Goal: Task Accomplishment & Management: Manage account settings

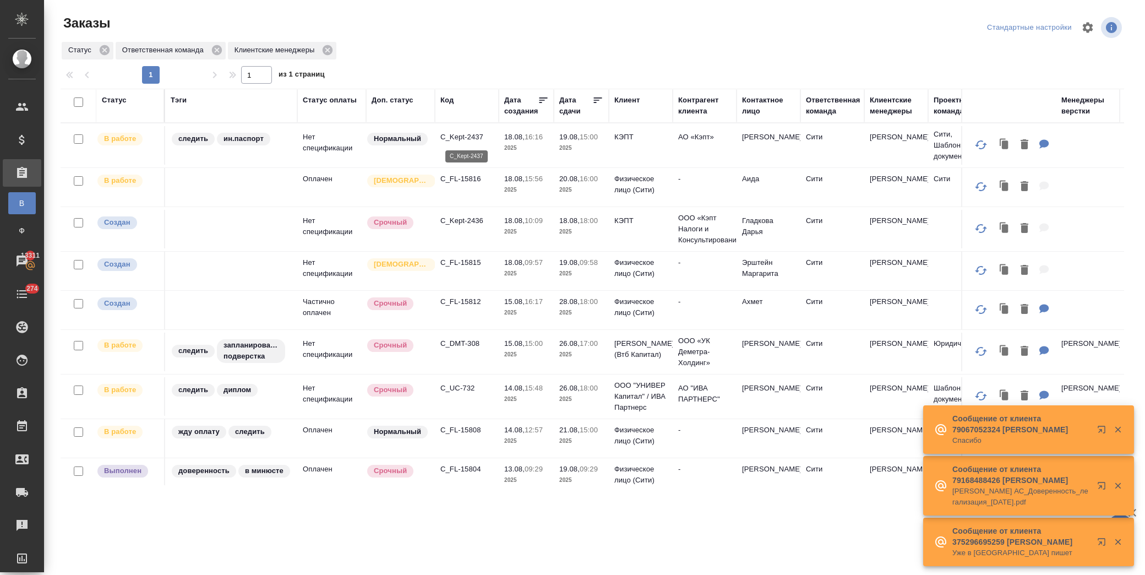
click at [466, 136] on p "C_Kept-2437" at bounding box center [466, 137] width 53 height 11
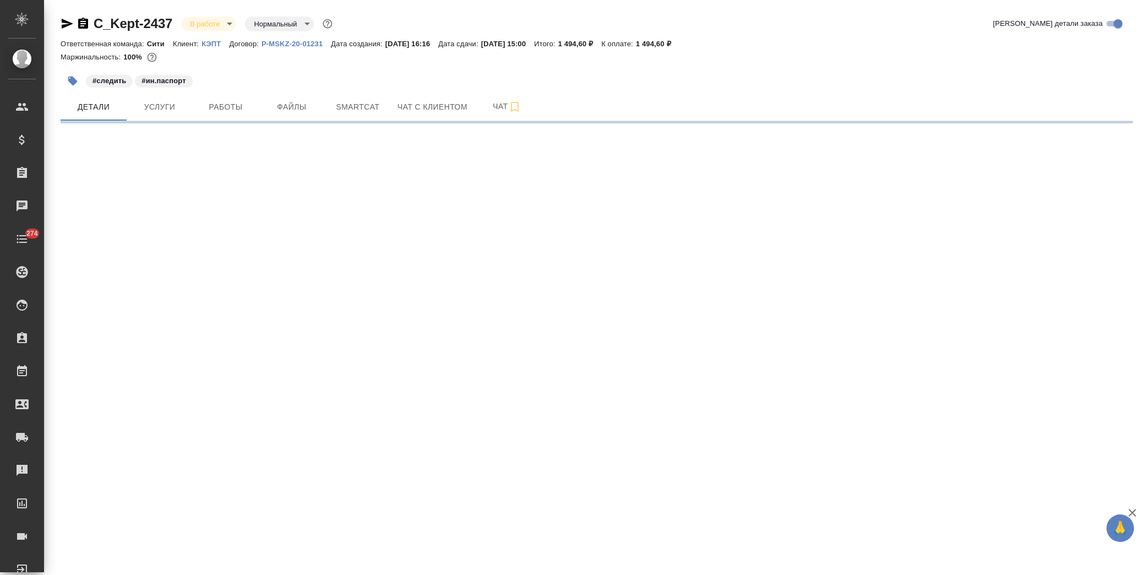
select select "RU"
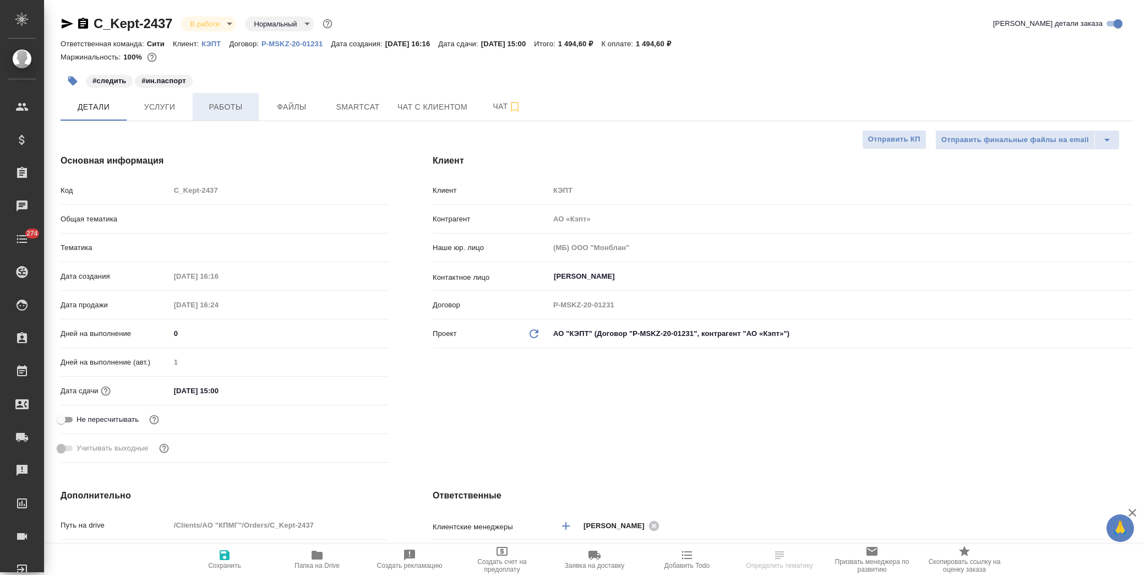
type textarea "x"
type input "Шаблонные документы"
type textarea "x"
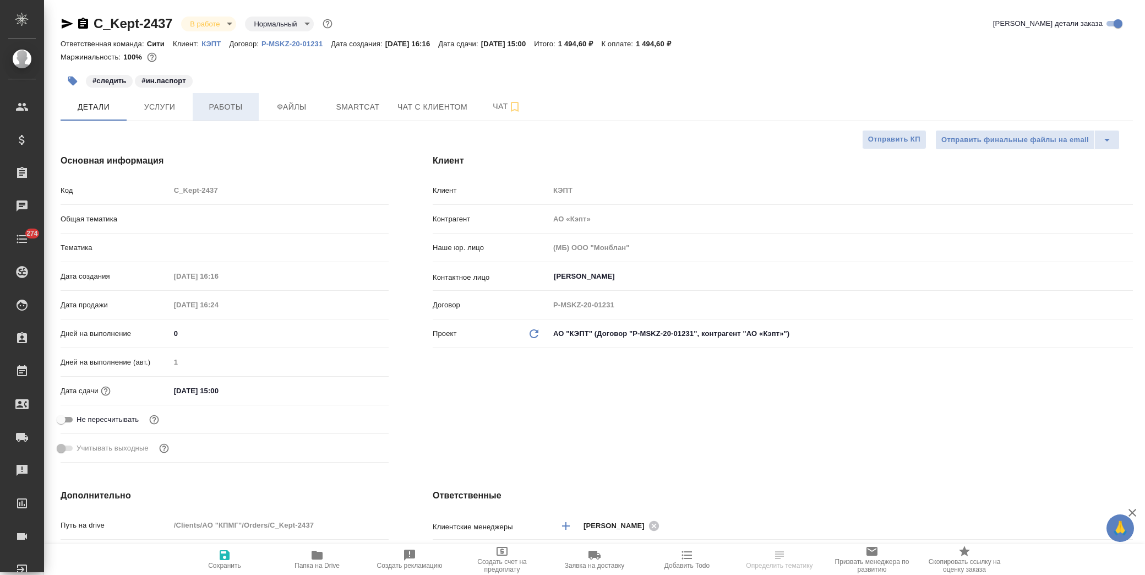
type textarea "x"
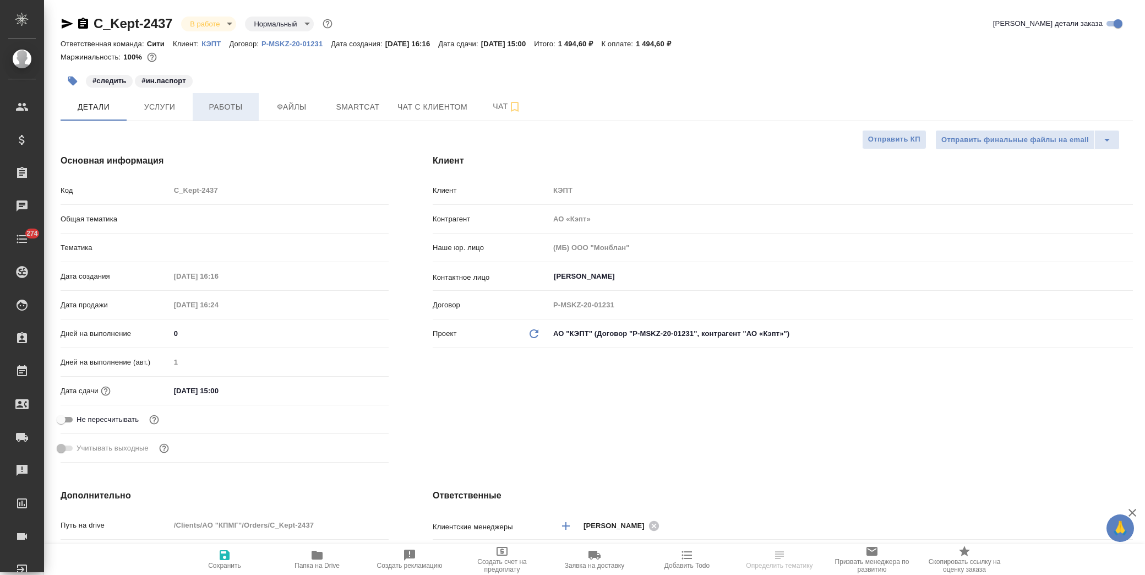
type input "[PERSON_NAME]"
click at [234, 109] on span "Работы" at bounding box center [225, 107] width 53 height 14
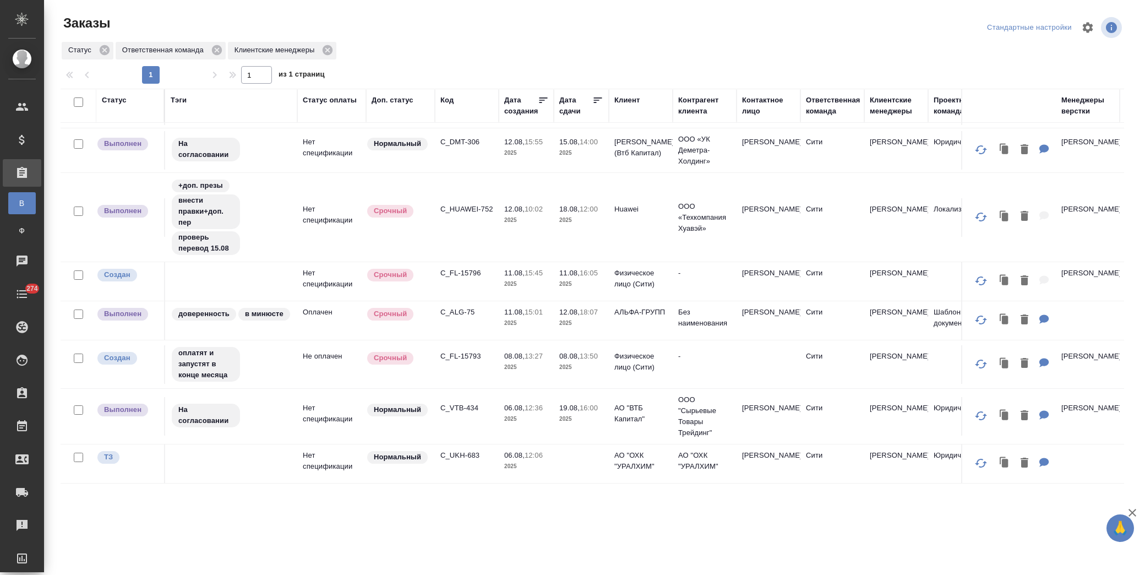
scroll to position [552, 0]
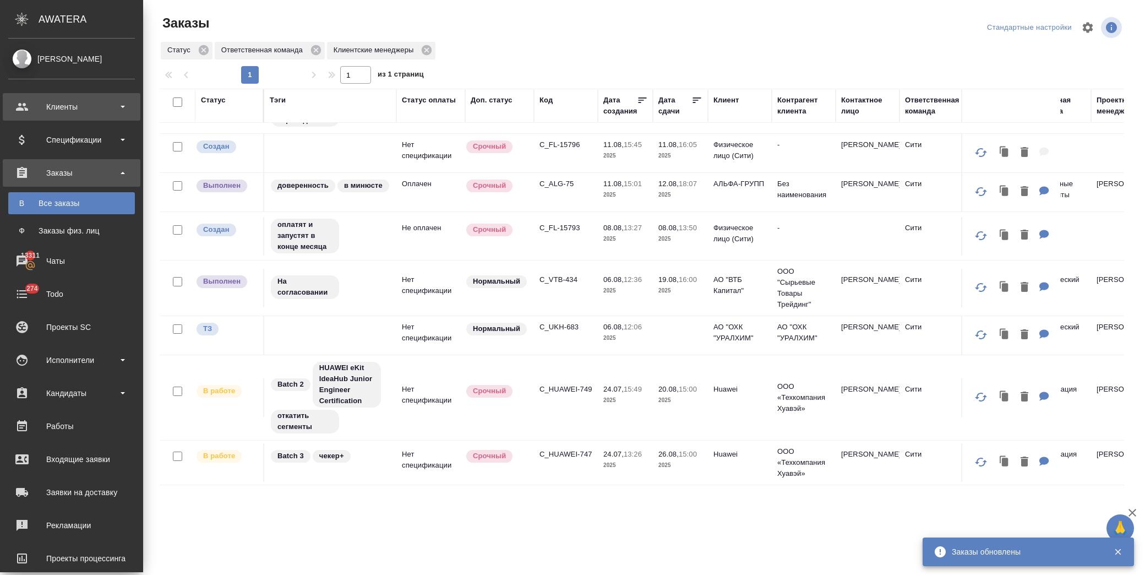
click at [76, 107] on div "Клиенты" at bounding box center [71, 107] width 127 height 17
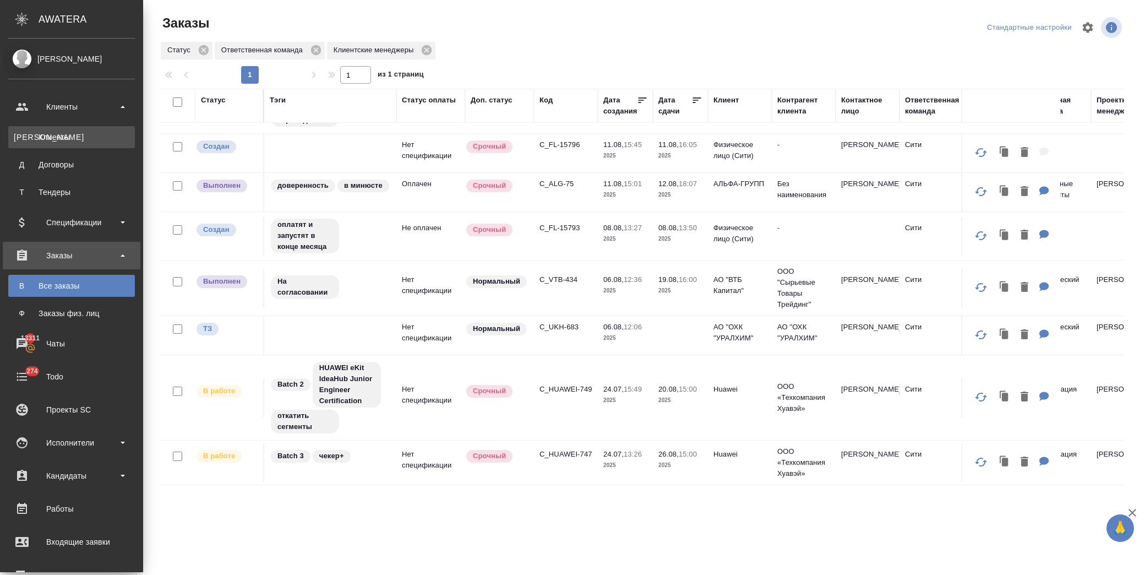
click at [80, 139] on div "Клиенты" at bounding box center [72, 137] width 116 height 11
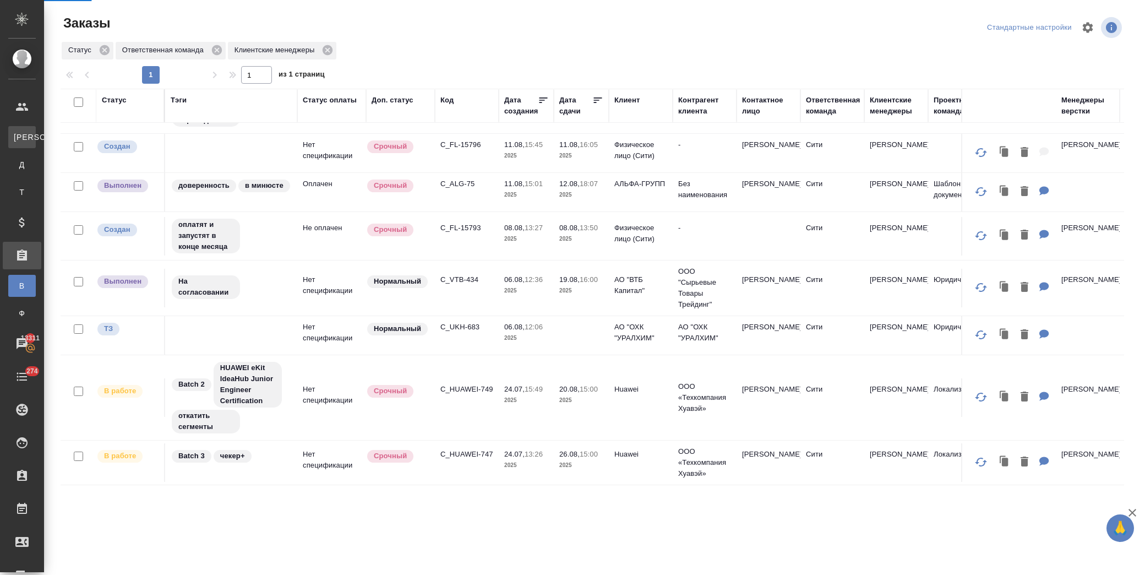
select select "RU"
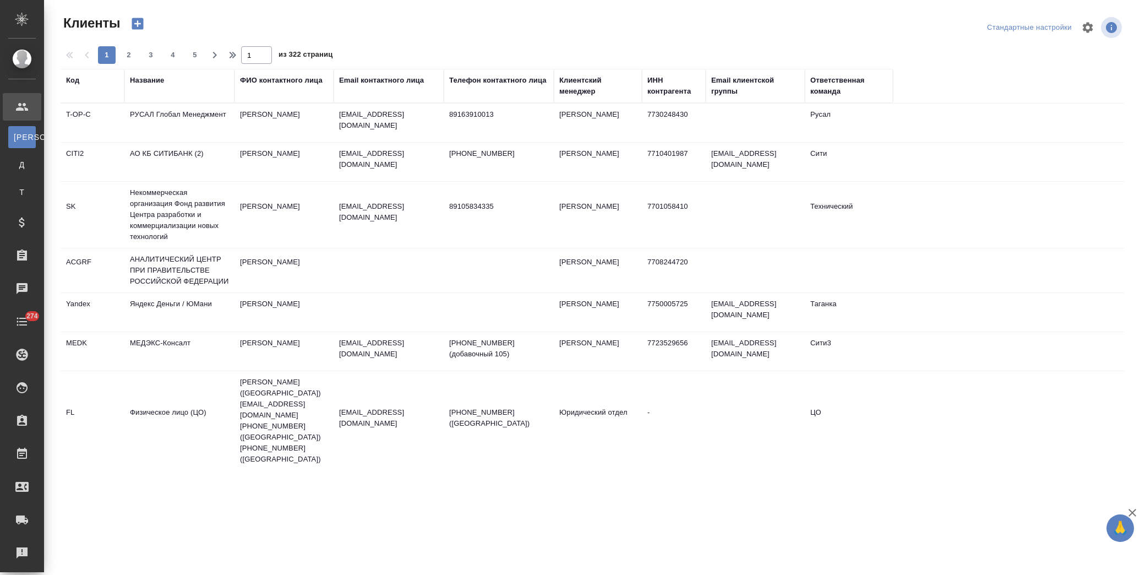
click at [156, 79] on div "Название" at bounding box center [147, 80] width 34 height 11
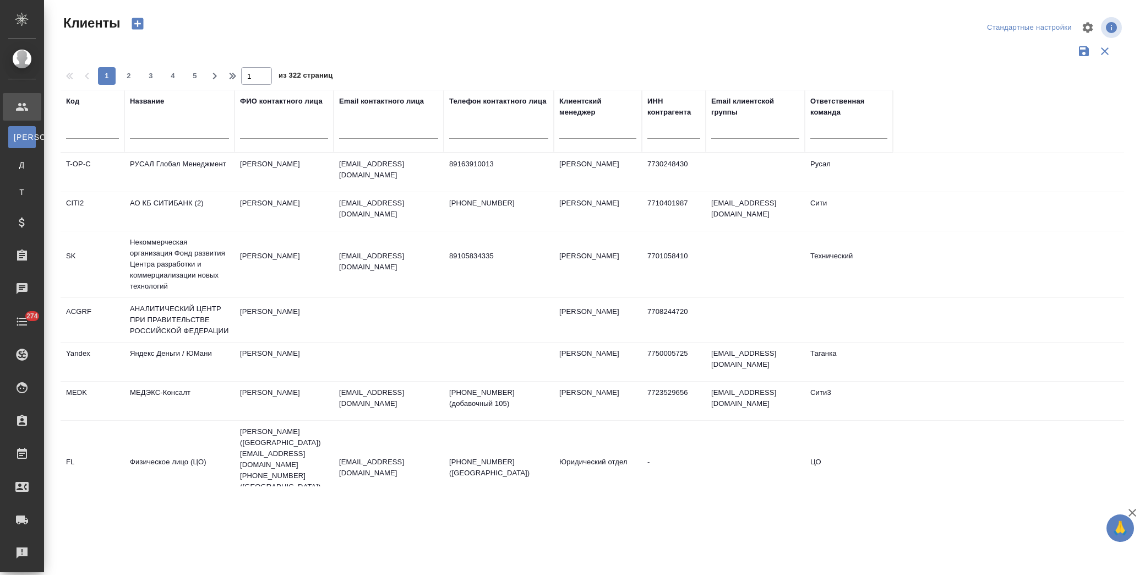
click at [177, 129] on input "text" at bounding box center [179, 132] width 99 height 14
type input "l"
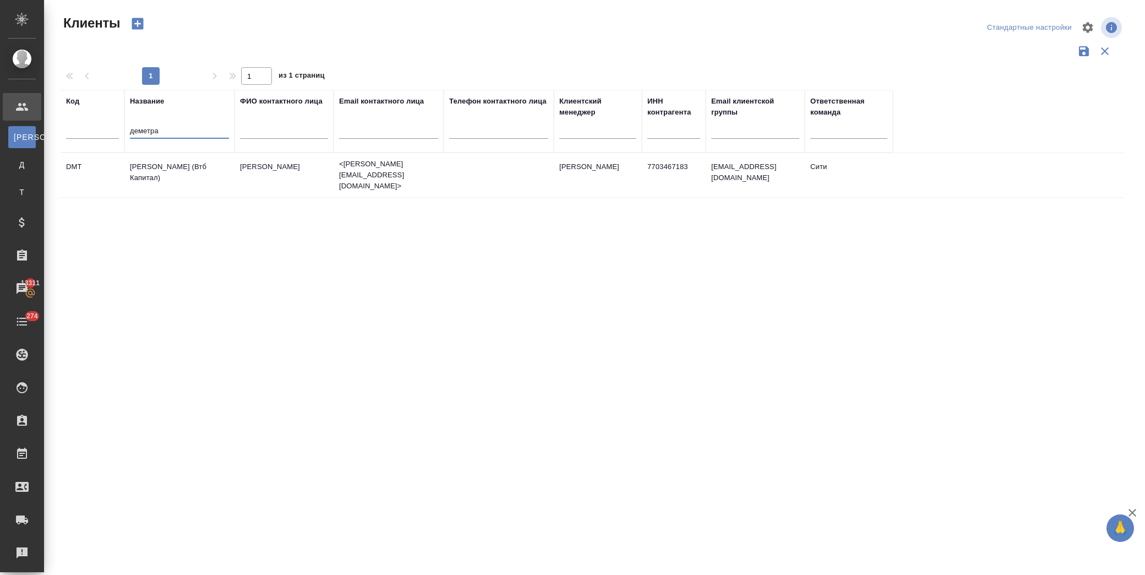
type input "деметра"
click at [185, 177] on td "Деметра Холдинг (Втб Капитал)" at bounding box center [179, 175] width 110 height 39
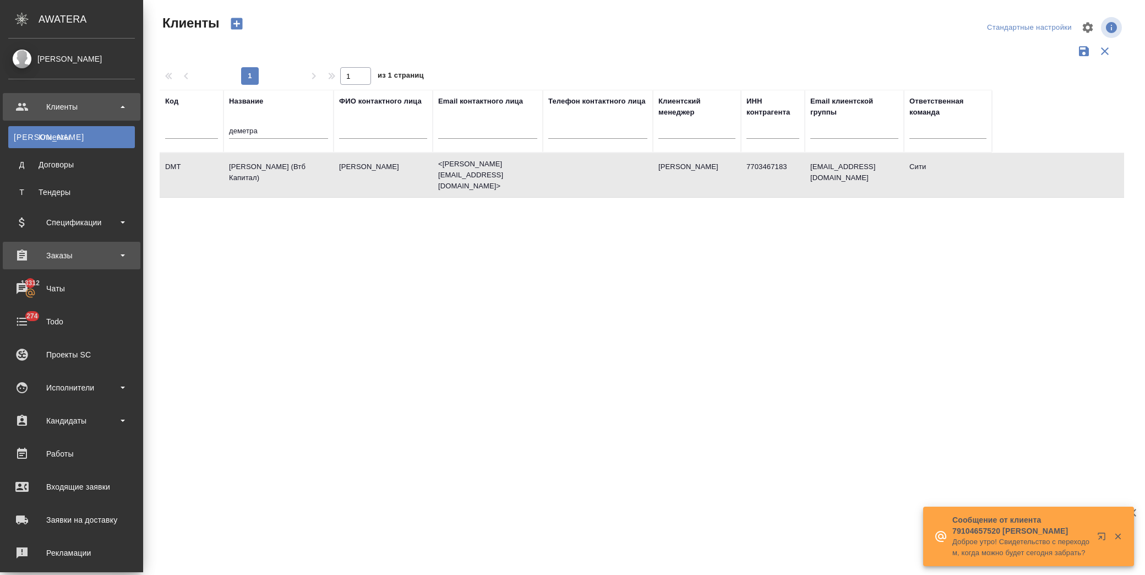
click at [48, 252] on div "Заказы" at bounding box center [71, 255] width 127 height 17
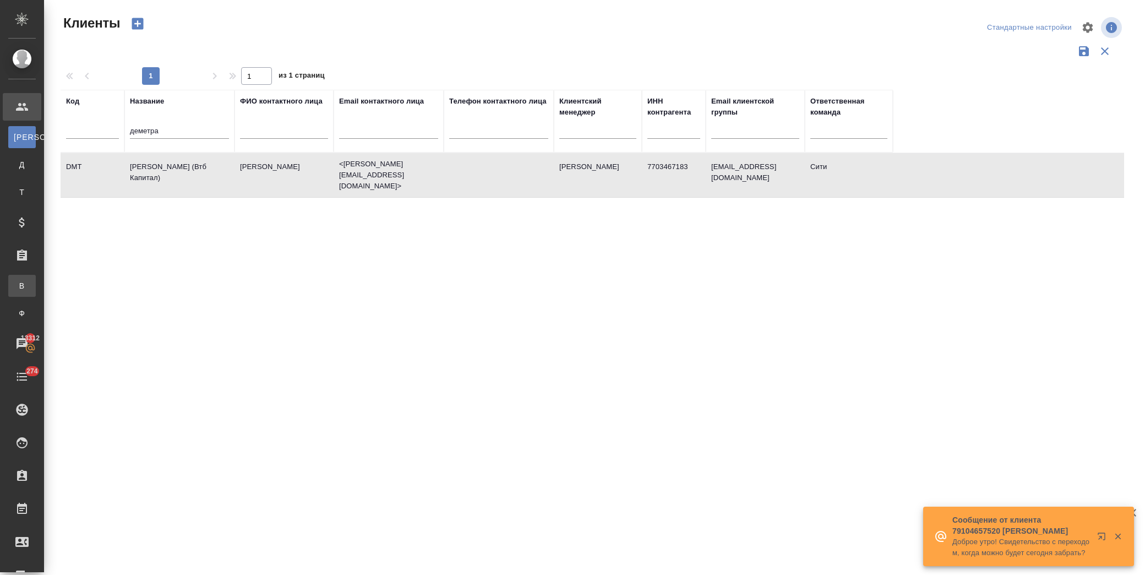
click at [17, 289] on div "Все заказы" at bounding box center [8, 285] width 17 height 11
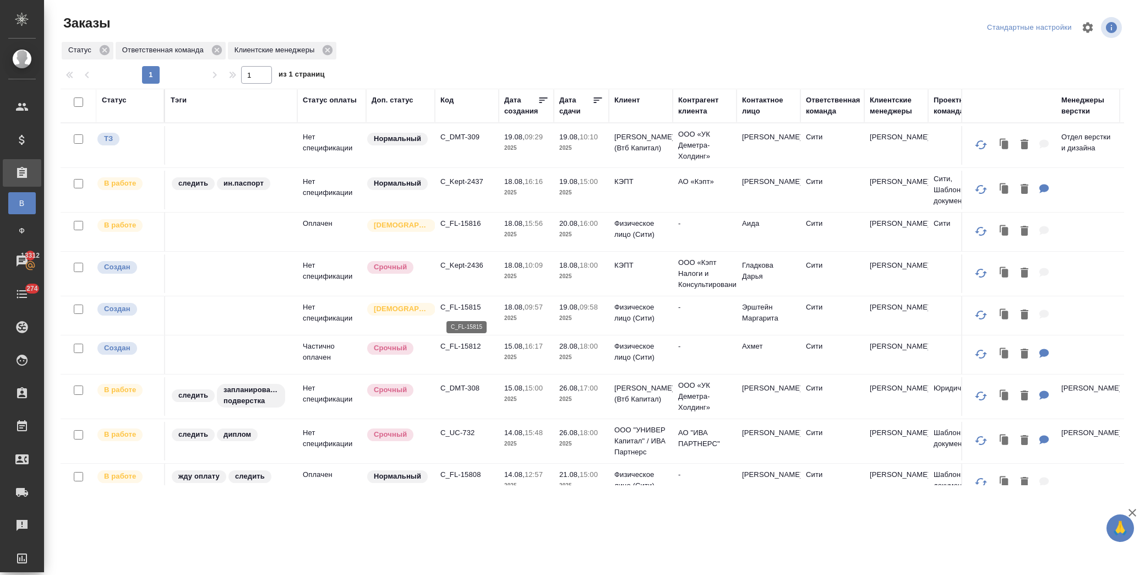
click at [455, 305] on p "C_FL-15815" at bounding box center [466, 307] width 53 height 11
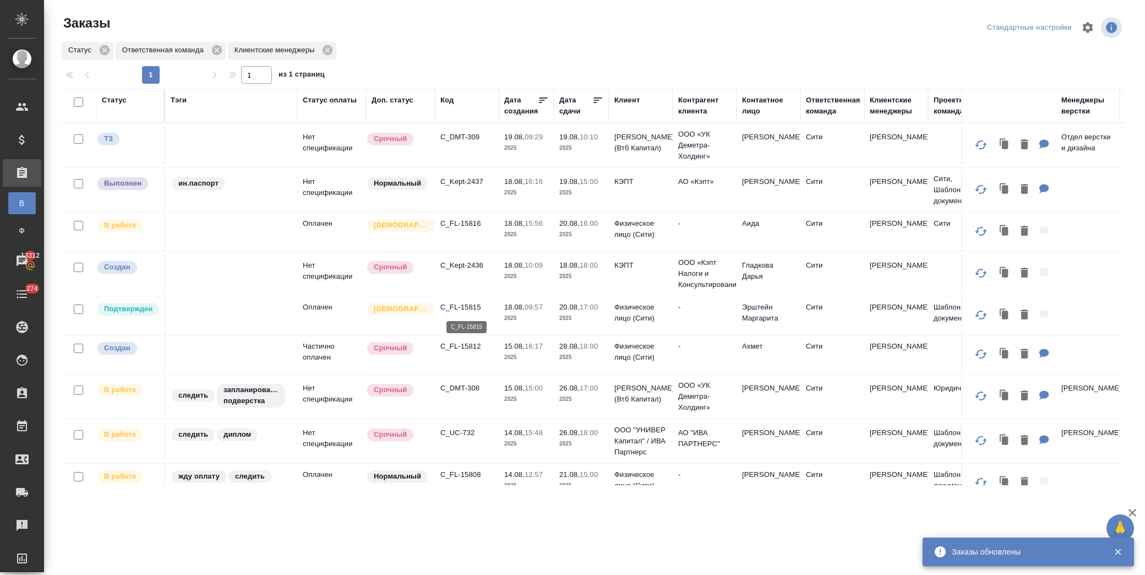
click at [476, 304] on p "C_FL-15815" at bounding box center [466, 307] width 53 height 11
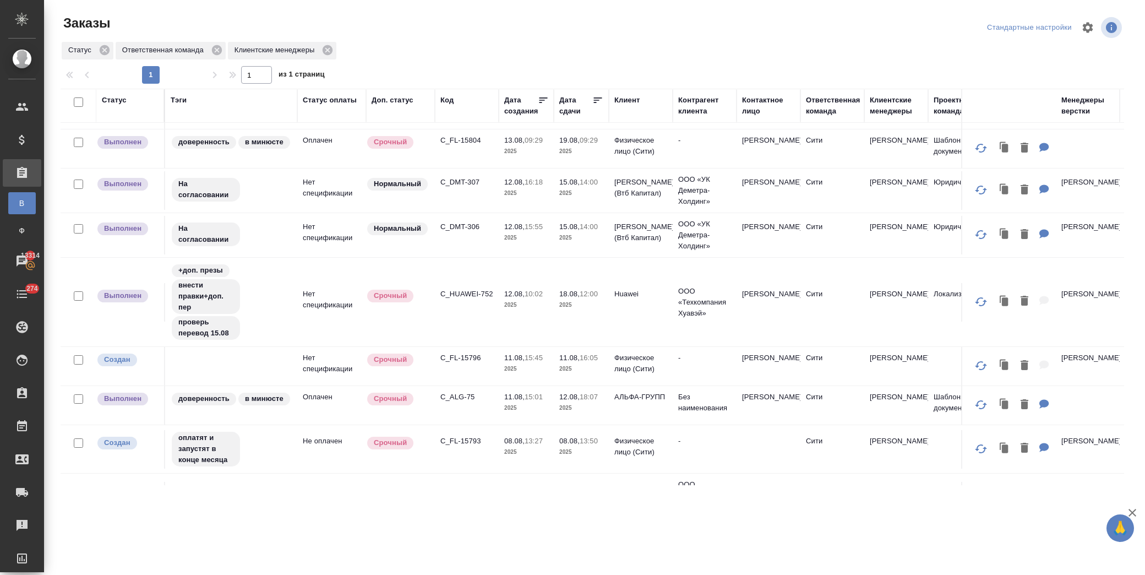
scroll to position [352, 0]
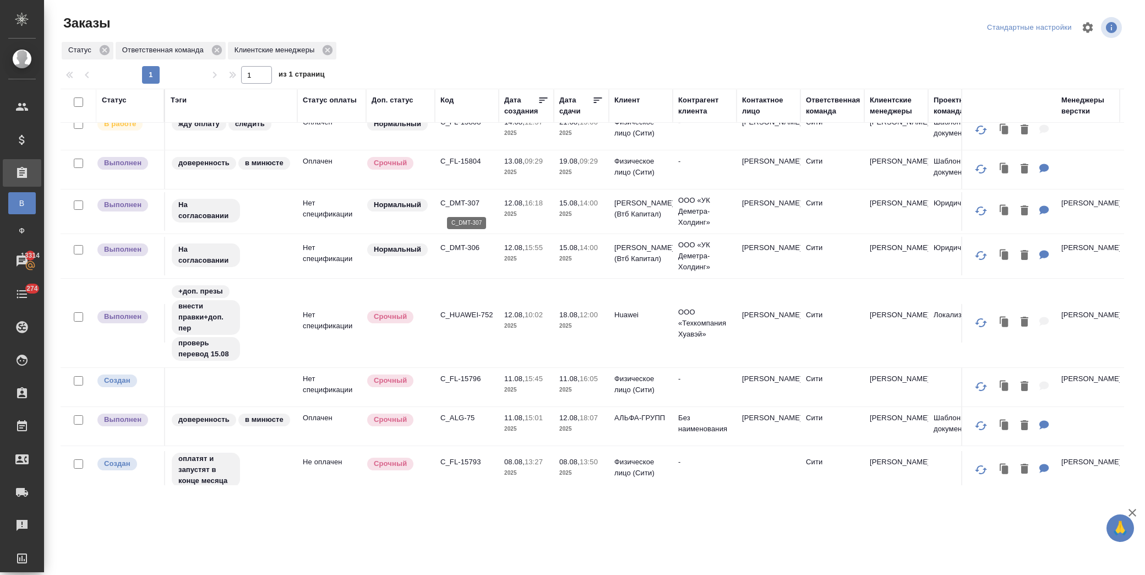
click at [464, 198] on p "C_DMT-307" at bounding box center [466, 203] width 53 height 11
click at [460, 250] on p "C_DMT-306" at bounding box center [466, 247] width 53 height 11
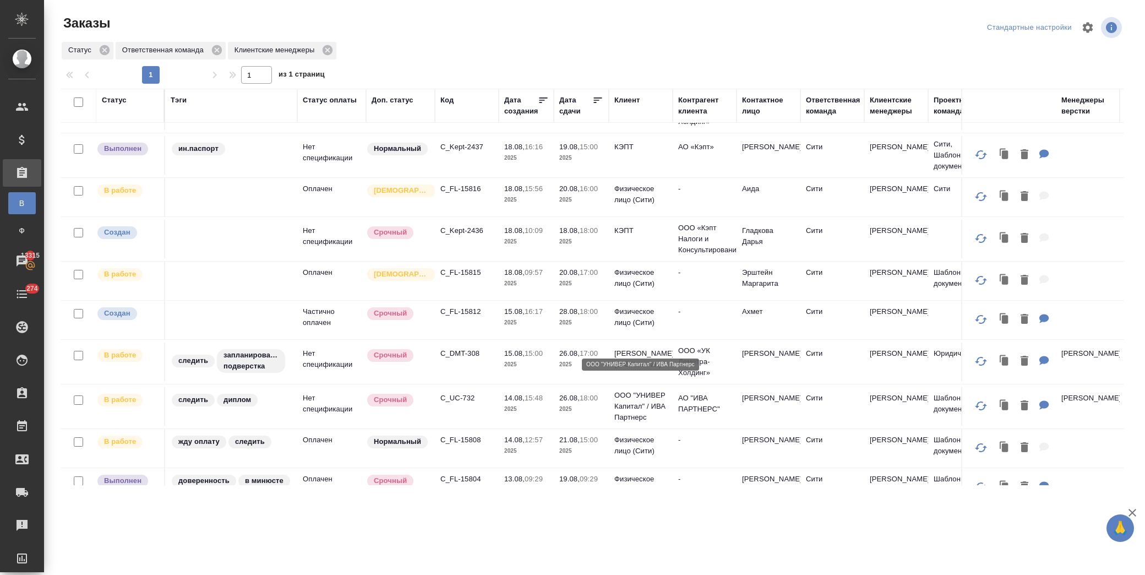
scroll to position [0, 0]
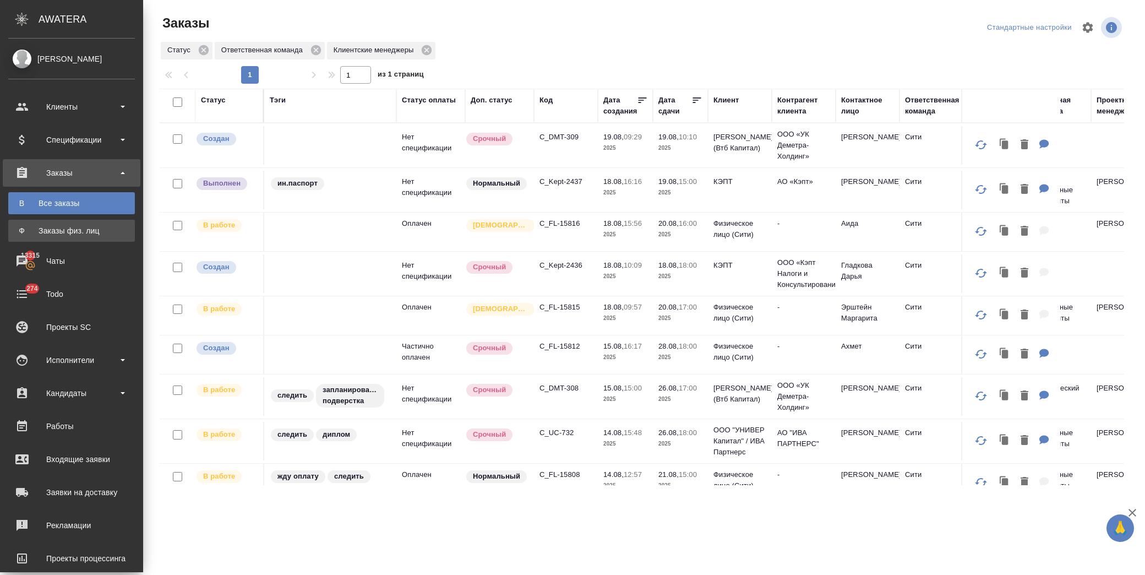
click at [95, 232] on div "Заказы физ. лиц" at bounding box center [72, 230] width 116 height 11
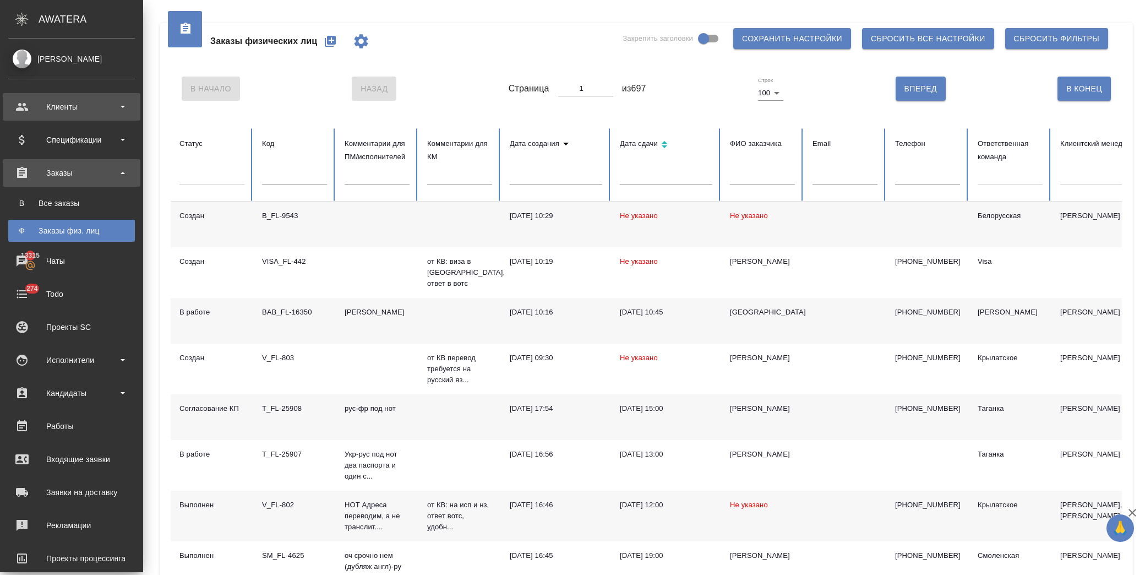
click at [69, 108] on div "Клиенты" at bounding box center [71, 107] width 127 height 17
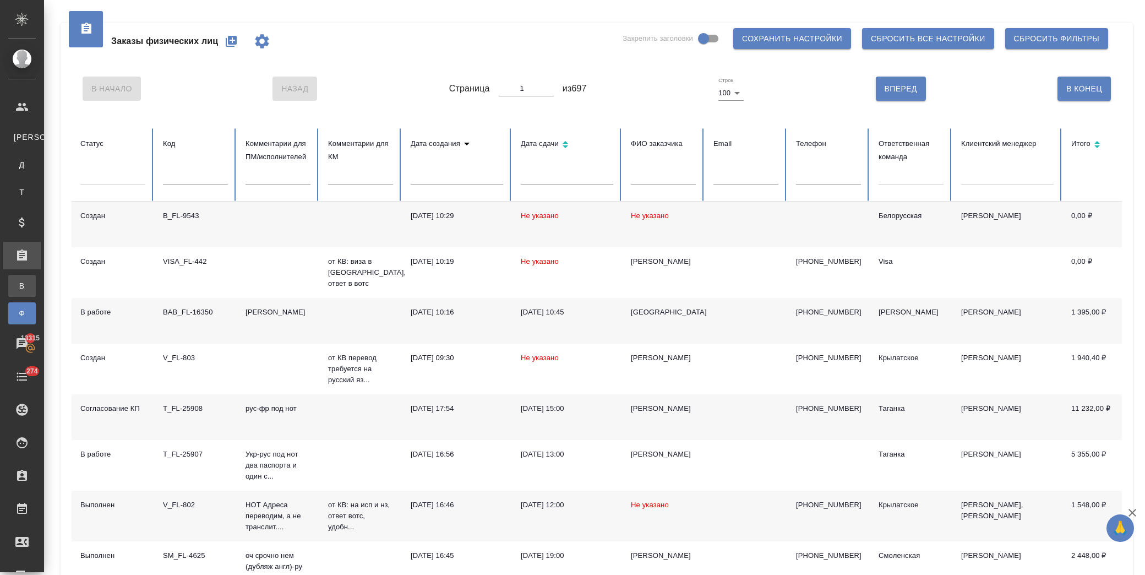
click at [17, 283] on div "Все заказы" at bounding box center [8, 285] width 17 height 11
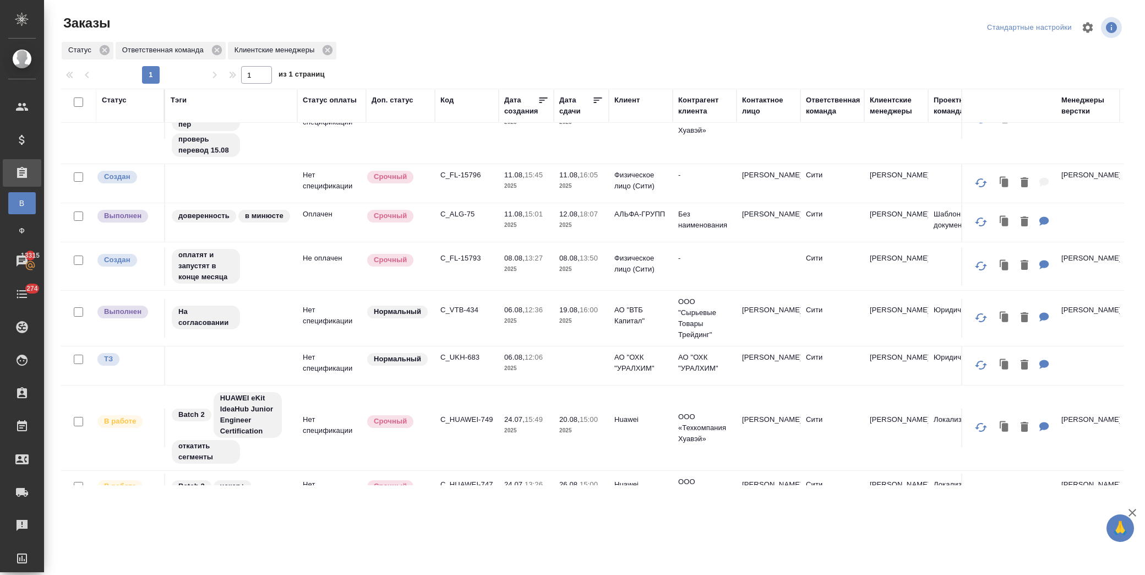
scroll to position [575, 0]
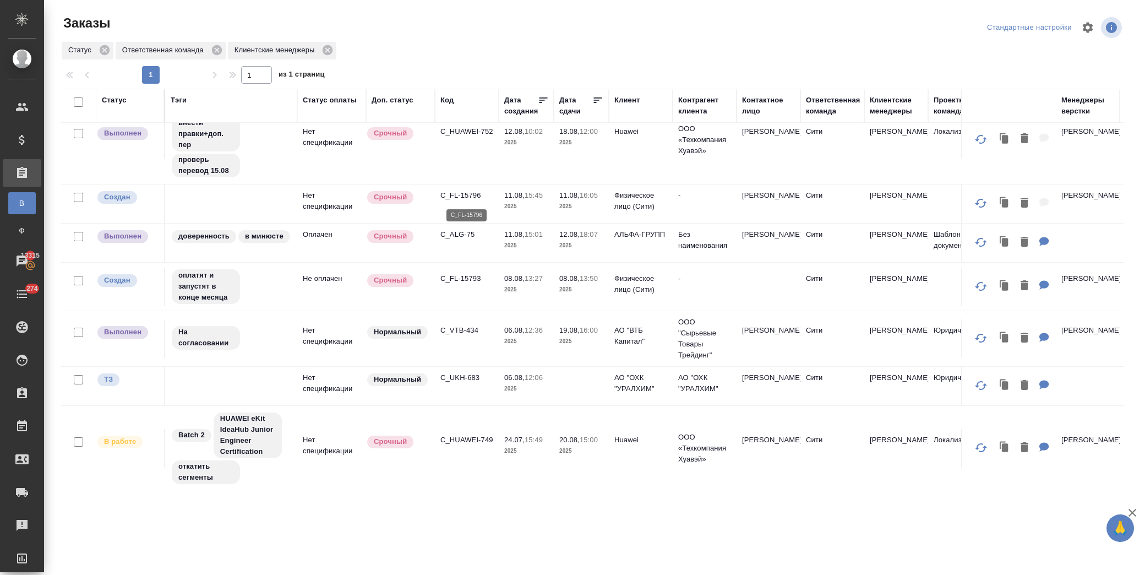
click at [457, 196] on p "C_FL-15796" at bounding box center [466, 195] width 53 height 11
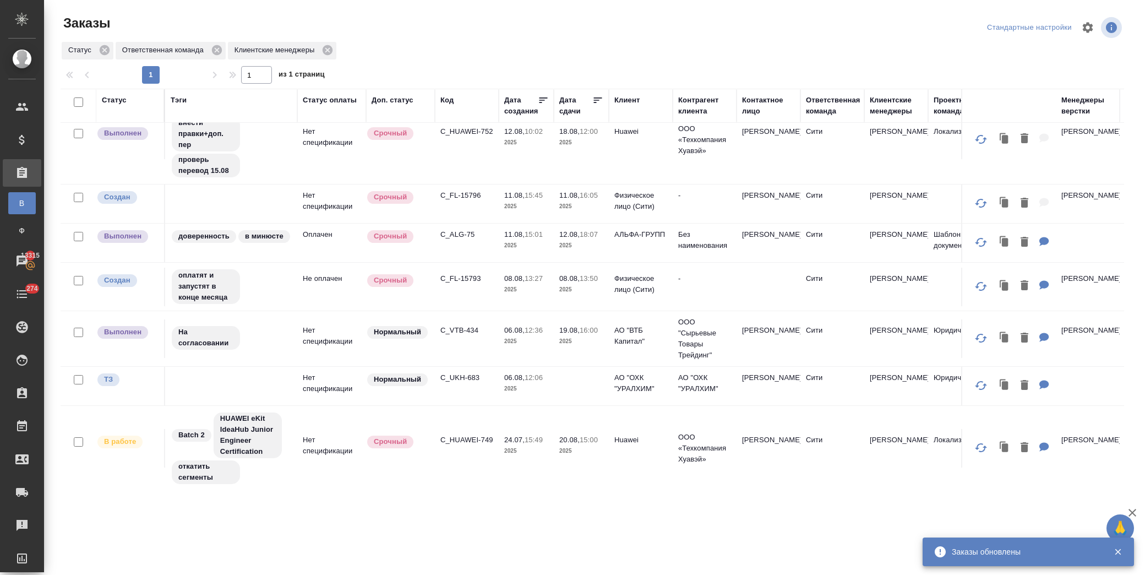
scroll to position [391, 0]
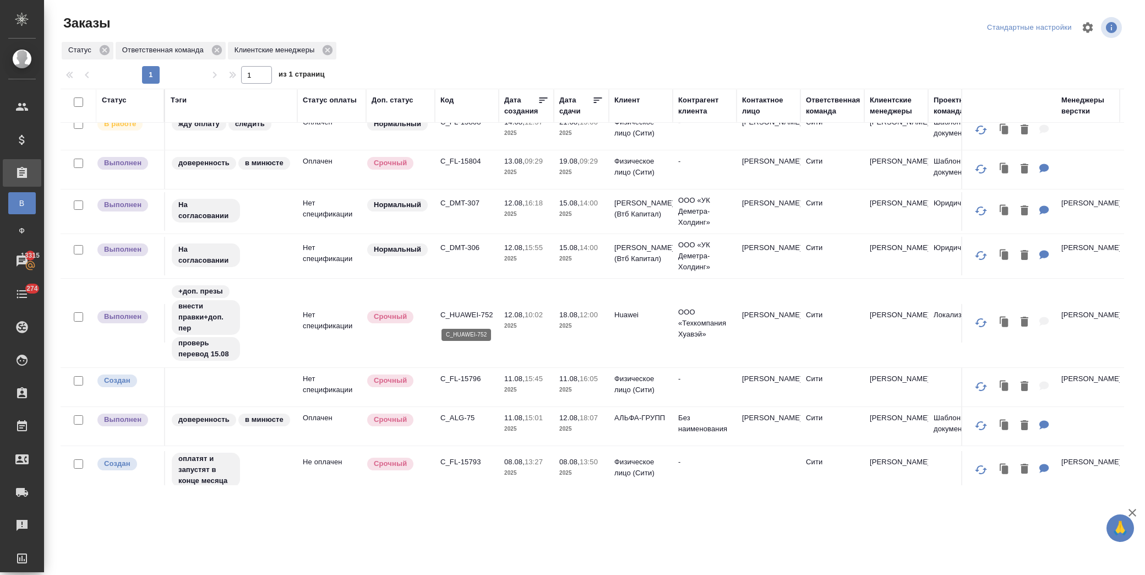
click at [469, 314] on p "C_HUAWEI-752" at bounding box center [466, 314] width 53 height 11
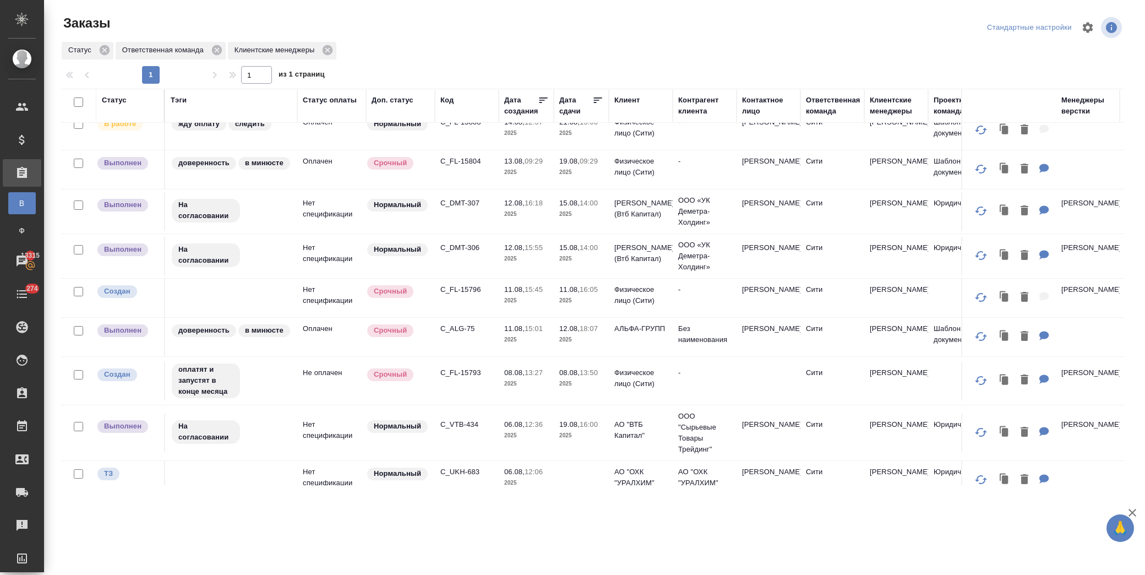
scroll to position [269, 0]
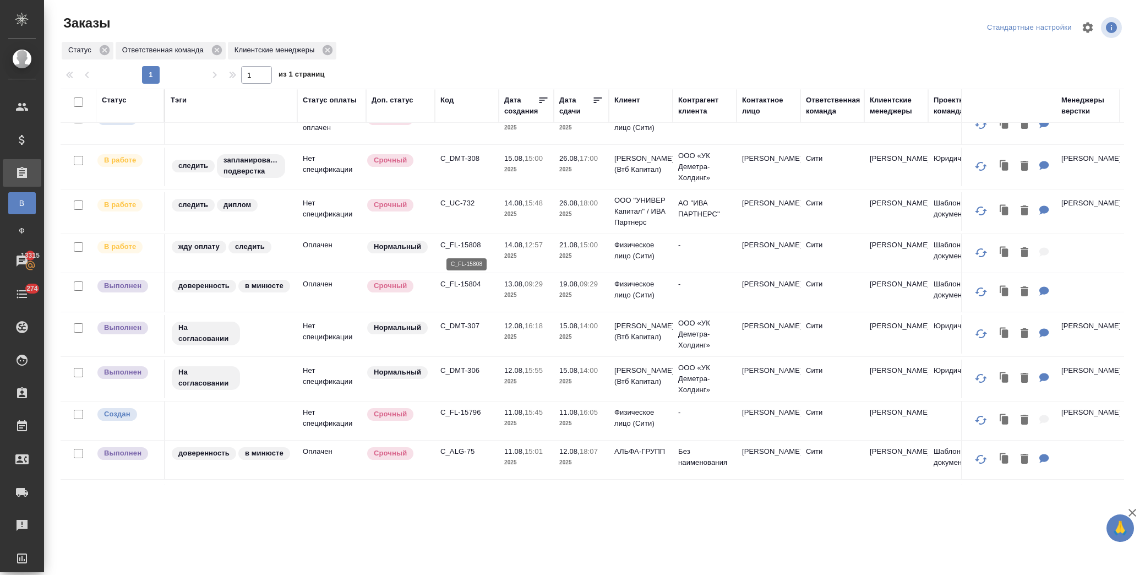
click at [467, 249] on p "C_FL-15808" at bounding box center [466, 244] width 53 height 11
click at [462, 204] on p "C_UC-732" at bounding box center [466, 203] width 53 height 11
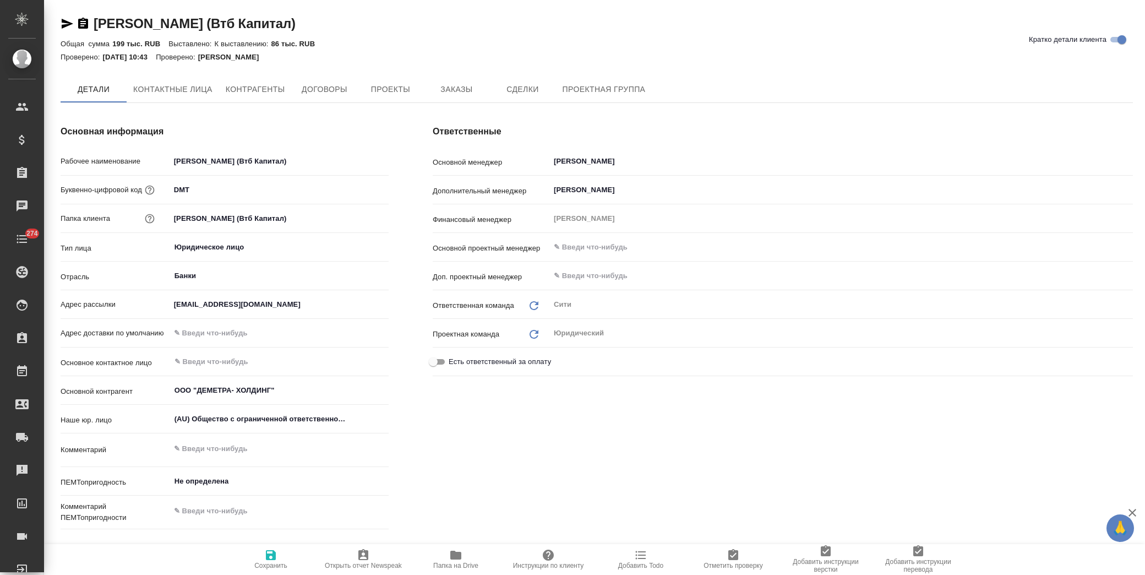
type textarea "x"
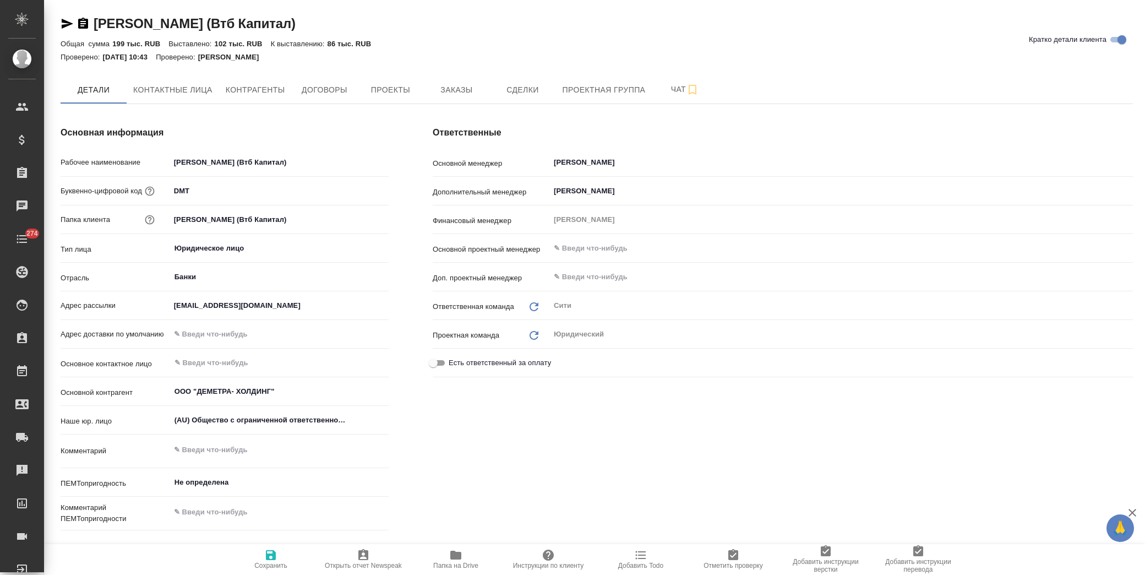
type textarea "x"
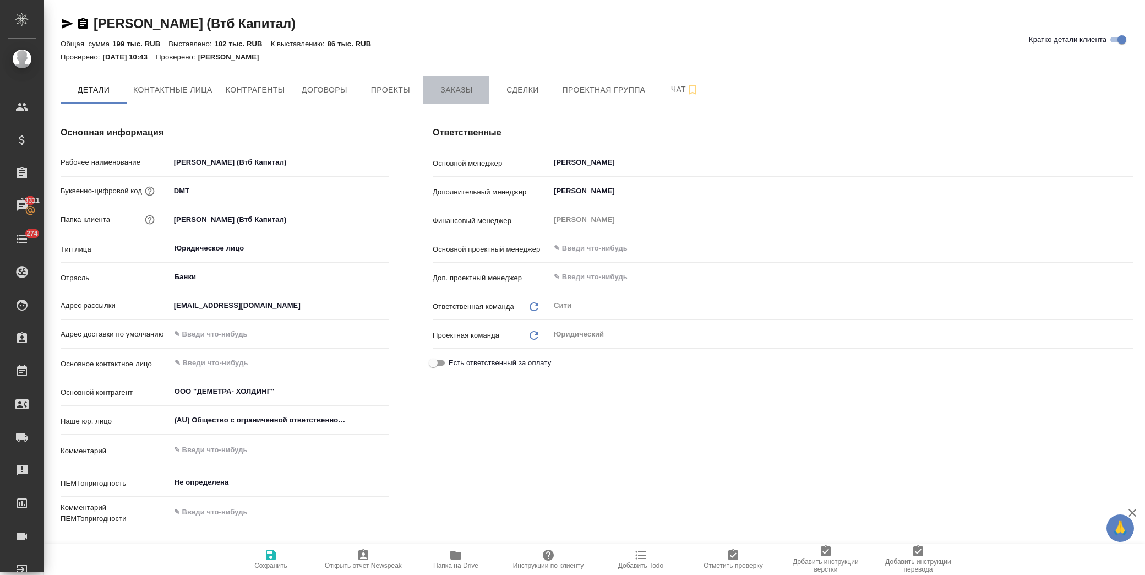
click at [479, 89] on span "Заказы" at bounding box center [456, 90] width 53 height 14
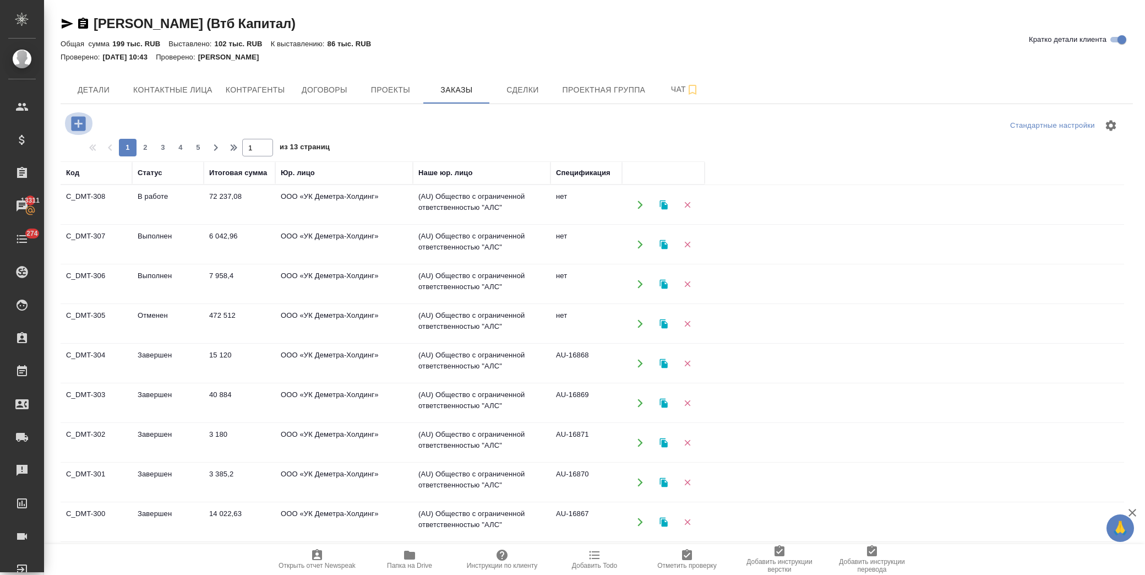
click at [73, 123] on icon "button" at bounding box center [78, 123] width 14 height 14
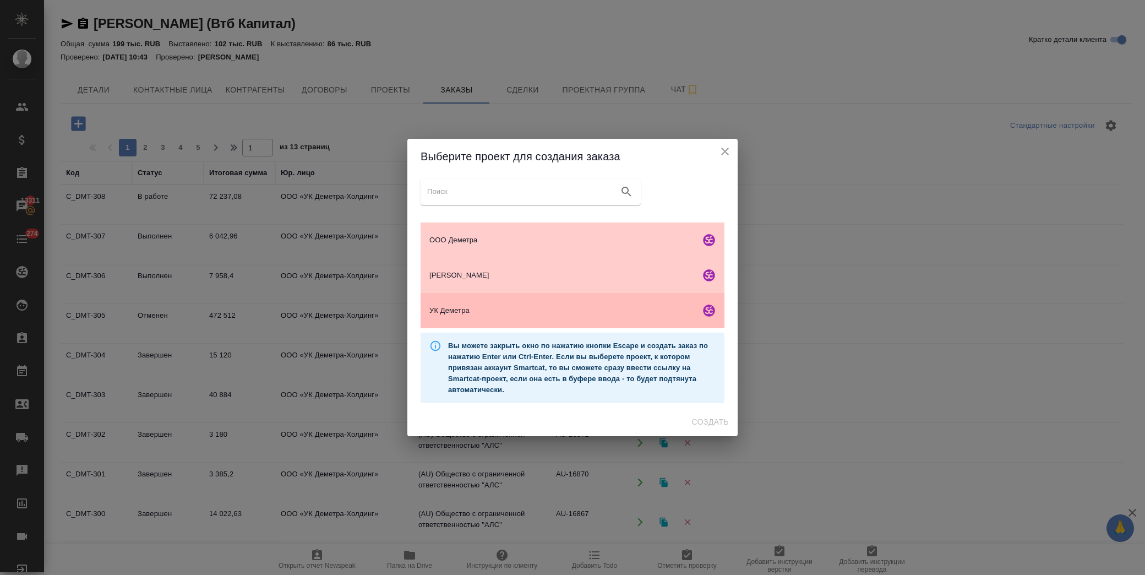
click at [487, 314] on span "УК Деметра" at bounding box center [562, 310] width 266 height 11
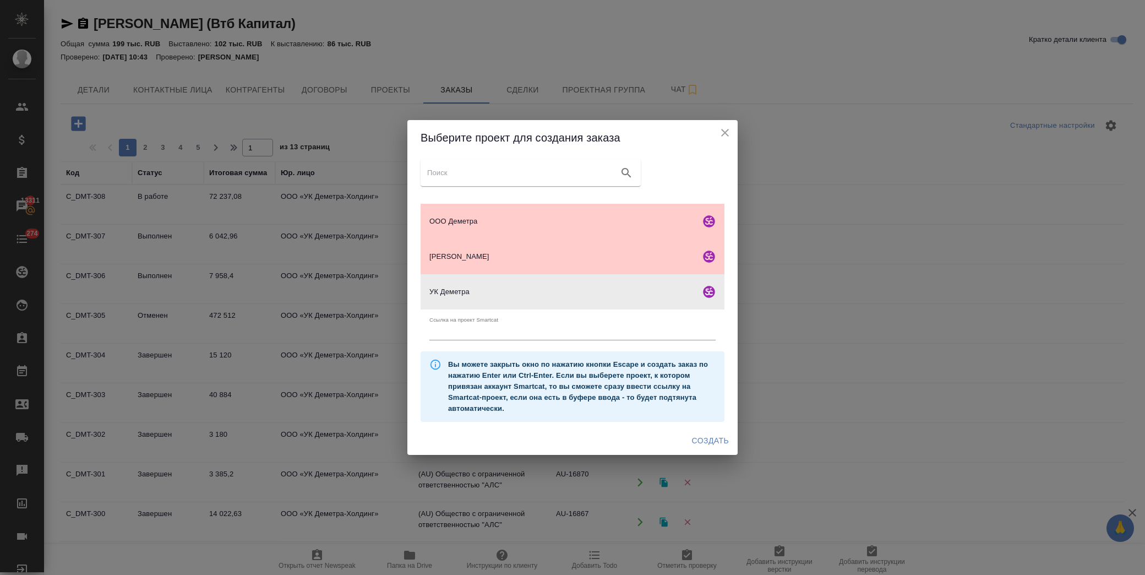
click at [716, 439] on span "Создать" at bounding box center [710, 441] width 37 height 14
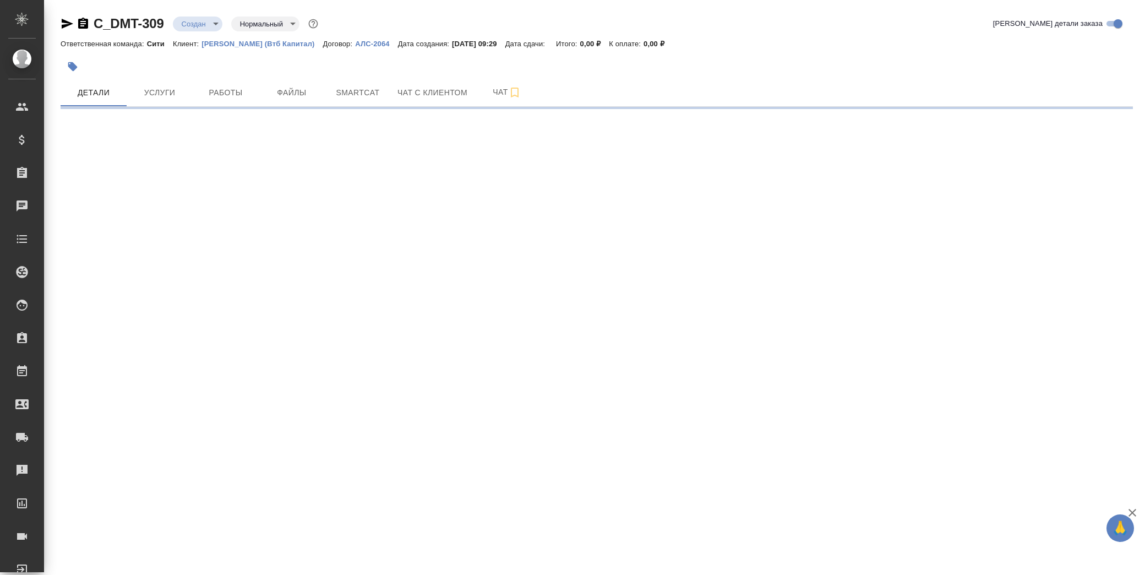
select select "RU"
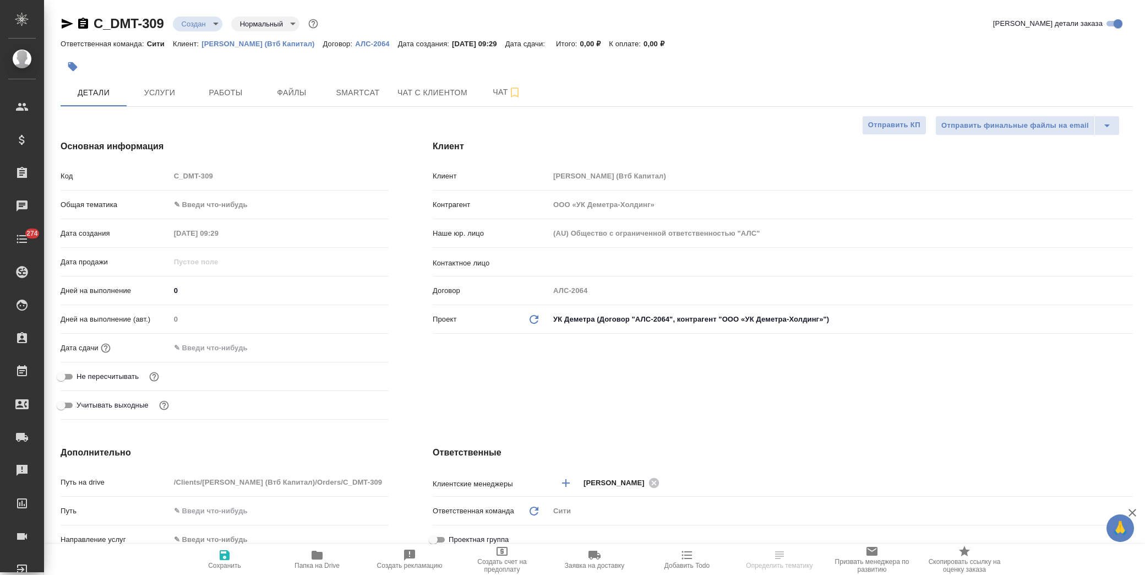
type textarea "x"
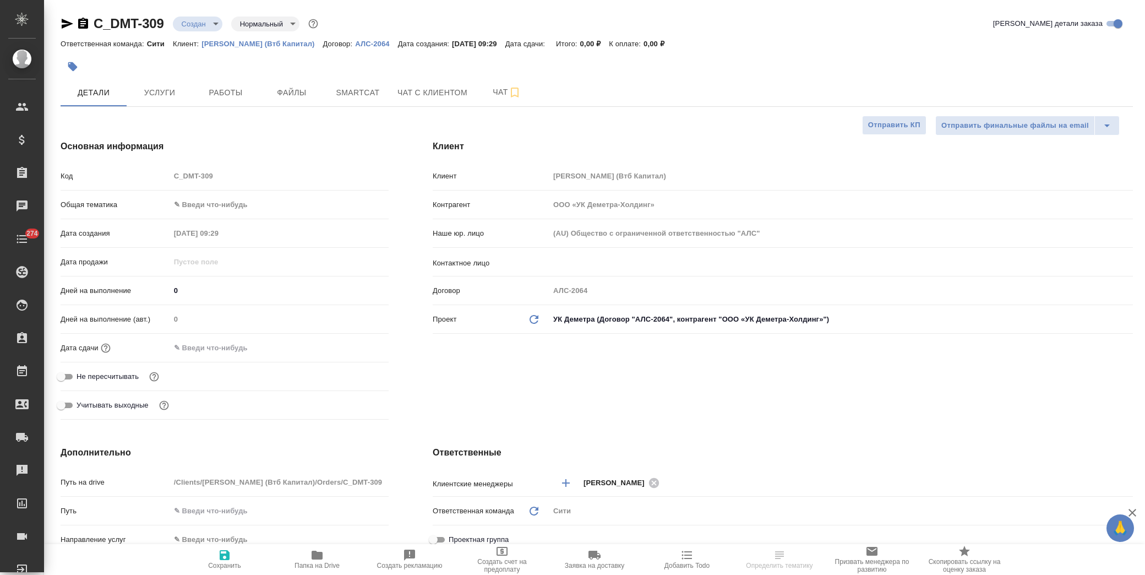
type textarea "x"
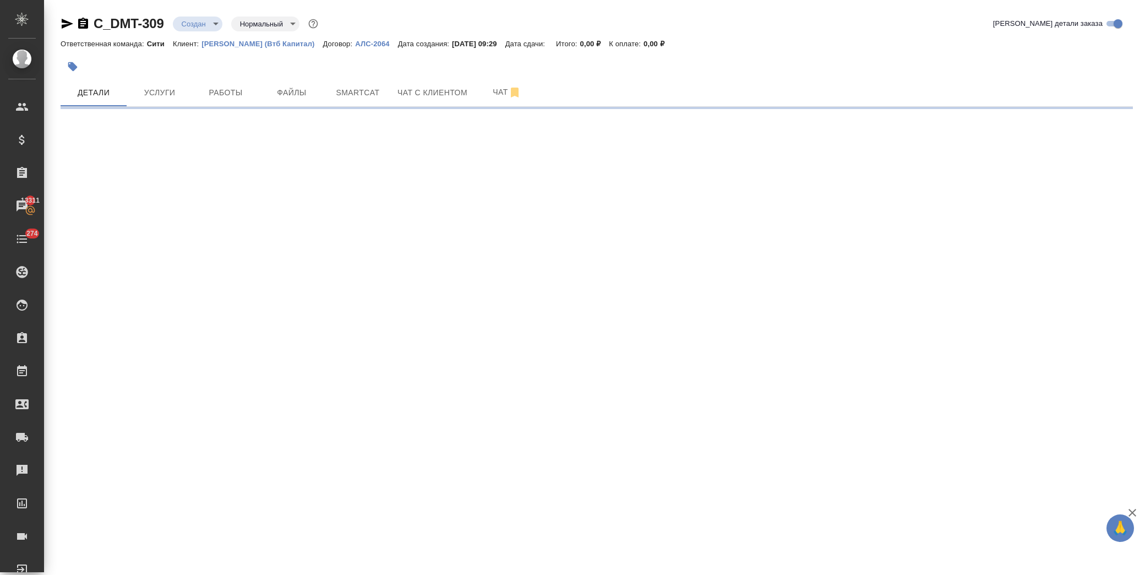
select select "RU"
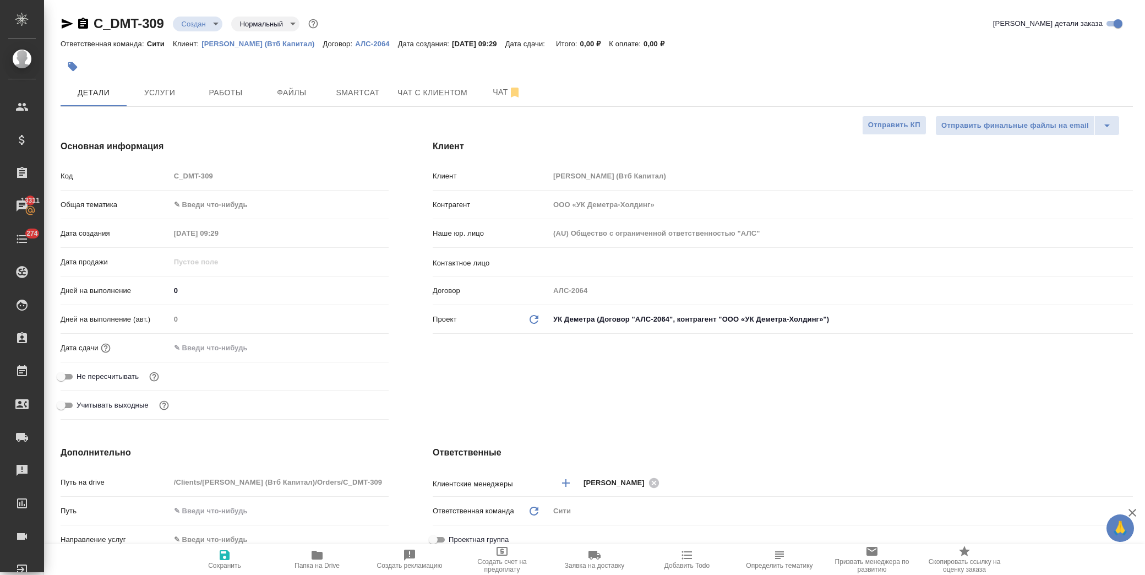
type textarea "x"
click at [601, 272] on div "​" at bounding box center [840, 263] width 583 height 22
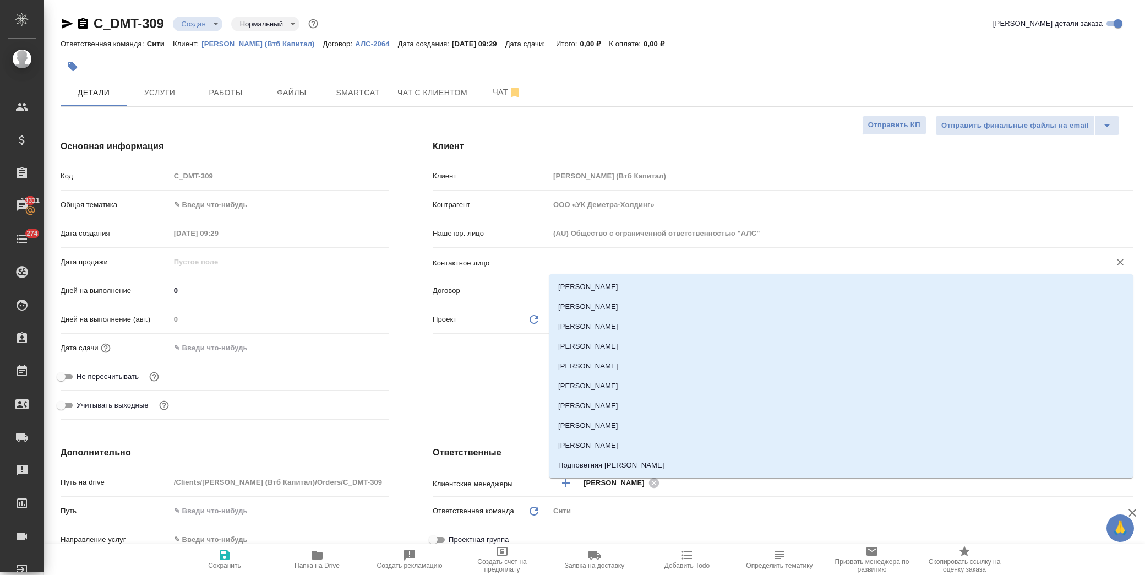
click at [598, 261] on input "text" at bounding box center [823, 261] width 540 height 13
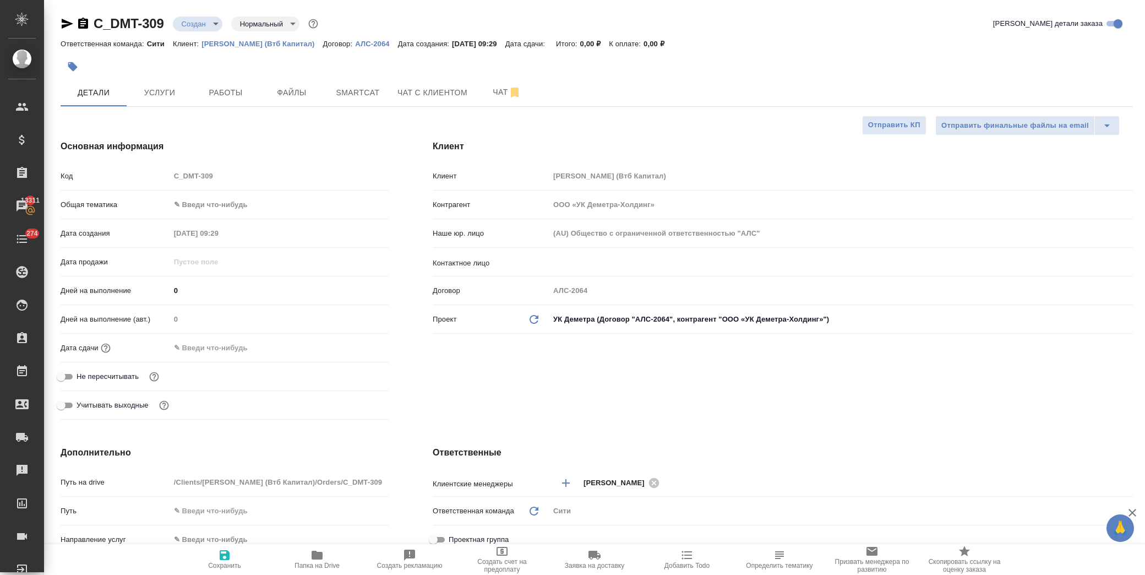
type textarea "x"
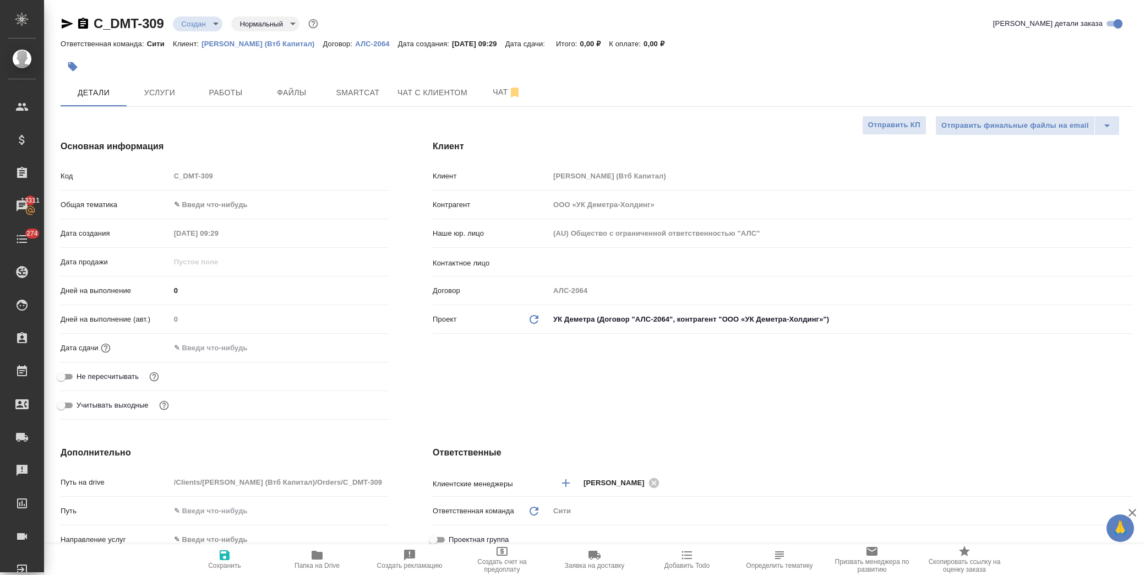
type textarea "x"
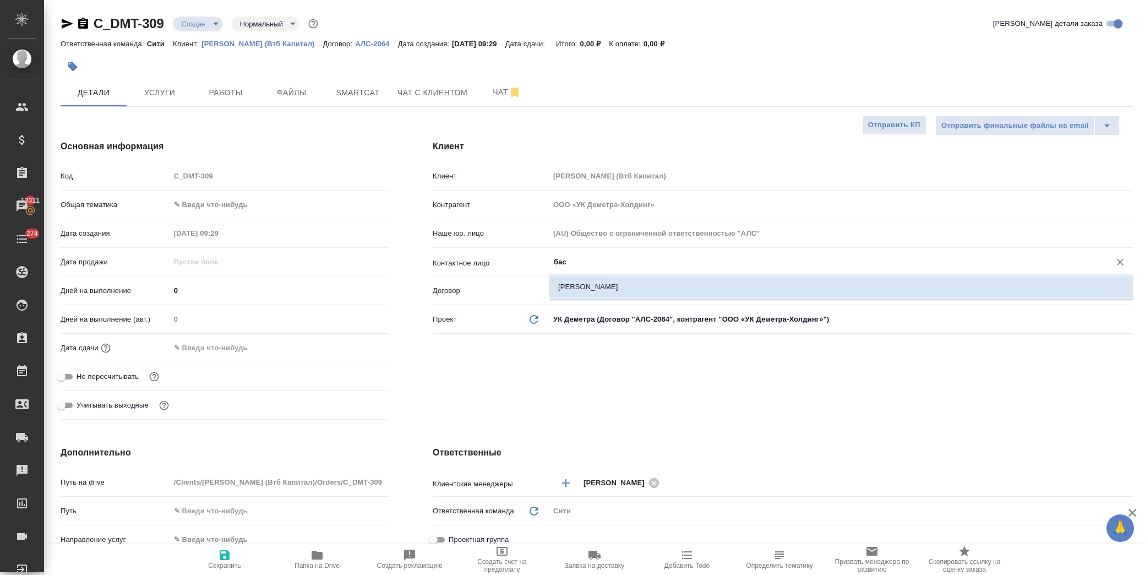
click at [622, 283] on li "Басова Мария" at bounding box center [840, 287] width 583 height 20
type input "Басова Мария"
type textarea "x"
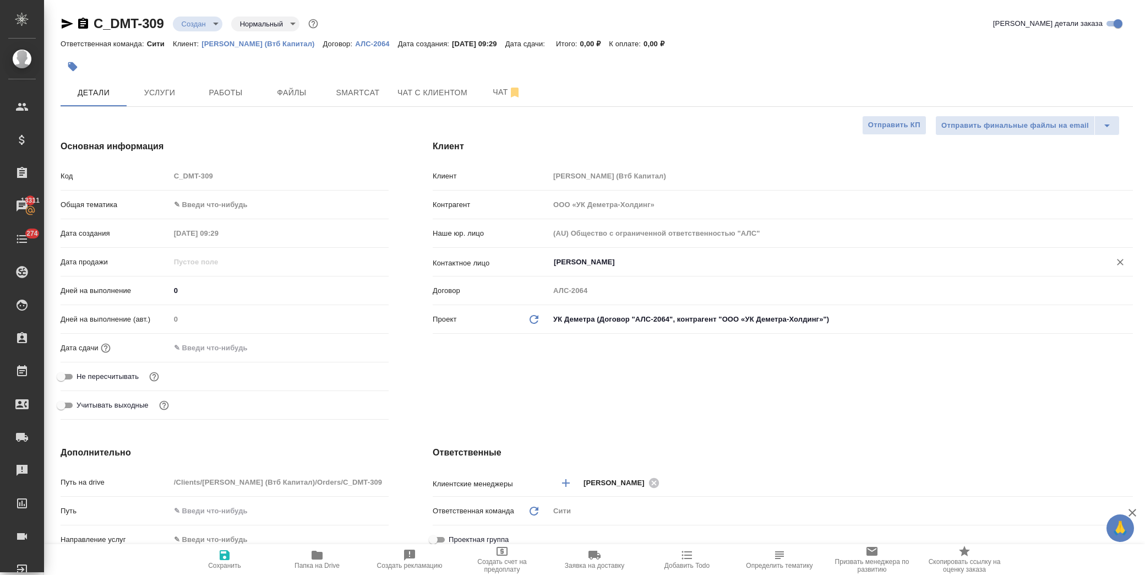
type input "[PERSON_NAME]"
click at [223, 556] on icon "button" at bounding box center [225, 555] width 10 height 10
type textarea "x"
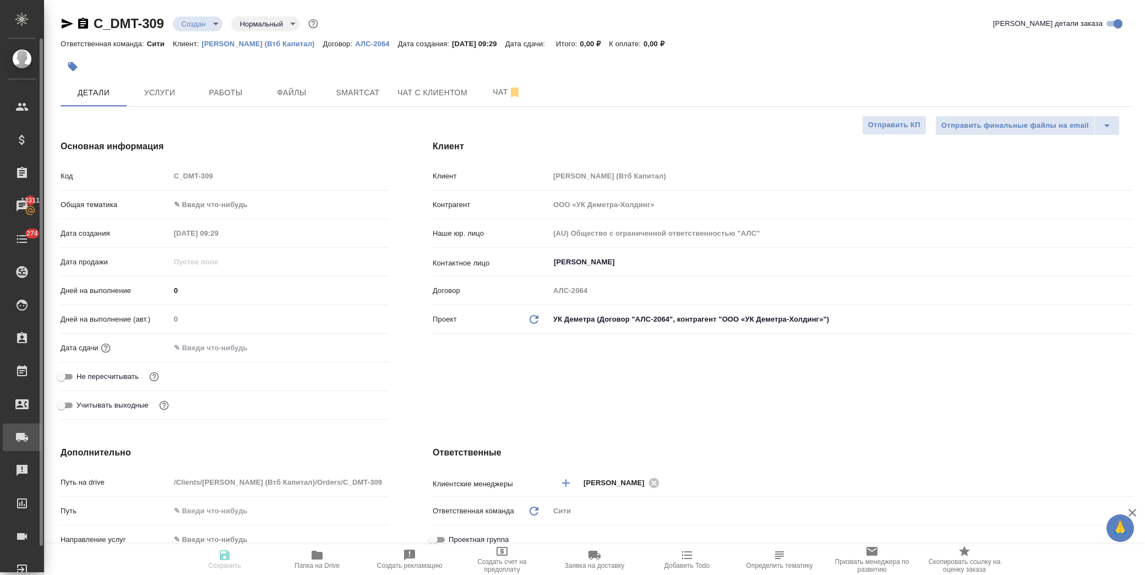
type textarea "x"
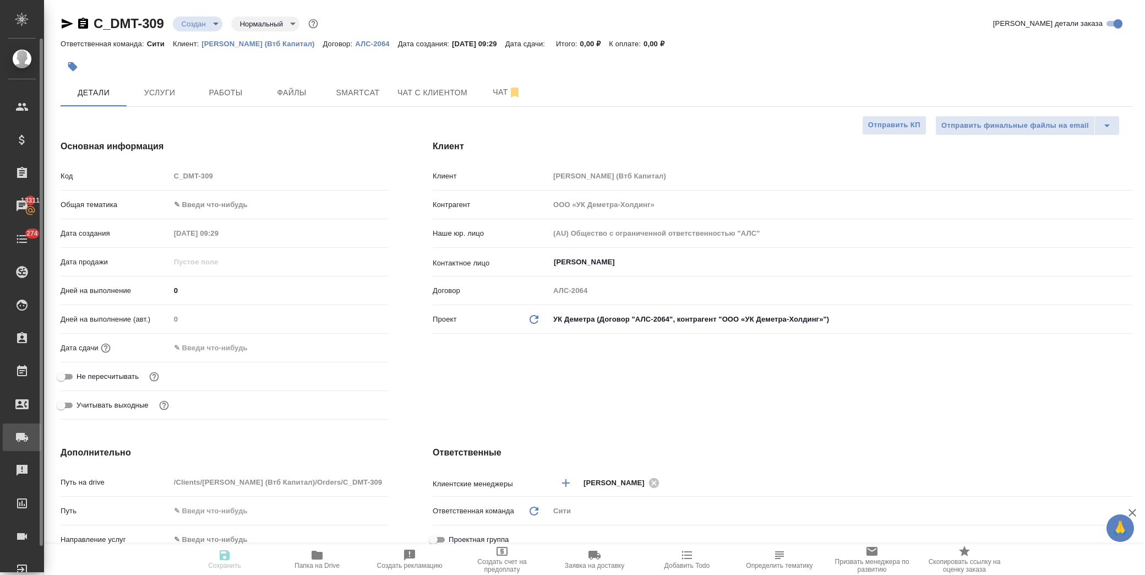
type textarea "x"
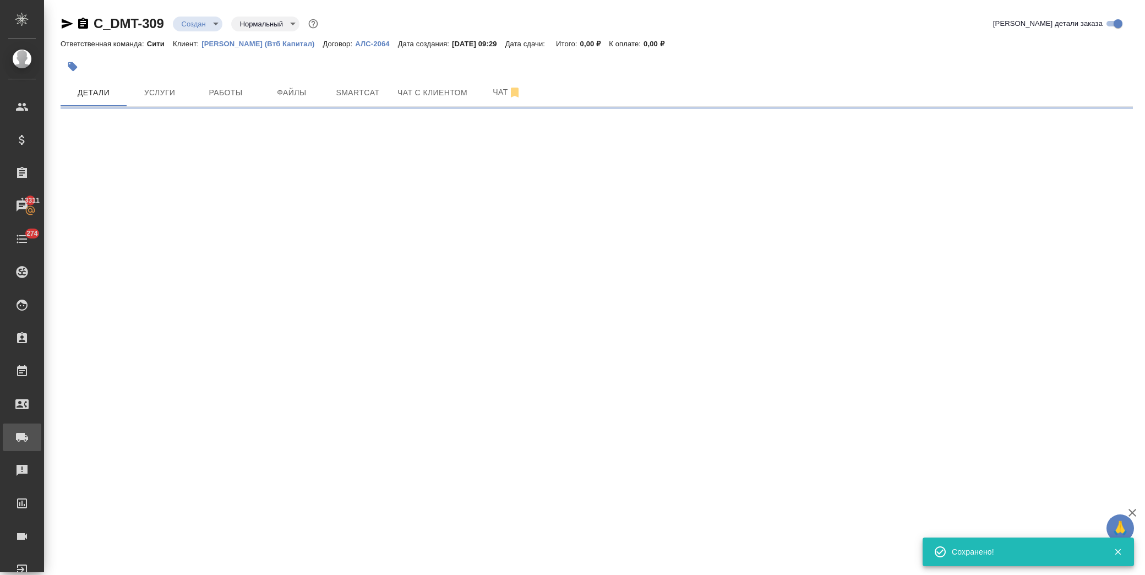
select select "RU"
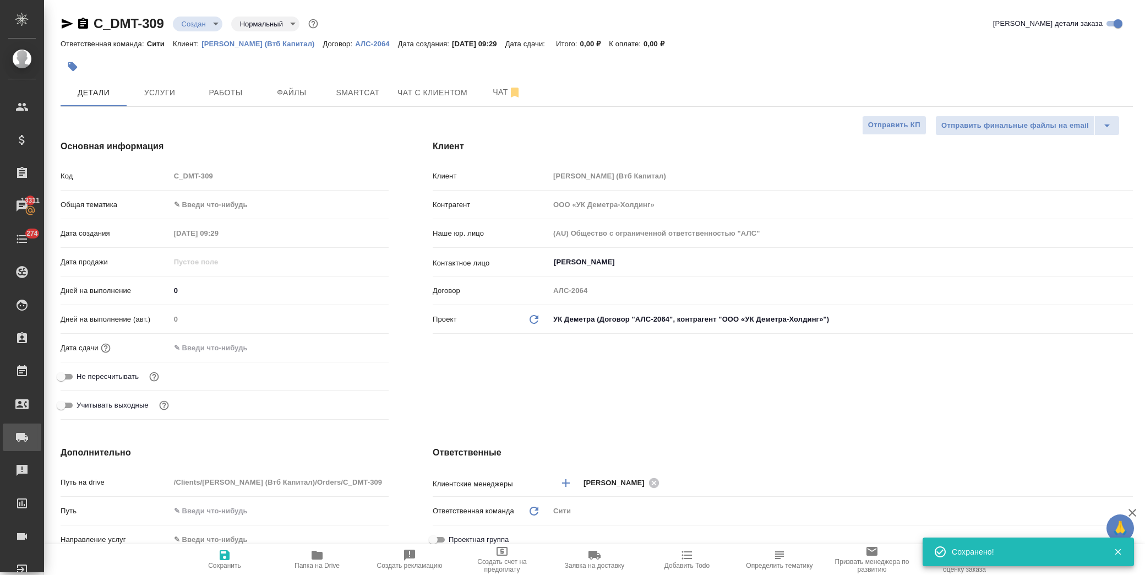
type textarea "x"
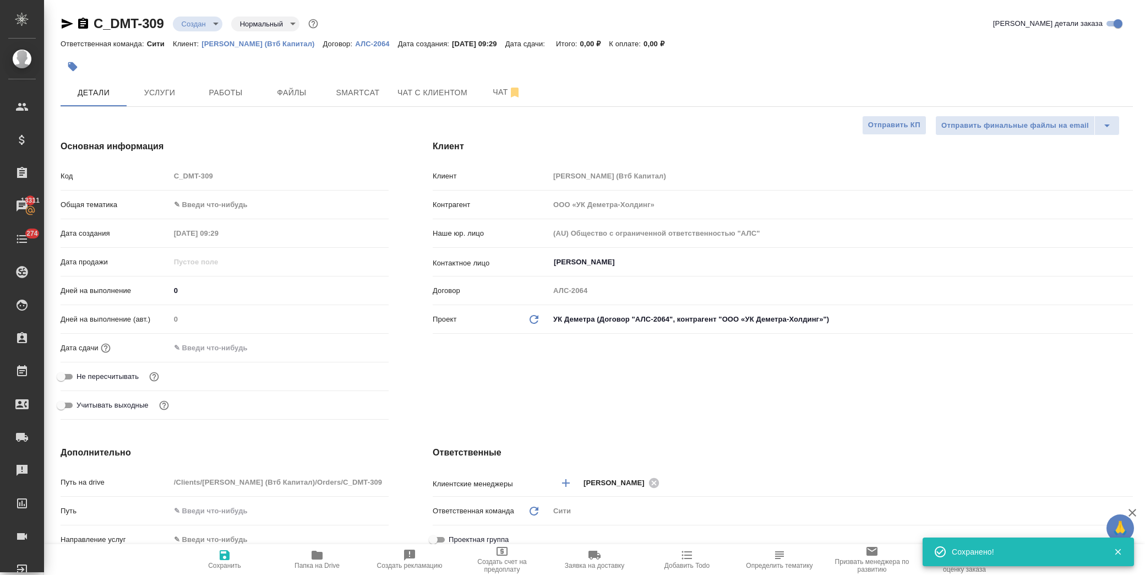
type textarea "x"
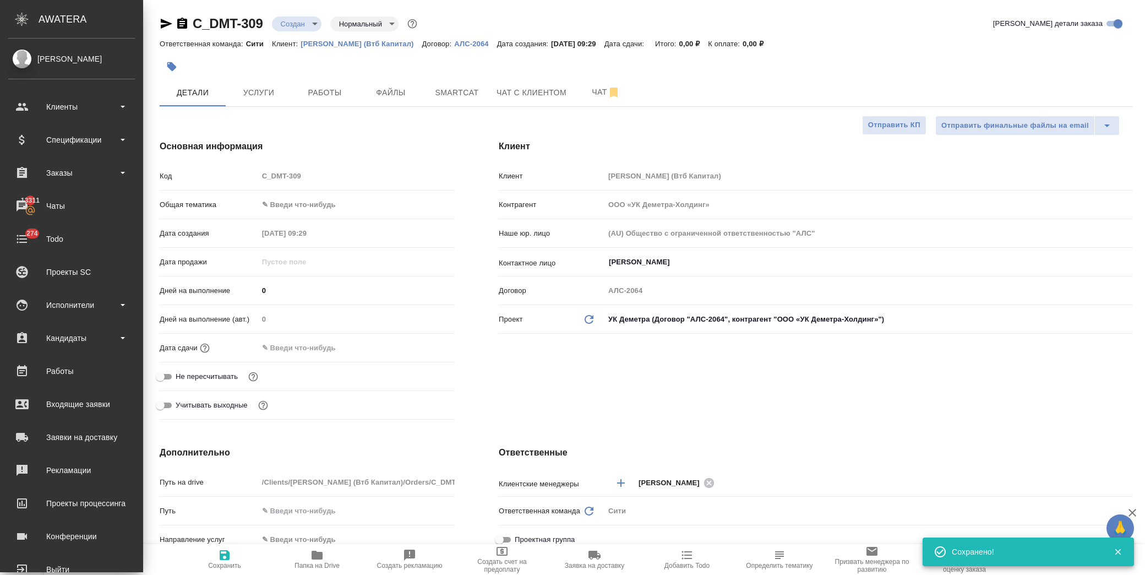
type textarea "x"
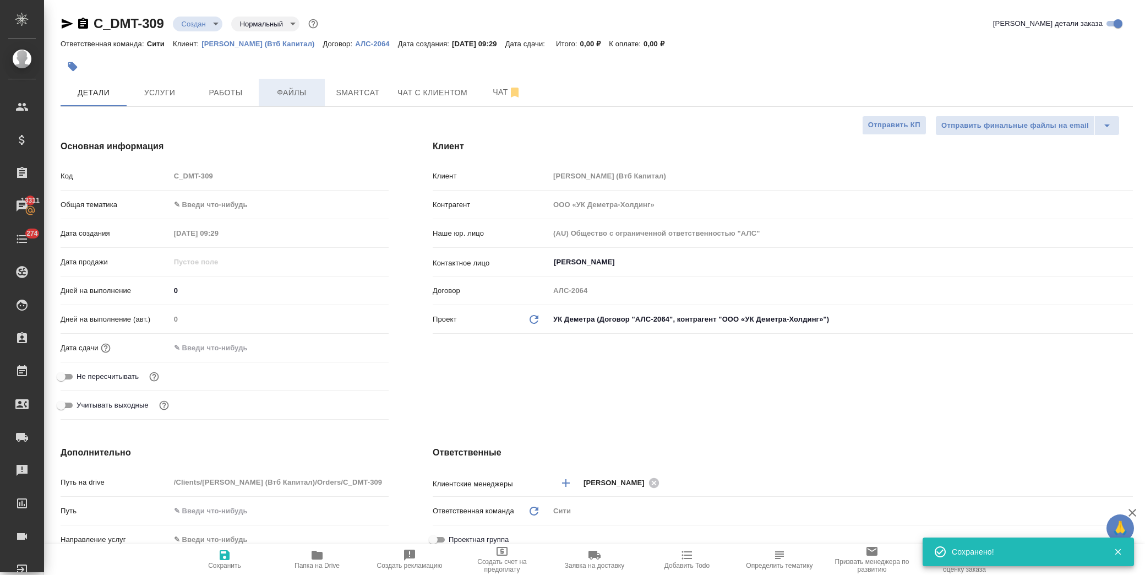
click at [303, 86] on span "Файлы" at bounding box center [291, 93] width 53 height 14
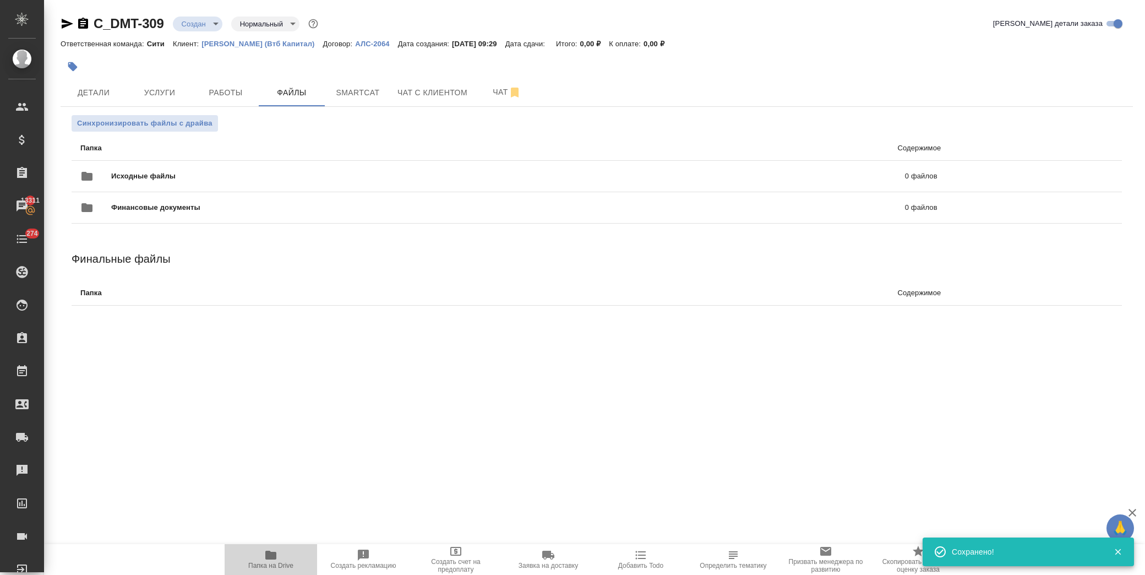
click at [277, 560] on span "Папка на Drive" at bounding box center [270, 558] width 79 height 21
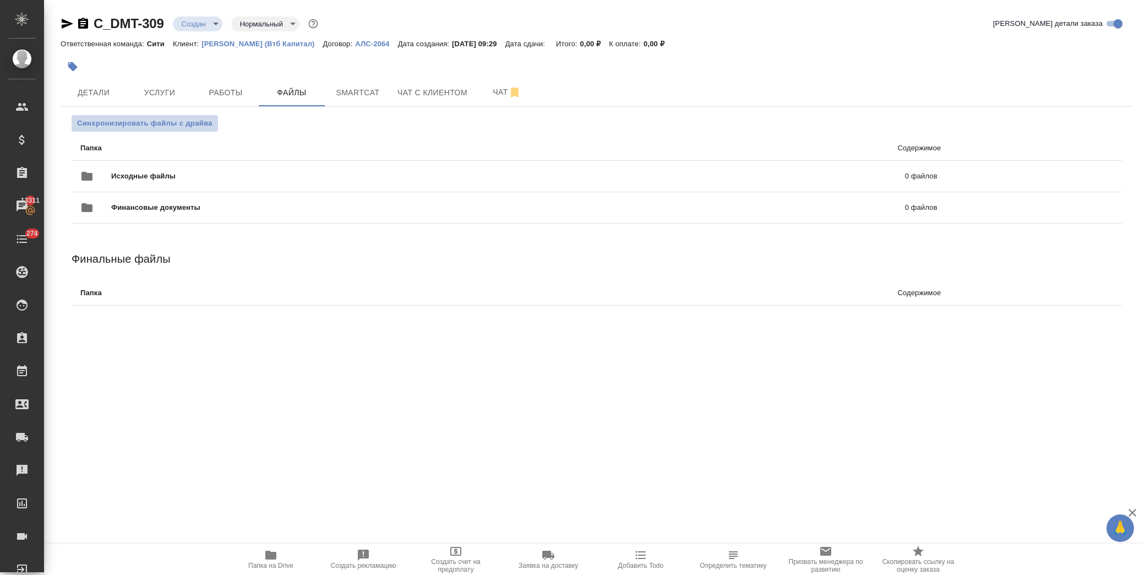
click at [128, 127] on span "Синхронизировать файлы с драйва" at bounding box center [144, 123] width 135 height 11
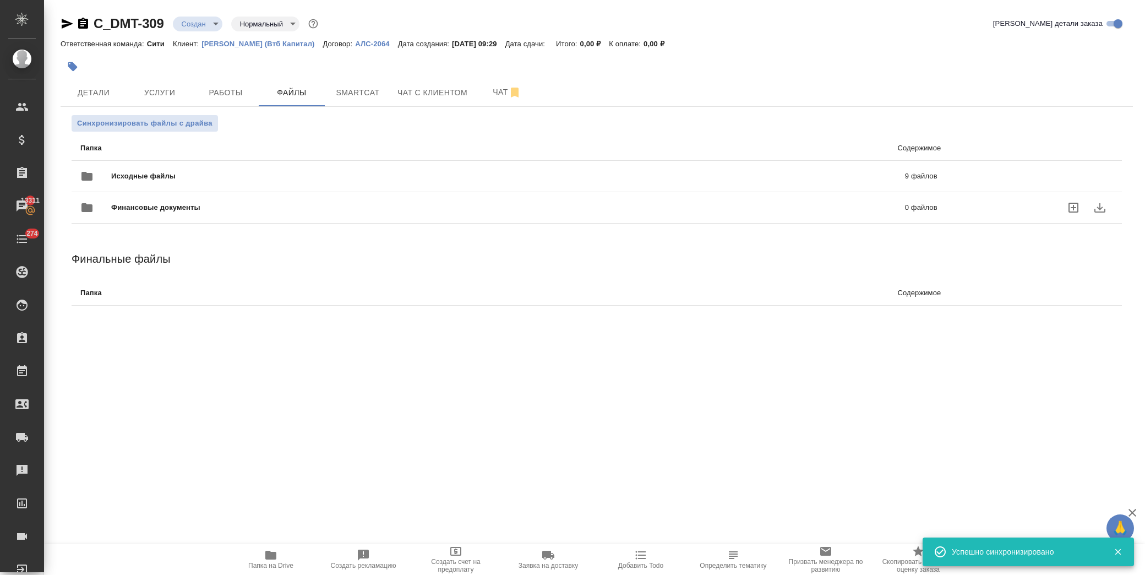
click at [190, 183] on div "Финансовые документы 0 файлов" at bounding box center [508, 207] width 879 height 48
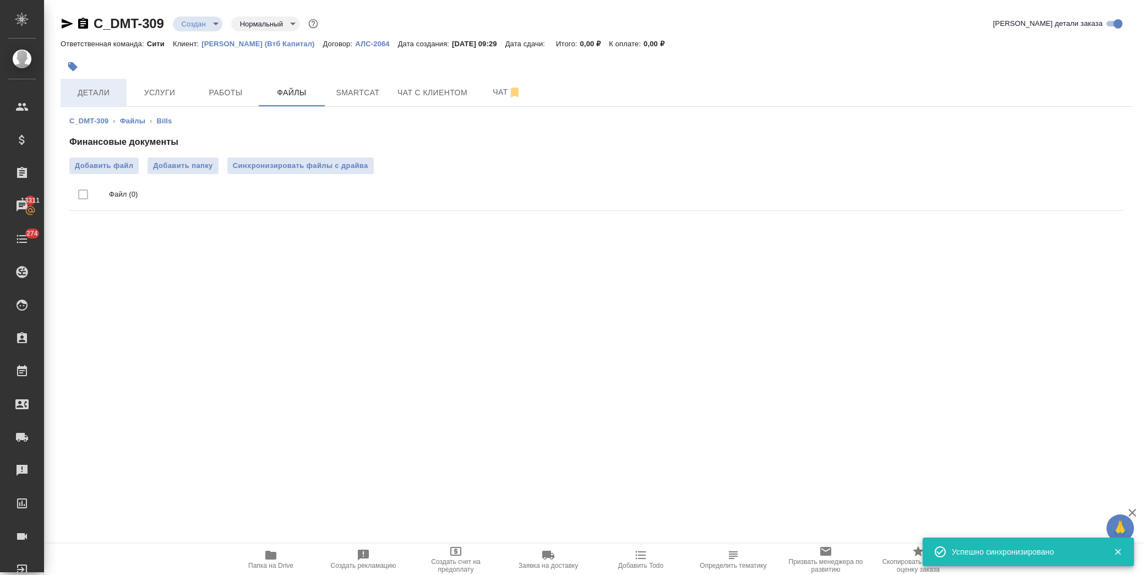
click at [107, 89] on span "Детали" at bounding box center [93, 93] width 53 height 14
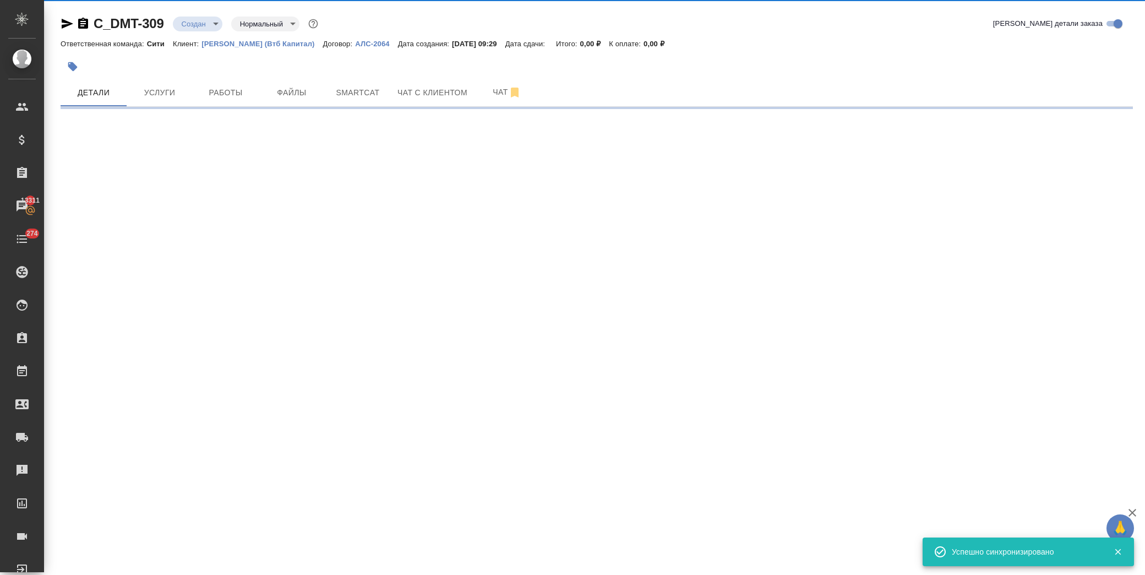
select select "RU"
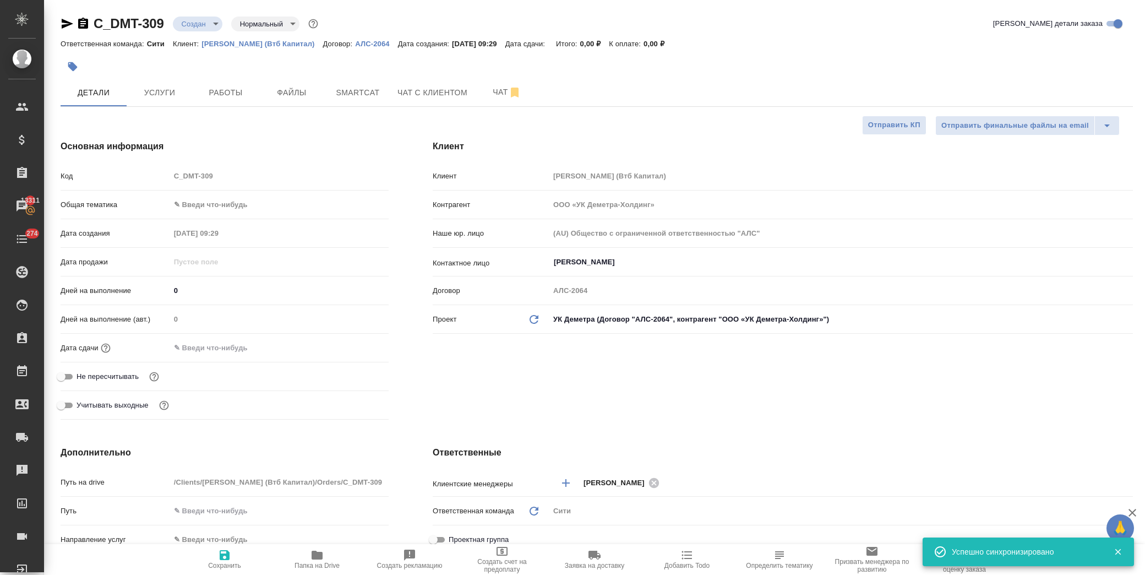
type textarea "x"
click at [229, 205] on body "🙏 .cls-1 fill:#fff; AWATERA Лофицкая Юлия Владимировна Клиенты Спецификации Зак…" at bounding box center [572, 287] width 1145 height 575
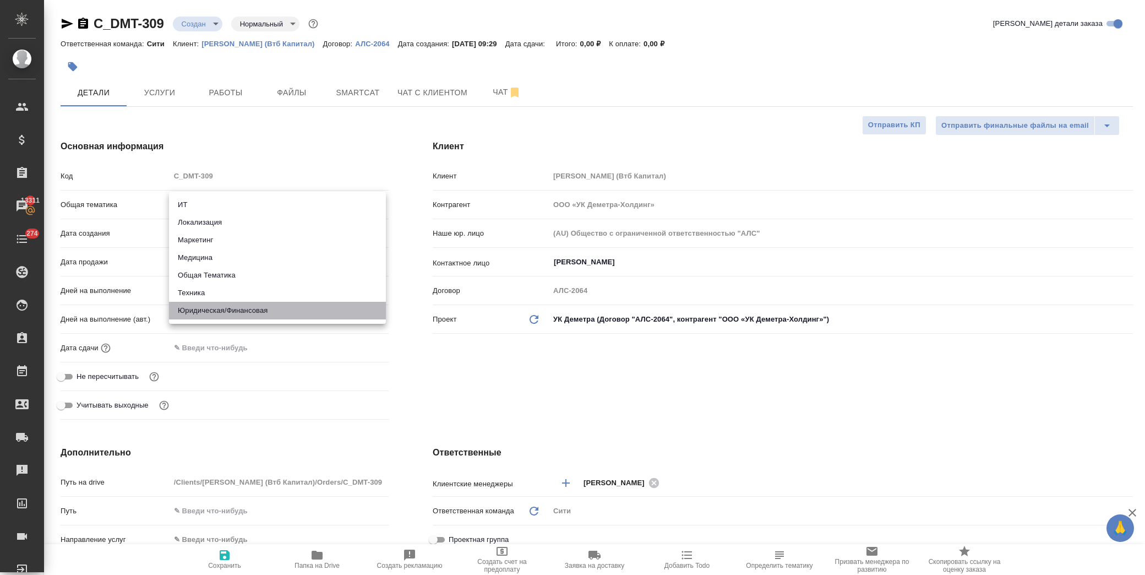
click at [230, 311] on li "Юридическая/Финансовая" at bounding box center [277, 311] width 217 height 18
type input "yr-fn"
type textarea "x"
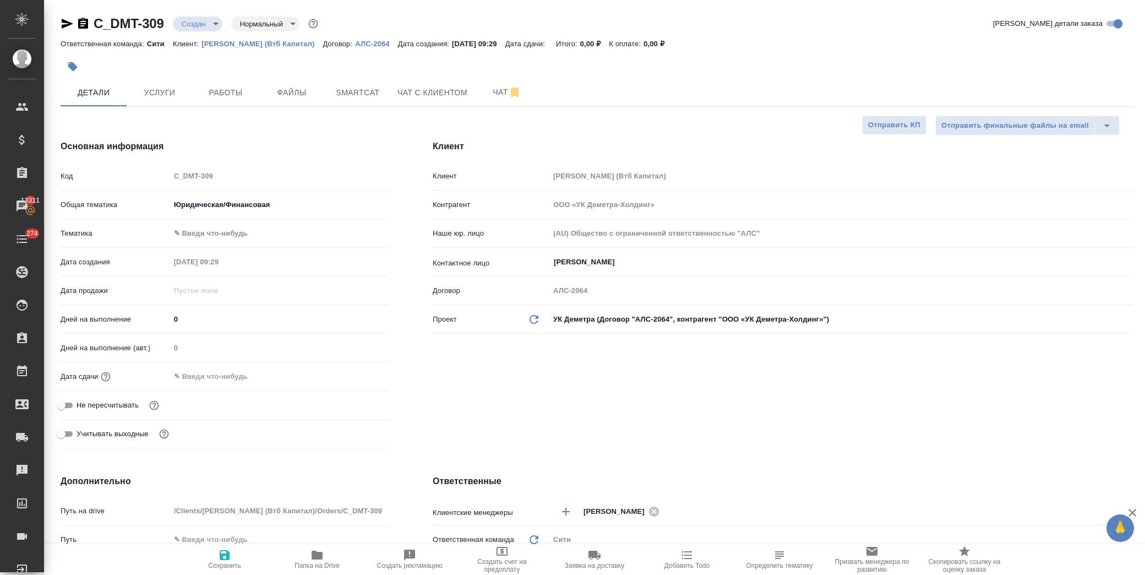
click at [234, 229] on body "🙏 .cls-1 fill:#fff; AWATERA Лофицкая Юлия Владимировна Клиенты Спецификации Зак…" at bounding box center [572, 287] width 1145 height 575
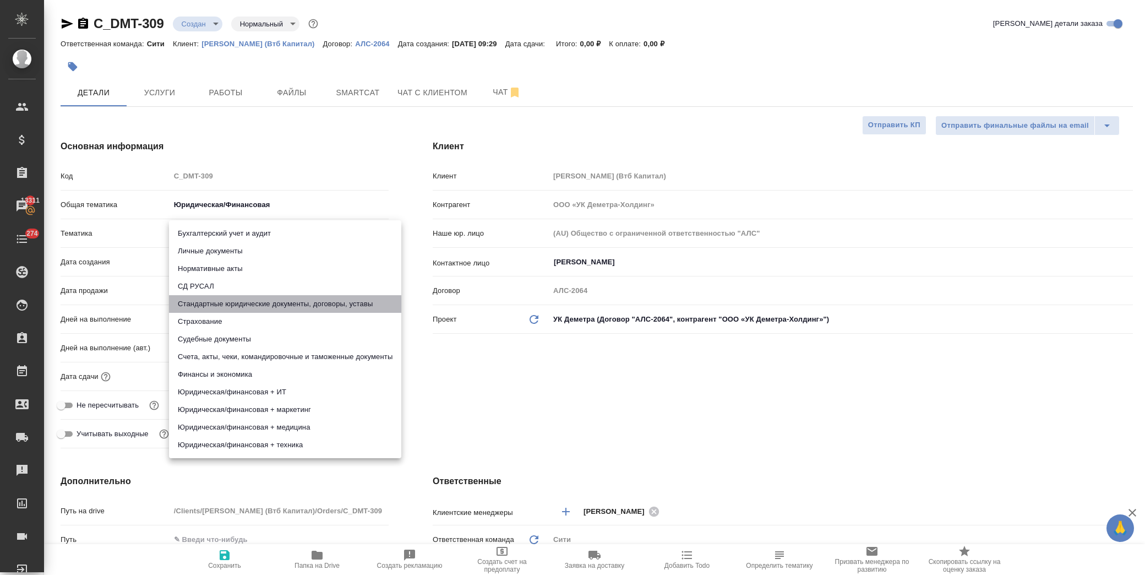
click at [247, 298] on li "Стандартные юридические документы, договоры, уставы" at bounding box center [285, 304] width 232 height 18
type textarea "x"
type input "5f647205b73bc97568ca66bf"
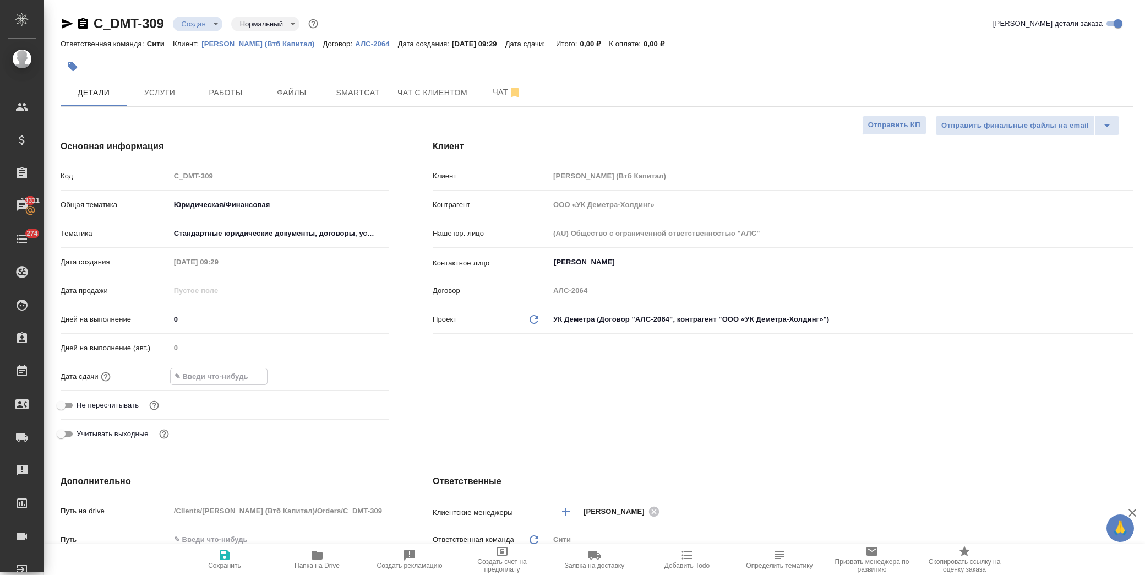
click at [220, 382] on input "text" at bounding box center [219, 376] width 96 height 16
click at [358, 375] on icon "button" at bounding box center [357, 374] width 10 height 11
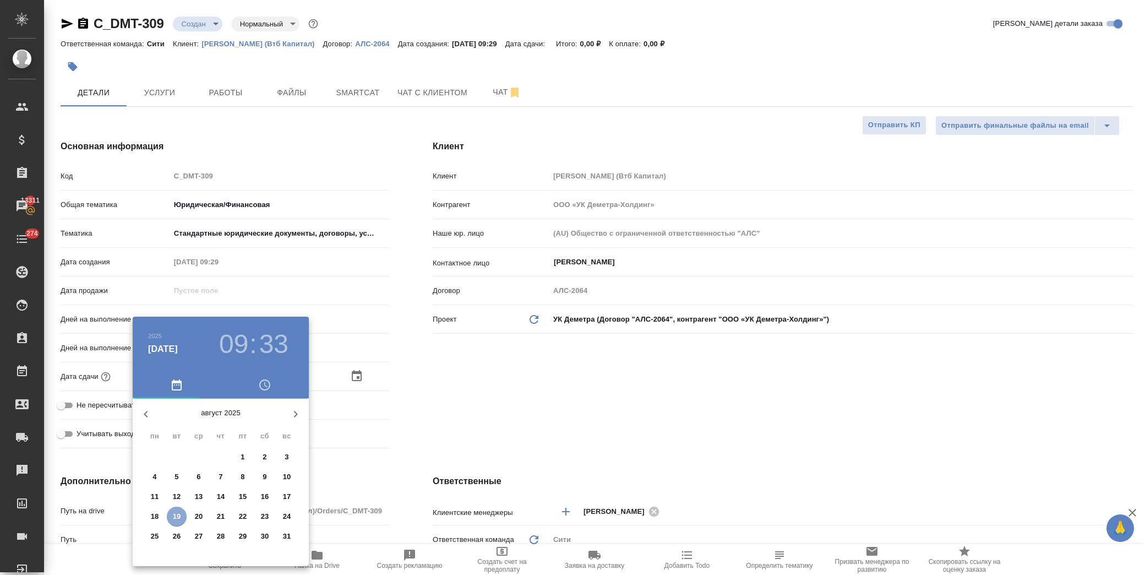
click at [178, 513] on p "19" at bounding box center [177, 516] width 8 height 11
type input "19.08.2025 09:33"
type textarea "x"
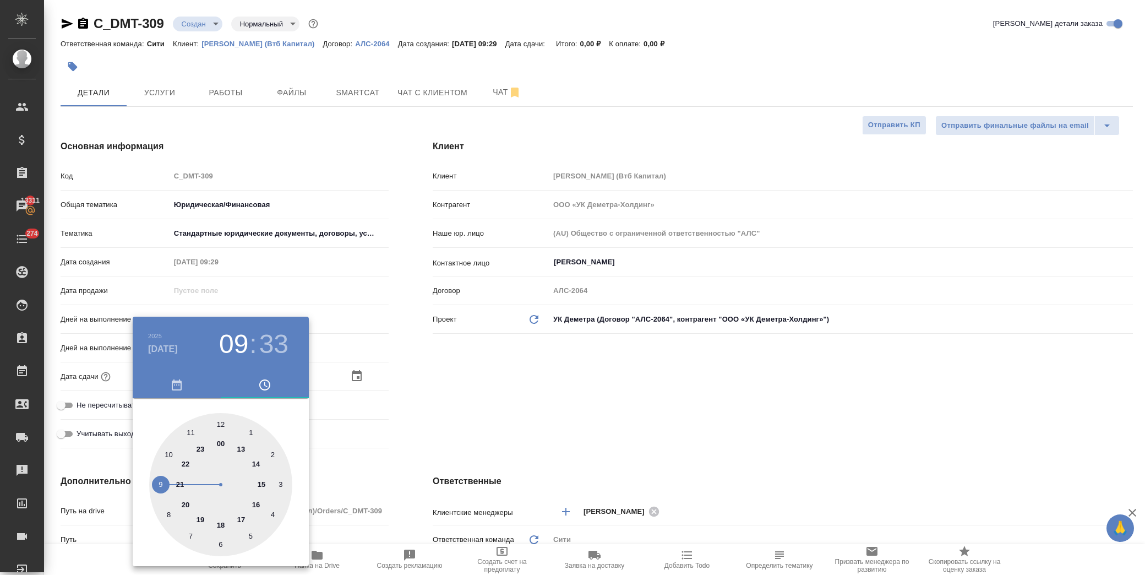
click at [169, 457] on div at bounding box center [220, 484] width 143 height 143
type input "19.08.2025 10:33"
type textarea "x"
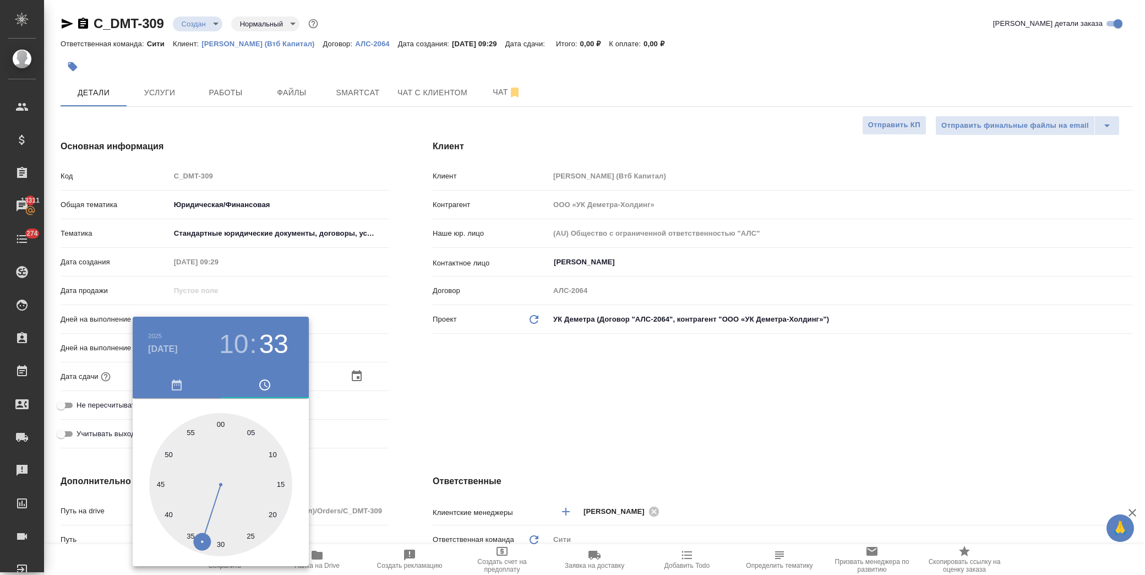
click at [274, 452] on div at bounding box center [220, 484] width 143 height 143
type input "19.08.2025 10:10"
type textarea "x"
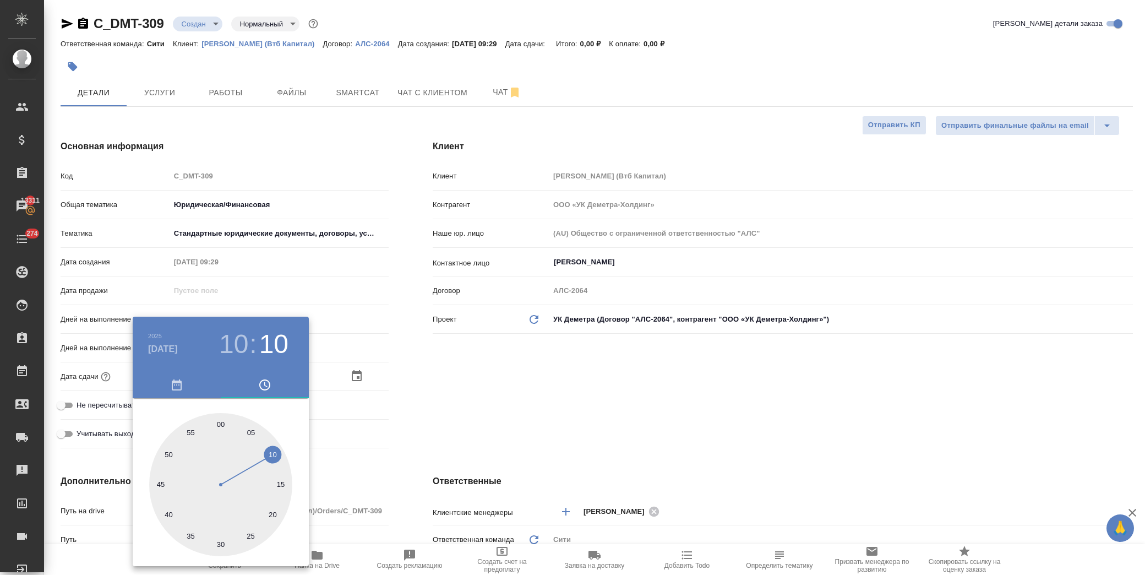
click at [427, 370] on div at bounding box center [572, 287] width 1145 height 575
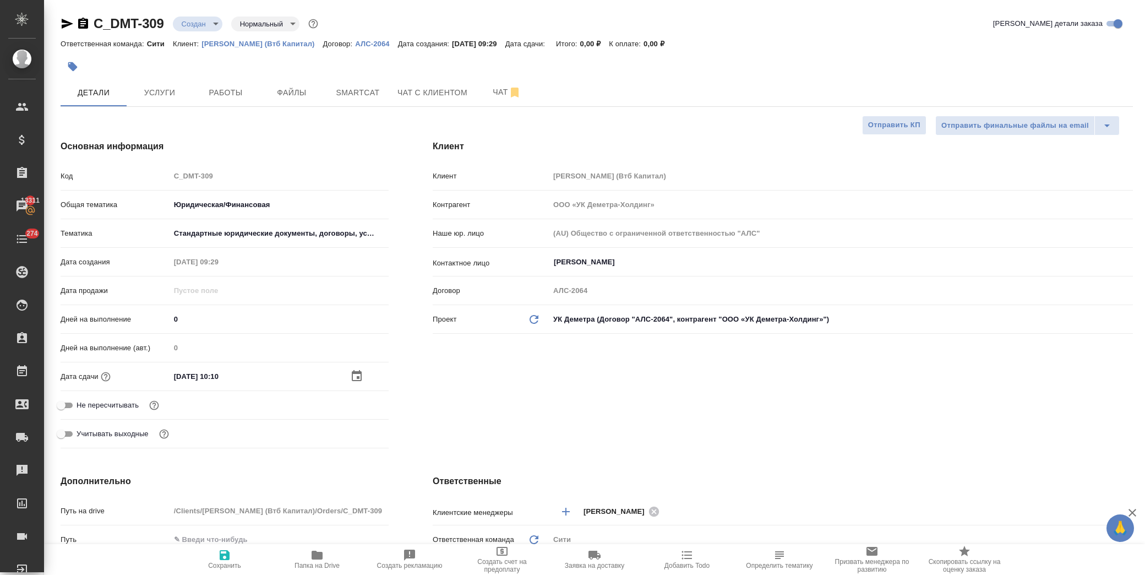
click at [232, 560] on span "Сохранить" at bounding box center [224, 558] width 79 height 21
type textarea "x"
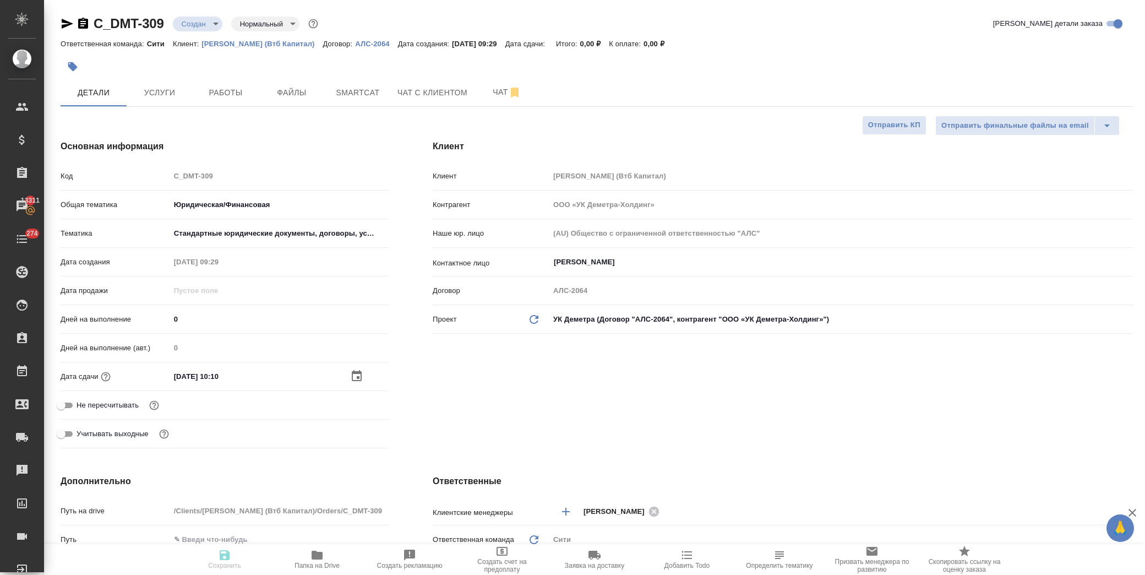
type textarea "x"
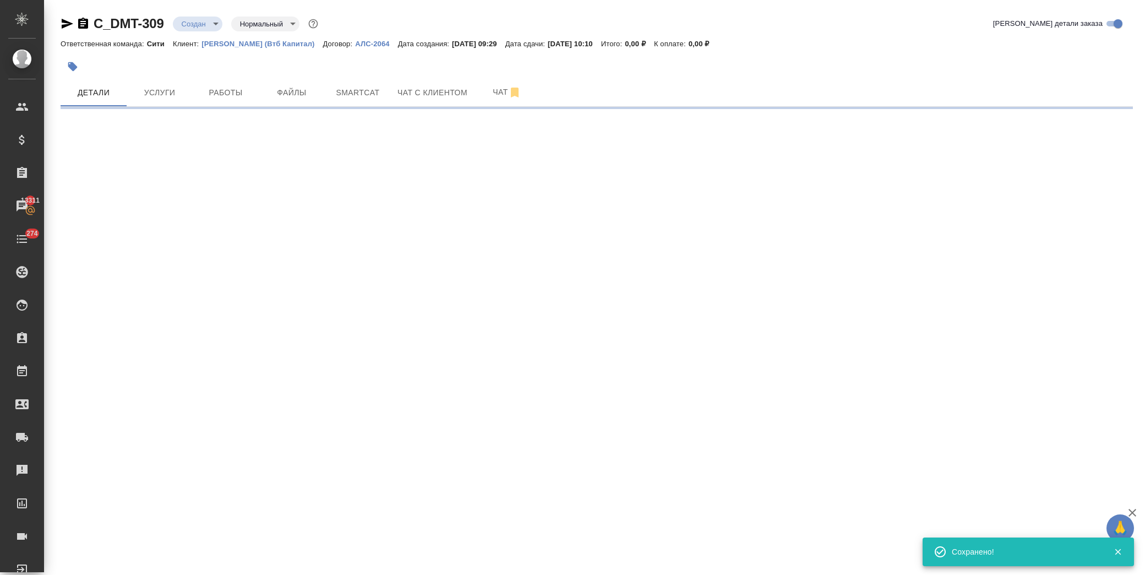
select select "RU"
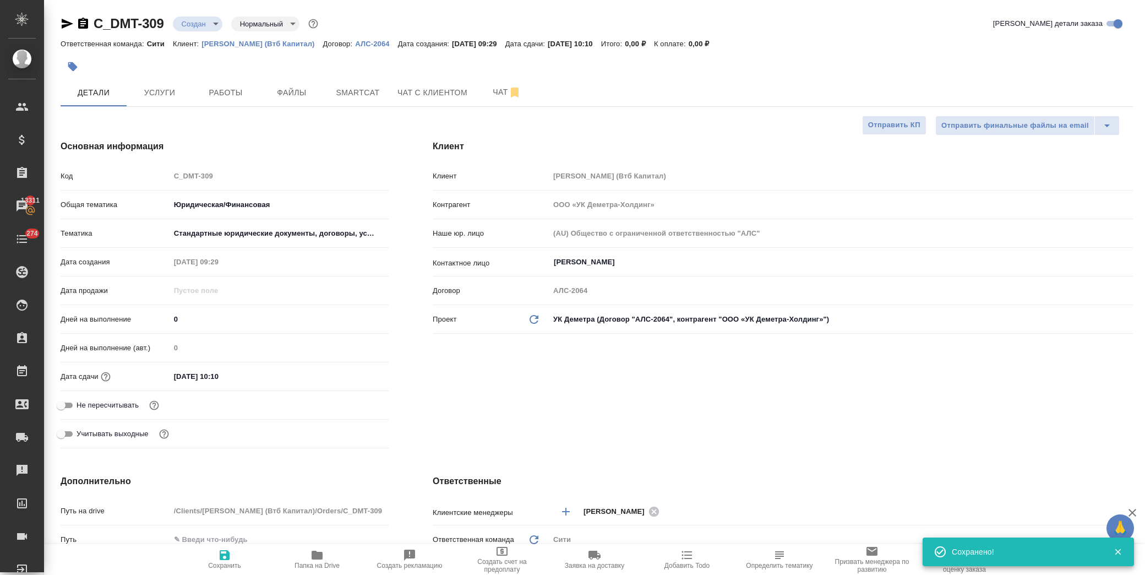
type textarea "x"
click at [200, 30] on body "🙏 .cls-1 fill:#fff; AWATERA Лофицкая Юлия Владимировна Клиенты Спецификации Зак…" at bounding box center [572, 287] width 1145 height 575
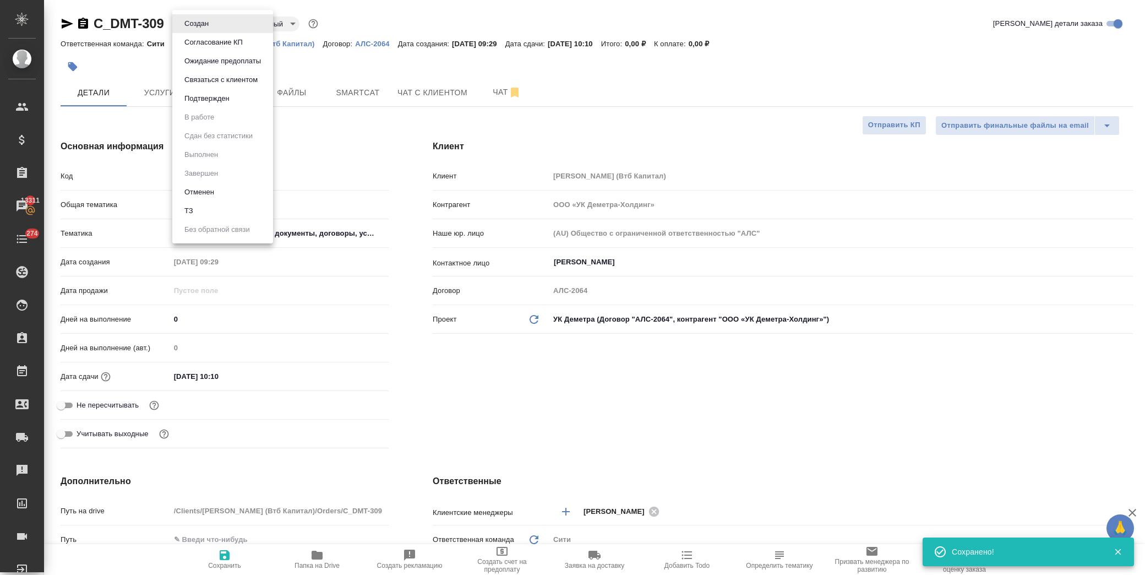
click at [221, 211] on li "ТЗ" at bounding box center [222, 210] width 101 height 19
type textarea "x"
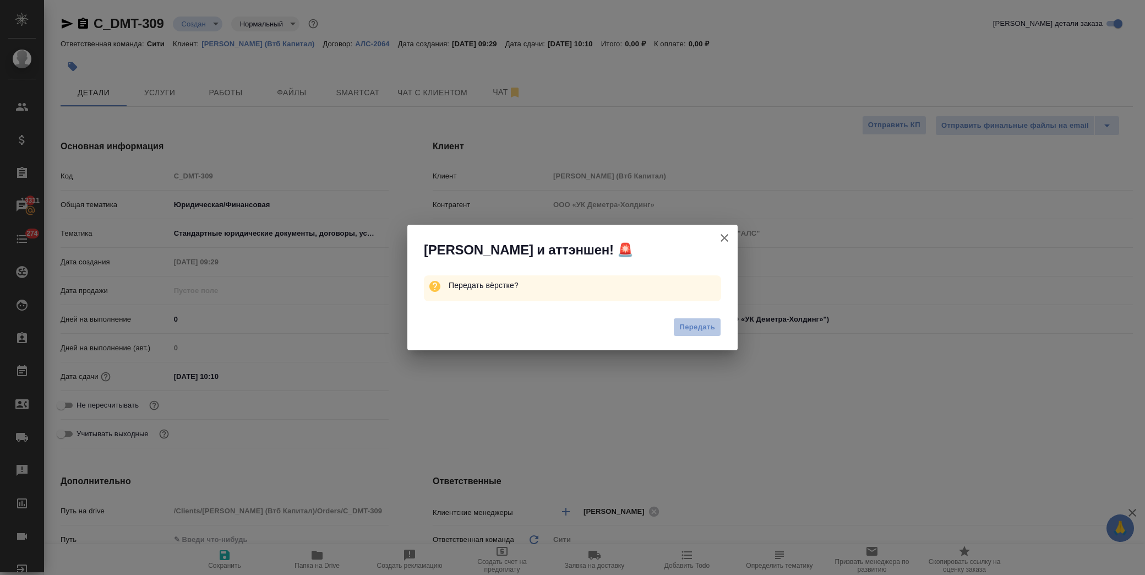
click at [685, 326] on span "Передать" at bounding box center [697, 327] width 36 height 13
type textarea "x"
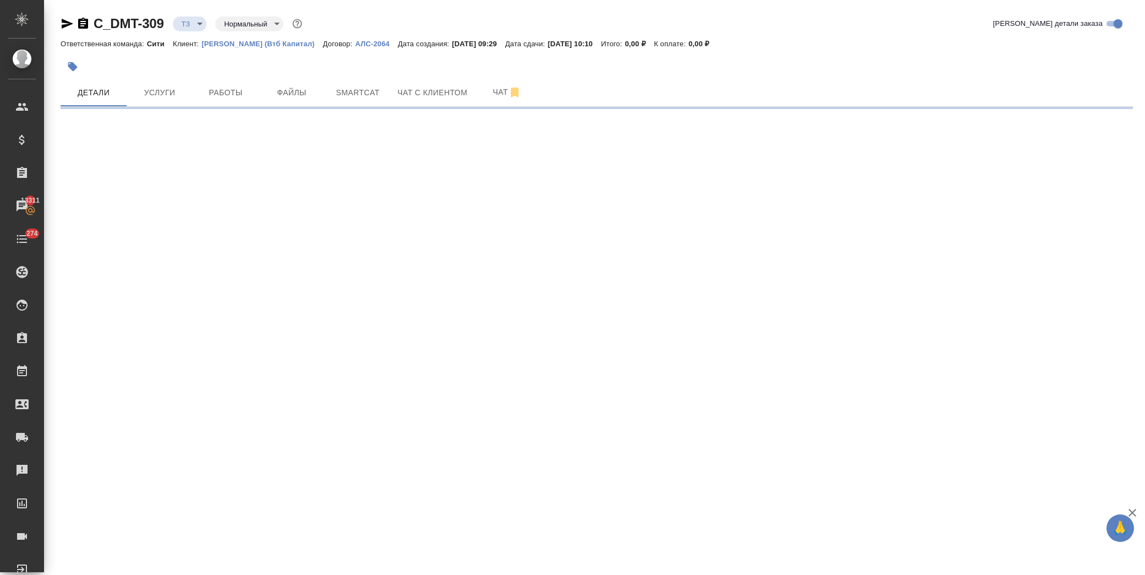
select select "RU"
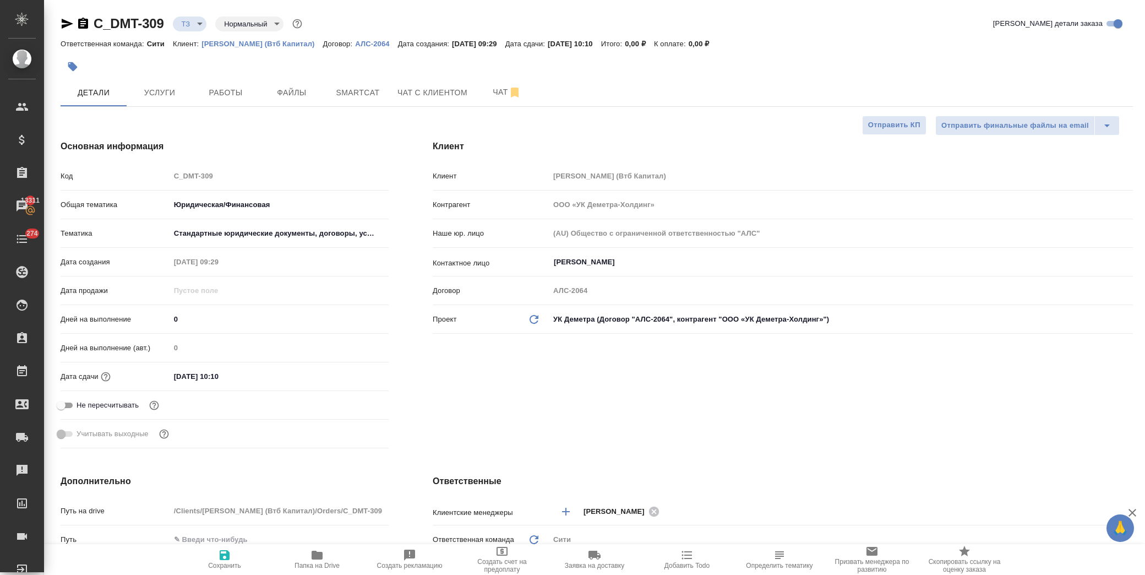
type textarea "x"
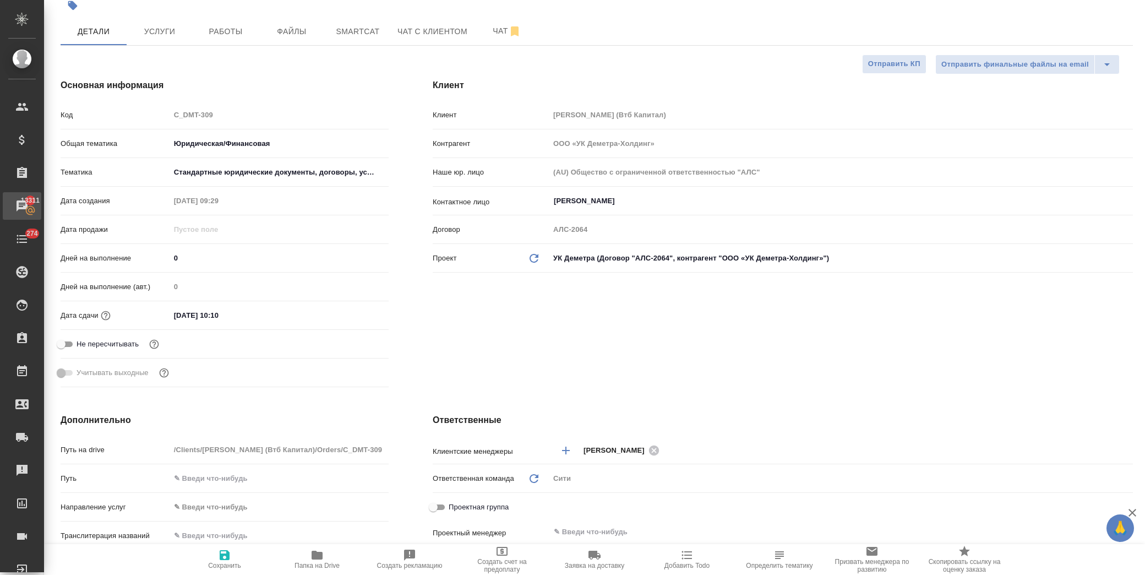
type textarea "x"
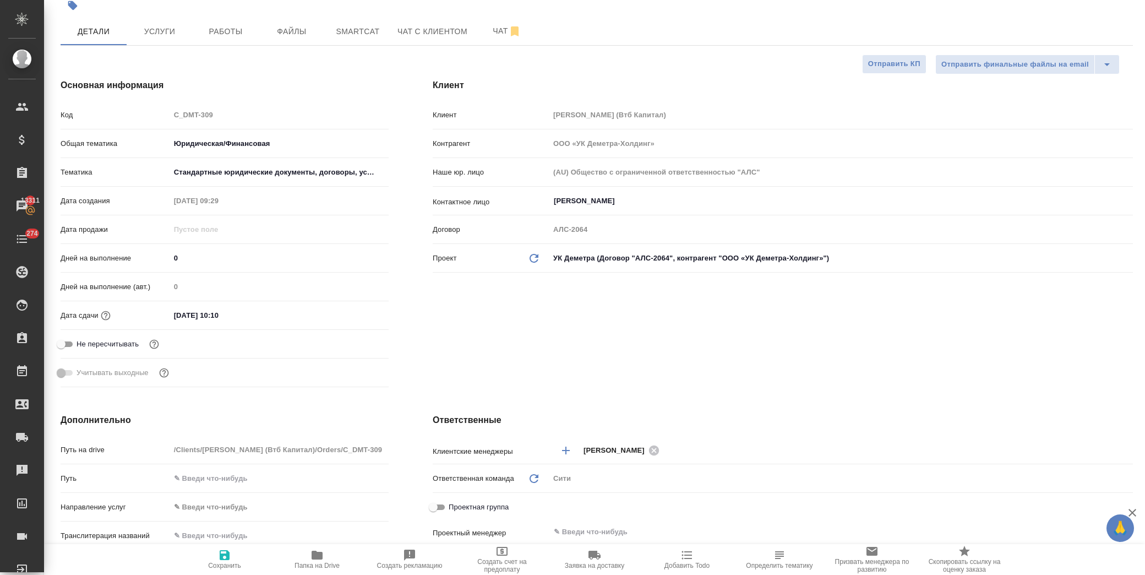
type textarea "x"
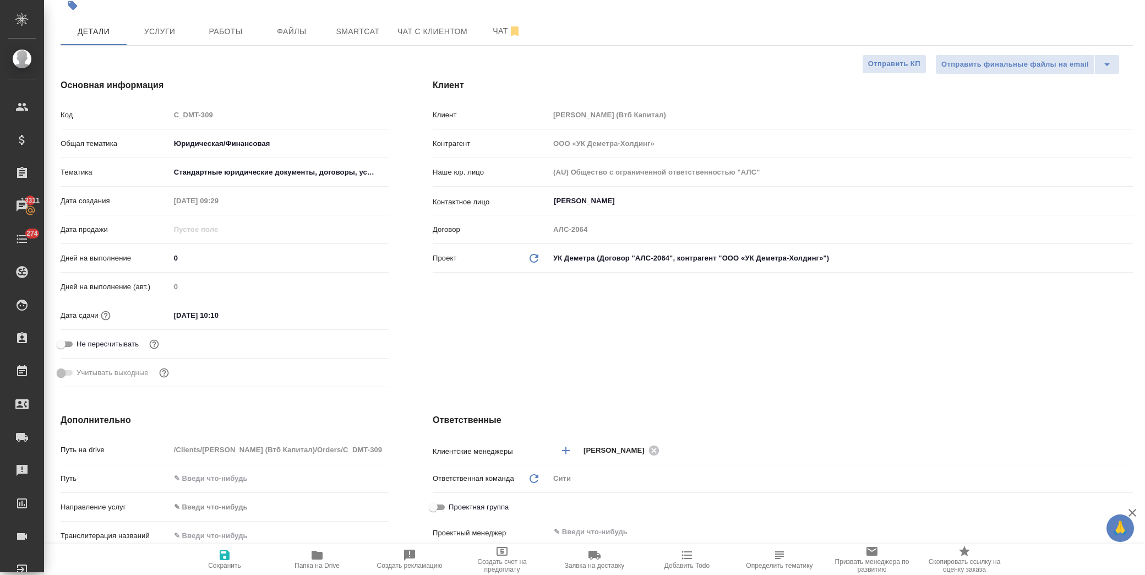
type textarea "x"
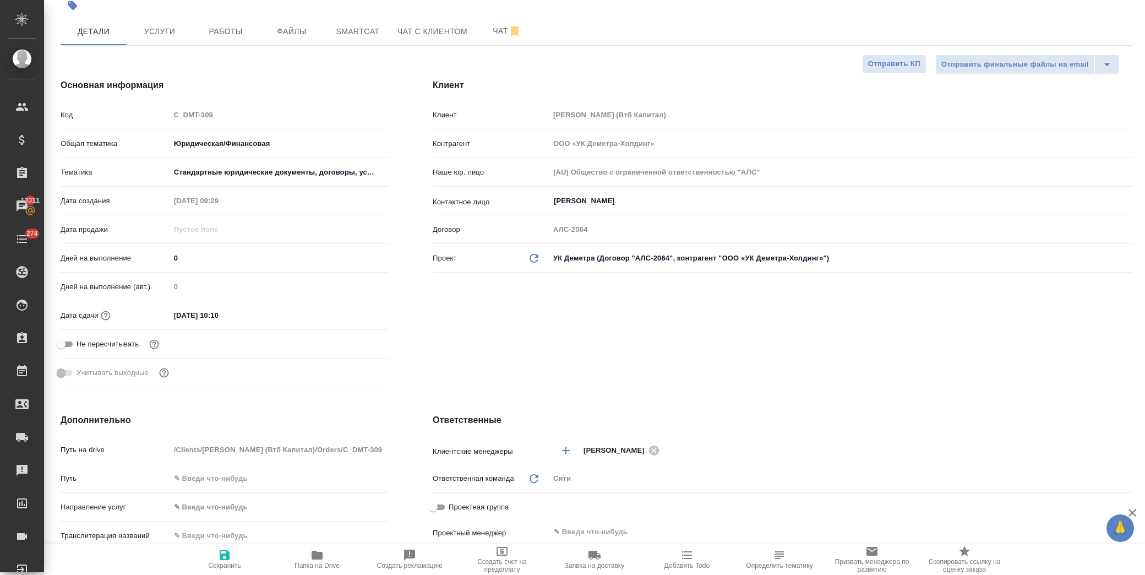
type textarea "x"
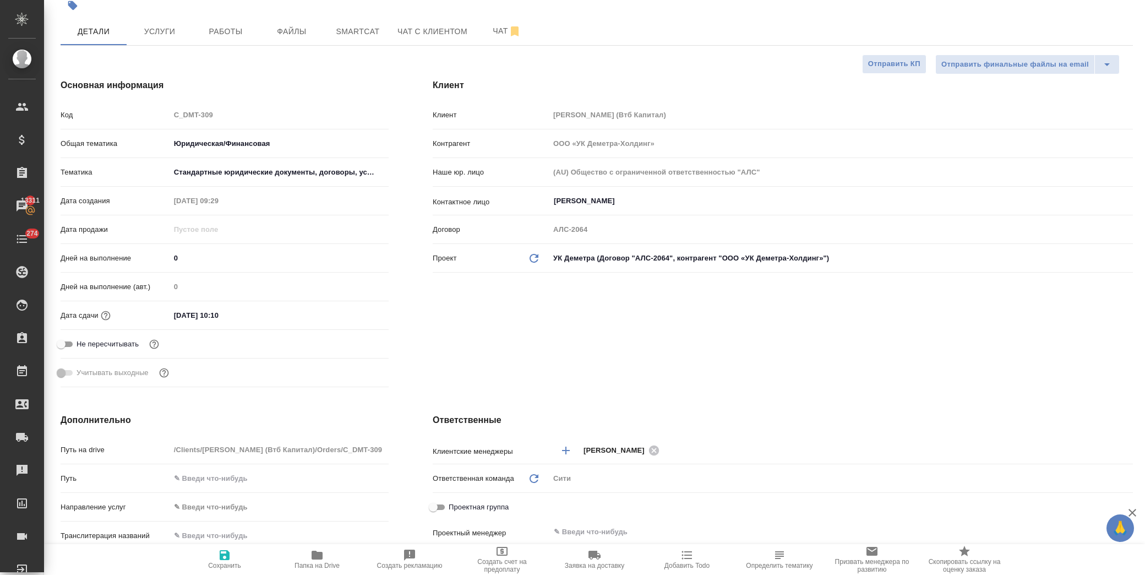
type textarea "x"
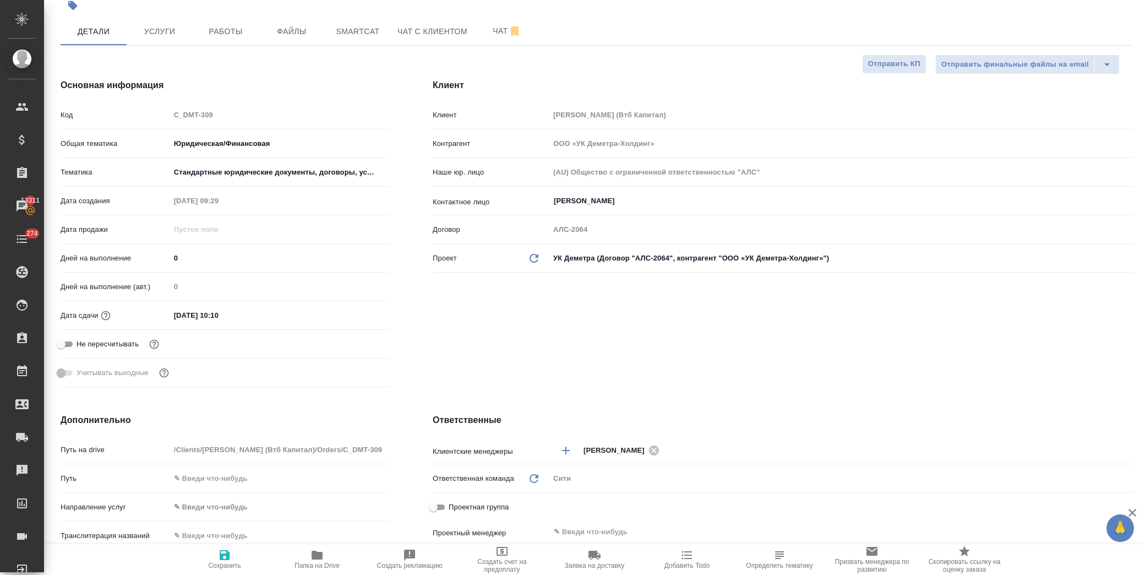
type textarea "x"
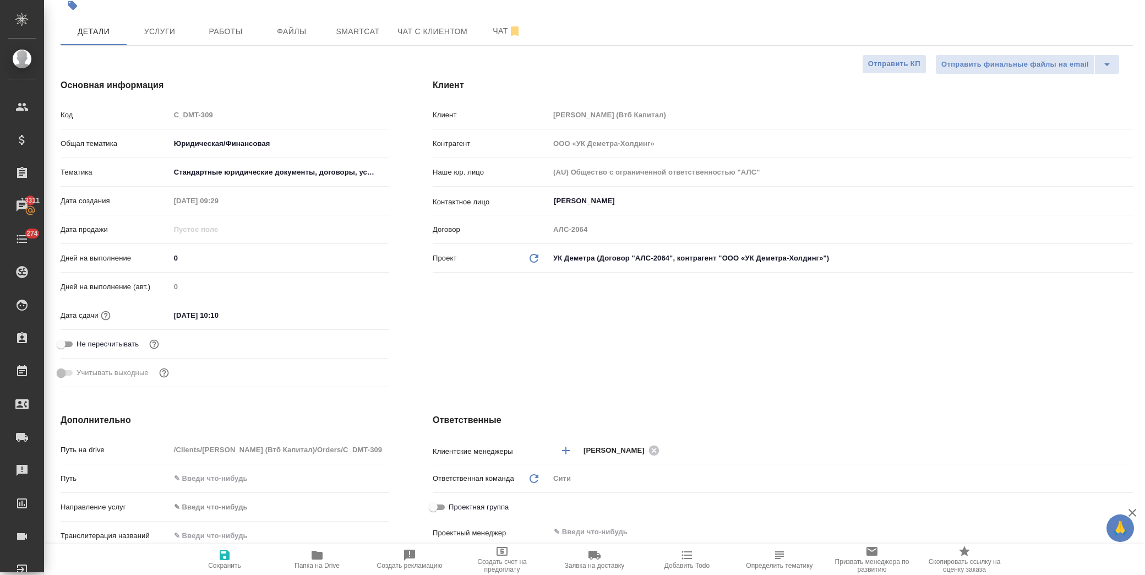
type textarea "x"
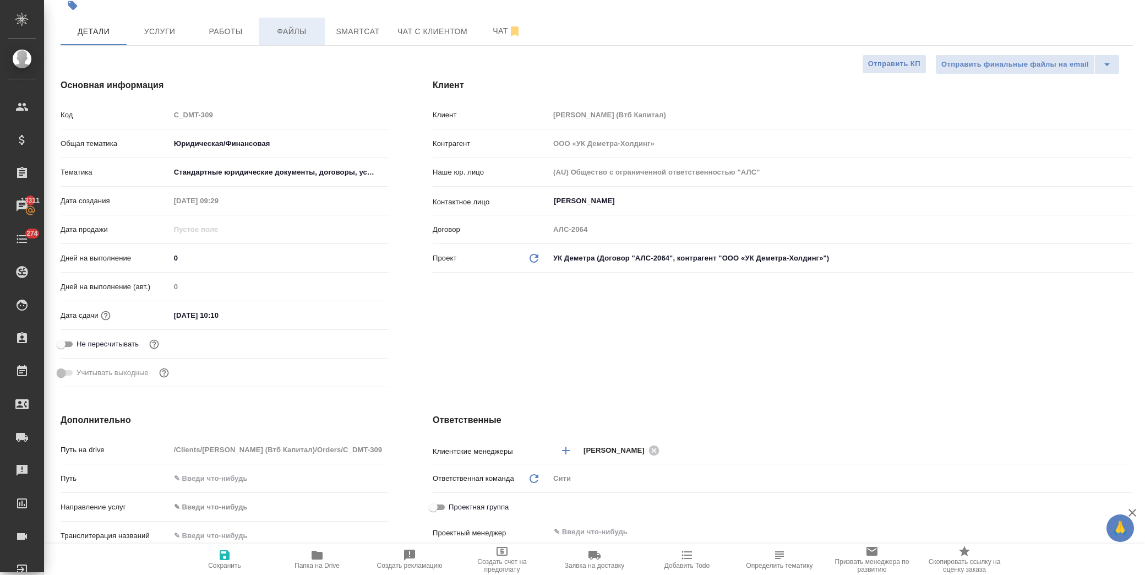
type textarea "x"
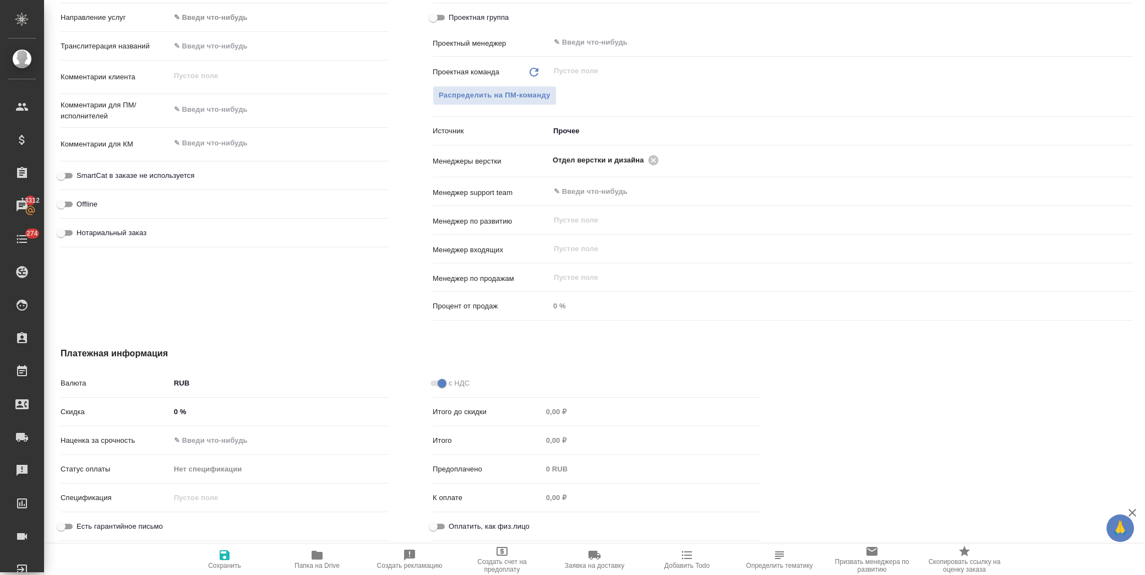
type textarea "x"
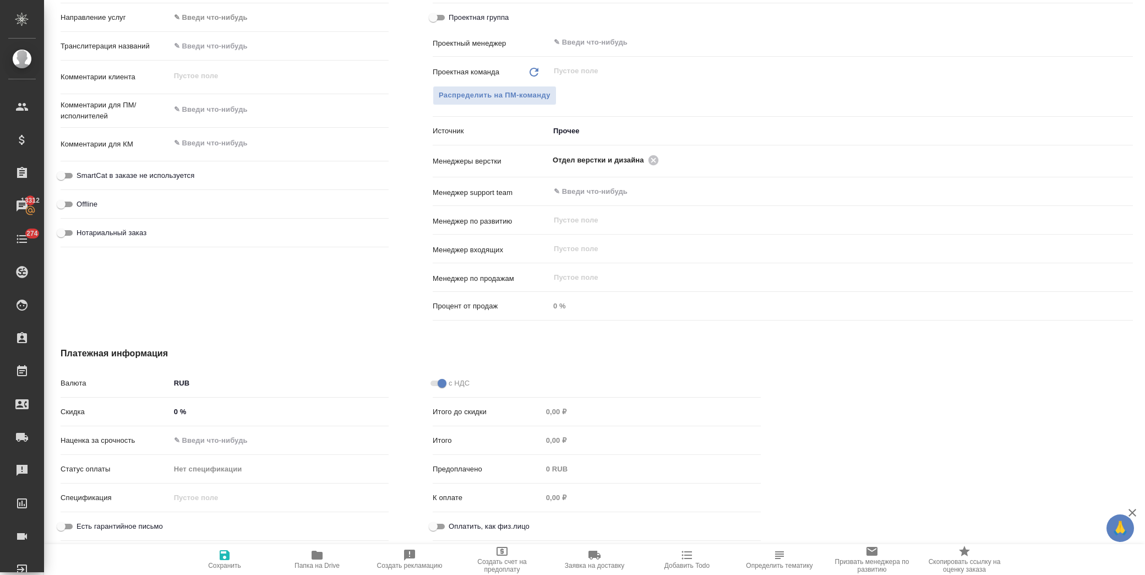
type textarea "x"
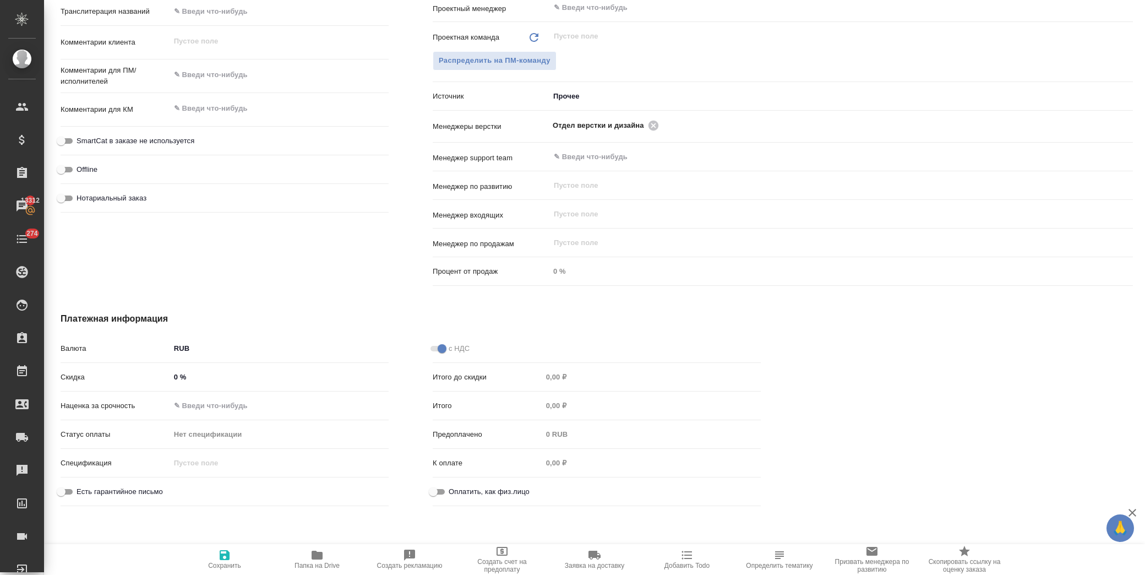
type textarea "x"
click at [217, 78] on textarea at bounding box center [279, 75] width 217 height 19
type textarea "р"
type textarea "x"
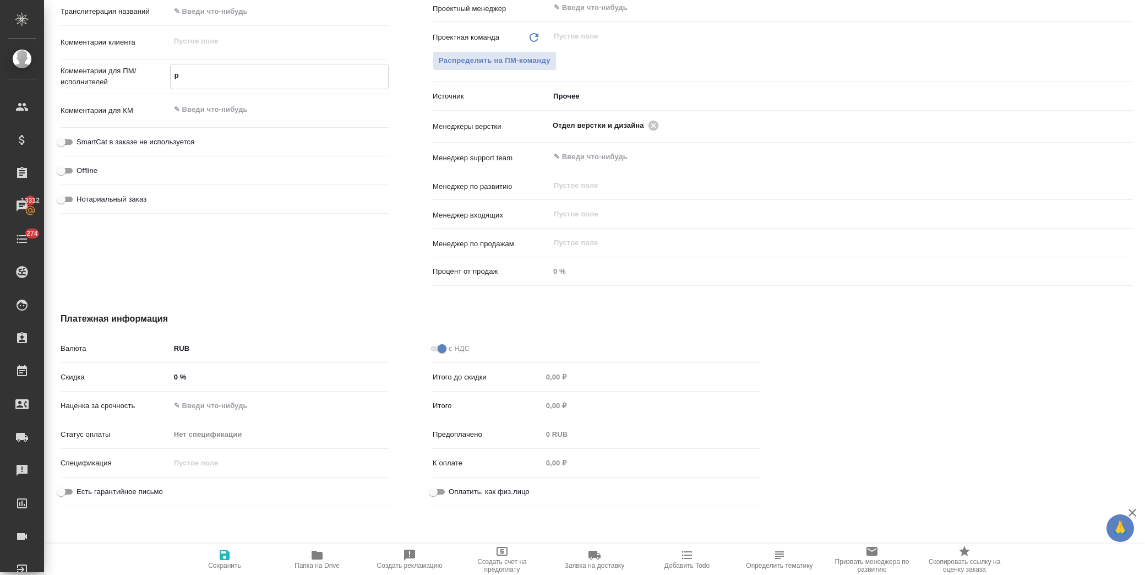
type textarea "x"
type textarea "ру"
type textarea "x"
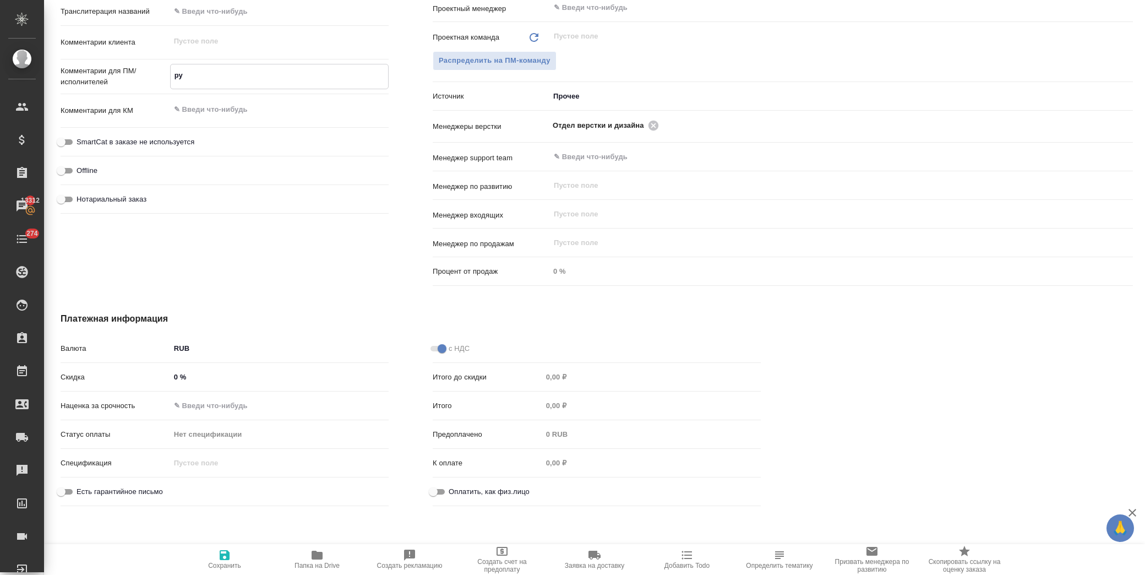
type textarea "x"
type textarea "рус"
type textarea "x"
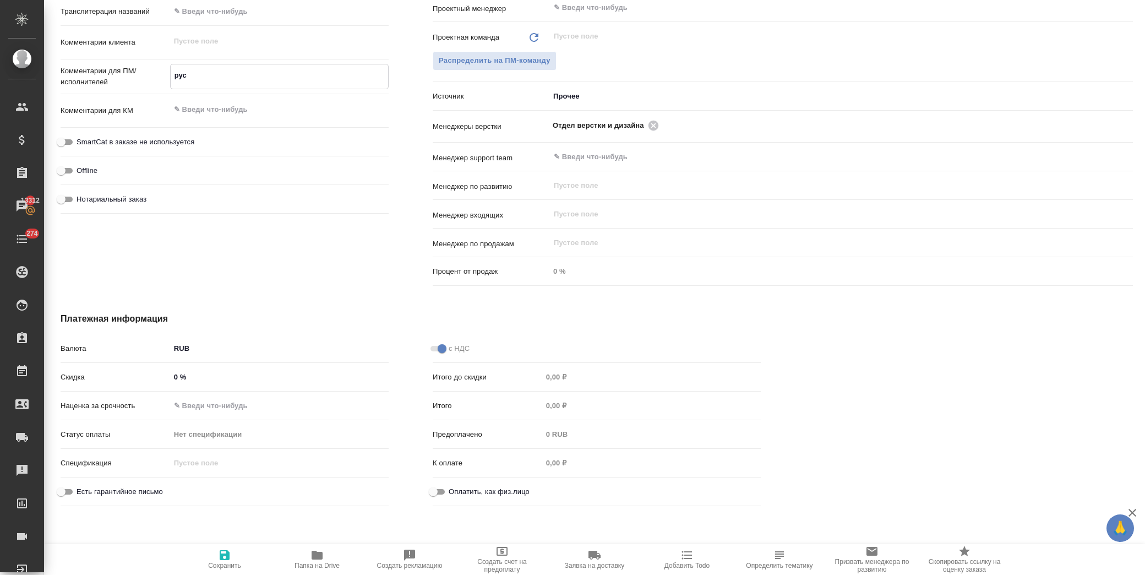
type textarea "русс"
type textarea "x"
type textarea "русск"
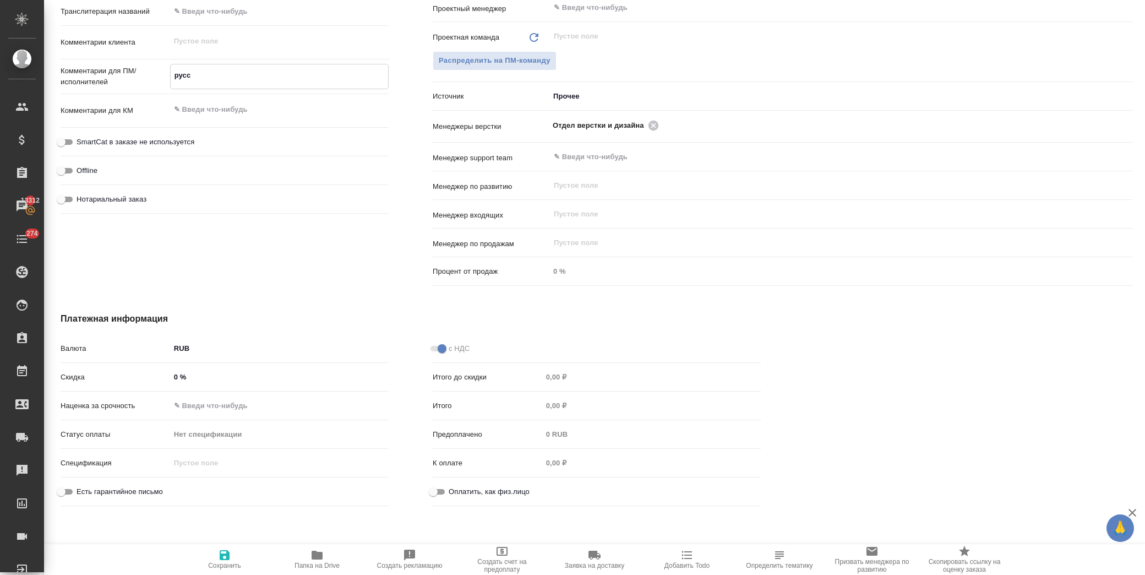
type textarea "x"
type textarea "русски"
type textarea "x"
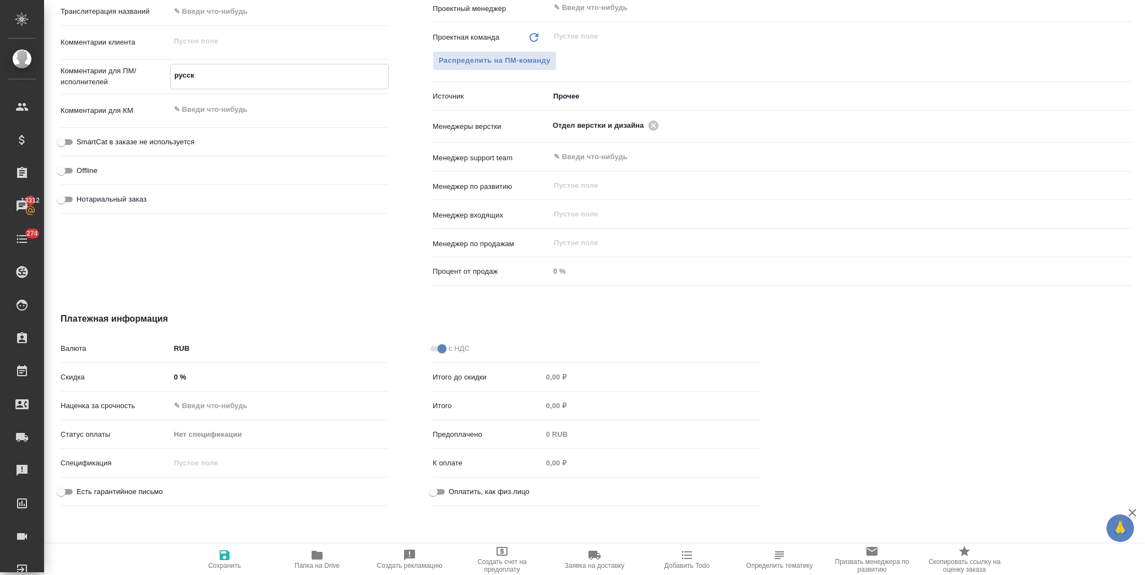
type textarea "x"
type textarea "русские"
type textarea "x"
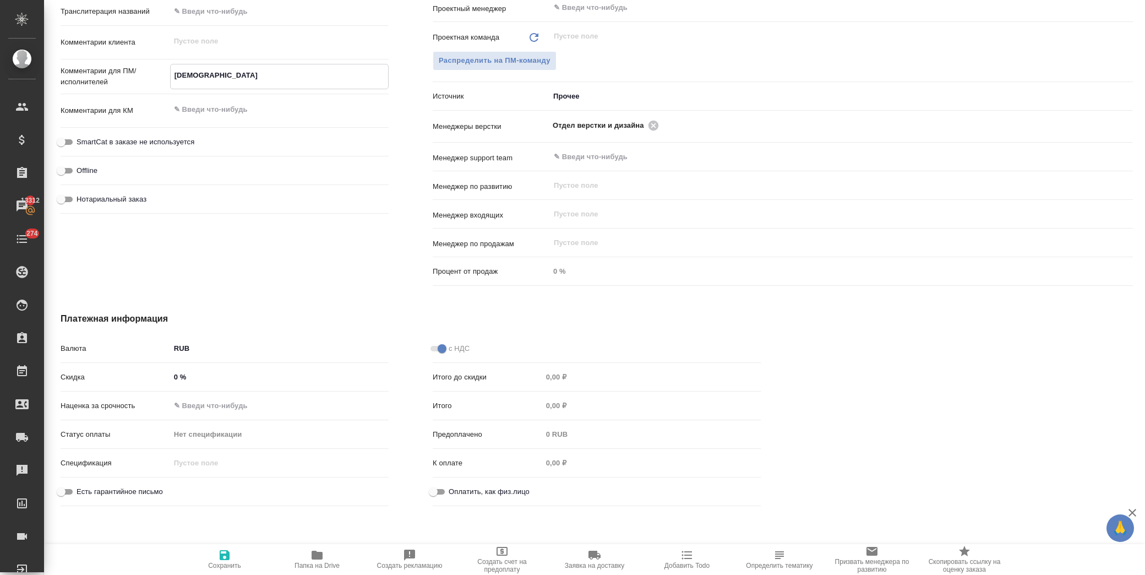
type textarea "x"
type textarea "русские"
type textarea "x"
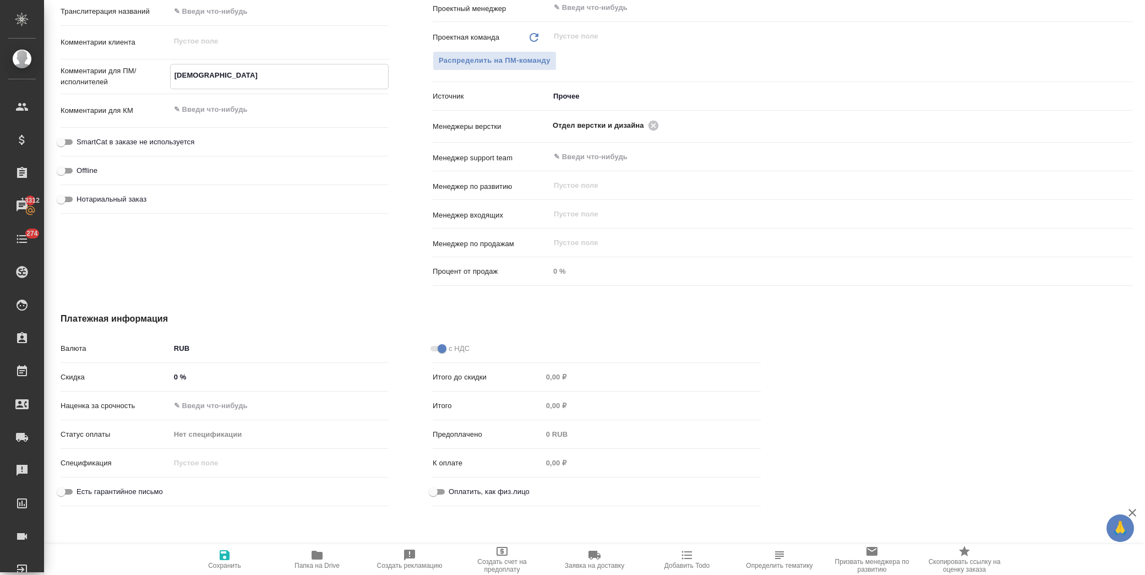
type textarea "русские ш"
type textarea "x"
type textarea "русские шт"
type textarea "x"
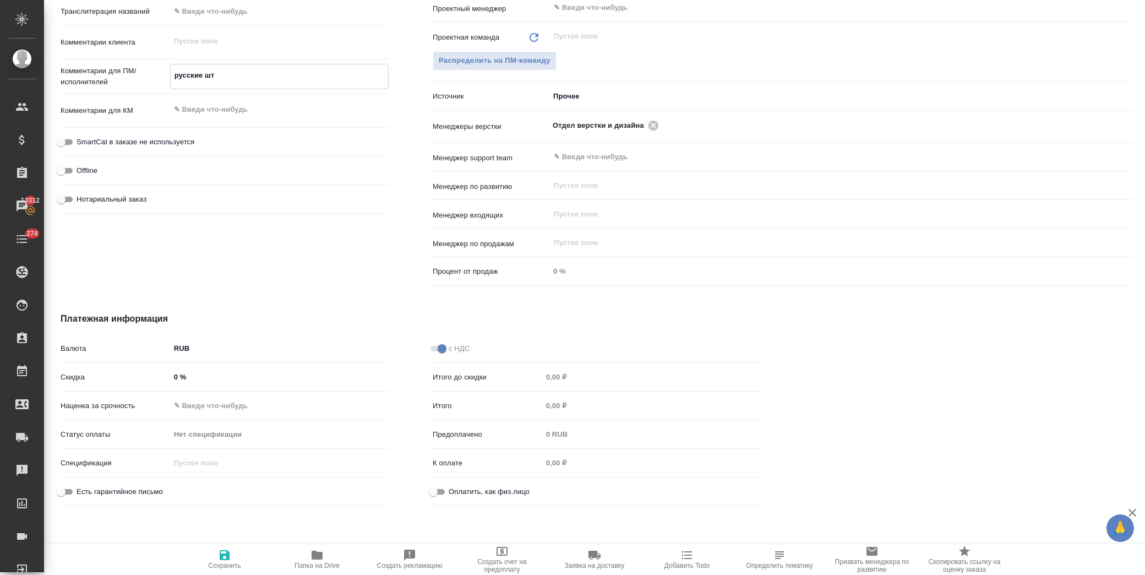
type textarea "x"
type textarea "русские шта"
type textarea "x"
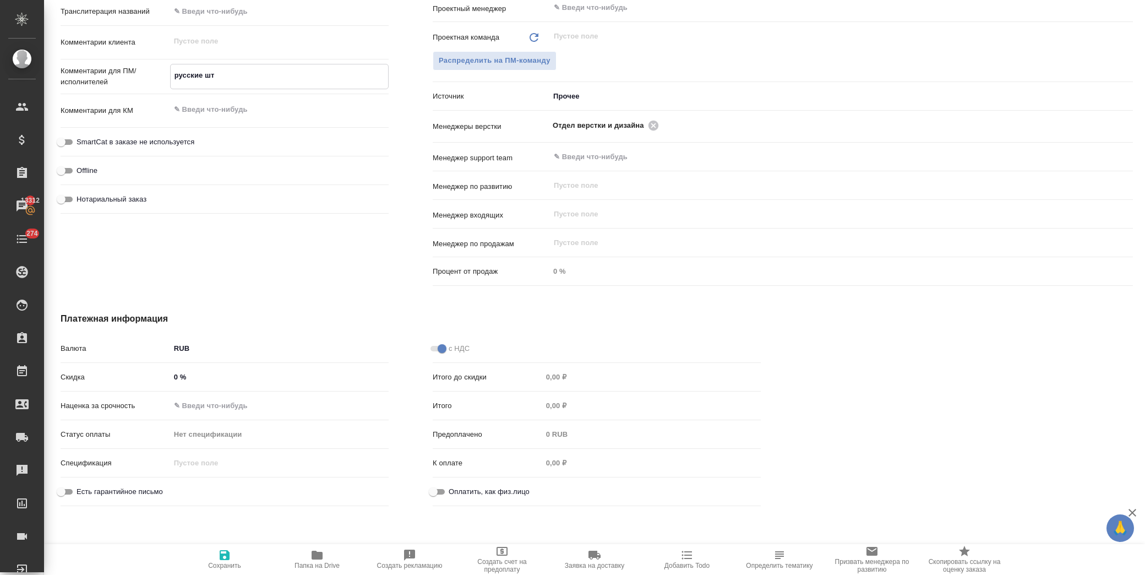
type textarea "x"
type textarea "русские штам"
type textarea "x"
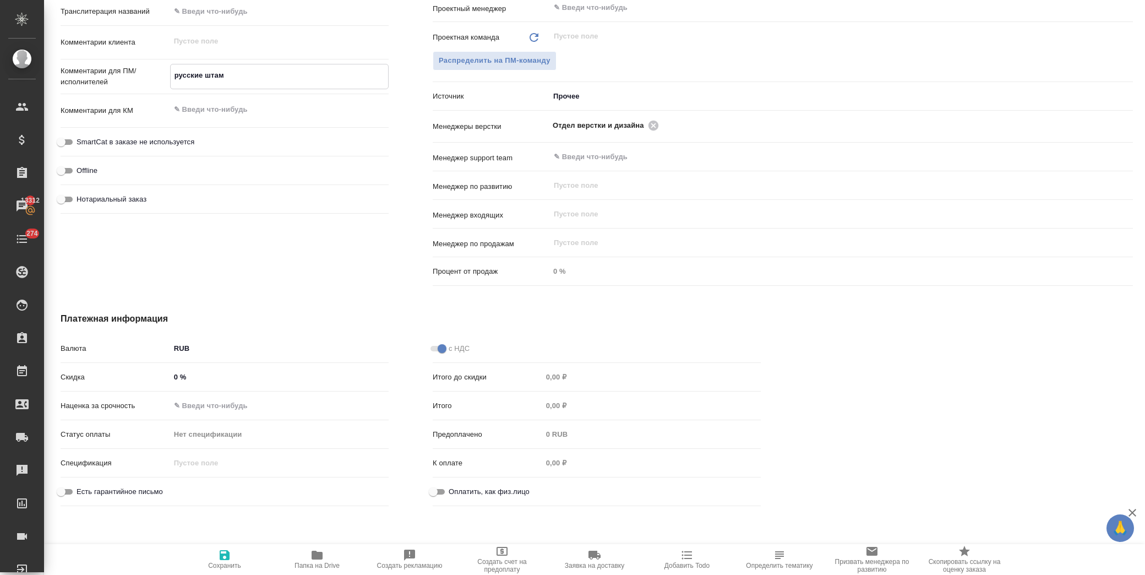
type textarea "x"
type textarea "русские штамп"
type textarea "x"
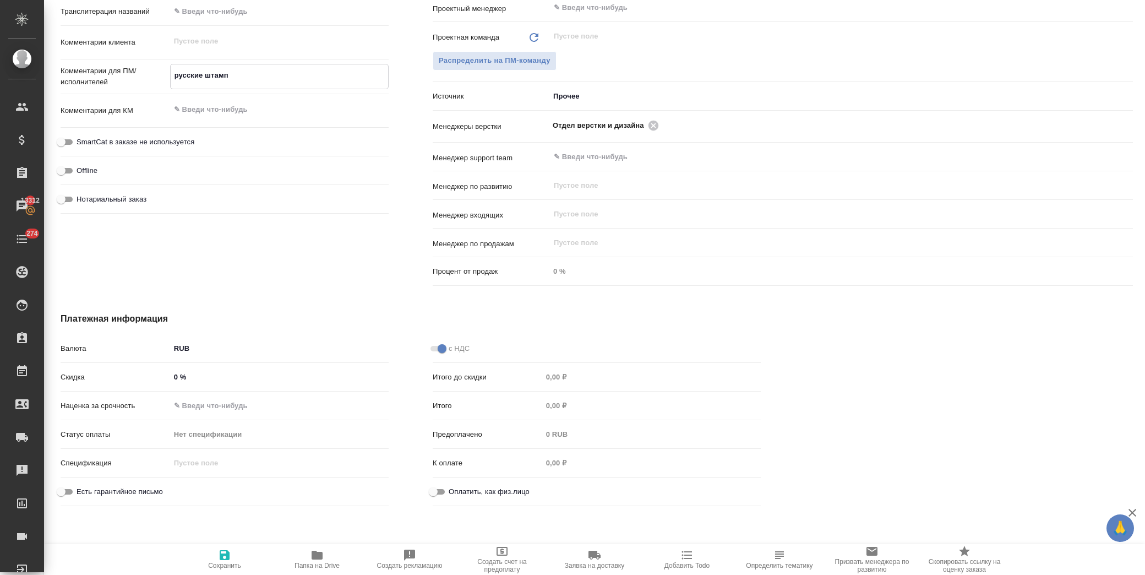
type textarea "русские штампы"
type textarea "x"
type textarea "русские штампы"
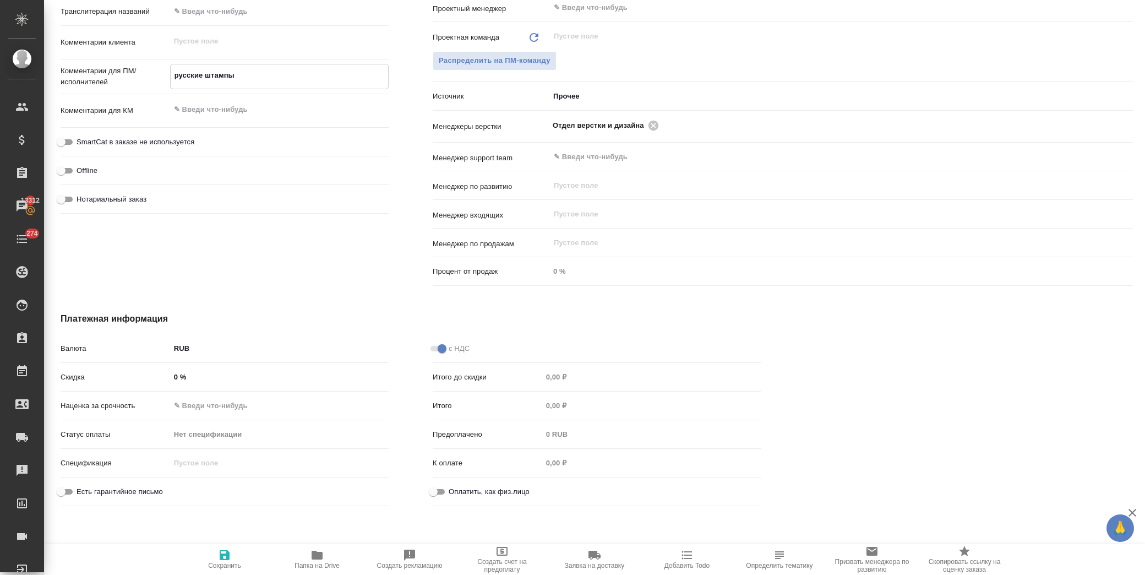
type textarea "x"
type textarea "русские штампы п"
type textarea "x"
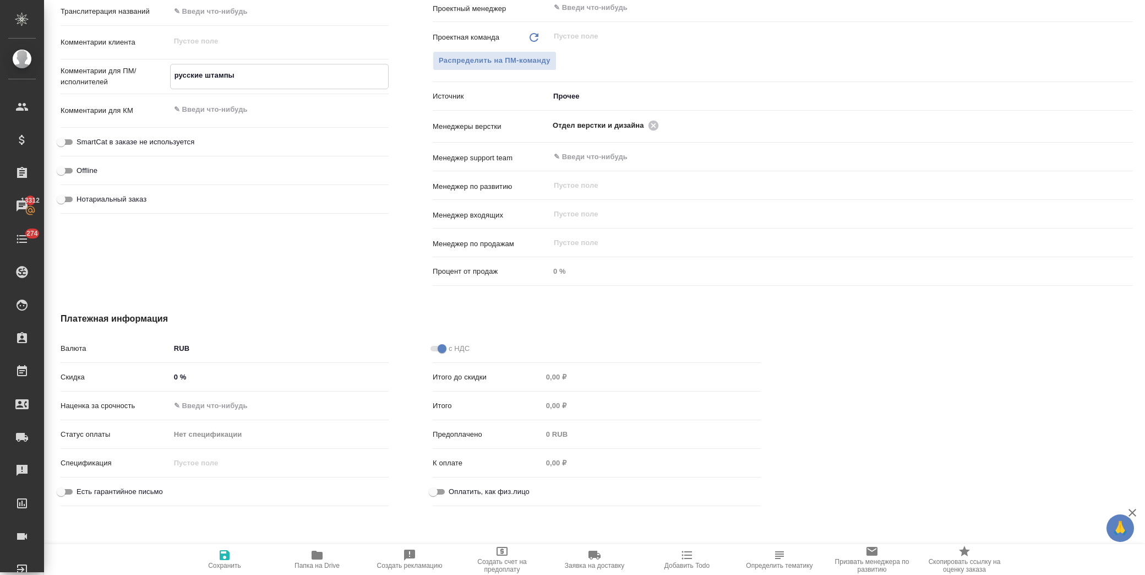
type textarea "x"
type textarea "русские штампы пе"
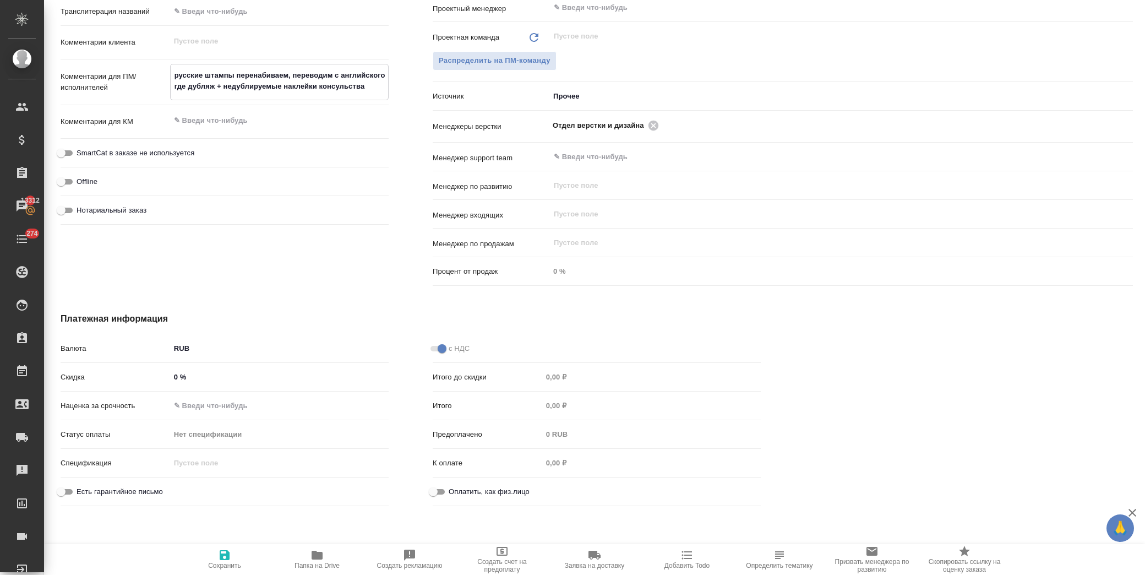
click at [236, 561] on span "Сохранить" at bounding box center [224, 565] width 33 height 8
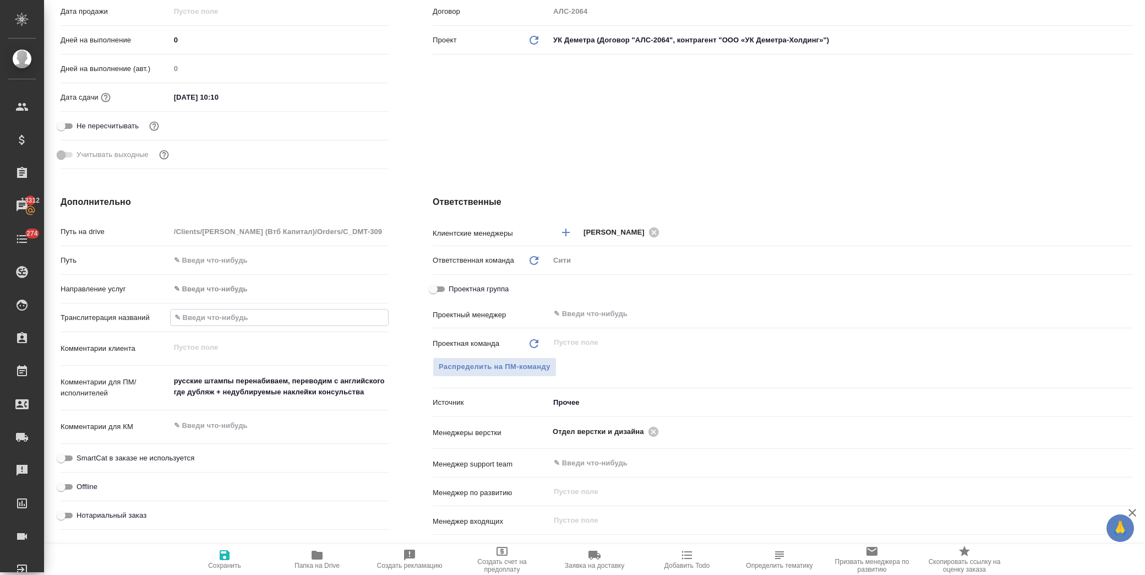
click at [188, 318] on input "text" at bounding box center [279, 317] width 217 height 16
paste input "Понтус Венчурес ФЗЕ"
drag, startPoint x: 229, startPoint y: 558, endPoint x: 274, endPoint y: 403, distance: 161.0
click at [228, 556] on icon "button" at bounding box center [225, 555] width 10 height 10
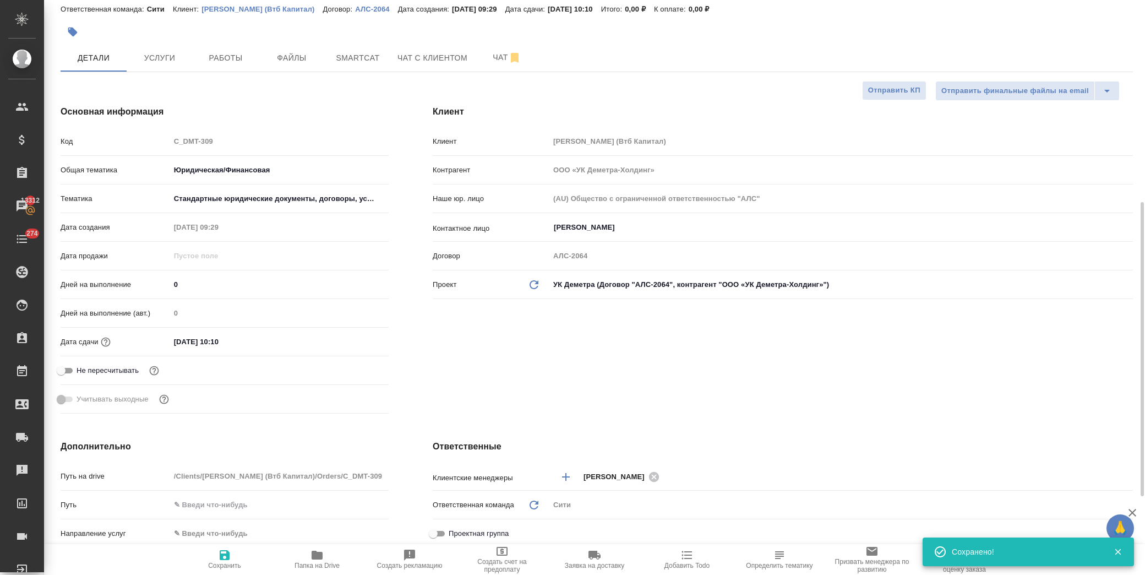
scroll to position [0, 0]
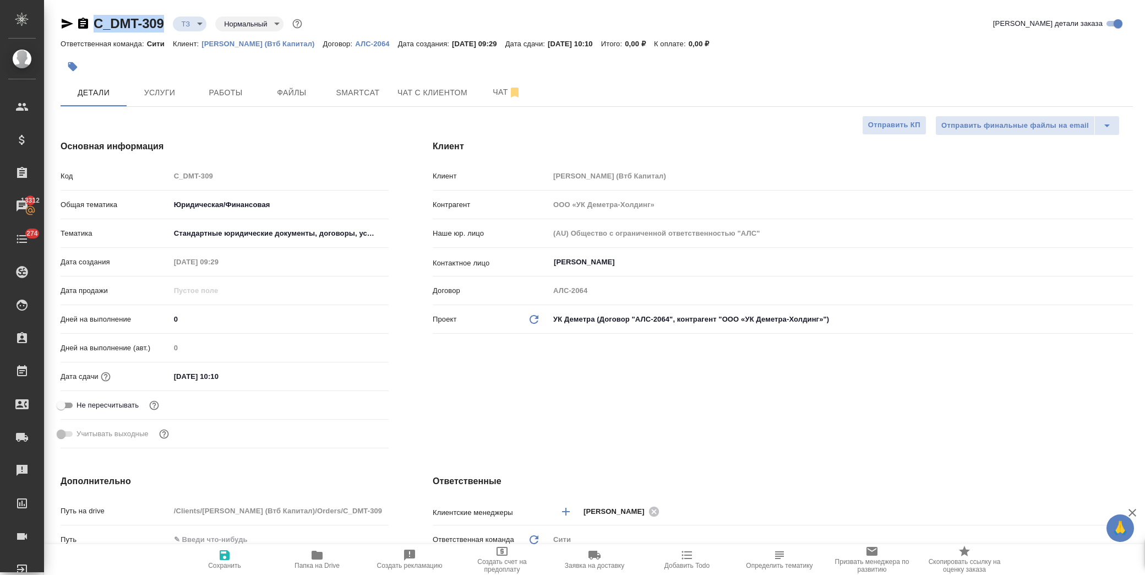
drag, startPoint x: 166, startPoint y: 19, endPoint x: 90, endPoint y: 19, distance: 76.0
click at [90, 19] on div "C_DMT-309 ТЗ tz Нормальный normal" at bounding box center [183, 24] width 244 height 18
copy link "C_DMT-309"
click at [184, 90] on span "Услуги" at bounding box center [159, 93] width 53 height 14
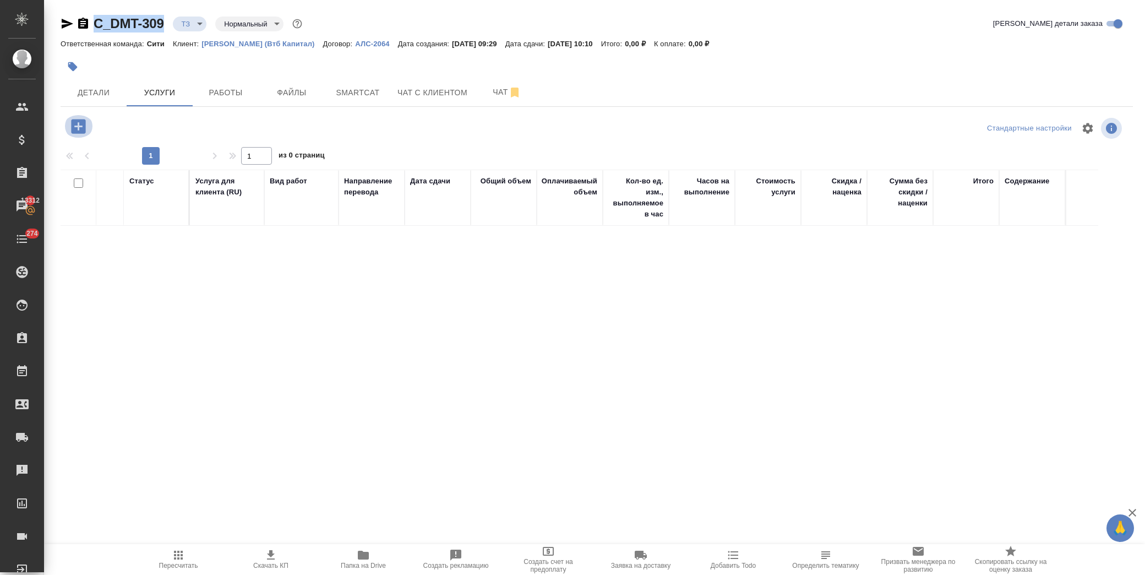
click at [78, 123] on icon "button" at bounding box center [78, 126] width 19 height 19
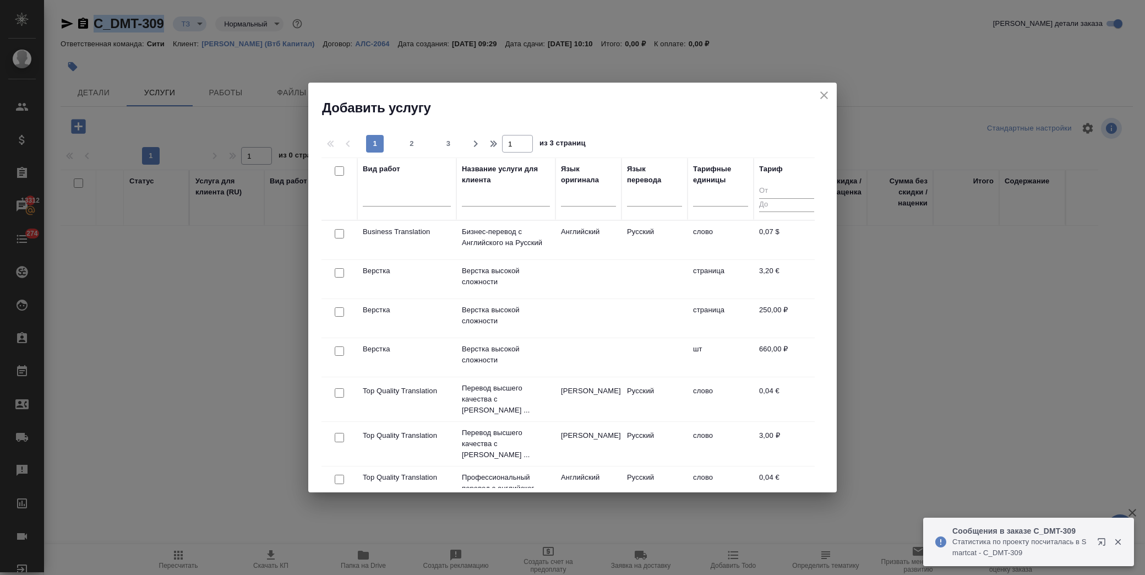
click at [334, 242] on div at bounding box center [339, 233] width 25 height 15
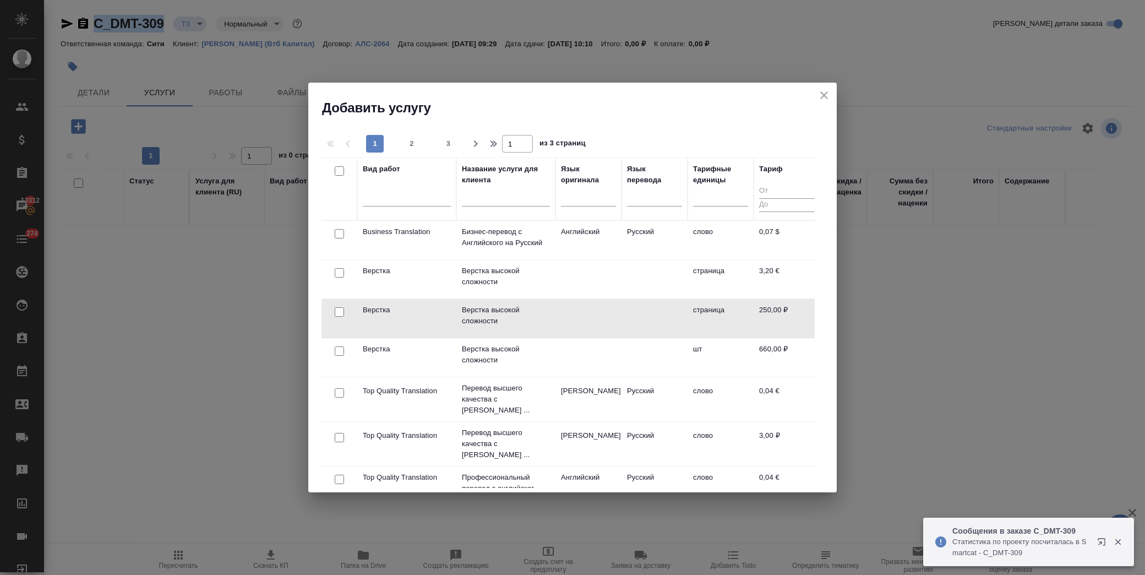
click at [336, 314] on input "checkbox" at bounding box center [339, 311] width 9 height 9
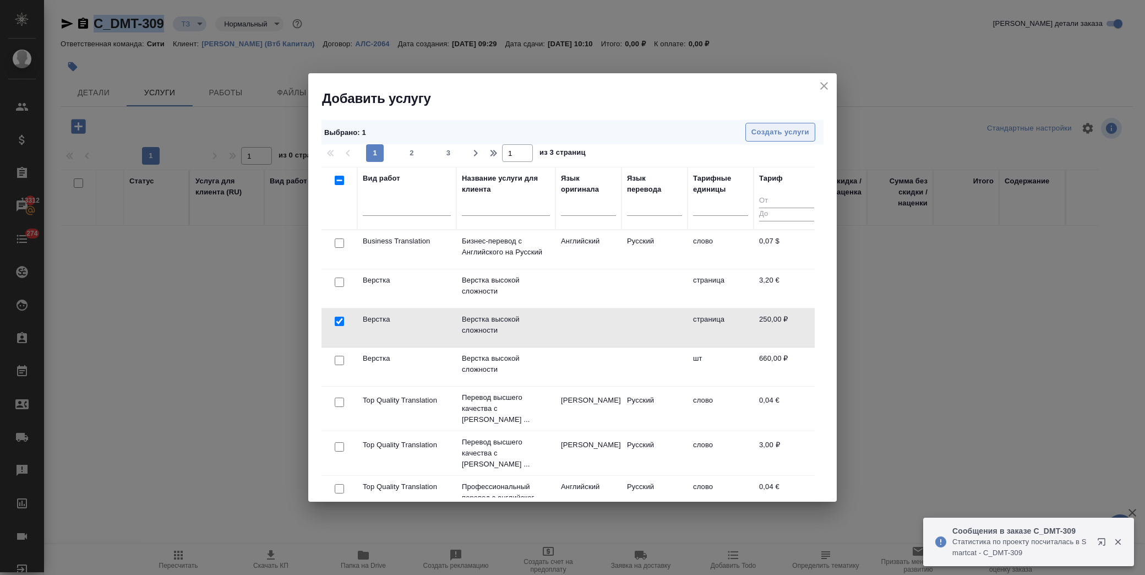
click at [783, 129] on span "Создать услуги" at bounding box center [780, 132] width 58 height 13
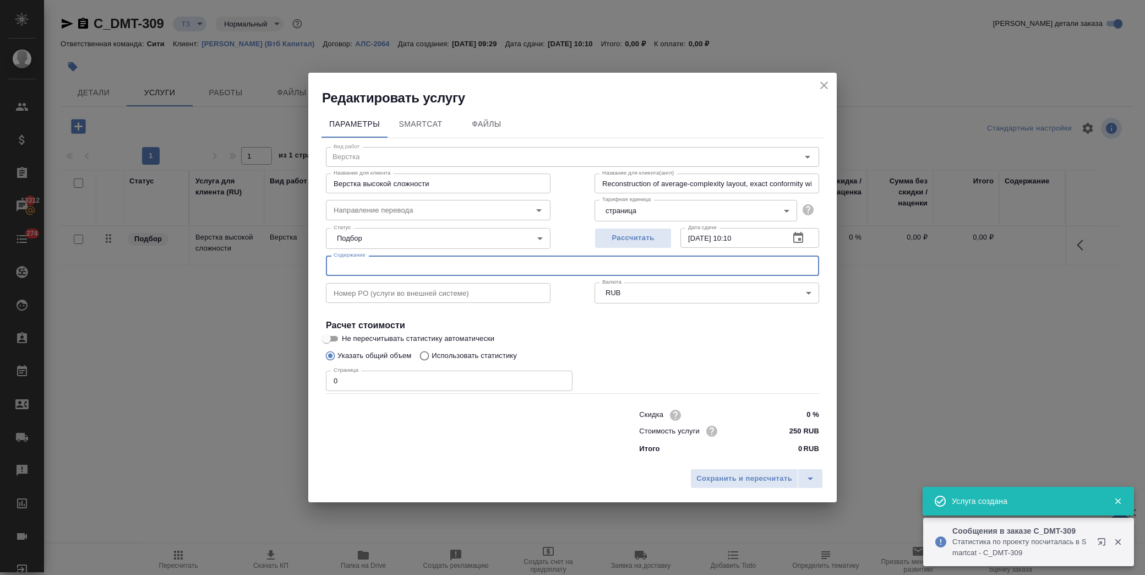
click at [381, 261] on input "text" at bounding box center [572, 265] width 493 height 20
paste input "Pontus / corporate docs"
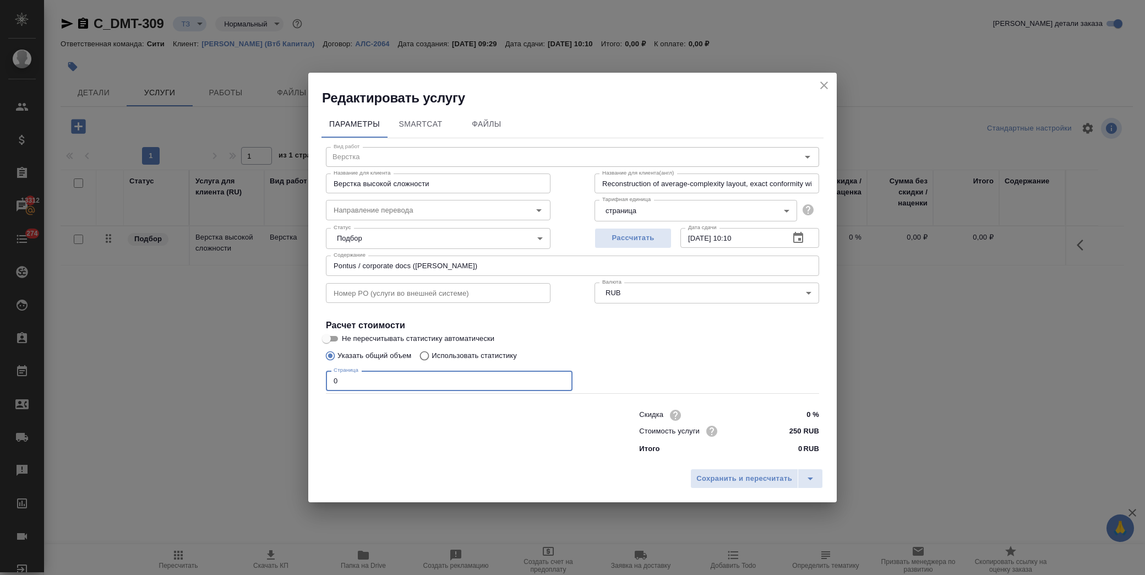
drag, startPoint x: 337, startPoint y: 379, endPoint x: 249, endPoint y: 366, distance: 88.4
click at [241, 372] on div "Редактировать услугу Параметры SmartCat Файлы Вид работ Верстка Вид работ Назва…" at bounding box center [572, 287] width 1145 height 575
click at [767, 469] on button "Сохранить и пересчитать" at bounding box center [744, 478] width 108 height 20
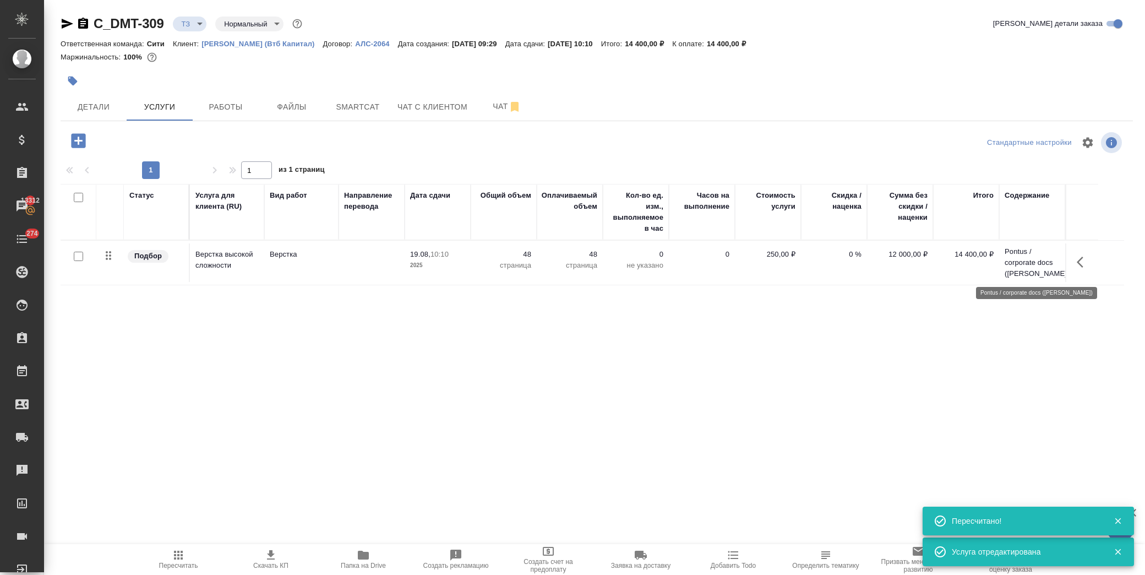
click at [1012, 273] on p "Pontus / corporate docs (Басова Мария)" at bounding box center [1031, 262] width 55 height 33
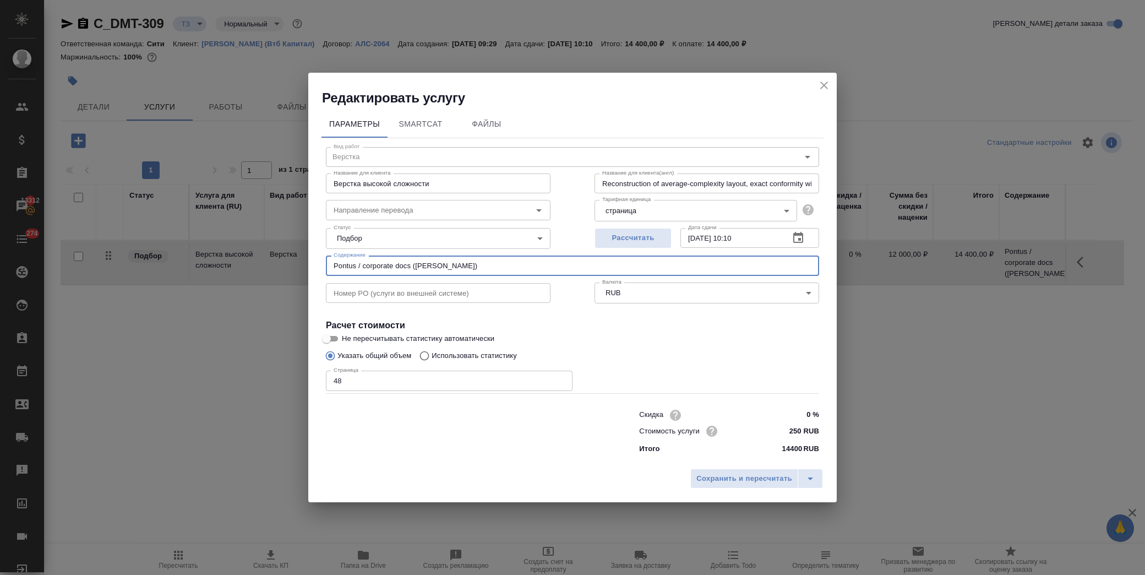
drag, startPoint x: 485, startPoint y: 259, endPoint x: 279, endPoint y: 255, distance: 207.0
click at [279, 255] on div "Редактировать услугу Параметры SmartCat Файлы Вид работ Верстка Вид работ Назва…" at bounding box center [572, 287] width 1145 height 575
click at [823, 88] on icon "close" at bounding box center [823, 85] width 13 height 13
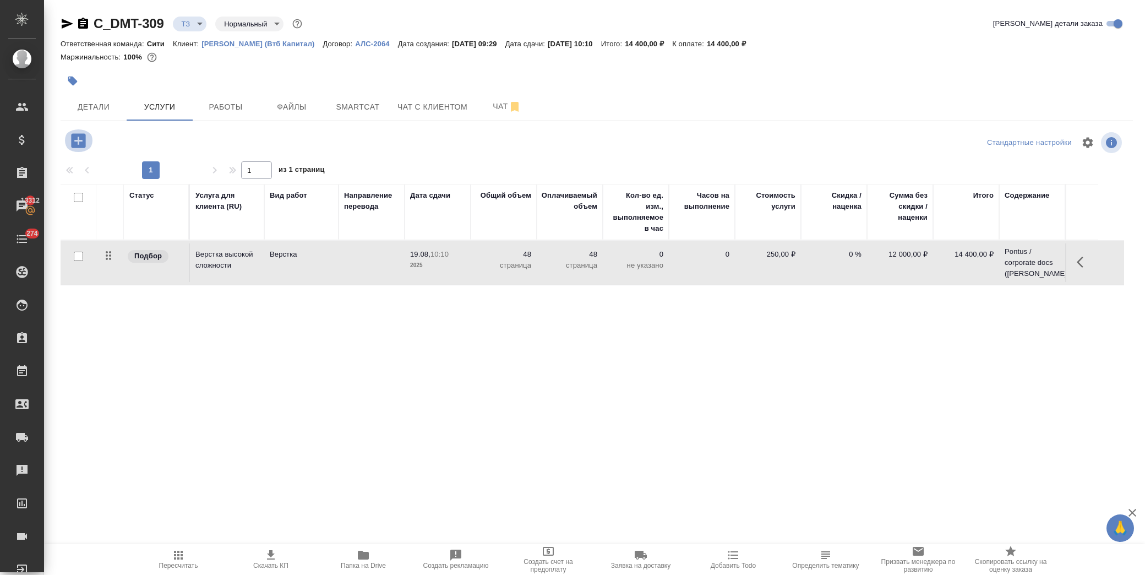
click at [69, 138] on icon "button" at bounding box center [78, 140] width 19 height 19
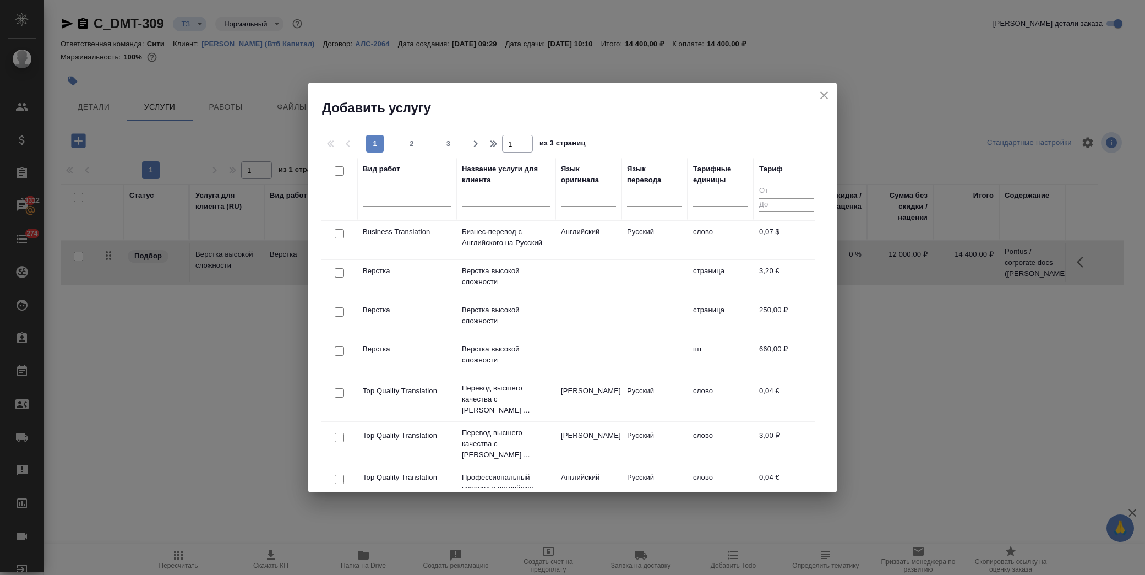
click at [486, 204] on input "text" at bounding box center [506, 200] width 88 height 14
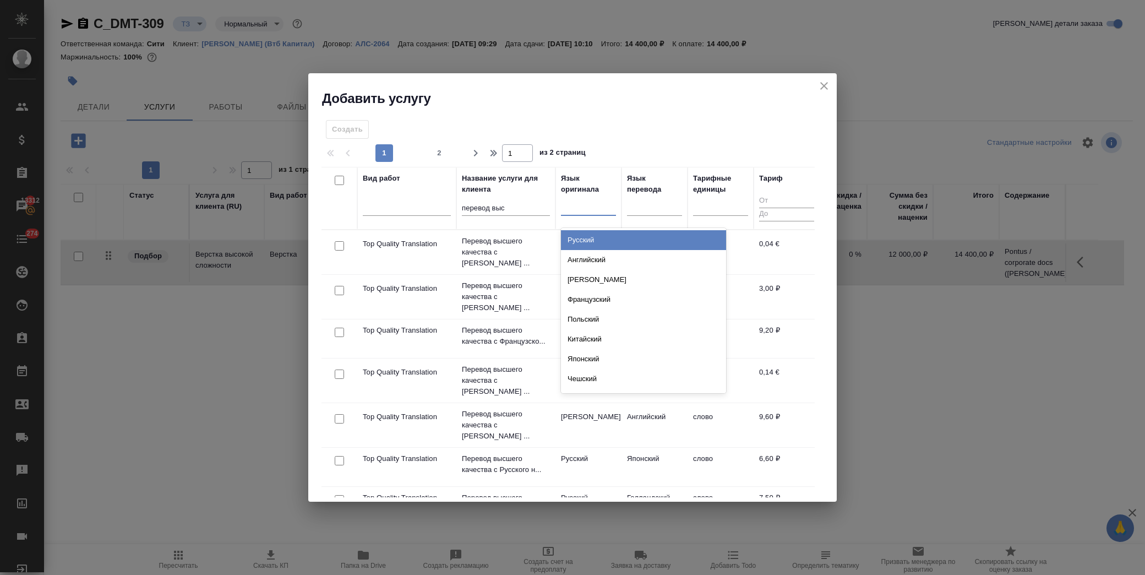
click at [573, 213] on div at bounding box center [588, 205] width 55 height 16
click at [591, 237] on div "Английский" at bounding box center [643, 240] width 165 height 20
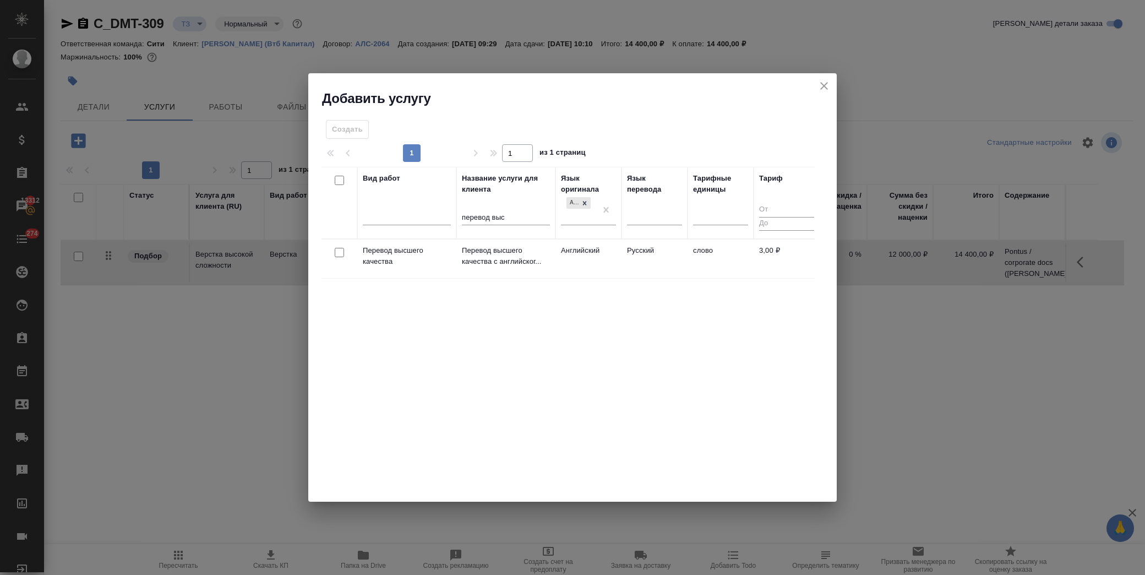
click at [342, 254] on input "checkbox" at bounding box center [339, 252] width 9 height 9
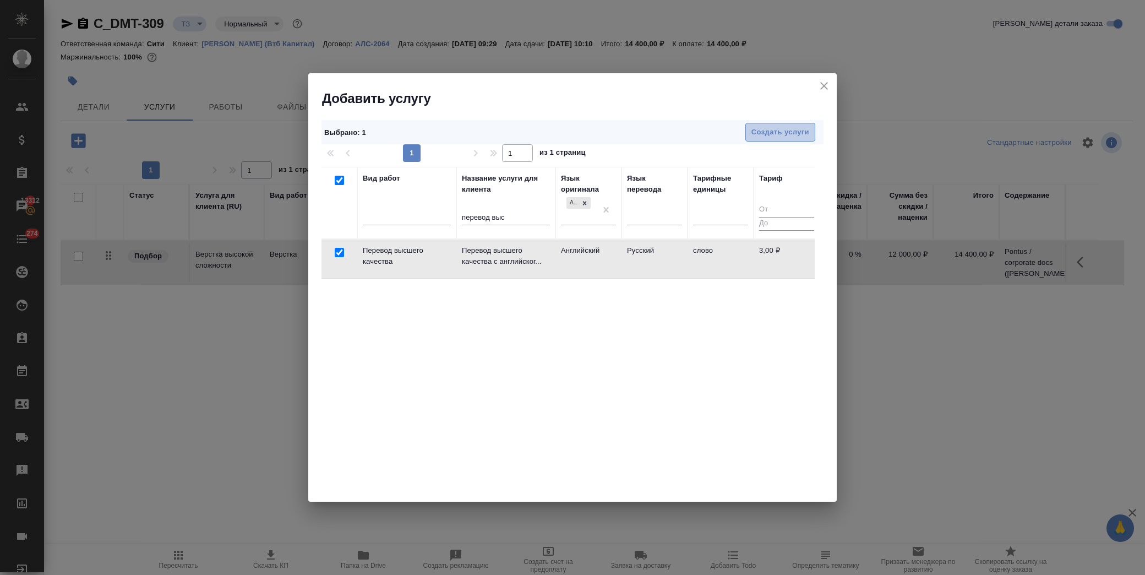
click at [786, 133] on span "Создать услуги" at bounding box center [780, 132] width 58 height 13
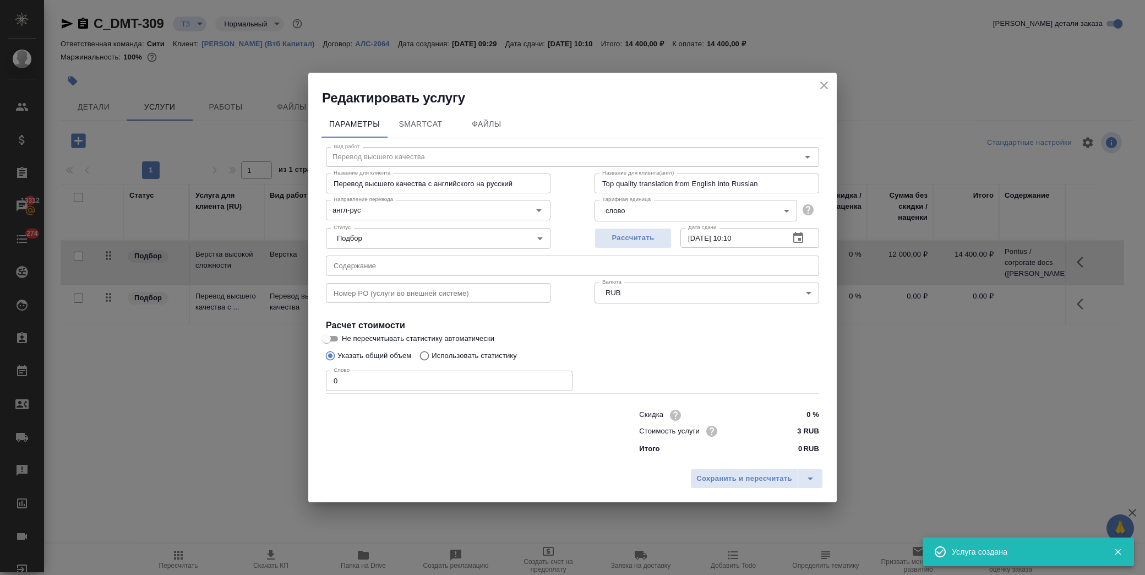
click at [419, 260] on input "text" at bounding box center [572, 265] width 493 height 20
paste input "Pontus / corporate docs (Басова Мария)"
click at [439, 353] on p "Использовать статистику" at bounding box center [474, 355] width 85 height 11
click at [432, 353] on input "Использовать статистику" at bounding box center [423, 355] width 18 height 21
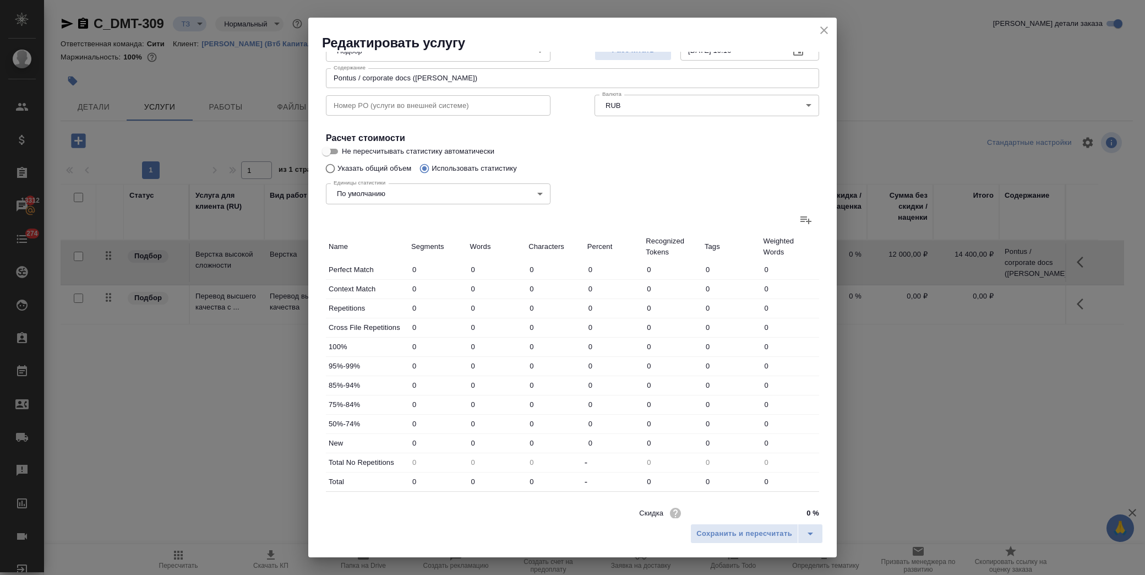
scroll to position [176, 0]
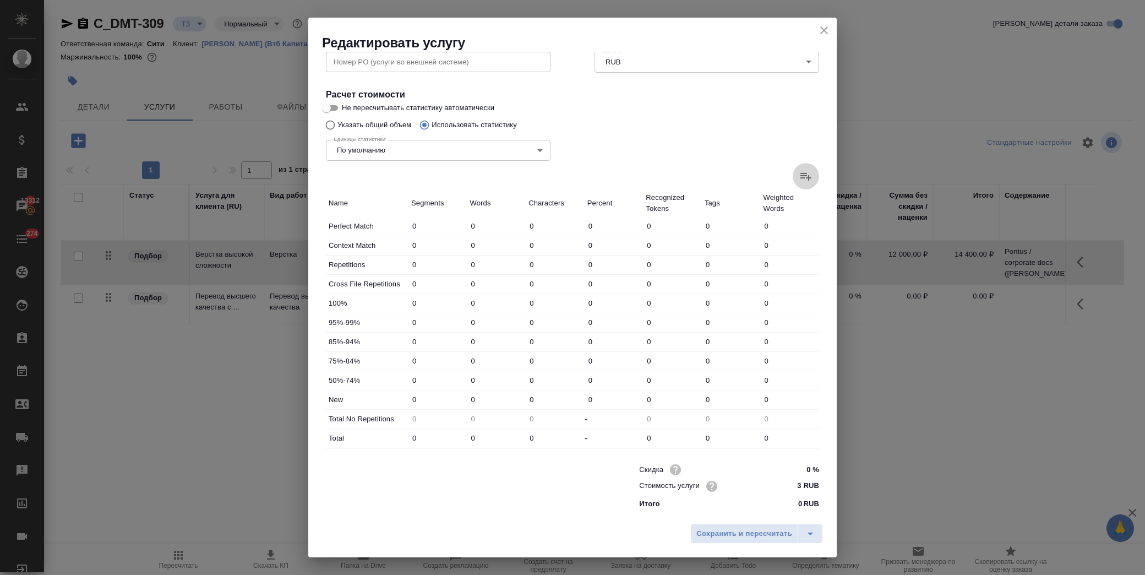
click at [800, 178] on icon at bounding box center [805, 177] width 11 height 8
click at [0, 0] on input "file" at bounding box center [0, 0] width 0 height 0
click at [595, 264] on input "0" at bounding box center [614, 264] width 58 height 16
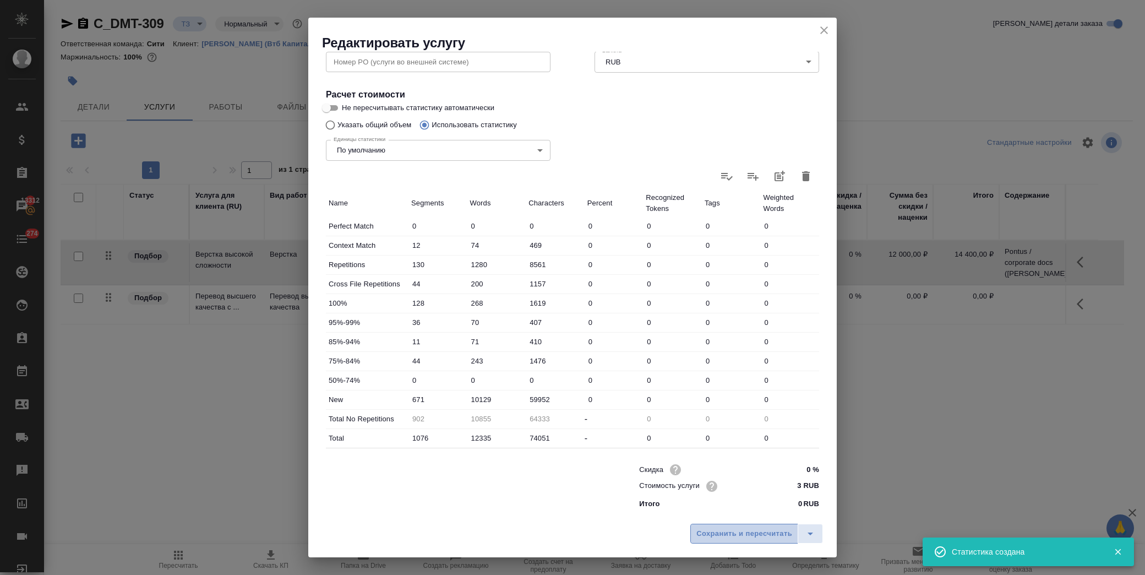
click at [725, 525] on button "Сохранить и пересчитать" at bounding box center [744, 533] width 108 height 20
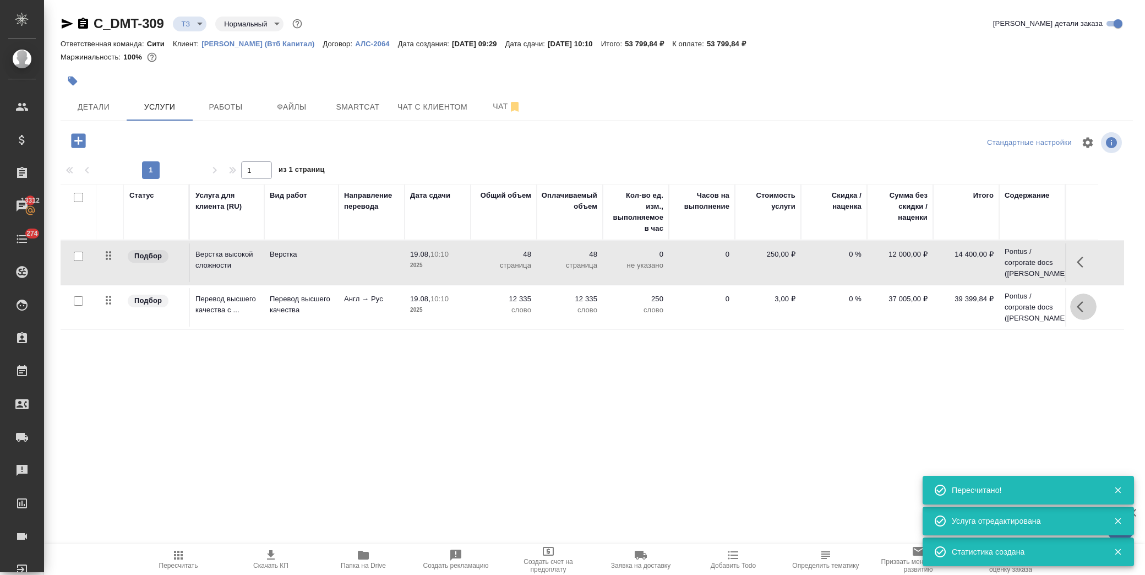
drag, startPoint x: 1084, startPoint y: 310, endPoint x: 1073, endPoint y: 310, distance: 11.0
click at [1083, 310] on icon "button" at bounding box center [1083, 306] width 13 height 13
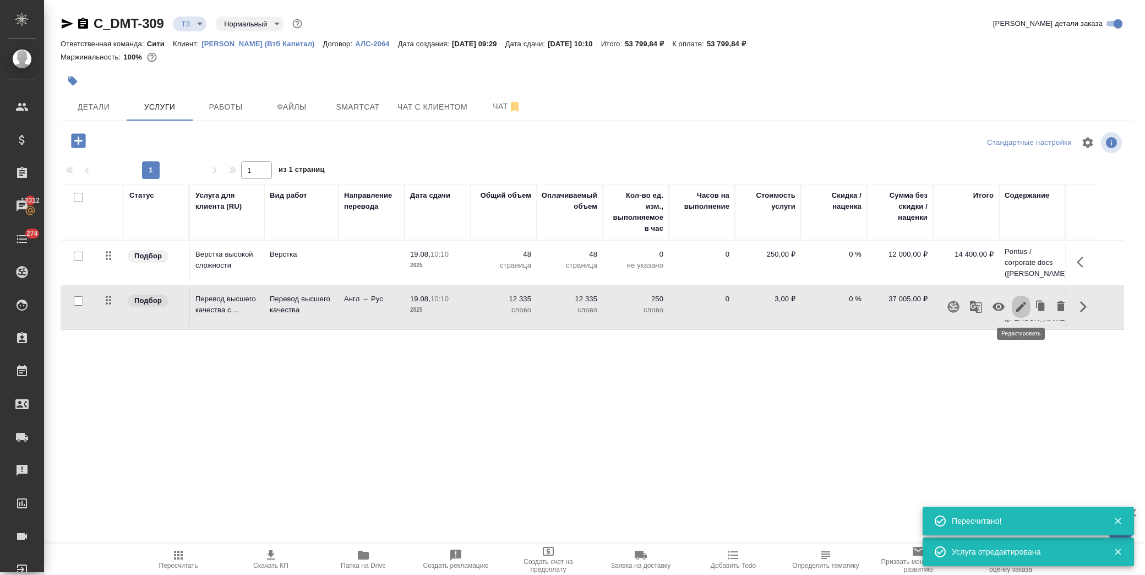
click at [1022, 303] on icon "button" at bounding box center [1020, 306] width 13 height 13
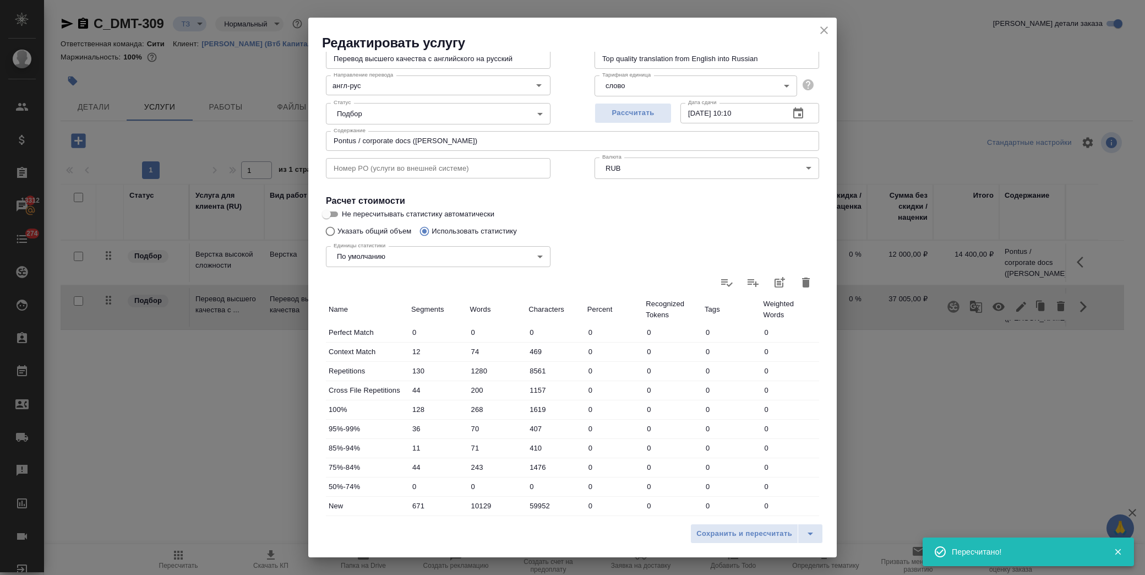
scroll to position [122, 0]
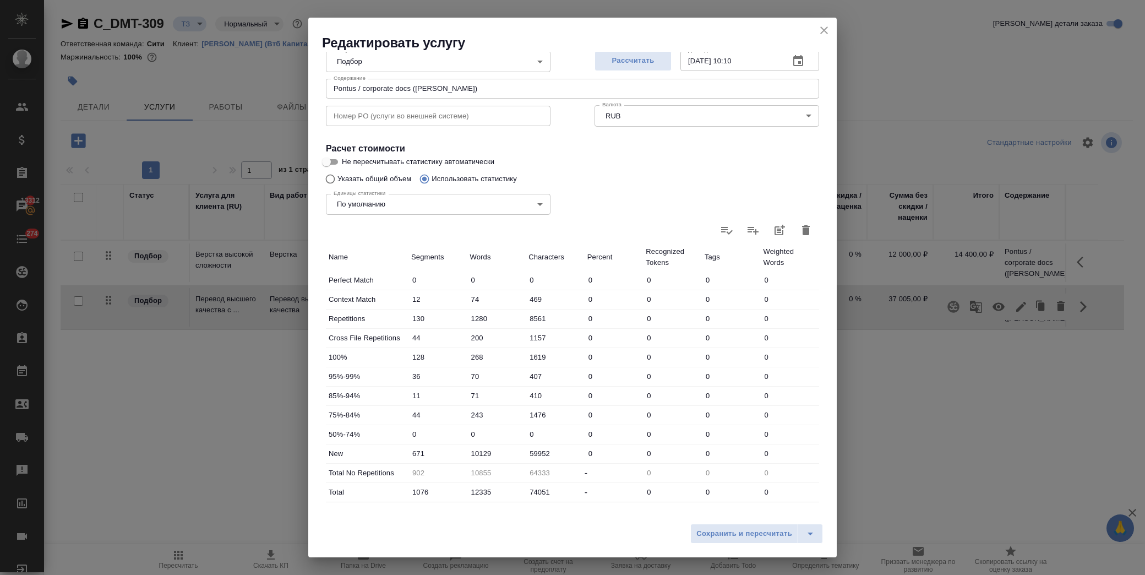
click at [430, 514] on div "Скидка 0 % Стоимость услуги 3 RUB Итого 39399.84 RUB" at bounding box center [572, 539] width 537 height 92
click at [476, 457] on input "10129" at bounding box center [496, 453] width 59 height 16
click at [482, 454] on input "10129" at bounding box center [497, 453] width 58 height 16
click at [480, 492] on input "12335" at bounding box center [496, 492] width 59 height 16
click at [723, 534] on span "Сохранить и пересчитать" at bounding box center [744, 533] width 96 height 13
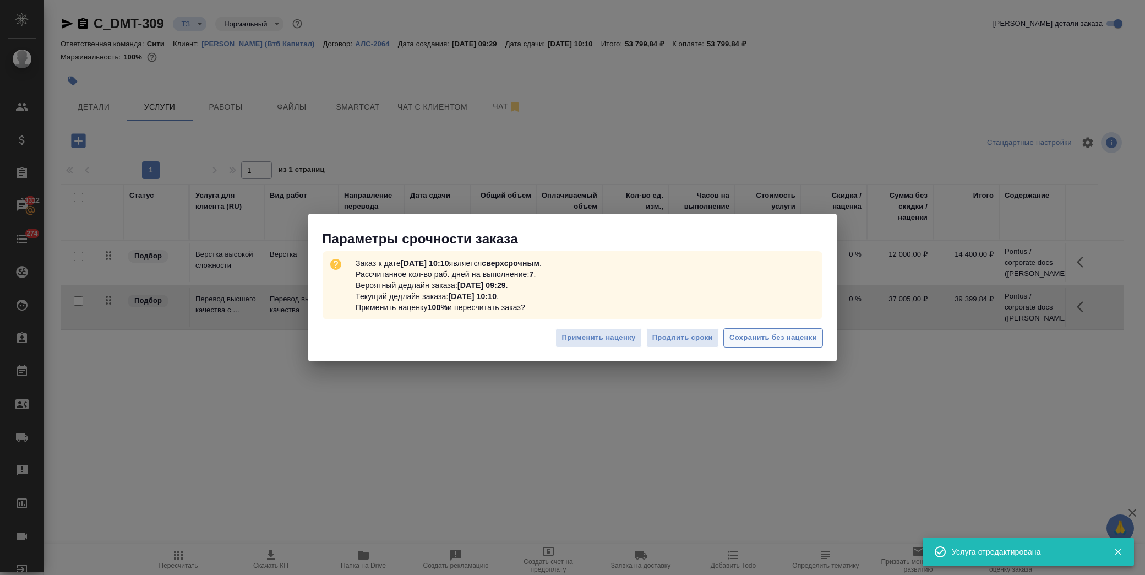
click at [775, 341] on span "Сохранить без наценки" at bounding box center [773, 337] width 88 height 13
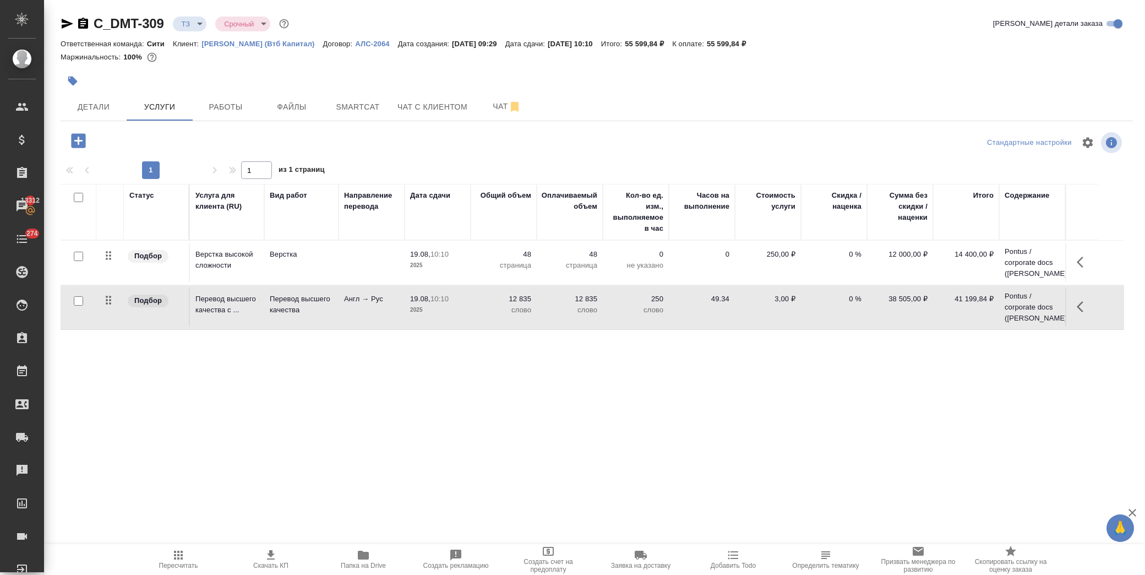
click at [78, 139] on icon "button" at bounding box center [78, 140] width 19 height 19
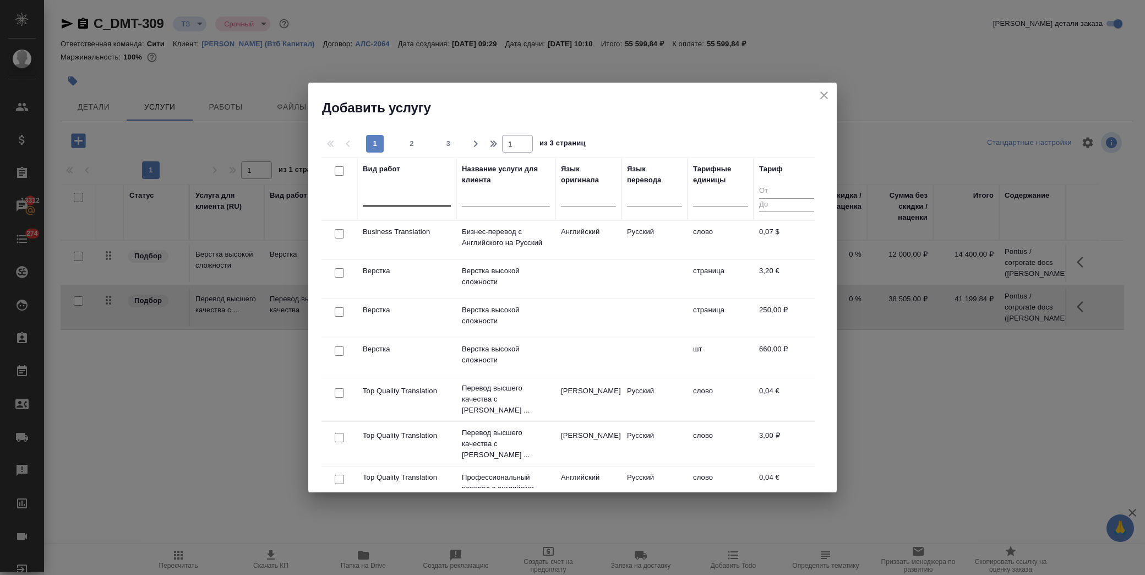
drag, startPoint x: 427, startPoint y: 201, endPoint x: 429, endPoint y: 194, distance: 7.2
click at [425, 200] on div at bounding box center [407, 195] width 88 height 16
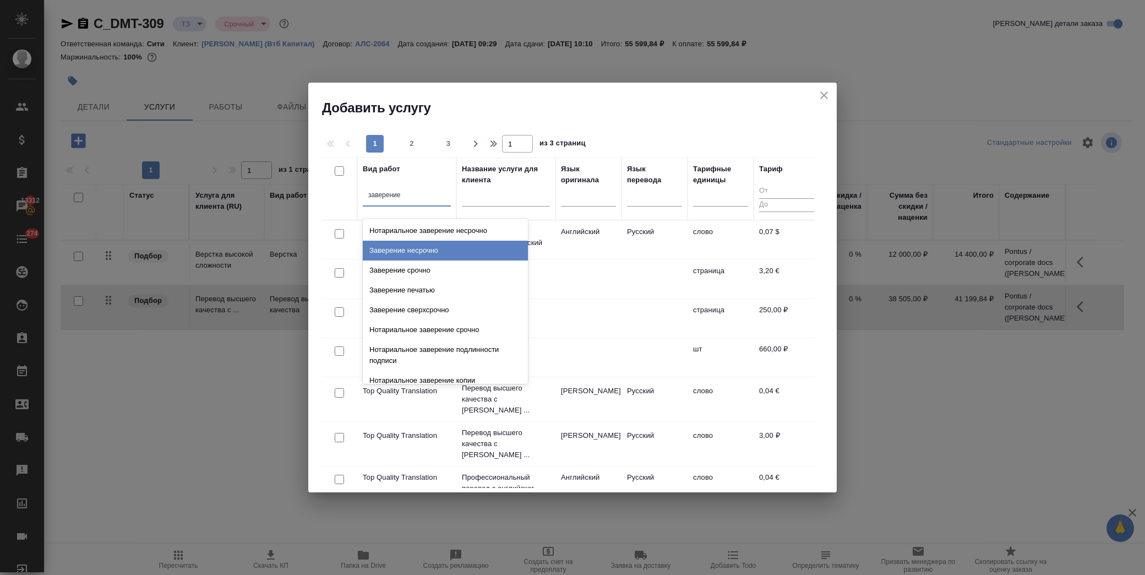
click at [435, 247] on div "Заверение несрочно" at bounding box center [445, 251] width 165 height 20
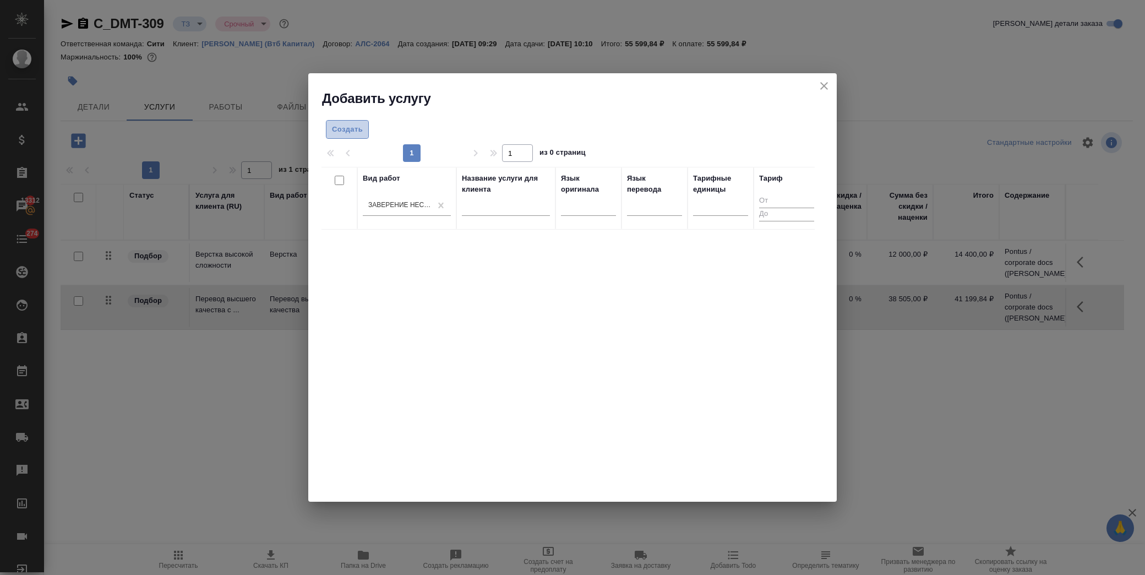
click at [352, 125] on span "Создать" at bounding box center [347, 129] width 31 height 13
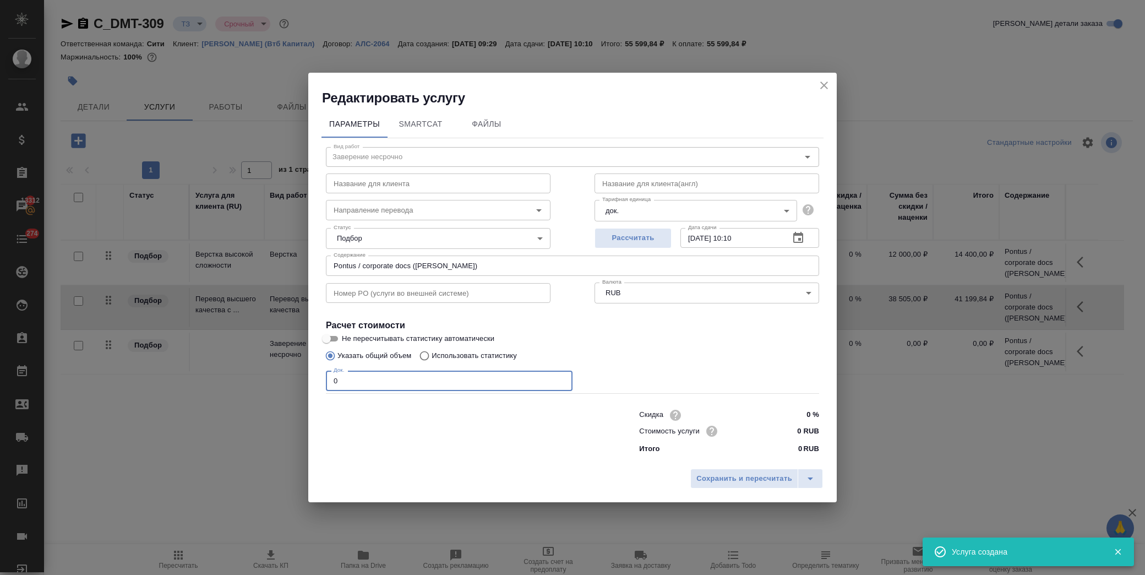
drag, startPoint x: 367, startPoint y: 383, endPoint x: 153, endPoint y: 377, distance: 213.6
click at [153, 377] on div "Редактировать услугу Параметры SmartCat Файлы Вид работ Заверение несрочно Вид …" at bounding box center [572, 287] width 1145 height 575
click at [782, 423] on input "0 RUB" at bounding box center [798, 431] width 40 height 16
drag, startPoint x: 735, startPoint y: 480, endPoint x: 749, endPoint y: 474, distance: 14.5
click at [735, 480] on span "Сохранить и пересчитать" at bounding box center [744, 479] width 96 height 13
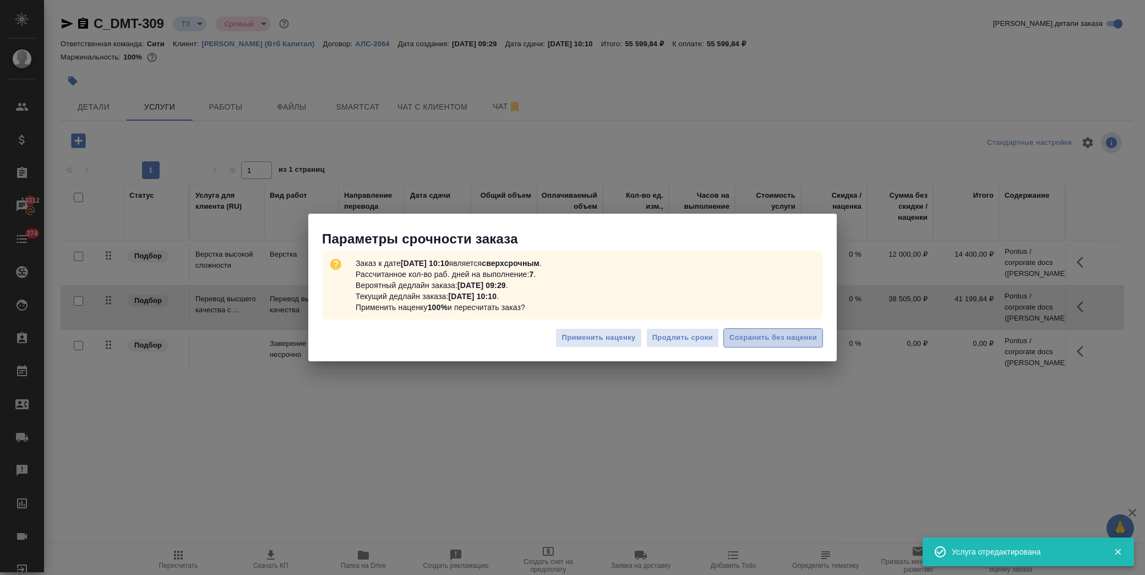
click at [783, 335] on span "Сохранить без наценки" at bounding box center [773, 337] width 88 height 13
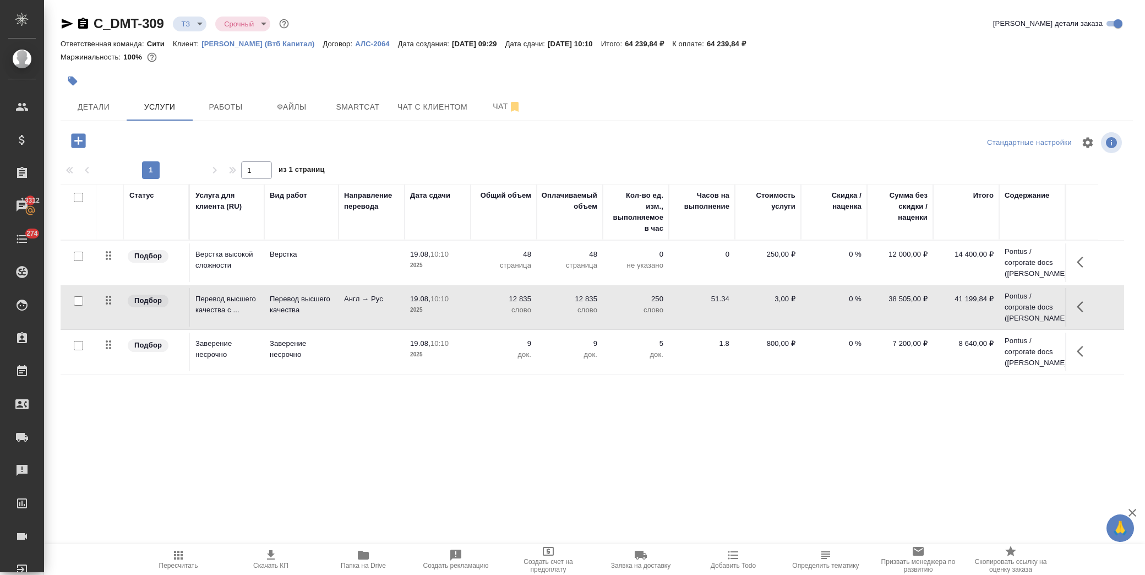
click at [80, 143] on icon "button" at bounding box center [78, 140] width 14 height 14
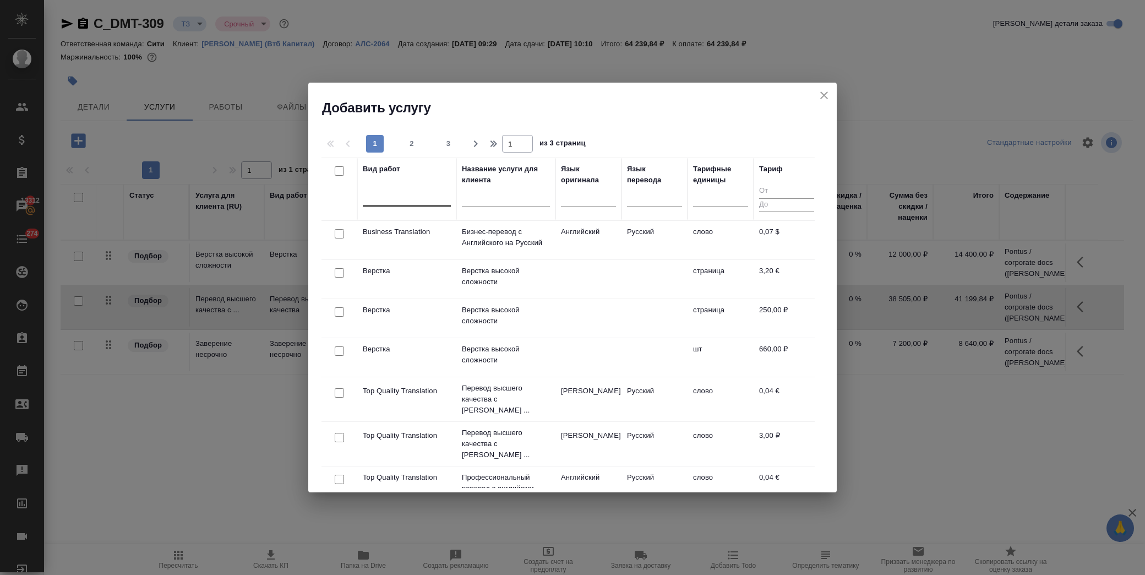
click at [414, 195] on div at bounding box center [407, 195] width 88 height 16
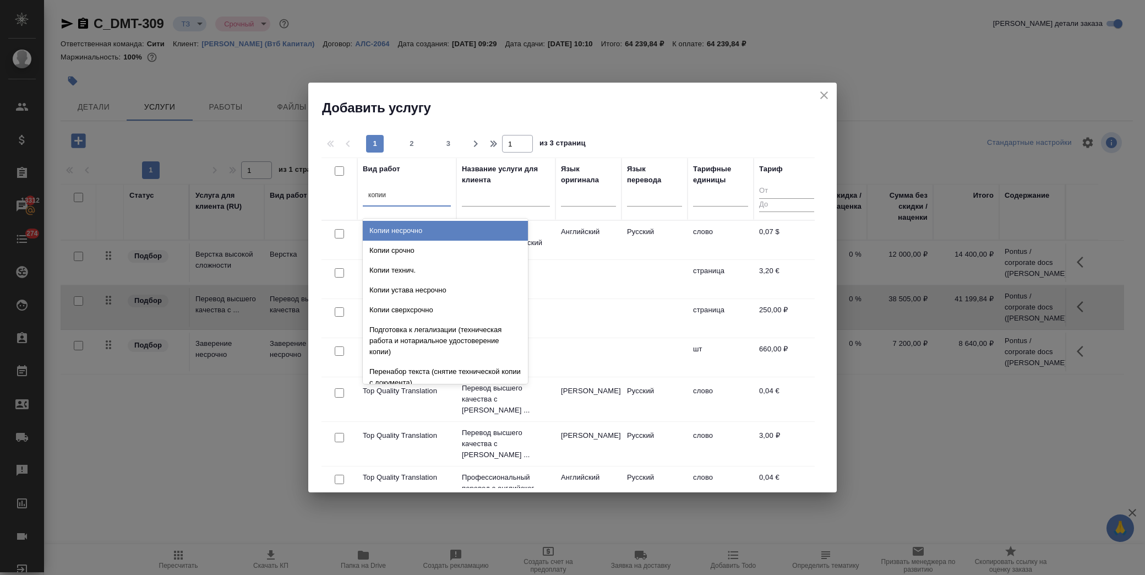
click at [402, 223] on div "Копии несрочно" at bounding box center [445, 231] width 165 height 20
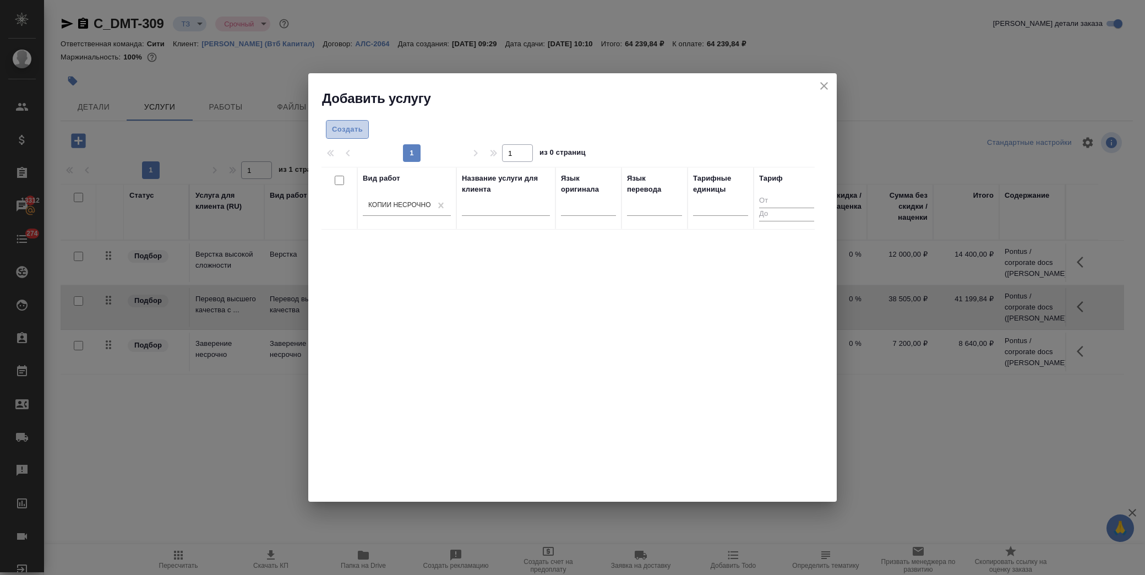
click at [345, 124] on span "Создать" at bounding box center [347, 129] width 31 height 13
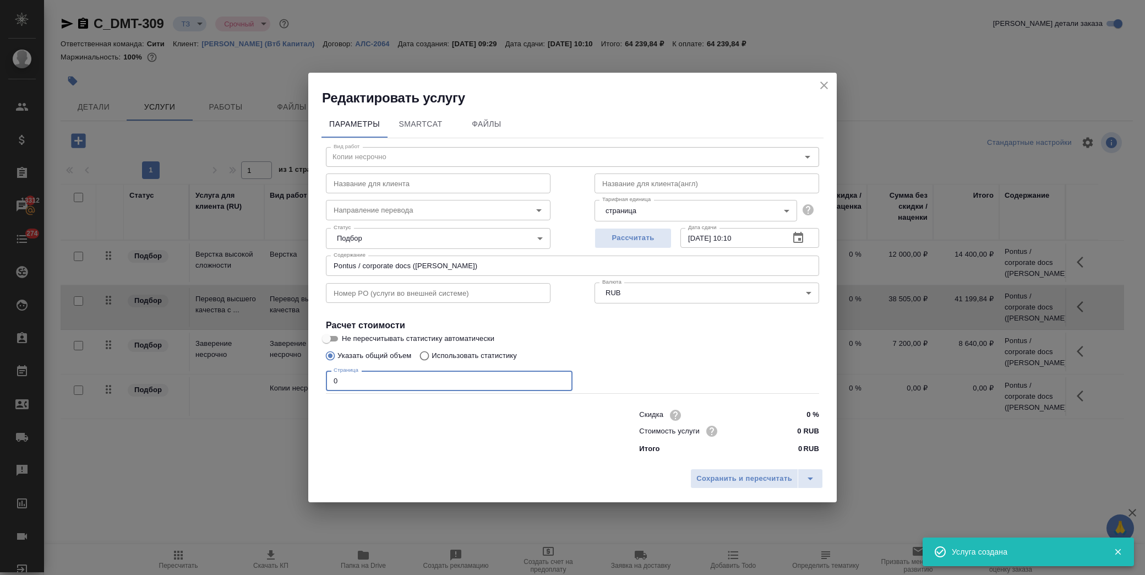
drag, startPoint x: 343, startPoint y: 381, endPoint x: 271, endPoint y: 383, distance: 71.6
click at [271, 383] on div "Редактировать услугу Параметры SmartCat Файлы Вид работ Копии несрочно Вид рабо…" at bounding box center [572, 287] width 1145 height 575
click at [701, 482] on span "Сохранить и пересчитать" at bounding box center [744, 478] width 96 height 13
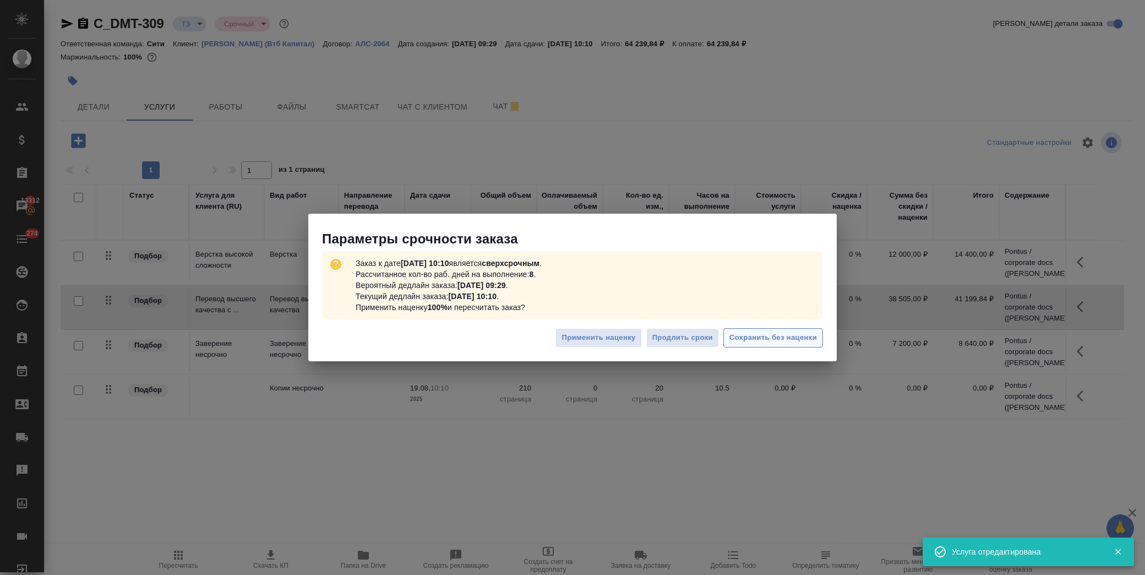
click at [813, 337] on span "Сохранить без наценки" at bounding box center [773, 337] width 88 height 13
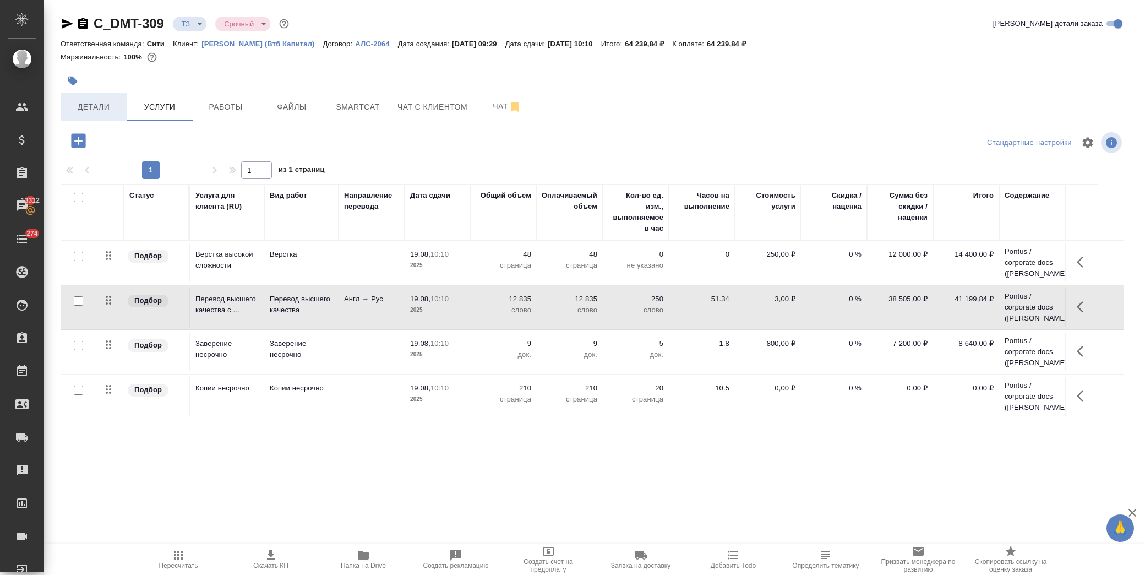
click at [83, 101] on span "Детали" at bounding box center [93, 107] width 53 height 14
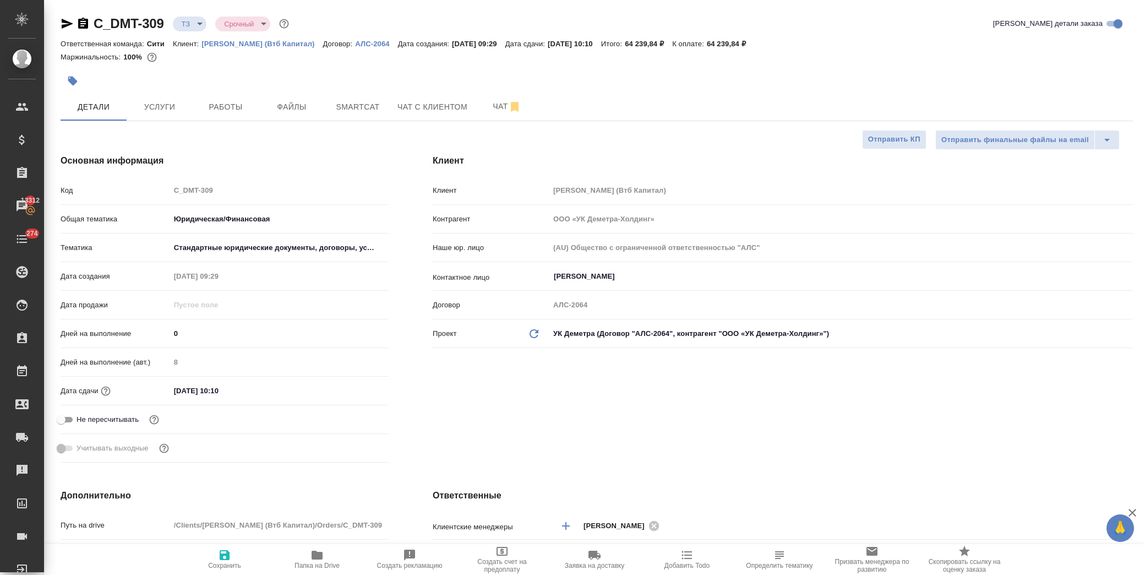
scroll to position [367, 0]
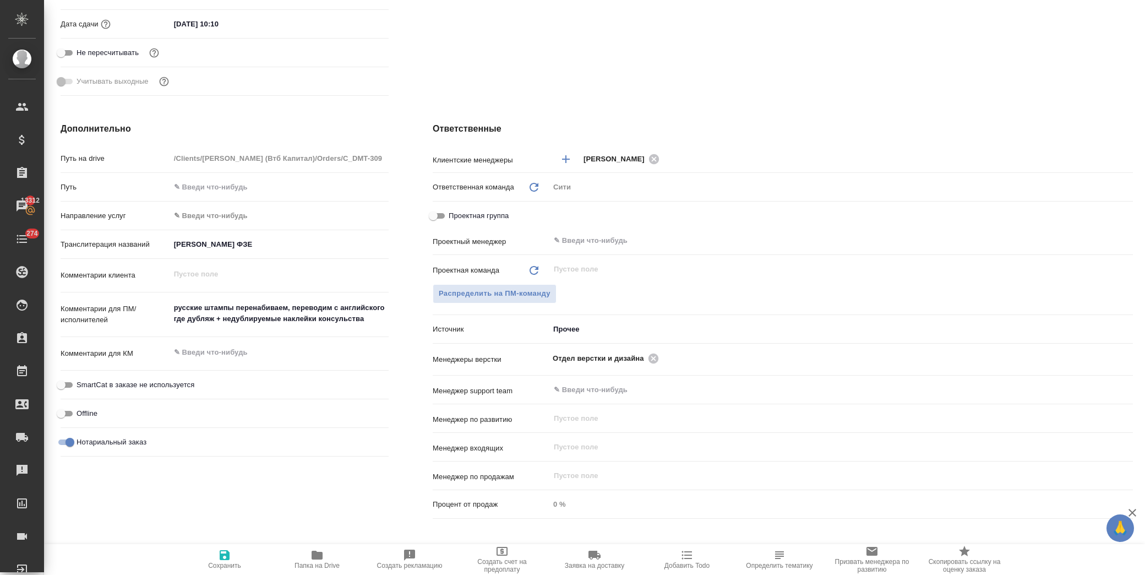
click at [277, 241] on input "Понтус Венчурес ФЗЕ" at bounding box center [279, 244] width 219 height 16
paste input "Санат Нареш Пармар"
paste input "«Флоу Оушен Груп Инк. Лимитед»"
click at [226, 560] on icon "button" at bounding box center [225, 555] width 10 height 10
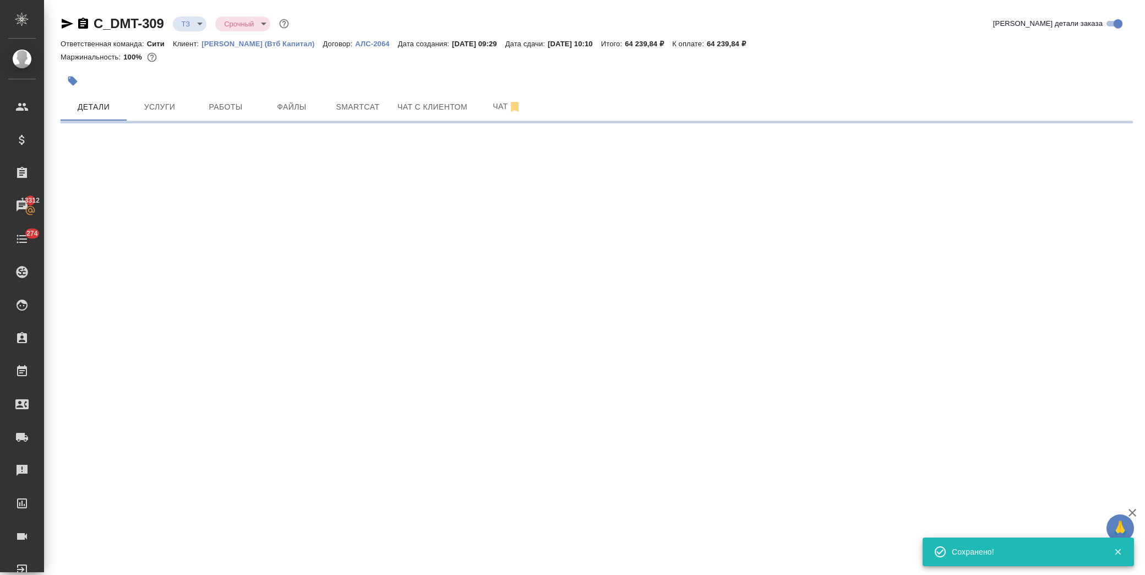
scroll to position [0, 0]
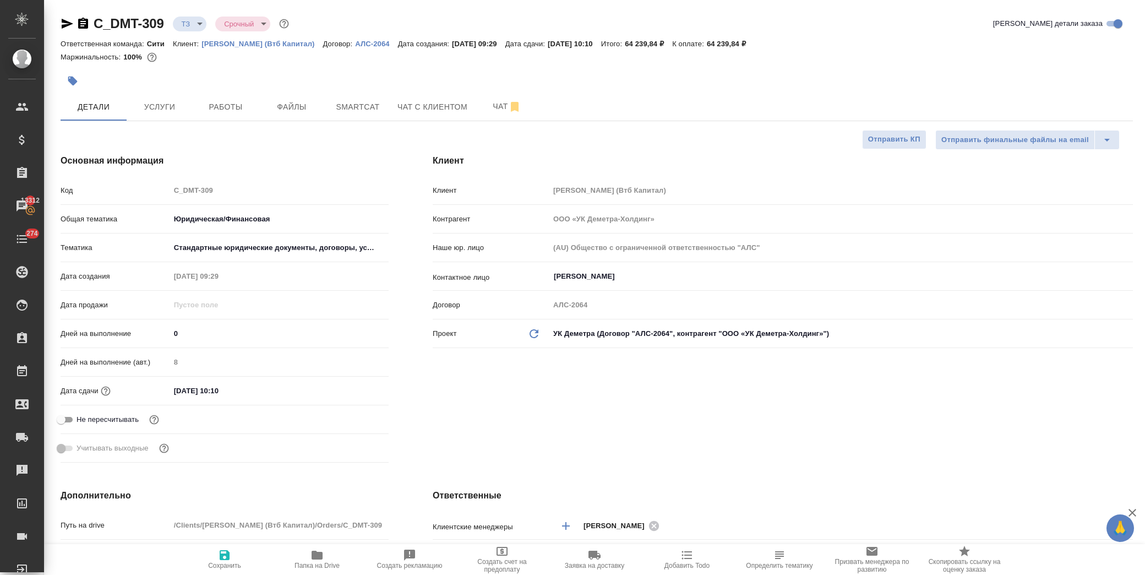
click at [327, 556] on span "Папка на Drive" at bounding box center [316, 558] width 79 height 21
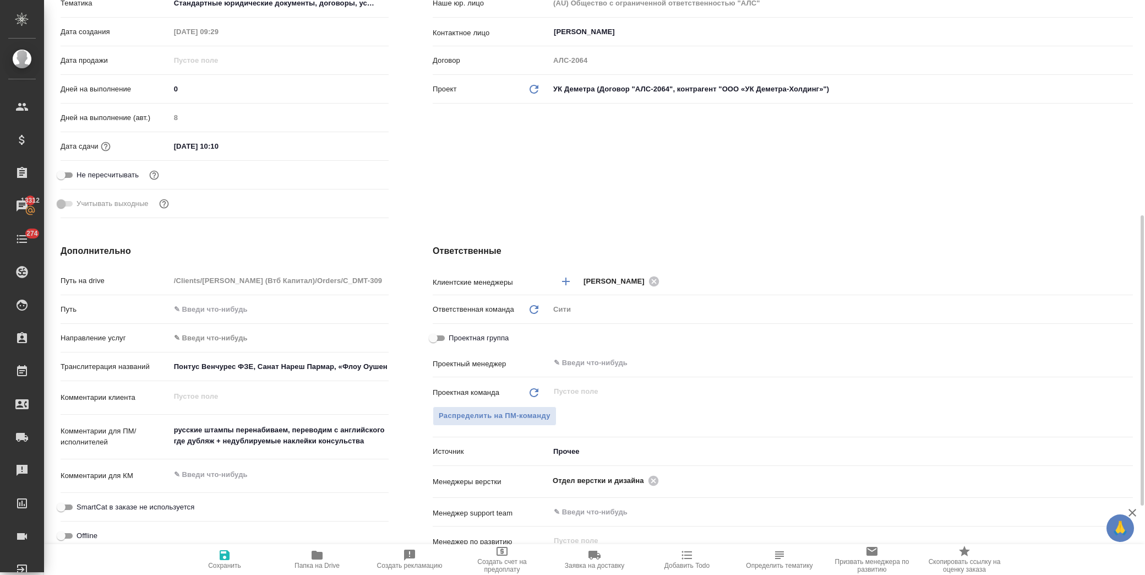
scroll to position [305, 0]
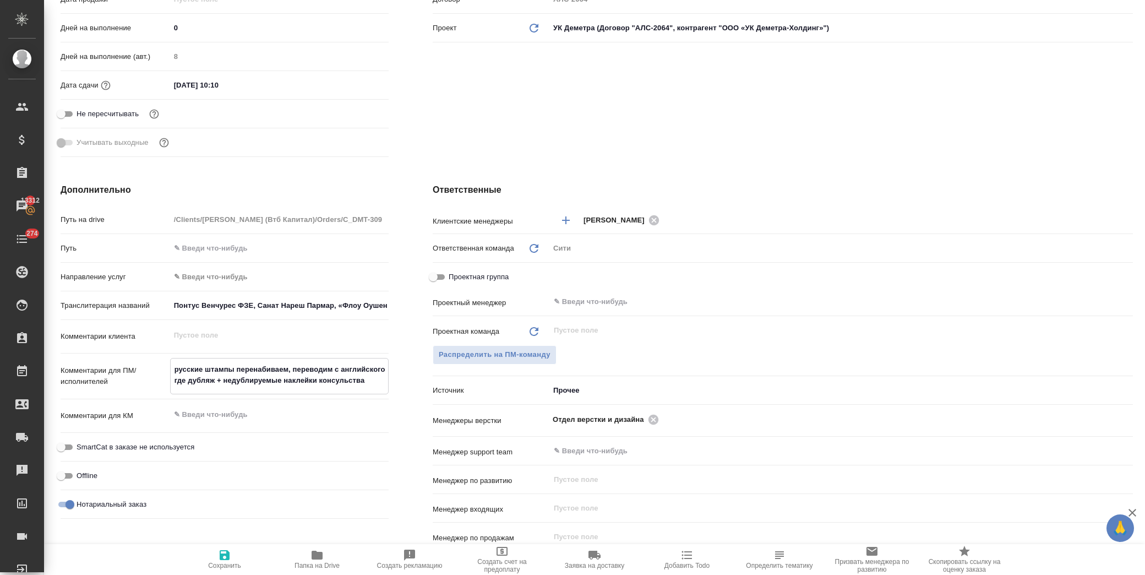
click at [367, 381] on textarea "русские штампы перенабиваем, переводим с английского где дубляж + недублируемые…" at bounding box center [279, 375] width 217 height 30
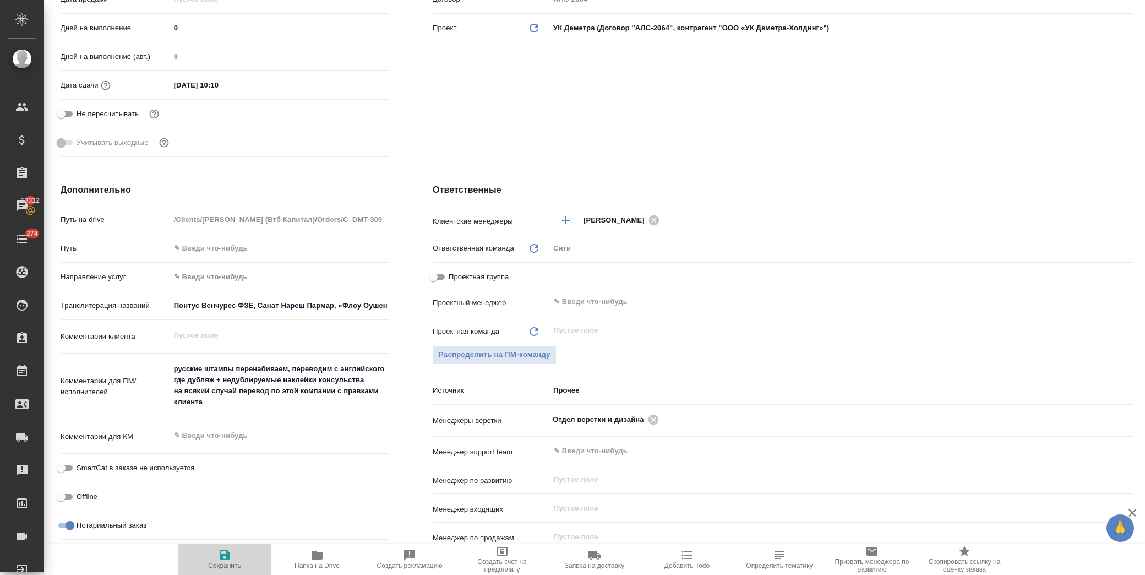
click at [228, 556] on icon "button" at bounding box center [225, 555] width 10 height 10
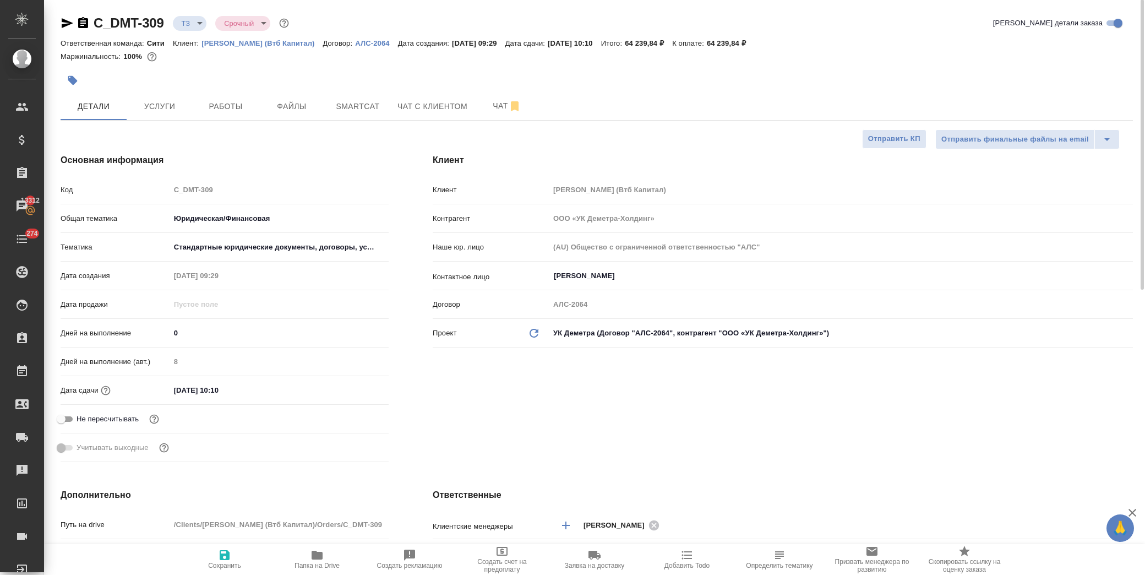
scroll to position [0, 0]
click at [152, 111] on span "Услуги" at bounding box center [159, 107] width 53 height 14
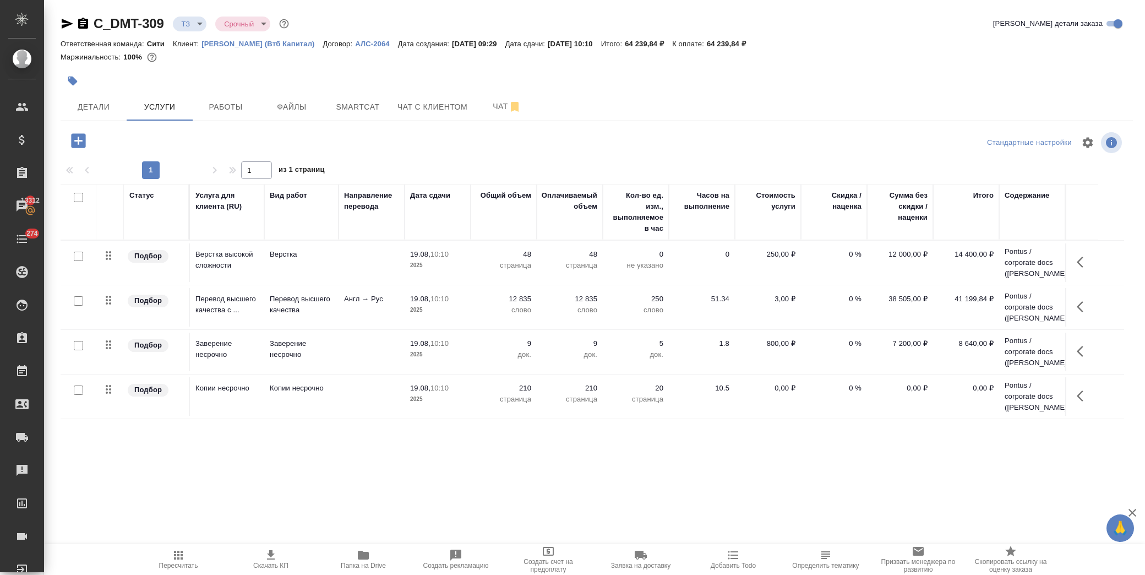
click at [56, 149] on div "C_DMT-309 ТЗ tz Срочный urgent Кратко детали заказа Ответственная команда: Сити…" at bounding box center [596, 224] width 1084 height 449
click at [77, 145] on icon "button" at bounding box center [78, 140] width 14 height 14
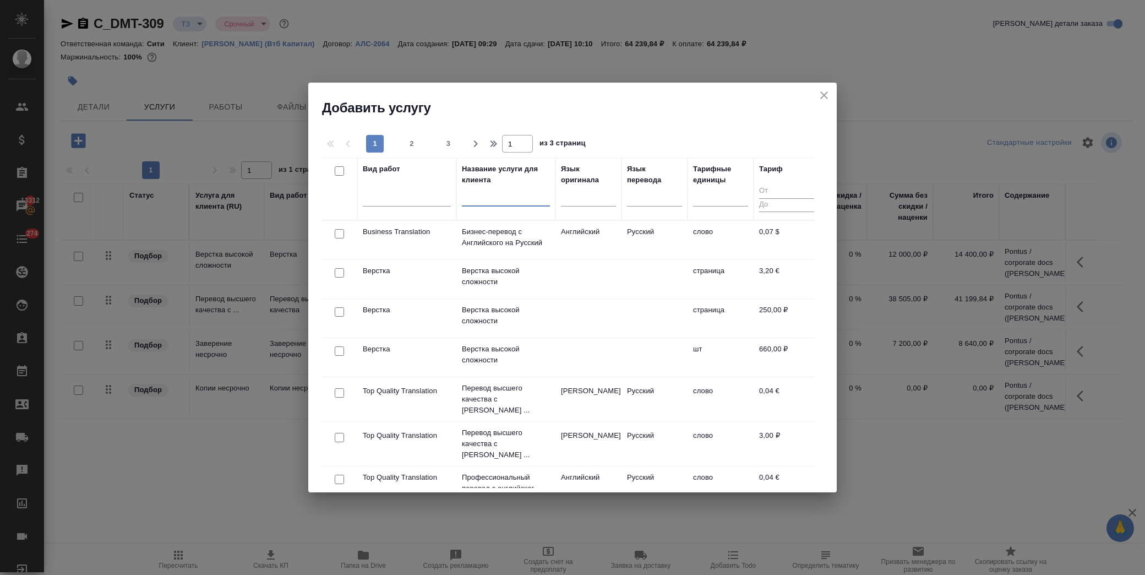
click at [473, 199] on input "text" at bounding box center [506, 200] width 88 height 14
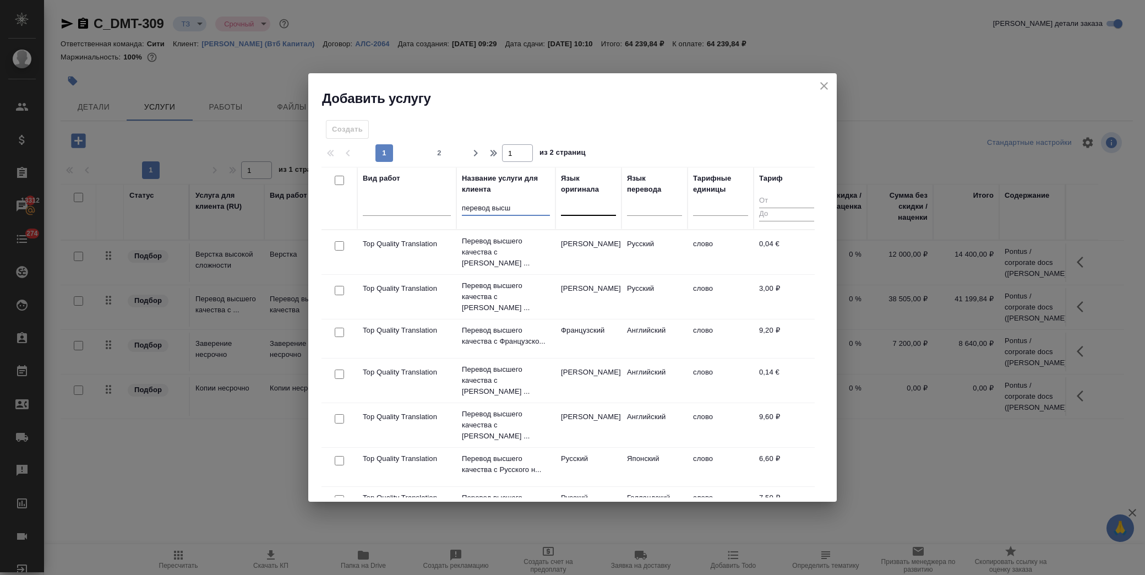
click at [582, 214] on div at bounding box center [588, 205] width 55 height 21
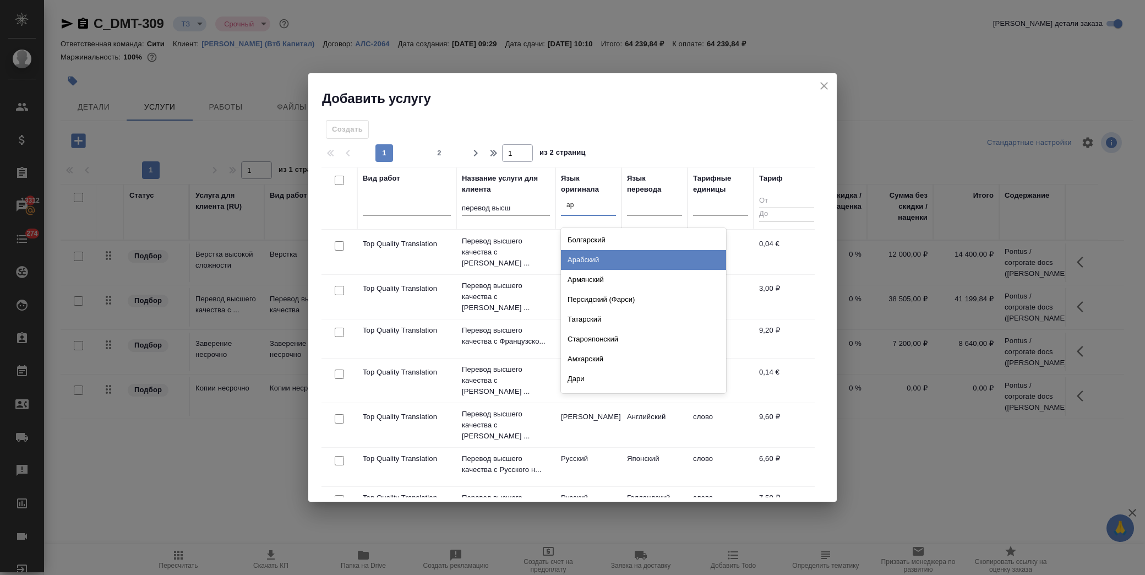
click at [602, 258] on div "Арабский" at bounding box center [643, 260] width 165 height 20
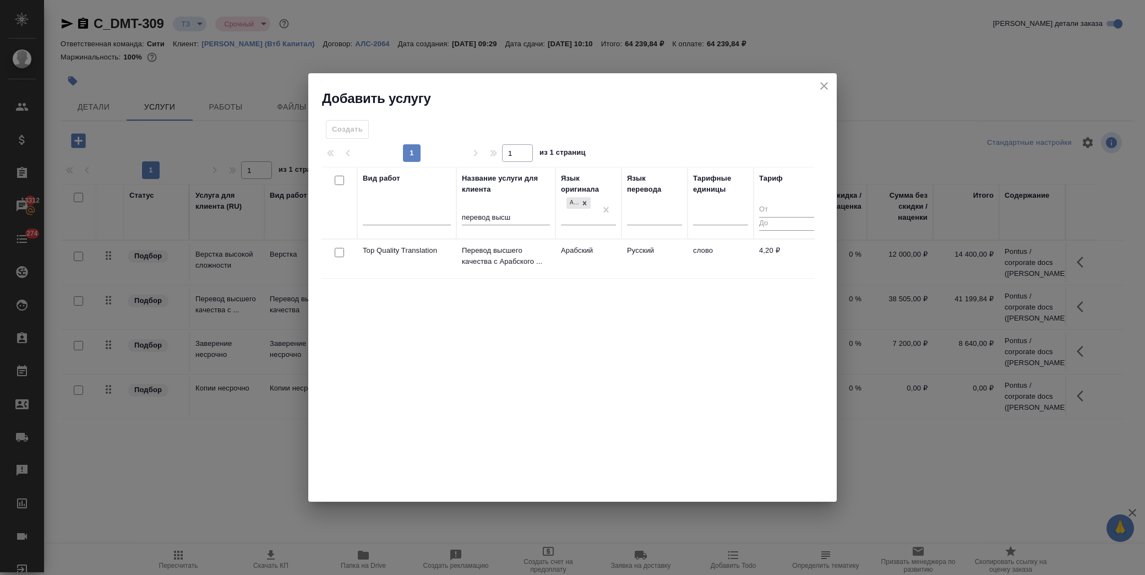
click at [338, 256] on input "checkbox" at bounding box center [339, 252] width 9 height 9
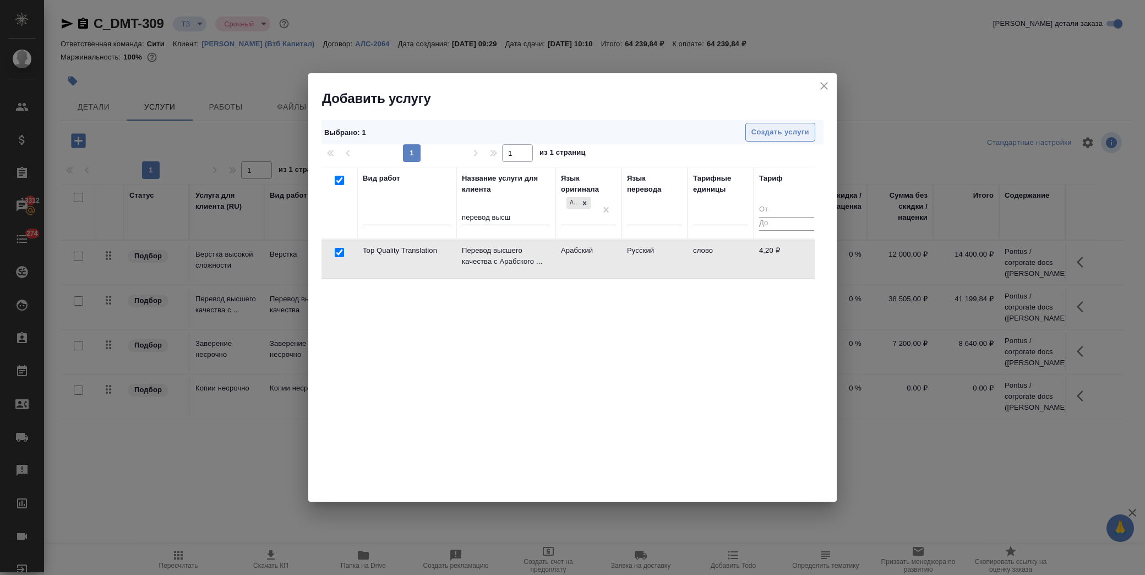
click at [807, 132] on span "Создать услуги" at bounding box center [780, 132] width 58 height 13
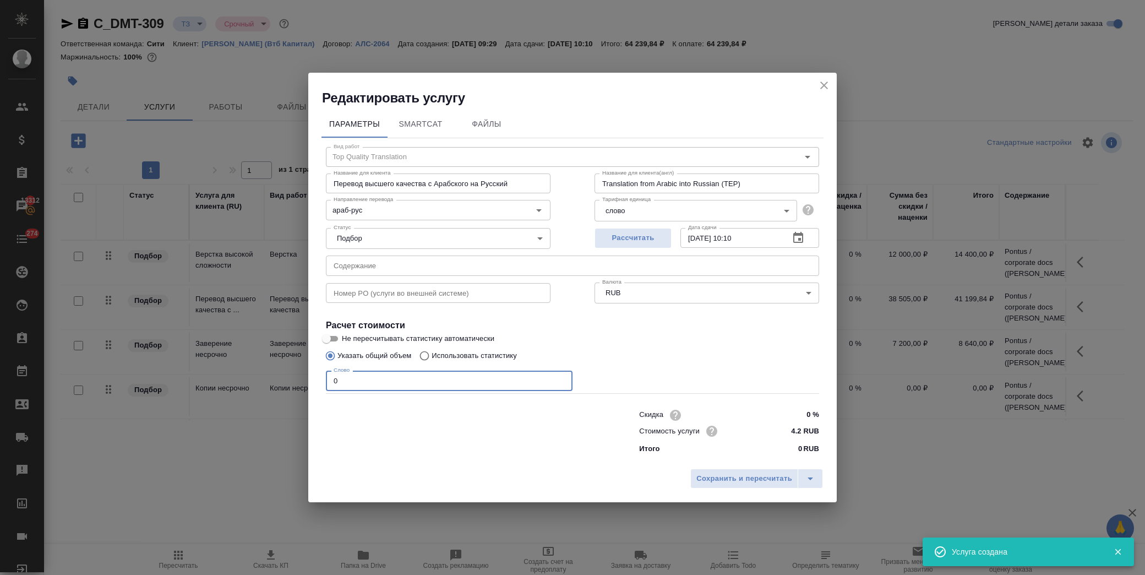
drag, startPoint x: 371, startPoint y: 375, endPoint x: 199, endPoint y: 384, distance: 172.5
click at [200, 387] on div "Редактировать услугу Параметры SmartCat Файлы Вид работ Top Quality Translation…" at bounding box center [572, 287] width 1145 height 575
click at [750, 483] on span "Сохранить и пересчитать" at bounding box center [744, 478] width 96 height 13
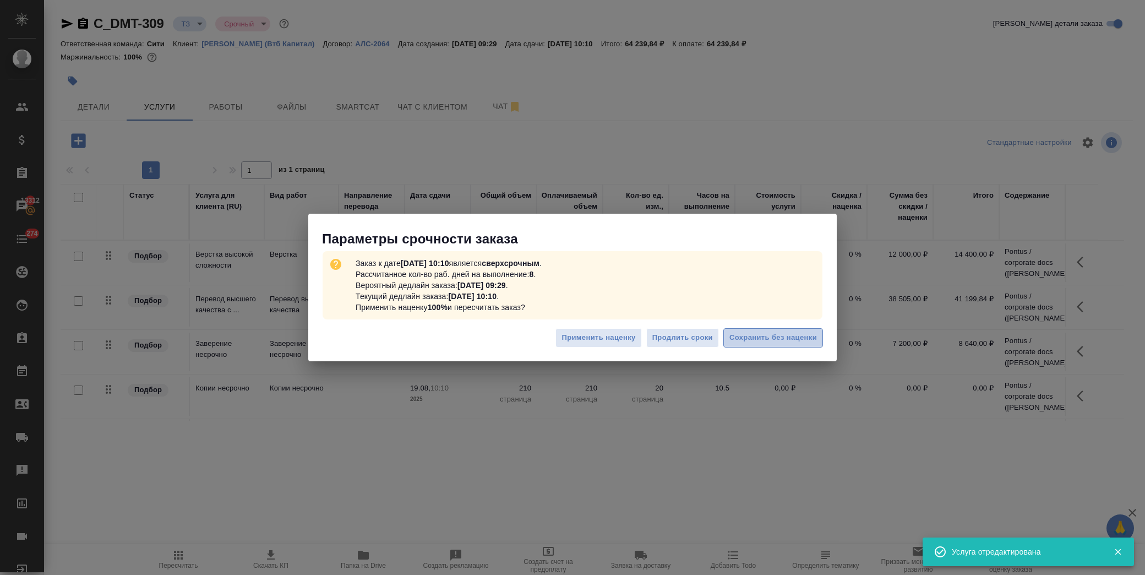
click at [779, 330] on button "Сохранить без наценки" at bounding box center [773, 337] width 100 height 19
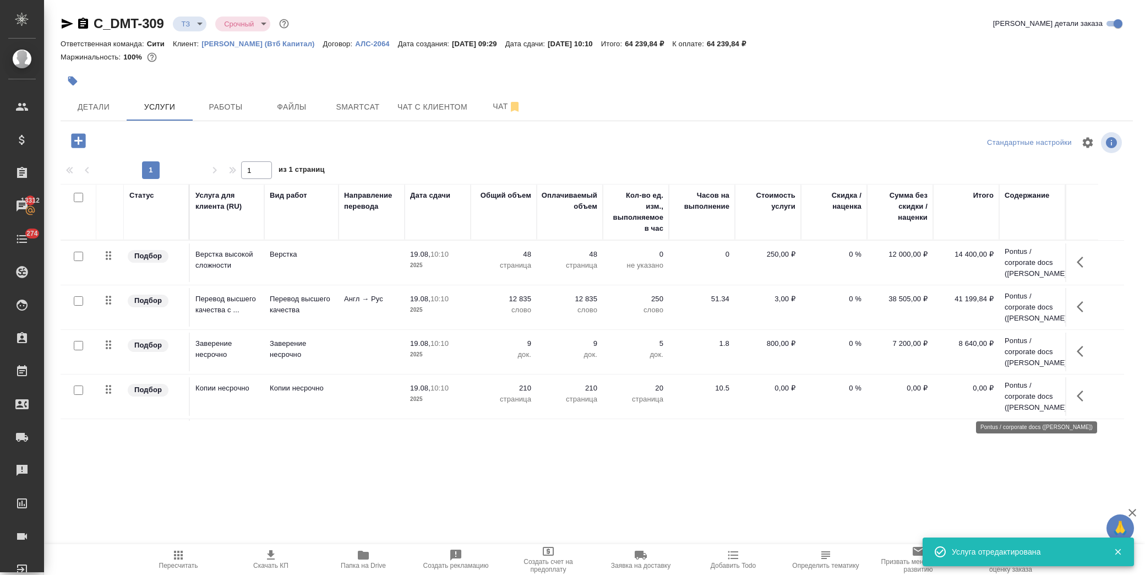
click at [1025, 396] on table "Статус Услуга для клиента (RU) Вид работ Направление перевода Дата сдачи Общий …" at bounding box center [592, 321] width 1063 height 274
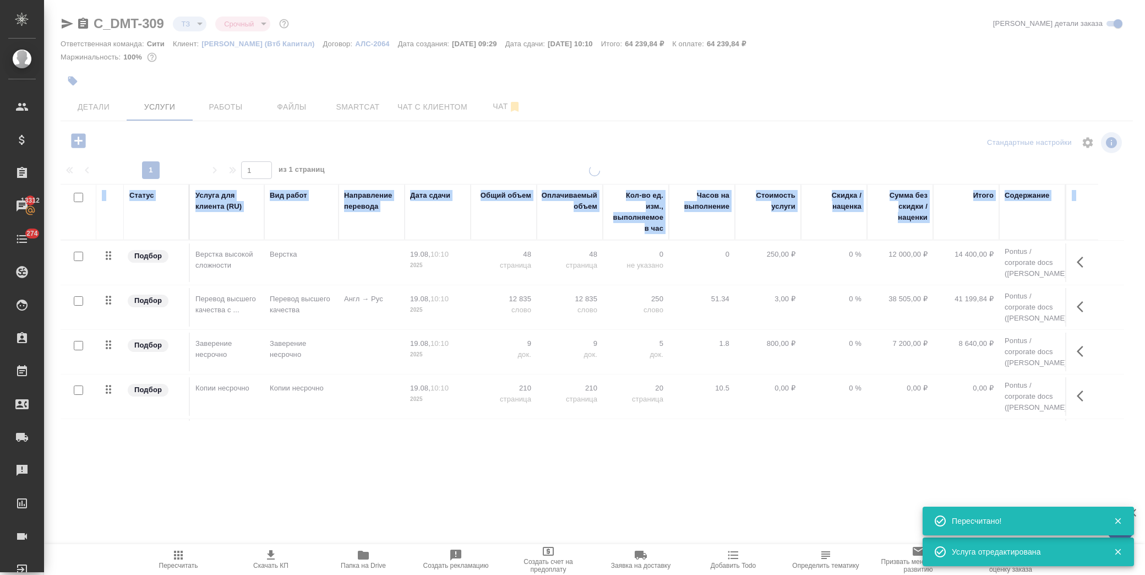
click at [1025, 396] on div at bounding box center [594, 306] width 1101 height 283
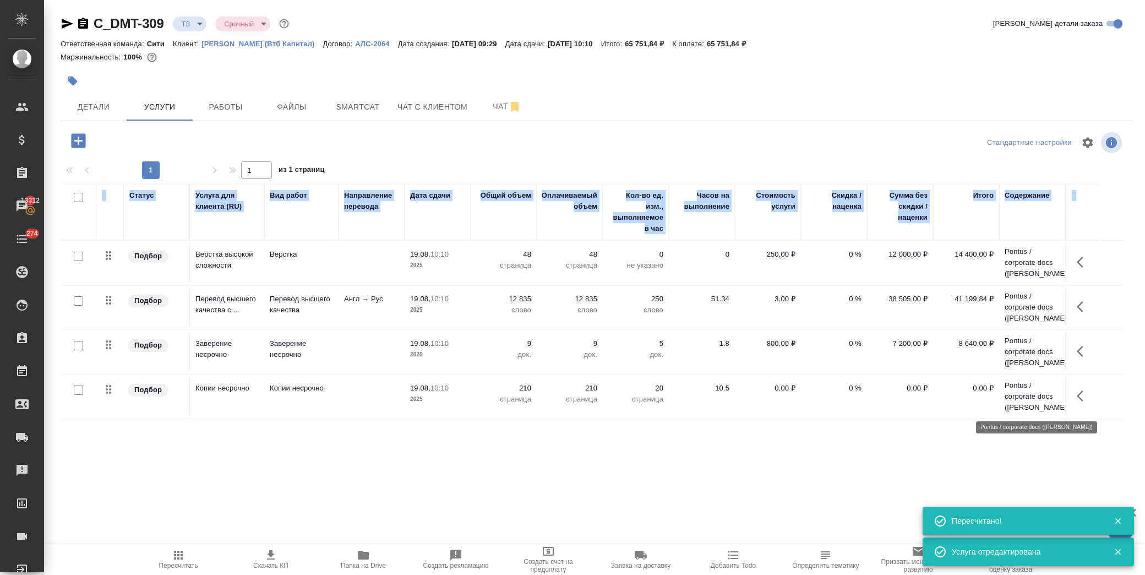
click at [1049, 390] on p "Pontus / corporate docs (Басова Мария)" at bounding box center [1031, 396] width 55 height 33
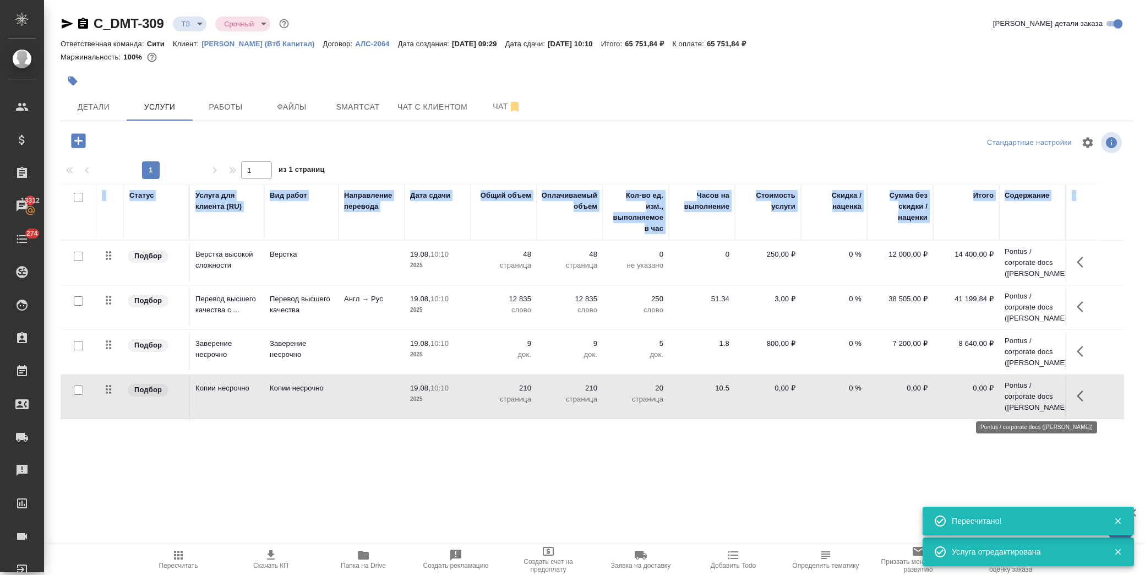
click at [1049, 389] on p "Pontus / corporate docs (Басова Мария)" at bounding box center [1031, 396] width 55 height 33
click at [1022, 396] on p "Pontus / corporate docs (Басова Мария)" at bounding box center [1031, 396] width 55 height 33
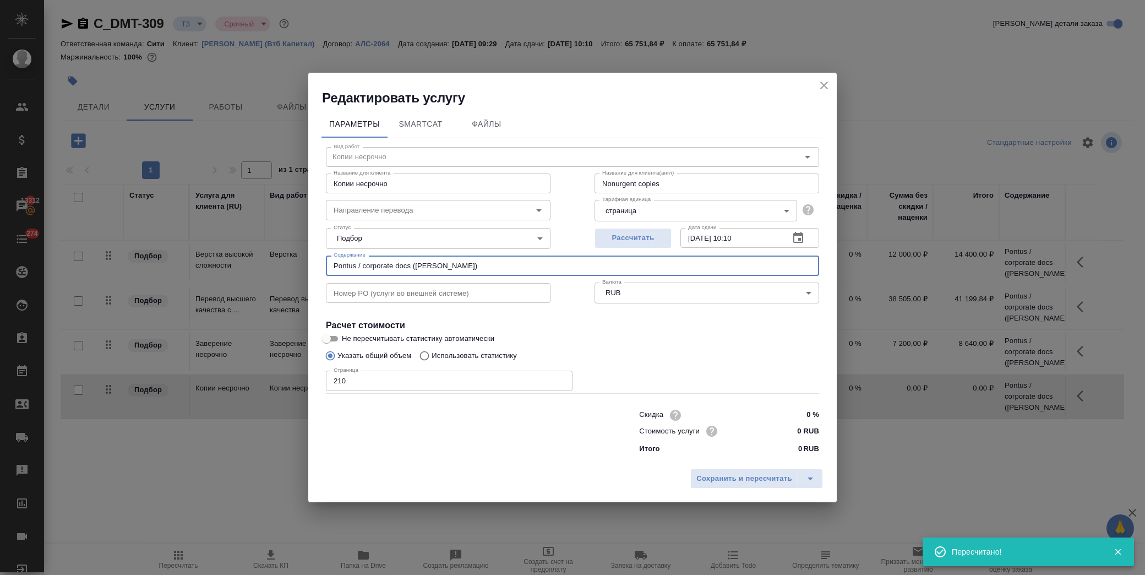
drag, startPoint x: 487, startPoint y: 265, endPoint x: 145, endPoint y: 273, distance: 342.4
click at [145, 273] on div "Редактировать услугу Параметры SmartCat Файлы Вид работ Копии несрочно Вид рабо…" at bounding box center [572, 287] width 1145 height 575
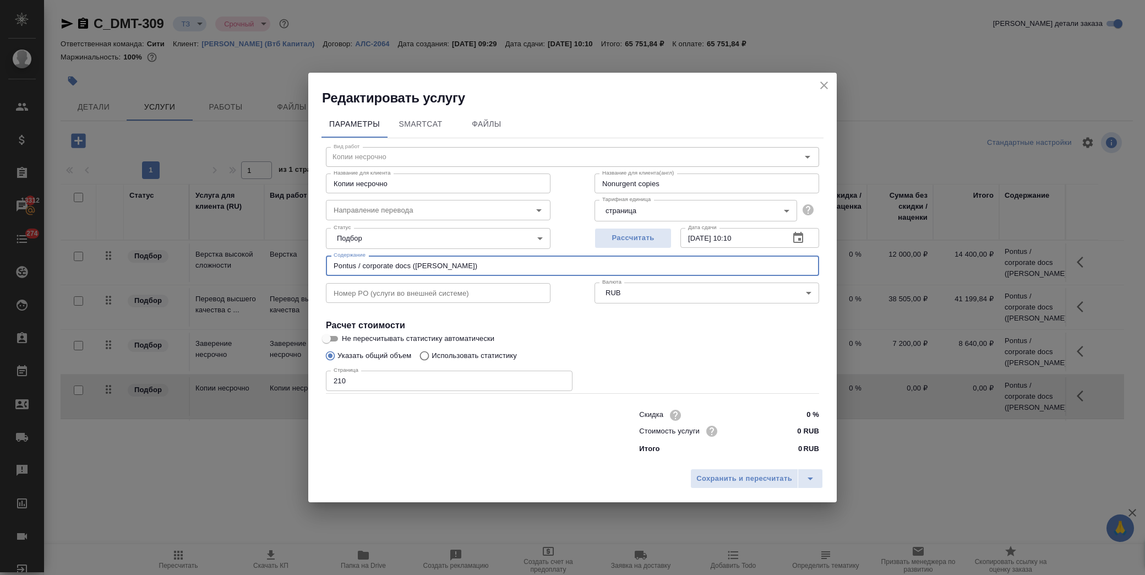
click at [831, 90] on h2 "Редактировать услугу" at bounding box center [579, 98] width 515 height 18
click at [828, 86] on icon "close" at bounding box center [823, 85] width 13 height 13
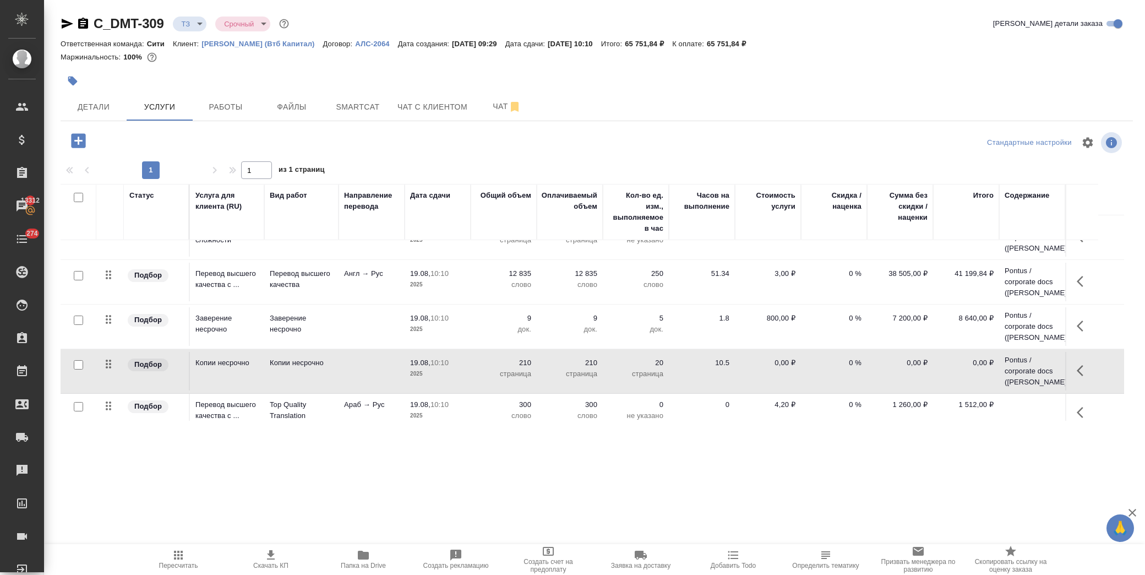
scroll to position [37, 0]
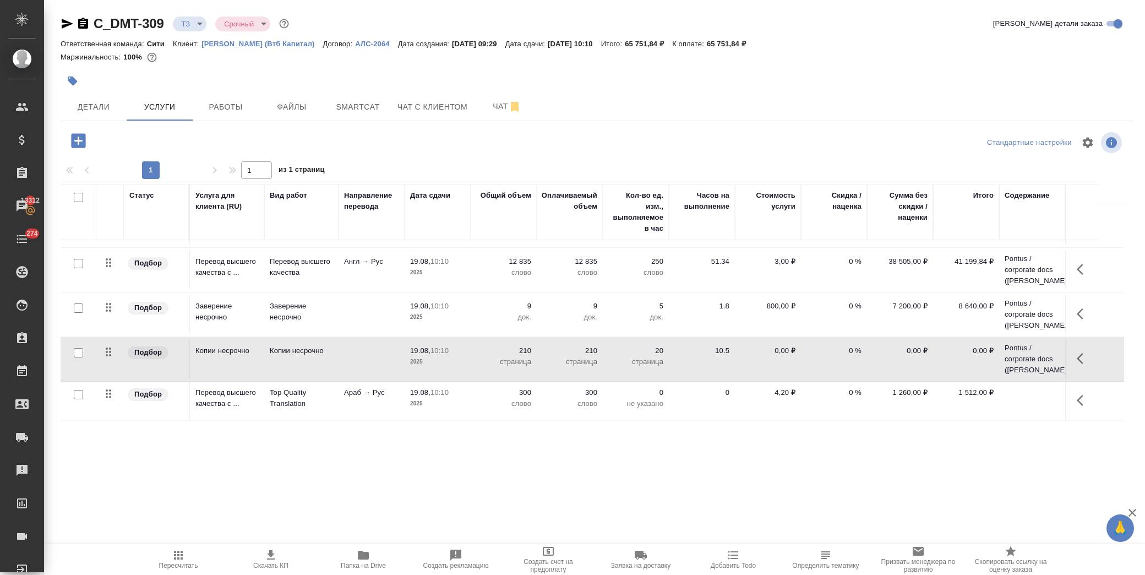
click at [1027, 247] on td at bounding box center [1032, 225] width 66 height 44
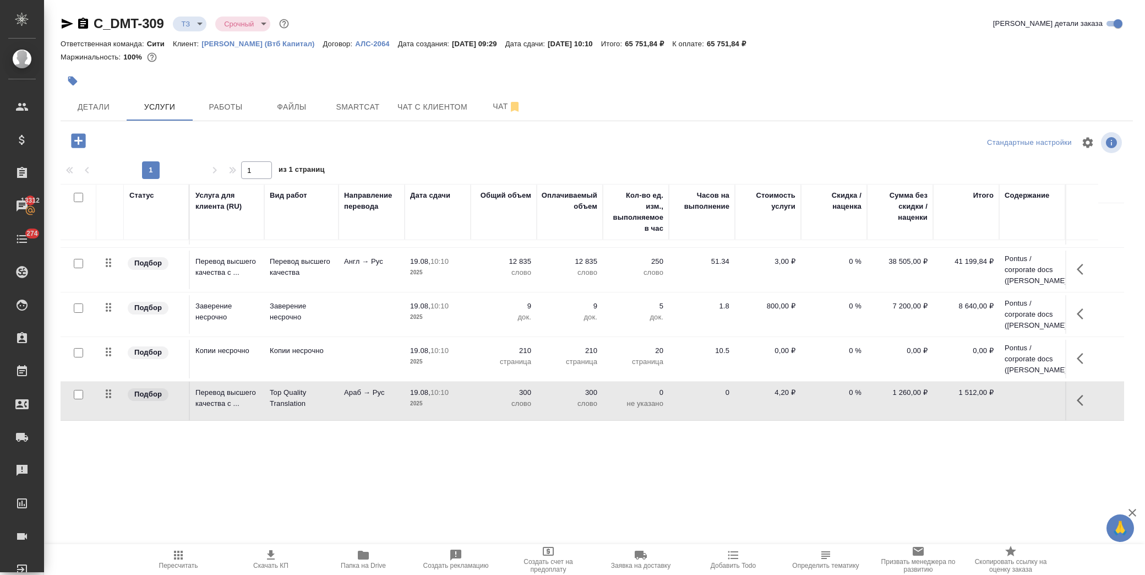
click at [1027, 247] on td at bounding box center [1032, 225] width 66 height 44
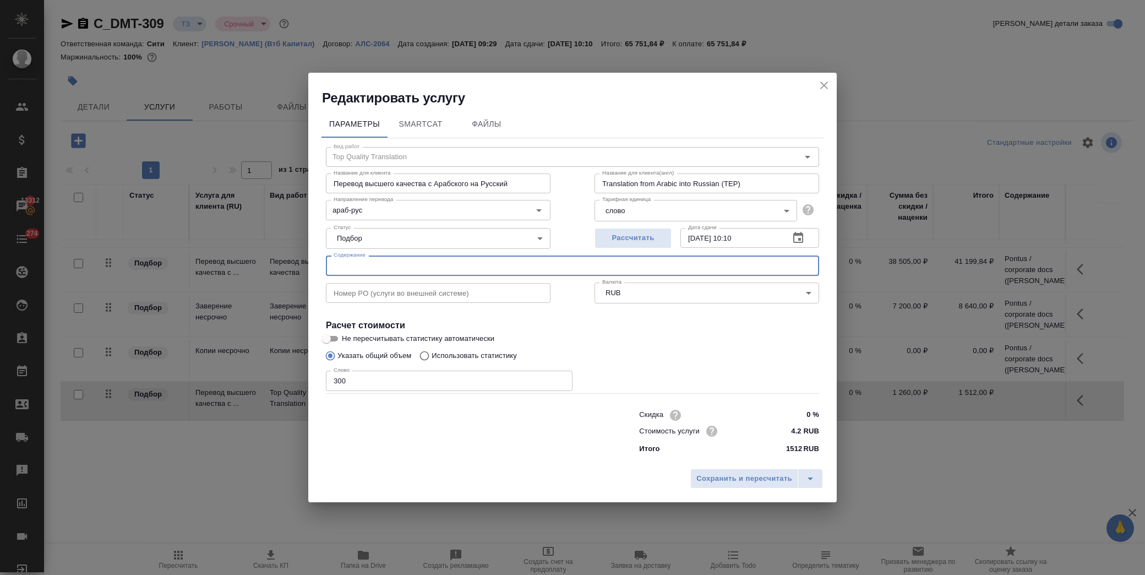
click at [433, 266] on input "text" at bounding box center [572, 265] width 493 height 20
paste input "Pontus / corporate docs (Басова Мария)"
click at [728, 474] on span "Сохранить и пересчитать" at bounding box center [744, 478] width 96 height 13
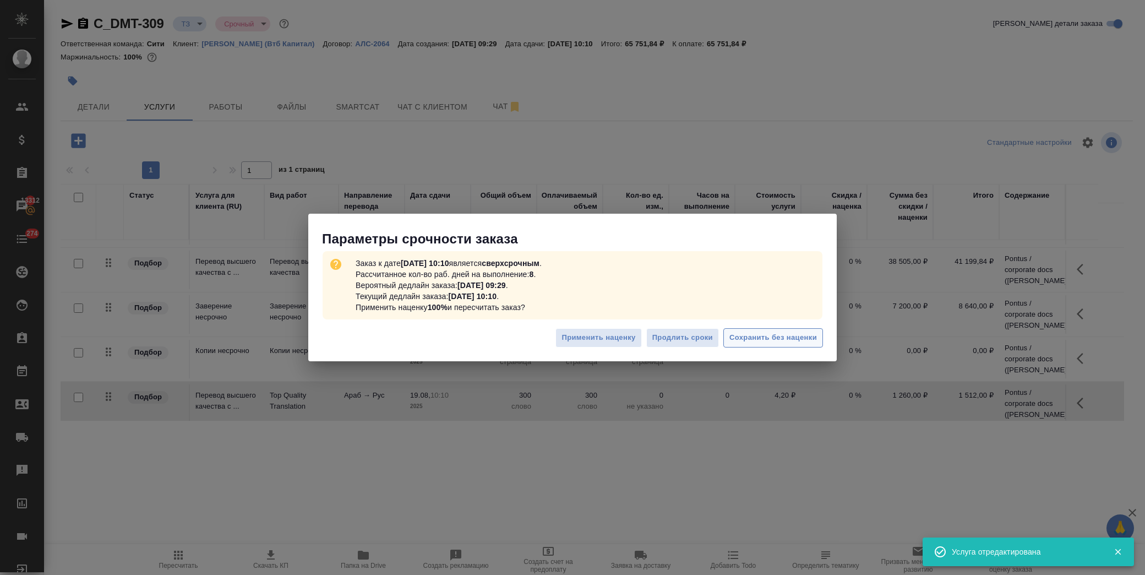
click at [815, 334] on span "Сохранить без наценки" at bounding box center [773, 337] width 88 height 13
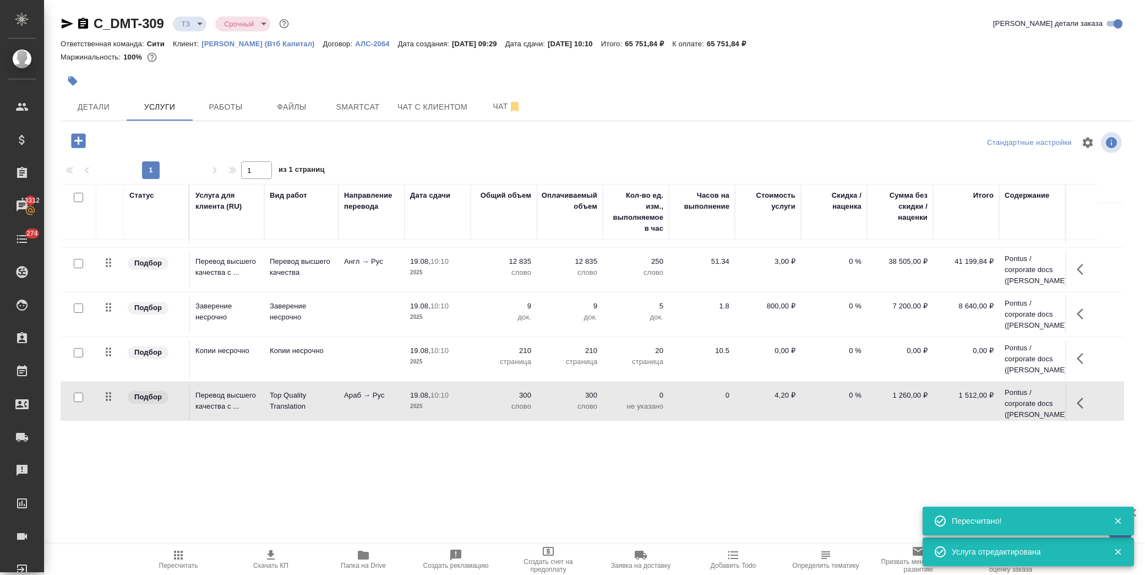
scroll to position [42, 0]
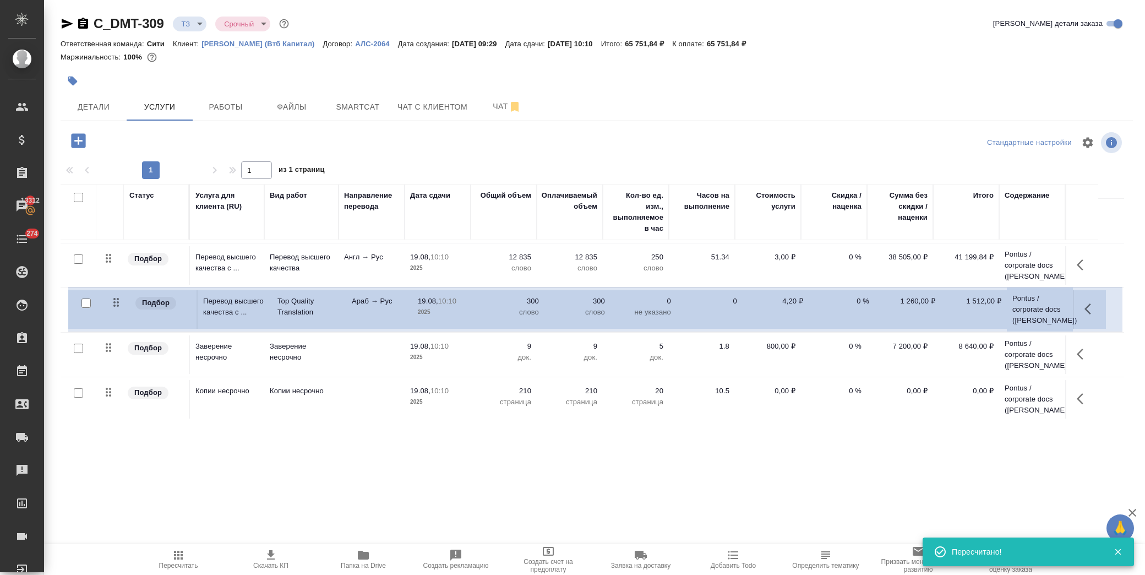
drag, startPoint x: 108, startPoint y: 400, endPoint x: 112, endPoint y: 301, distance: 99.2
click at [112, 301] on table "Статус Услуга для клиента (RU) Вид работ Направление перевода Дата сдачи Общий …" at bounding box center [592, 282] width 1063 height 280
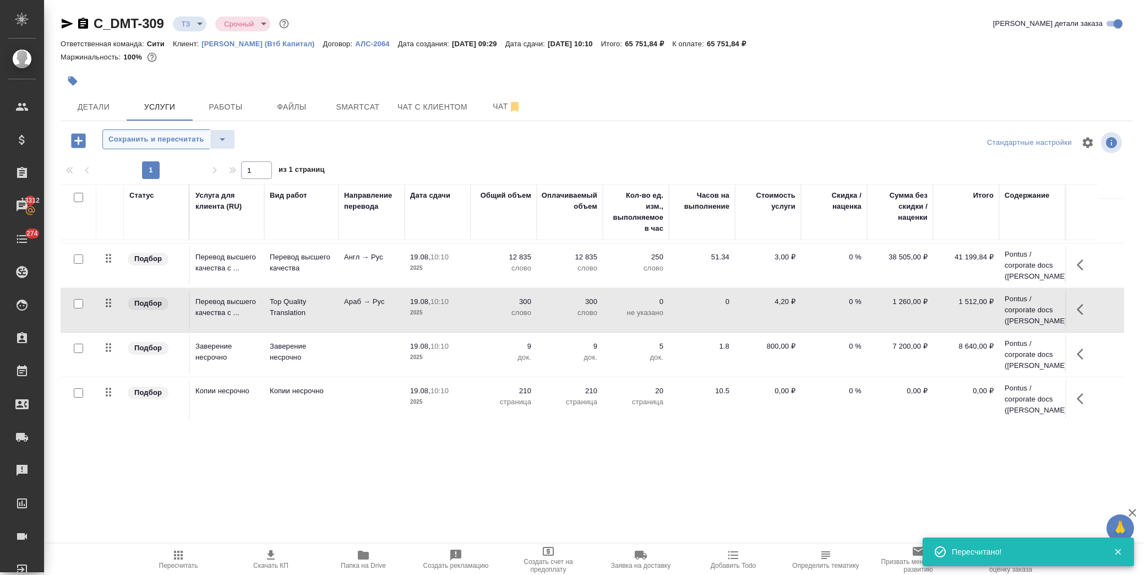
click at [198, 134] on span "Сохранить и пересчитать" at bounding box center [156, 139] width 96 height 13
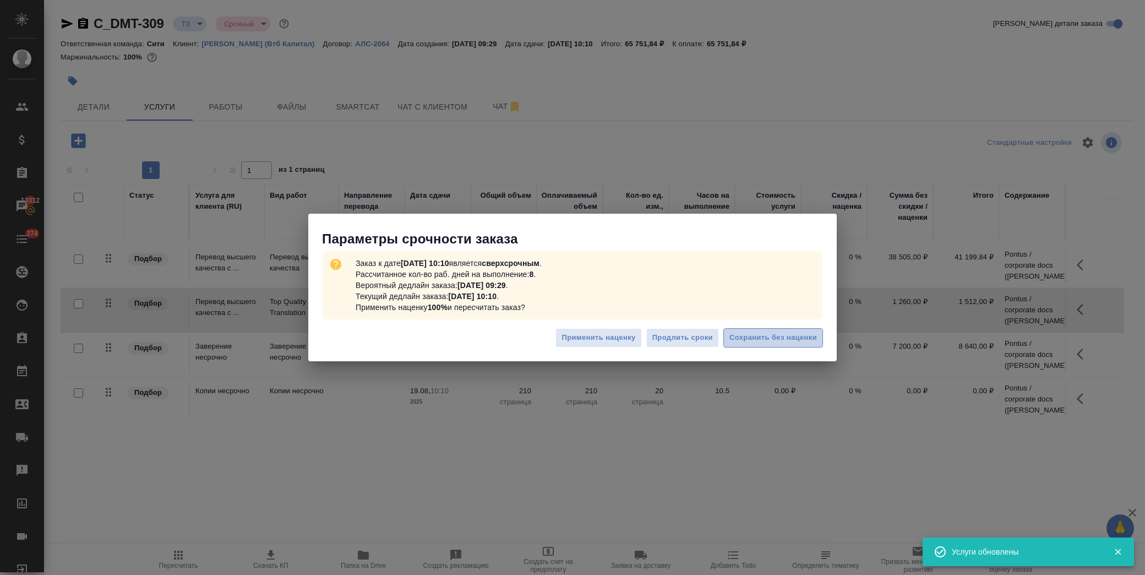
click at [782, 340] on span "Сохранить без наценки" at bounding box center [773, 337] width 88 height 13
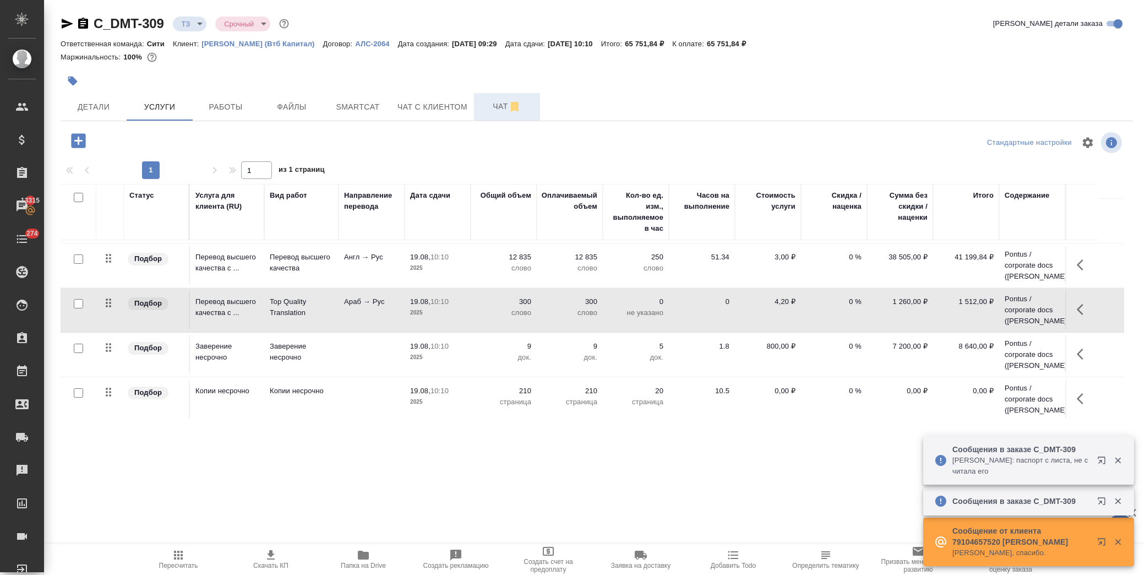
click at [491, 112] on span "Чат" at bounding box center [506, 107] width 53 height 14
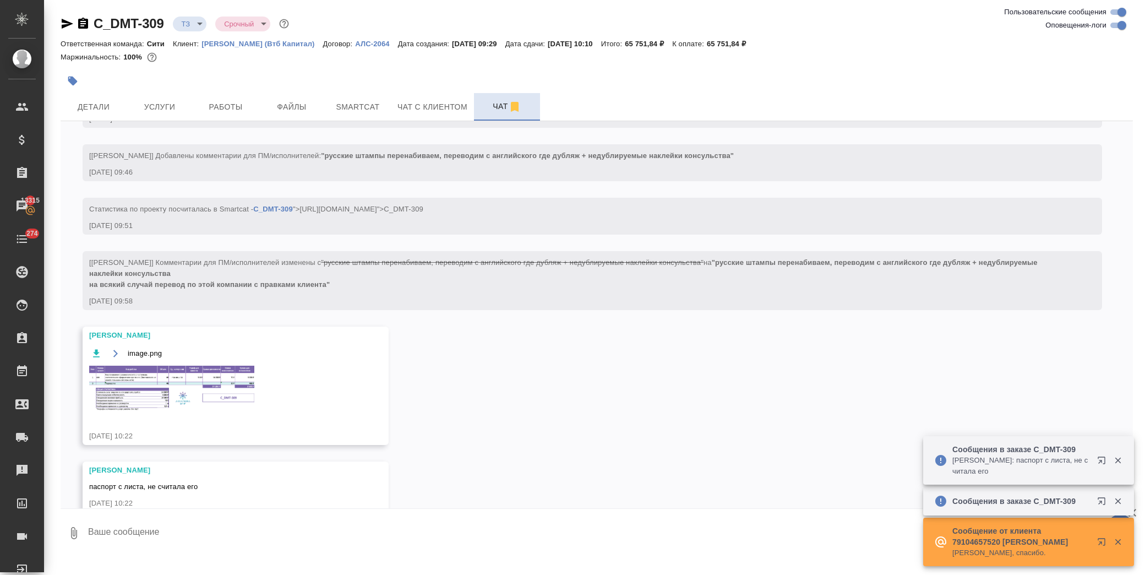
scroll to position [212, 0]
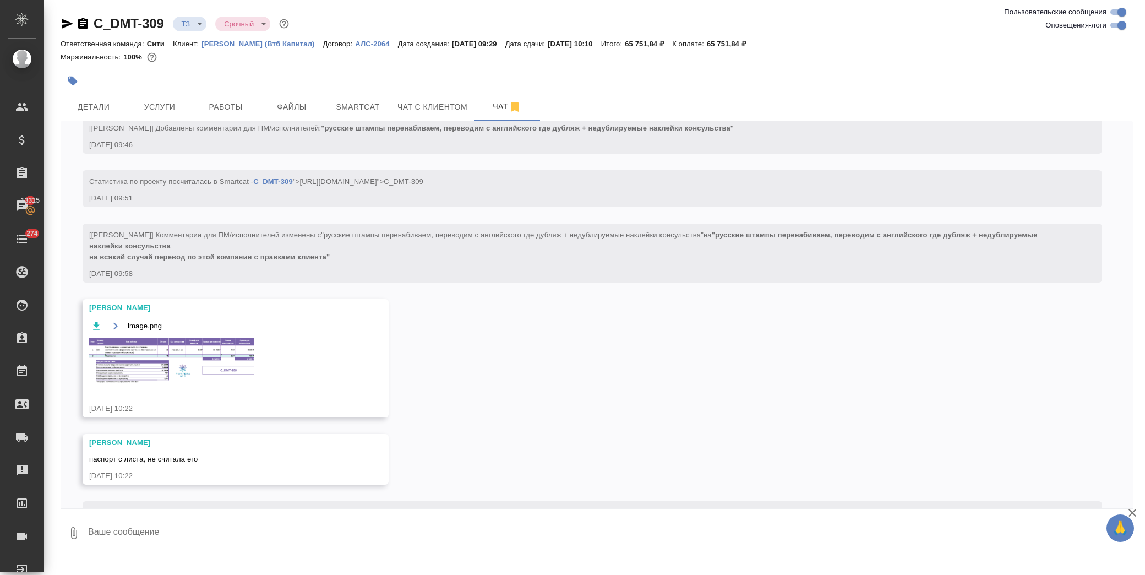
click at [172, 358] on img at bounding box center [171, 361] width 165 height 46
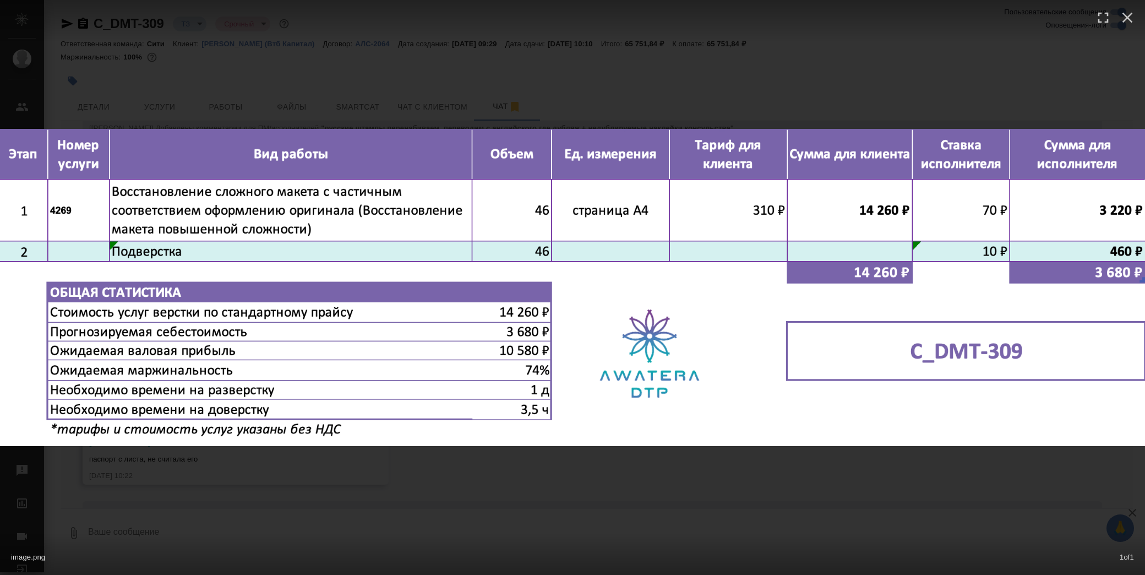
click at [877, 45] on div "image.png 1 of 1" at bounding box center [572, 287] width 1145 height 575
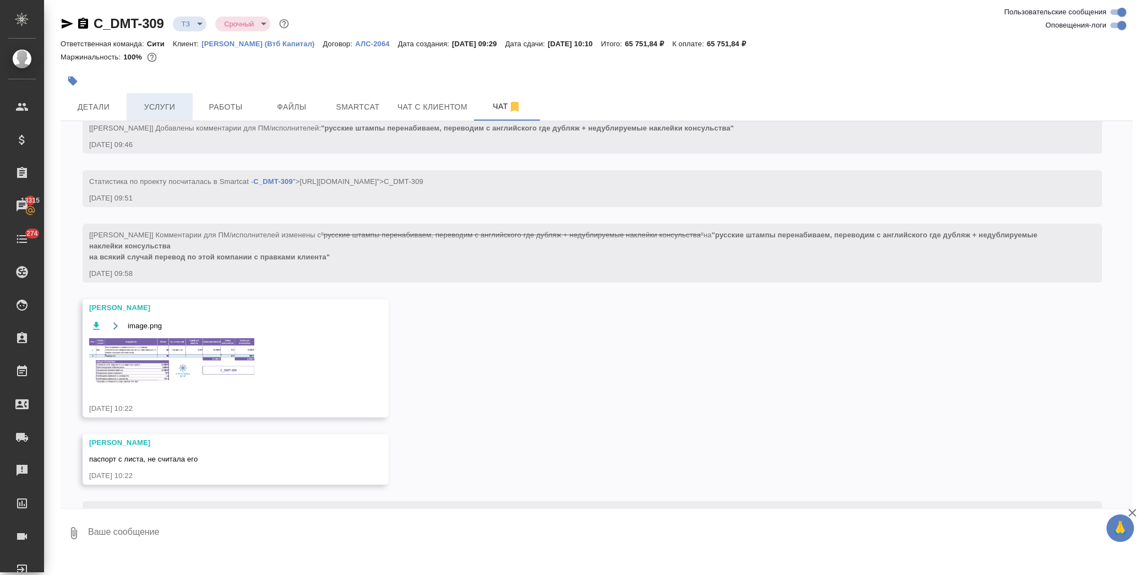
click at [177, 102] on span "Услуги" at bounding box center [159, 107] width 53 height 14
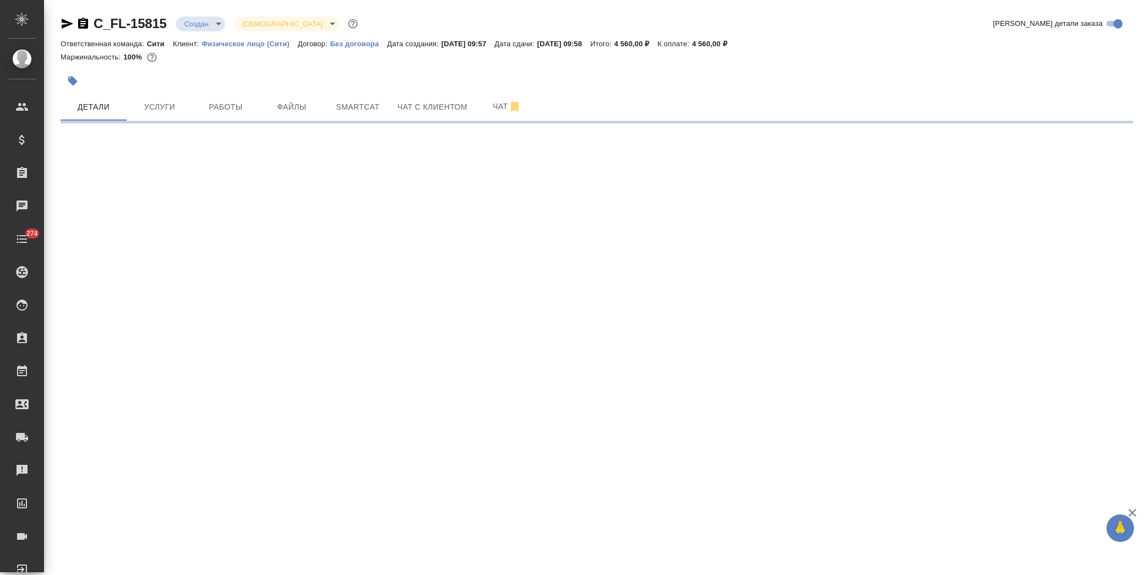
select select "RU"
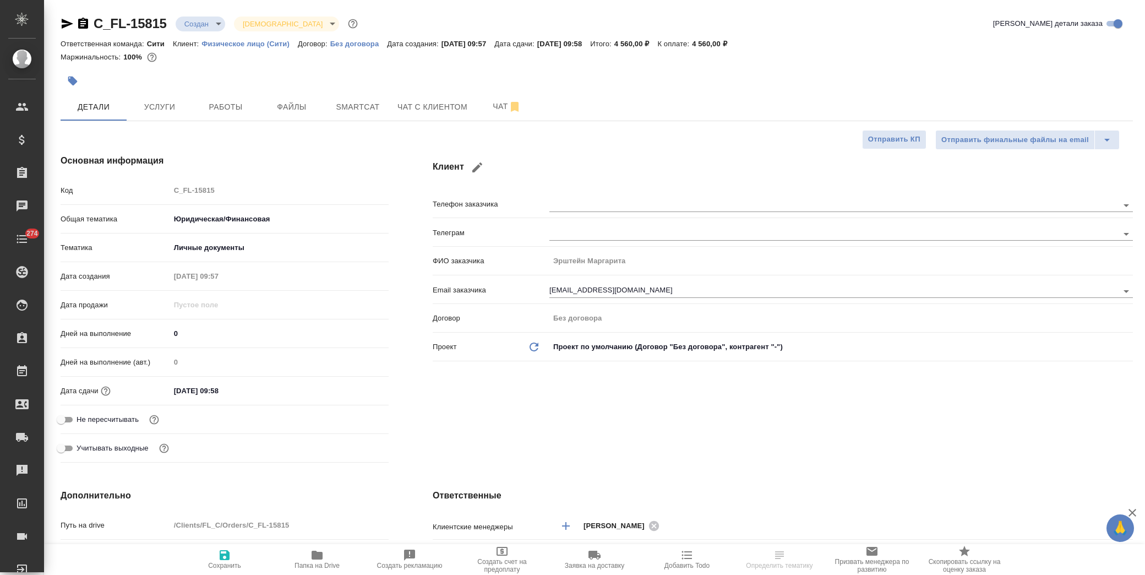
type textarea "x"
click at [181, 114] on button "Услуги" at bounding box center [160, 107] width 66 height 28
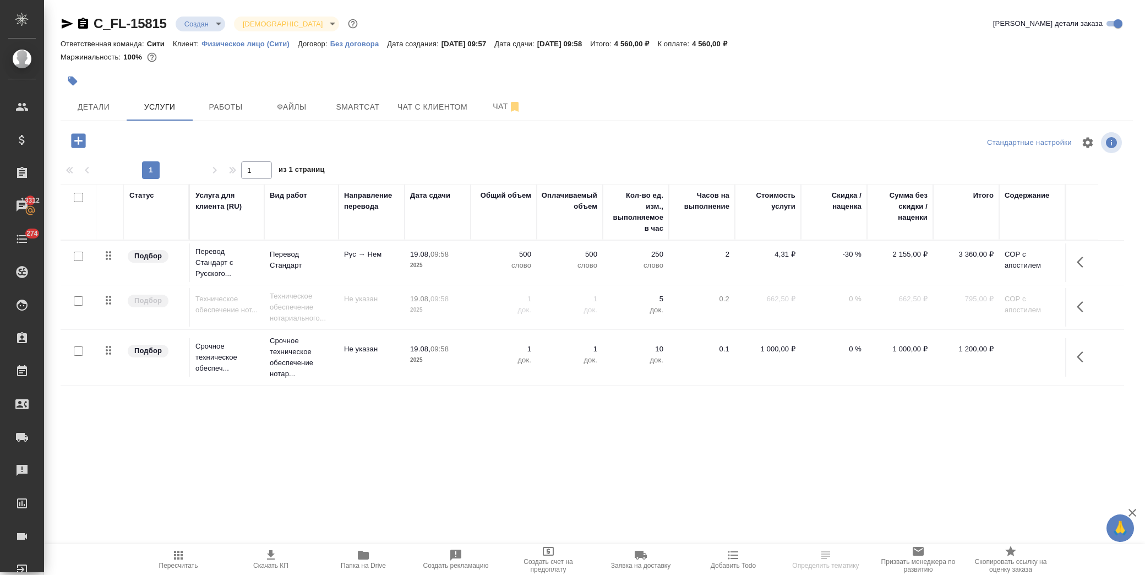
click at [78, 348] on input "checkbox" at bounding box center [78, 350] width 9 height 9
checkbox input "true"
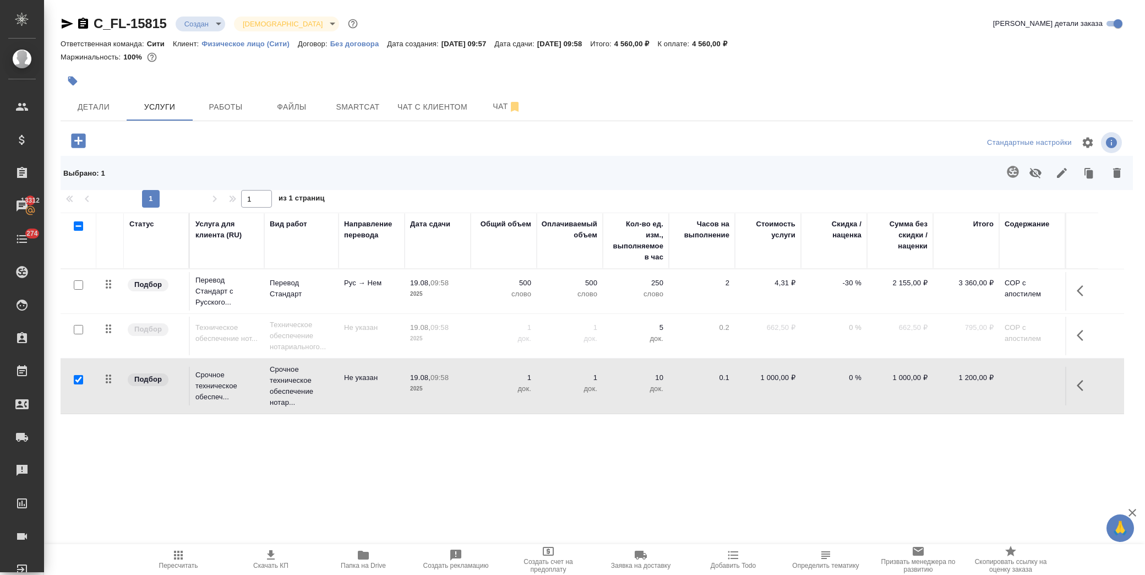
click at [1116, 174] on icon "button" at bounding box center [1117, 173] width 8 height 10
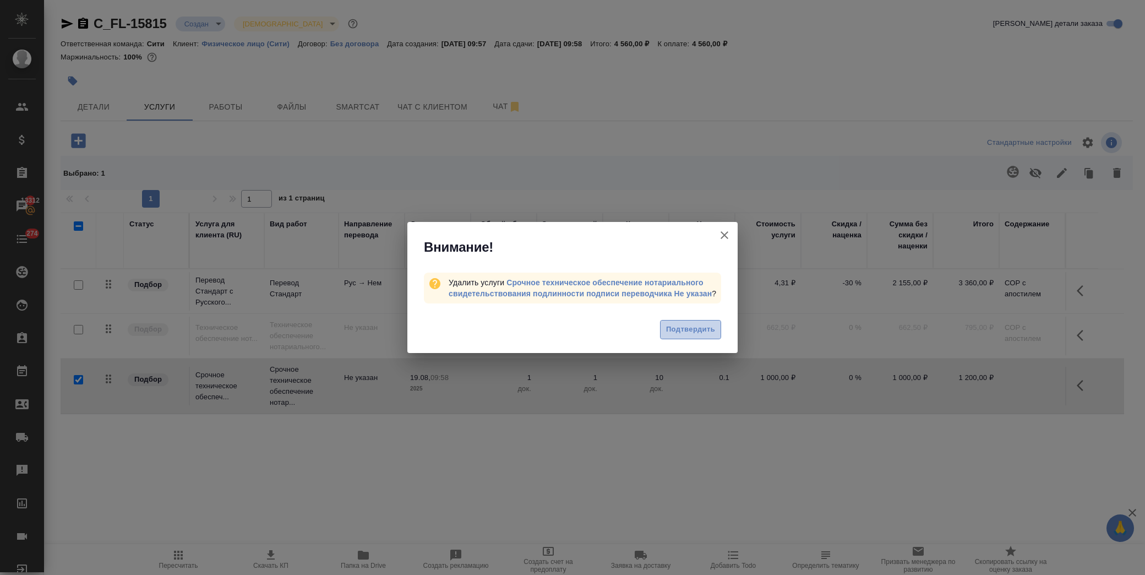
click at [705, 332] on span "Подтвердить" at bounding box center [690, 329] width 49 height 13
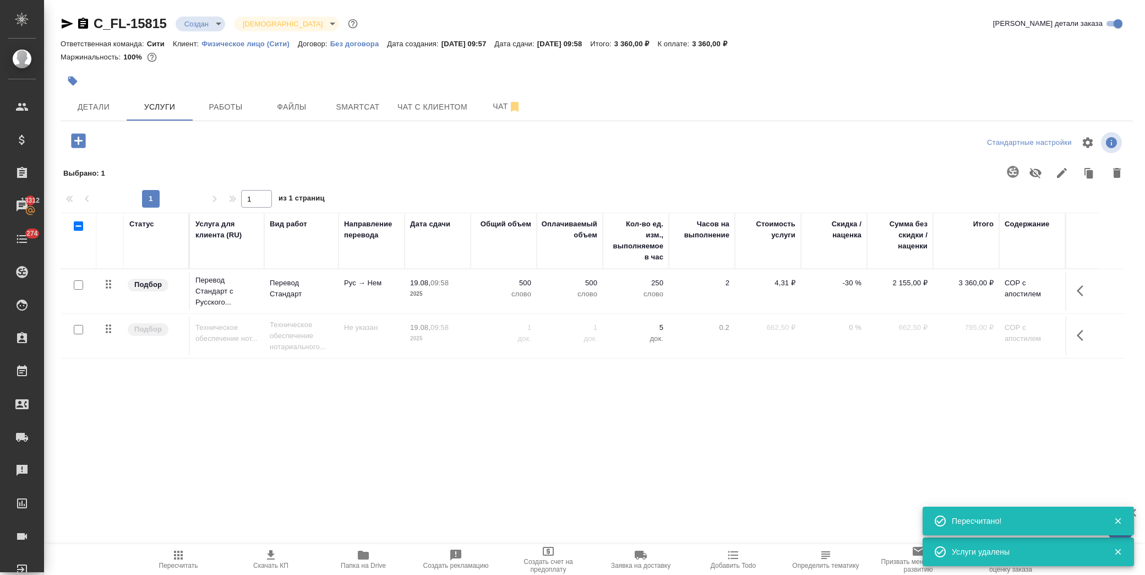
click at [79, 329] on input "checkbox" at bounding box center [78, 329] width 9 height 9
checkbox input "true"
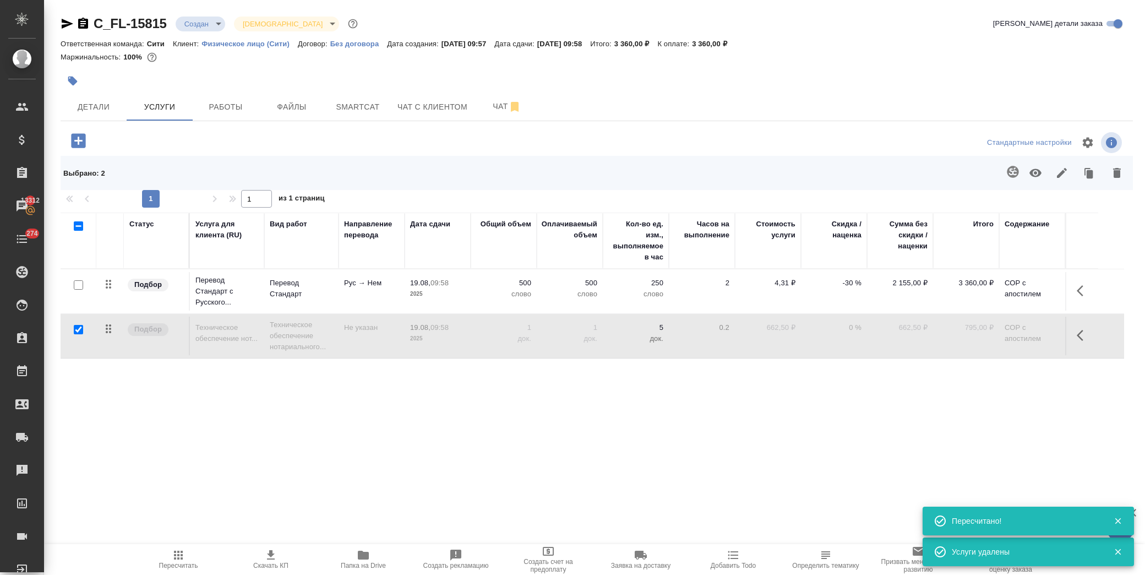
click at [1040, 174] on icon "button" at bounding box center [1035, 173] width 12 height 8
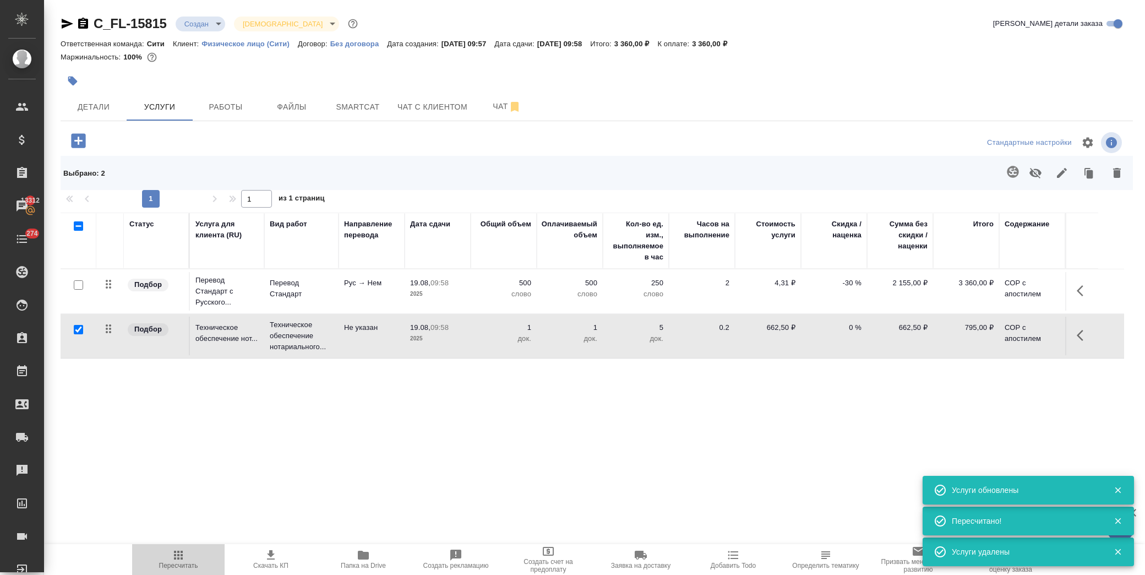
click at [188, 554] on span "Пересчитать" at bounding box center [178, 558] width 79 height 21
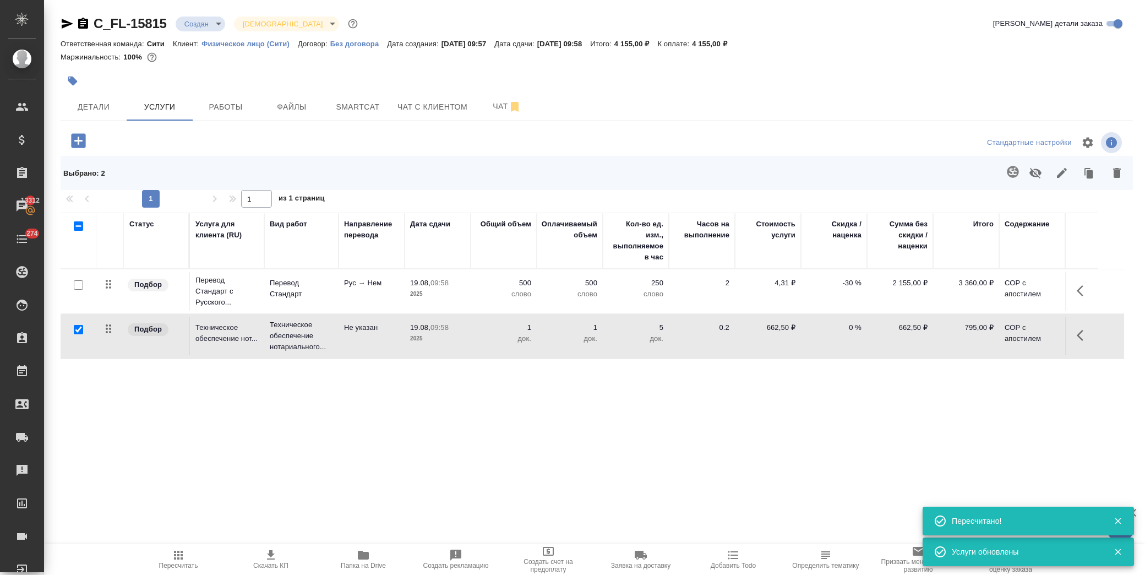
click at [826, 279] on p "-30 %" at bounding box center [833, 282] width 55 height 11
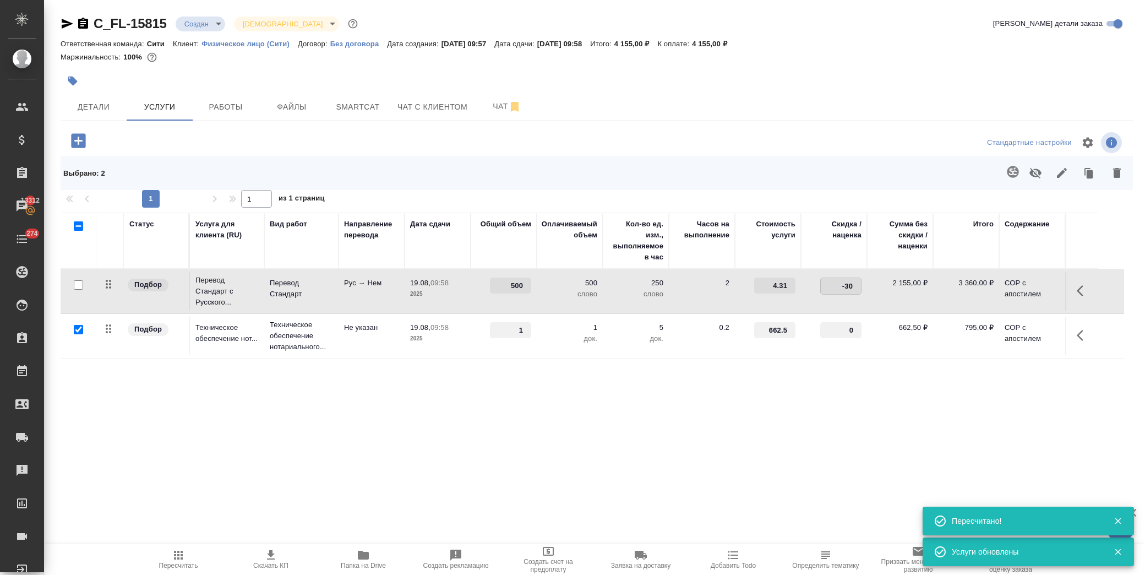
drag, startPoint x: 826, startPoint y: 279, endPoint x: 878, endPoint y: 285, distance: 52.7
click at [878, 285] on tr "Подбор Перевод Стандарт с Русского... Перевод Стандарт Рус → Нем 19.08, 09:58 2…" at bounding box center [592, 291] width 1063 height 45
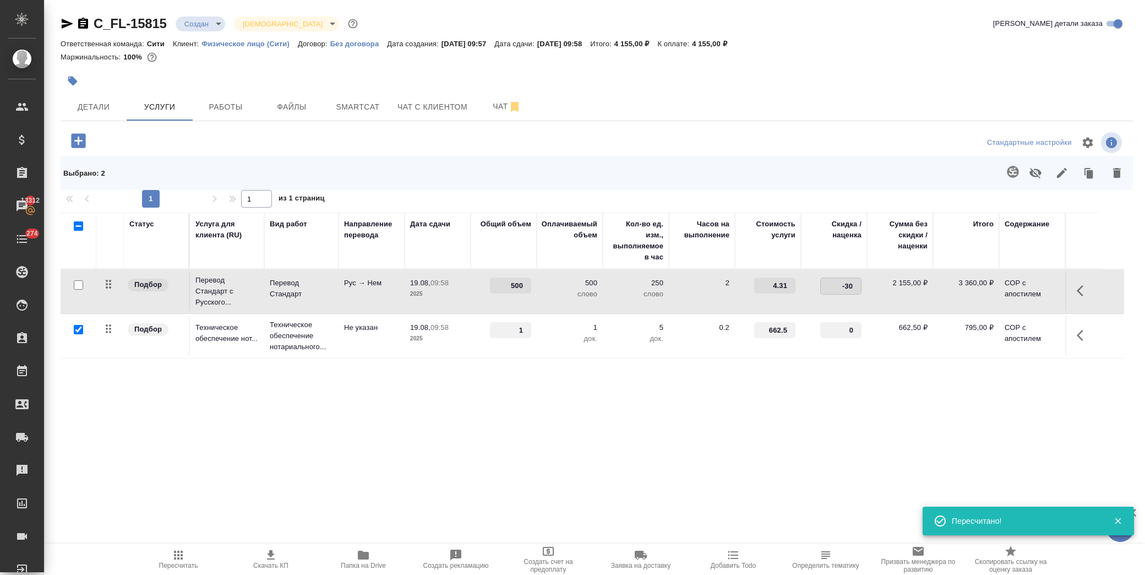
type input "0"
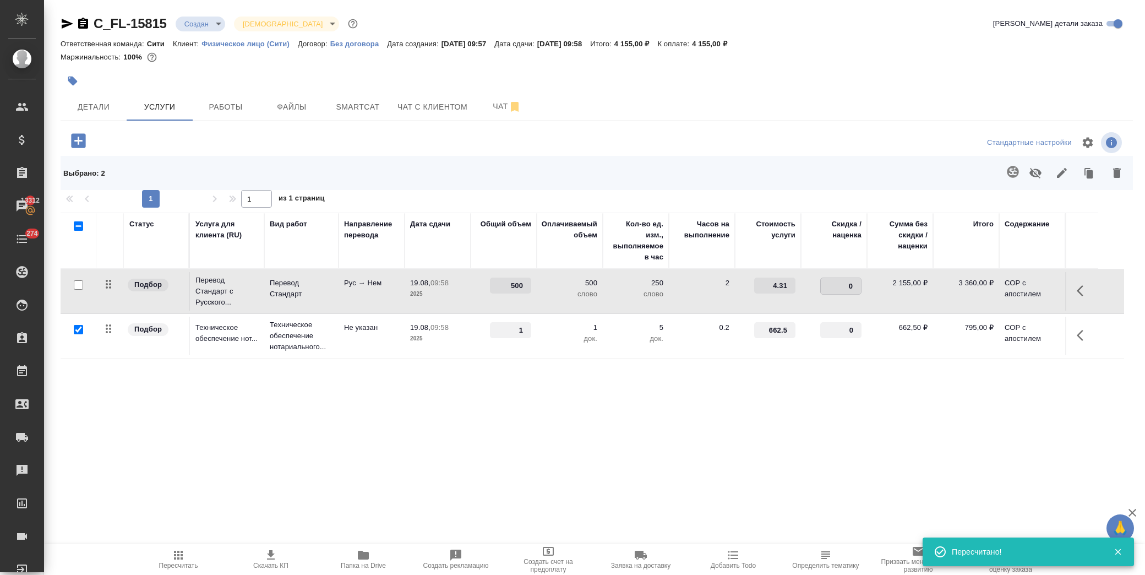
click at [744, 462] on div "C_FL-15815 Создан new Святая троица holyTrinity Кратко детали заказа Ответствен…" at bounding box center [596, 238] width 1084 height 477
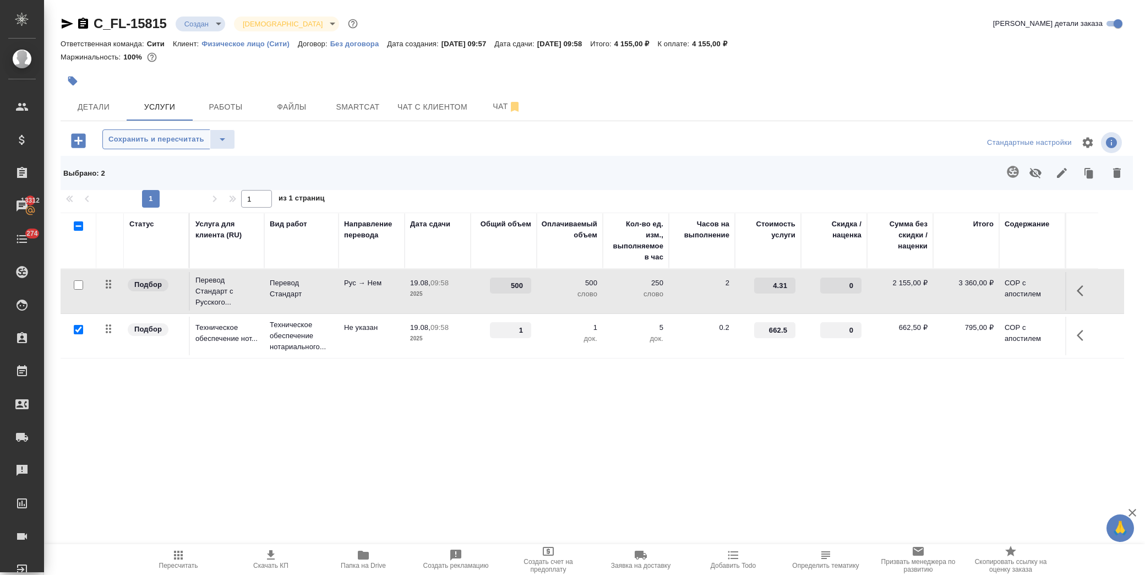
click at [162, 138] on span "Сохранить и пересчитать" at bounding box center [156, 139] width 96 height 13
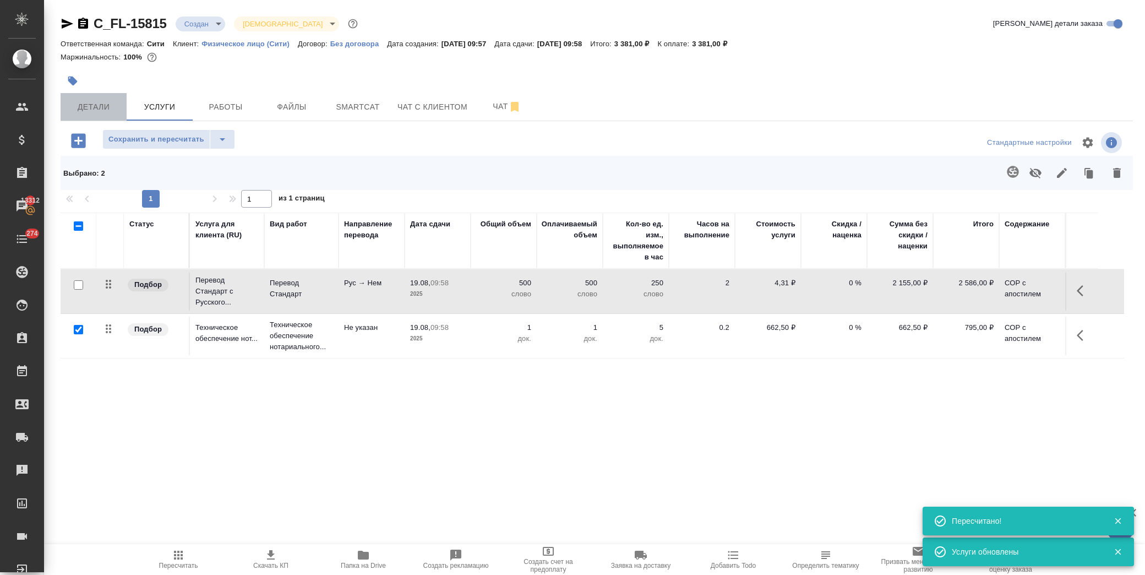
click at [94, 113] on span "Детали" at bounding box center [93, 107] width 53 height 14
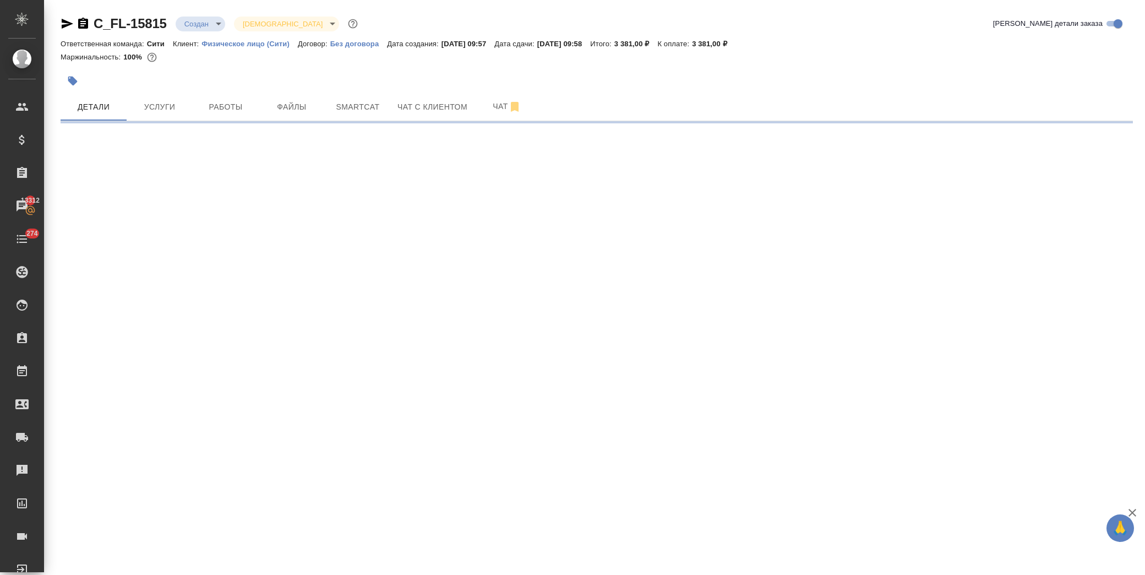
select select "RU"
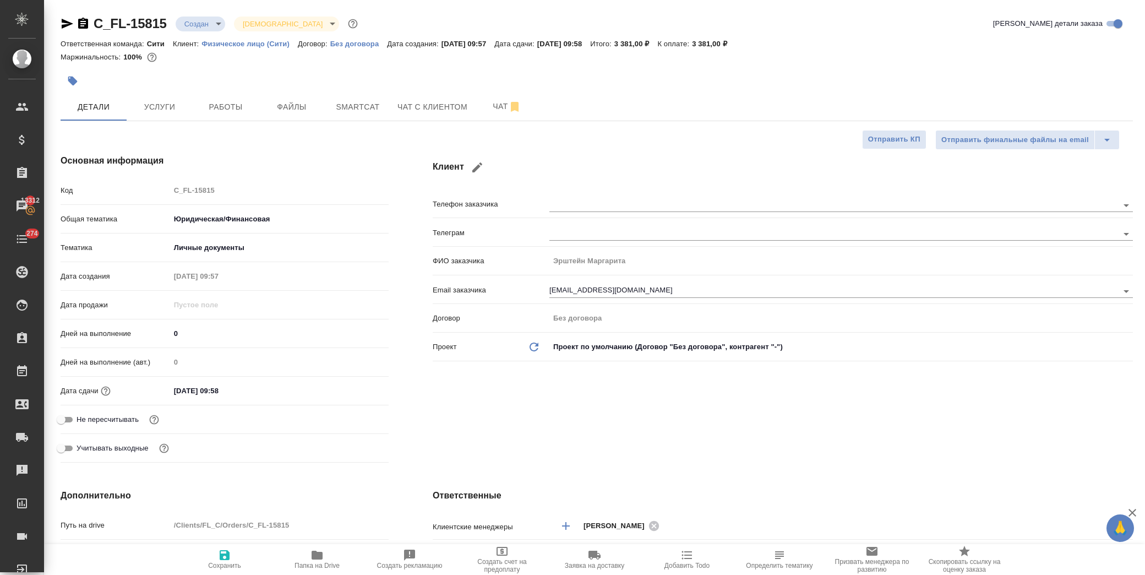
type textarea "x"
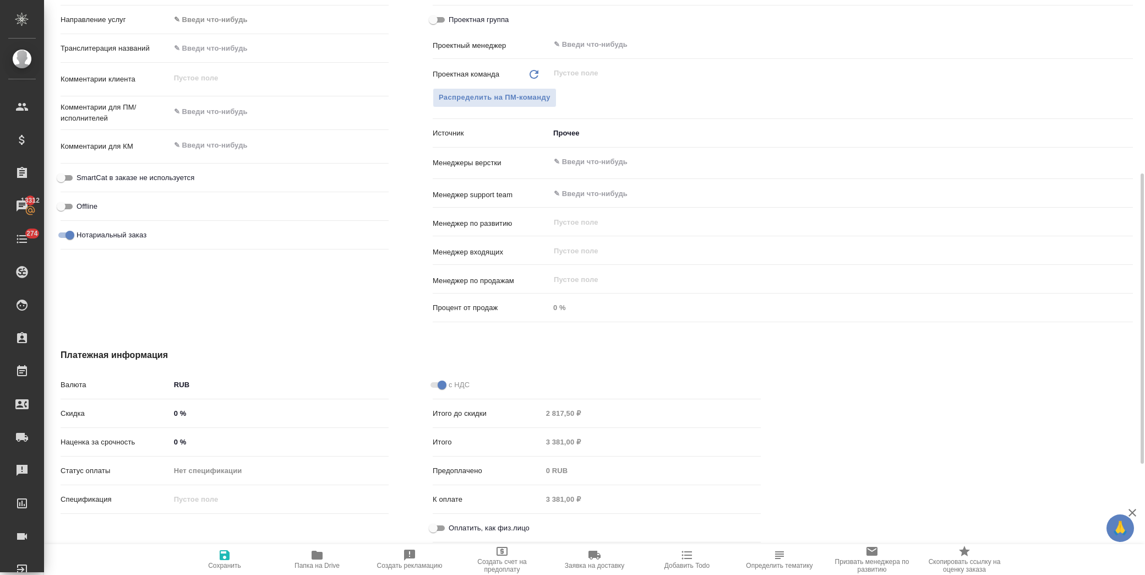
scroll to position [597, 0]
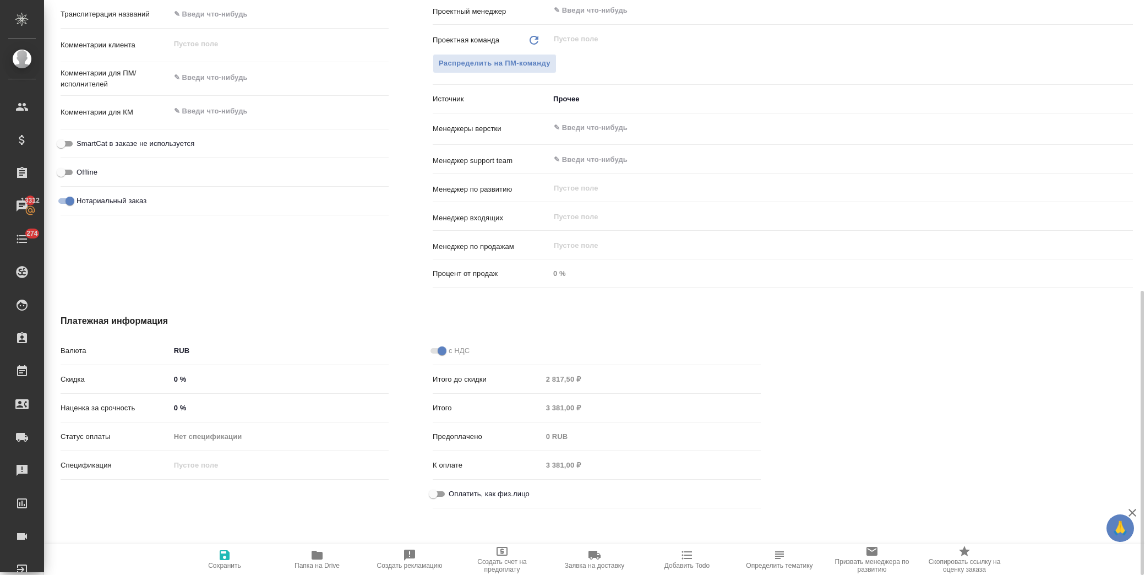
click at [430, 497] on input "Оплатить, как физ.лицо" at bounding box center [433, 493] width 40 height 13
checkbox input "true"
type textarea "x"
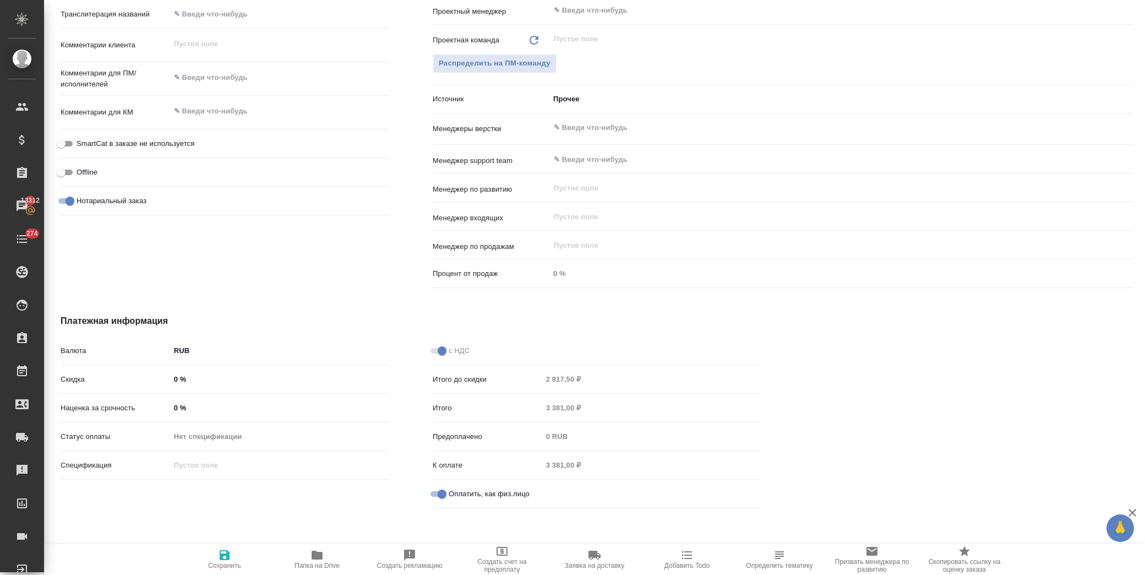
drag, startPoint x: 226, startPoint y: 557, endPoint x: 255, endPoint y: 526, distance: 42.1
click at [223, 558] on icon "button" at bounding box center [224, 554] width 13 height 13
type textarea "x"
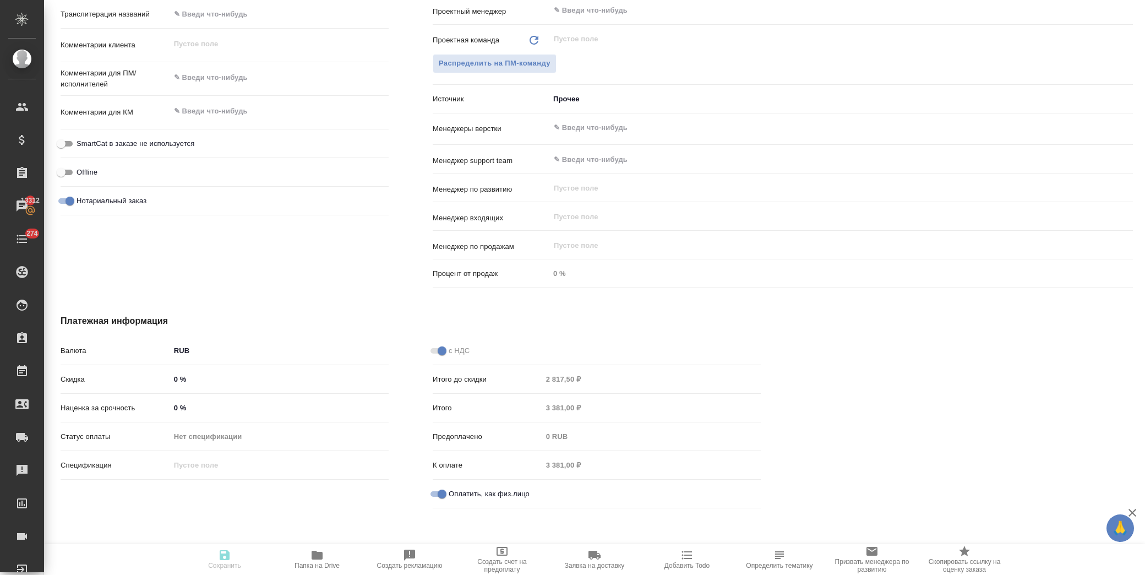
type textarea "x"
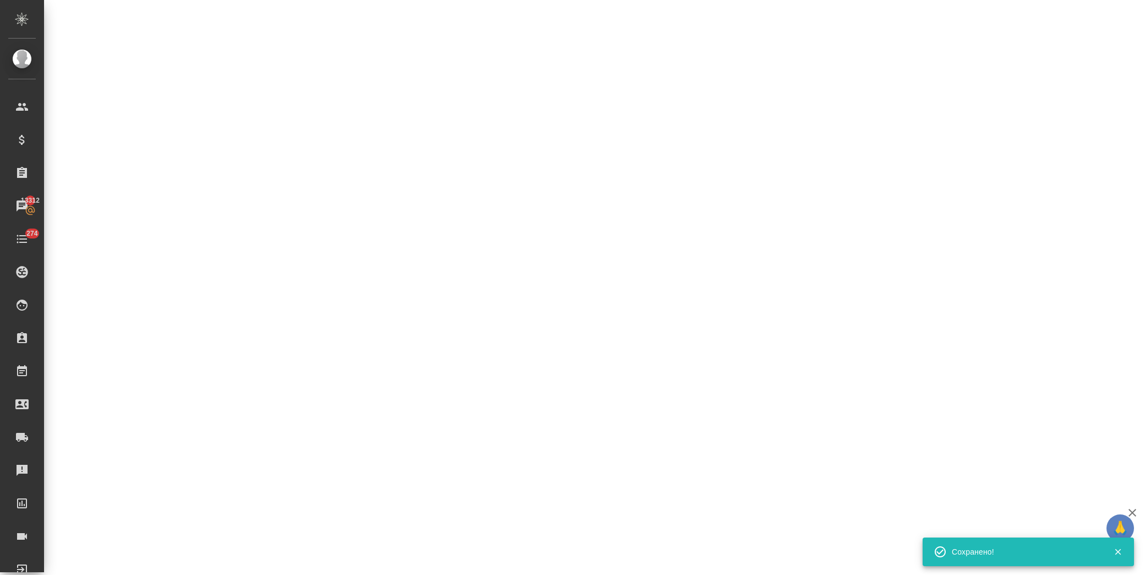
select select "RU"
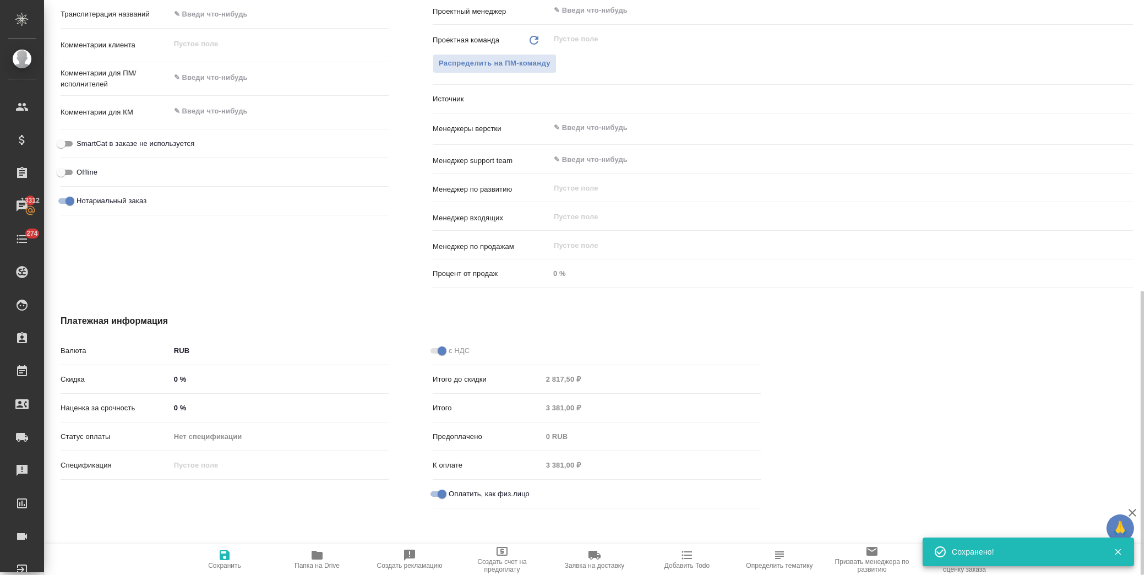
type textarea "x"
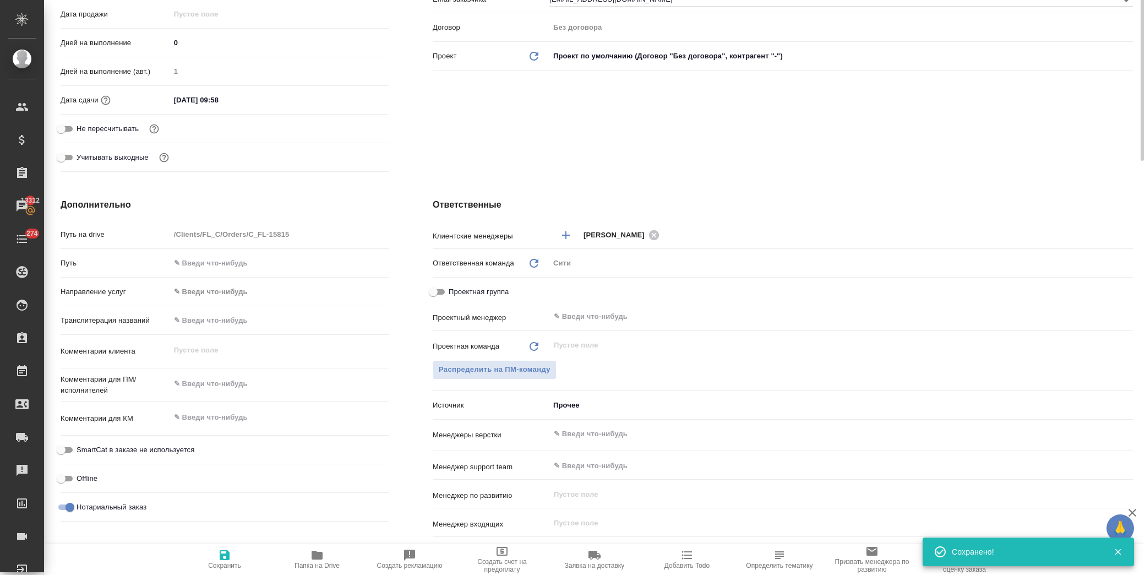
scroll to position [0, 0]
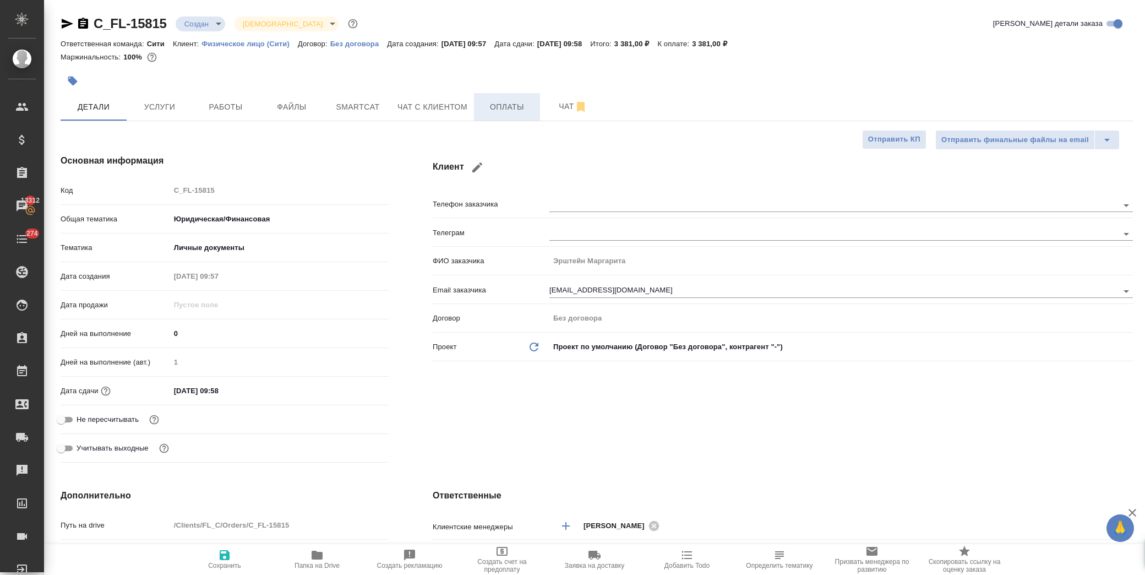
click at [525, 96] on button "Оплаты" at bounding box center [507, 107] width 66 height 28
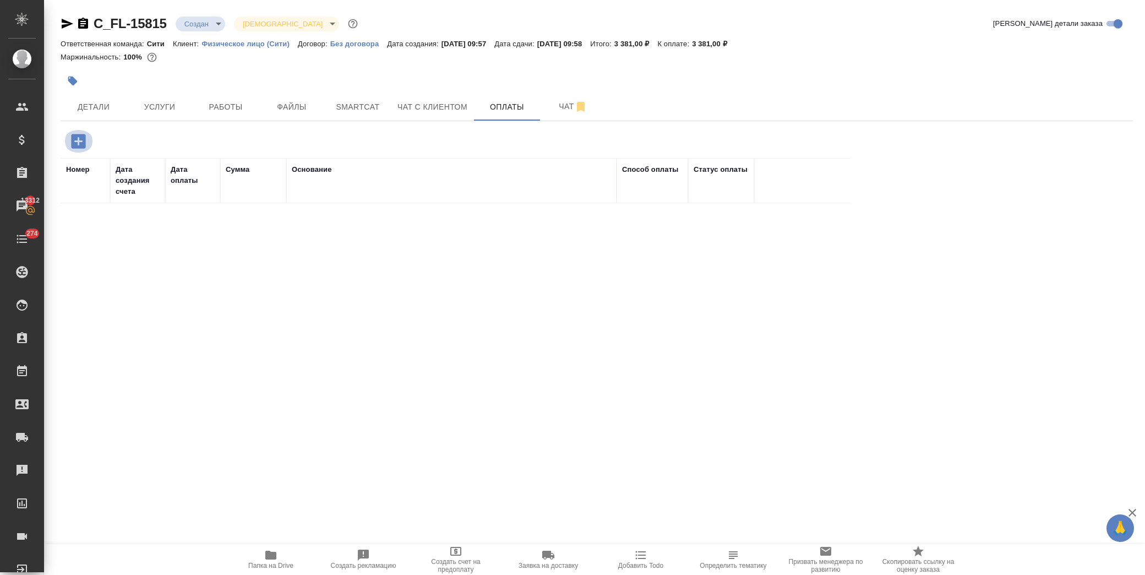
click at [80, 145] on icon "button" at bounding box center [78, 141] width 14 height 14
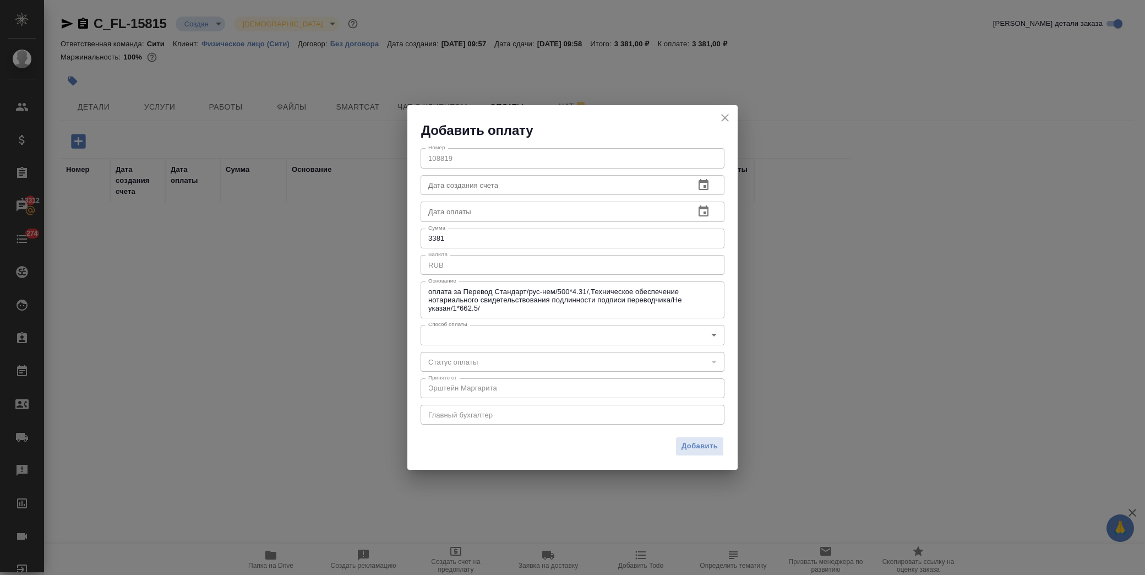
click at [497, 339] on body "🙏 .cls-1 fill:#fff; AWATERA Лофицкая Юлия Владимировна Клиенты Спецификации Зак…" at bounding box center [572, 287] width 1145 height 575
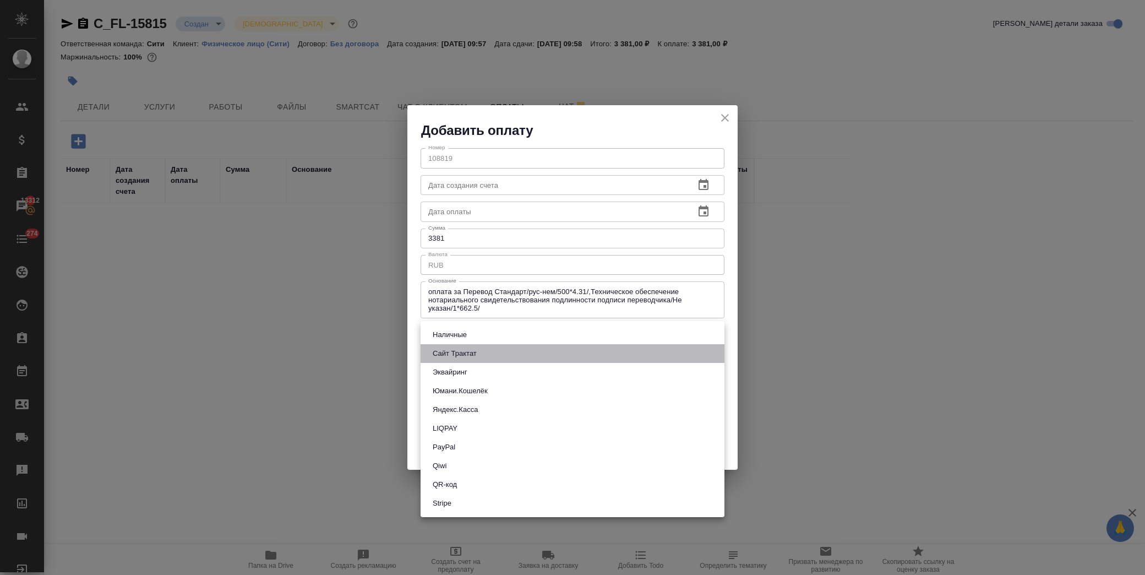
click at [494, 355] on li "Сайт Трактат" at bounding box center [573, 353] width 304 height 19
type input "site-traktat"
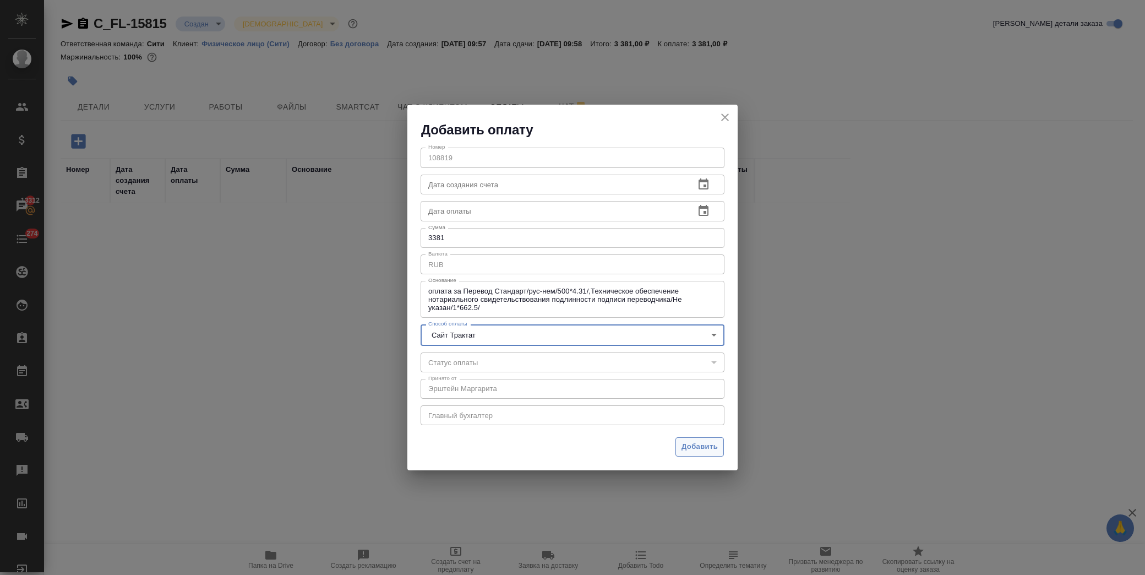
click at [690, 441] on span "Добавить" at bounding box center [699, 446] width 36 height 13
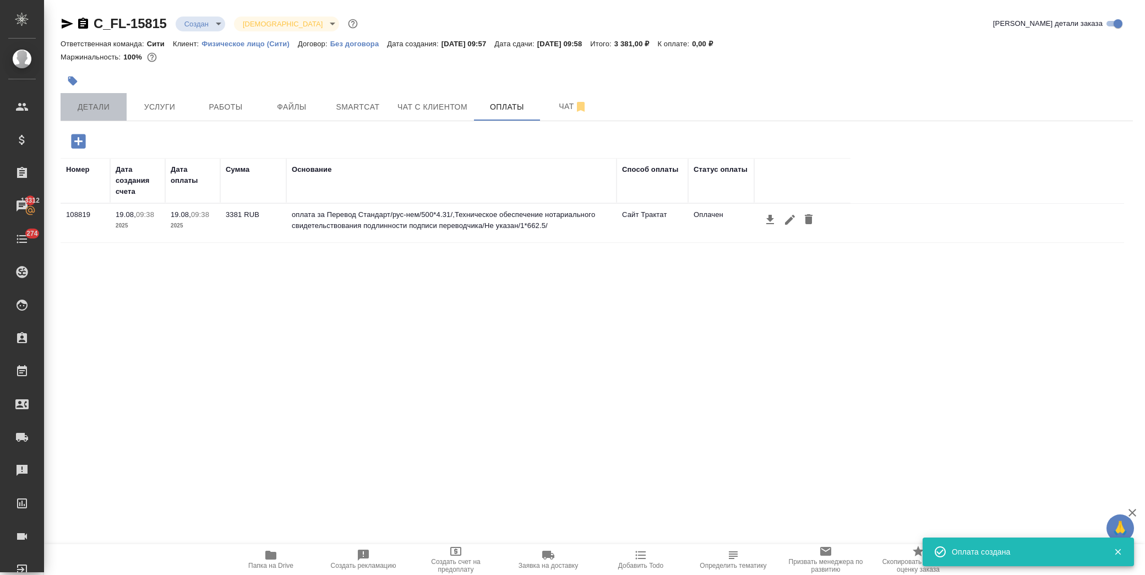
click at [70, 107] on span "Детали" at bounding box center [93, 107] width 53 height 14
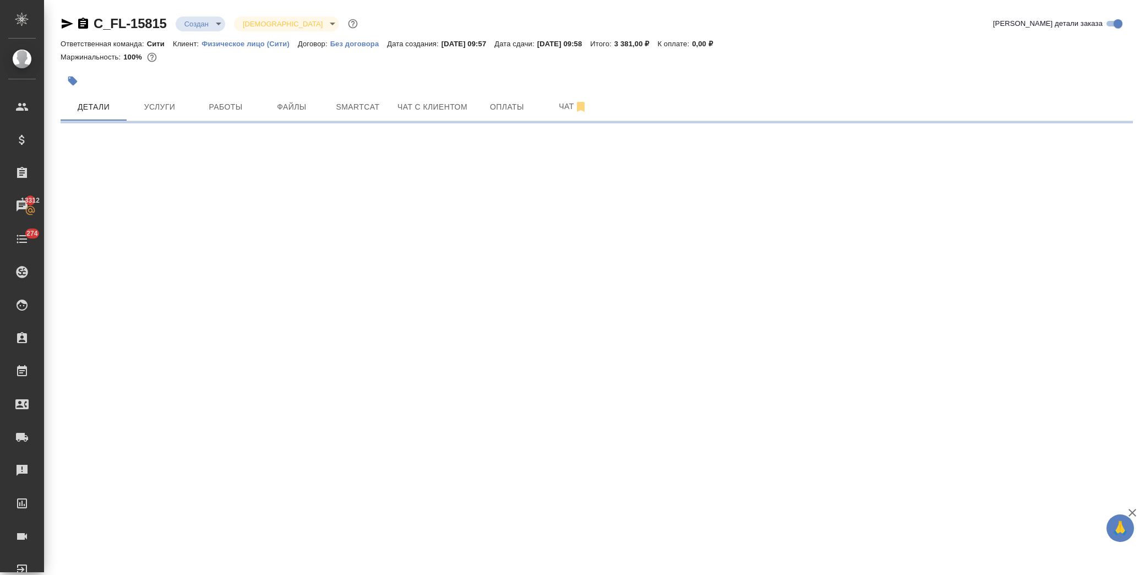
select select "RU"
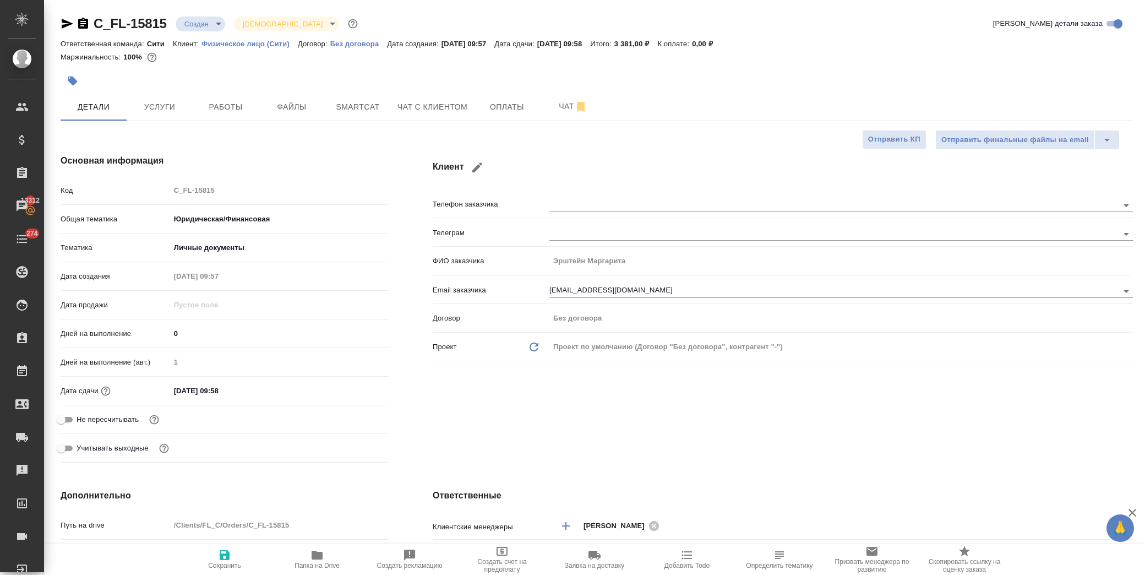
type textarea "x"
click at [299, 394] on div "19.08.2025 09:58" at bounding box center [279, 391] width 219 height 16
click at [254, 392] on input "19.08.2025 09:58" at bounding box center [218, 391] width 96 height 16
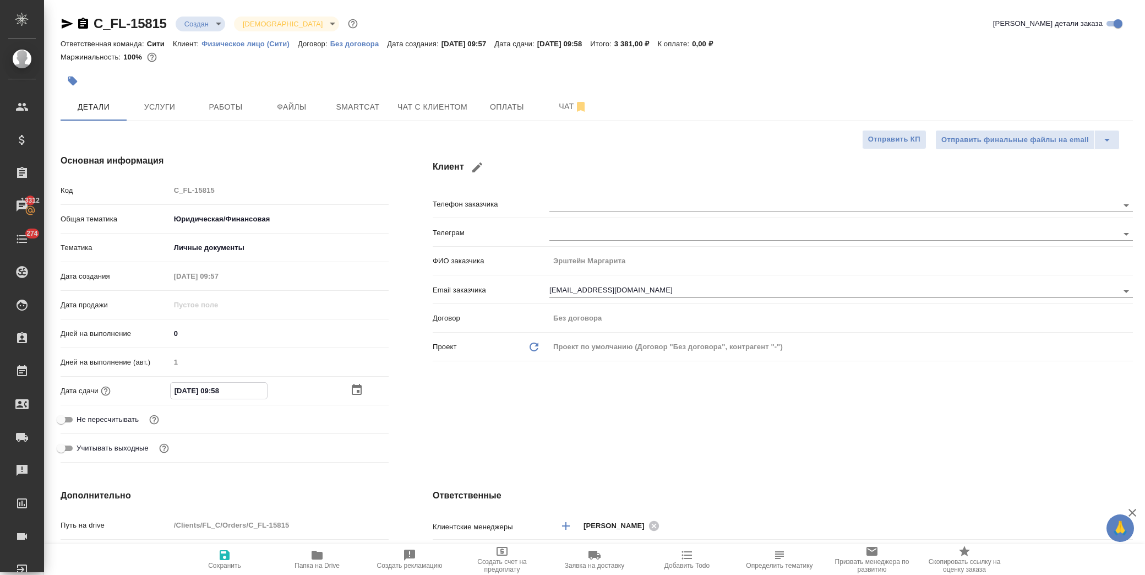
click at [355, 391] on icon "button" at bounding box center [357, 389] width 10 height 11
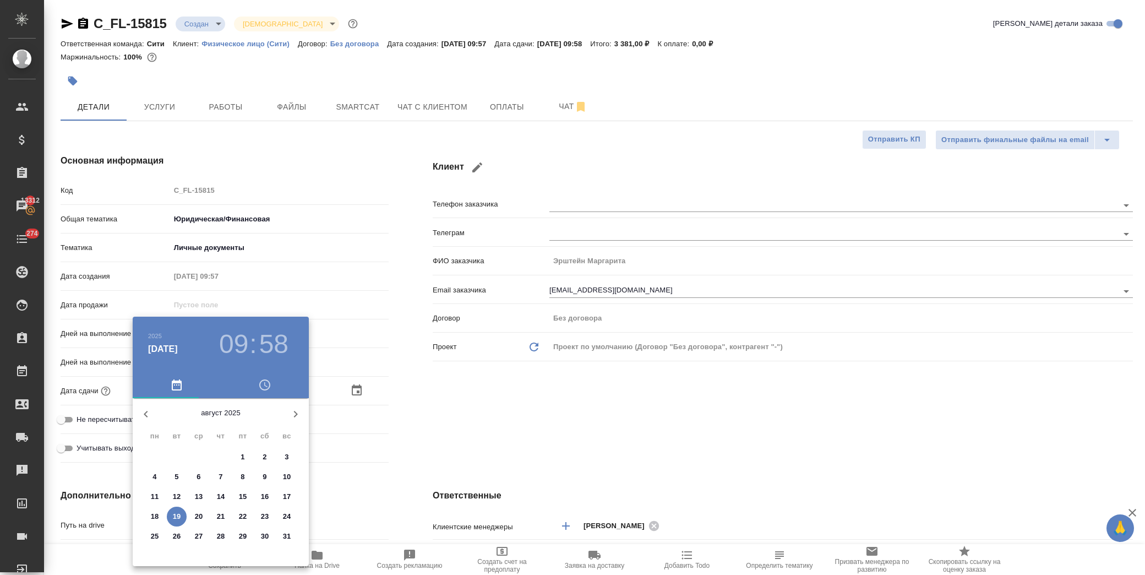
click at [198, 520] on p "20" at bounding box center [199, 516] width 8 height 11
type input "20.08.2025 09:58"
type textarea "x"
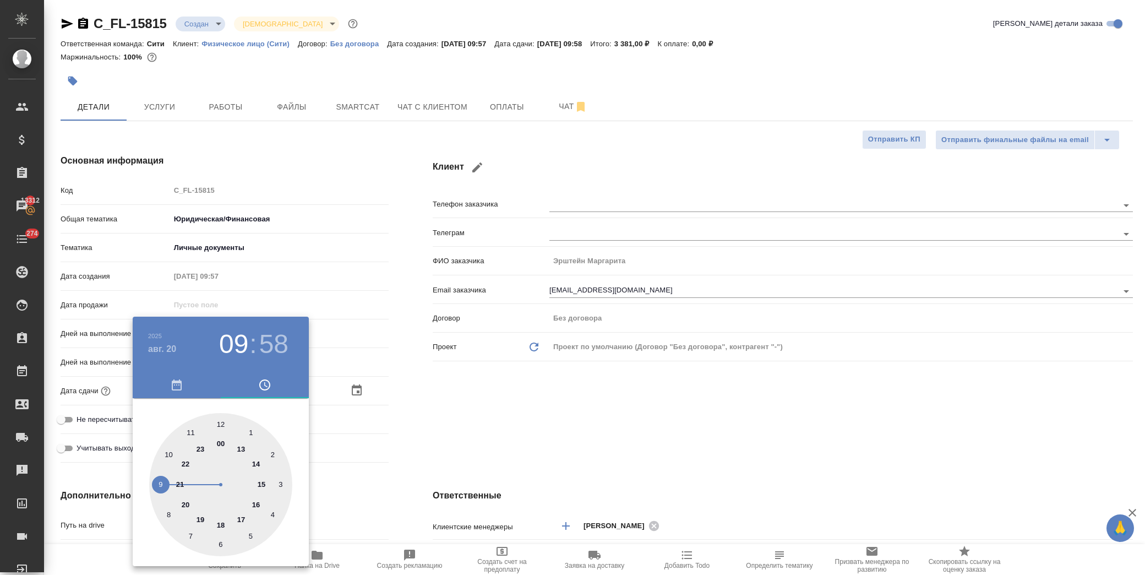
drag, startPoint x: 239, startPoint y: 520, endPoint x: 221, endPoint y: 427, distance: 95.3
click at [239, 519] on div at bounding box center [220, 484] width 143 height 143
type input "20.08.2025 17:58"
type textarea "x"
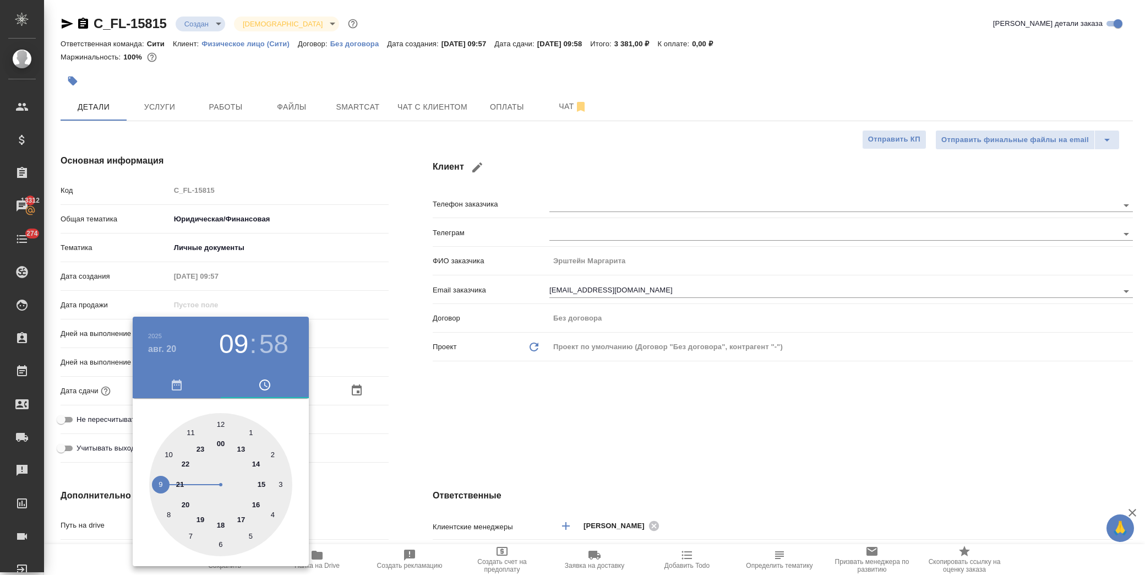
type textarea "x"
drag, startPoint x: 217, startPoint y: 422, endPoint x: 227, endPoint y: 424, distance: 10.1
click at [217, 422] on div at bounding box center [220, 484] width 143 height 143
type input "20.08.2025 17:59"
type textarea "x"
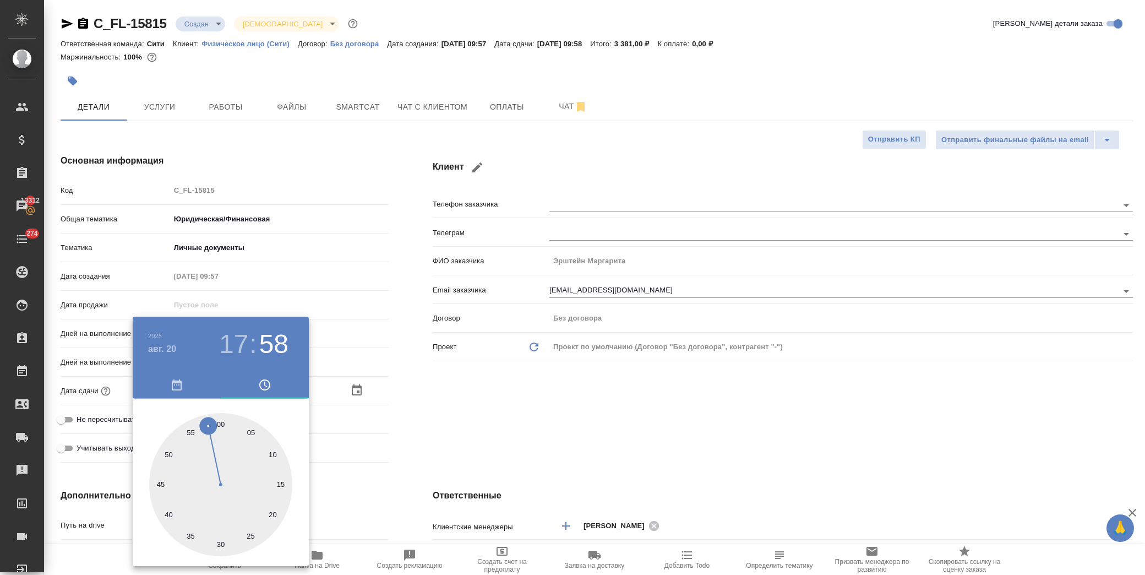
type textarea "x"
click at [450, 433] on div at bounding box center [572, 287] width 1145 height 575
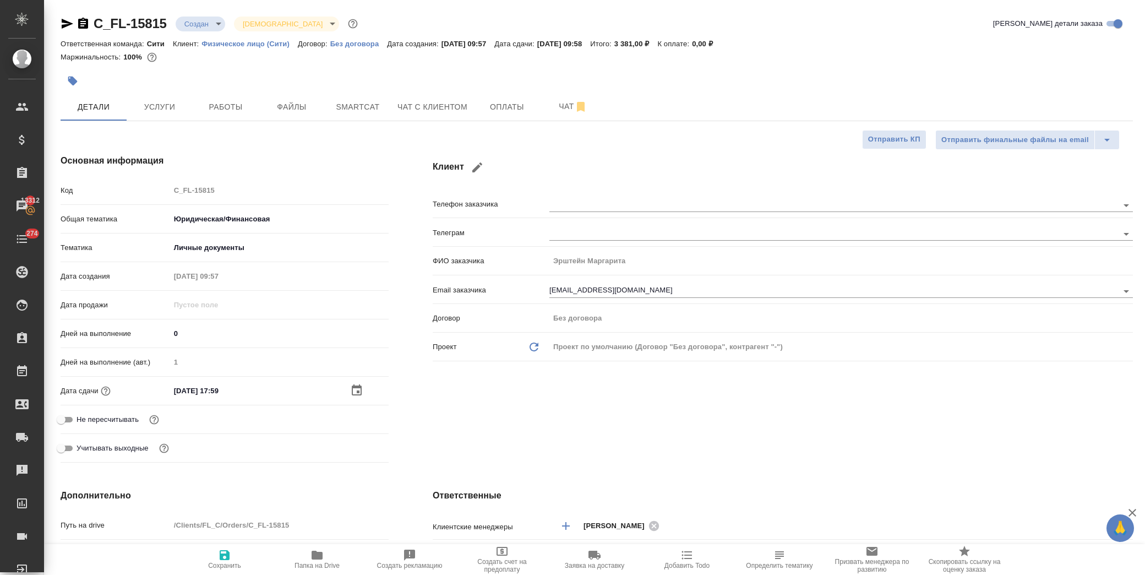
click at [235, 395] on input "20.08.2025 17:59" at bounding box center [218, 391] width 96 height 16
type input "20.08.2025 17:5_"
type textarea "x"
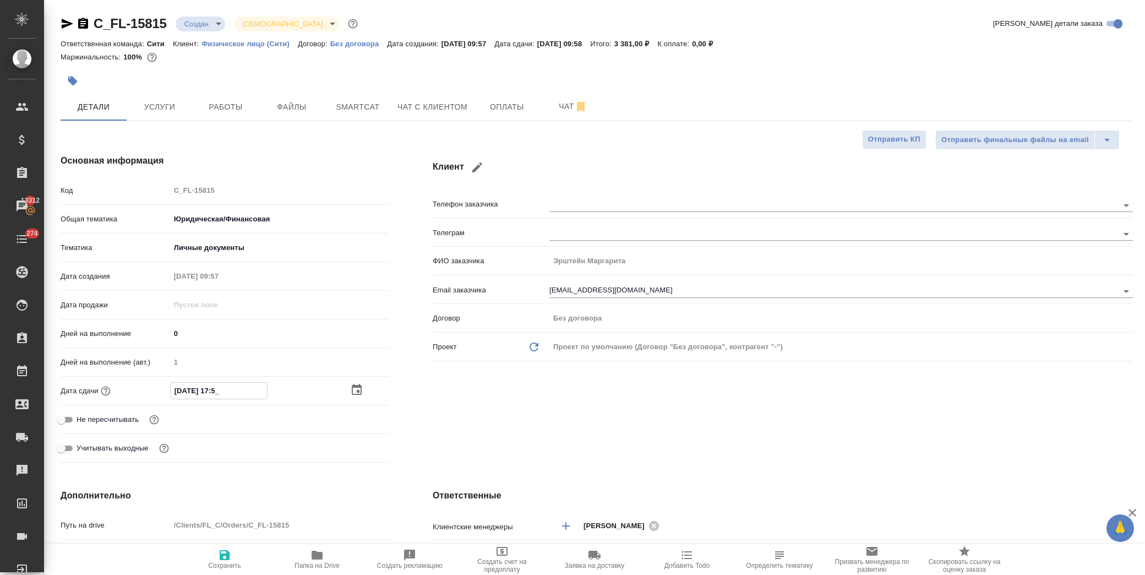
type input "20.08.2025 17:__"
type textarea "x"
type input "20.08.2025 17:0_"
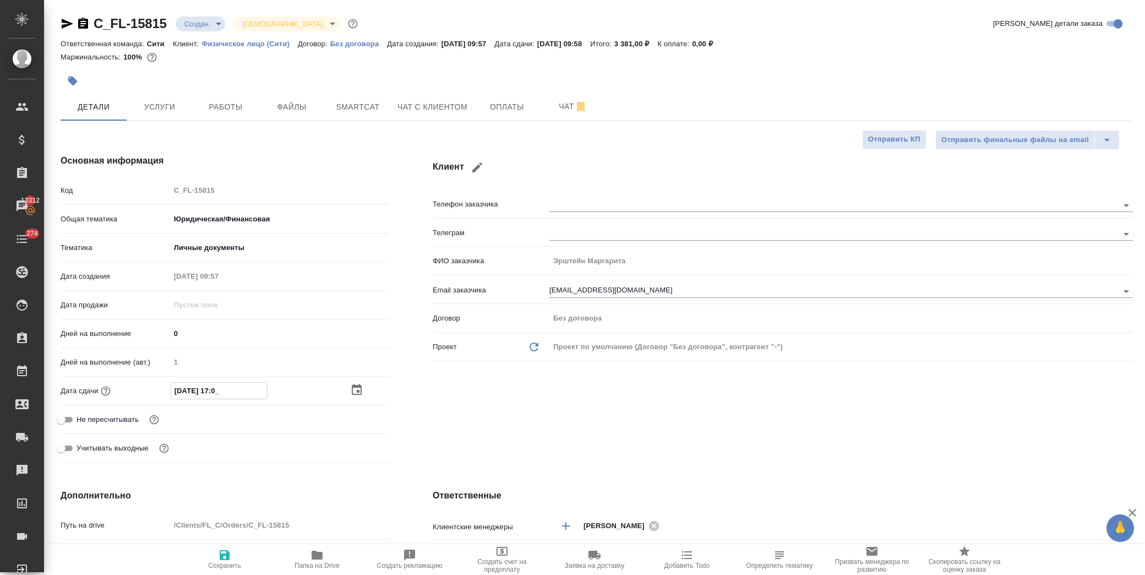
type textarea "x"
type input "20.08.2025 17:00"
type textarea "x"
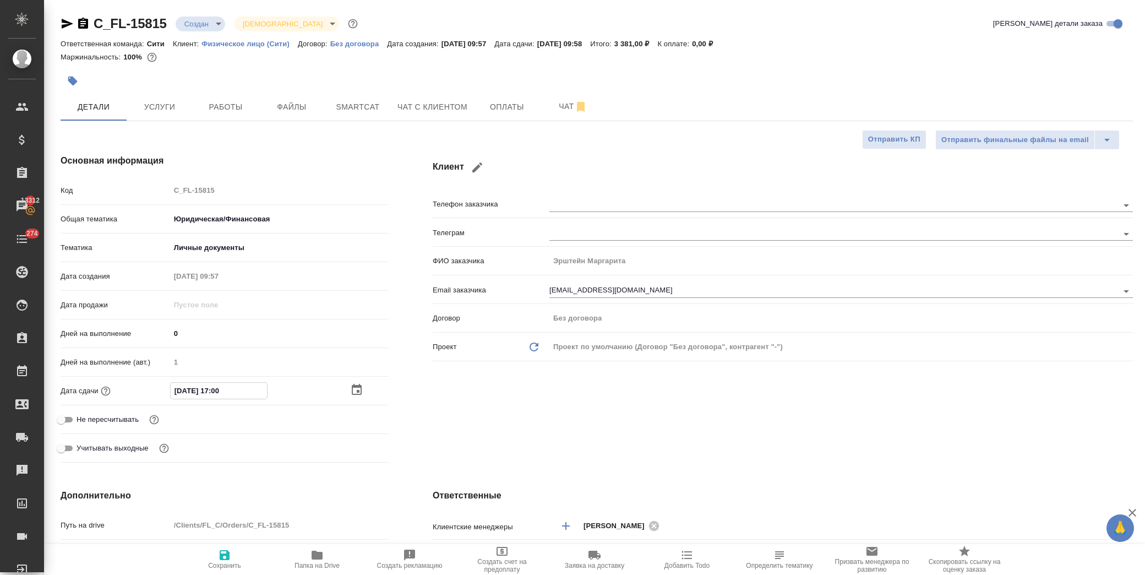
type textarea "x"
type input "20.08.2025 17:00"
click at [212, 552] on span "Сохранить" at bounding box center [224, 558] width 79 height 21
type textarea "x"
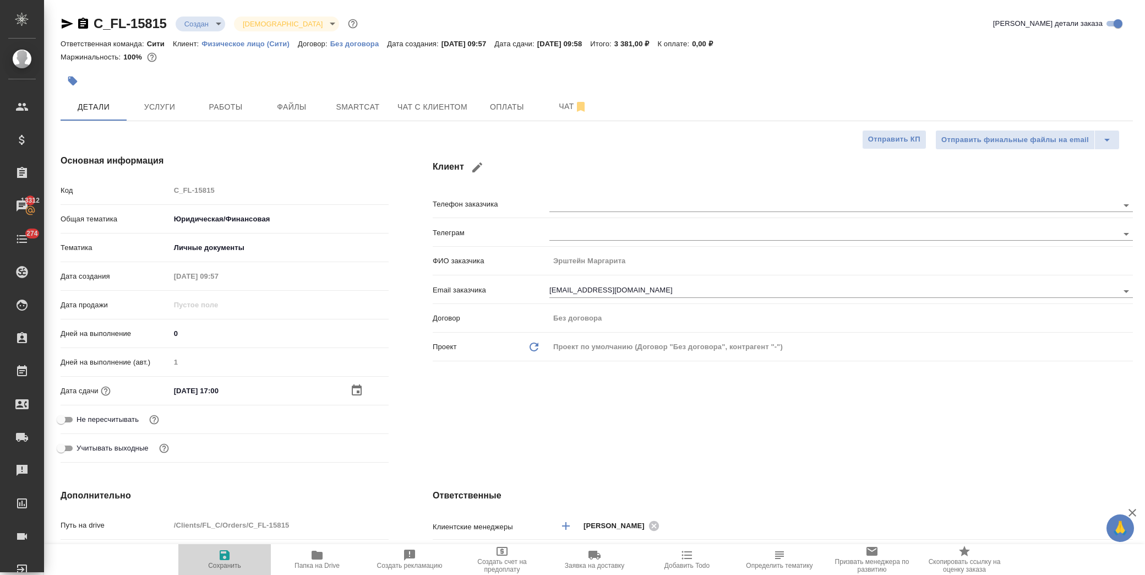
type textarea "x"
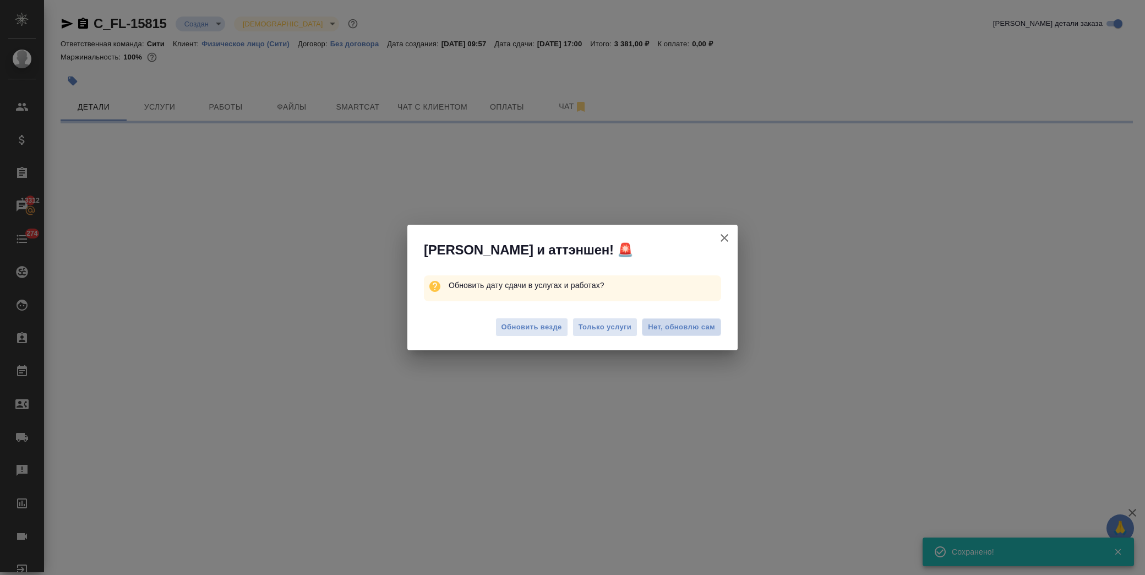
click at [692, 325] on span "Нет, обновлю сам" at bounding box center [681, 326] width 67 height 11
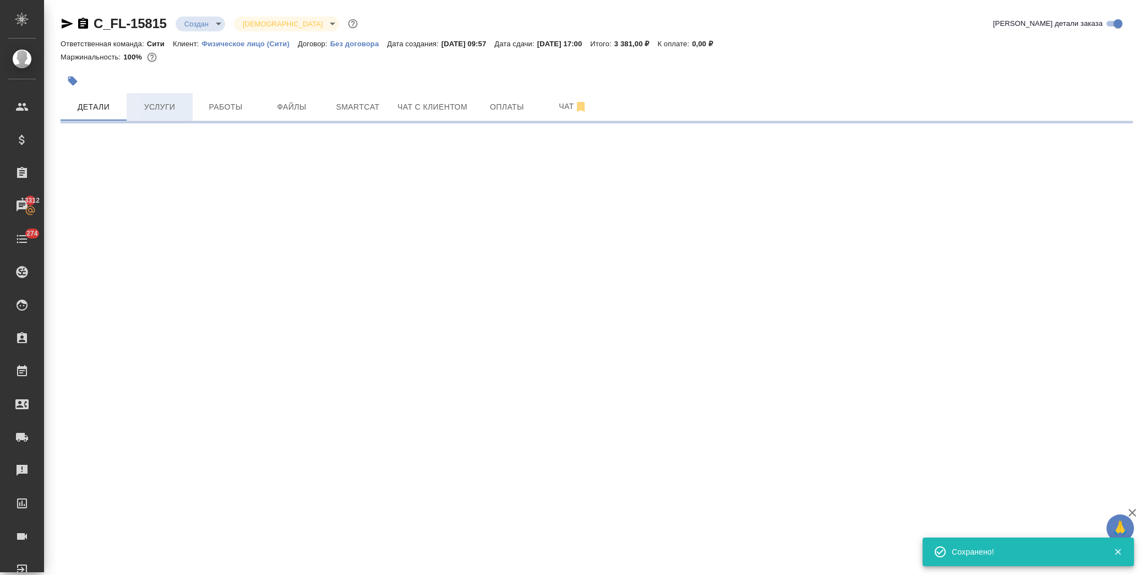
select select "RU"
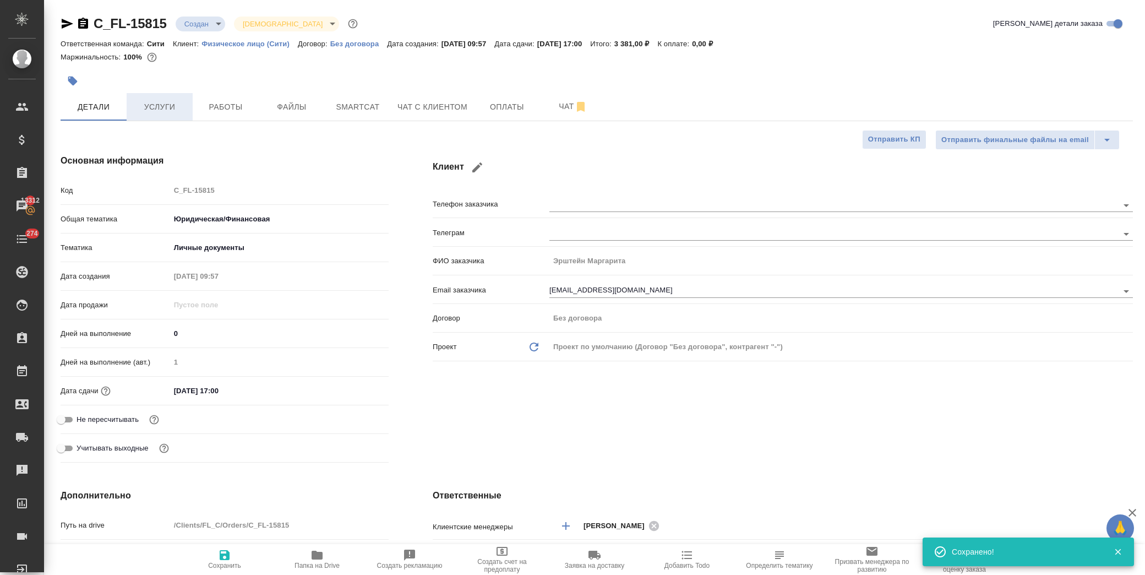
type textarea "x"
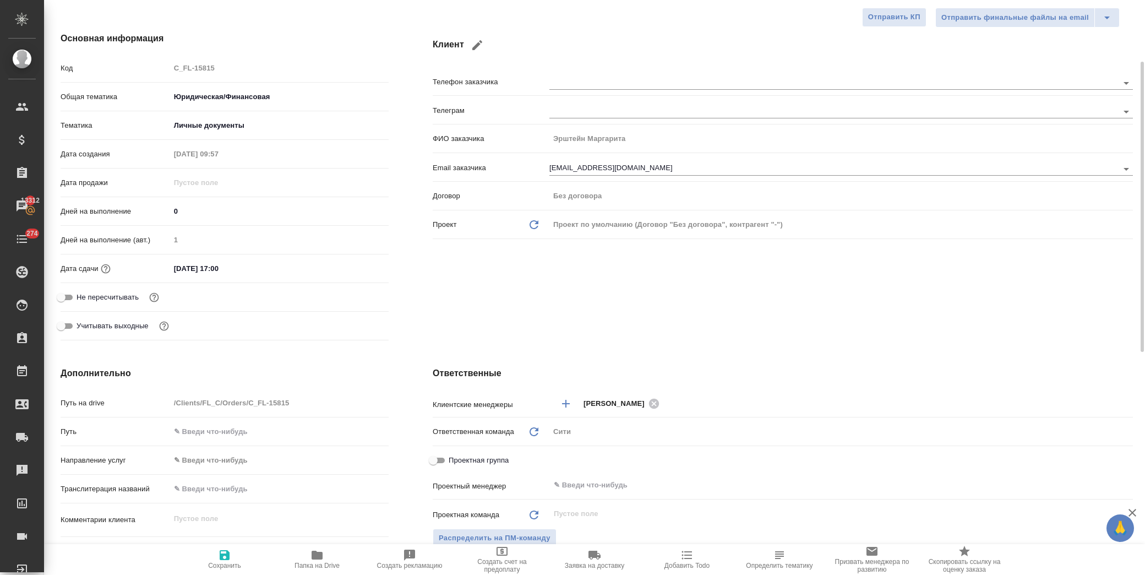
scroll to position [61, 0]
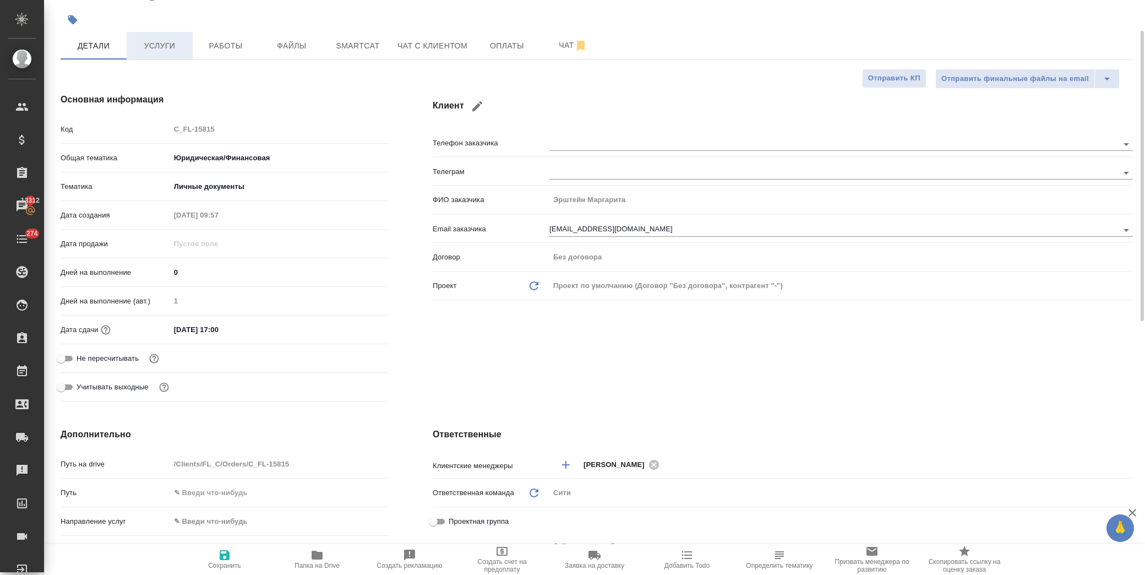
click at [160, 42] on span "Услуги" at bounding box center [159, 46] width 53 height 14
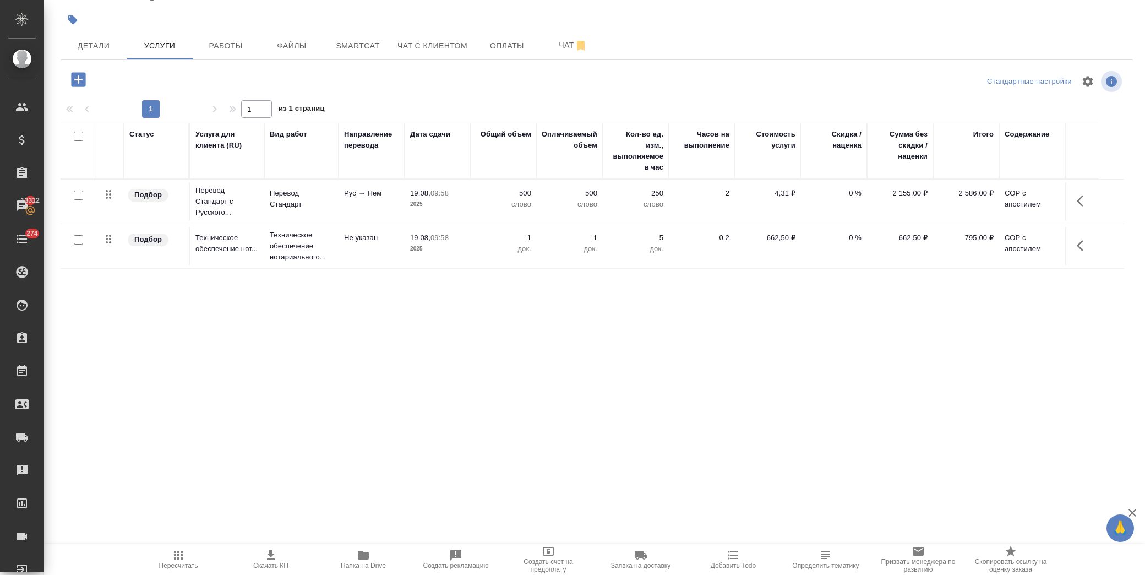
click at [1079, 195] on icon "button" at bounding box center [1083, 200] width 13 height 13
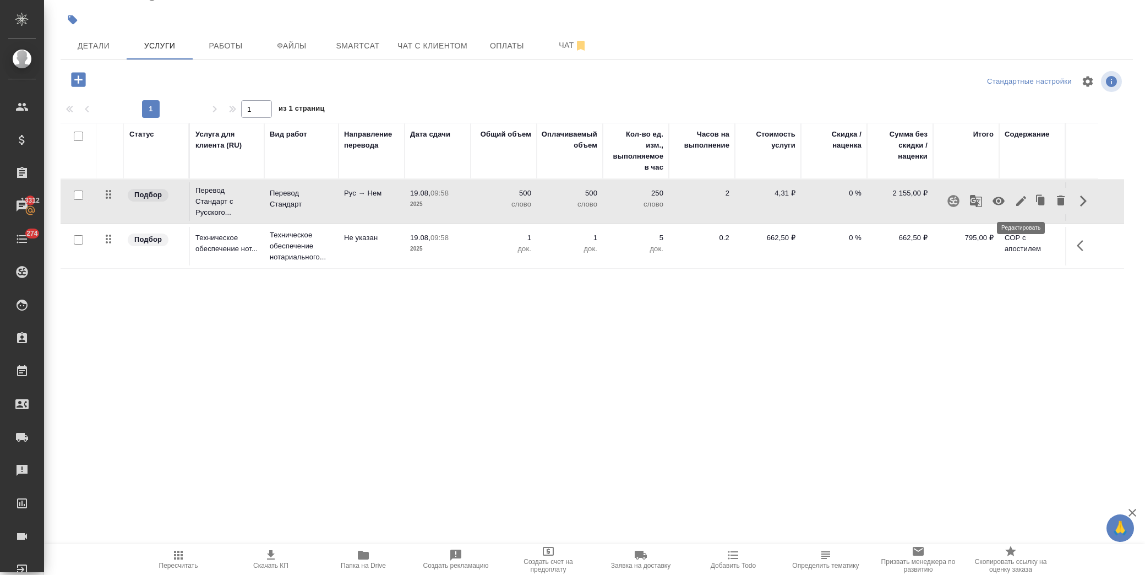
click at [1020, 201] on icon "button" at bounding box center [1021, 201] width 10 height 10
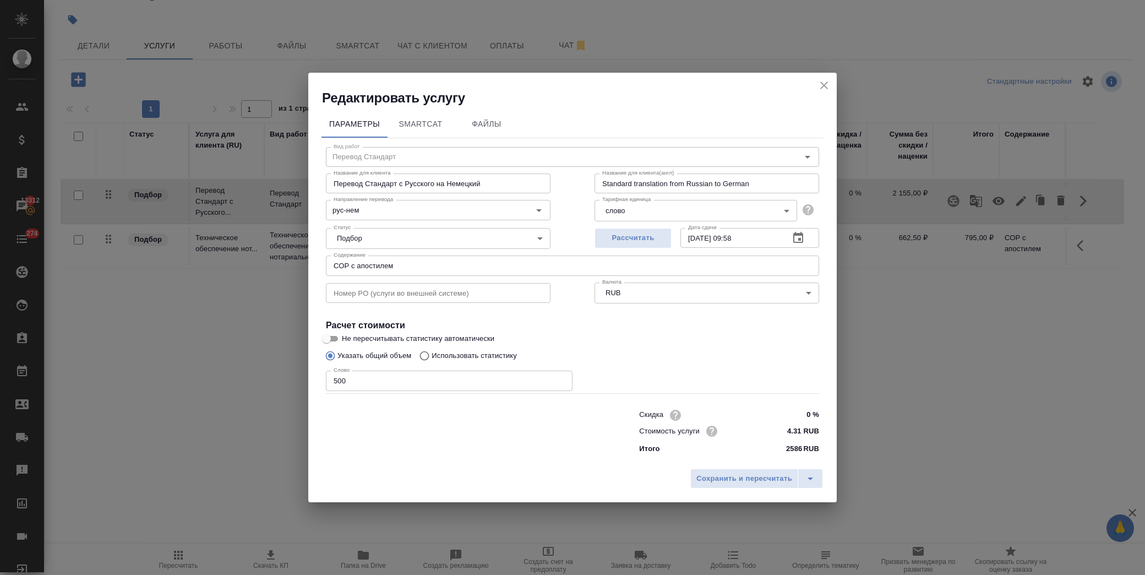
click at [794, 237] on icon "button" at bounding box center [798, 237] width 10 height 11
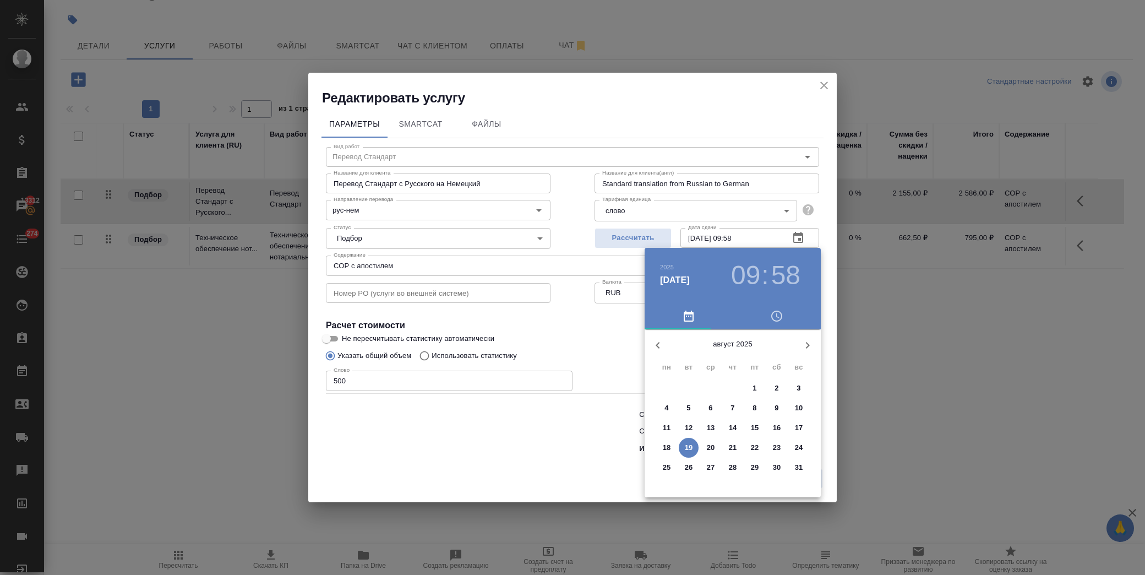
click at [709, 449] on p "20" at bounding box center [711, 447] width 8 height 11
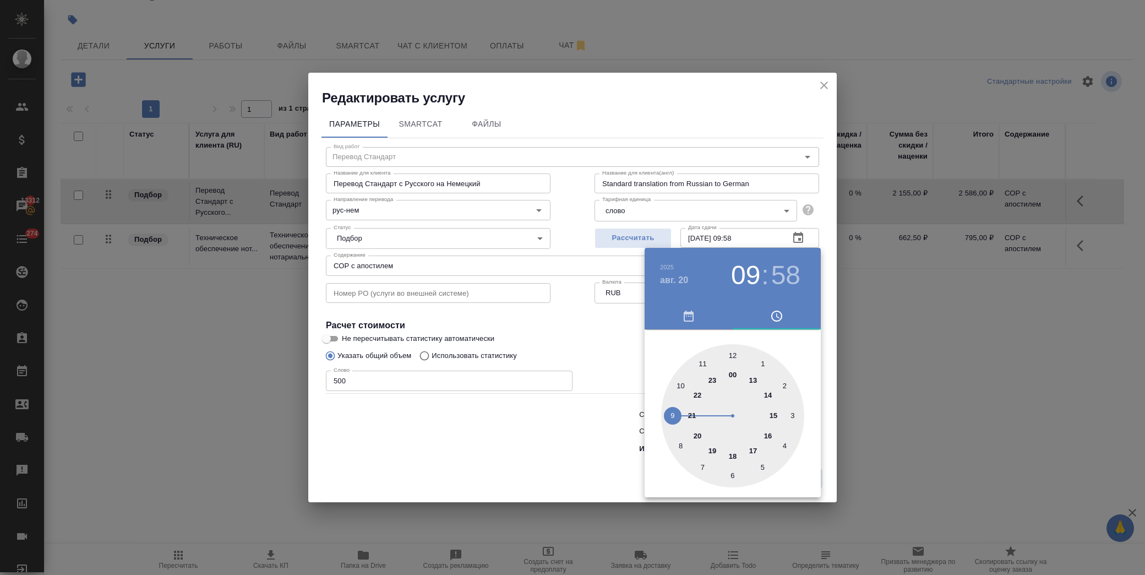
click at [683, 386] on div at bounding box center [732, 415] width 143 height 143
click at [728, 351] on div at bounding box center [732, 415] width 143 height 143
click at [734, 354] on div at bounding box center [732, 415] width 143 height 143
type input "20.08.2025 10:00"
click at [623, 340] on div at bounding box center [572, 287] width 1145 height 575
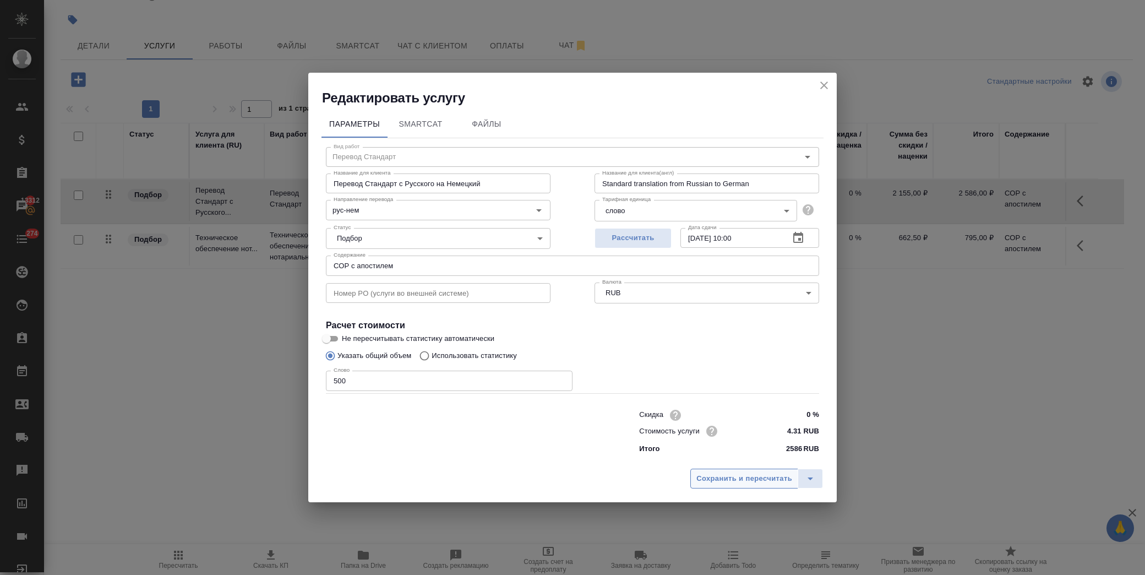
click at [733, 484] on span "Сохранить и пересчитать" at bounding box center [744, 478] width 96 height 13
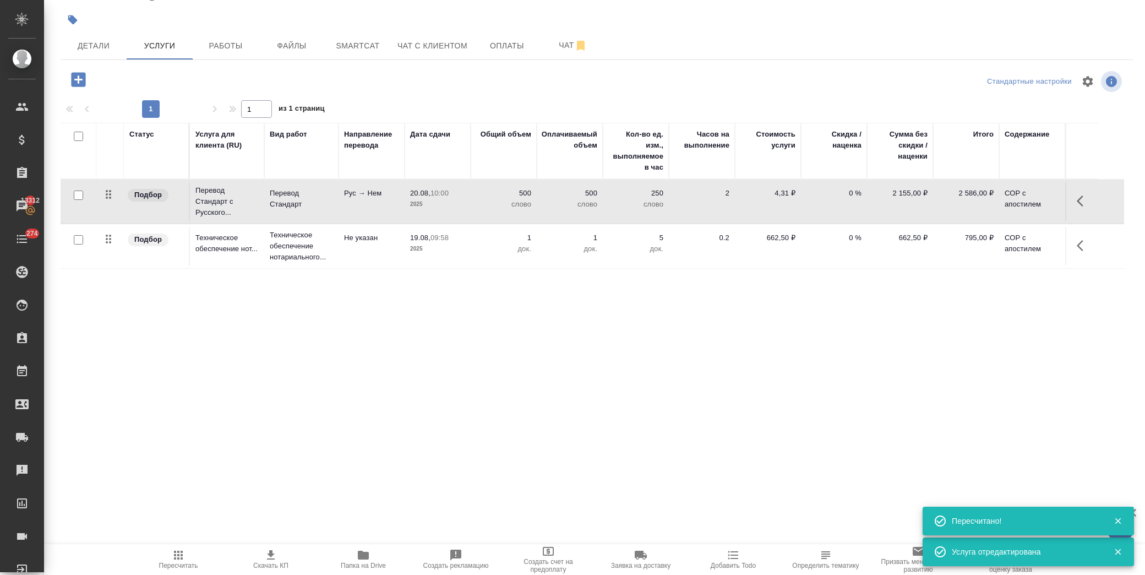
click at [1070, 241] on button "button" at bounding box center [1083, 245] width 26 height 26
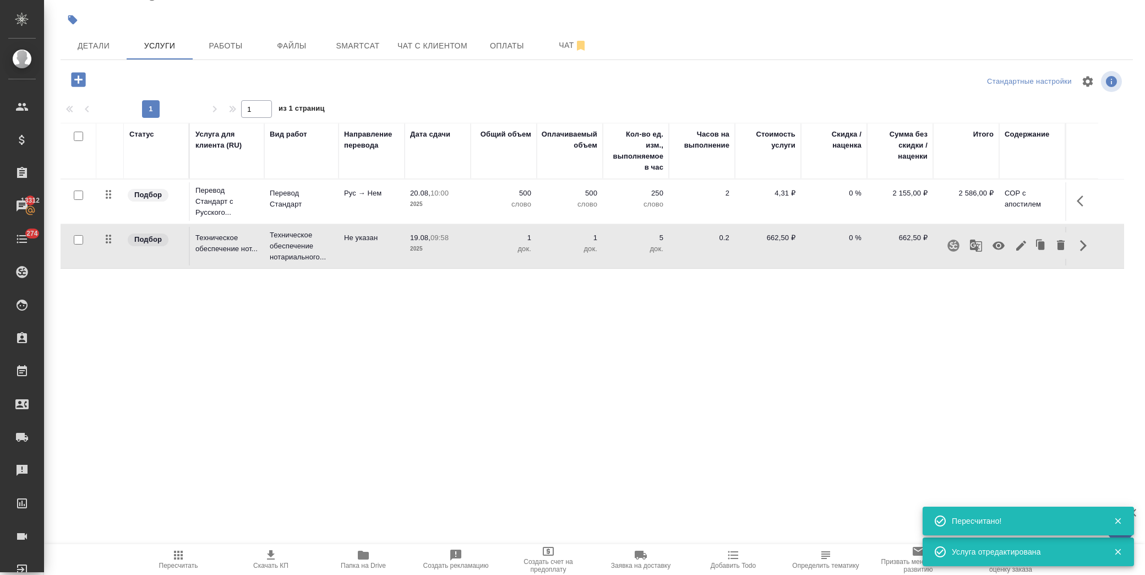
click at [1018, 244] on icon "button" at bounding box center [1020, 245] width 13 height 13
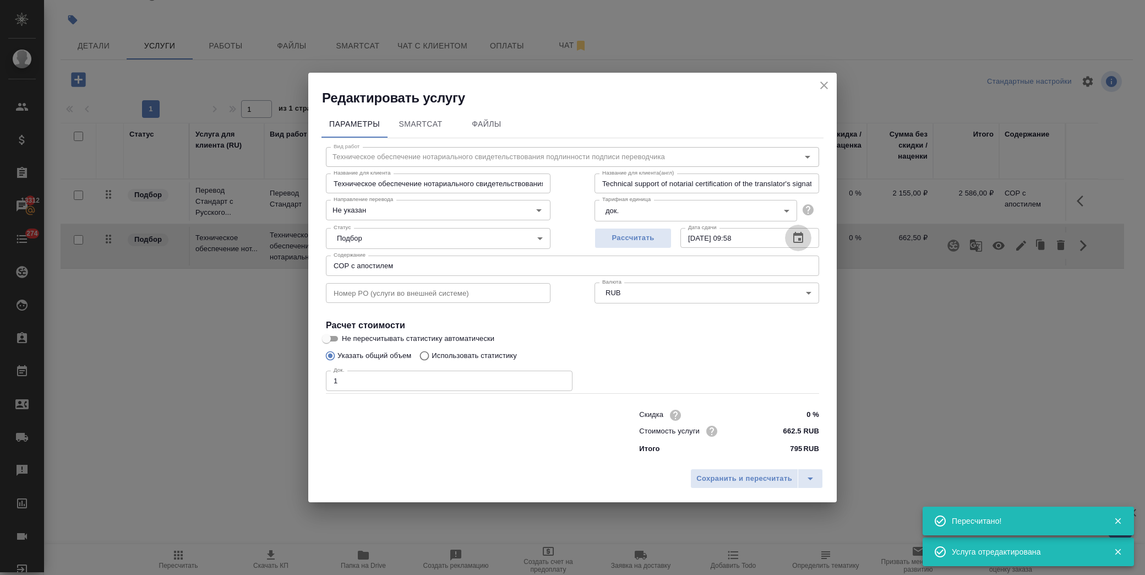
click at [802, 236] on icon "button" at bounding box center [798, 237] width 10 height 11
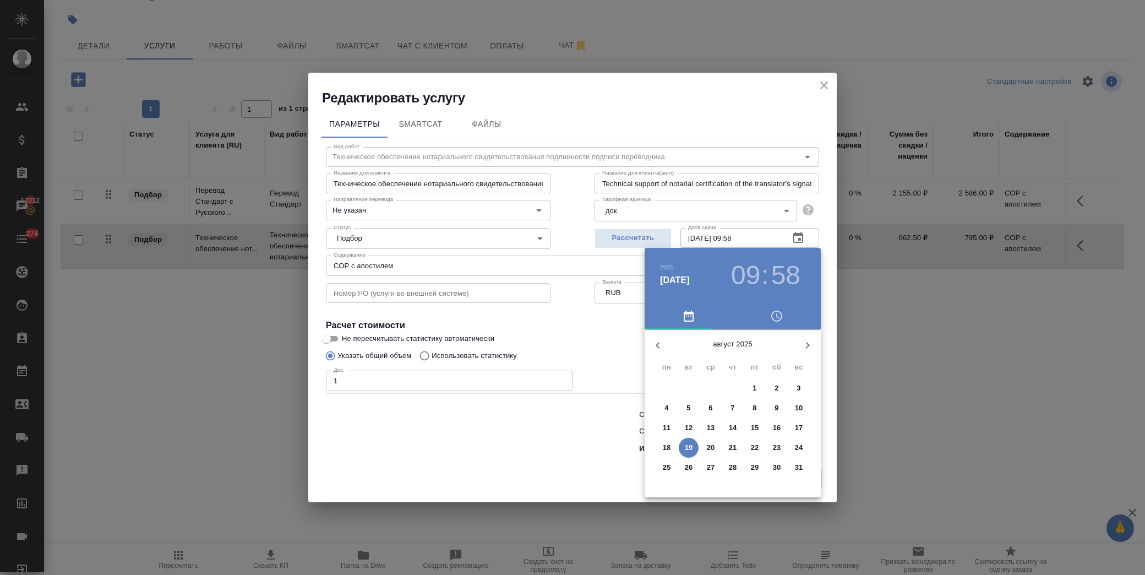
click at [717, 448] on span "20" at bounding box center [711, 447] width 20 height 11
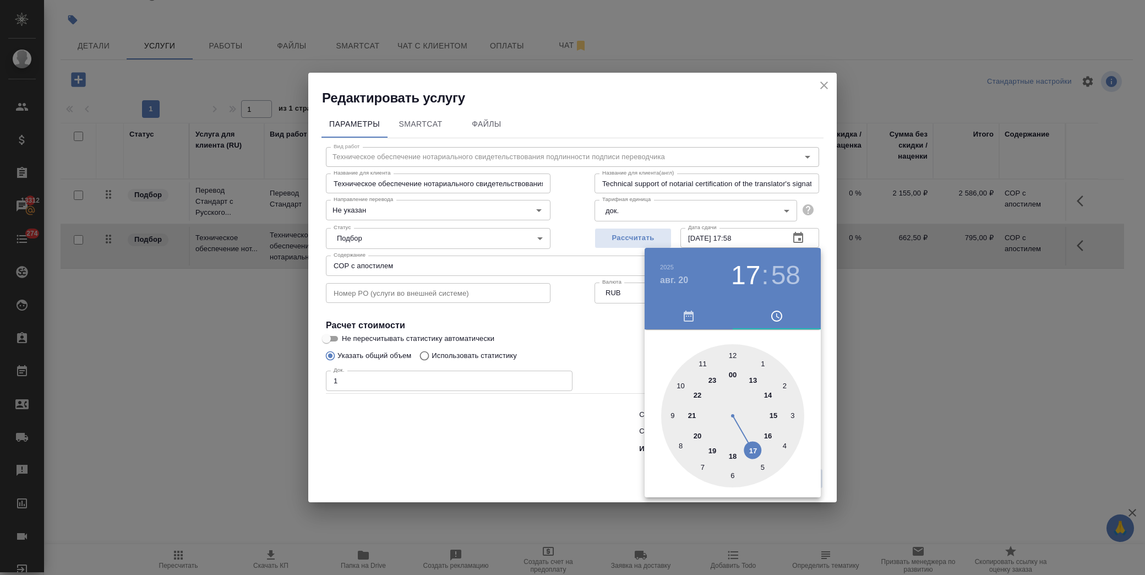
click at [753, 452] on div at bounding box center [732, 415] width 143 height 143
click at [753, 276] on h3 "05" at bounding box center [745, 275] width 29 height 31
click at [750, 449] on div at bounding box center [732, 415] width 143 height 143
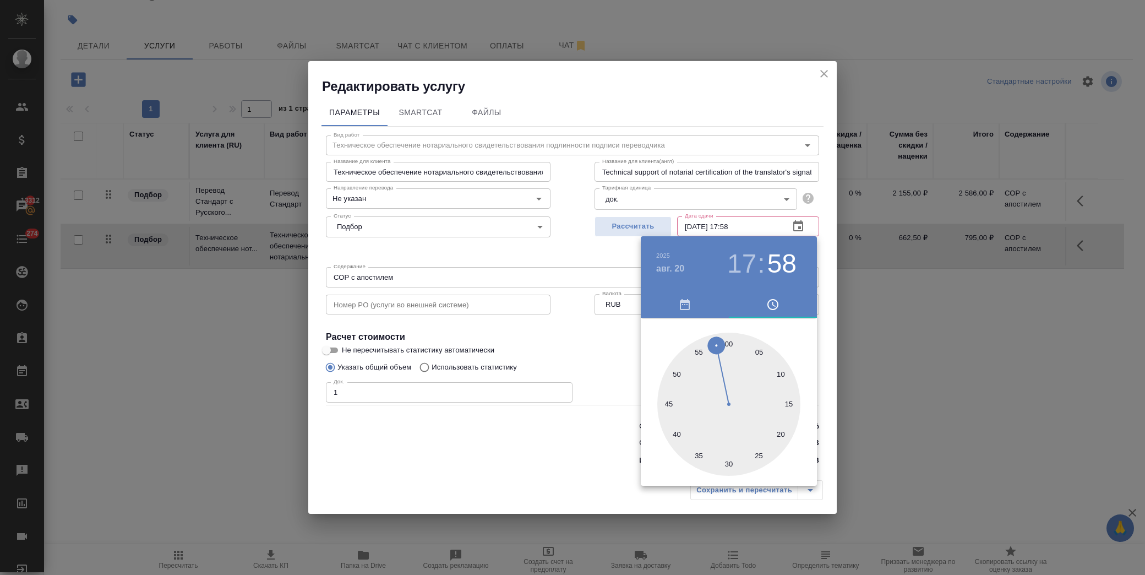
click at [728, 343] on div at bounding box center [728, 403] width 143 height 143
type input "20.08.2025 17:00"
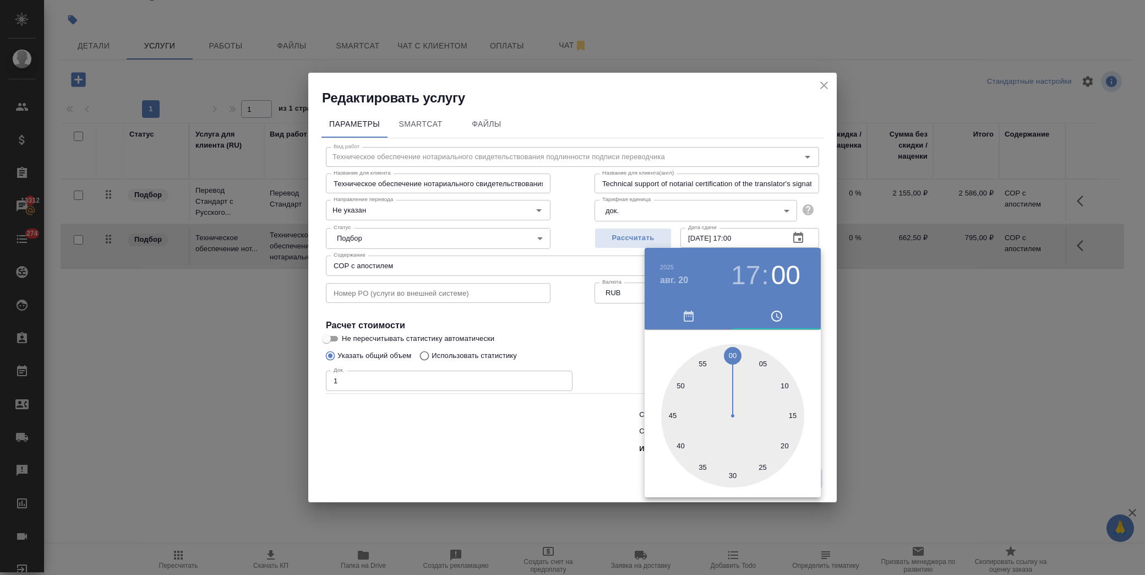
click at [609, 342] on div at bounding box center [572, 287] width 1145 height 575
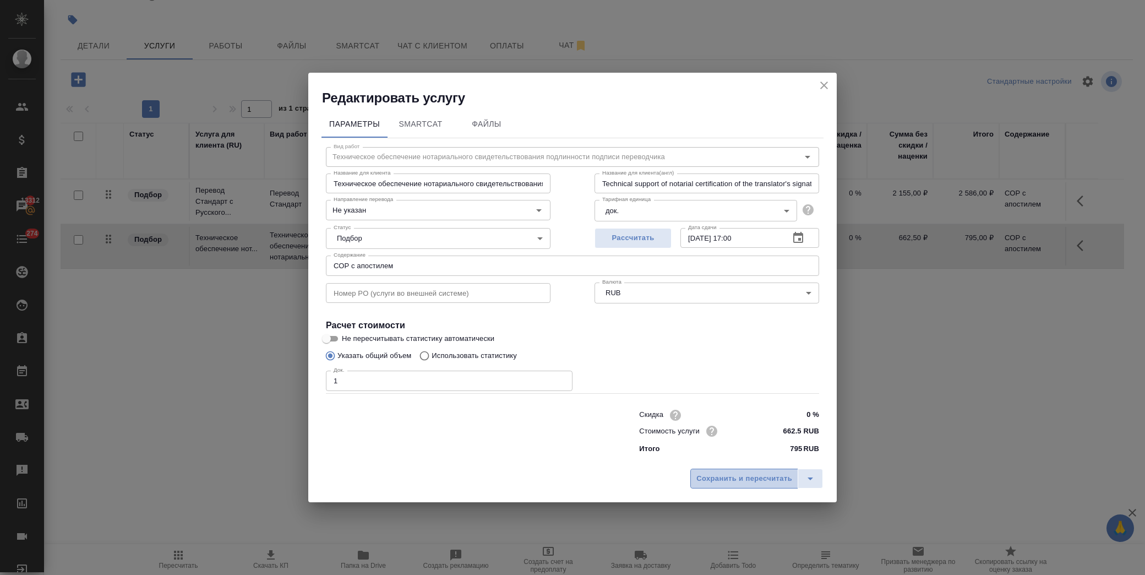
click at [740, 475] on span "Сохранить и пересчитать" at bounding box center [744, 478] width 96 height 13
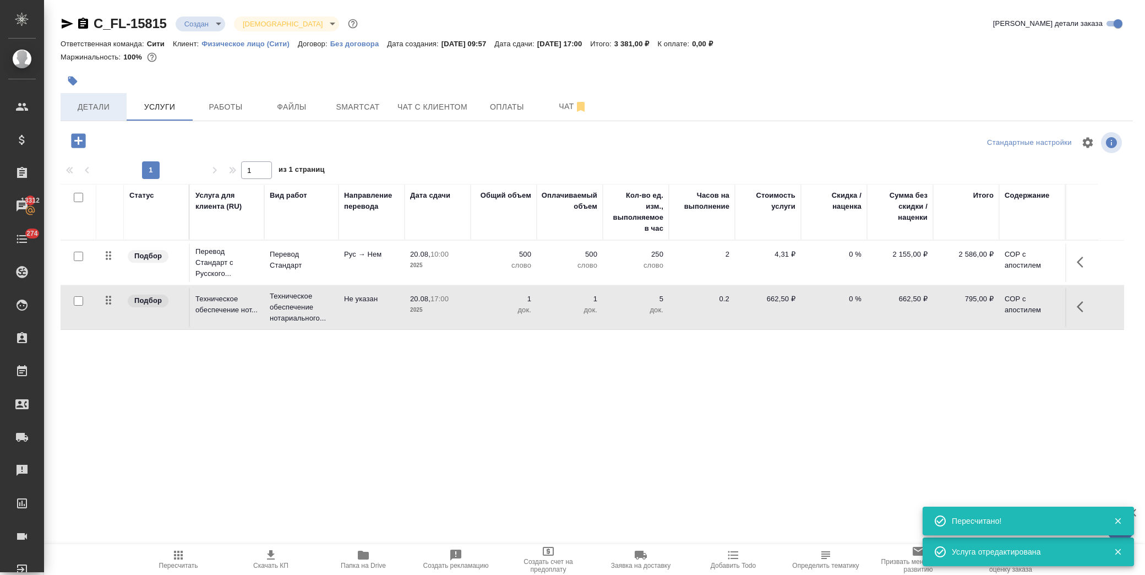
click at [86, 106] on span "Детали" at bounding box center [93, 107] width 53 height 14
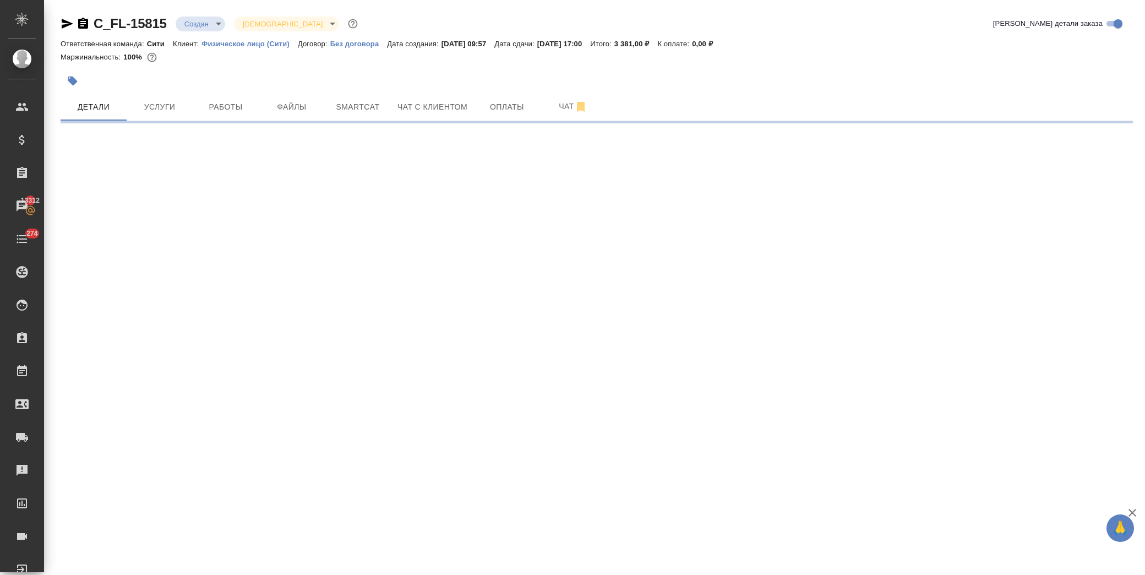
select select "RU"
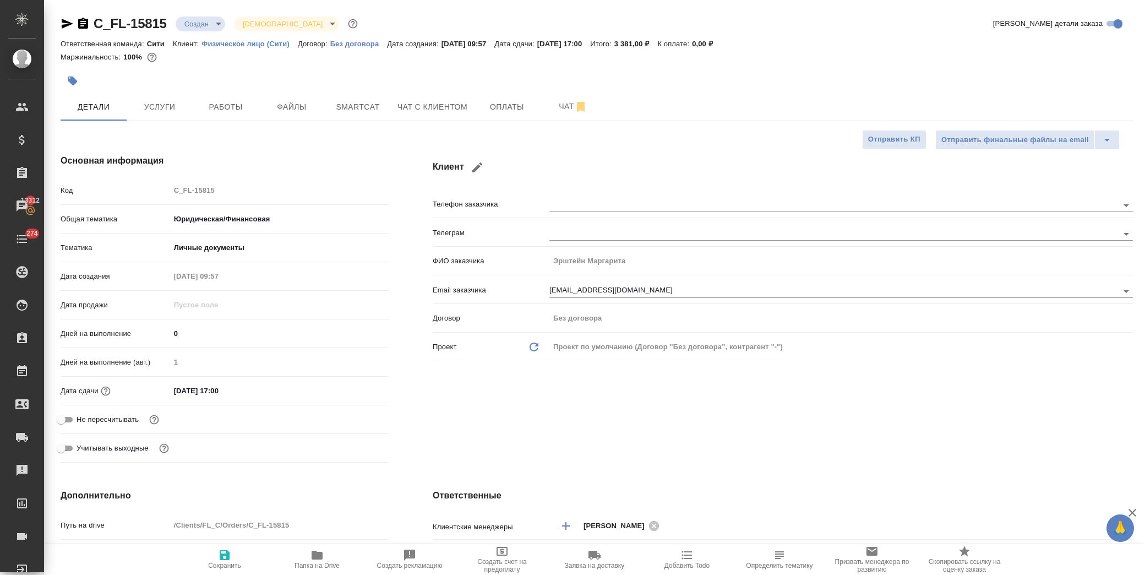
type textarea "x"
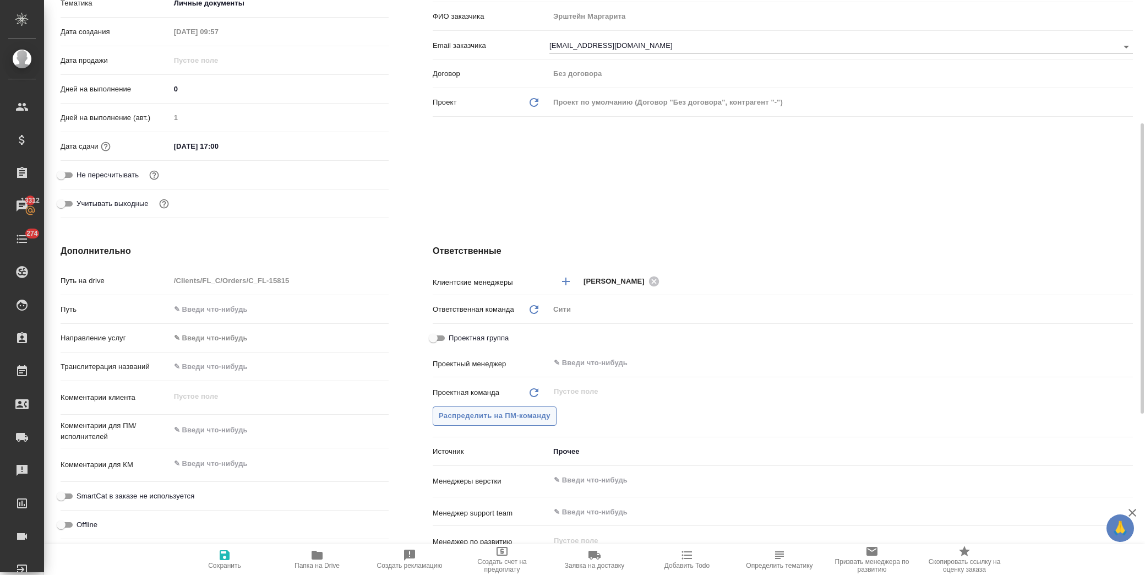
click at [513, 409] on span "Распределить на ПМ-команду" at bounding box center [495, 415] width 112 height 13
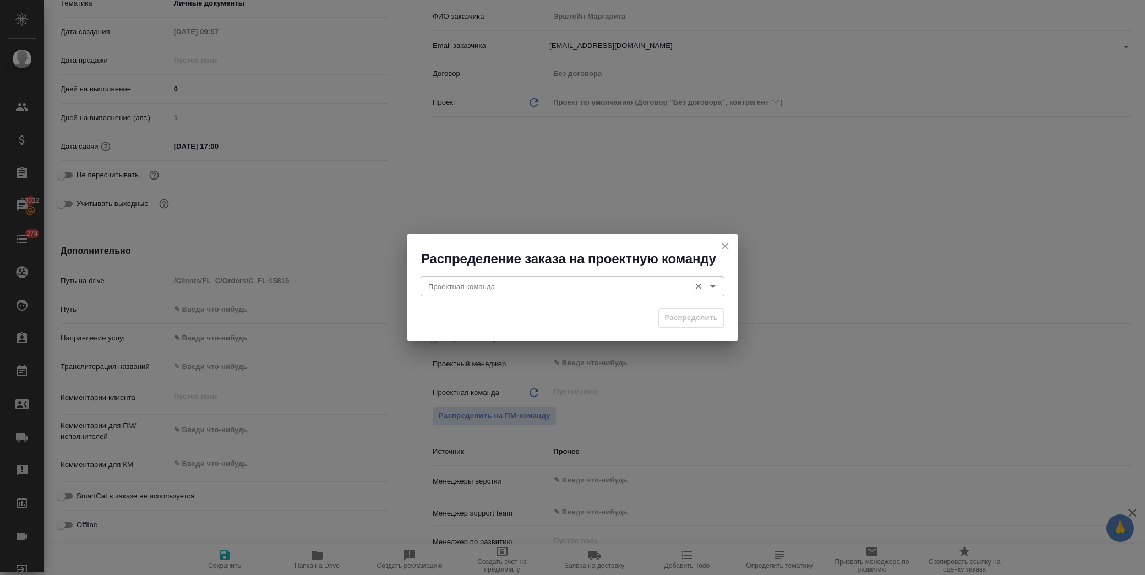
click at [559, 289] on input "Проектная команда" at bounding box center [554, 286] width 260 height 13
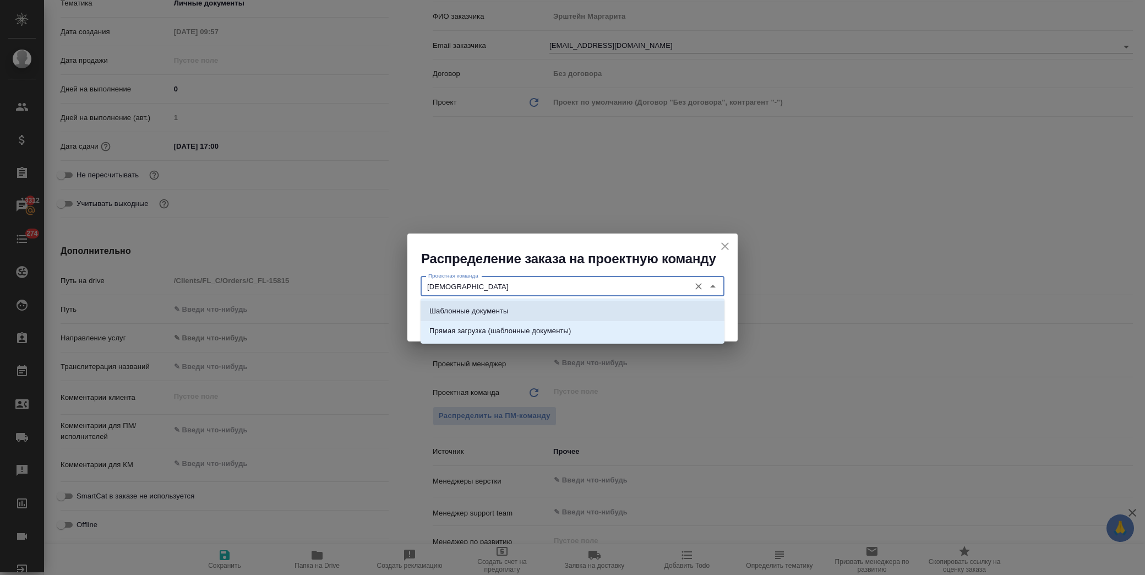
click at [551, 304] on li "Шаблонные документы" at bounding box center [573, 311] width 304 height 20
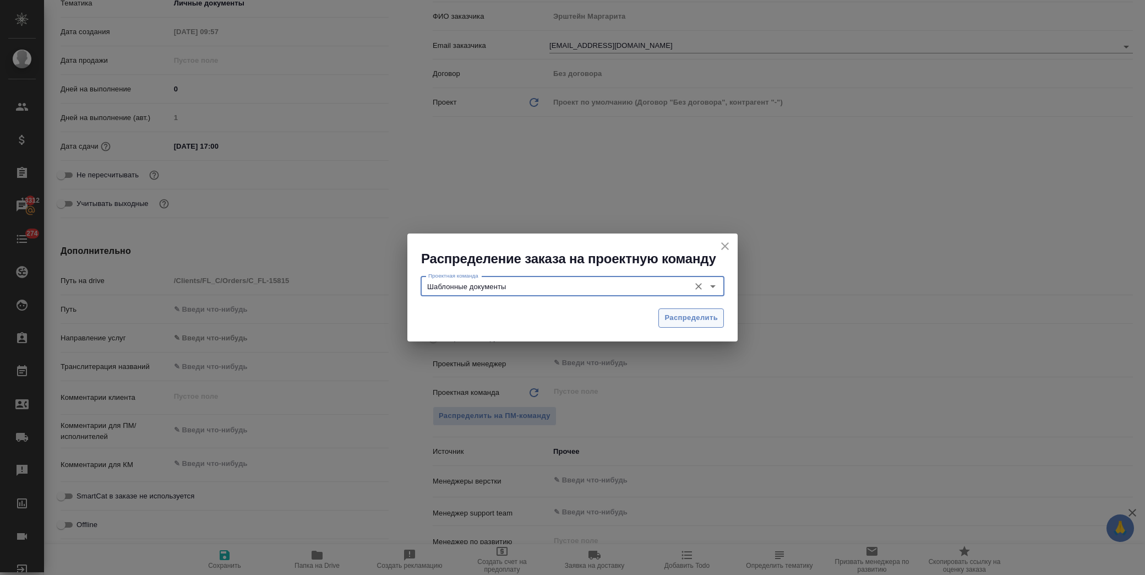
type input "Шаблонные документы"
click at [694, 316] on span "Распределить" at bounding box center [690, 318] width 53 height 13
type textarea "x"
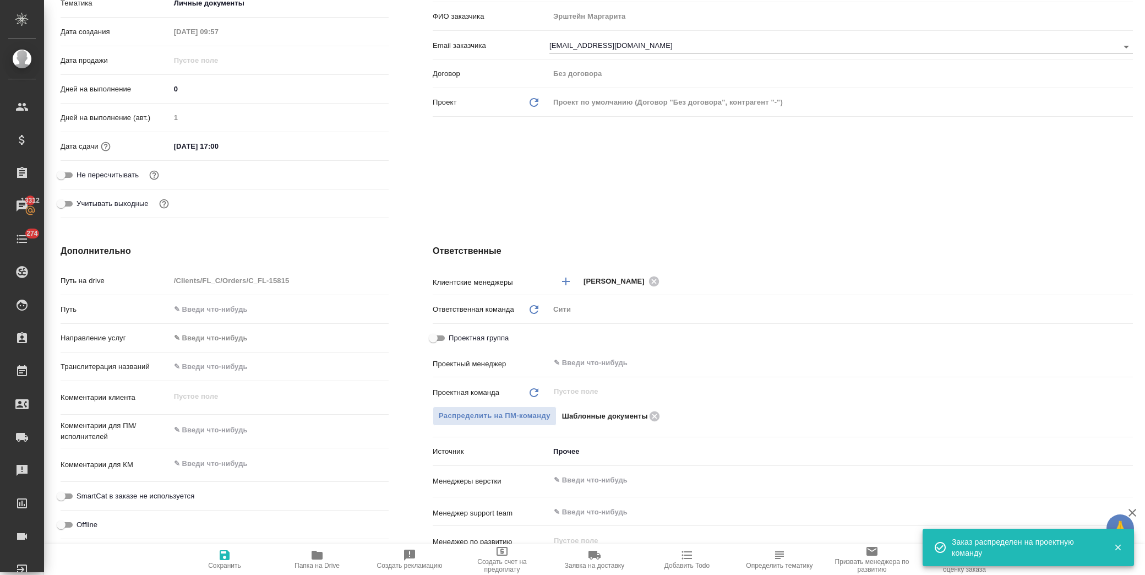
click at [243, 558] on span "Сохранить" at bounding box center [224, 558] width 79 height 21
type textarea "x"
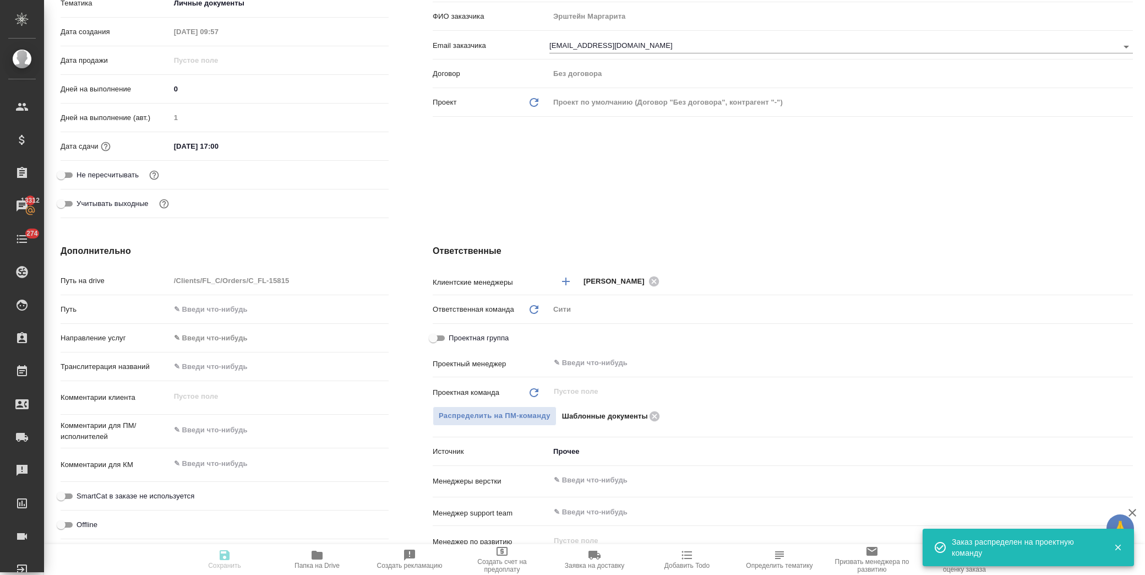
type textarea "x"
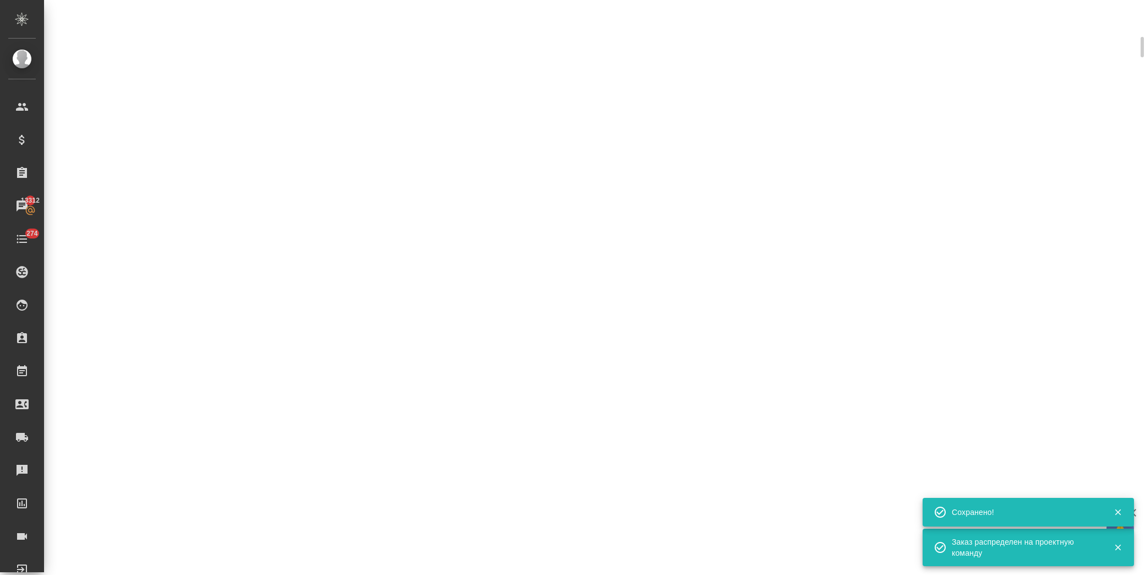
scroll to position [236, 0]
select select "RU"
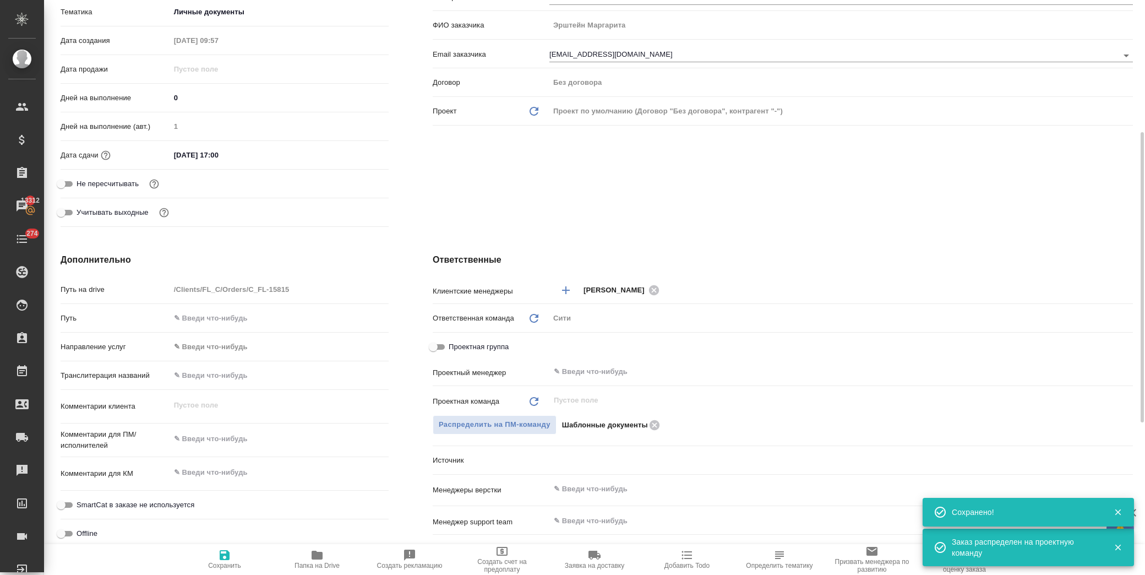
scroll to position [244, 0]
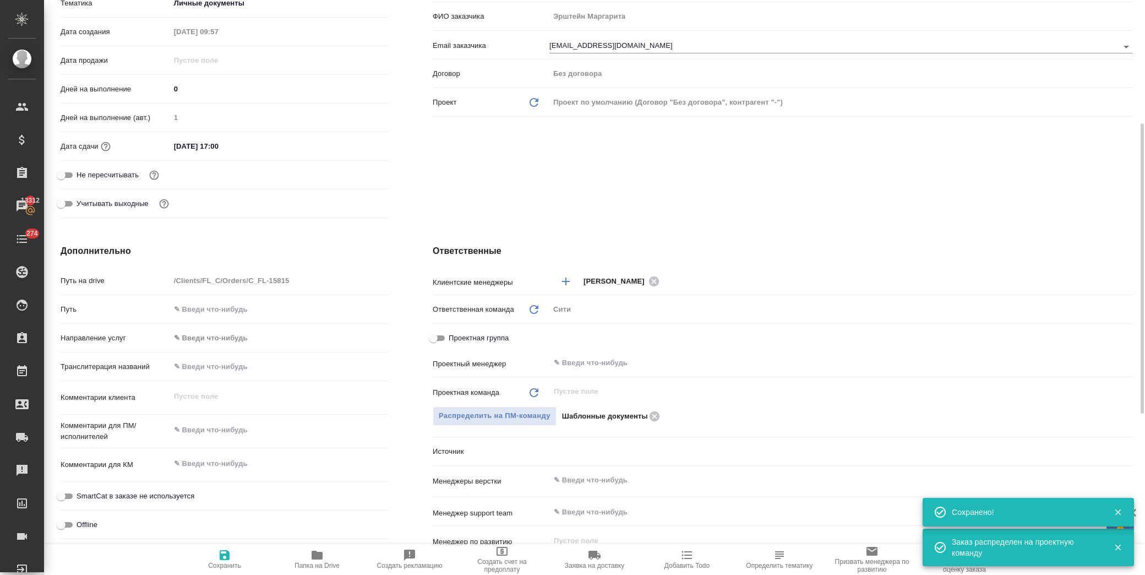
type textarea "x"
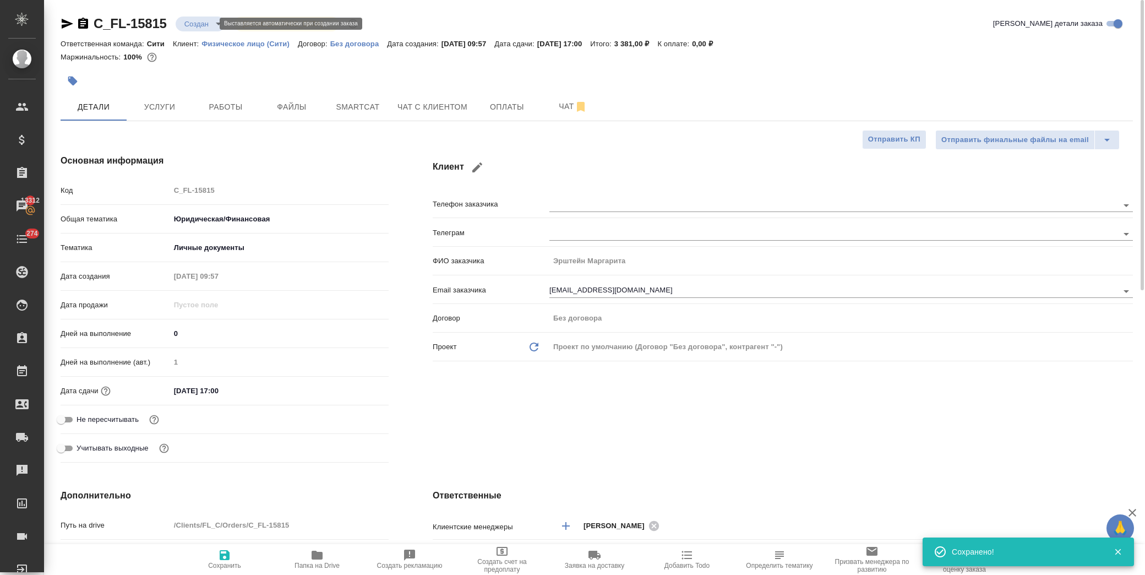
click at [201, 23] on body "🙏 .cls-1 fill:#fff; AWATERA Лофицкая Юлия Владимировна Клиенты Спецификации Зак…" at bounding box center [572, 287] width 1145 height 575
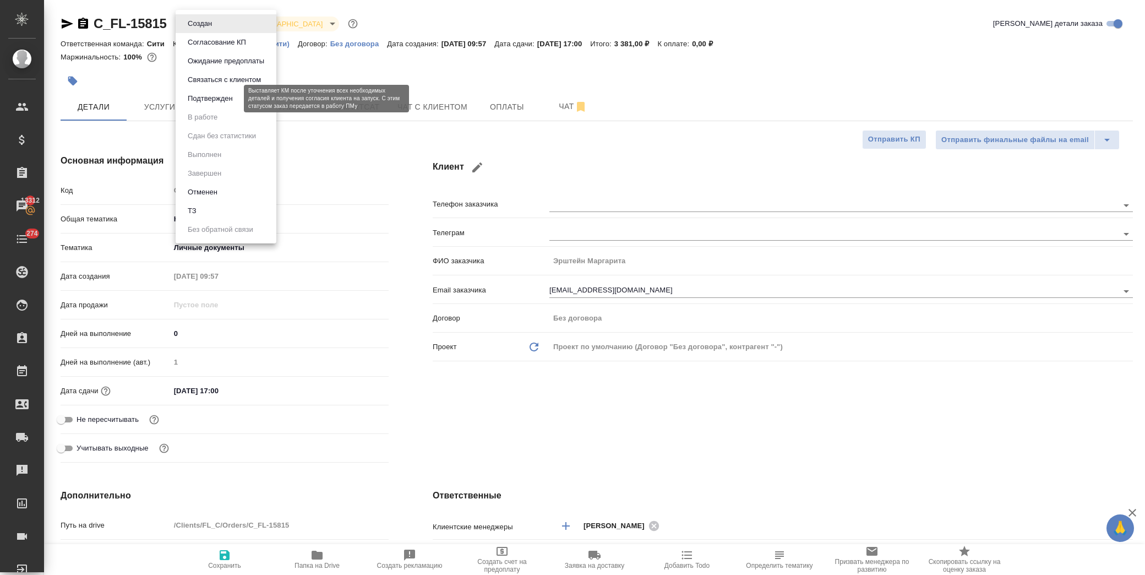
click at [204, 98] on button "Подтвержден" at bounding box center [210, 98] width 52 height 12
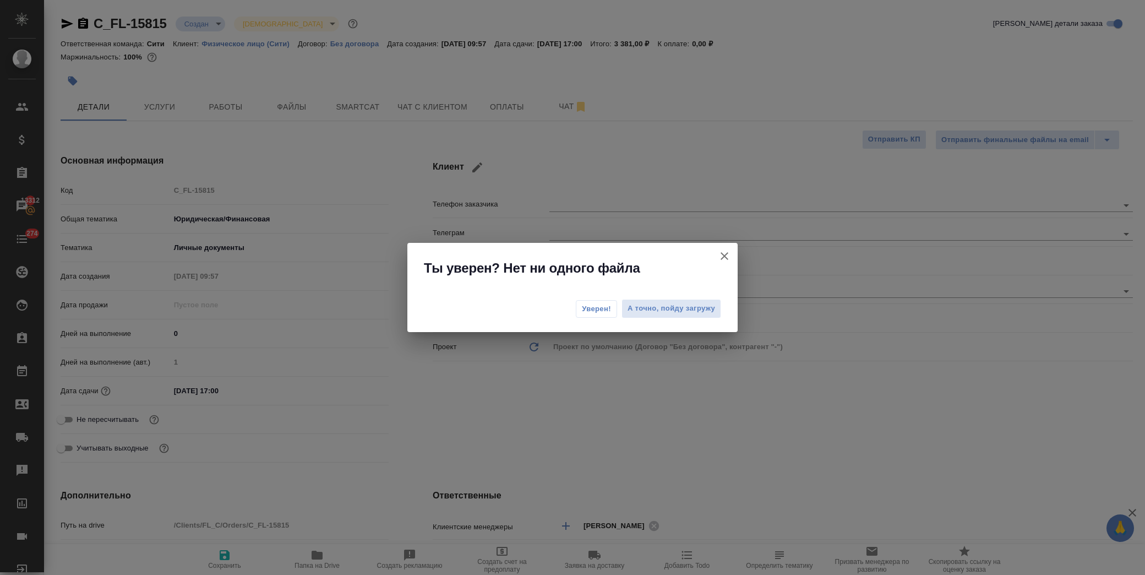
click at [725, 252] on icon "button" at bounding box center [724, 255] width 13 height 13
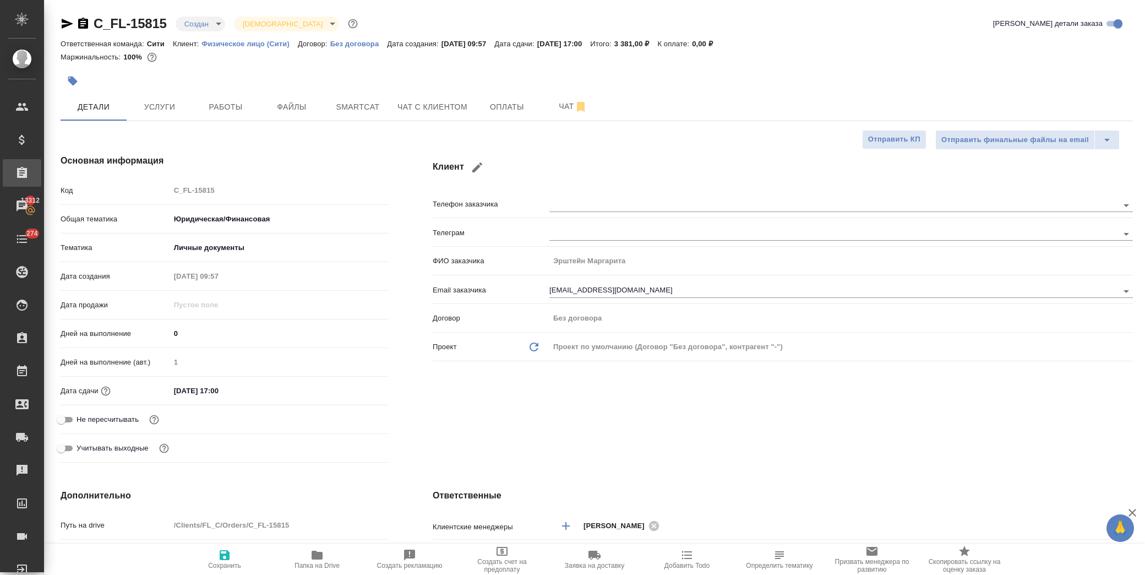
type textarea "x"
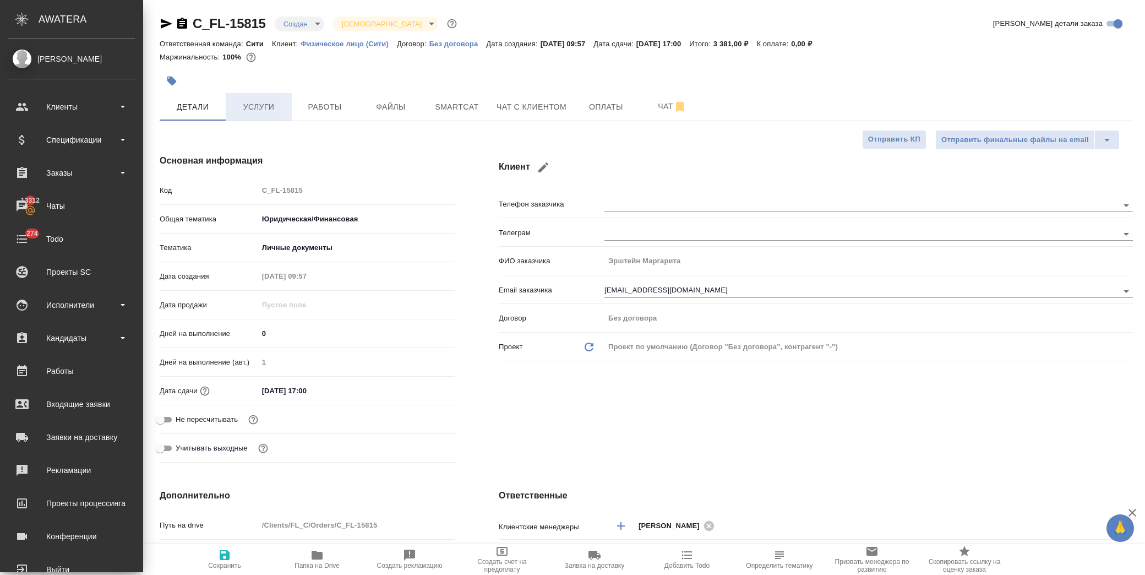
type textarea "x"
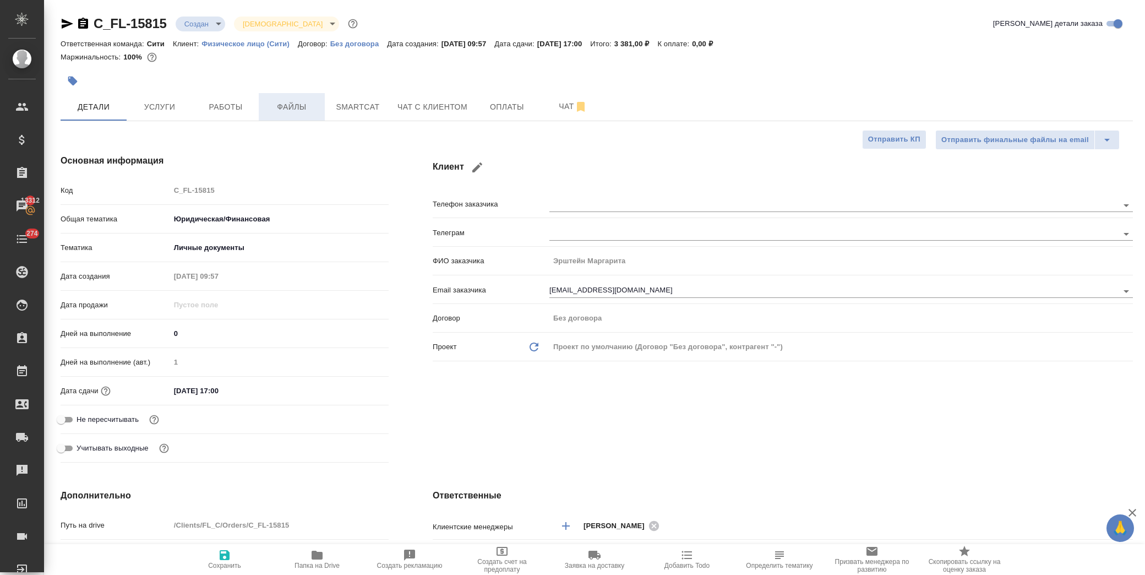
click at [277, 101] on span "Файлы" at bounding box center [291, 107] width 53 height 14
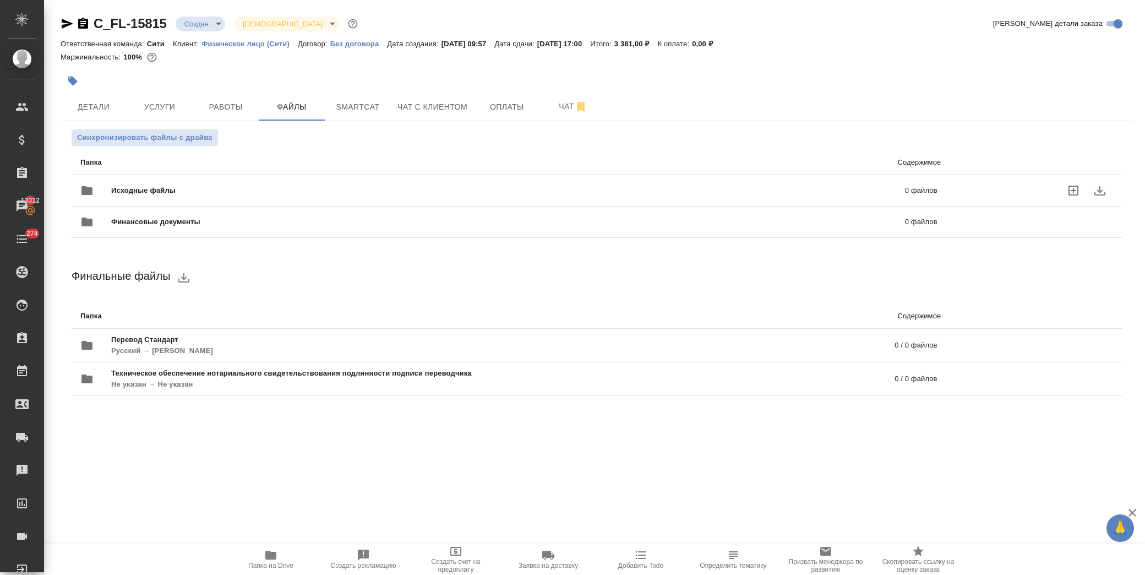
click at [125, 195] on span "Исходные файлы" at bounding box center [325, 190] width 429 height 11
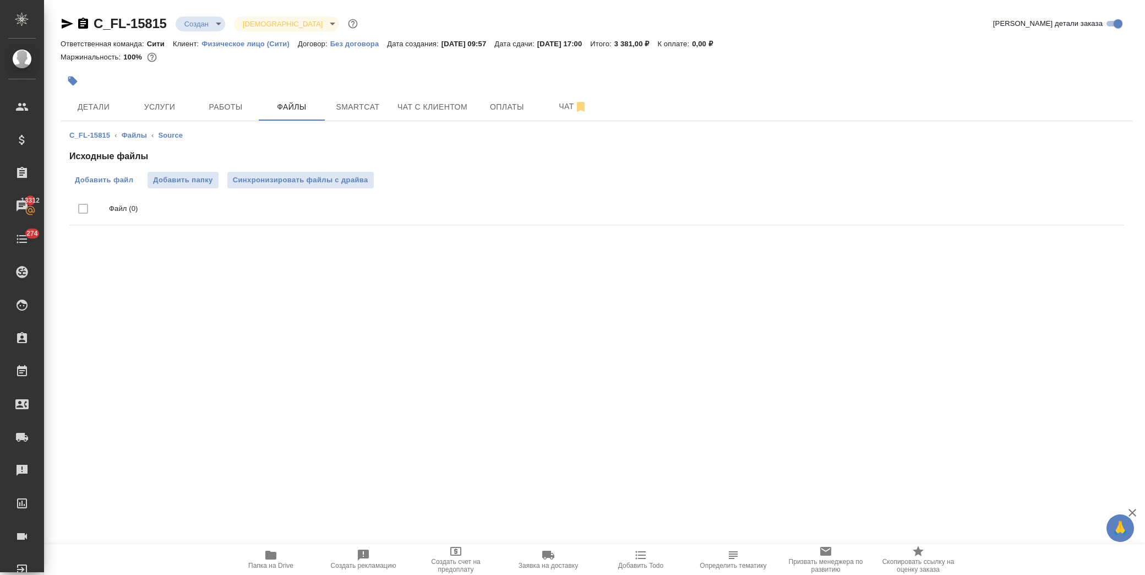
click at [92, 174] on span "Добавить файл" at bounding box center [104, 179] width 58 height 11
click at [0, 0] on input "Добавить файл" at bounding box center [0, 0] width 0 height 0
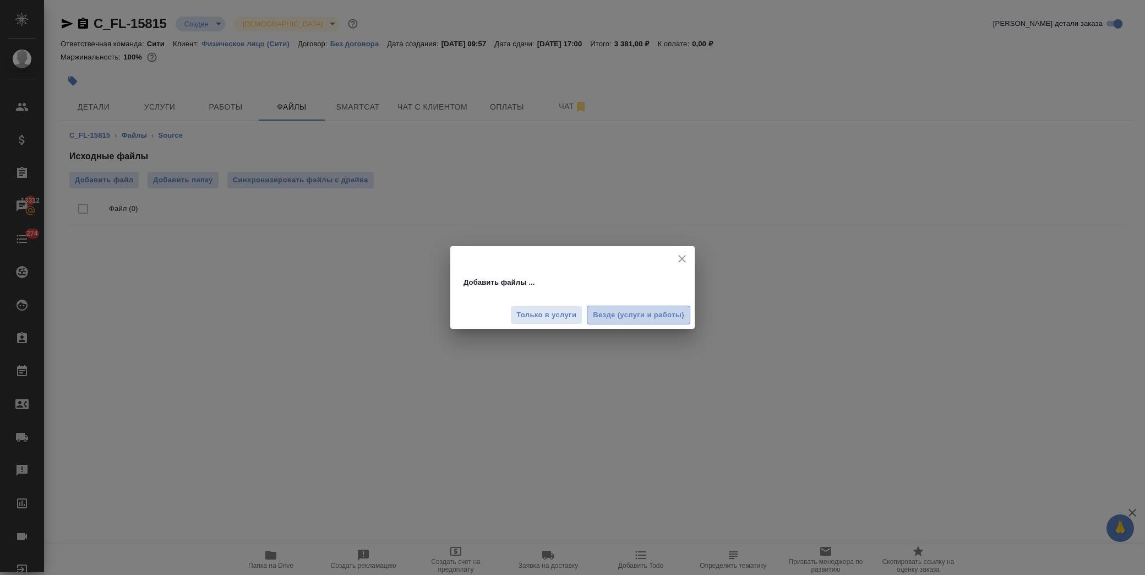
click at [656, 316] on span "Везде (услуги и работы)" at bounding box center [638, 315] width 91 height 13
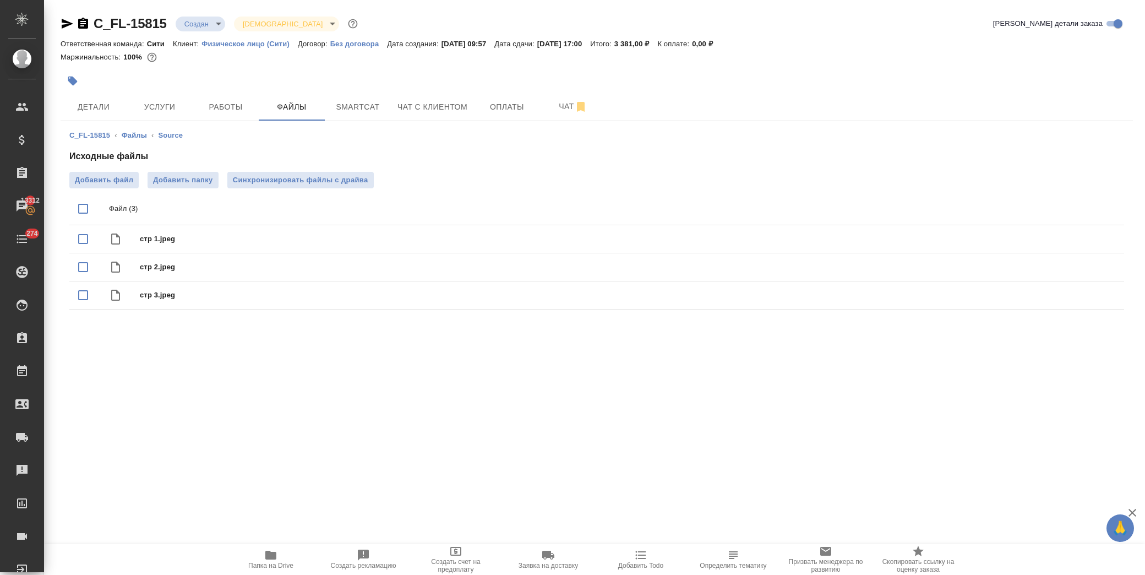
click at [194, 33] on div "C_FL-15815 Создан new Святая троица holyTrinity Кратко детали заказа" at bounding box center [597, 26] width 1072 height 22
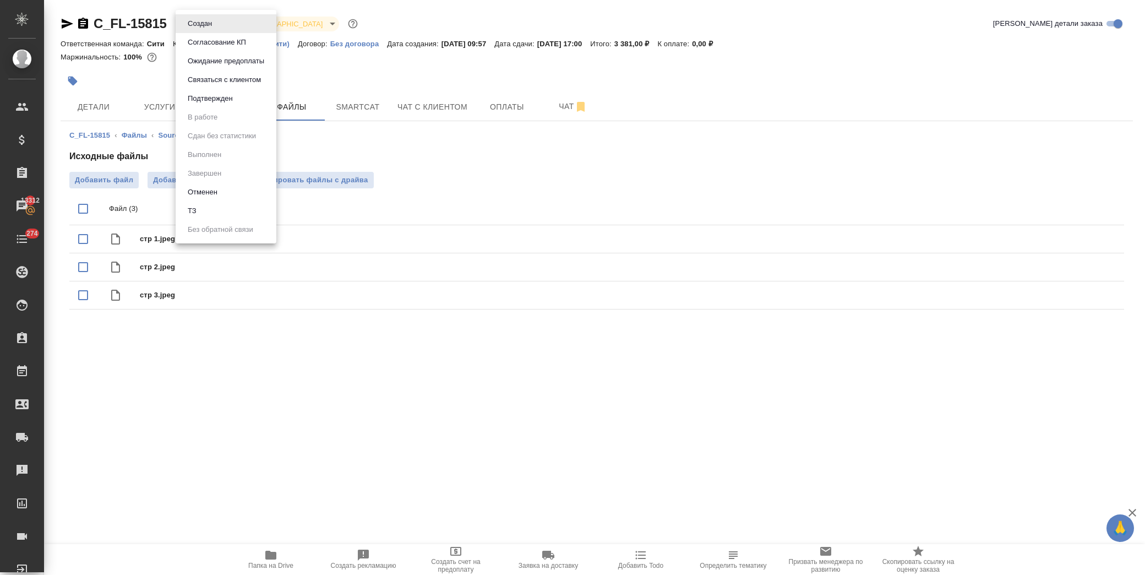
click at [191, 26] on body "🙏 .cls-1 fill:#fff; AWATERA Лофицкая Юлия Владимировна Клиенты Спецификации Зак…" at bounding box center [572, 287] width 1145 height 575
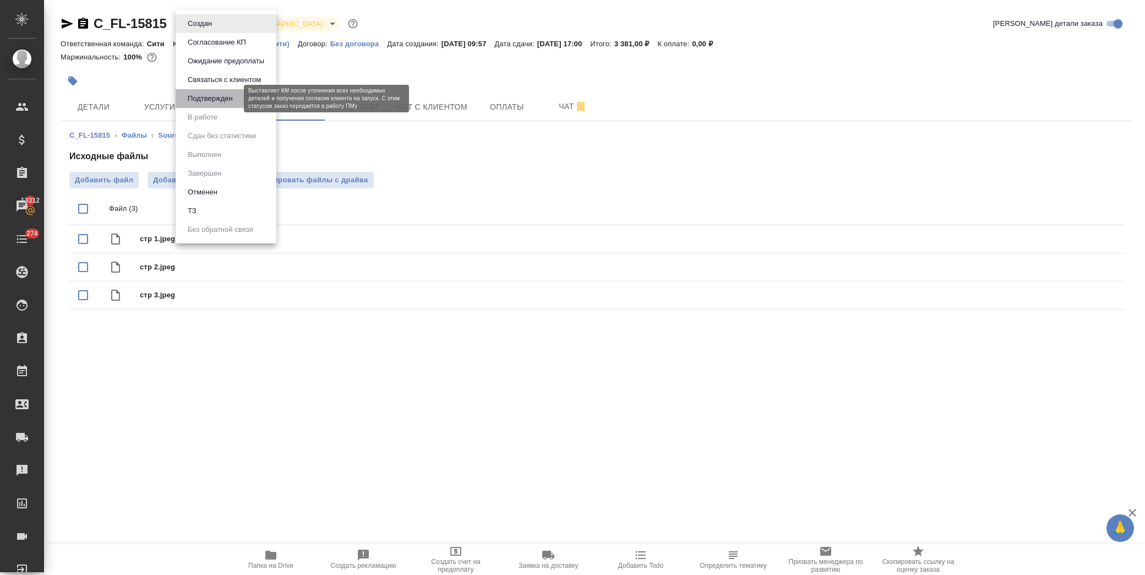
click at [216, 99] on button "Подтвержден" at bounding box center [210, 98] width 52 height 12
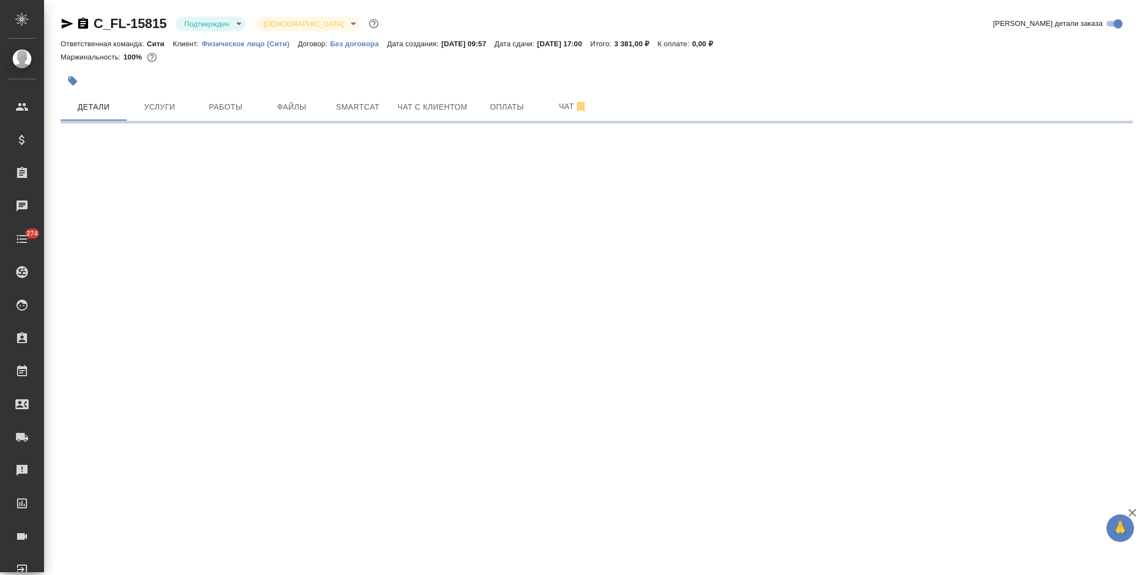
select select "RU"
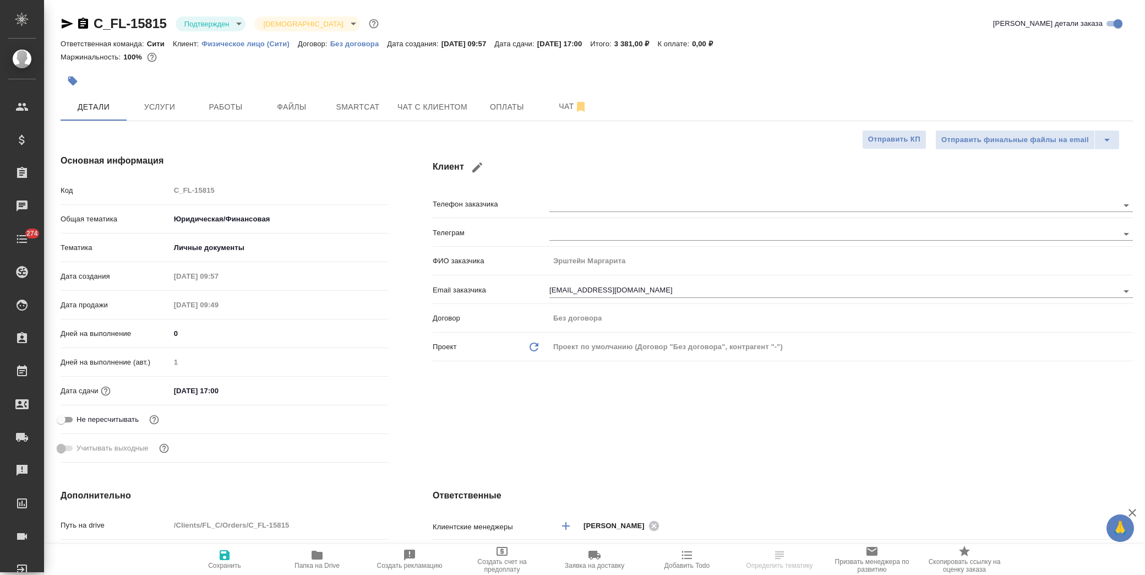
type textarea "x"
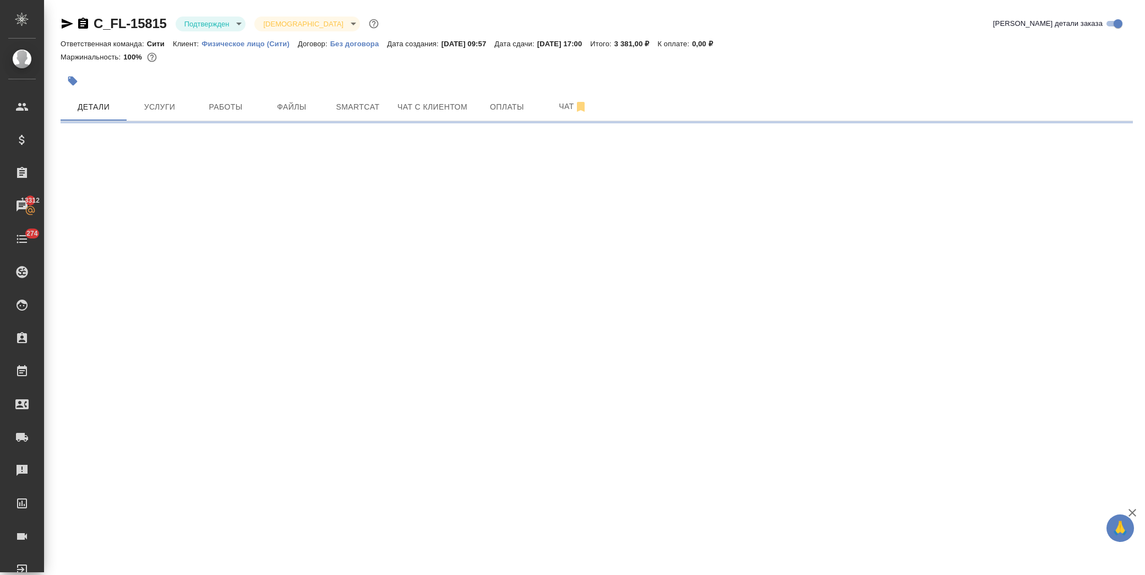
select select "RU"
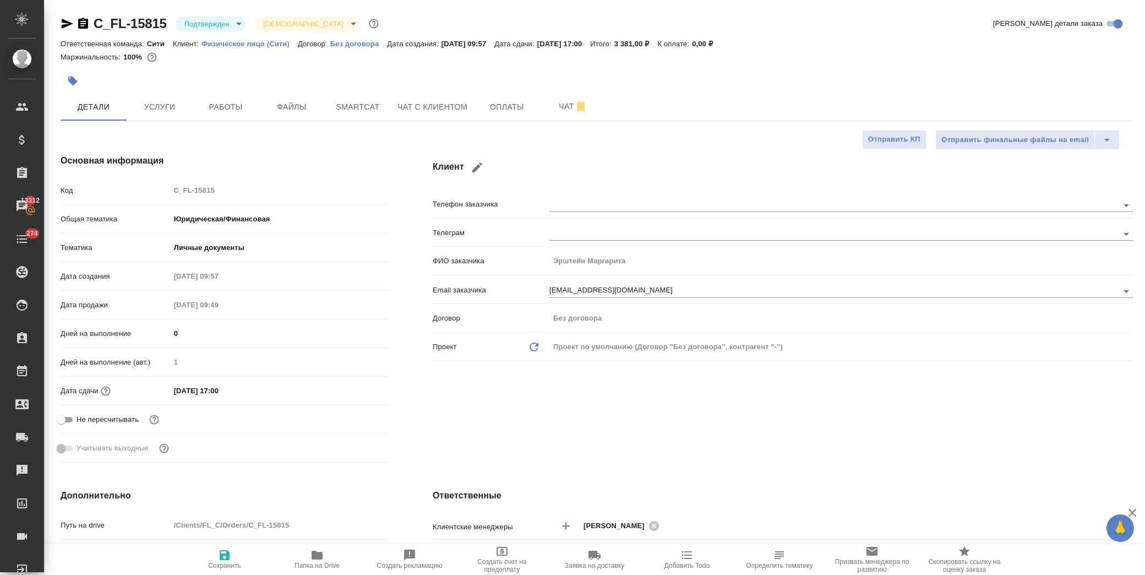
type textarea "x"
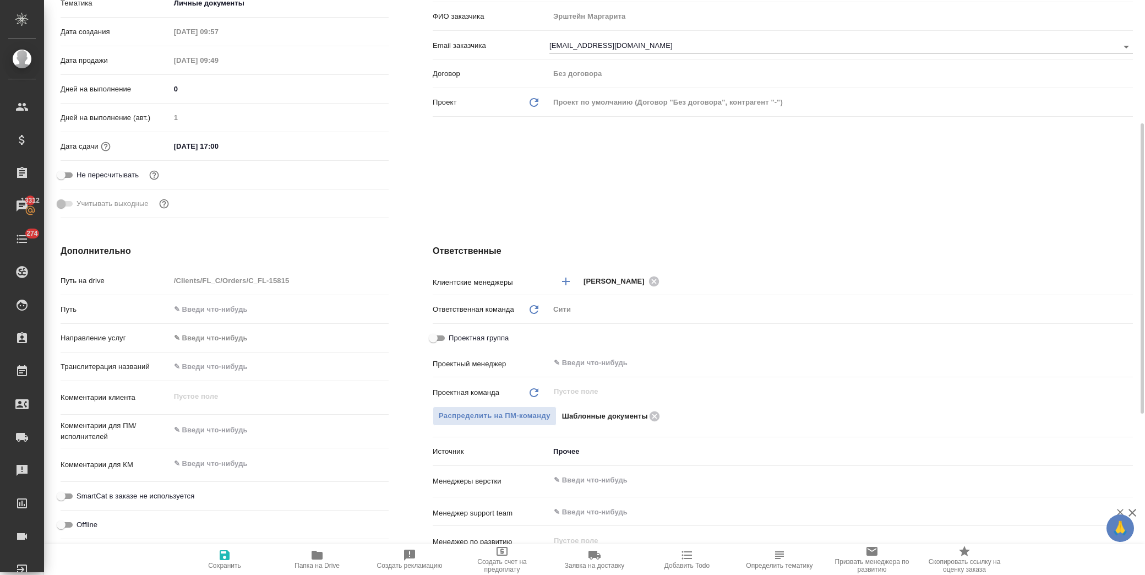
scroll to position [305, 0]
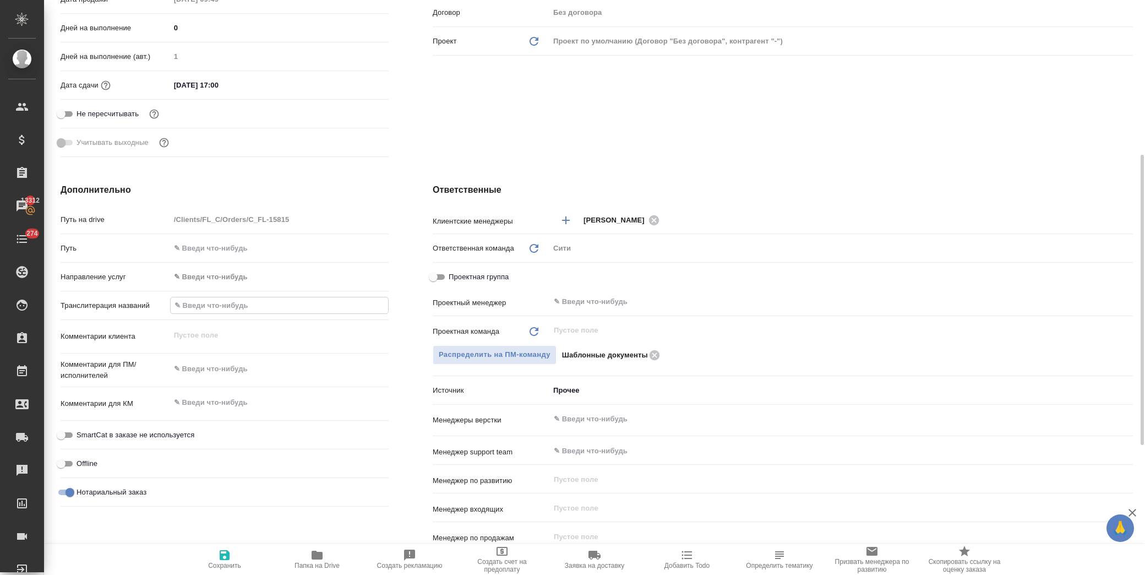
click at [196, 299] on input "text" at bounding box center [279, 305] width 217 height 16
paste input "Erstein Dilja"
type input "Erstein Dilja"
type textarea "x"
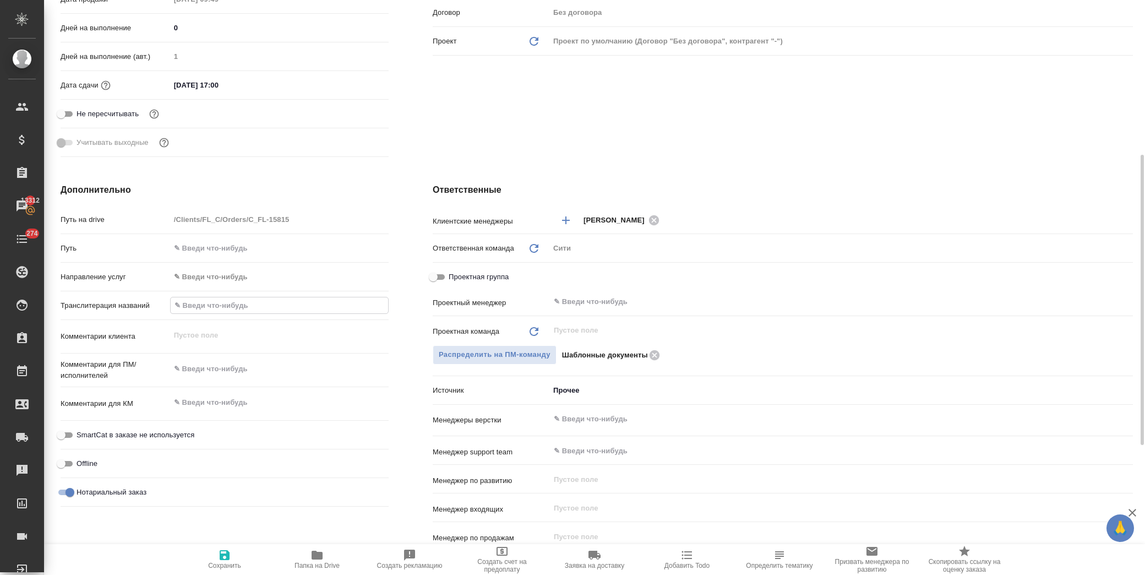
type textarea "x"
type input "Erstein Dilja"
click at [384, 485] on div "Нотариальный заказ" at bounding box center [225, 491] width 328 height 19
click at [223, 557] on icon "button" at bounding box center [224, 554] width 13 height 13
type textarea "x"
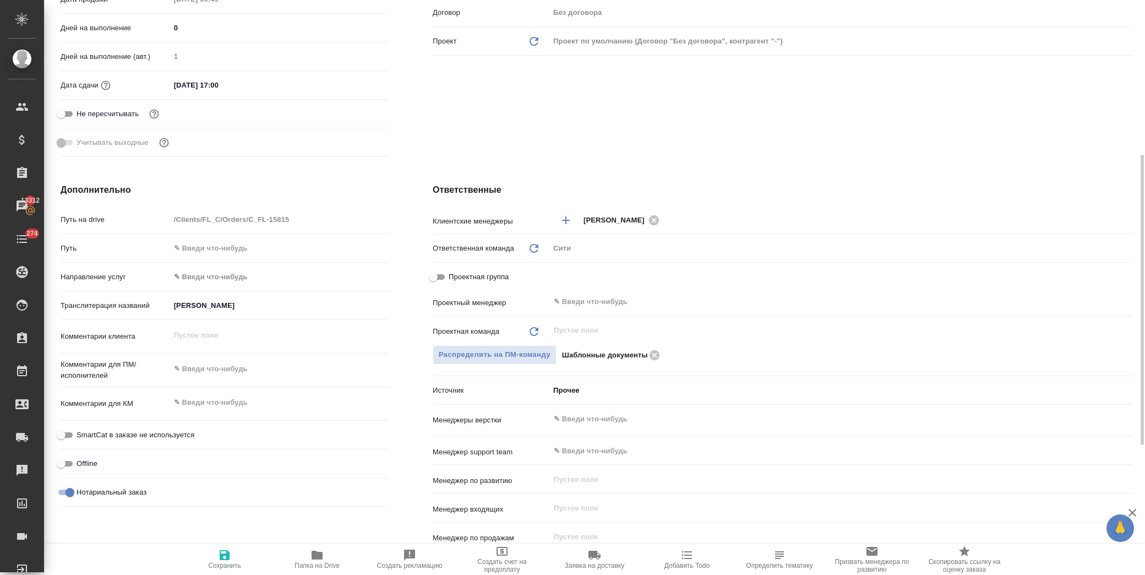
type textarea "x"
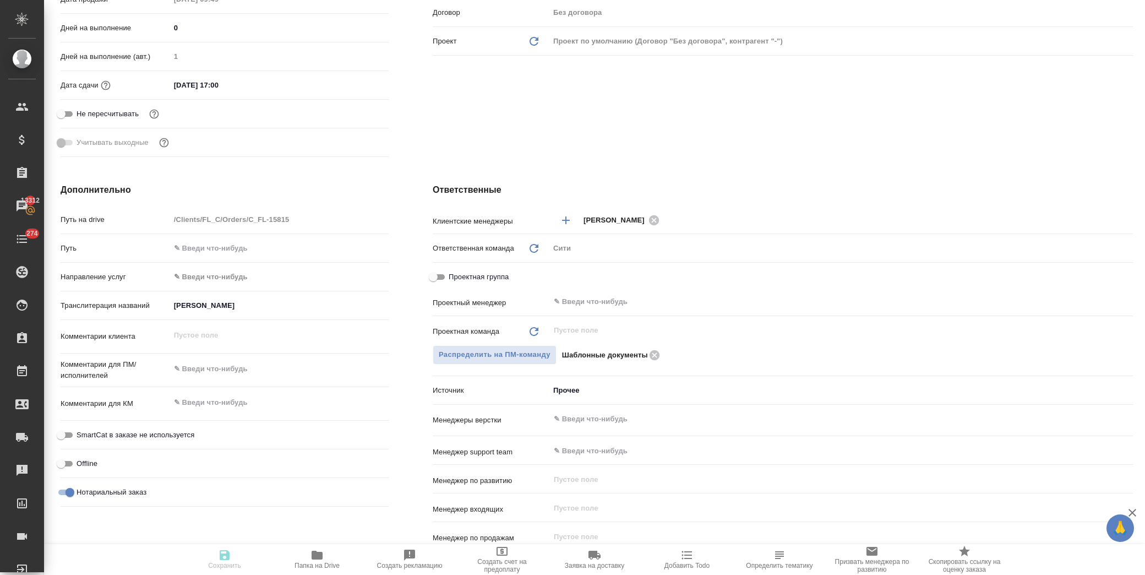
type textarea "x"
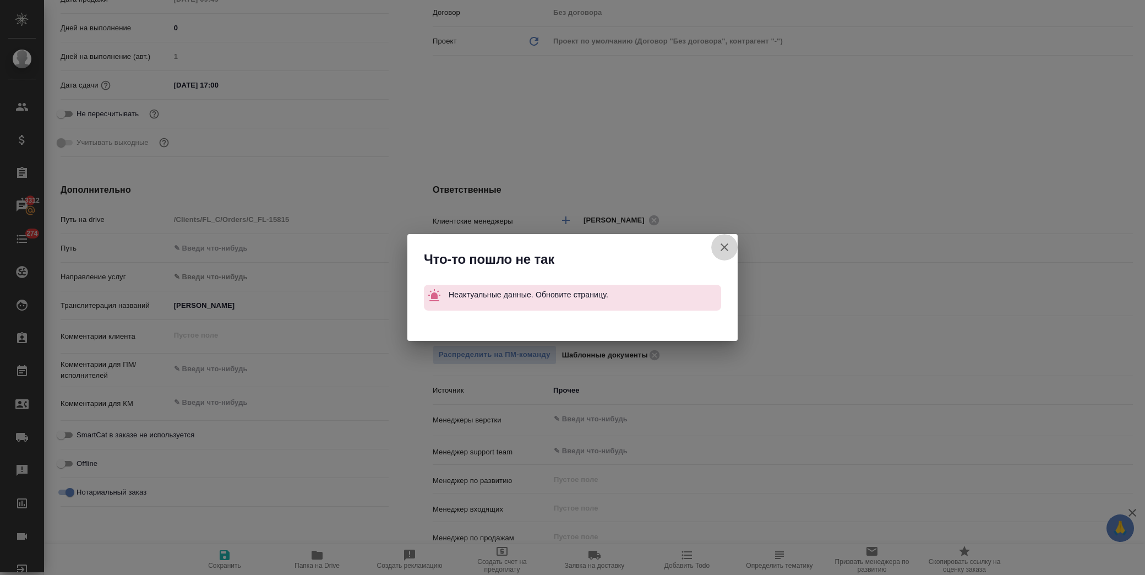
click at [727, 246] on icon "button" at bounding box center [724, 247] width 13 height 13
type textarea "x"
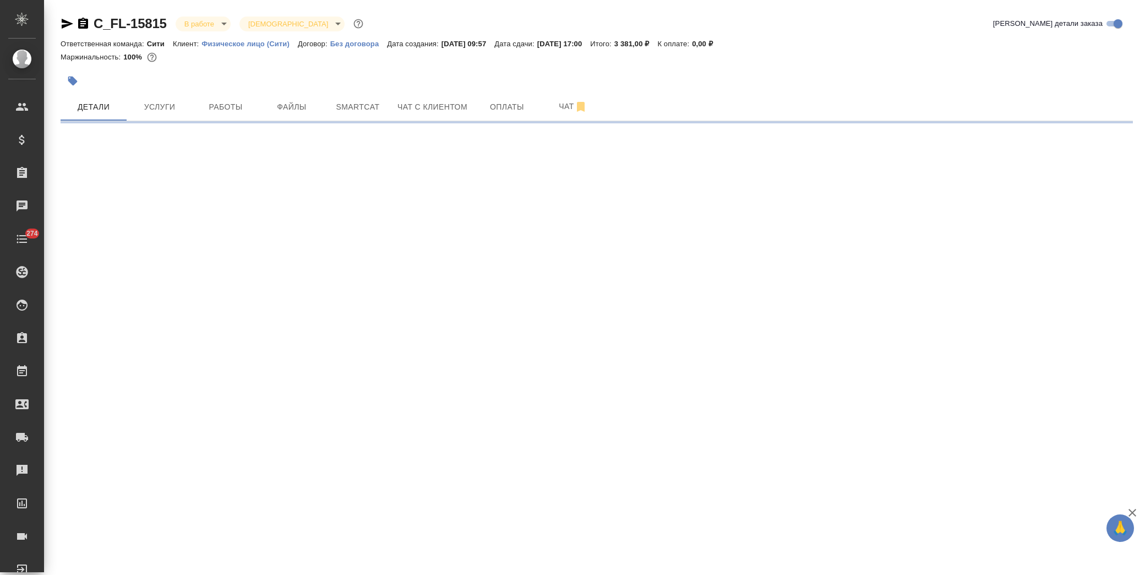
select select "RU"
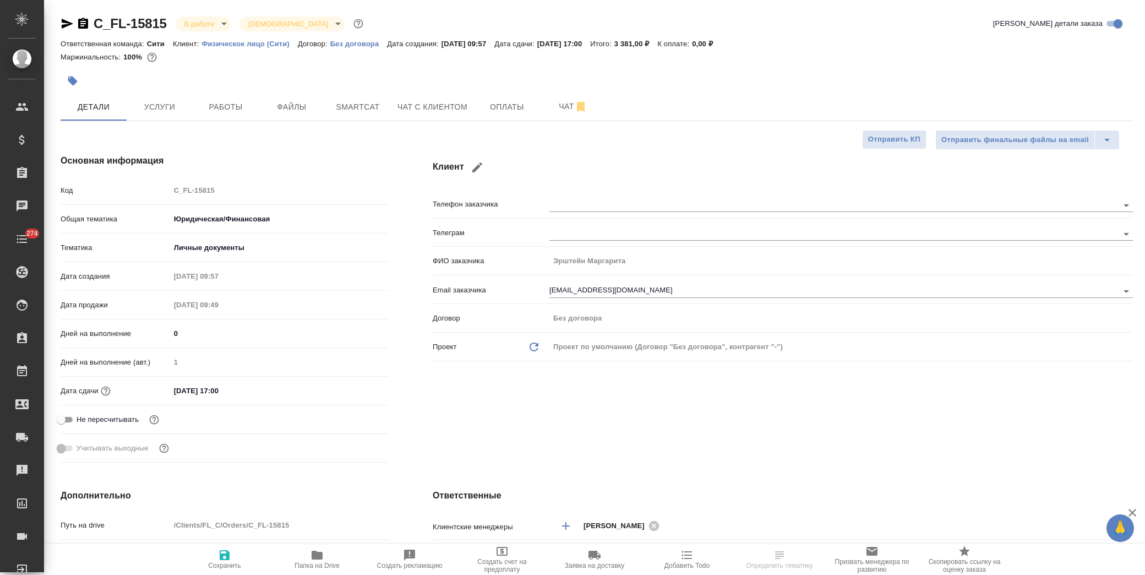
type textarea "x"
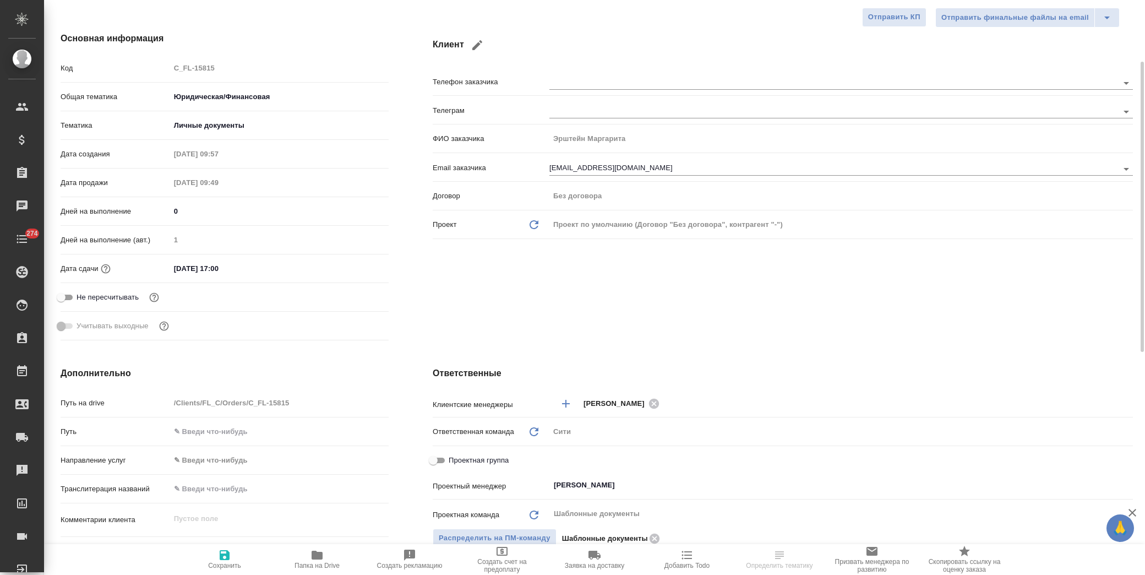
scroll to position [367, 0]
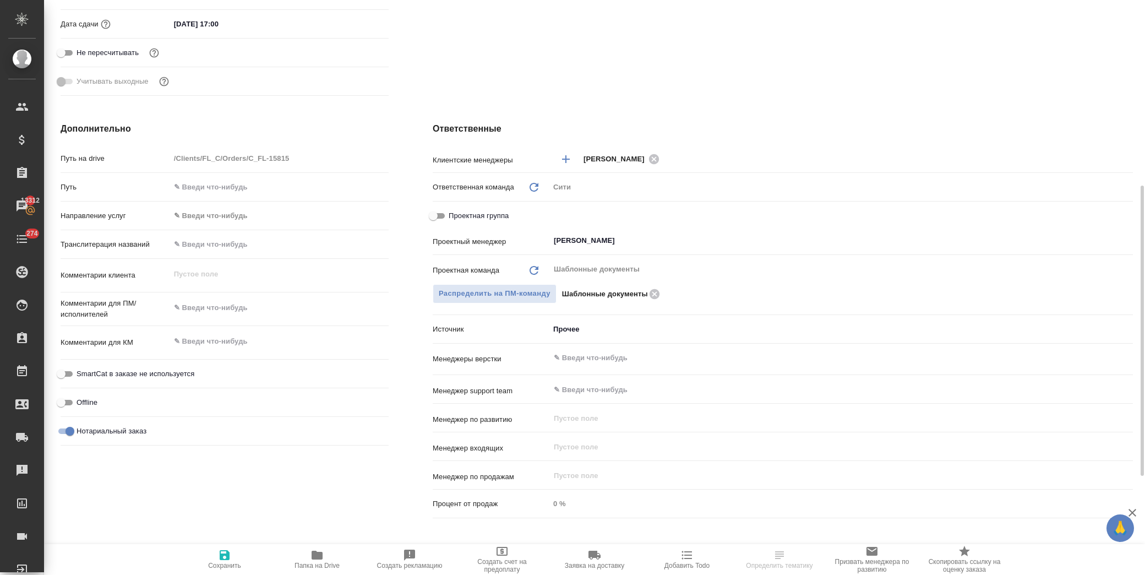
click at [223, 241] on input "text" at bounding box center [279, 244] width 219 height 16
paste input "[PERSON_NAME]"
type input "[PERSON_NAME]"
type textarea "x"
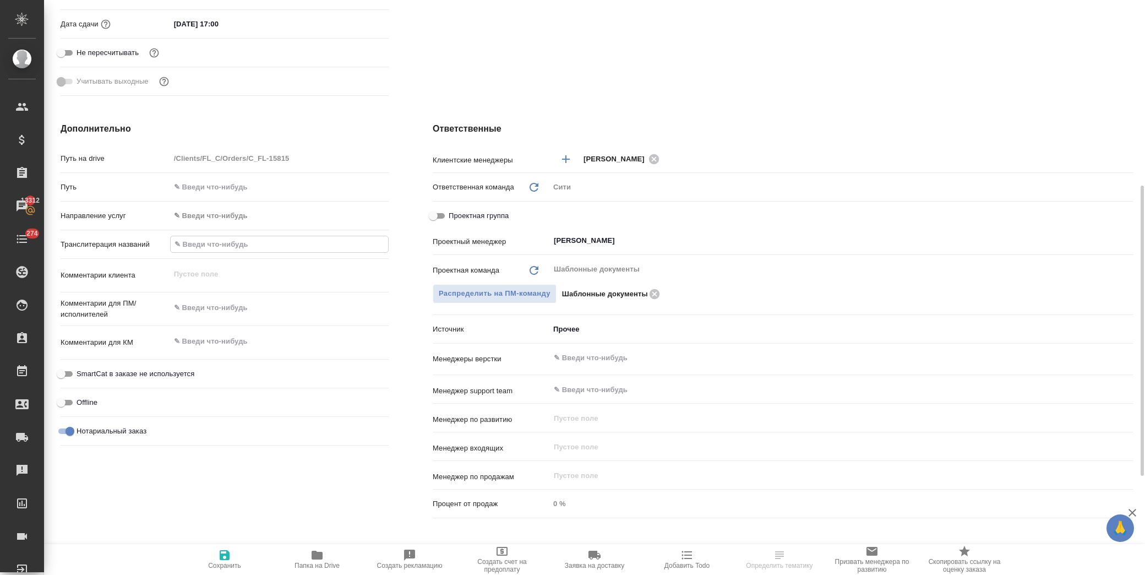
type textarea "x"
type input "[PERSON_NAME]"
click at [225, 562] on span "Сохранить" at bounding box center [224, 565] width 33 height 8
type textarea "x"
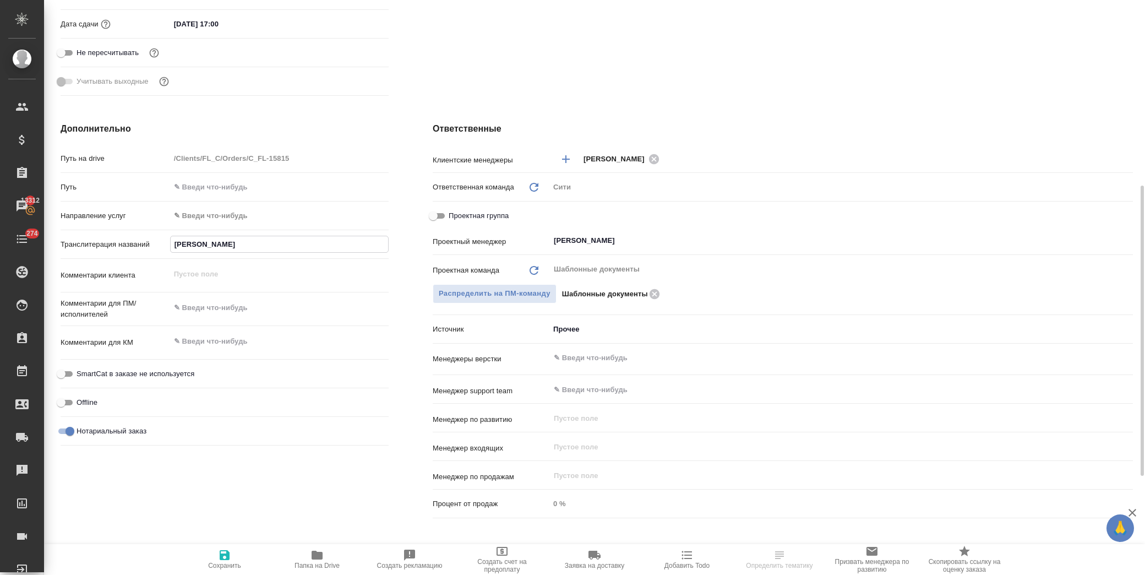
type textarea "x"
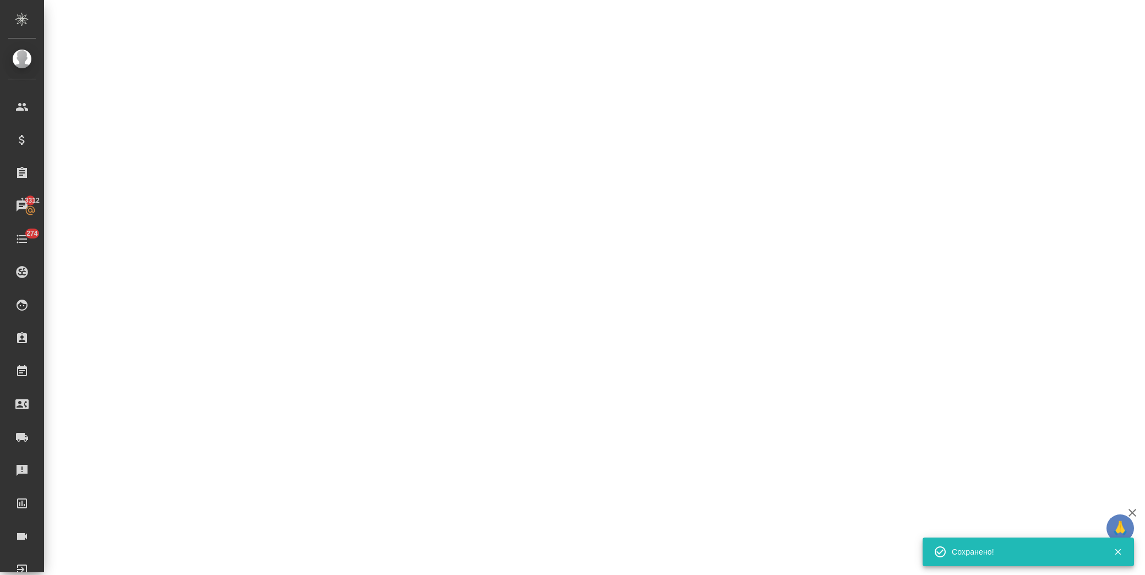
select select "RU"
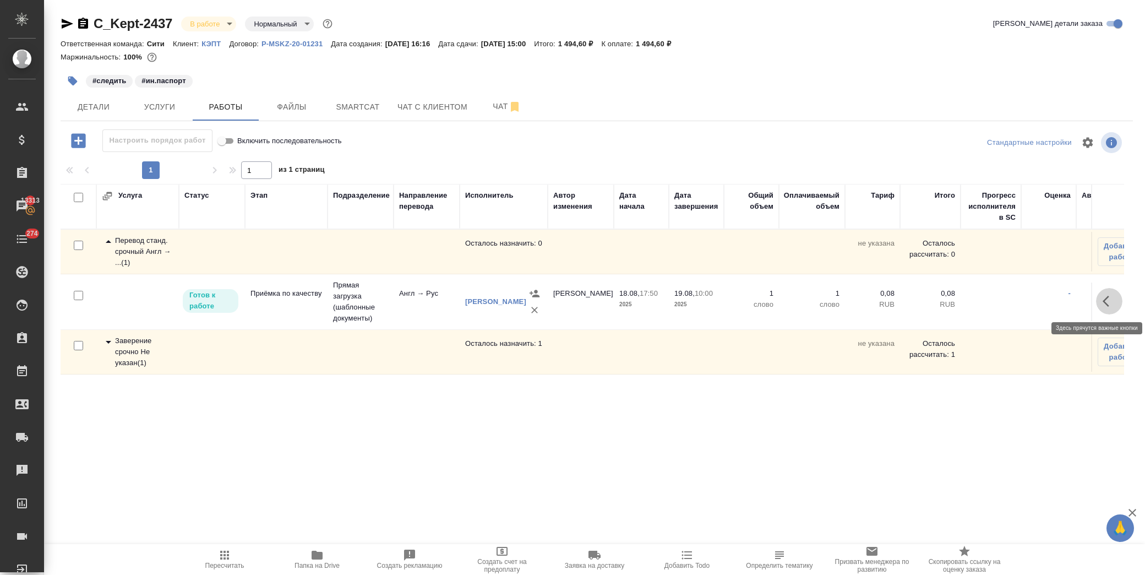
click at [1098, 306] on button "button" at bounding box center [1109, 301] width 26 height 26
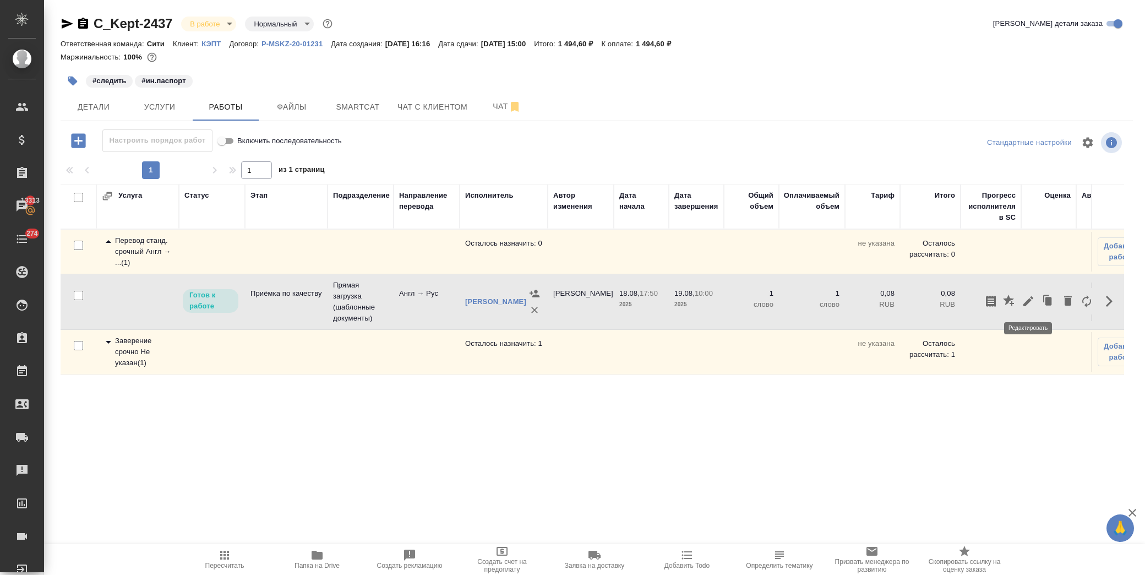
click at [1025, 306] on icon "button" at bounding box center [1028, 300] width 13 height 13
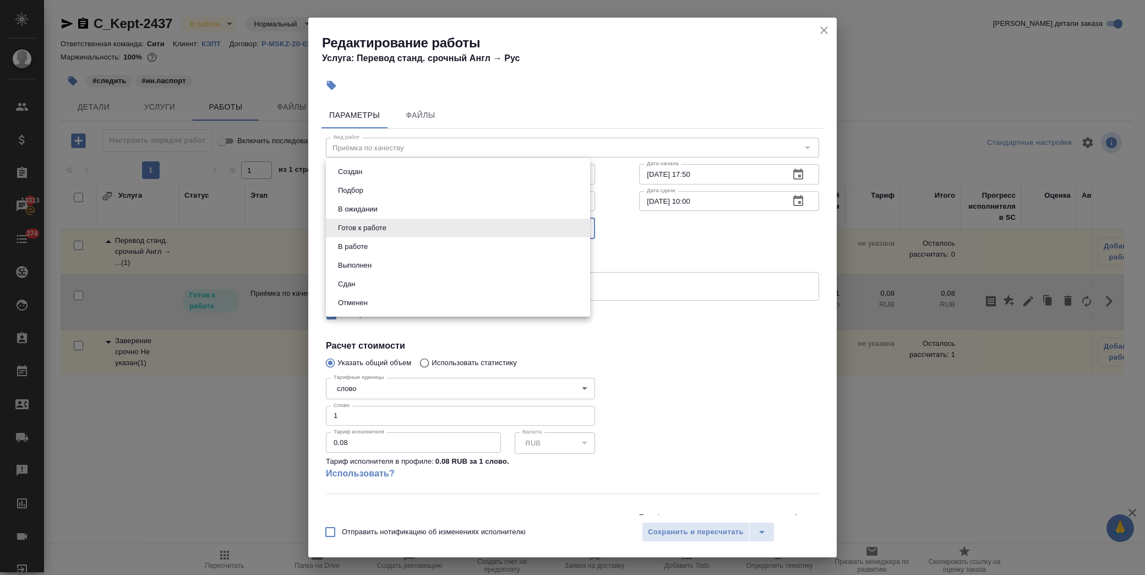
click at [441, 231] on body "🙏 .cls-1 fill:#fff; AWATERA [PERSON_NAME] Спецификации Заказы 13313 Чаты 274 To…" at bounding box center [572, 287] width 1145 height 575
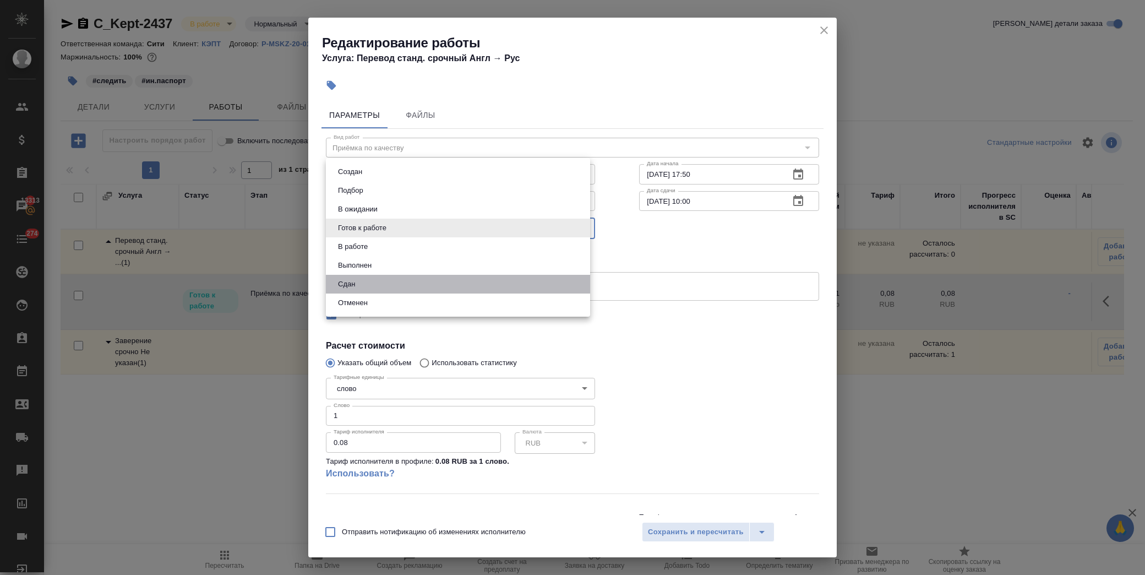
click at [375, 277] on li "Сдан" at bounding box center [458, 284] width 264 height 19
type input "closed"
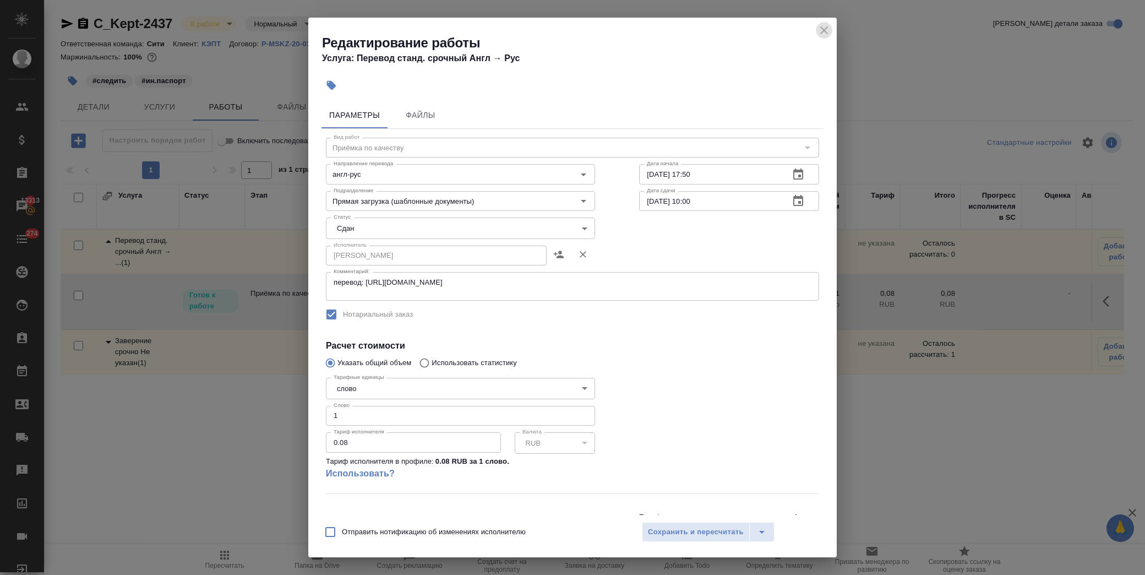
click at [824, 25] on icon "close" at bounding box center [823, 30] width 13 height 13
type input "completed"
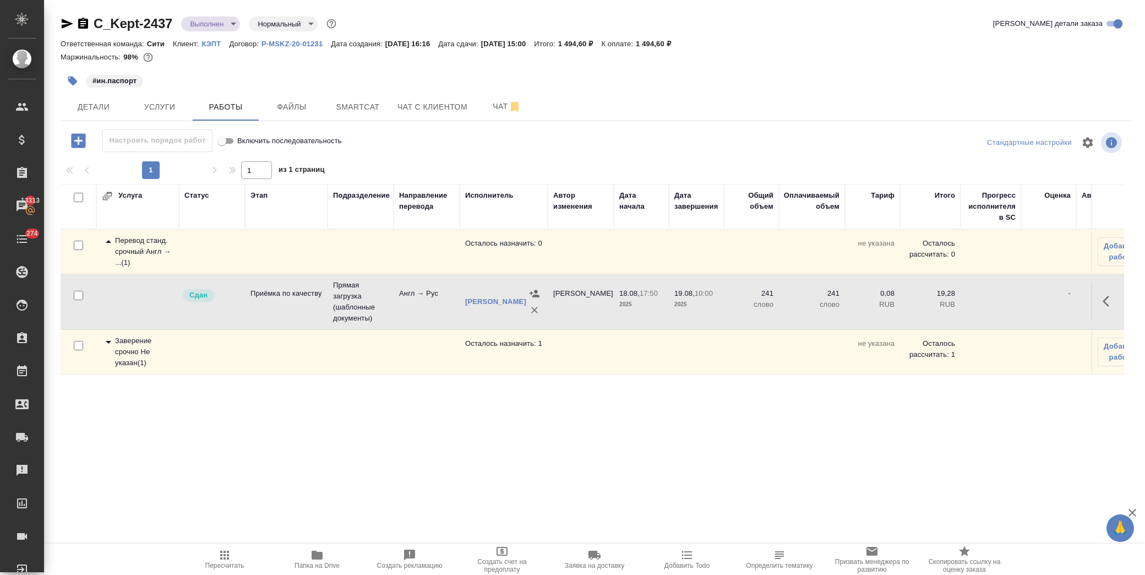
drag, startPoint x: 106, startPoint y: 338, endPoint x: 118, endPoint y: 342, distance: 12.7
click at [106, 338] on icon at bounding box center [108, 341] width 13 height 13
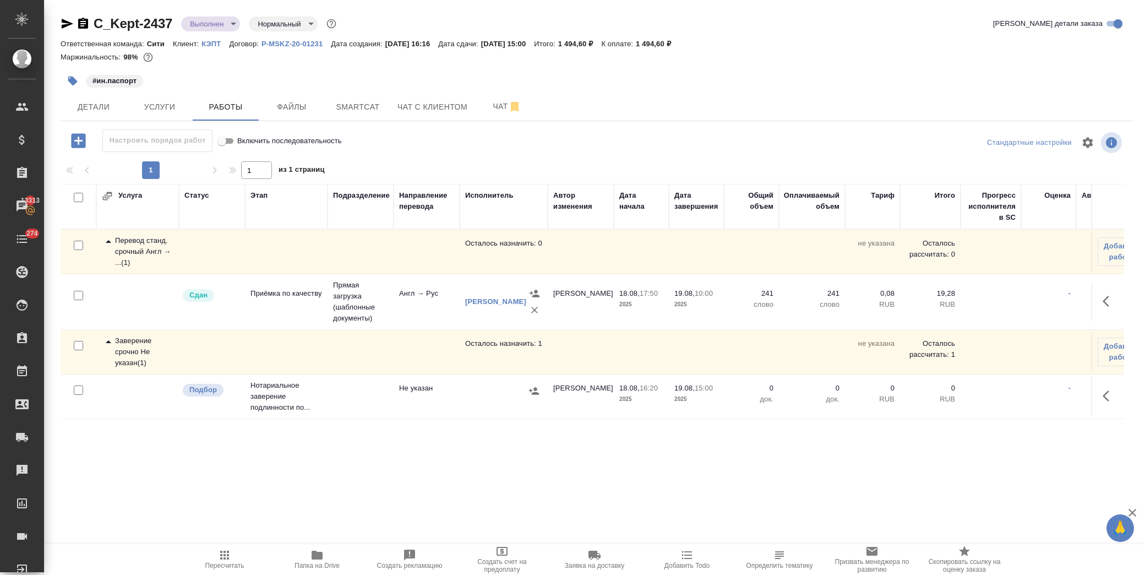
click at [1112, 390] on icon "button" at bounding box center [1108, 395] width 13 height 13
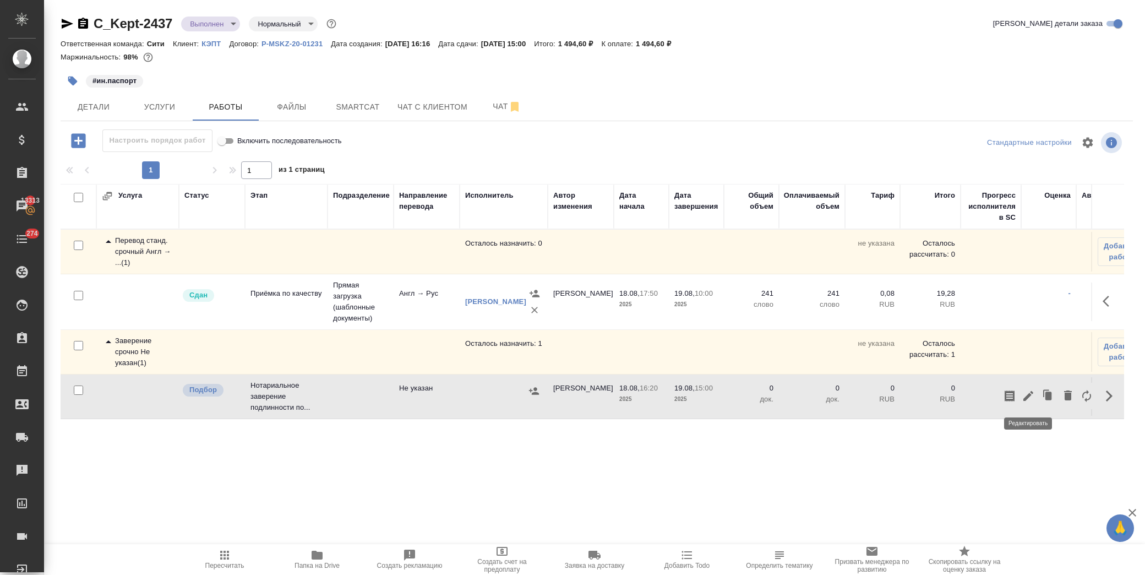
click at [1026, 394] on icon "button" at bounding box center [1028, 395] width 13 height 13
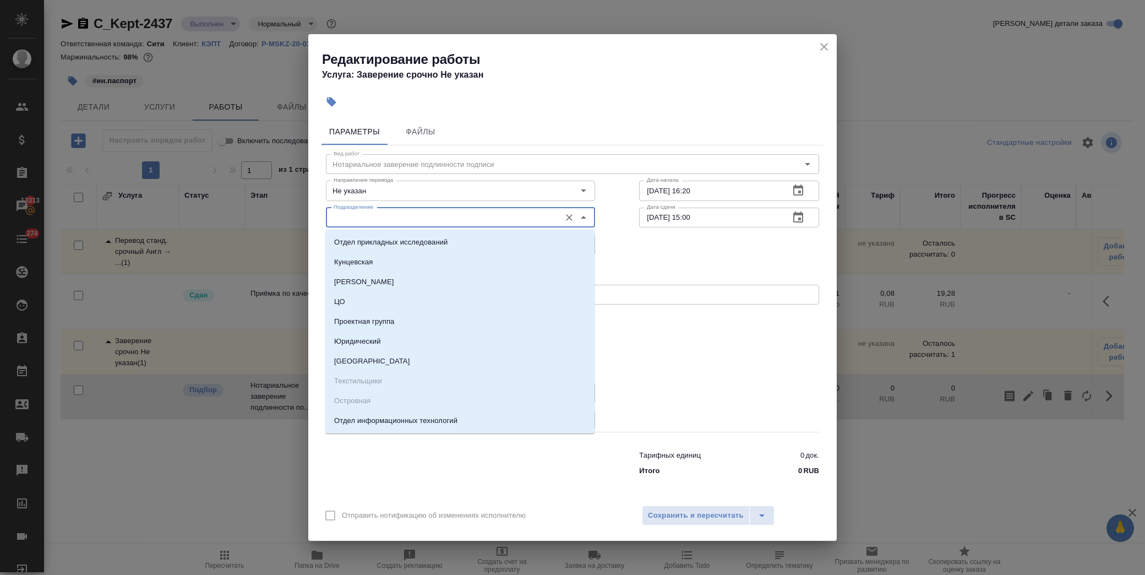
click at [395, 215] on input "Подразделение" at bounding box center [442, 217] width 226 height 13
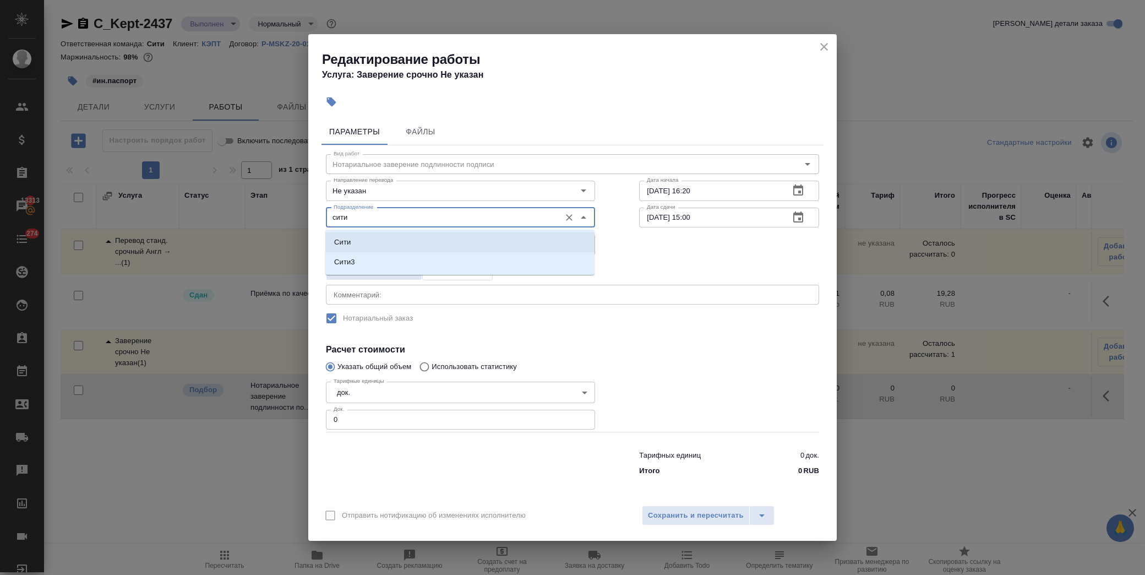
click at [397, 238] on li "Сити" at bounding box center [459, 242] width 269 height 20
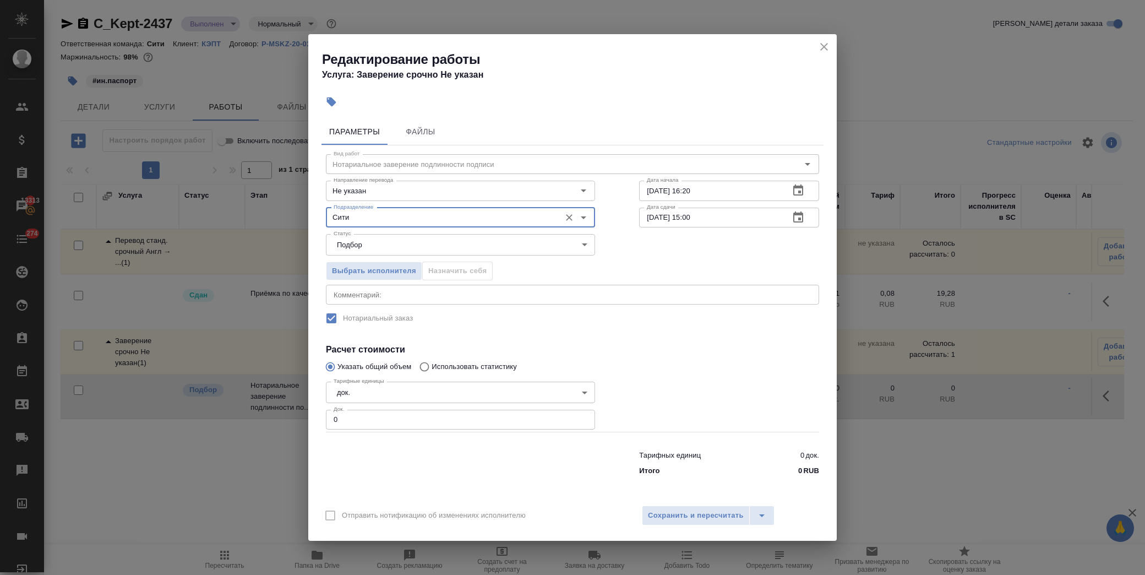
type input "Сити"
drag, startPoint x: 362, startPoint y: 424, endPoint x: 234, endPoint y: 444, distance: 128.7
click at [234, 444] on div "Редактирование работы Услуга: Заверение срочно Не указан Параметры Файлы Вид ра…" at bounding box center [572, 287] width 1145 height 575
type input "1"
click at [675, 501] on div "Отправить нотификацию об изменениях исполнителю Сохранить и пересчитать" at bounding box center [572, 519] width 528 height 42
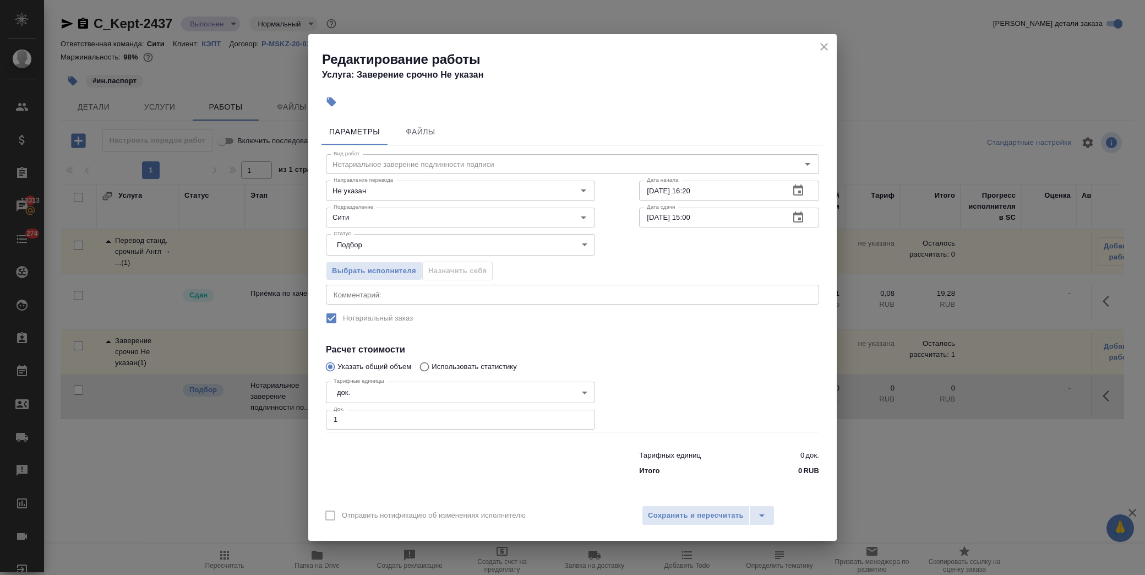
click at [684, 504] on div "Отправить нотификацию об изменениях исполнителю Сохранить и пересчитать" at bounding box center [572, 519] width 528 height 42
drag, startPoint x: 690, startPoint y: 520, endPoint x: 701, endPoint y: 512, distance: 13.3
click at [691, 520] on span "Сохранить и пересчитать" at bounding box center [696, 515] width 96 height 13
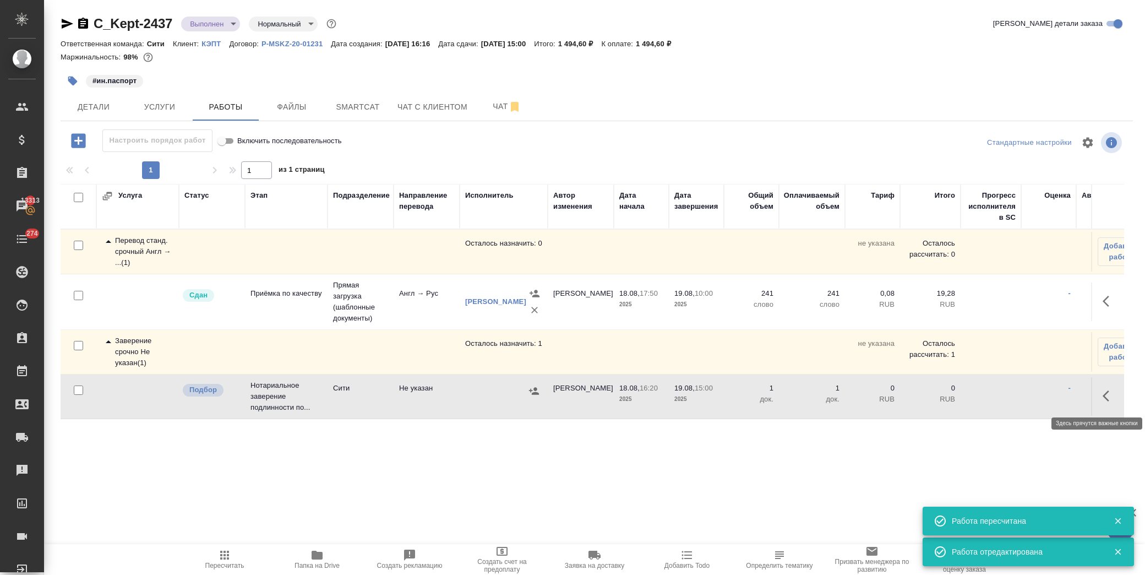
click at [1104, 397] on icon "button" at bounding box center [1108, 395] width 13 height 13
click at [1028, 398] on icon "button" at bounding box center [1028, 395] width 13 height 13
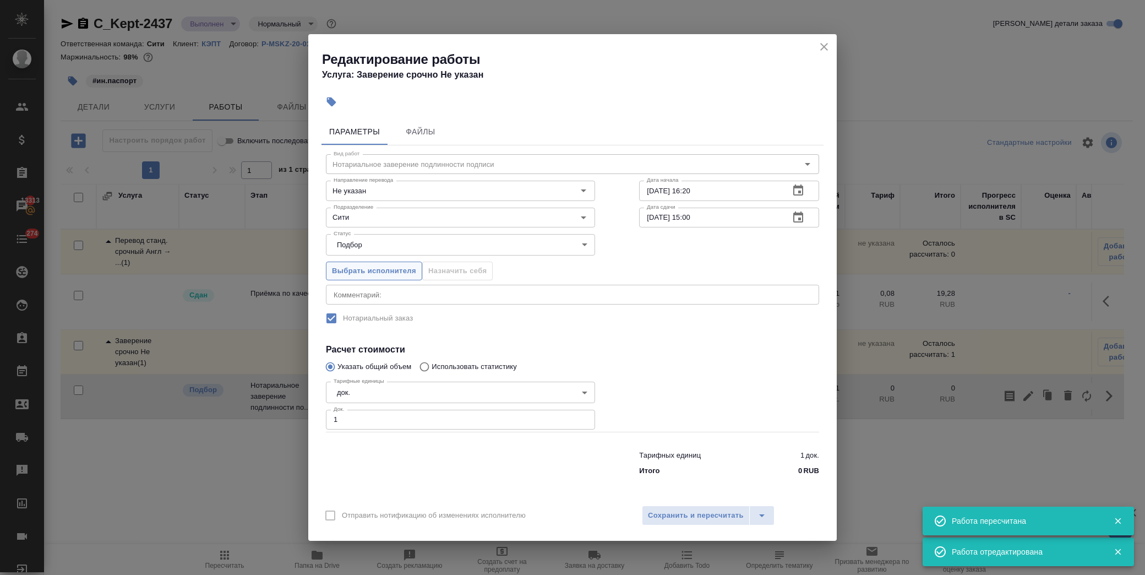
click at [357, 272] on span "Выбрать исполнителя" at bounding box center [374, 271] width 84 height 13
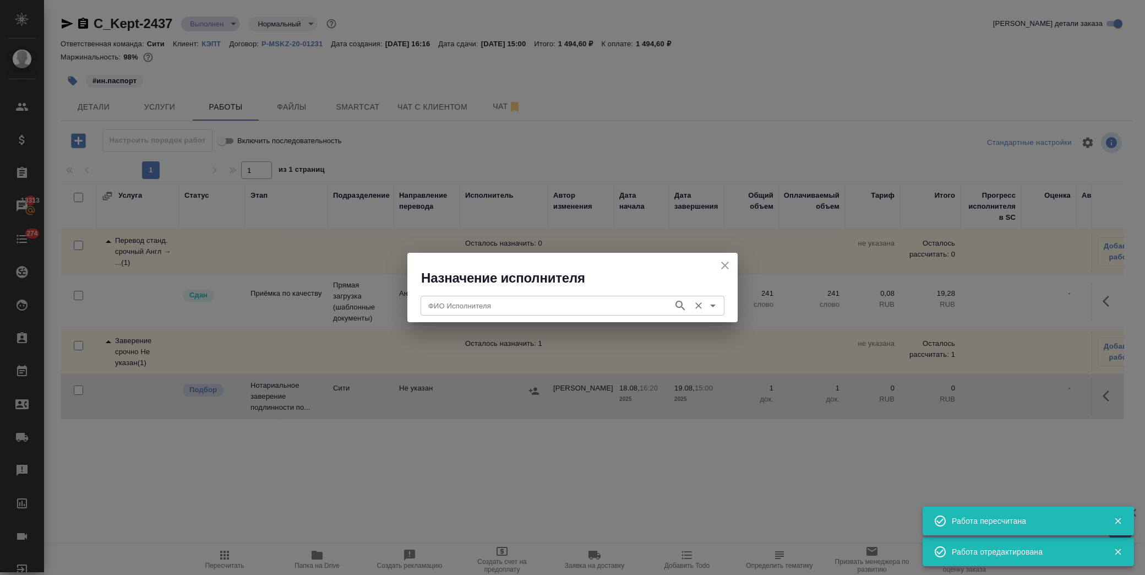
click at [494, 296] on div "ФИО Исполнителя" at bounding box center [573, 306] width 304 height 20
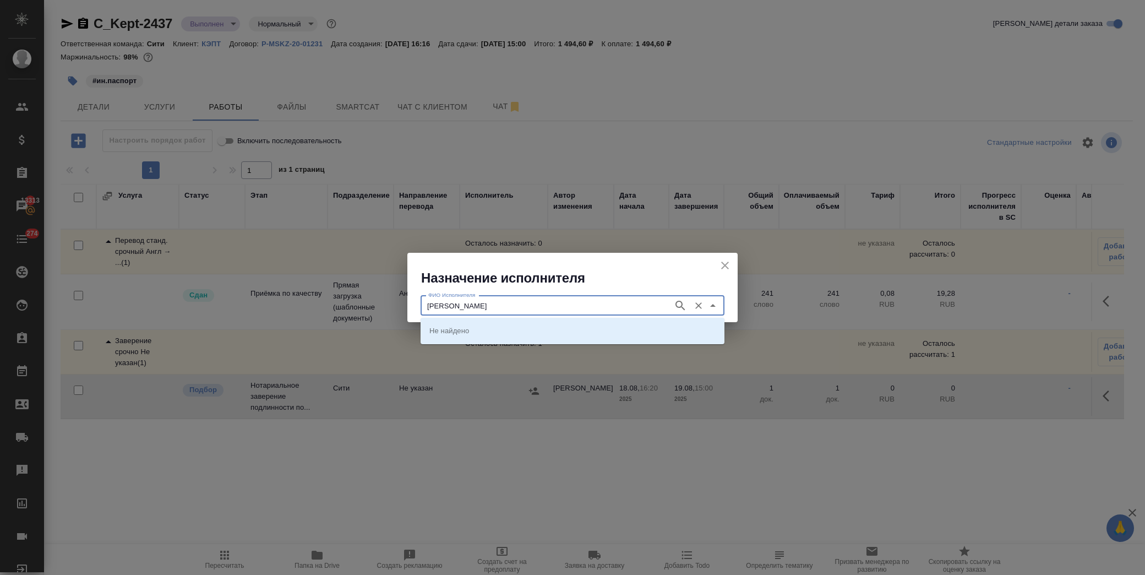
type input "[PERSON_NAME]"
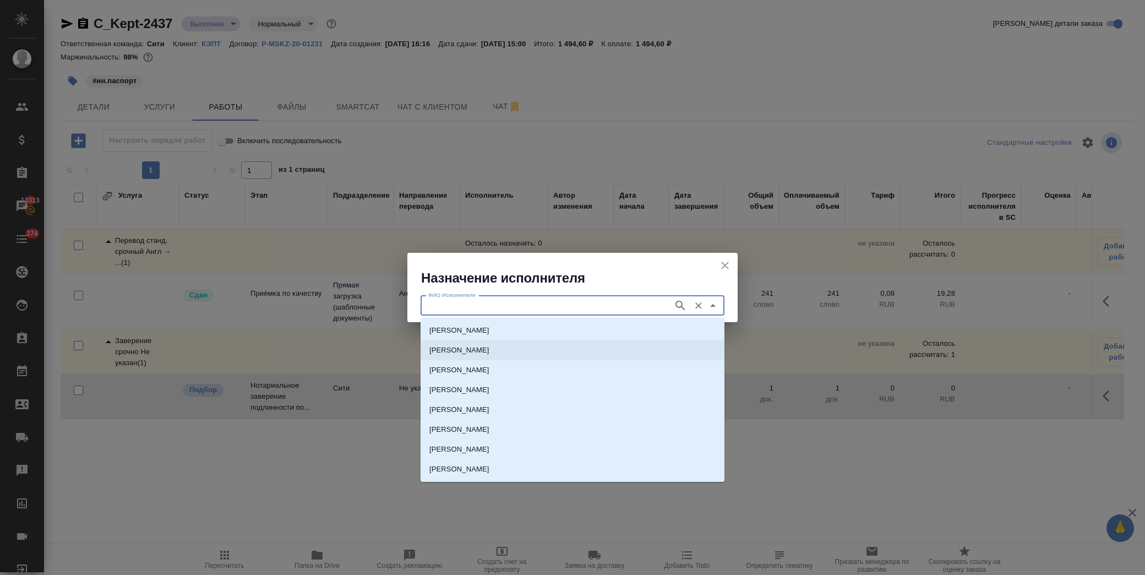
click at [474, 347] on p "[PERSON_NAME]" at bounding box center [459, 350] width 60 height 11
type input "[PERSON_NAME]"
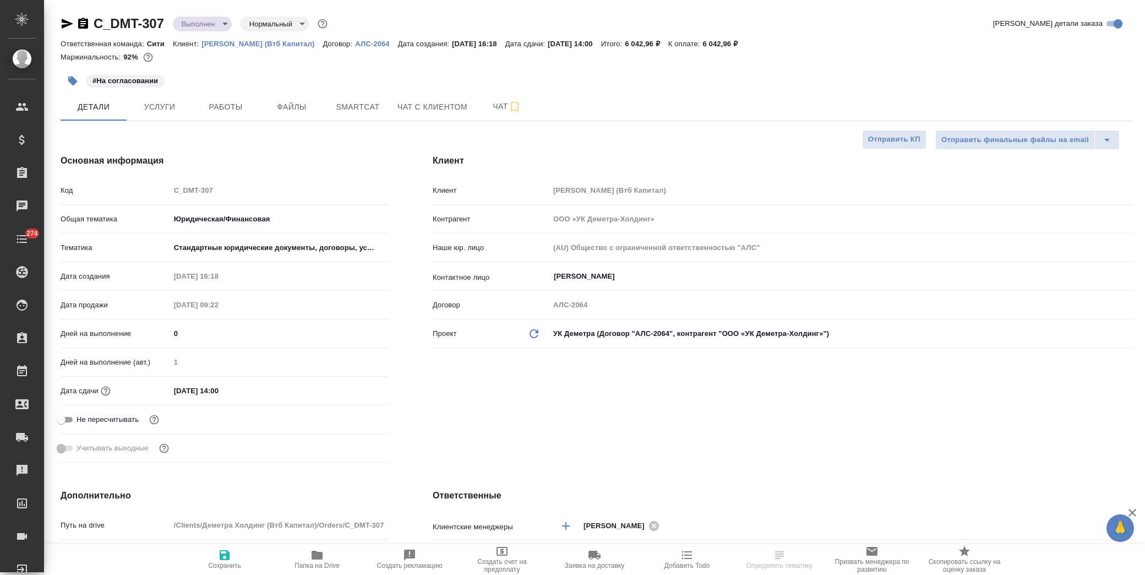
select select "RU"
type input "[PERSON_NAME]"
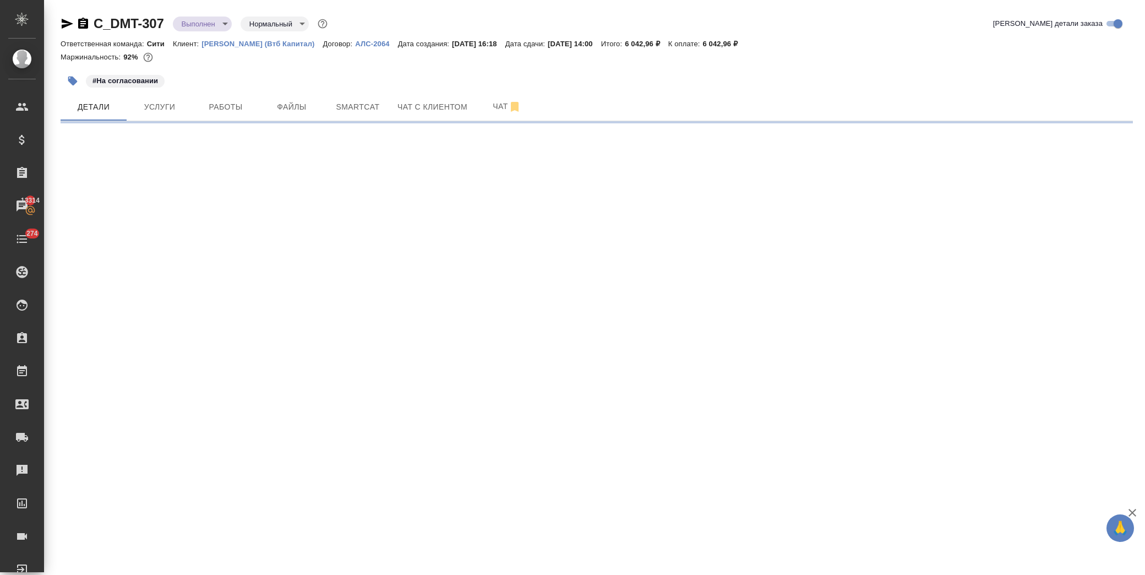
select select "RU"
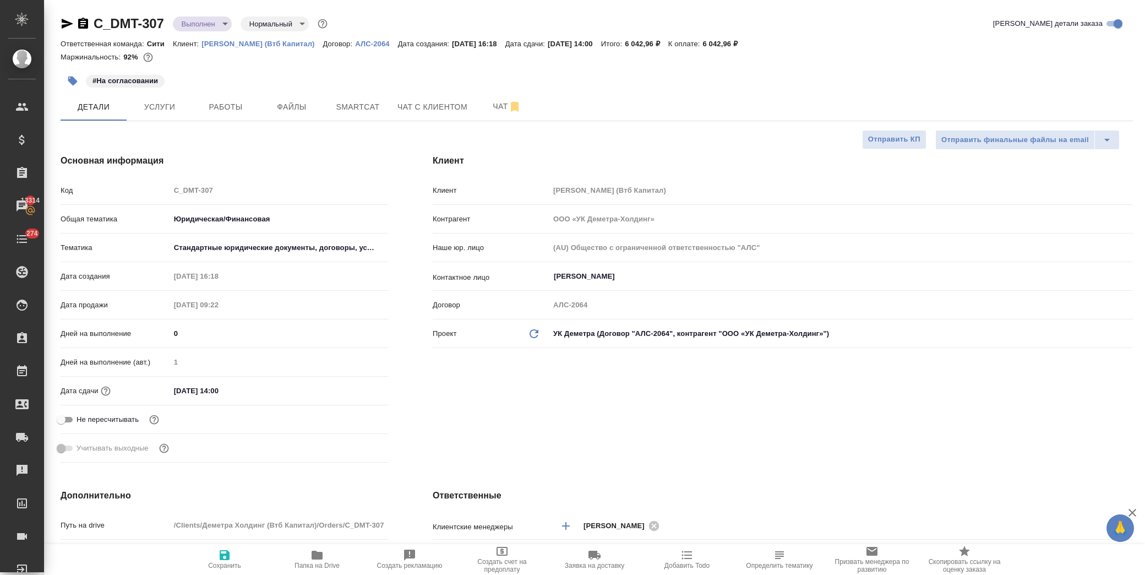
type textarea "x"
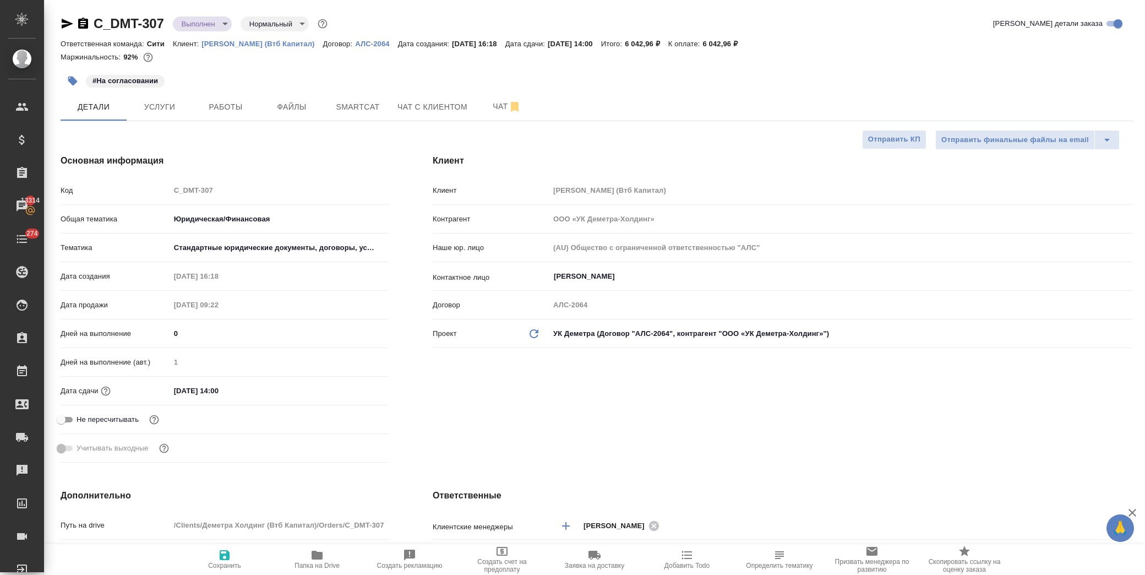
type textarea "x"
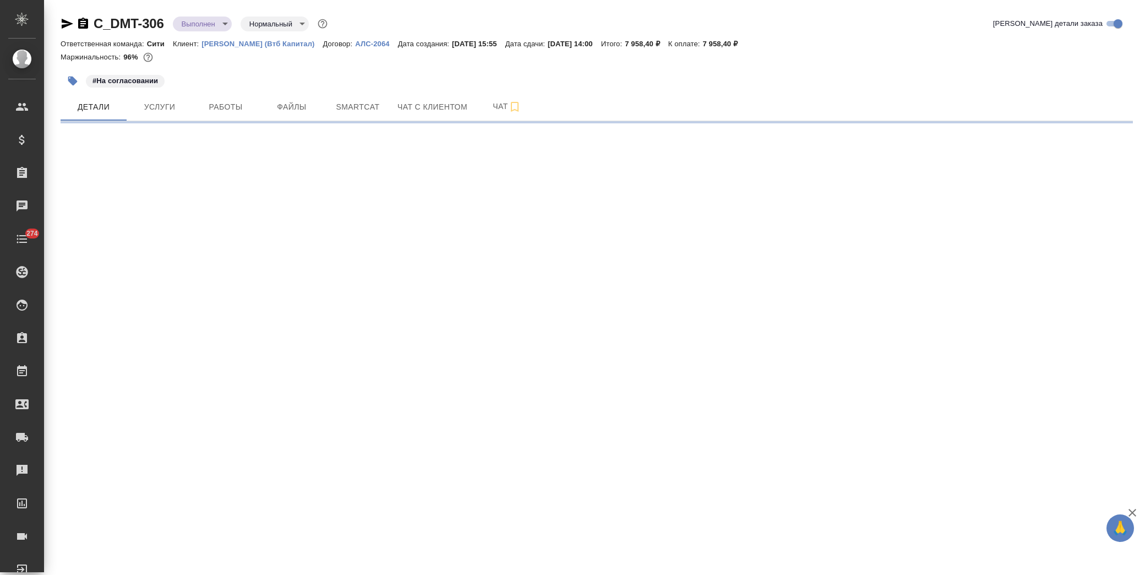
select select "RU"
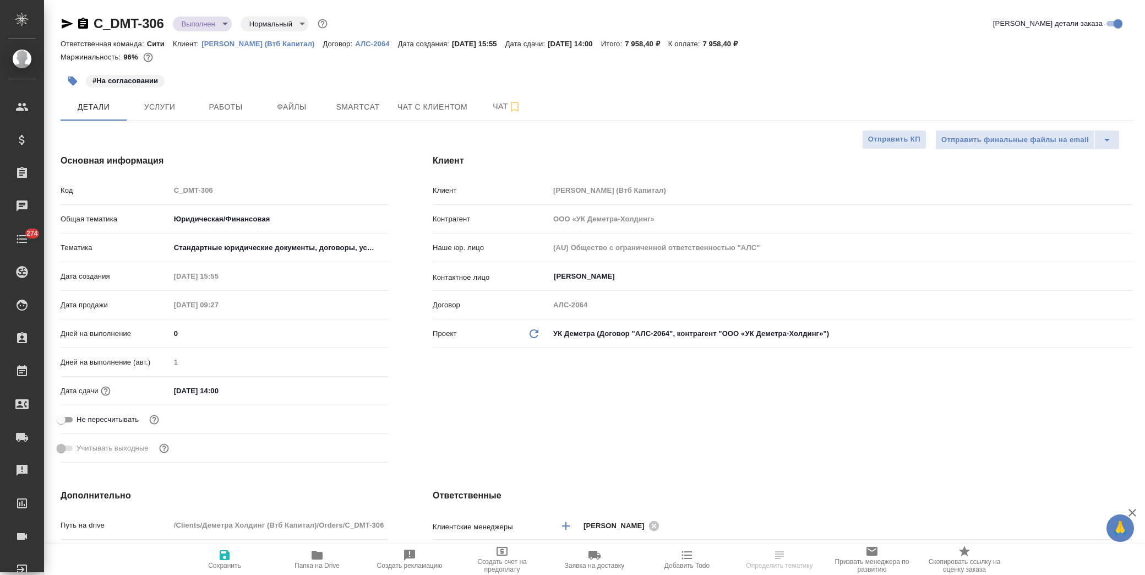
type textarea "x"
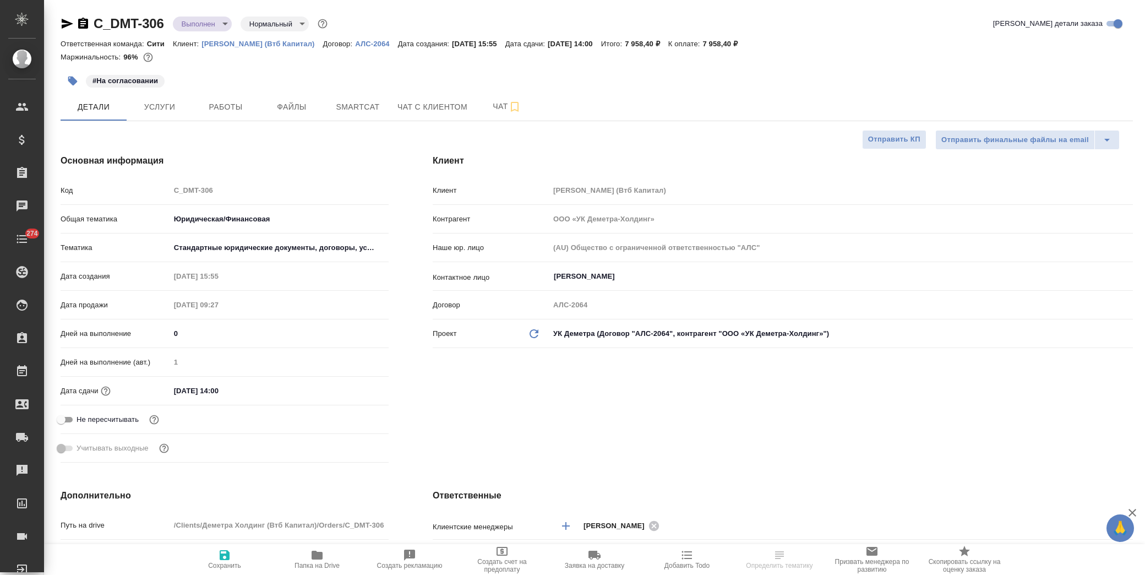
type textarea "x"
click at [175, 109] on span "Услуги" at bounding box center [159, 107] width 53 height 14
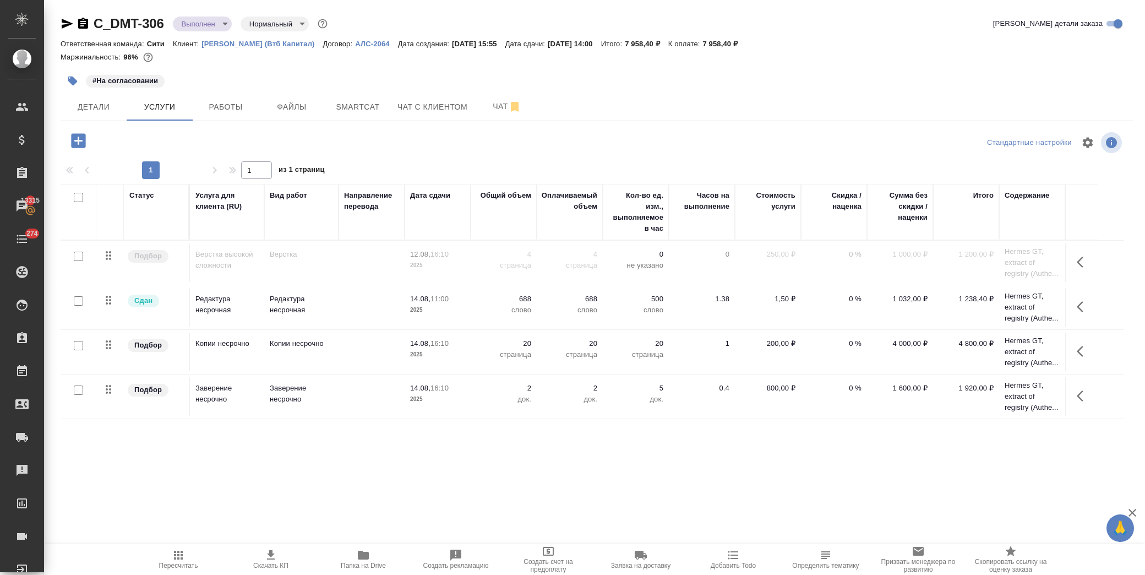
click at [514, 345] on p "20" at bounding box center [503, 343] width 55 height 11
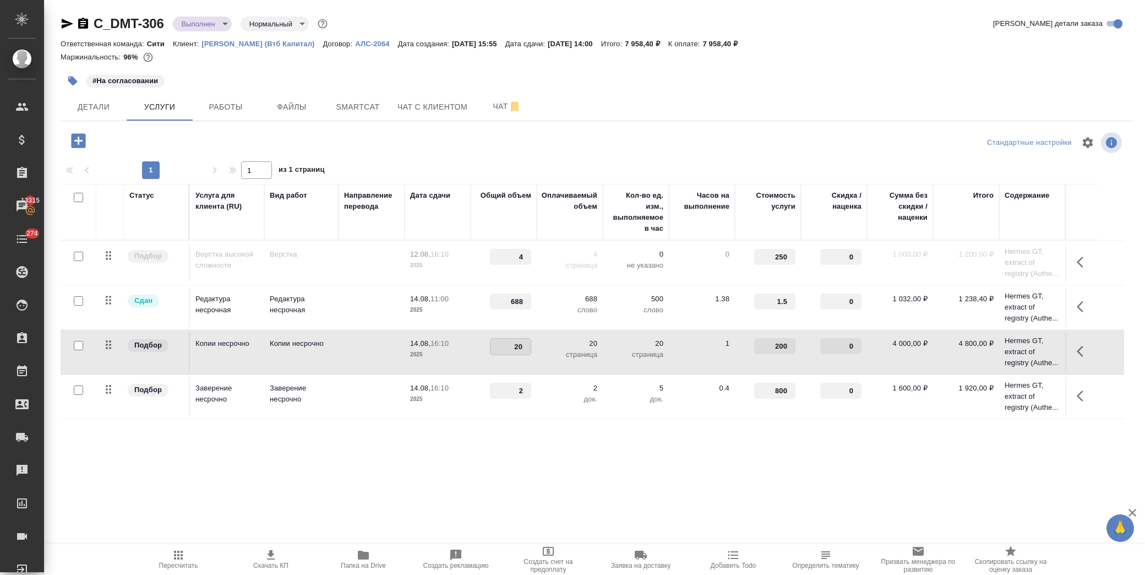
click at [510, 345] on input "20" at bounding box center [510, 346] width 40 height 16
click at [515, 348] on input "20" at bounding box center [510, 346] width 40 height 16
type input "30"
click at [379, 491] on div ".cls-1 fill:#fff; AWATERA [PERSON_NAME] Спецификации Заказы 13315 Чаты 274 Todo…" at bounding box center [572, 287] width 1145 height 575
click at [191, 141] on span "Сохранить и пересчитать" at bounding box center [156, 139] width 96 height 13
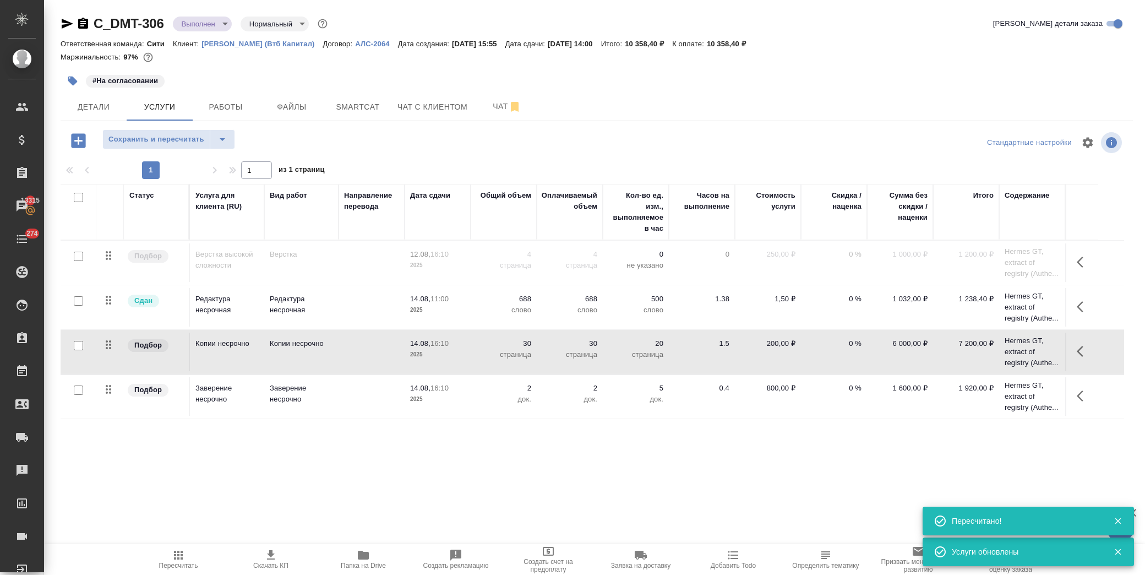
click at [272, 553] on icon "button" at bounding box center [270, 554] width 13 height 13
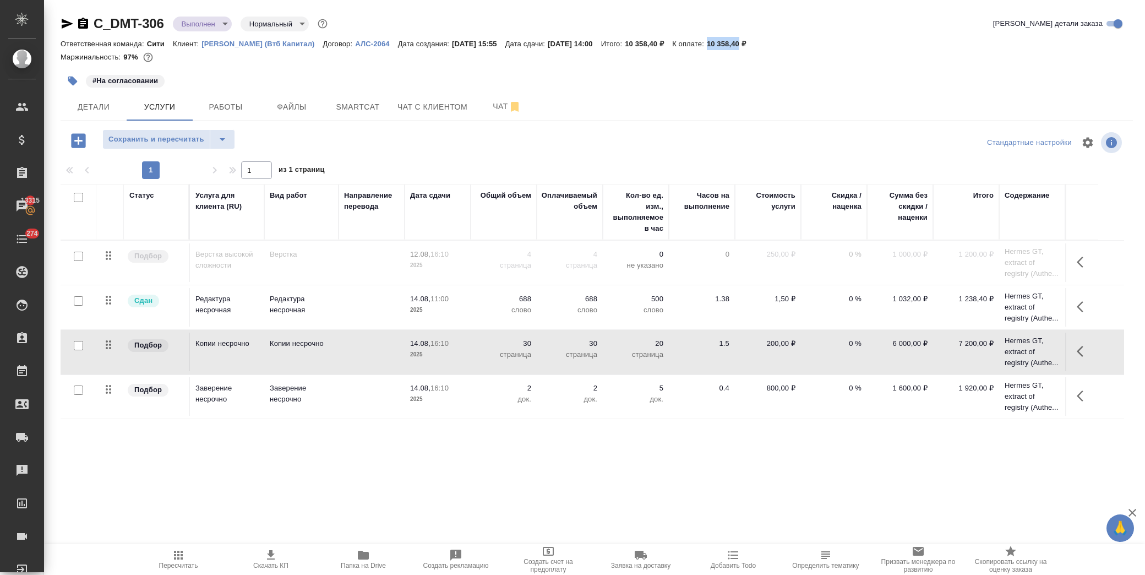
drag, startPoint x: 736, startPoint y: 45, endPoint x: 768, endPoint y: 45, distance: 31.4
click at [754, 45] on p "10 358,40 ₽" at bounding box center [730, 44] width 47 height 8
copy p "10 358,40"
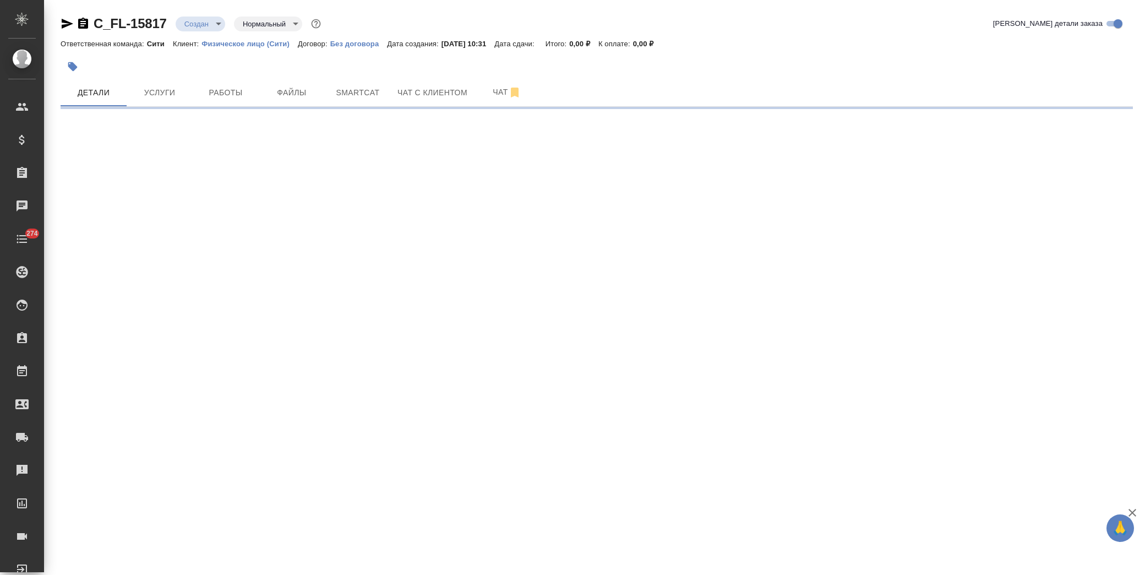
select select "RU"
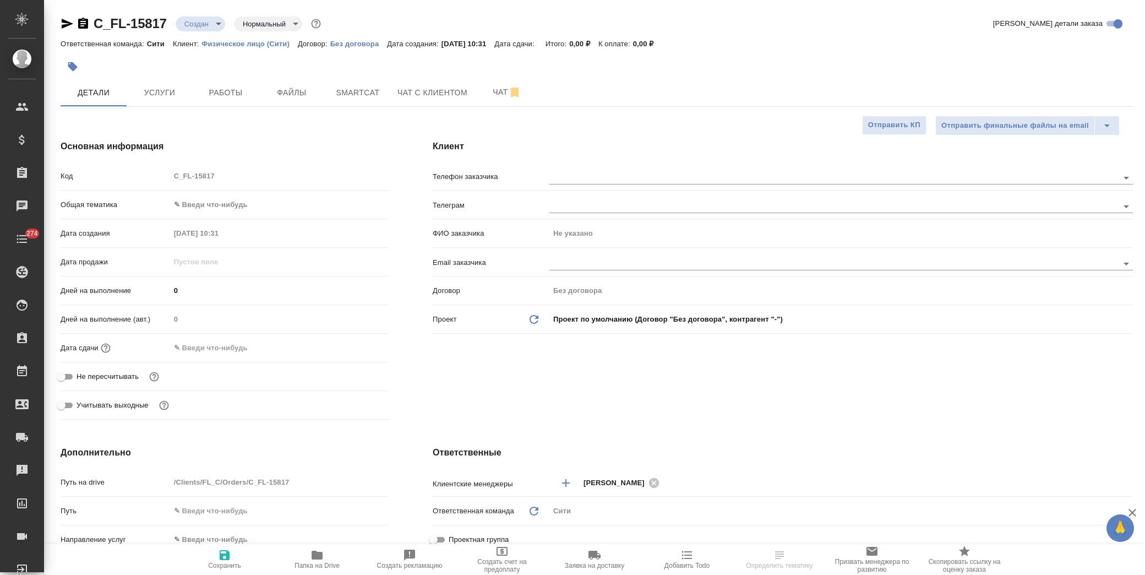
type textarea "x"
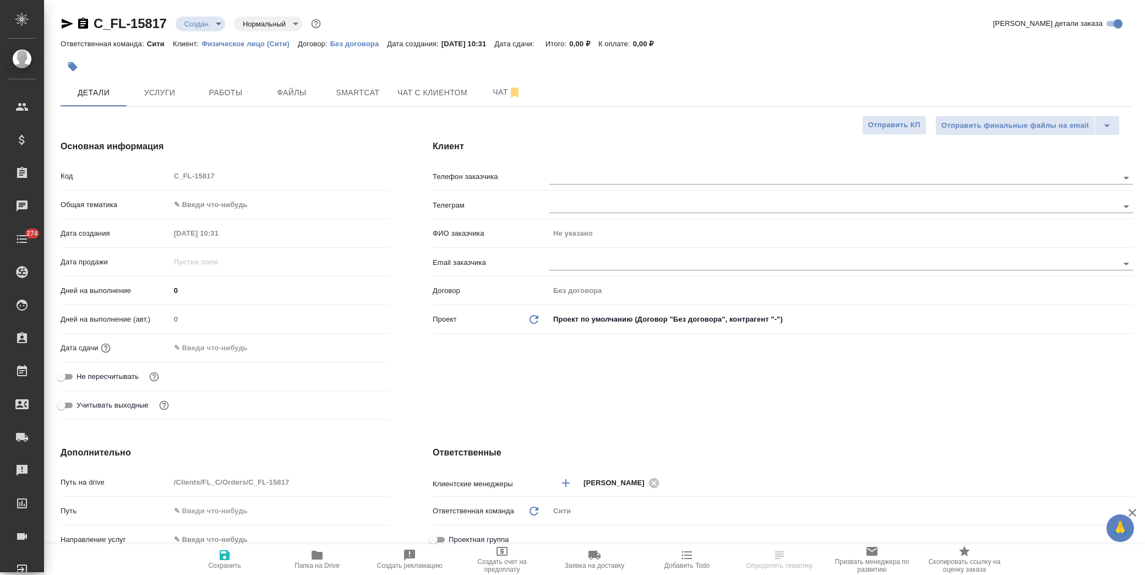
type textarea "x"
click at [226, 340] on input "text" at bounding box center [219, 348] width 96 height 16
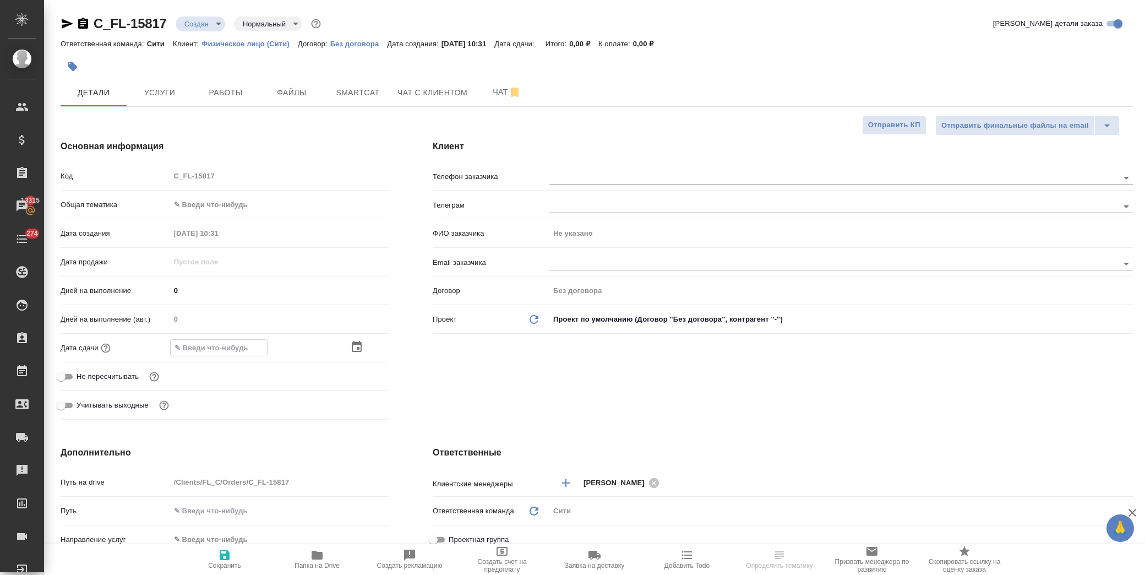
click at [358, 352] on icon "button" at bounding box center [356, 346] width 13 height 13
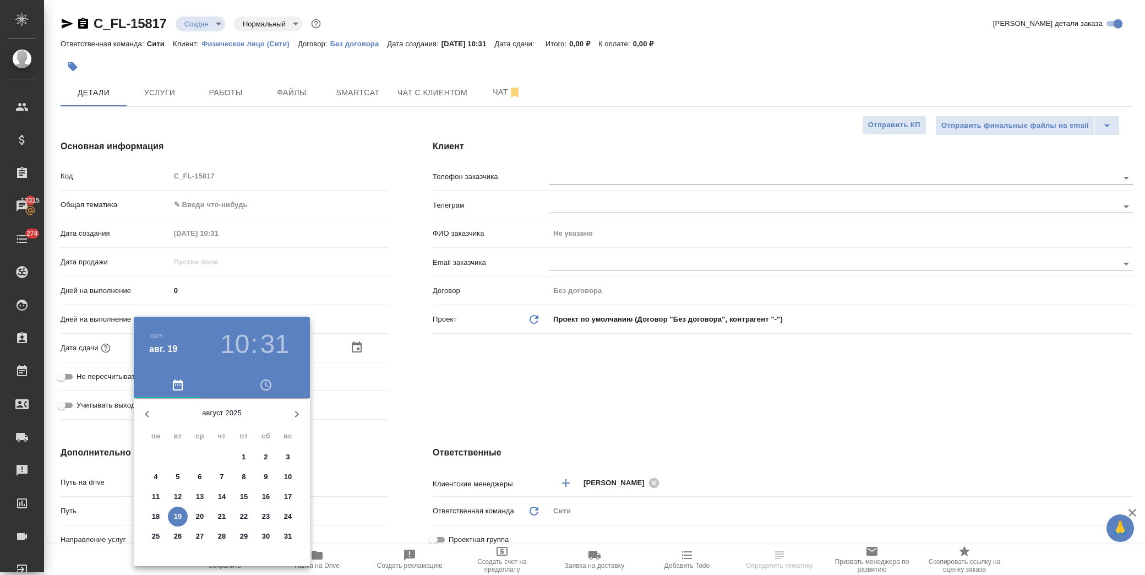
drag, startPoint x: 201, startPoint y: 514, endPoint x: 396, endPoint y: 394, distance: 229.0
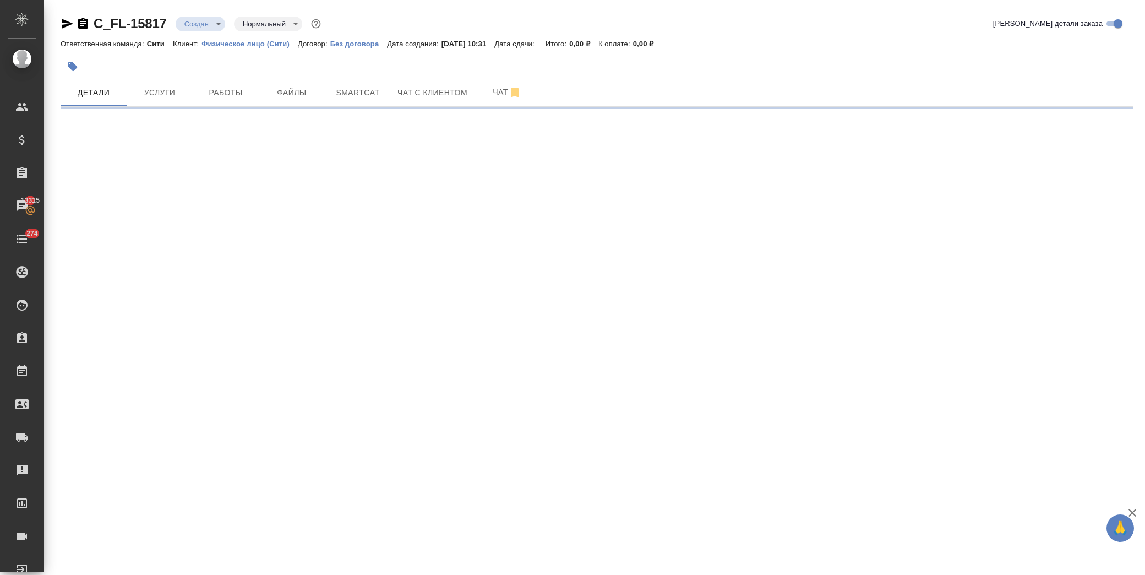
click at [396, 394] on div ".cls-1 fill:#fff; AWATERA [PERSON_NAME] Спецификации Заказы 13315 Чаты 274 Todo…" at bounding box center [572, 287] width 1145 height 575
select select "RU"
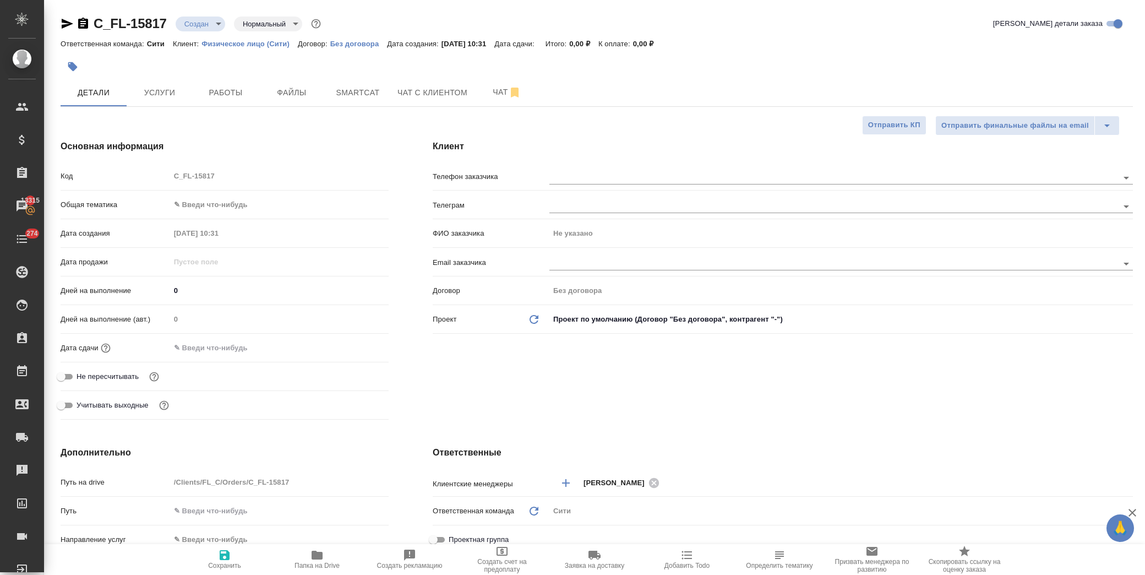
type textarea "x"
click at [267, 353] on input "text" at bounding box center [219, 348] width 96 height 16
drag, startPoint x: 347, startPoint y: 347, endPoint x: 361, endPoint y: 347, distance: 13.8
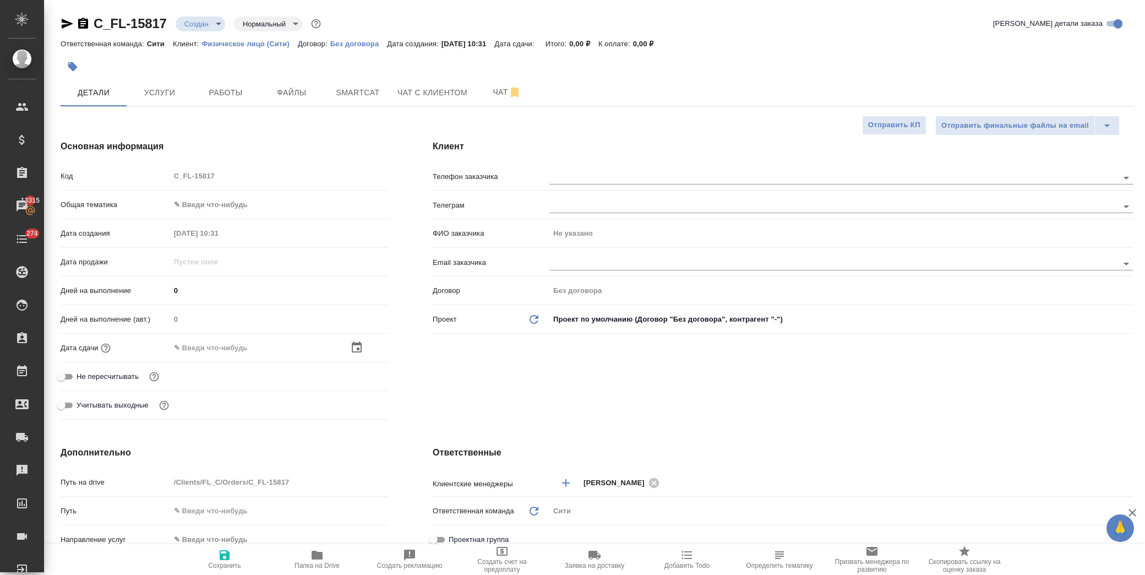
click at [348, 347] on div at bounding box center [279, 348] width 219 height 16
click at [361, 347] on icon "button" at bounding box center [357, 346] width 10 height 11
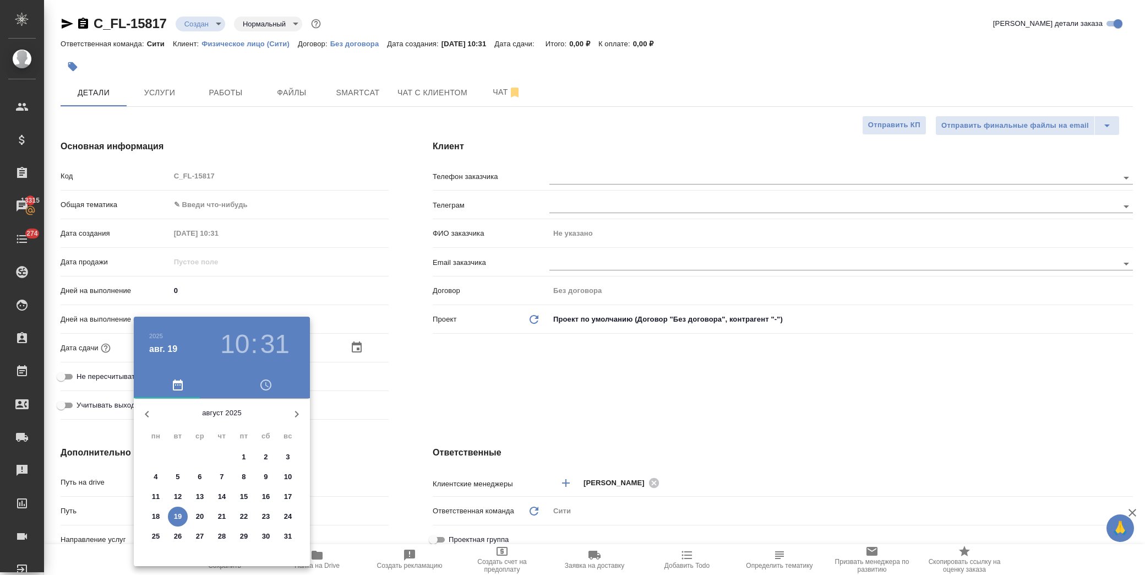
click at [200, 518] on p "20" at bounding box center [200, 516] width 8 height 11
type input "[DATE] 10:31"
type textarea "x"
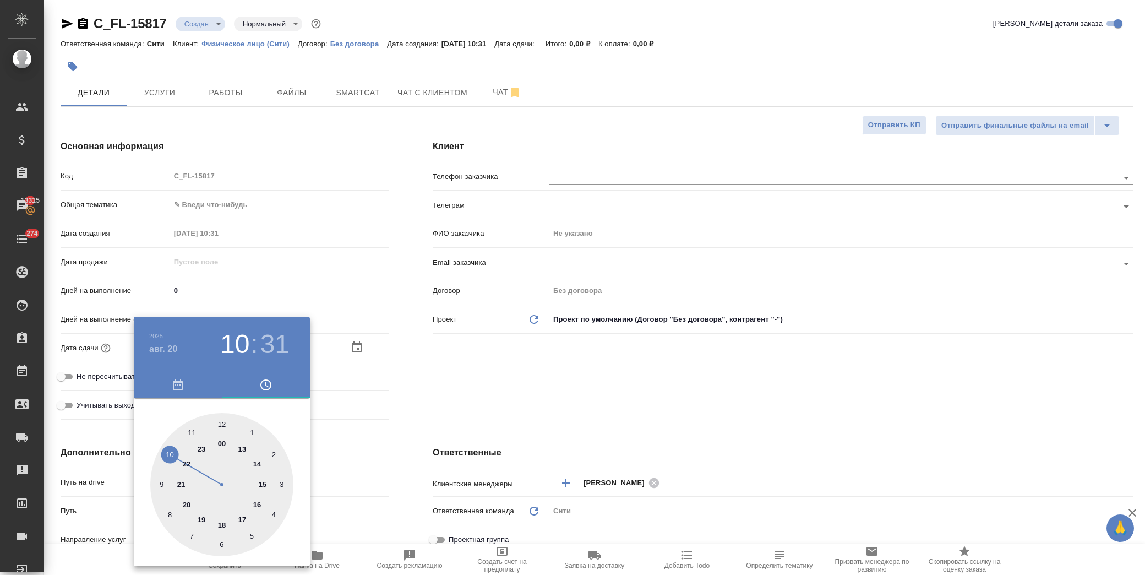
click at [441, 406] on div at bounding box center [572, 287] width 1145 height 575
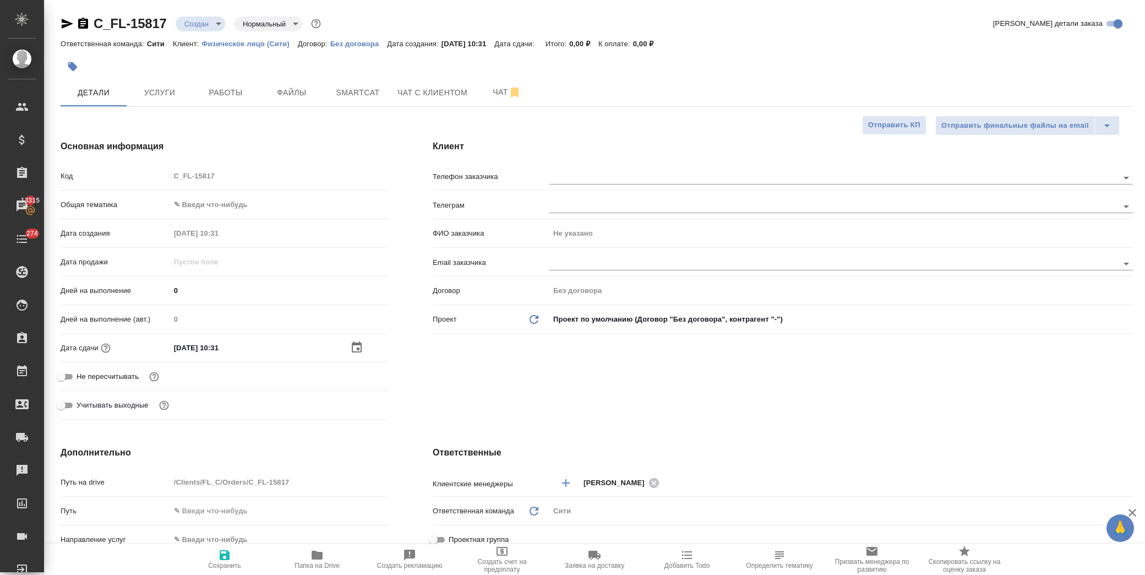
click at [226, 554] on icon "button" at bounding box center [225, 555] width 10 height 10
type textarea "x"
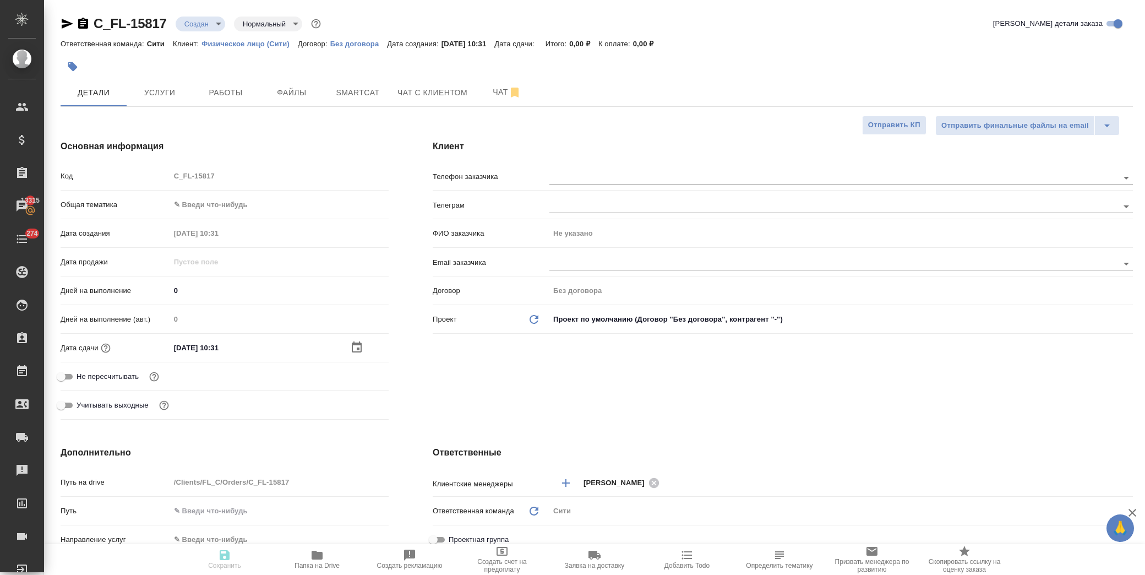
type textarea "x"
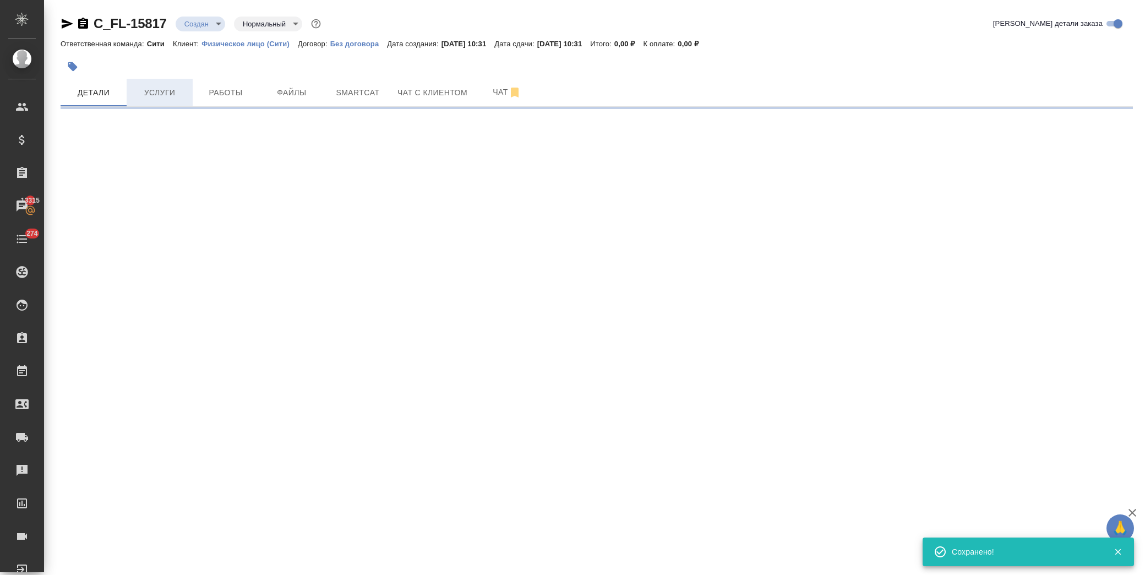
click at [156, 94] on span "Услуги" at bounding box center [159, 93] width 53 height 14
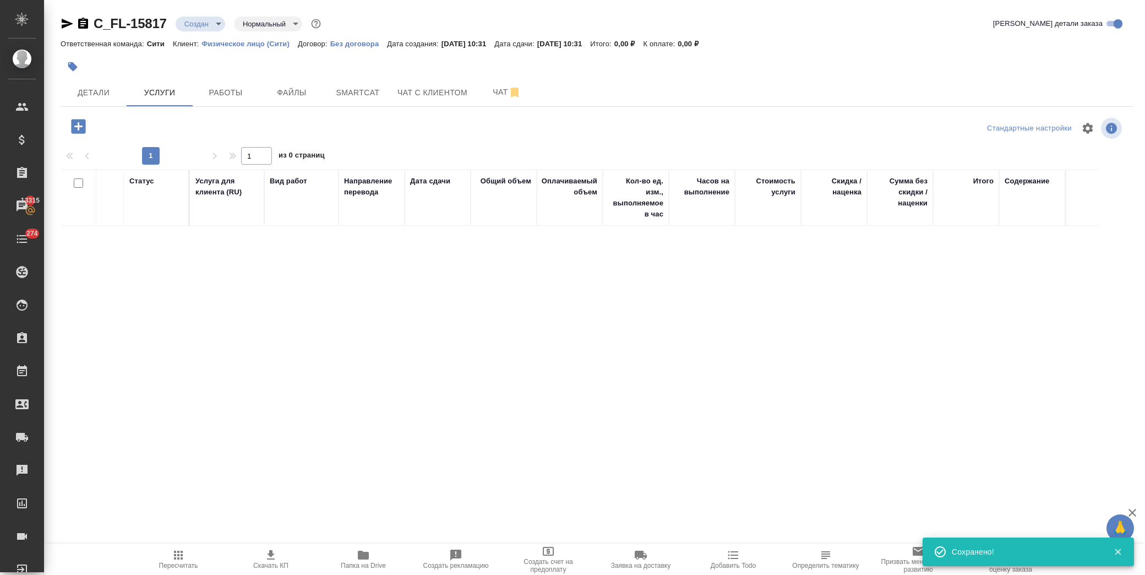
click at [78, 125] on icon "button" at bounding box center [78, 126] width 19 height 19
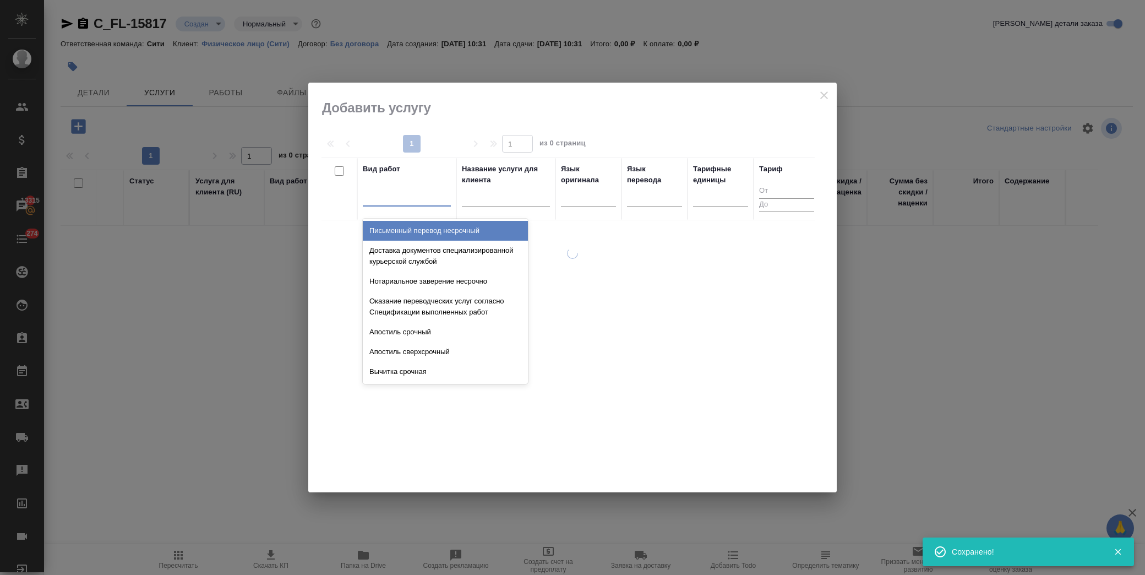
click at [395, 198] on div at bounding box center [407, 195] width 88 height 16
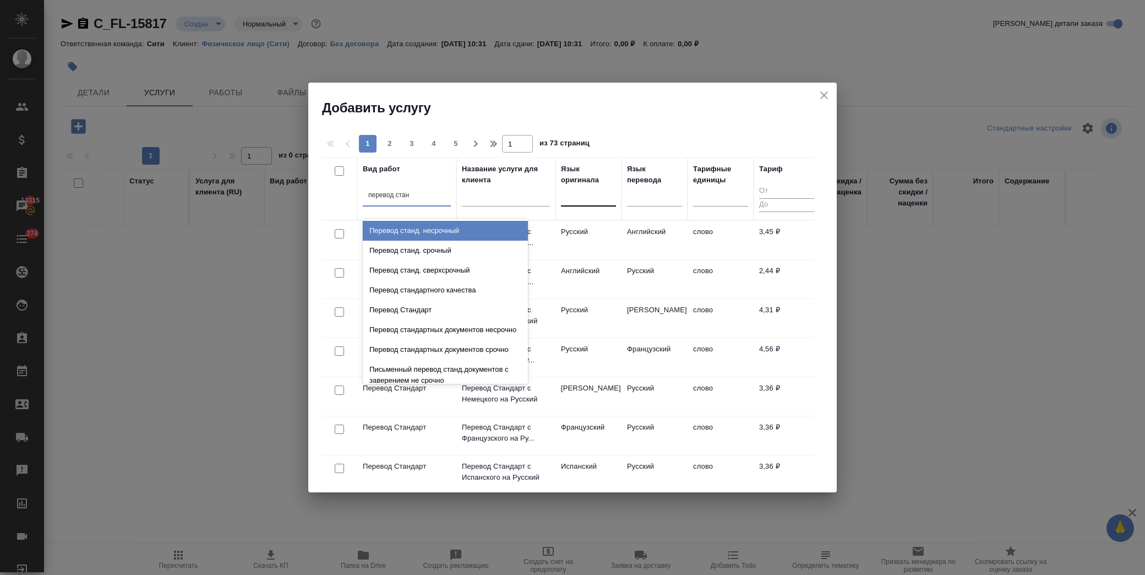
type input "перевод станд"
click at [458, 232] on div "Перевод станд. несрочный" at bounding box center [445, 231] width 165 height 20
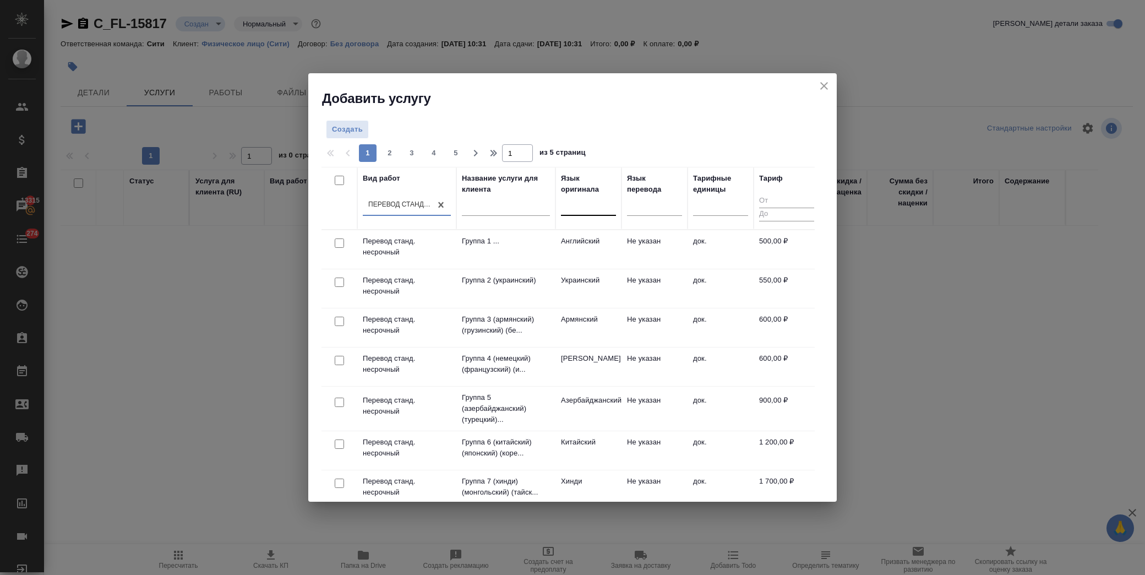
click at [578, 206] on div at bounding box center [588, 205] width 55 height 16
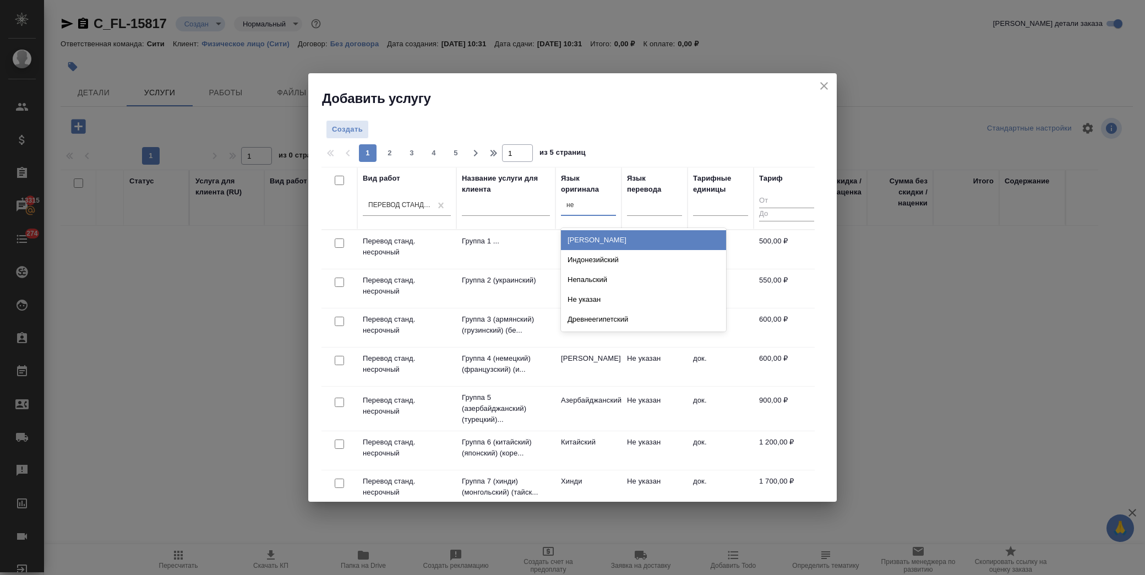
type input "нем"
click at [594, 237] on div "[PERSON_NAME]" at bounding box center [643, 240] width 165 height 20
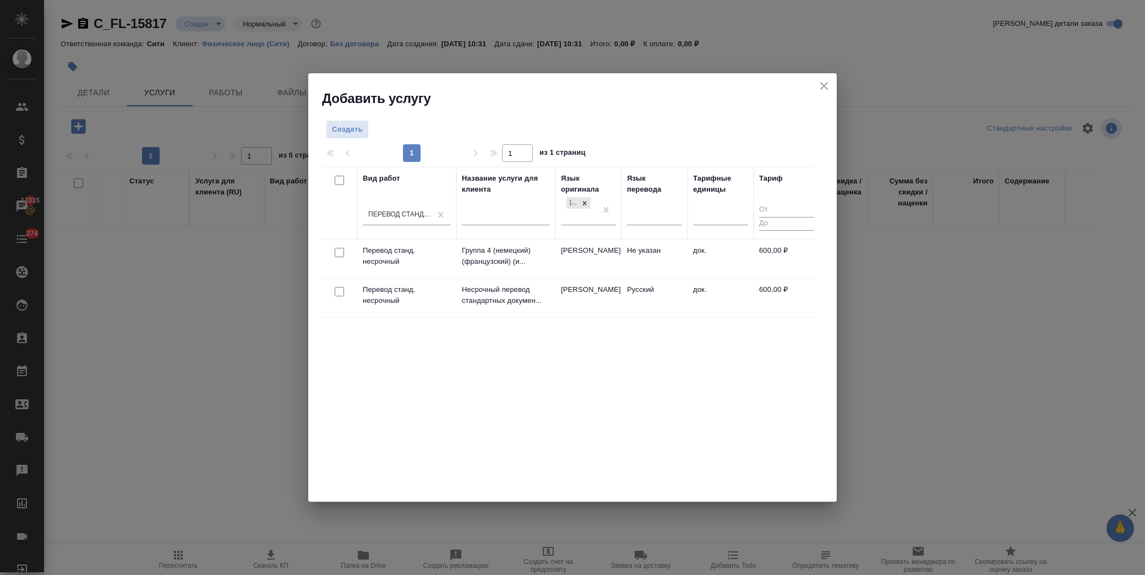
click at [340, 293] on input "checkbox" at bounding box center [339, 291] width 9 height 9
checkbox input "true"
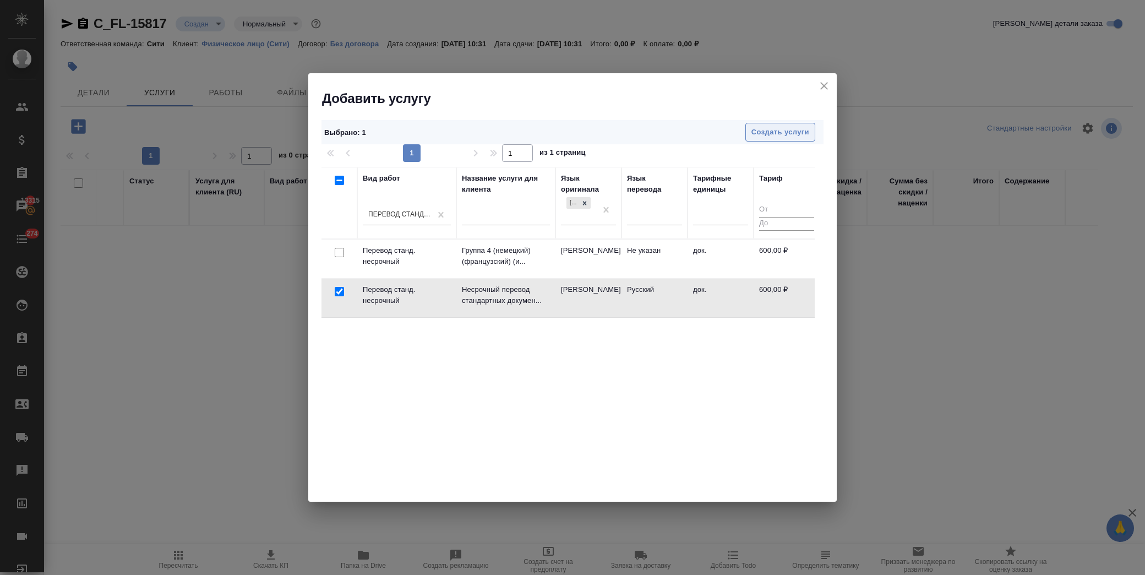
click at [771, 136] on span "Создать услуги" at bounding box center [780, 132] width 58 height 13
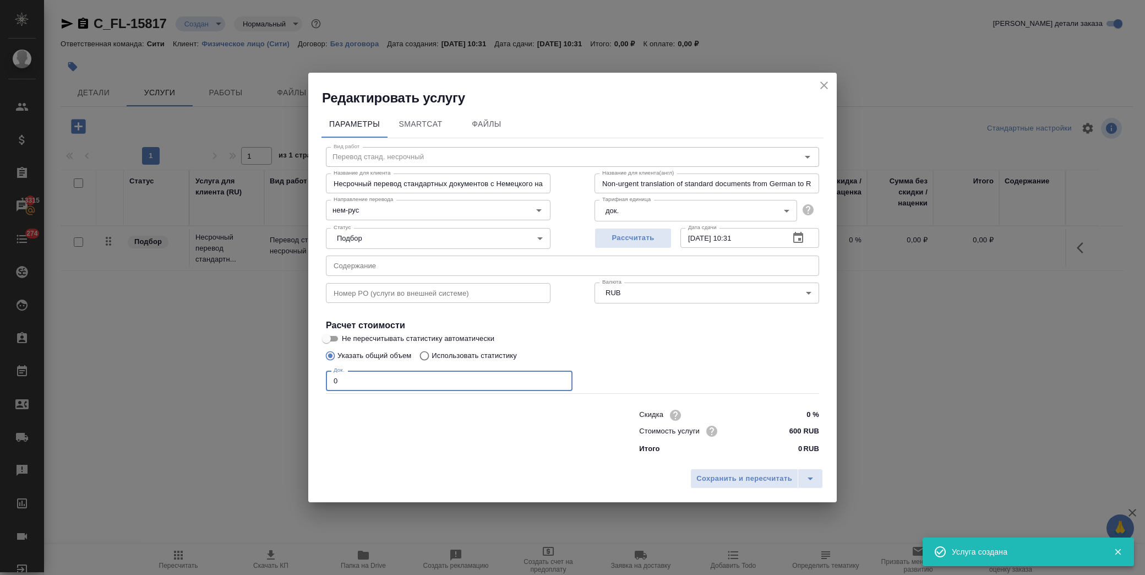
drag, startPoint x: 350, startPoint y: 383, endPoint x: 279, endPoint y: 392, distance: 71.0
click at [279, 392] on div "Редактировать услугу Параметры SmartCat Файлы Вид работ Перевод станд. несрочны…" at bounding box center [572, 287] width 1145 height 575
type input "1"
click at [747, 480] on span "Сохранить и пересчитать" at bounding box center [744, 478] width 96 height 13
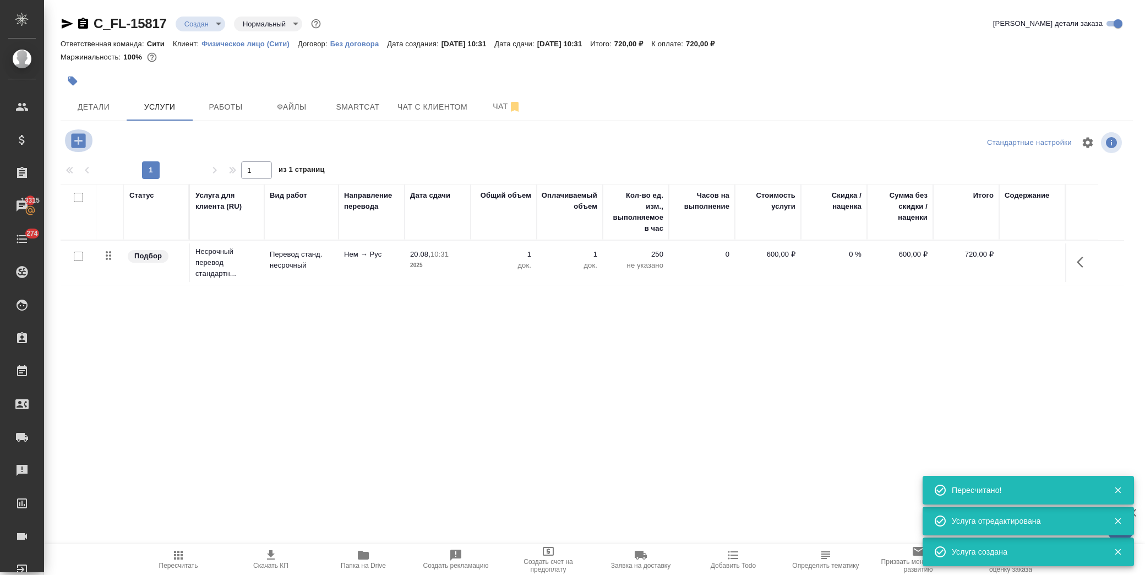
click at [83, 141] on icon "button" at bounding box center [78, 140] width 19 height 19
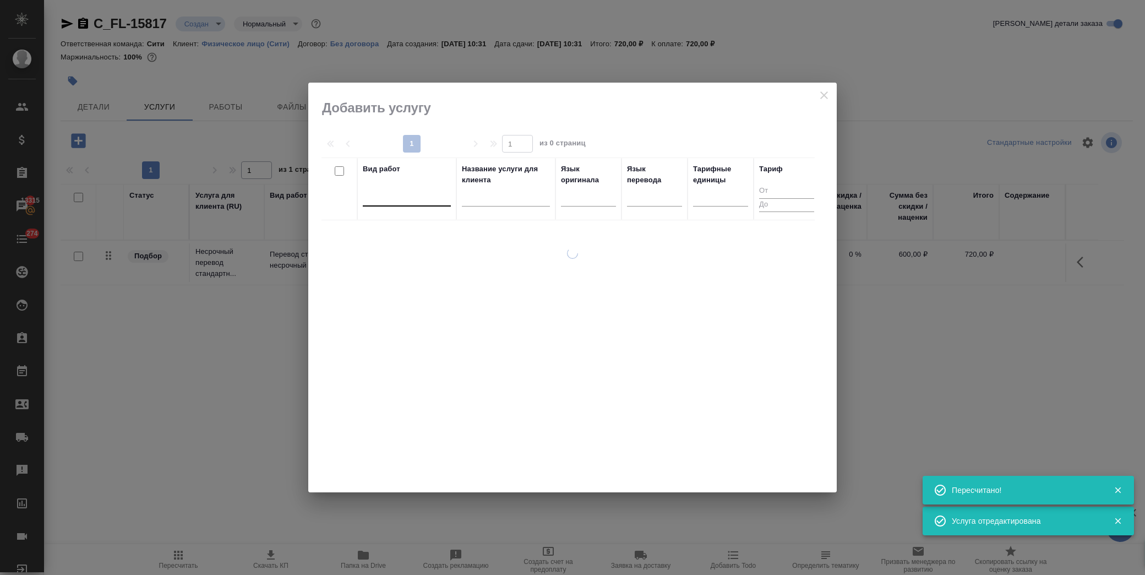
click at [406, 200] on div at bounding box center [407, 195] width 88 height 16
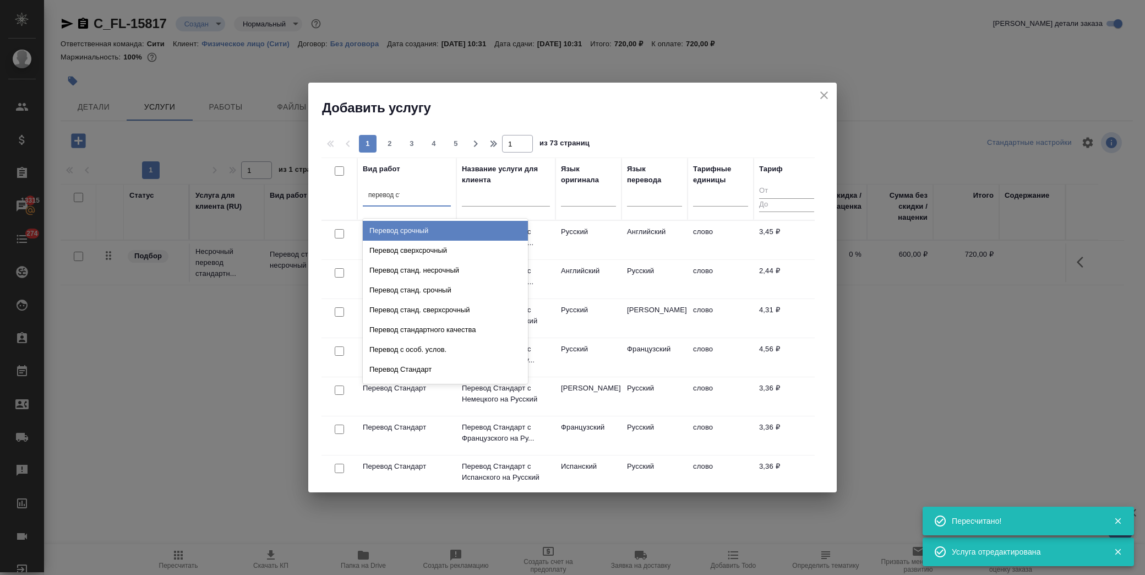
type input "перевод ста"
click at [435, 239] on div "Перевод станд. несрочный" at bounding box center [445, 231] width 165 height 20
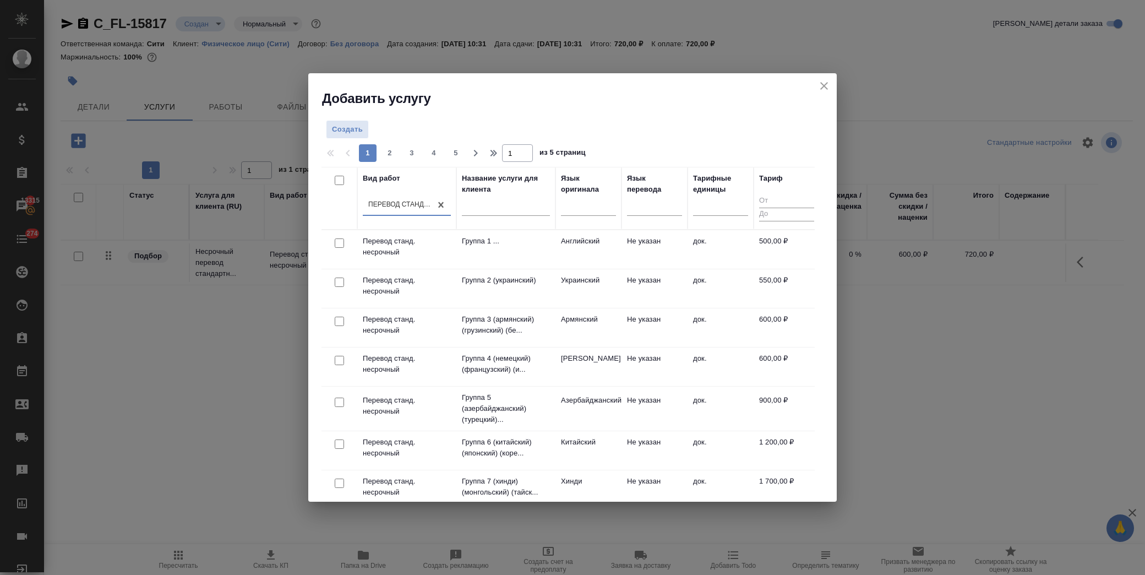
drag, startPoint x: 441, startPoint y: 202, endPoint x: 406, endPoint y: 203, distance: 35.8
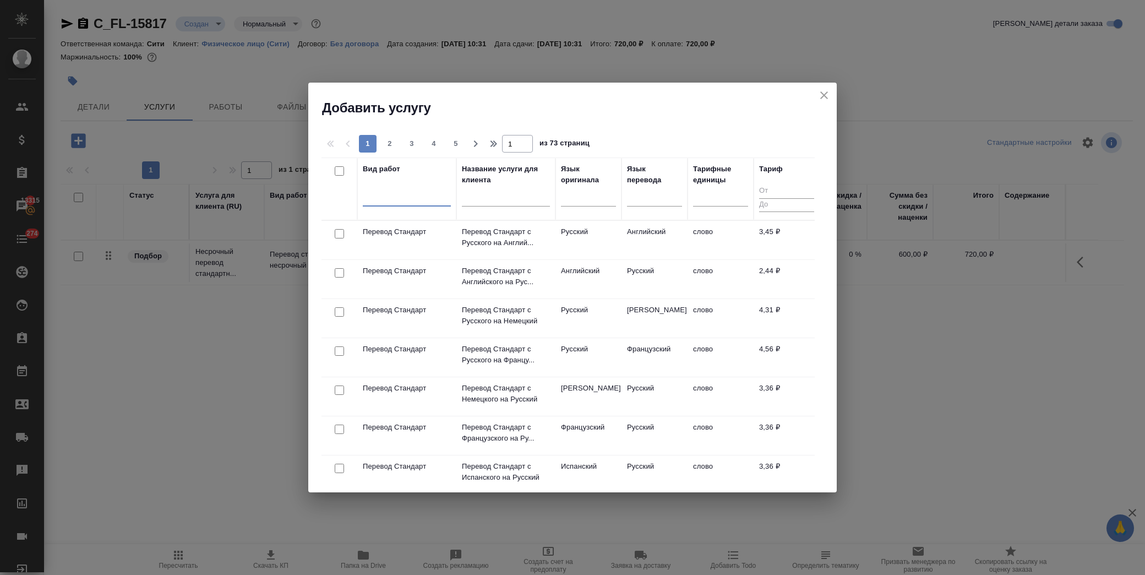
click at [392, 199] on div at bounding box center [407, 195] width 88 height 16
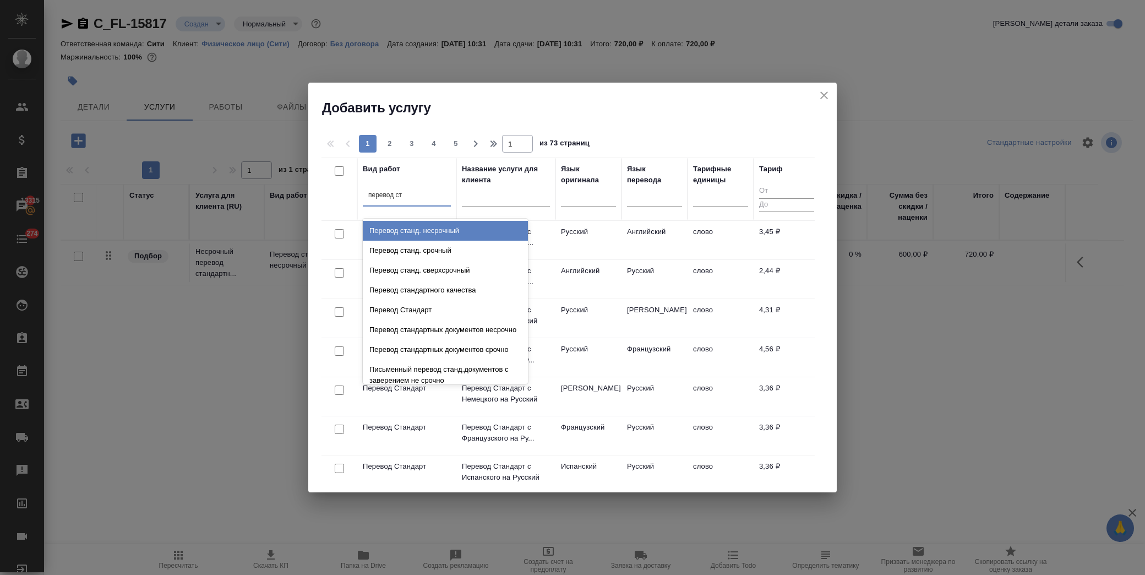
type input "перевод ста"
click at [446, 254] on div "Перевод станд. срочный" at bounding box center [445, 251] width 165 height 20
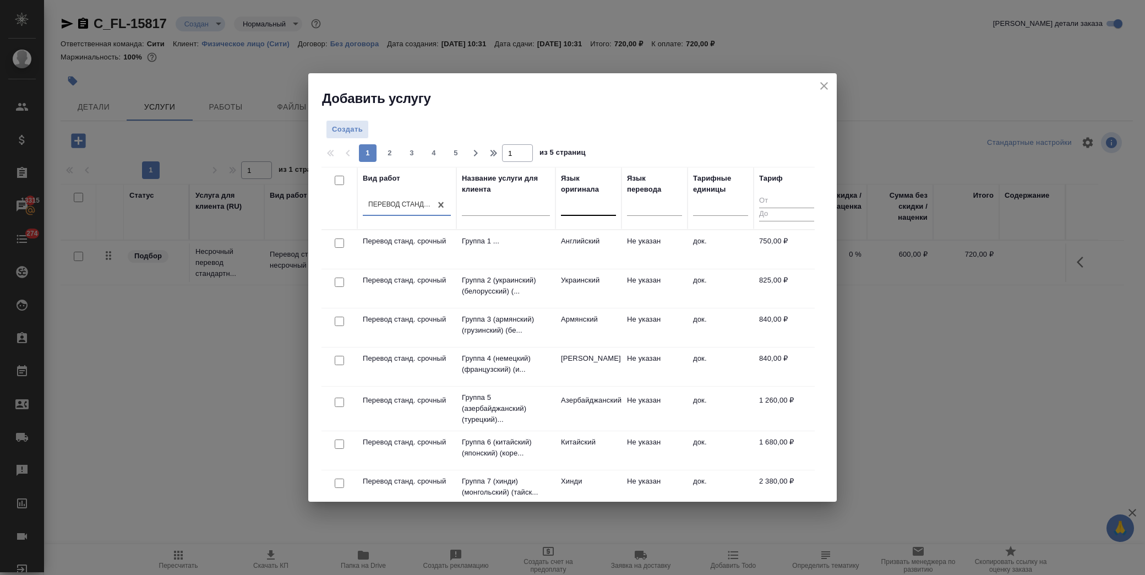
click at [576, 210] on div at bounding box center [588, 205] width 55 height 16
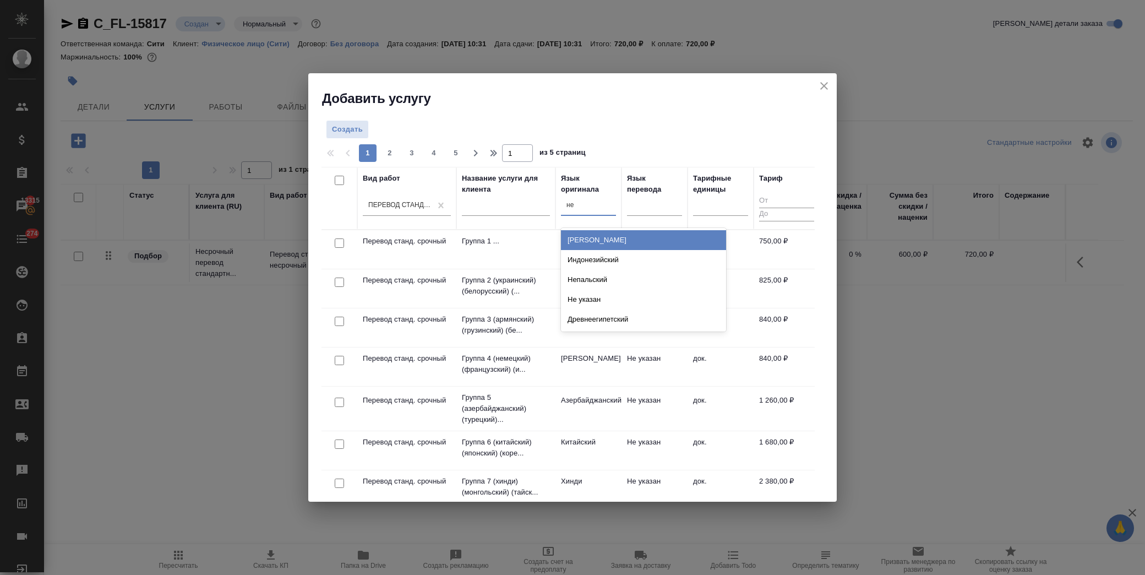
type input "нем"
click at [581, 241] on div "[PERSON_NAME]" at bounding box center [643, 240] width 165 height 20
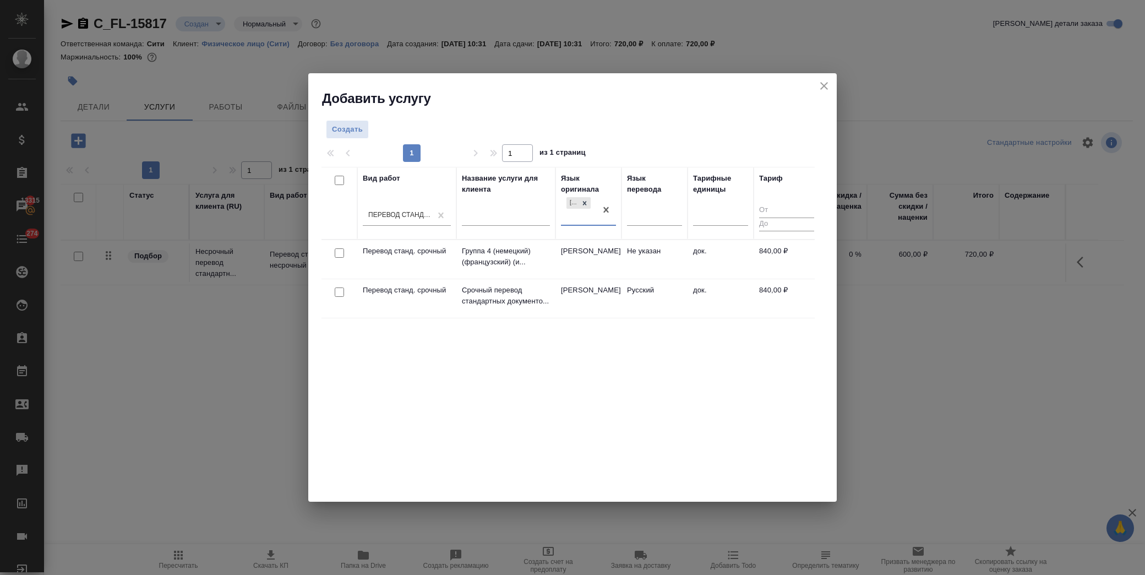
click at [337, 293] on input "checkbox" at bounding box center [339, 291] width 9 height 9
checkbox input "true"
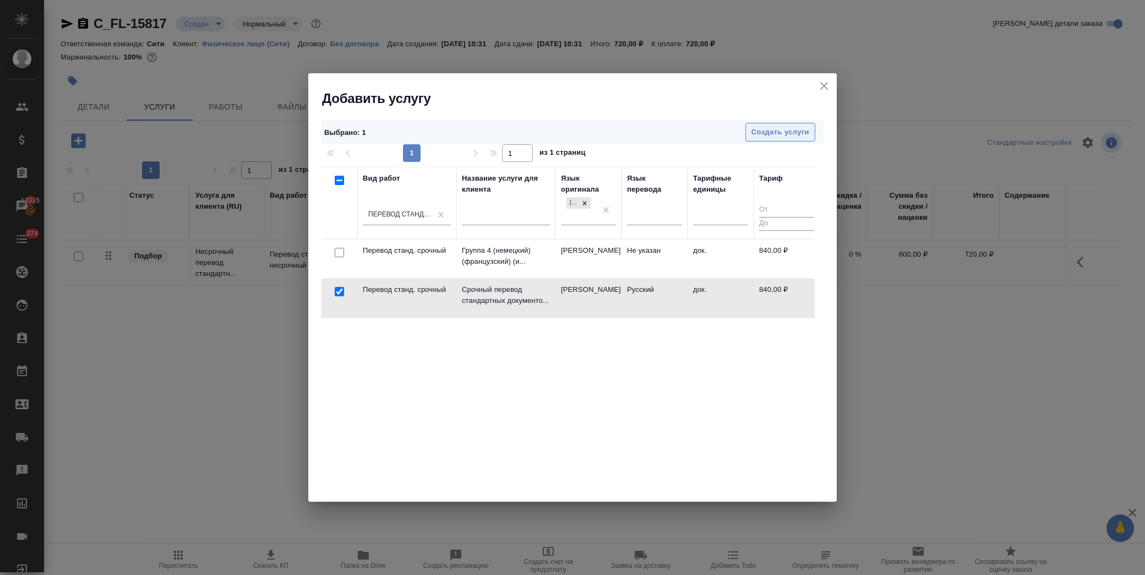
click at [807, 133] on span "Создать услуги" at bounding box center [780, 132] width 58 height 13
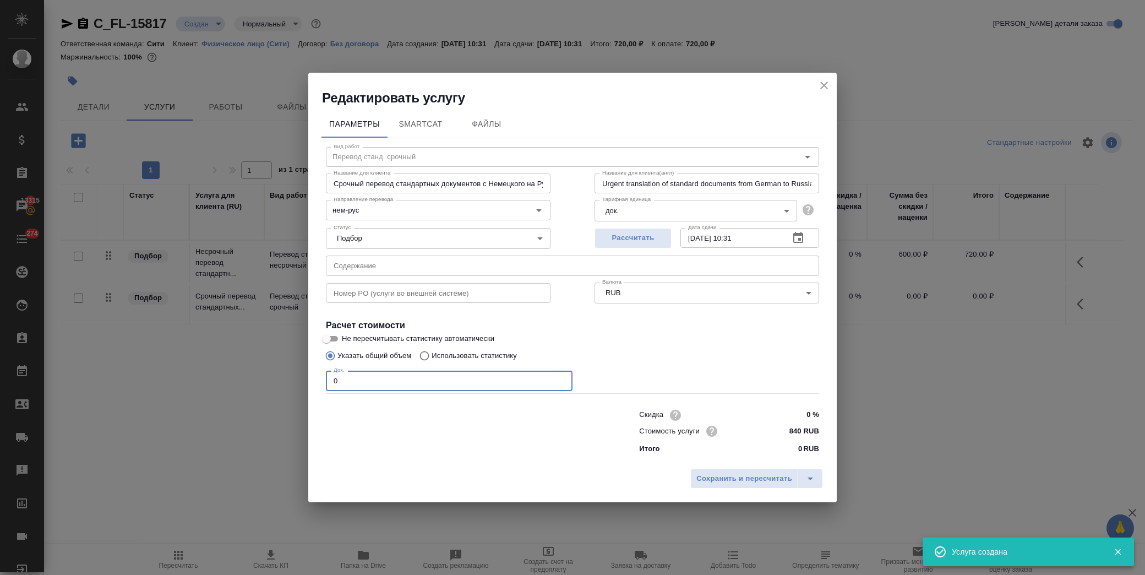
drag, startPoint x: 364, startPoint y: 383, endPoint x: 267, endPoint y: 384, distance: 97.4
click at [267, 384] on div "Редактировать услугу Параметры SmartCat Файлы Вид работ Перевод станд. срочный …" at bounding box center [572, 287] width 1145 height 575
type input "1"
click at [735, 479] on span "Сохранить и пересчитать" at bounding box center [744, 478] width 96 height 13
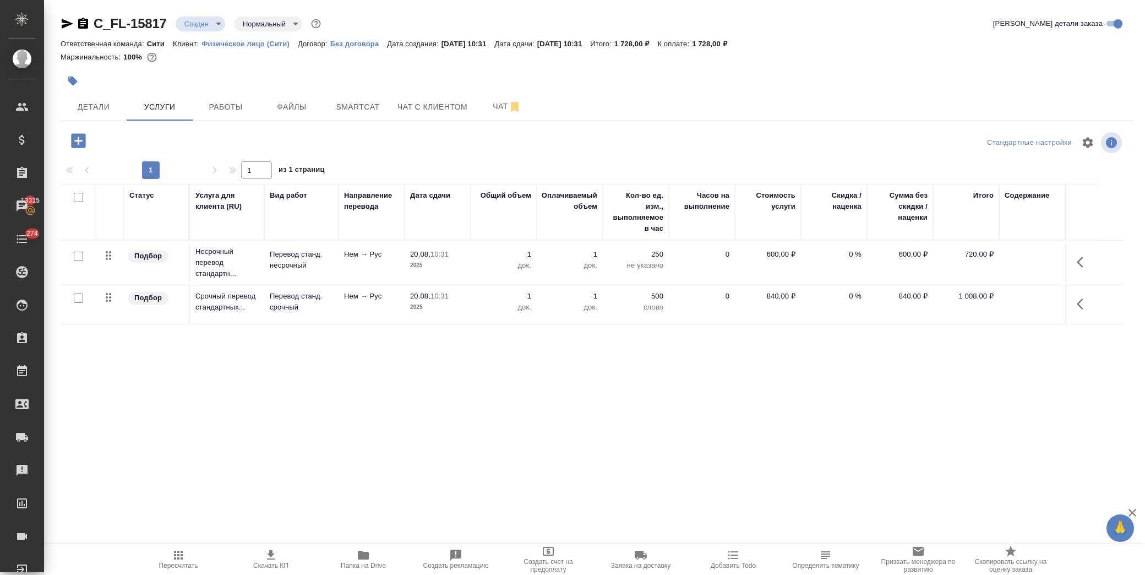
drag, startPoint x: 495, startPoint y: 375, endPoint x: 242, endPoint y: 329, distance: 257.3
click at [494, 375] on div "Статус Услуга для клиента (RU) Вид работ Направление перевода Дата сдачи Общий …" at bounding box center [592, 302] width 1063 height 237
click at [79, 295] on input "checkbox" at bounding box center [78, 297] width 9 height 9
checkbox input "true"
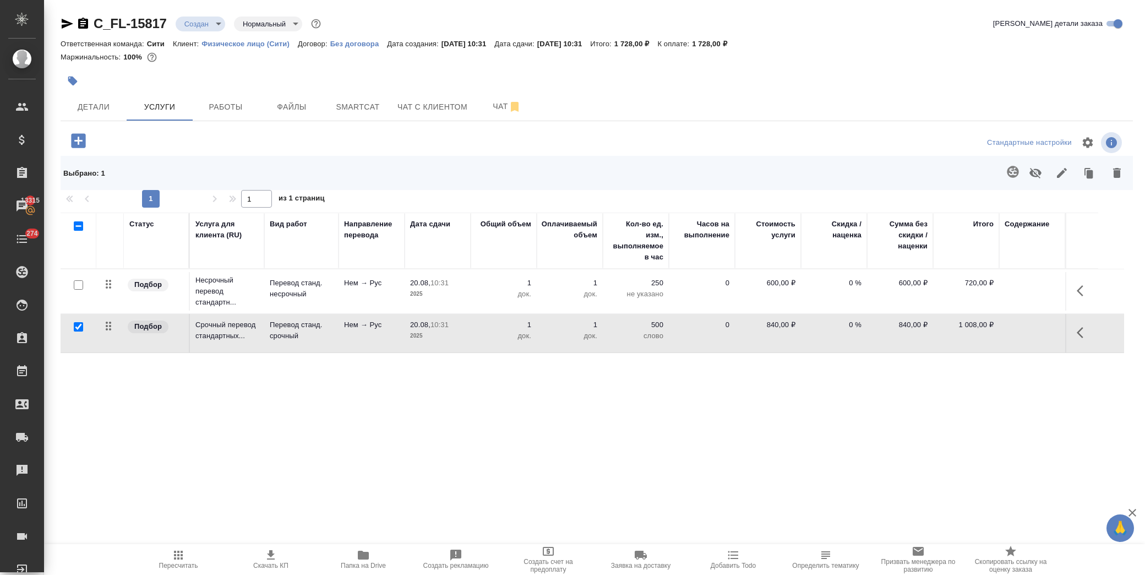
click at [1116, 179] on icon "button" at bounding box center [1116, 172] width 13 height 13
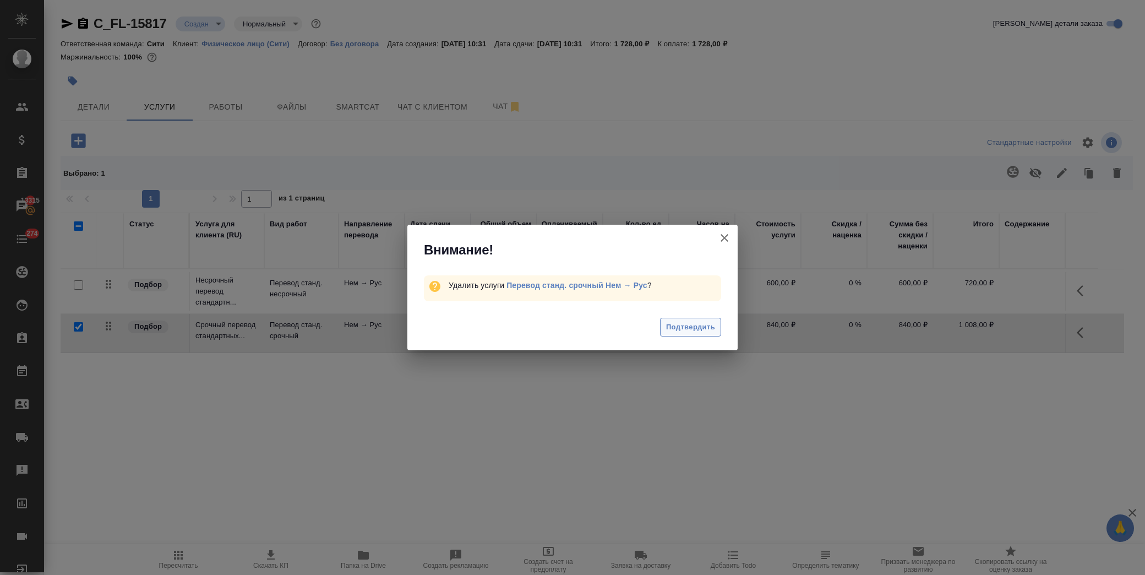
click at [686, 325] on span "Подтвердить" at bounding box center [690, 327] width 49 height 13
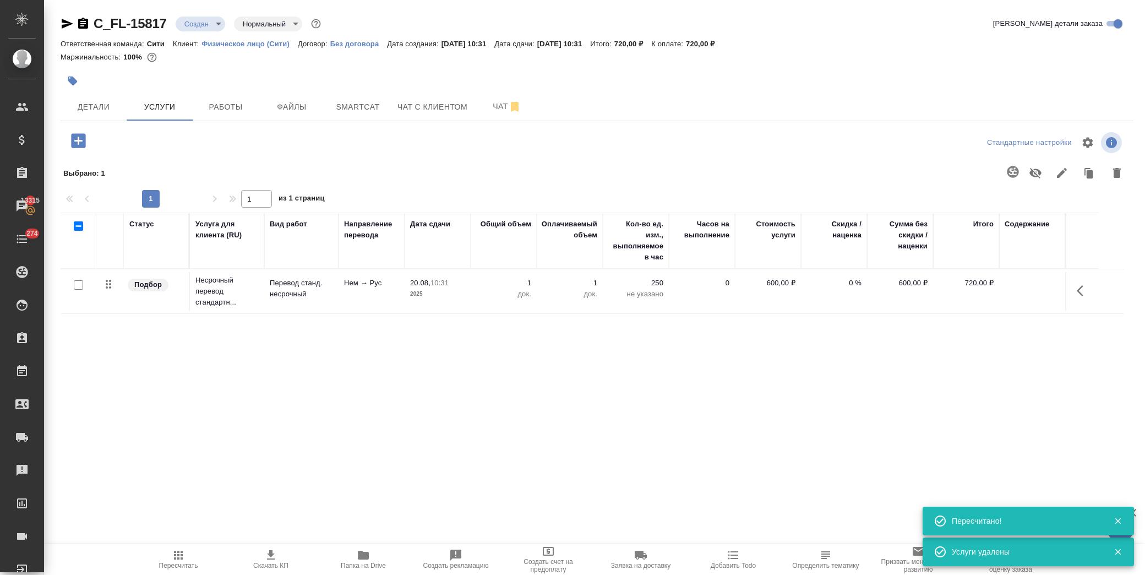
click at [81, 143] on icon "button" at bounding box center [78, 140] width 14 height 14
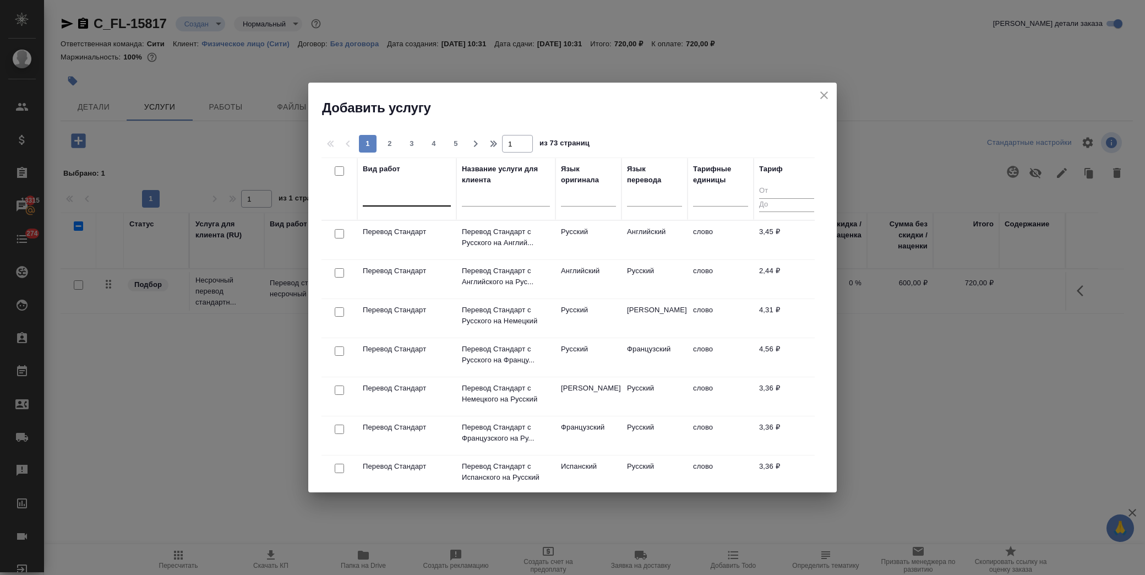
drag, startPoint x: 432, startPoint y: 191, endPoint x: 438, endPoint y: 195, distance: 7.6
click at [432, 192] on div at bounding box center [407, 195] width 88 height 16
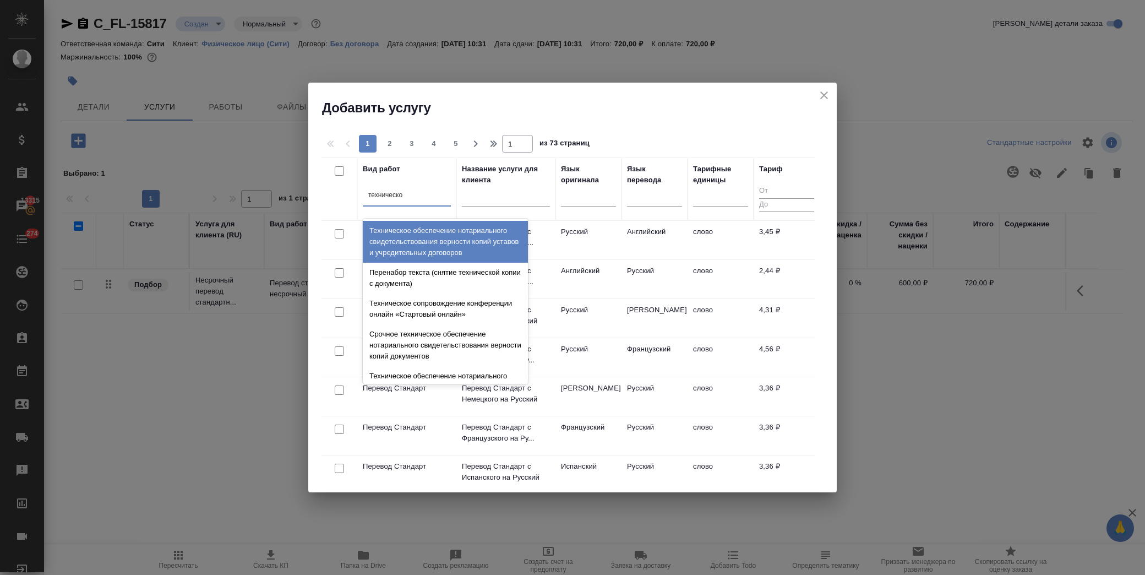
type input "техническое"
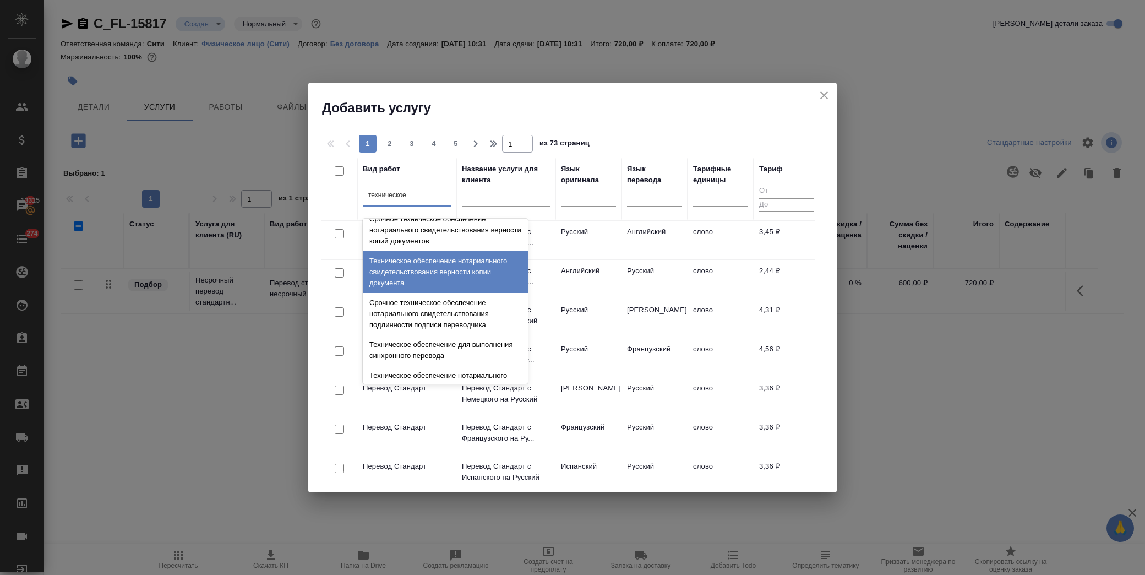
scroll to position [122, 0]
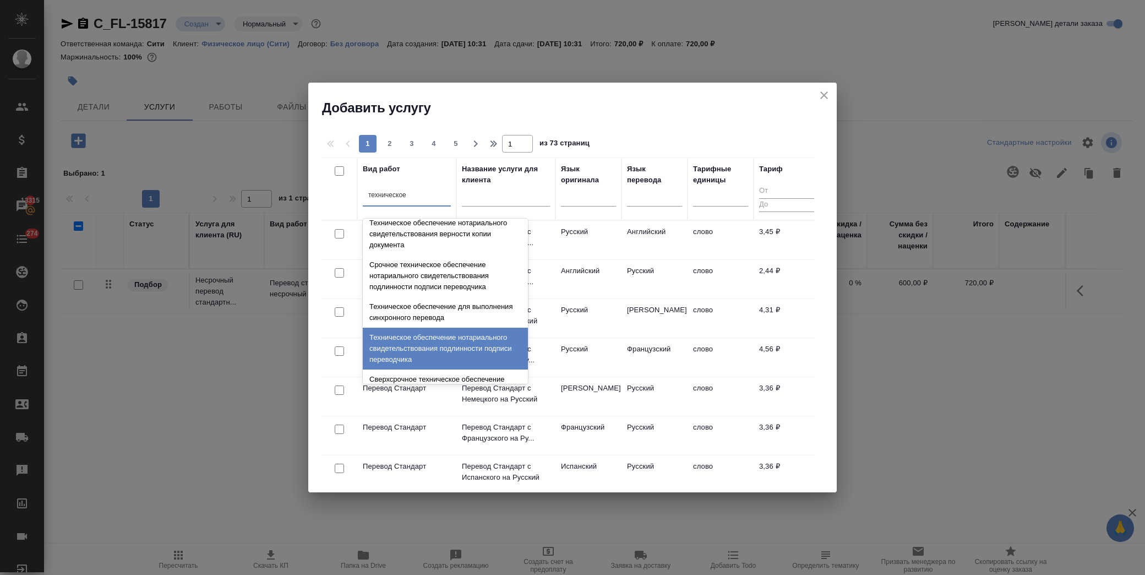
click at [457, 343] on div "Техническое обеспечение нотариального свидетельствования подлинности подписи пе…" at bounding box center [445, 348] width 165 height 42
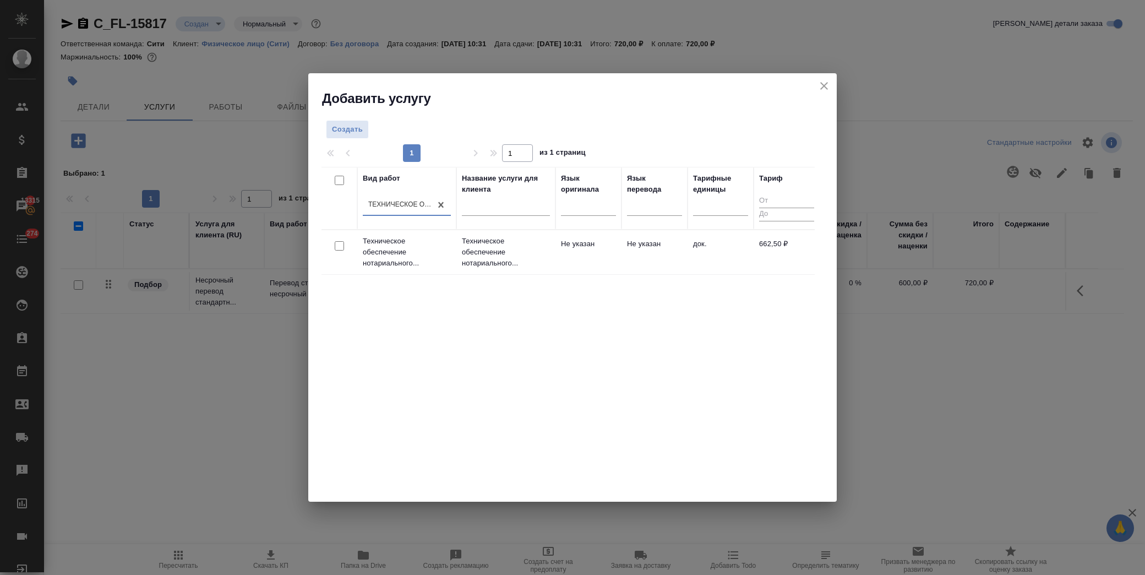
click at [342, 249] on input "checkbox" at bounding box center [339, 245] width 9 height 9
checkbox input "true"
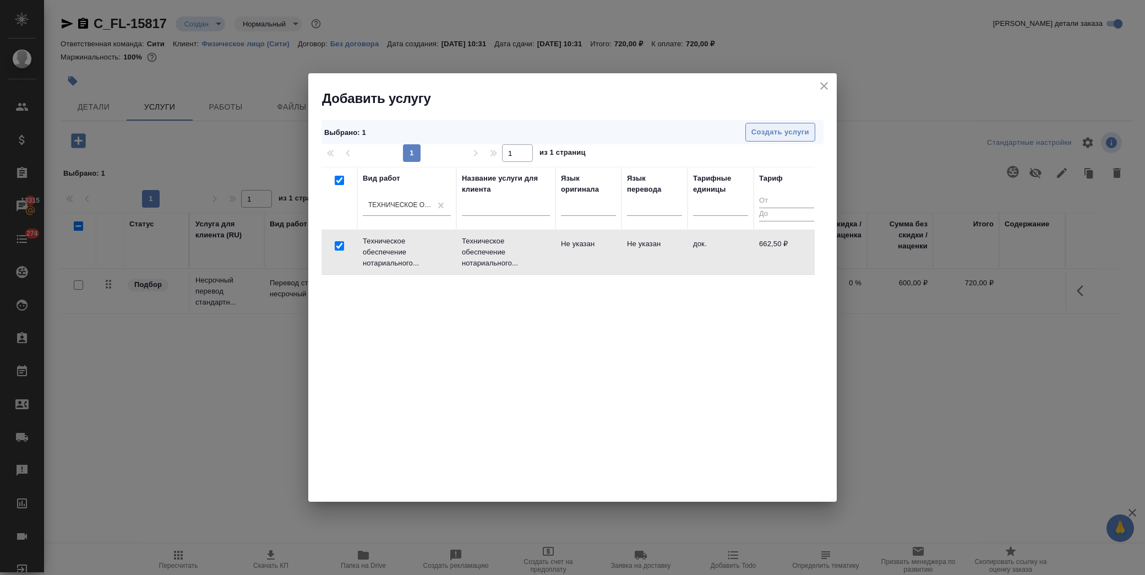
click at [800, 129] on span "Создать услуги" at bounding box center [780, 132] width 58 height 13
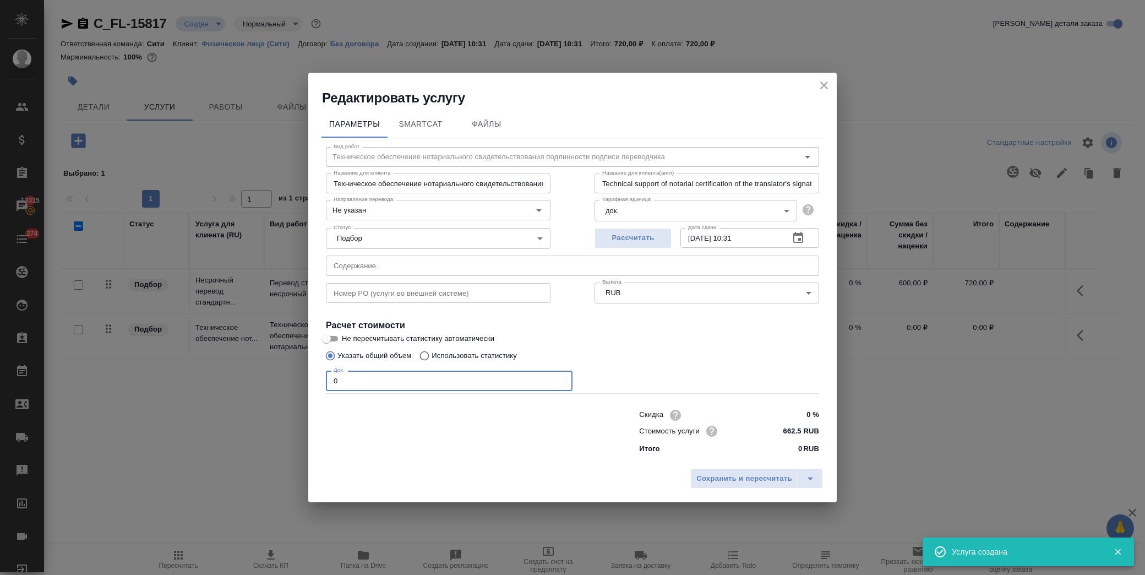
drag, startPoint x: 380, startPoint y: 370, endPoint x: 236, endPoint y: 358, distance: 144.7
click at [299, 379] on div "Редактировать услугу Параметры SmartCat Файлы Вид работ Техническое обеспечение…" at bounding box center [572, 287] width 1145 height 575
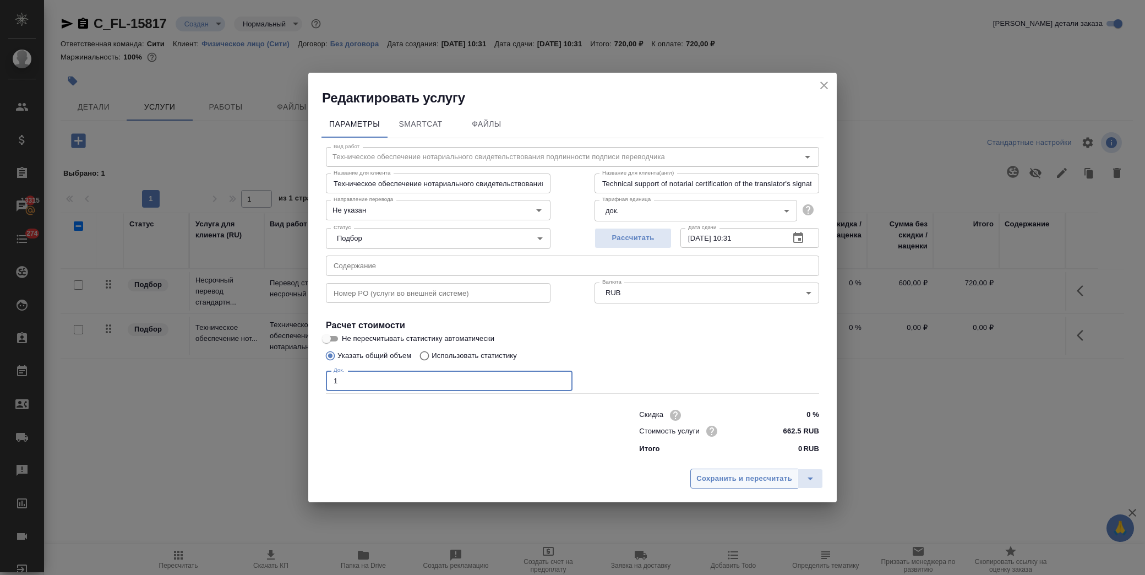
type input "1"
click at [738, 485] on button "Сохранить и пересчитать" at bounding box center [744, 478] width 108 height 20
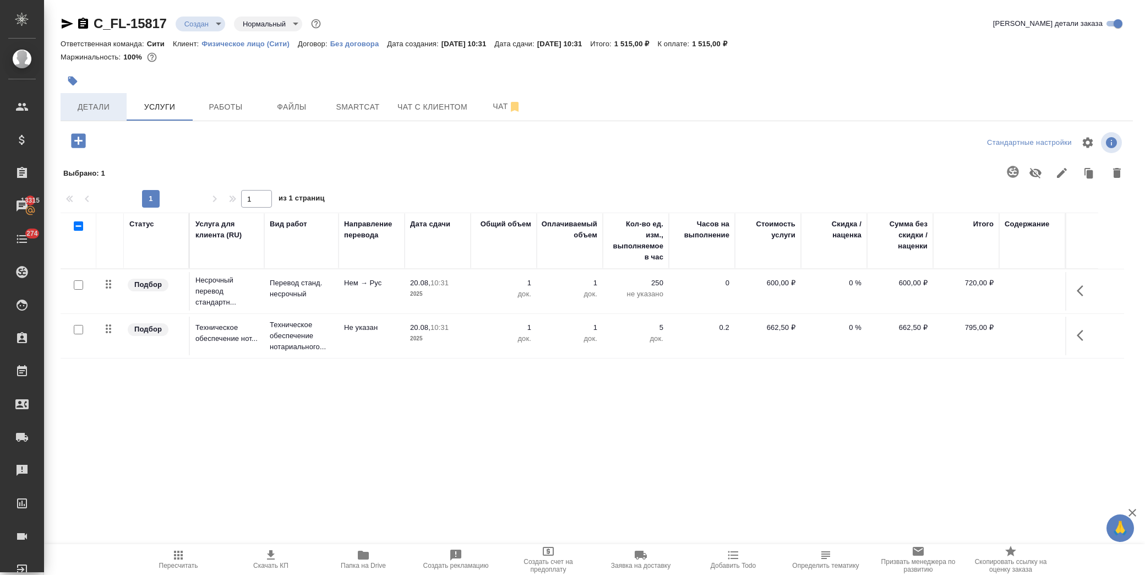
click at [86, 107] on span "Детали" at bounding box center [93, 107] width 53 height 14
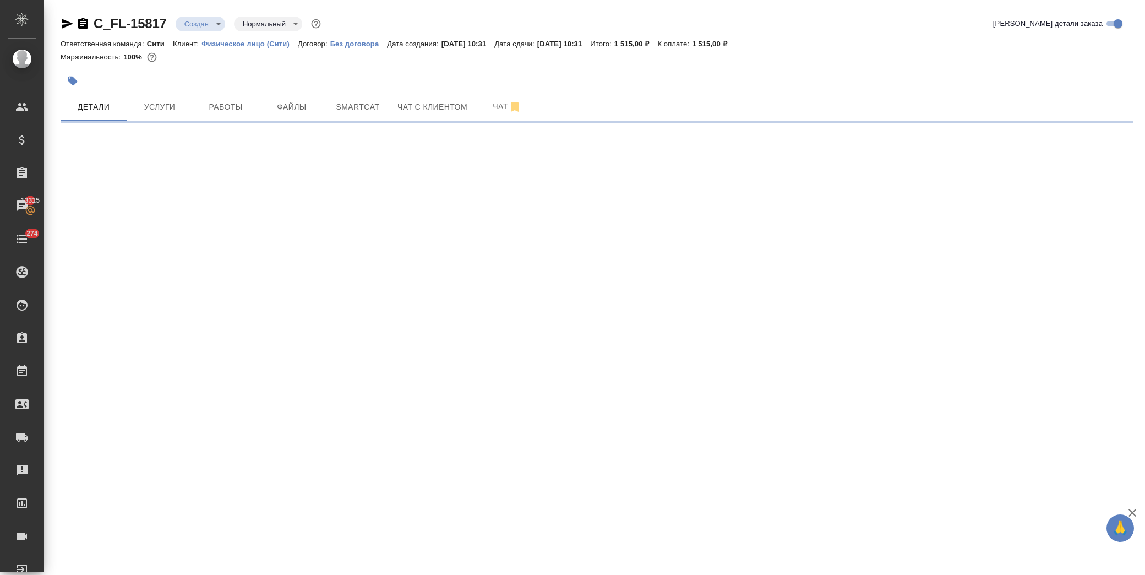
select select "RU"
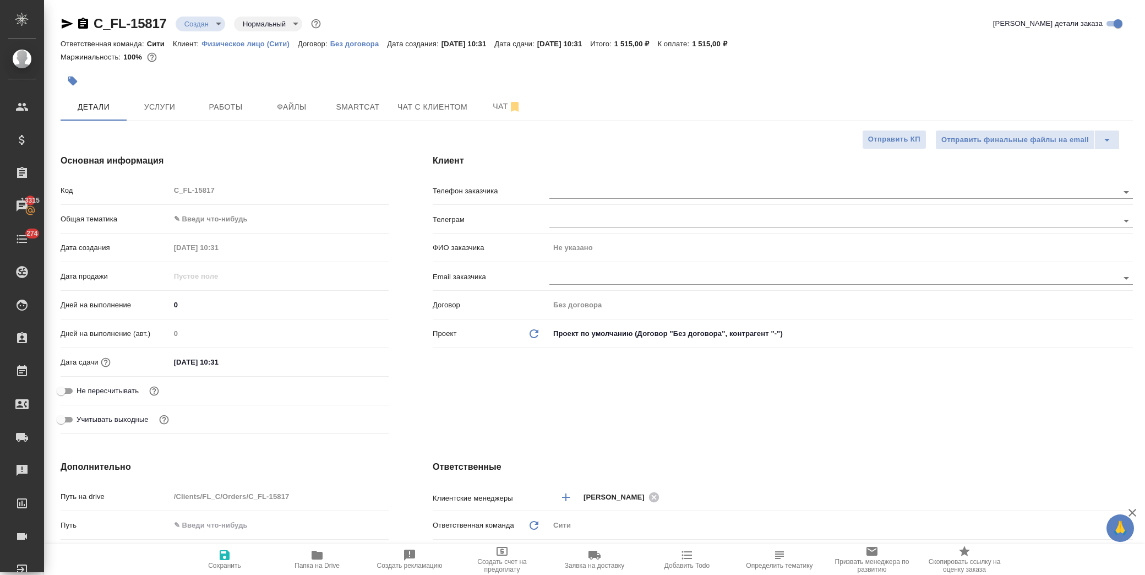
type textarea "x"
click at [227, 217] on body "🙏 .cls-1 fill:#fff; AWATERA Лофицкая Юлия Владимировна Клиенты Спецификации Зак…" at bounding box center [572, 287] width 1145 height 575
drag, startPoint x: 253, startPoint y: 320, endPoint x: 252, endPoint y: 258, distance: 62.8
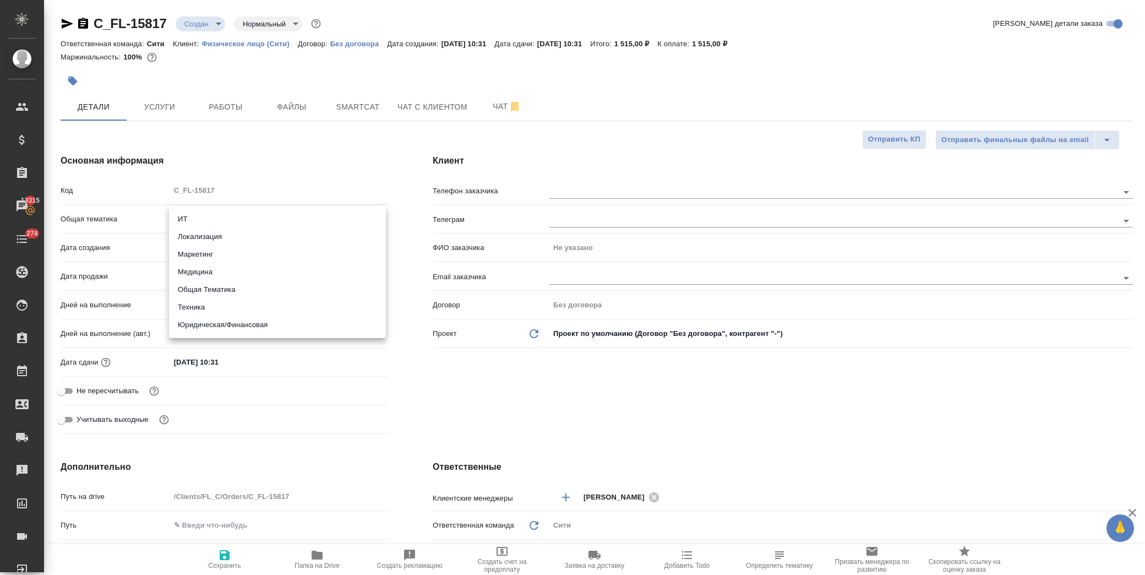
click at [252, 320] on li "Юридическая/Финансовая" at bounding box center [277, 325] width 217 height 18
type input "yr-fn"
type textarea "x"
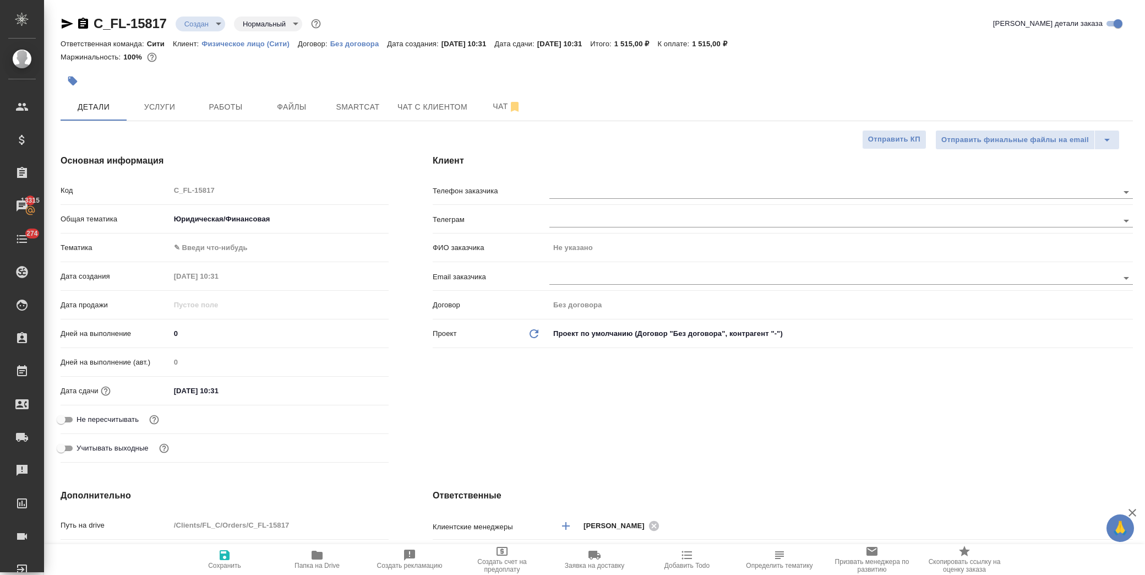
click at [245, 238] on body "🙏 .cls-1 fill:#fff; AWATERA Лофицкая Юлия Владимировна Клиенты Спецификации Зак…" at bounding box center [572, 287] width 1145 height 575
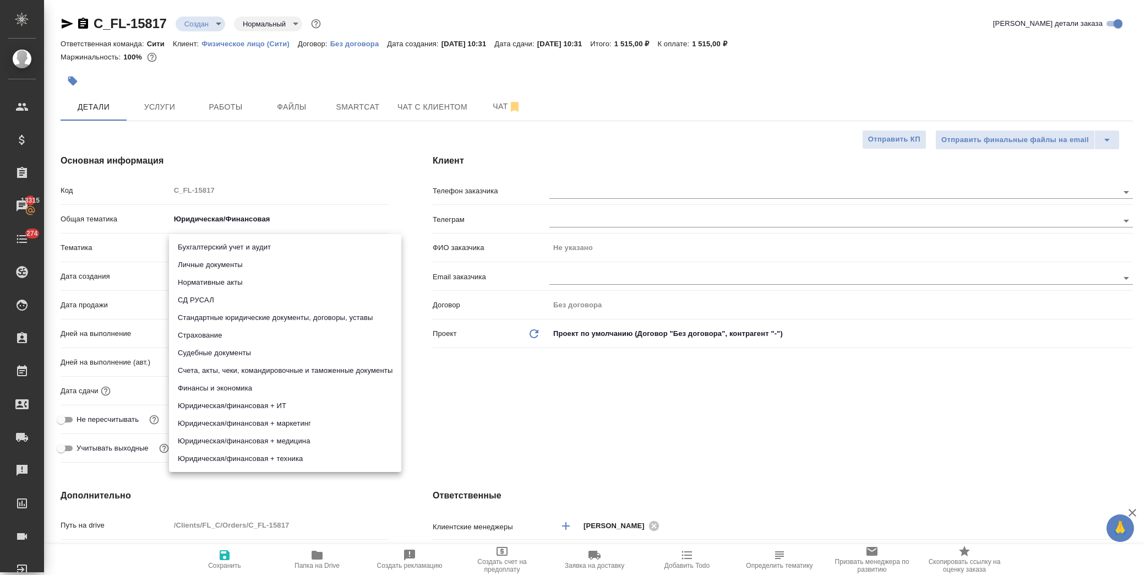
click at [248, 261] on li "Личные документы" at bounding box center [285, 265] width 232 height 18
type textarea "x"
type input "5a8b8b956a9677013d343cfe"
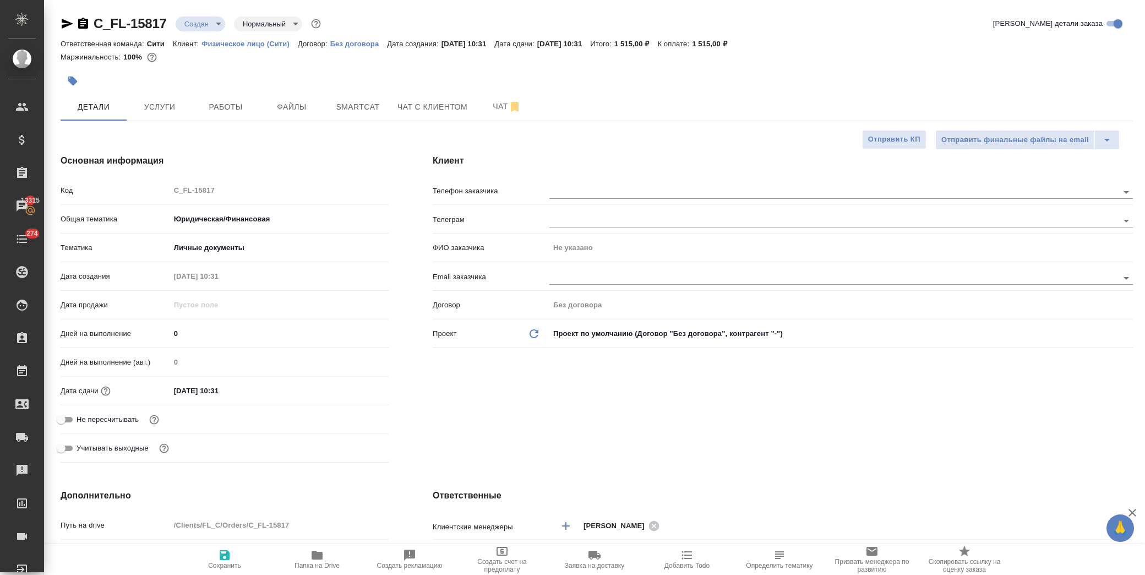
click at [252, 390] on input "20.08.2025 10:31" at bounding box center [218, 391] width 96 height 16
click at [350, 388] on icon "button" at bounding box center [356, 389] width 13 height 13
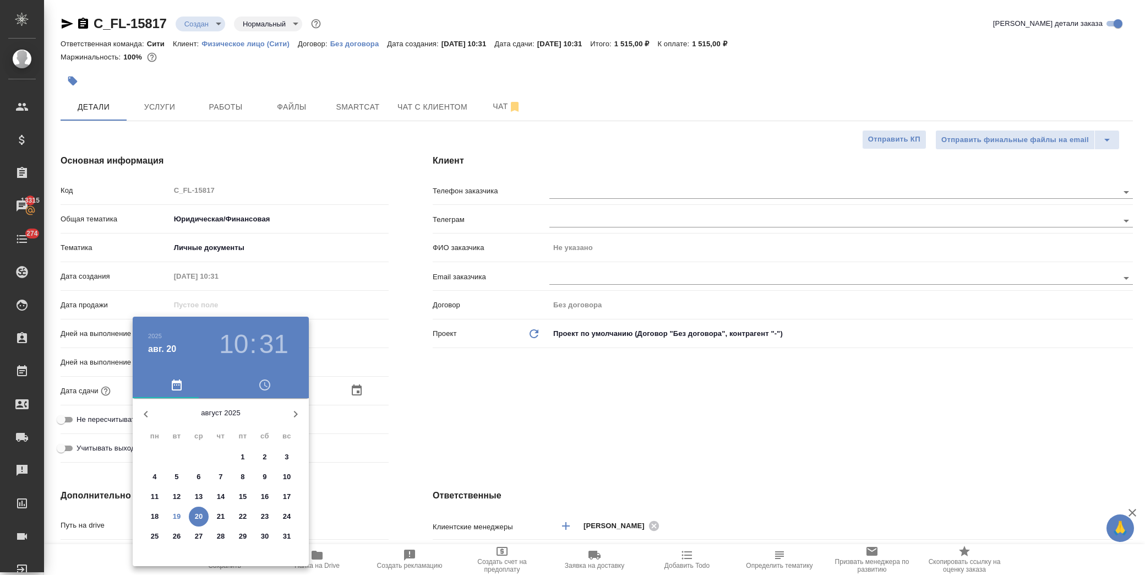
click at [196, 517] on p "20" at bounding box center [199, 516] width 8 height 11
type textarea "x"
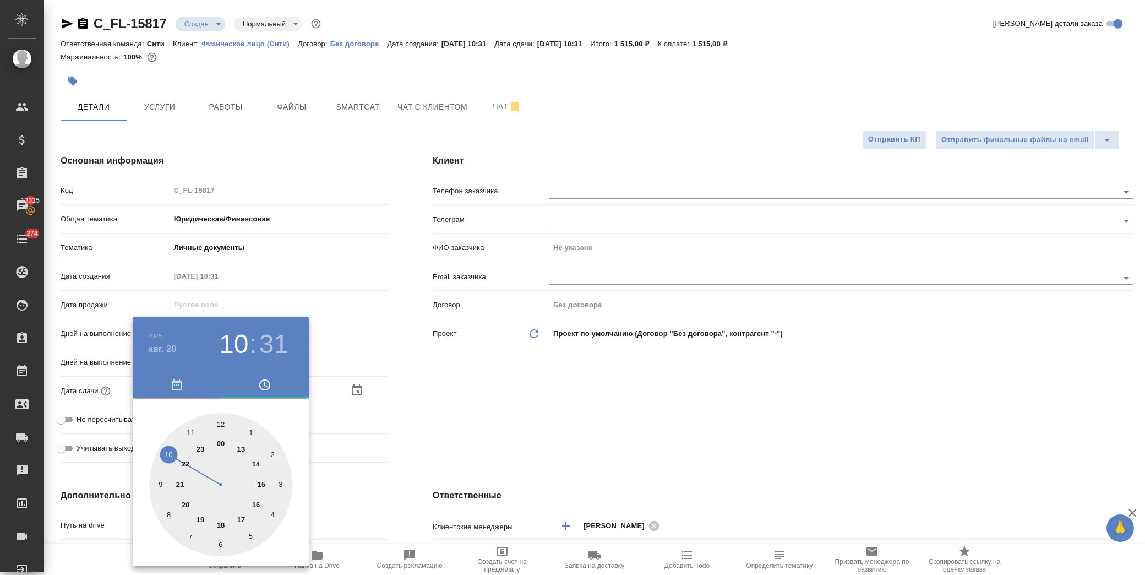
click at [242, 518] on div at bounding box center [220, 484] width 143 height 143
type input "20.08.2025 17:31"
type textarea "x"
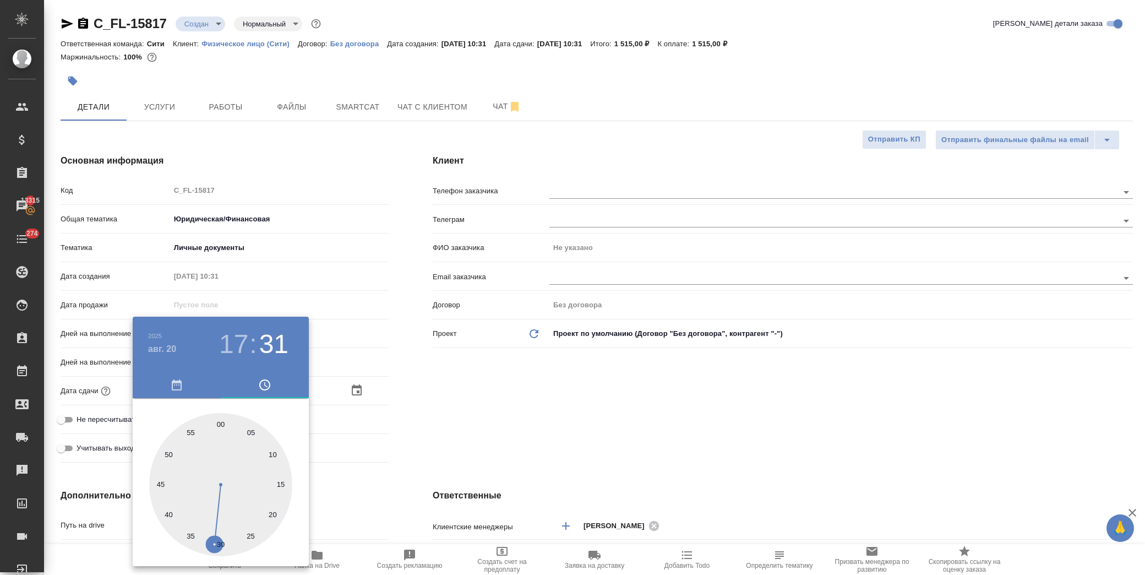
drag, startPoint x: 218, startPoint y: 425, endPoint x: 389, endPoint y: 426, distance: 171.2
click at [221, 425] on div at bounding box center [220, 484] width 143 height 143
type input "20.08.2025 17:00"
type textarea "x"
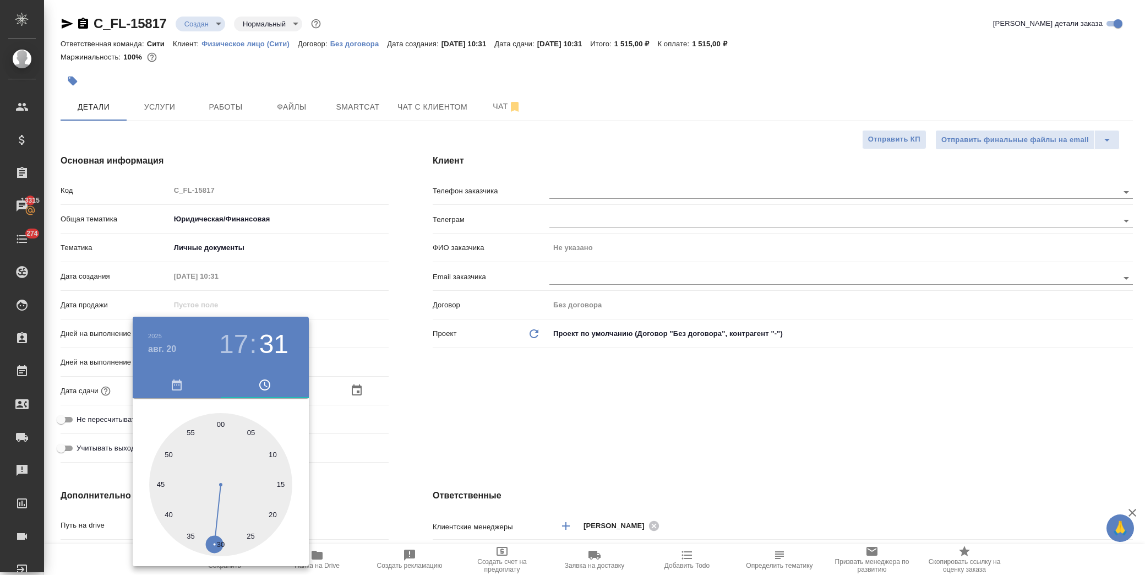
type textarea "x"
click at [422, 421] on div at bounding box center [572, 287] width 1145 height 575
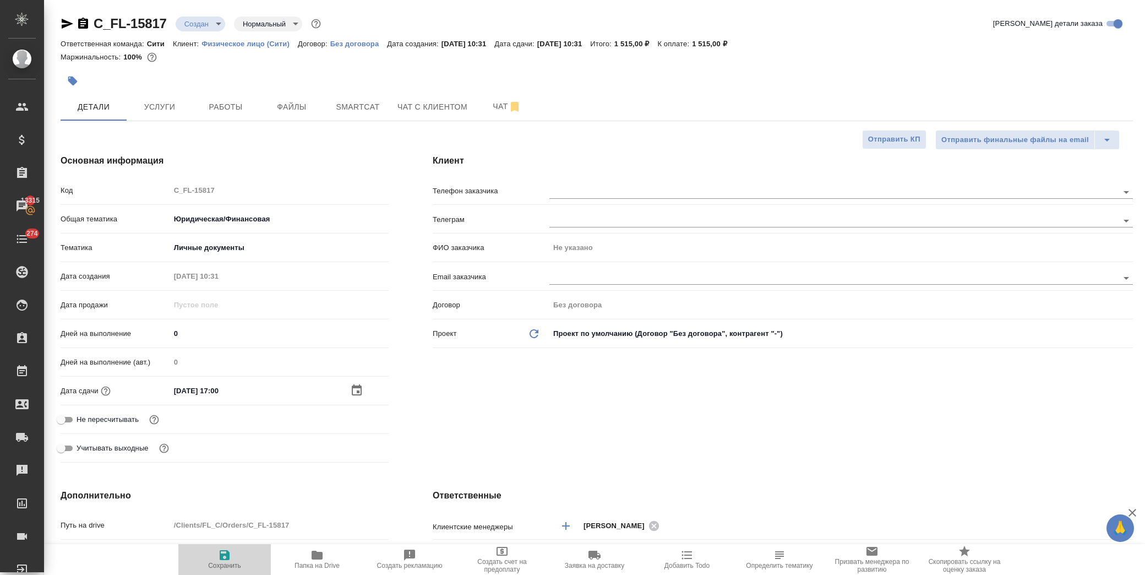
click at [230, 555] on icon "button" at bounding box center [224, 554] width 13 height 13
type textarea "x"
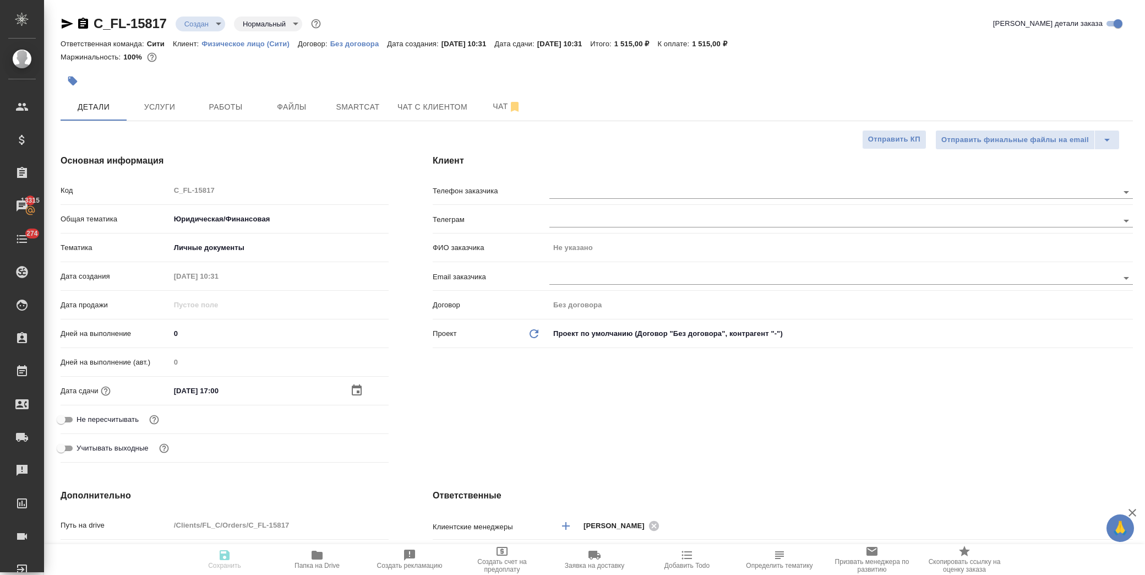
type textarea "x"
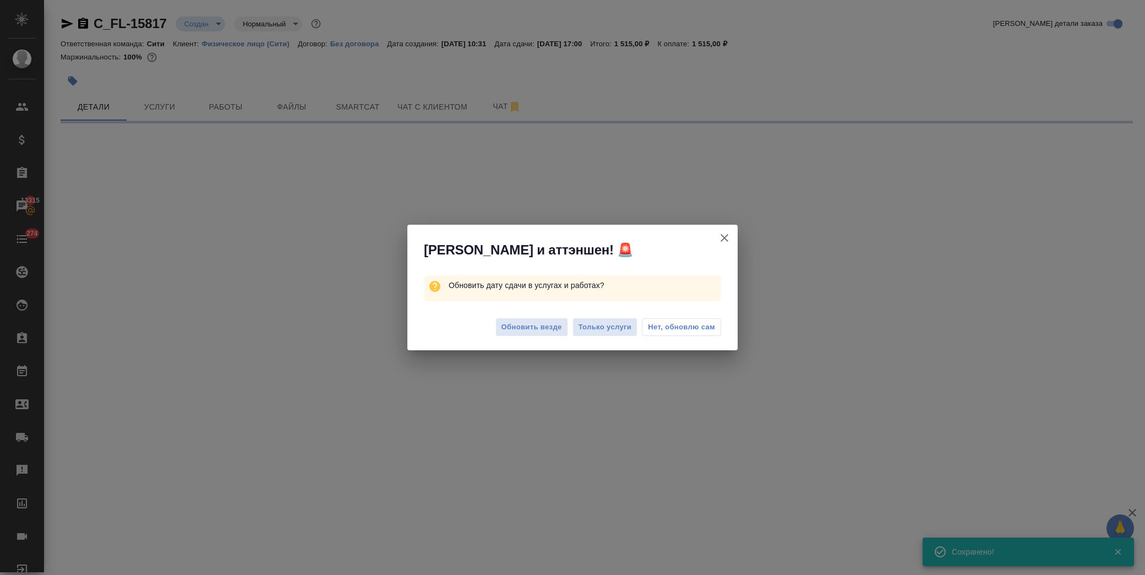
click at [673, 330] on span "Нет, обновлю сам" at bounding box center [681, 326] width 67 height 11
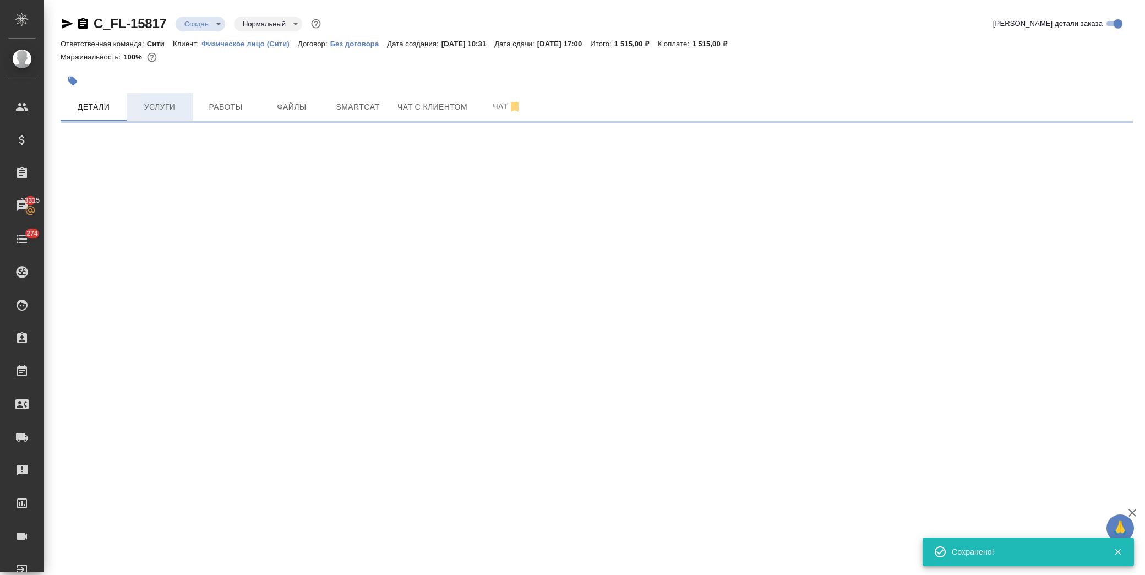
select select "RU"
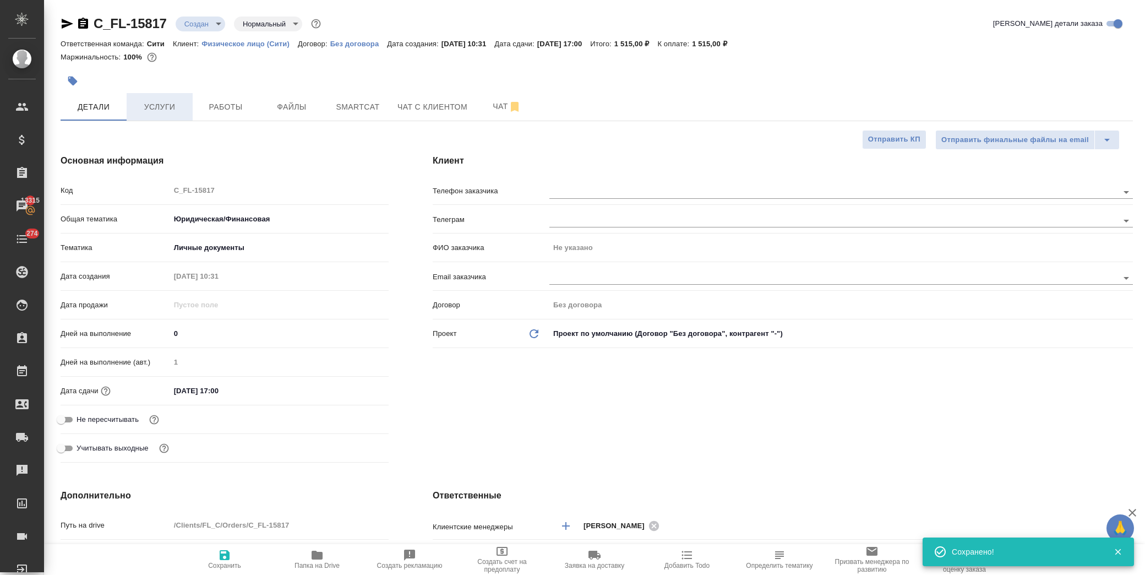
type textarea "x"
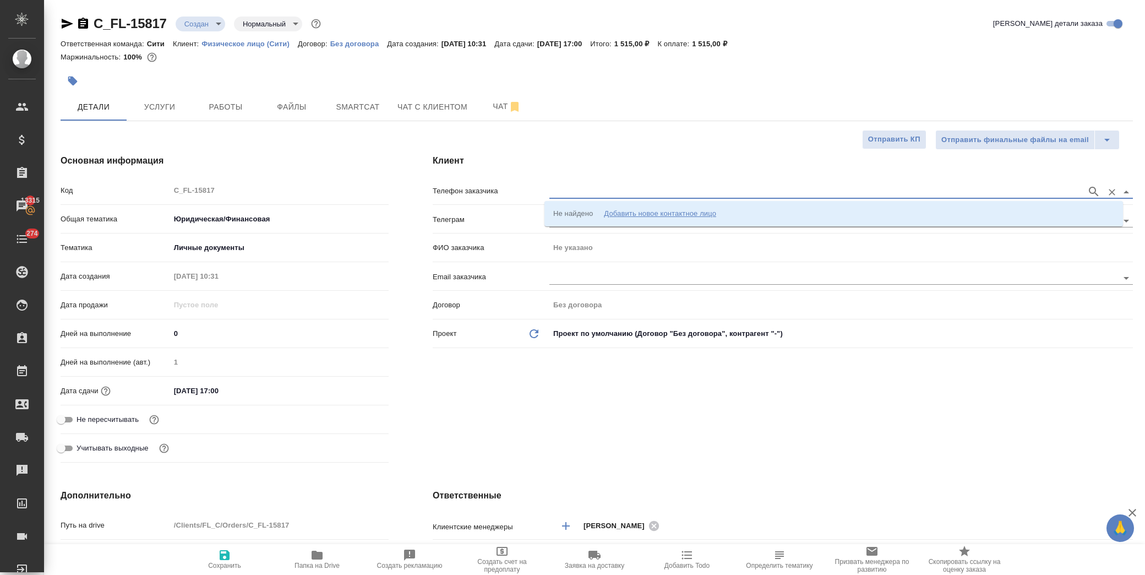
click at [581, 188] on input "text" at bounding box center [815, 191] width 532 height 13
type input "9165197909"
drag, startPoint x: 607, startPoint y: 188, endPoint x: 523, endPoint y: 196, distance: 84.6
click at [523, 196] on div "Телефон заказчика 9165197909" at bounding box center [783, 190] width 700 height 19
click at [1089, 194] on icon "button" at bounding box center [1093, 191] width 13 height 13
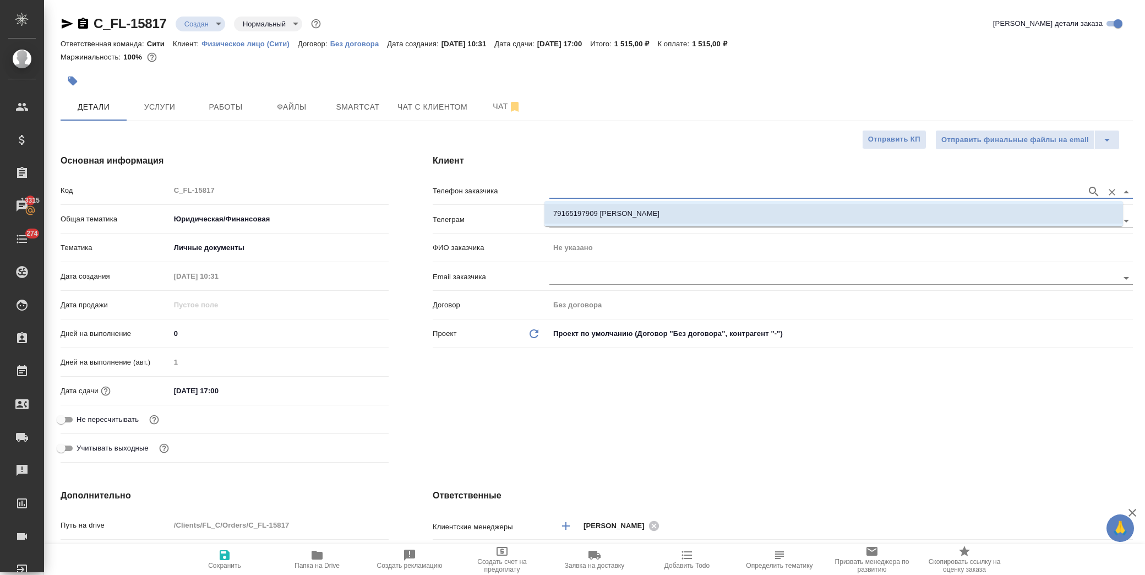
click at [657, 216] on li "79165197909 Ольга Артюхина" at bounding box center [833, 214] width 578 height 20
type input "79165197909 Ольга Артюхина"
type input "Ольга Артюхина"
type textarea "x"
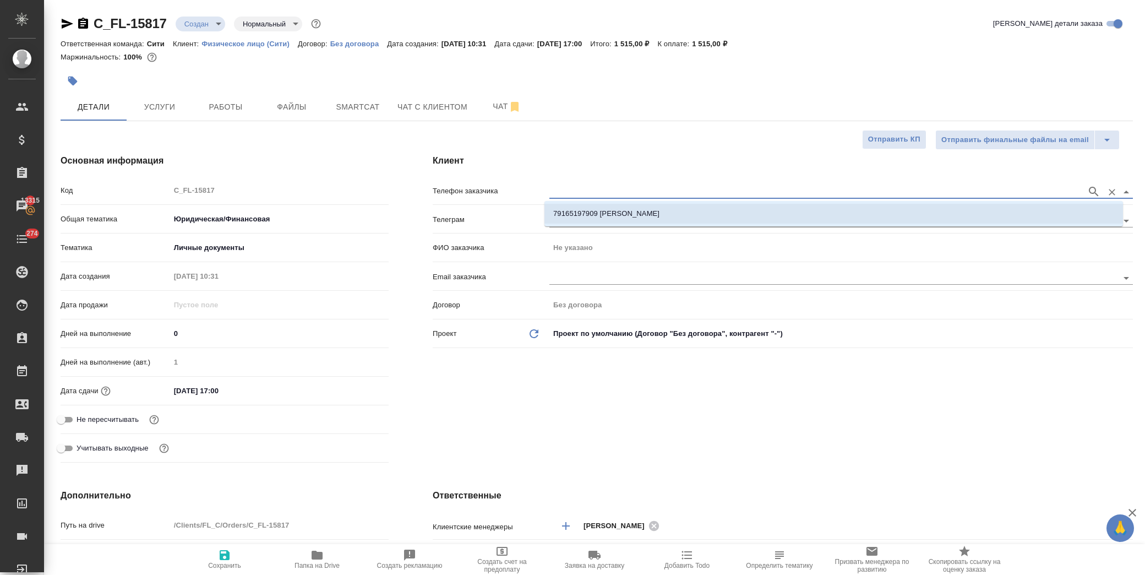
type textarea "x"
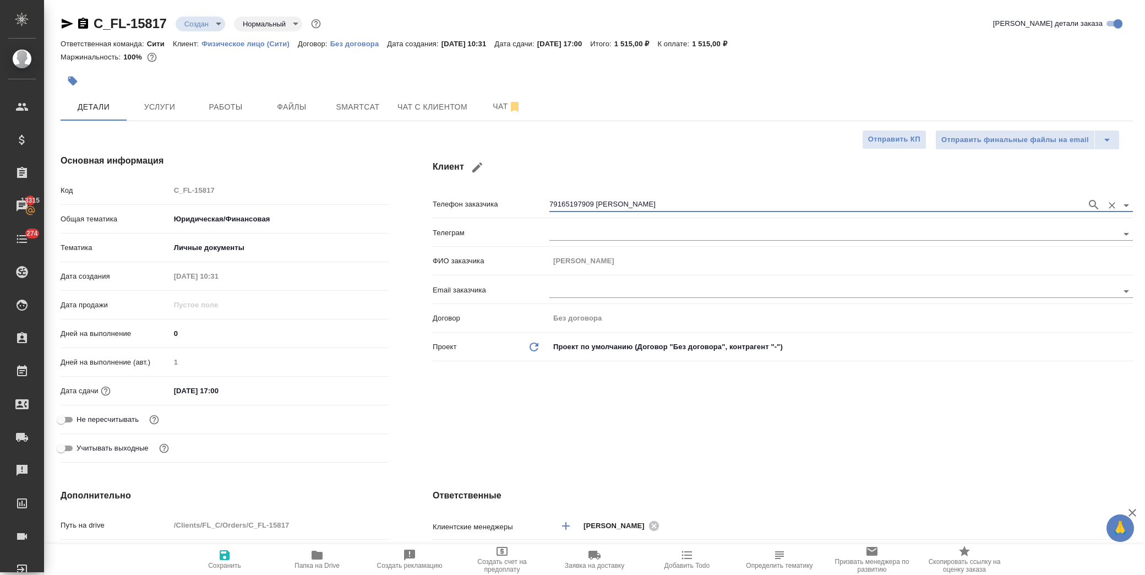
type input "79165197909 Ольга Артюхина"
drag, startPoint x: 225, startPoint y: 559, endPoint x: 243, endPoint y: 553, distance: 19.0
click at [226, 559] on icon "button" at bounding box center [224, 554] width 13 height 13
type textarea "x"
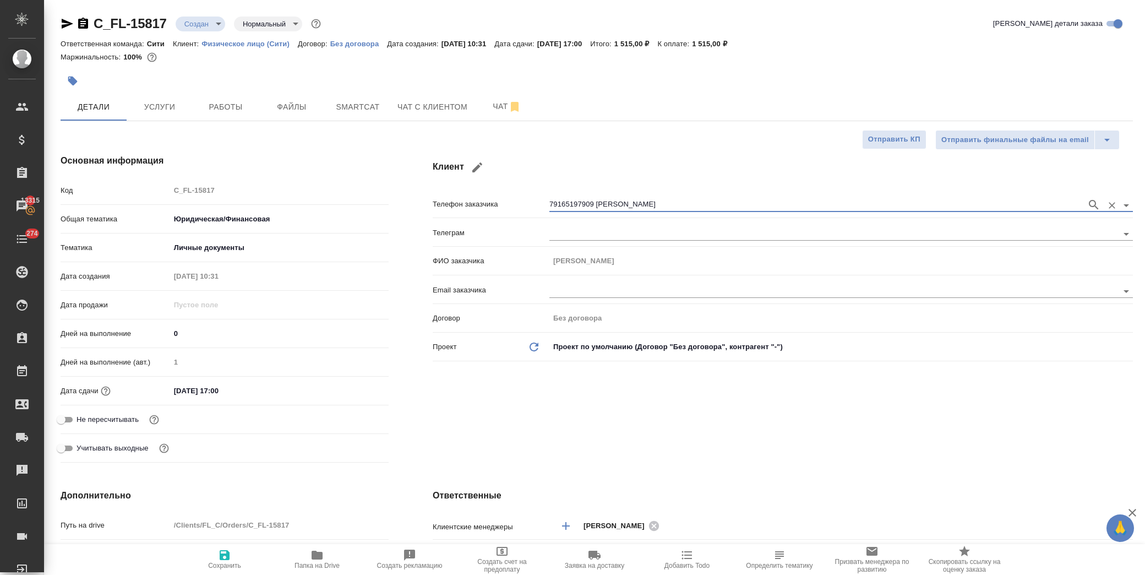
type textarea "x"
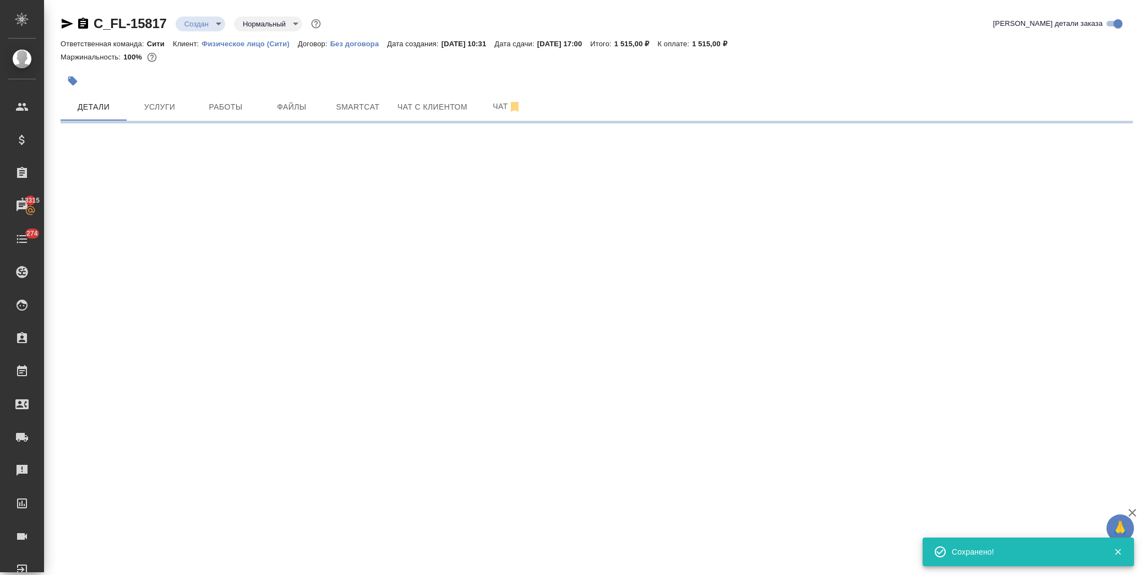
type input "holyTrinity"
select select "RU"
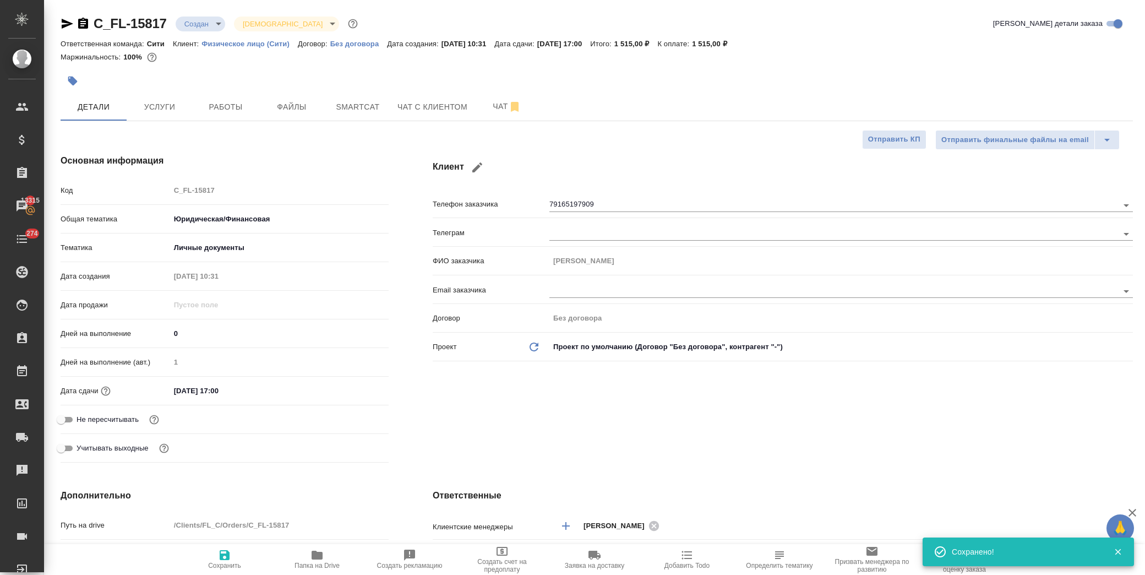
type textarea "x"
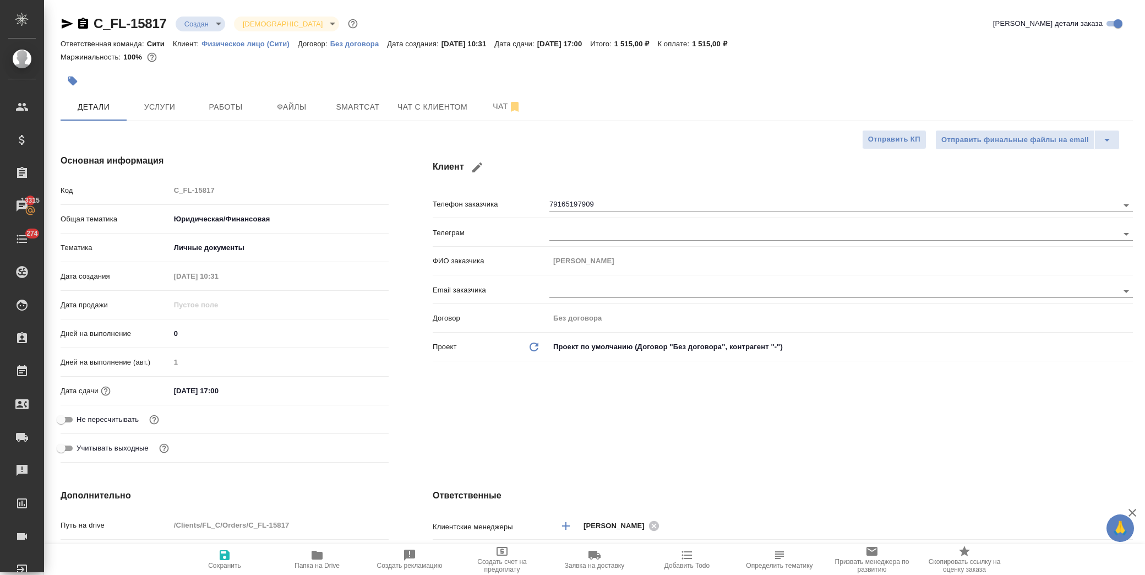
type textarea "x"
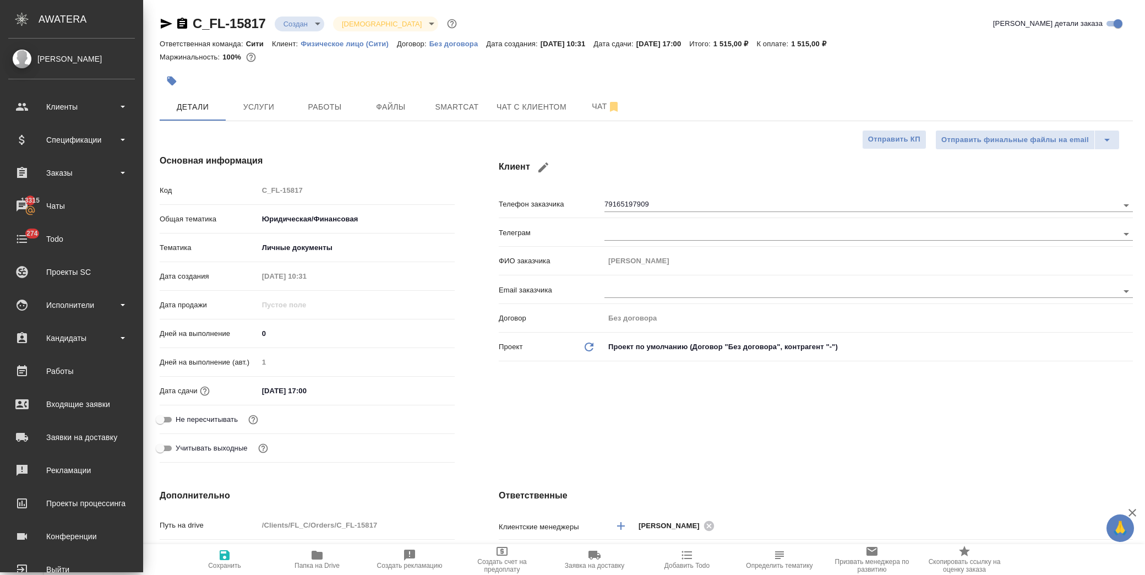
type textarea "x"
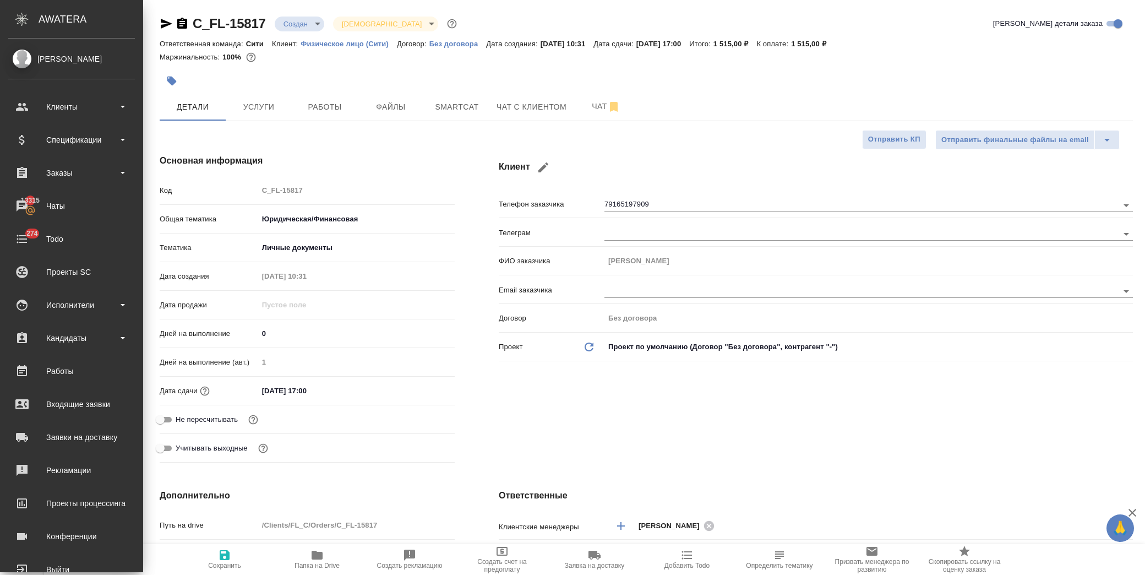
type textarea "x"
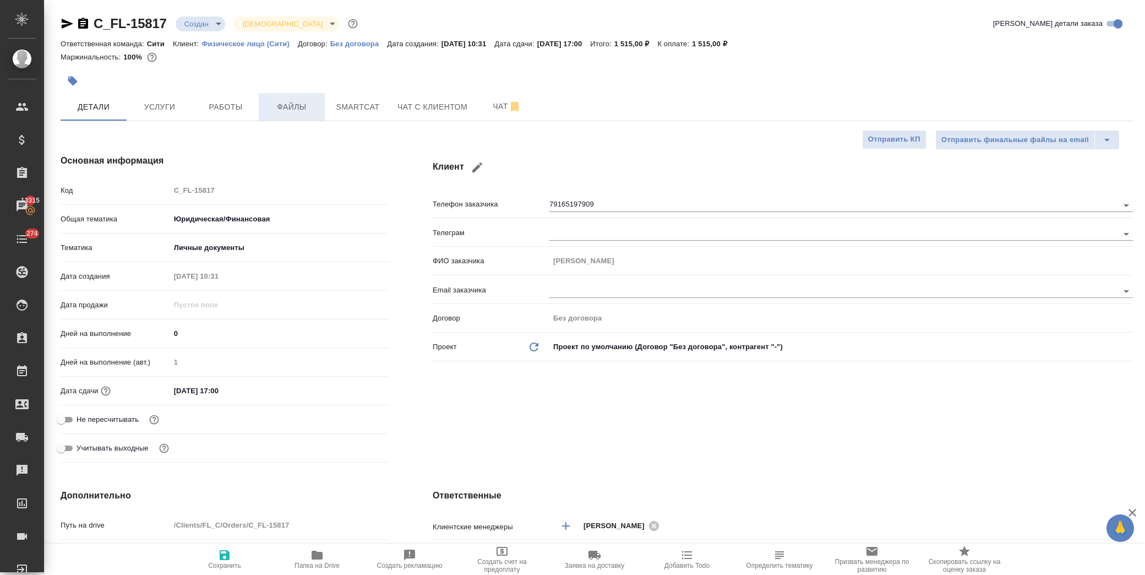
click at [303, 113] on button "Файлы" at bounding box center [292, 107] width 66 height 28
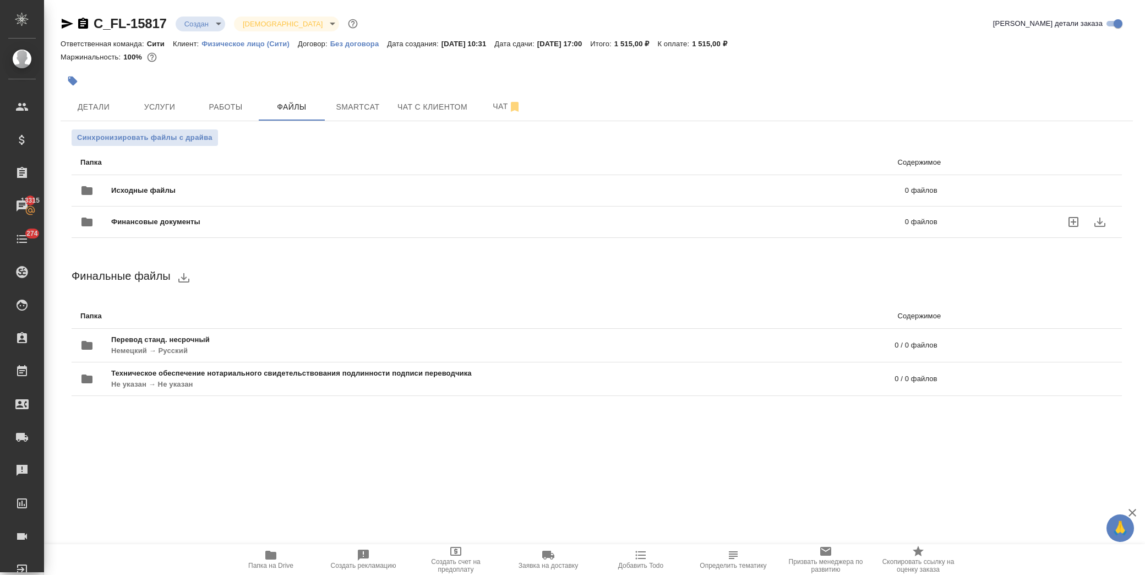
drag, startPoint x: 129, startPoint y: 186, endPoint x: 138, endPoint y: 186, distance: 8.3
click at [134, 186] on span "Исходные файлы" at bounding box center [325, 190] width 429 height 11
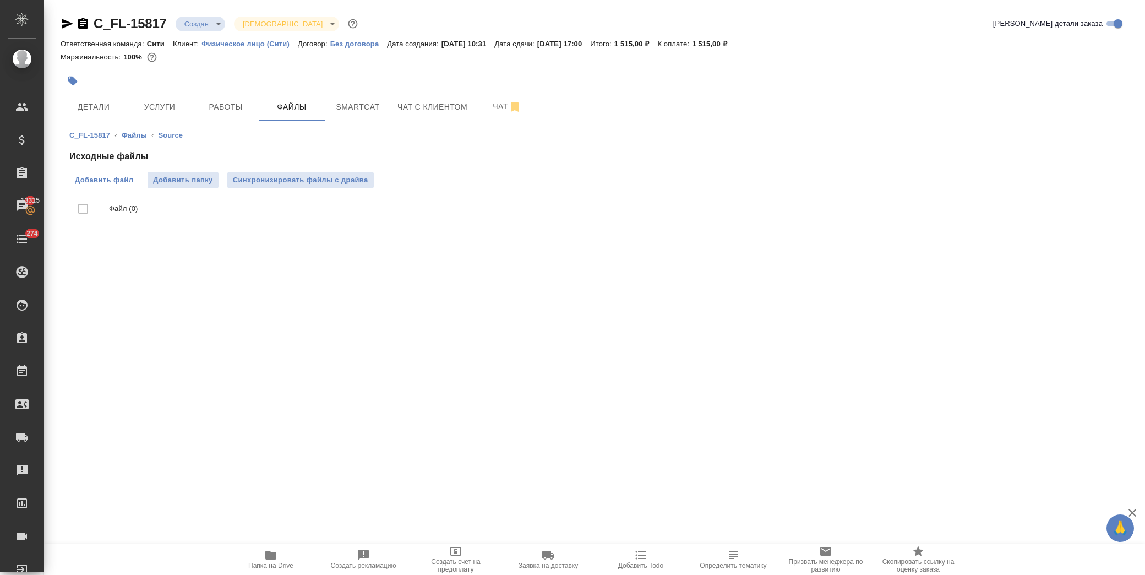
click at [108, 187] on label "Добавить файл" at bounding box center [103, 180] width 69 height 17
click at [0, 0] on input "Добавить файл" at bounding box center [0, 0] width 0 height 0
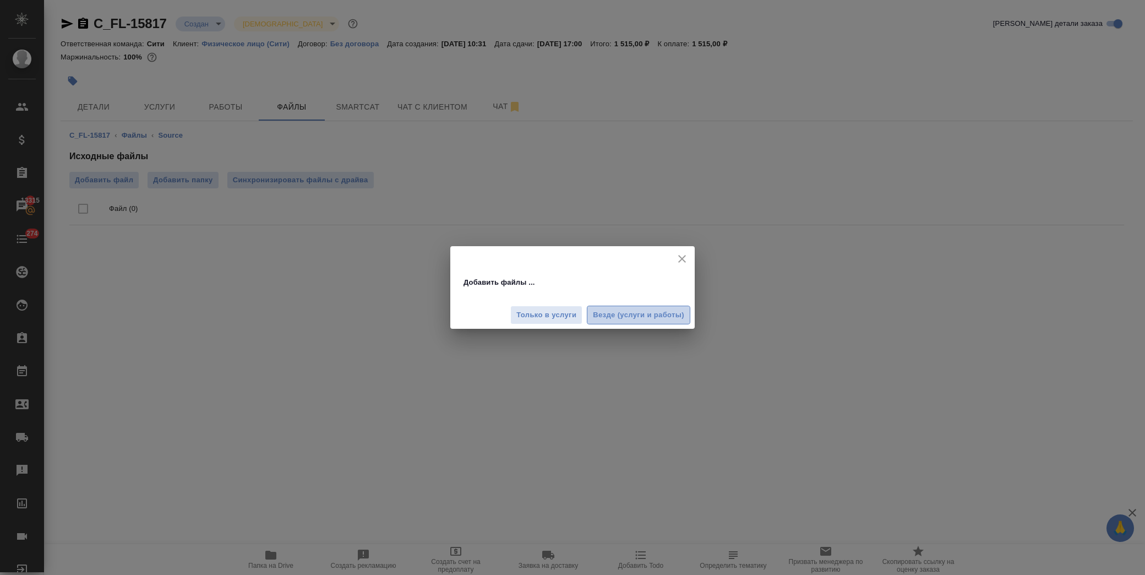
click at [630, 309] on span "Везде (услуги и работы)" at bounding box center [638, 315] width 91 height 13
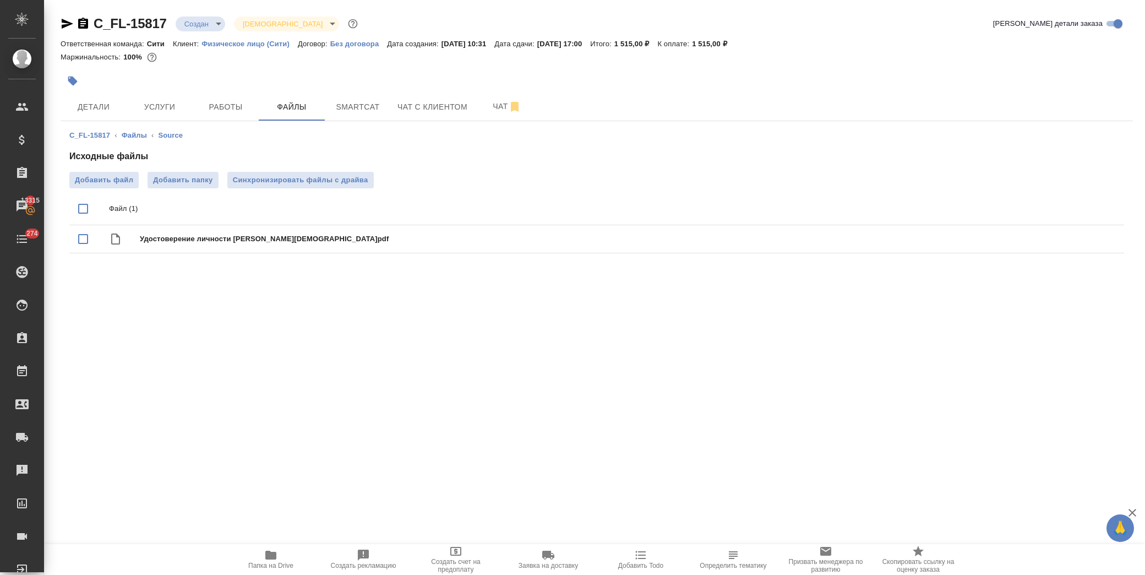
click at [97, 102] on span "Детали" at bounding box center [93, 107] width 53 height 14
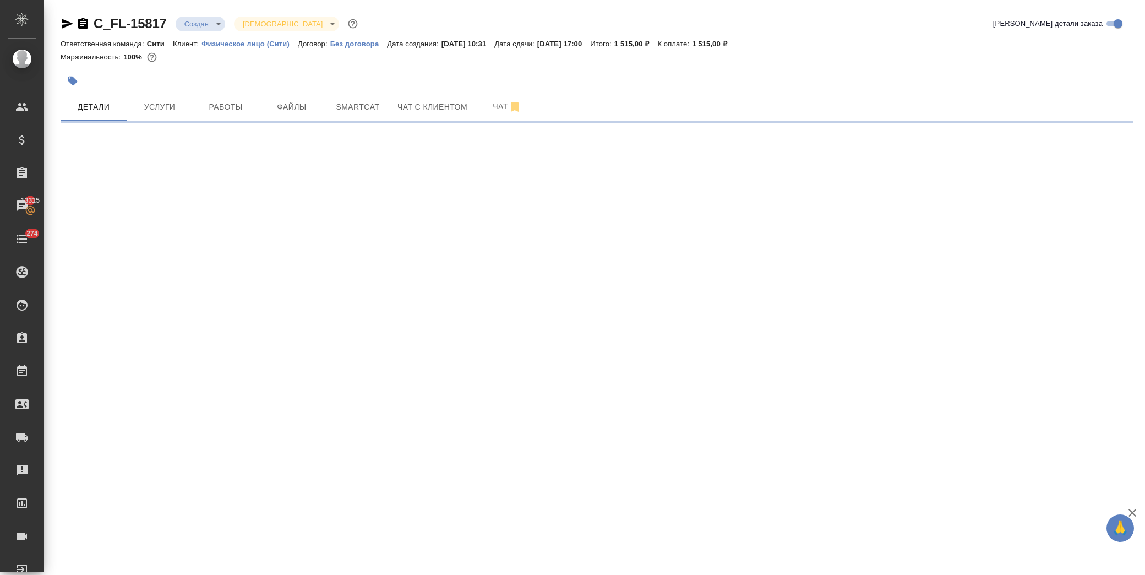
select select "RU"
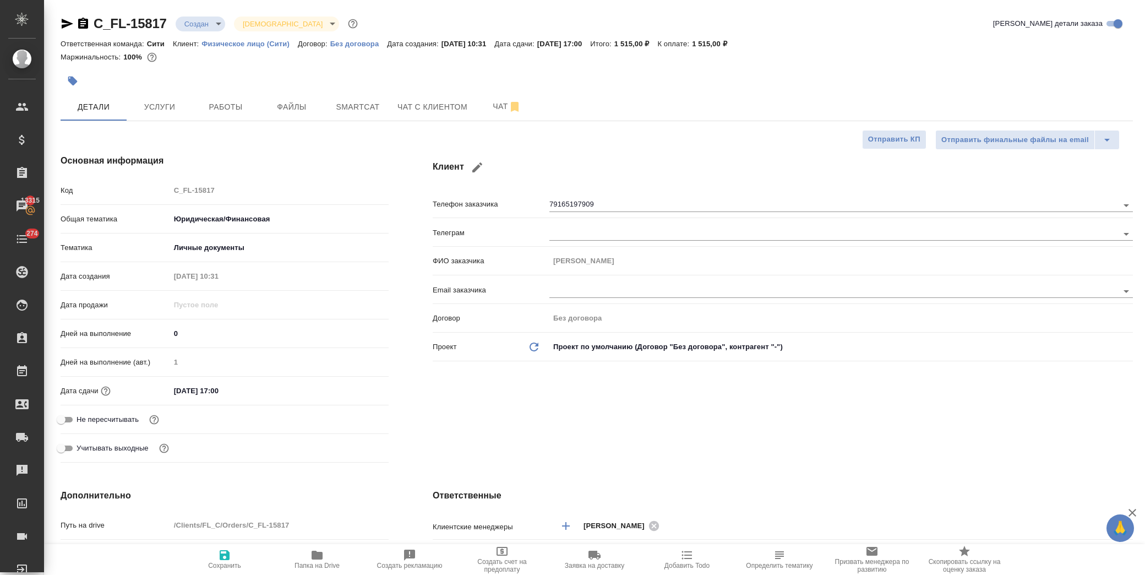
type textarea "x"
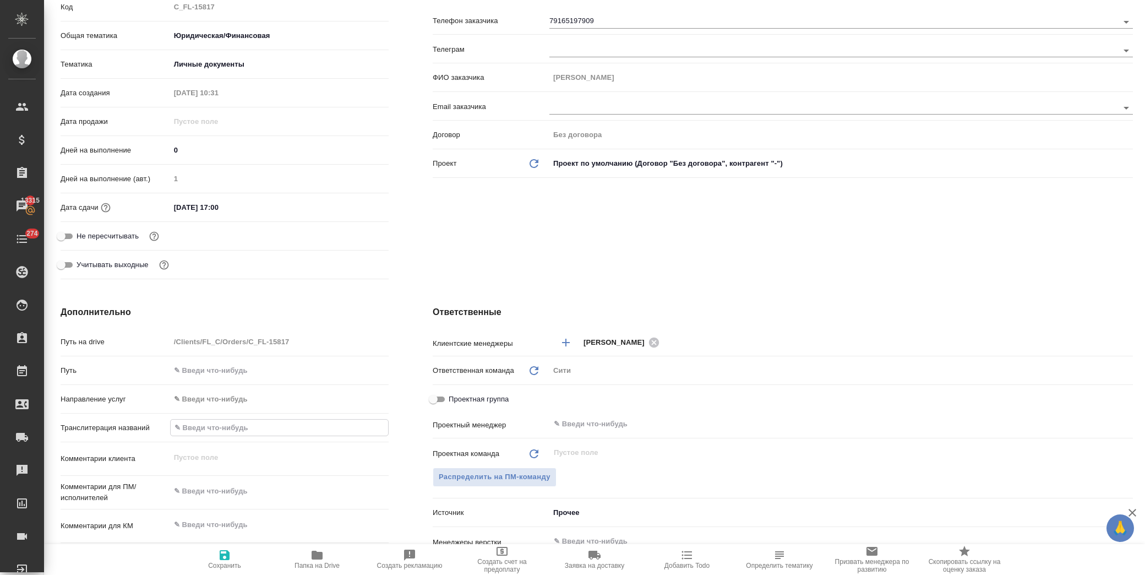
click at [220, 427] on input "text" at bounding box center [279, 427] width 217 height 16
paste input "Удостоверение личности Калинина Эрна Христиановна"
type input "Удостоверение личности Калинина Эрна Христиановна"
type textarea "x"
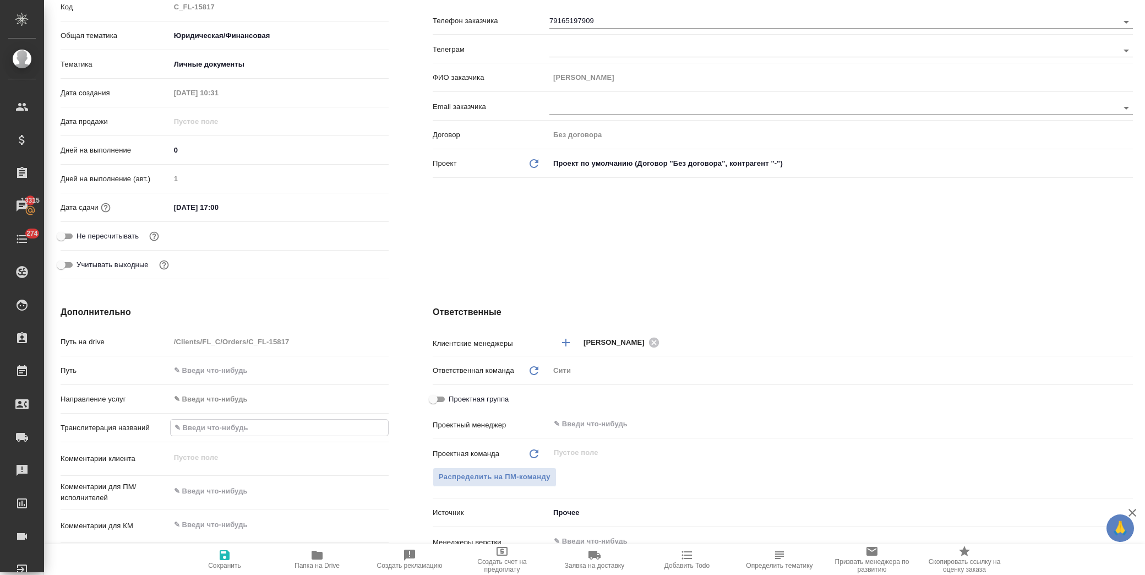
type textarea "x"
drag, startPoint x: 266, startPoint y: 425, endPoint x: 94, endPoint y: 414, distance: 172.1
click at [94, 414] on div "Путь на drive /Clients/FL_C/Orders/C_FL-15817 Путь Направление услуг ✎ Введи чт…" at bounding box center [225, 482] width 328 height 301
type input "Калинина Эрна Христиановна"
type textarea "x"
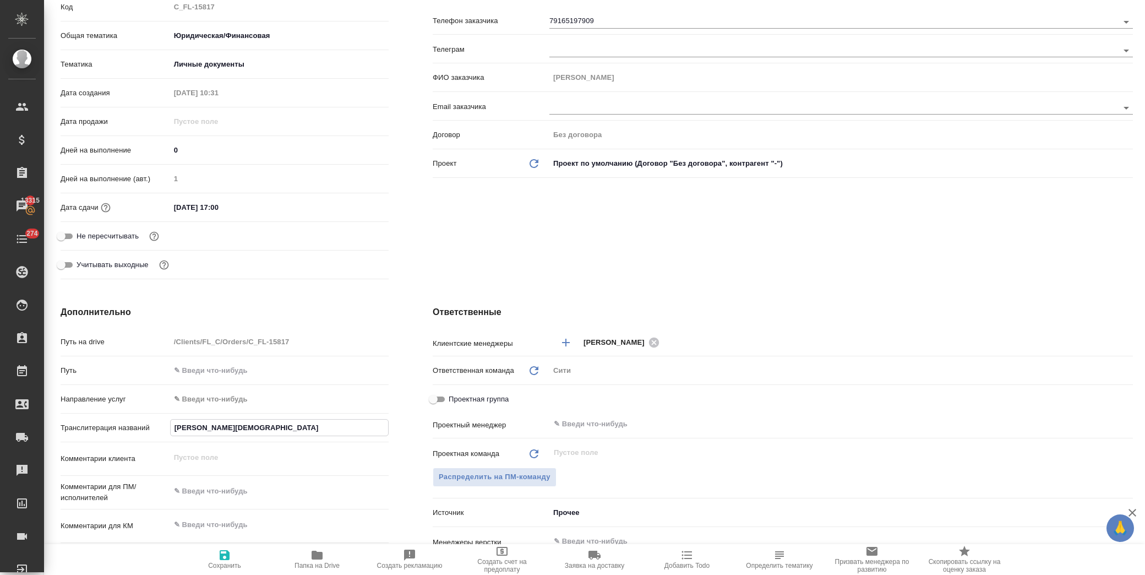
type textarea "x"
type input "Калинина Эрна Христиановна"
click at [227, 556] on icon "button" at bounding box center [225, 555] width 10 height 10
type textarea "x"
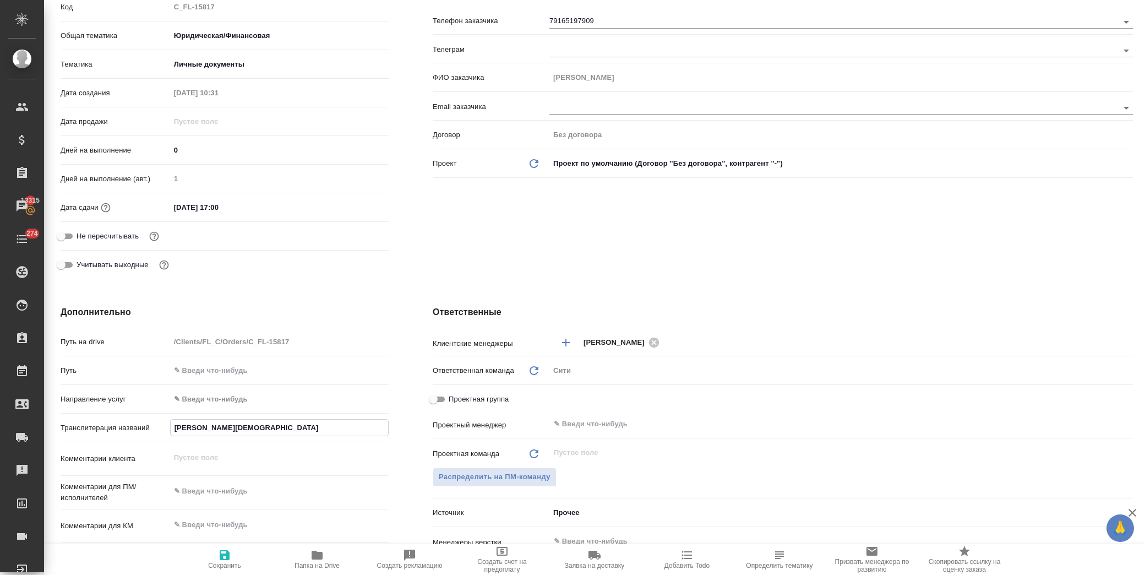
type textarea "x"
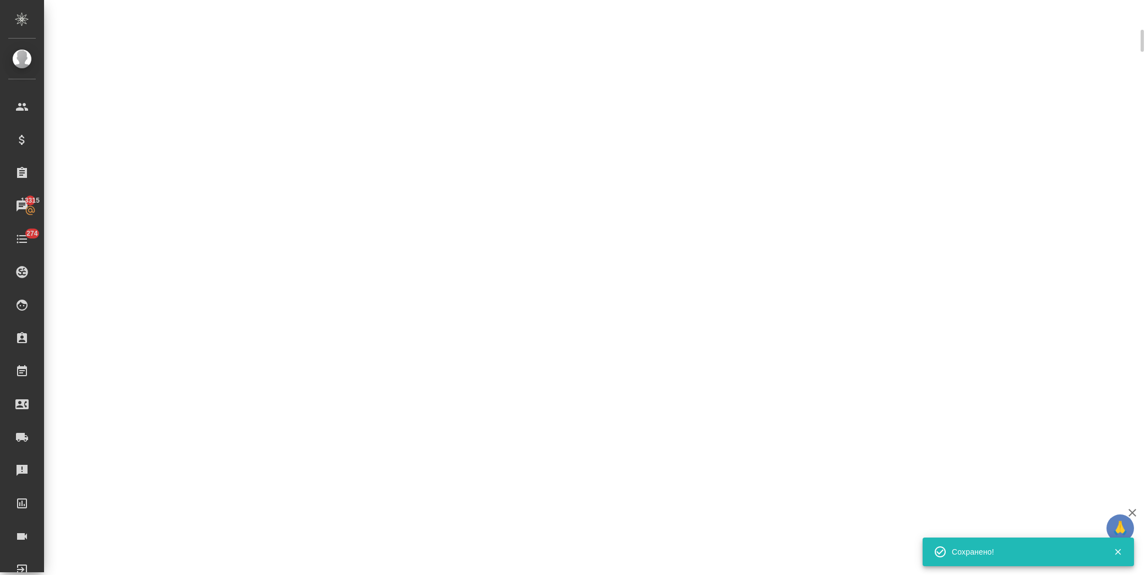
scroll to position [174, 0]
select select "RU"
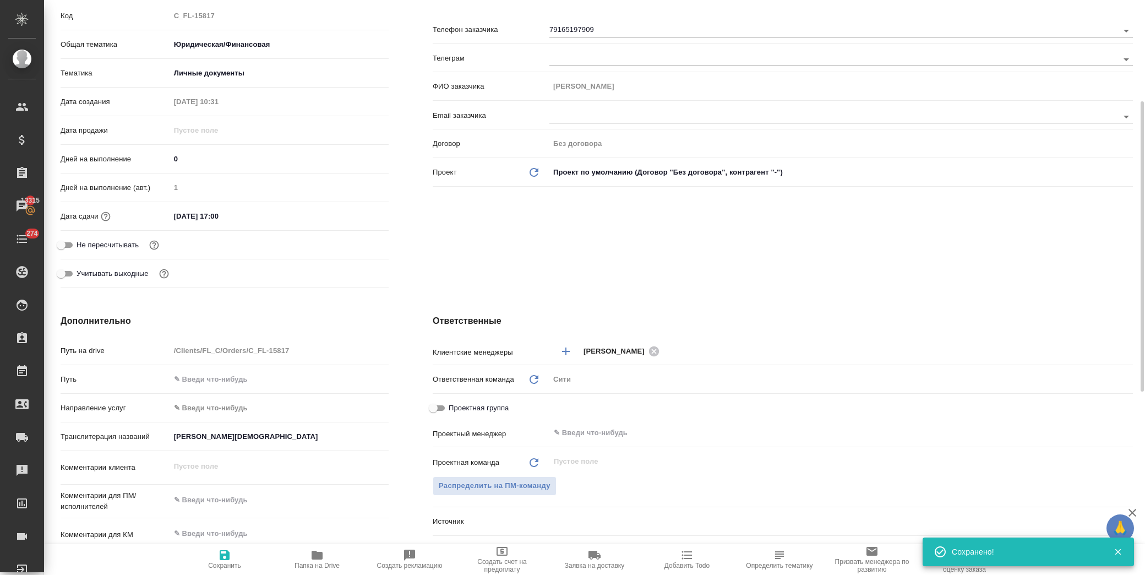
scroll to position [183, 0]
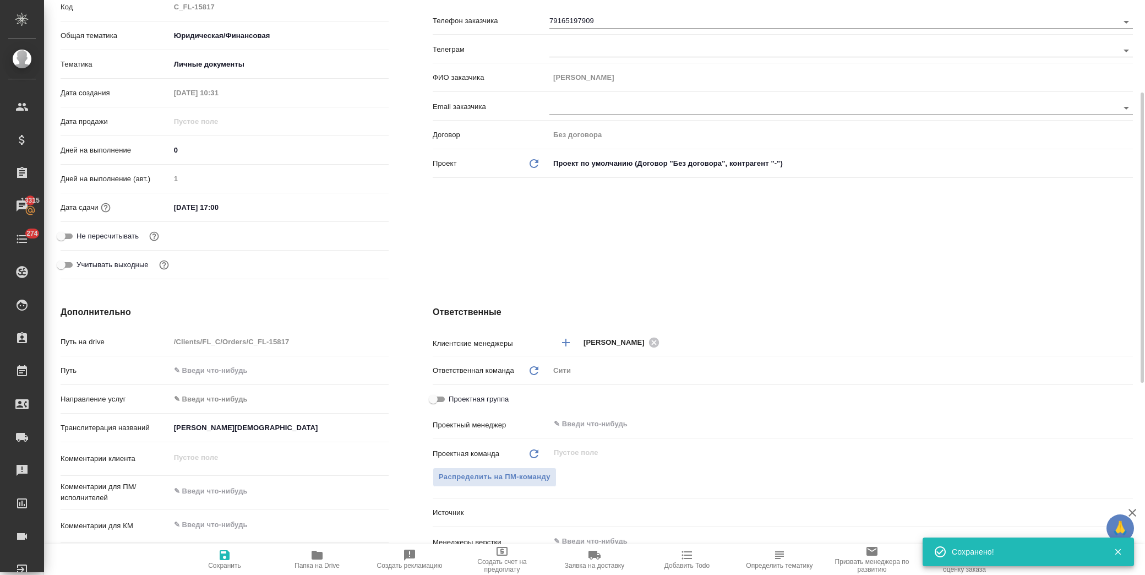
type textarea "x"
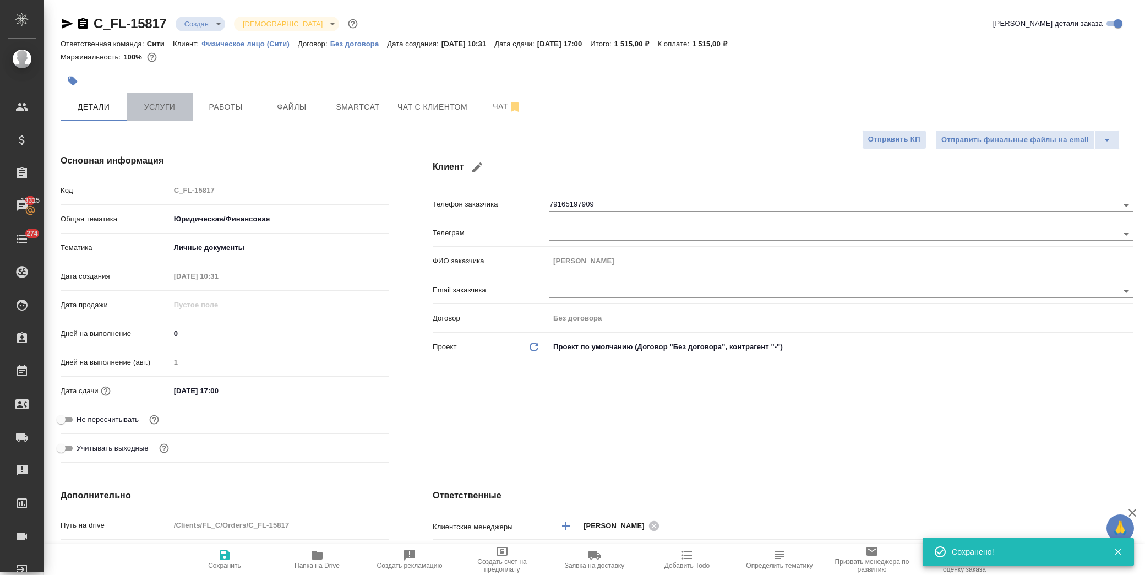
click at [171, 103] on span "Услуги" at bounding box center [159, 107] width 53 height 14
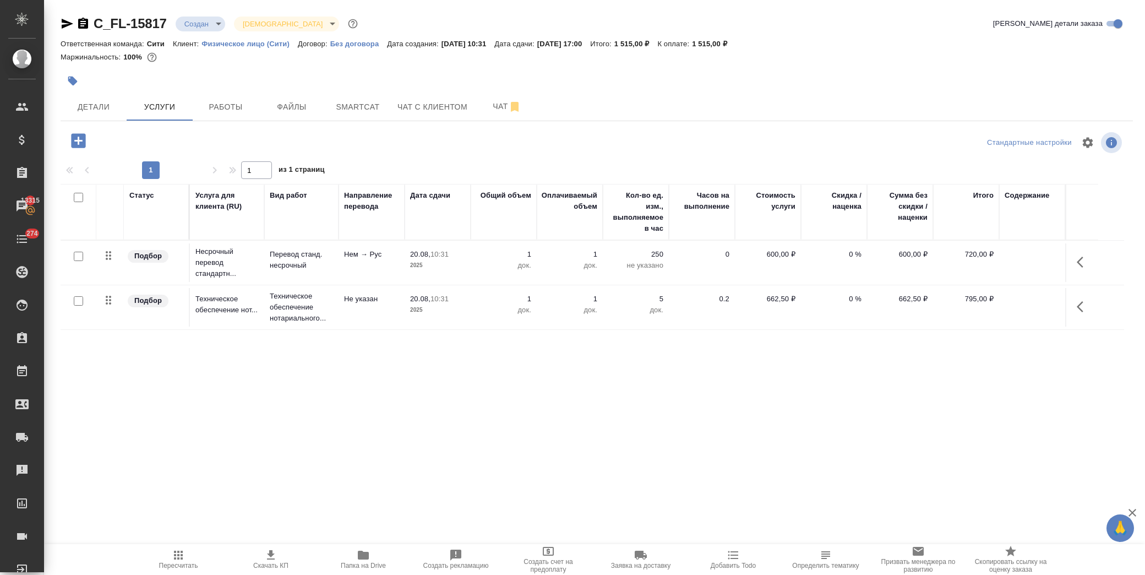
click at [1083, 257] on icon "button" at bounding box center [1083, 261] width 13 height 13
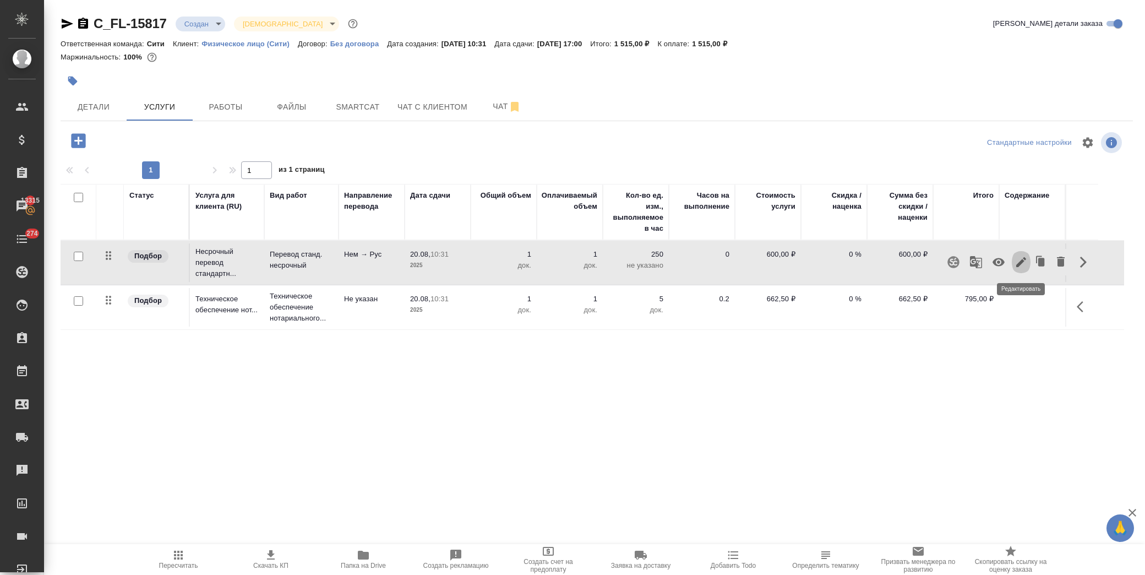
click at [1024, 263] on icon "button" at bounding box center [1020, 261] width 13 height 13
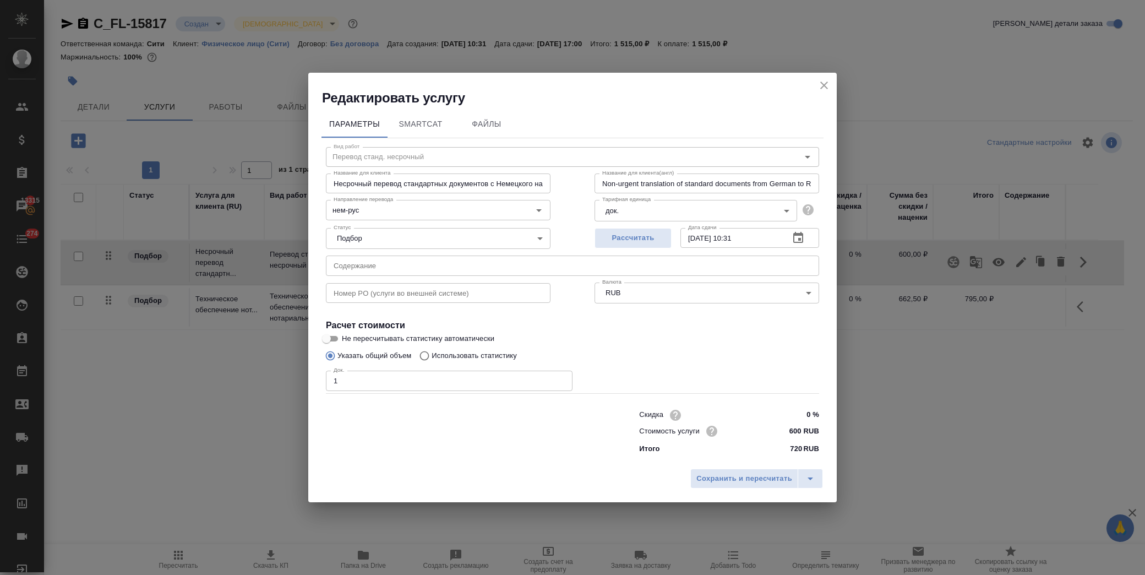
click at [387, 265] on input "text" at bounding box center [572, 265] width 493 height 20
paste input "Удостоверение личности Калинина Эрна Христиановна"
type input "Удостоверение личности Калинина Эрна Христиановна"
click at [794, 238] on icon "button" at bounding box center [797, 237] width 13 height 13
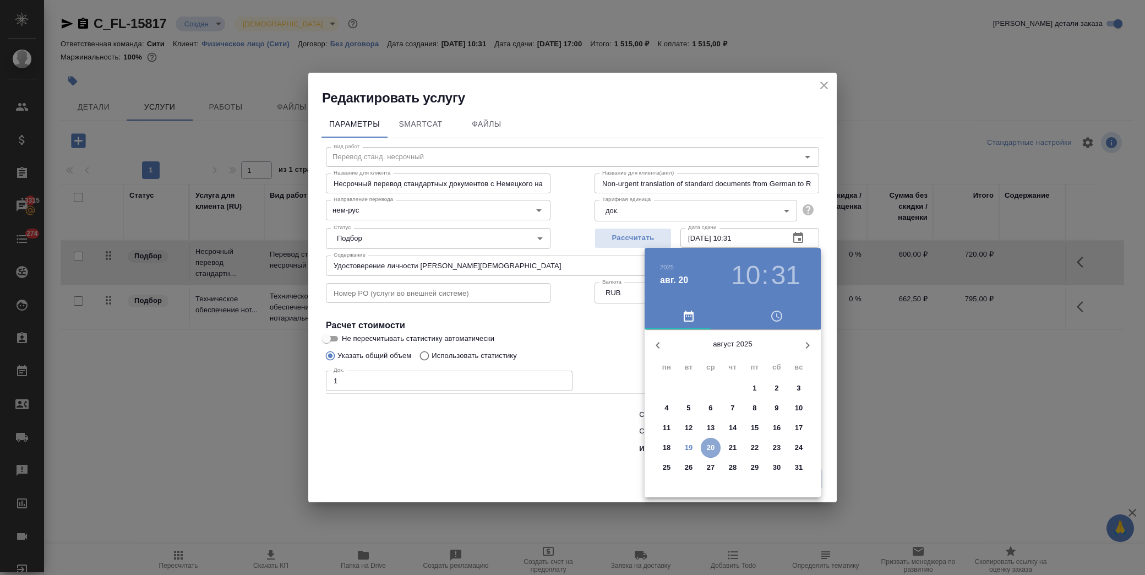
click at [713, 441] on button "20" at bounding box center [711, 448] width 20 height 20
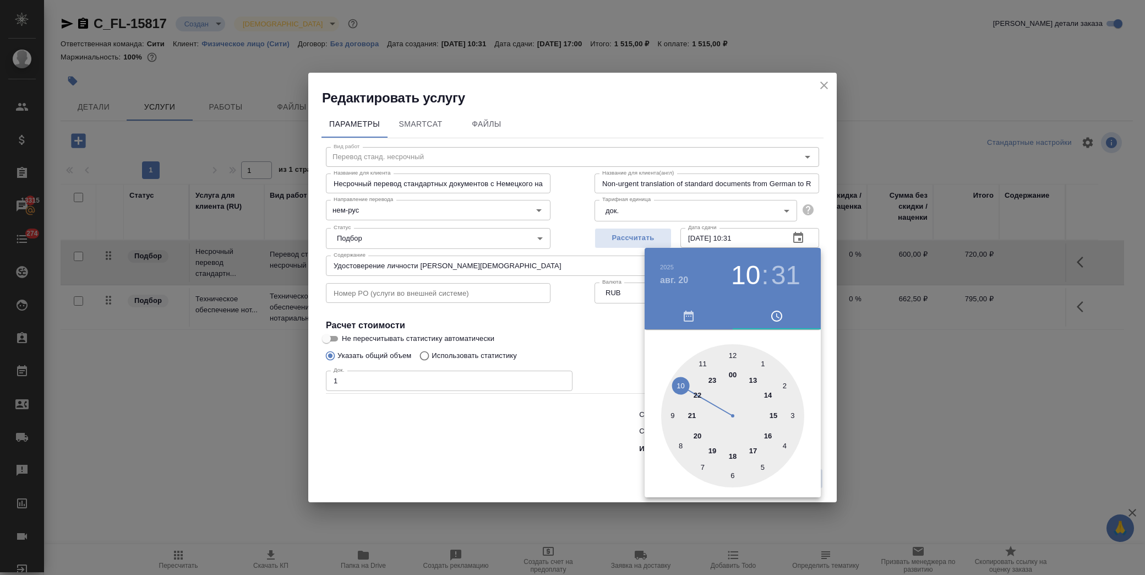
drag, startPoint x: 678, startPoint y: 381, endPoint x: 724, endPoint y: 367, distance: 48.8
click at [678, 381] on div at bounding box center [732, 415] width 143 height 143
click at [730, 353] on div at bounding box center [732, 415] width 143 height 143
type input "20.08.2025 10:00"
click at [590, 352] on div at bounding box center [572, 287] width 1145 height 575
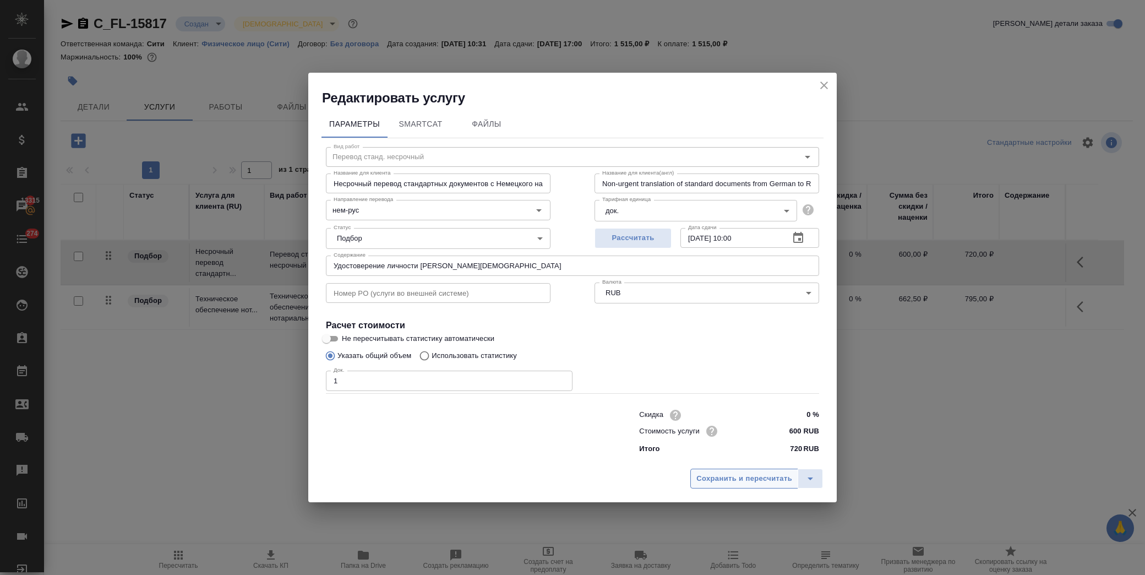
drag, startPoint x: 725, startPoint y: 480, endPoint x: 736, endPoint y: 476, distance: 11.3
click at [727, 480] on span "Сохранить и пересчитать" at bounding box center [744, 478] width 96 height 13
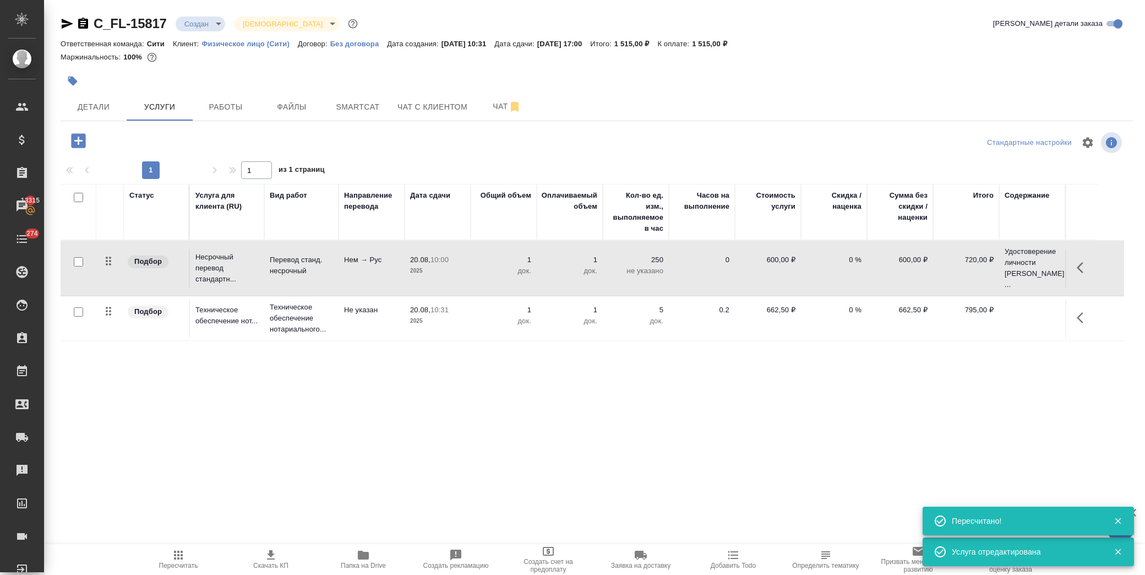
click at [1077, 316] on icon "button" at bounding box center [1083, 317] width 13 height 13
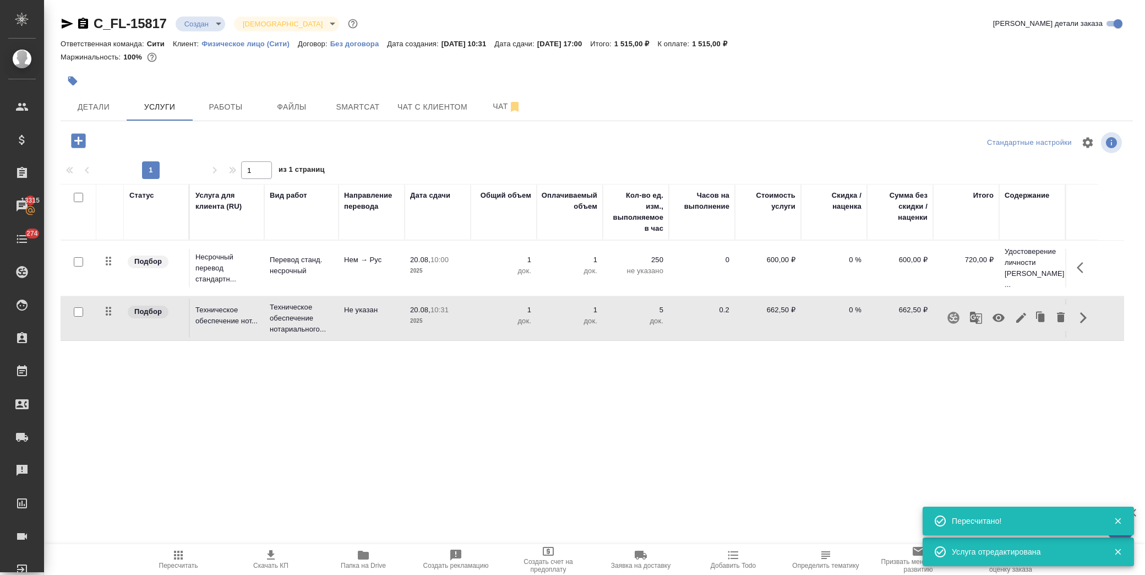
click at [1024, 321] on icon "button" at bounding box center [1020, 317] width 13 height 13
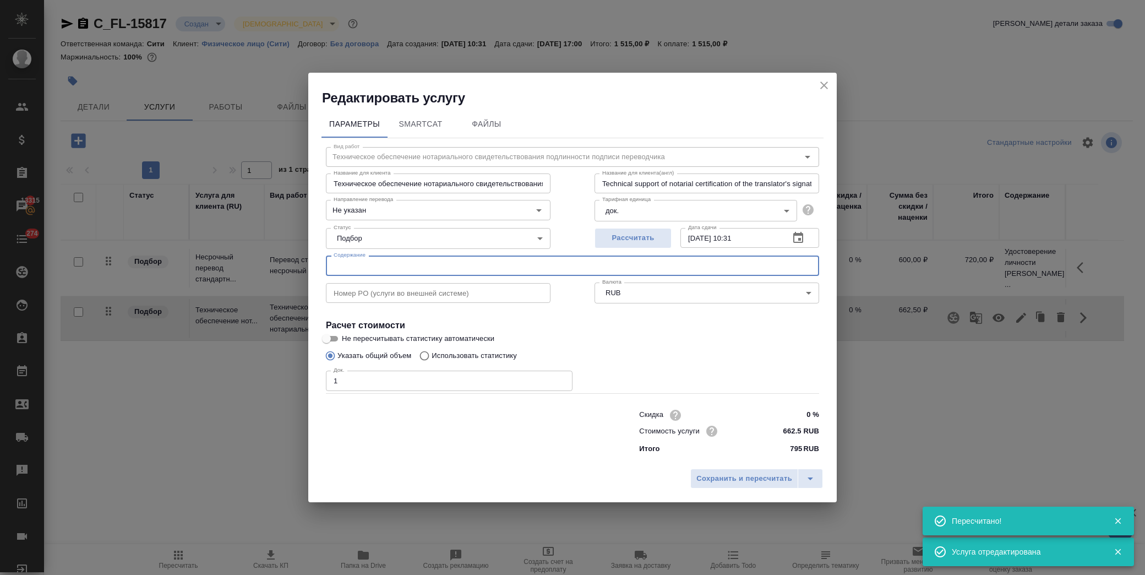
click at [413, 271] on input "text" at bounding box center [572, 265] width 493 height 20
paste input "Удостоверение личности Калинина Эрна Христиановна"
type input "Удостоверение личности Калинина Эрна Христиановна"
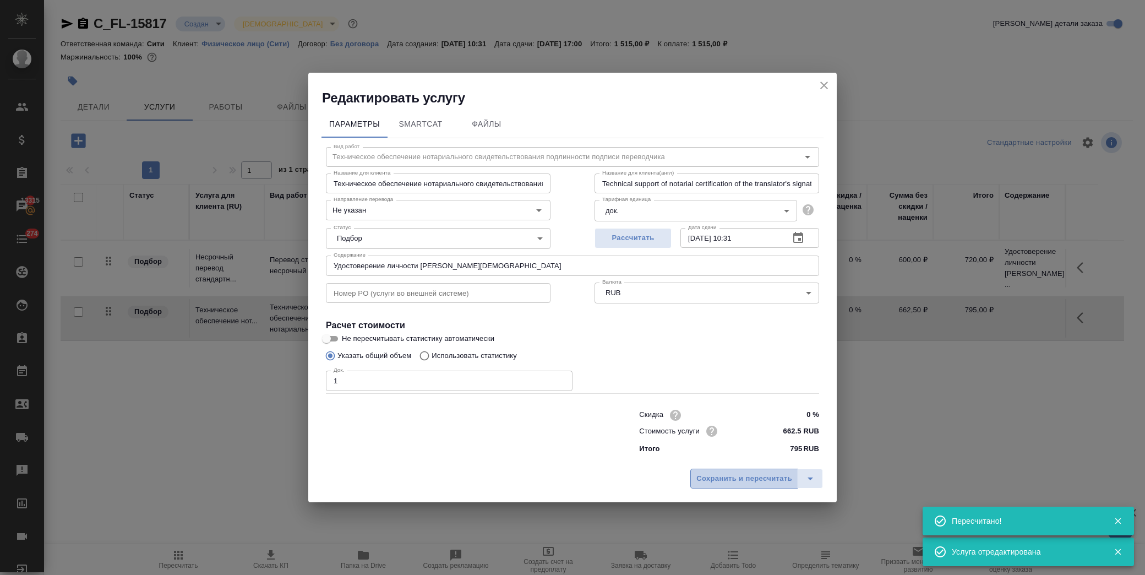
click at [729, 487] on button "Сохранить и пересчитать" at bounding box center [744, 478] width 108 height 20
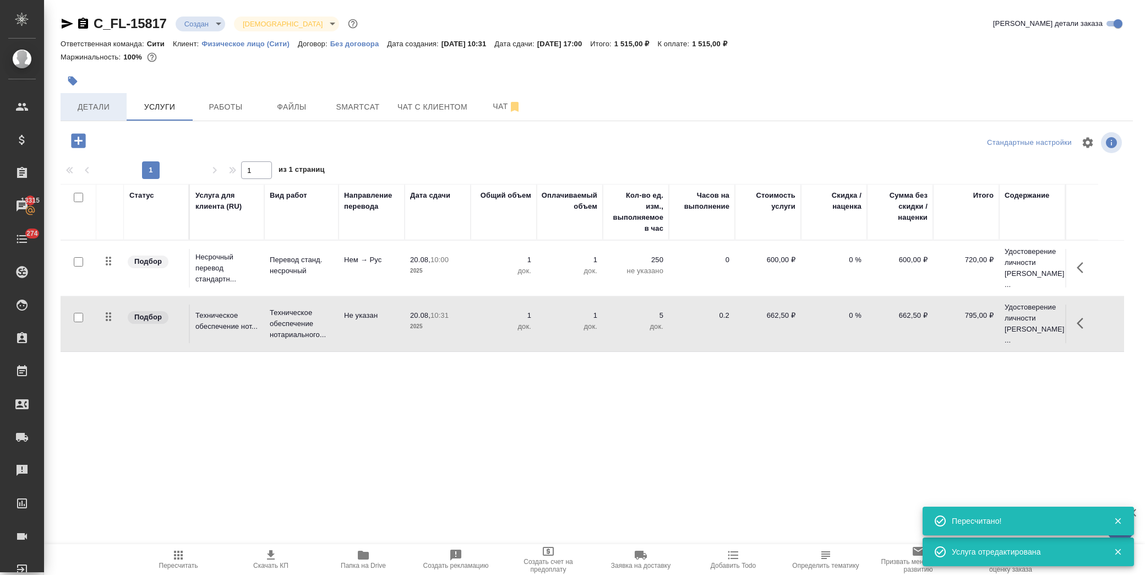
click at [89, 107] on span "Детали" at bounding box center [93, 107] width 53 height 14
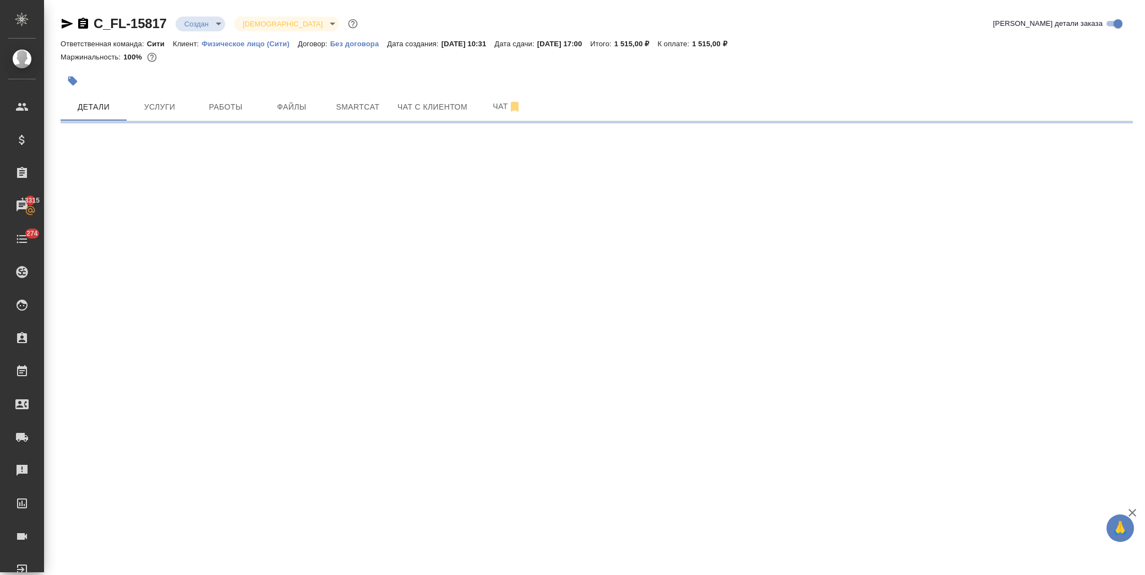
select select "RU"
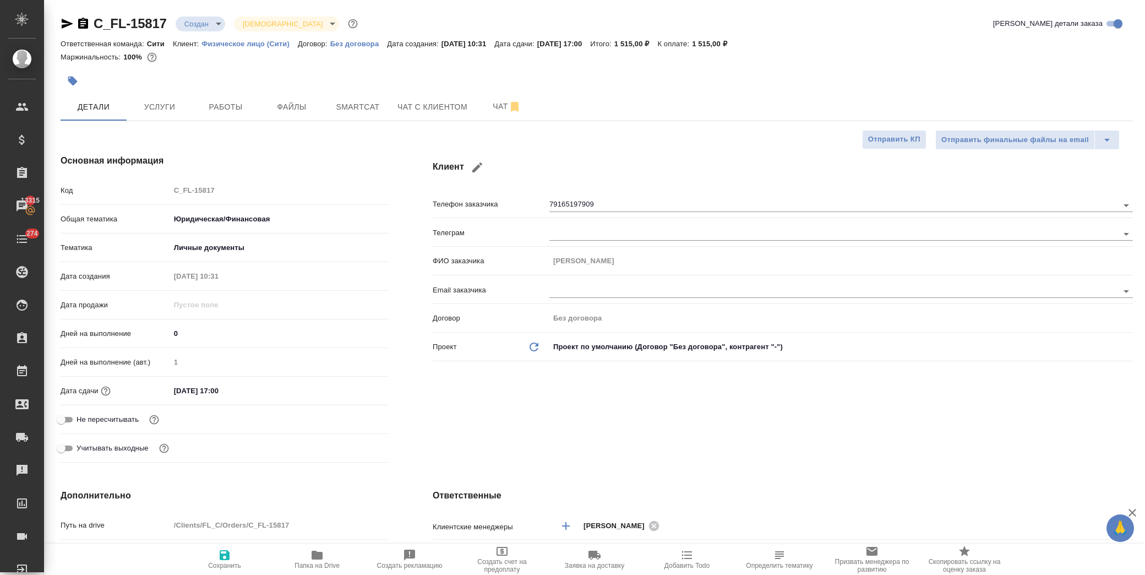
type textarea "x"
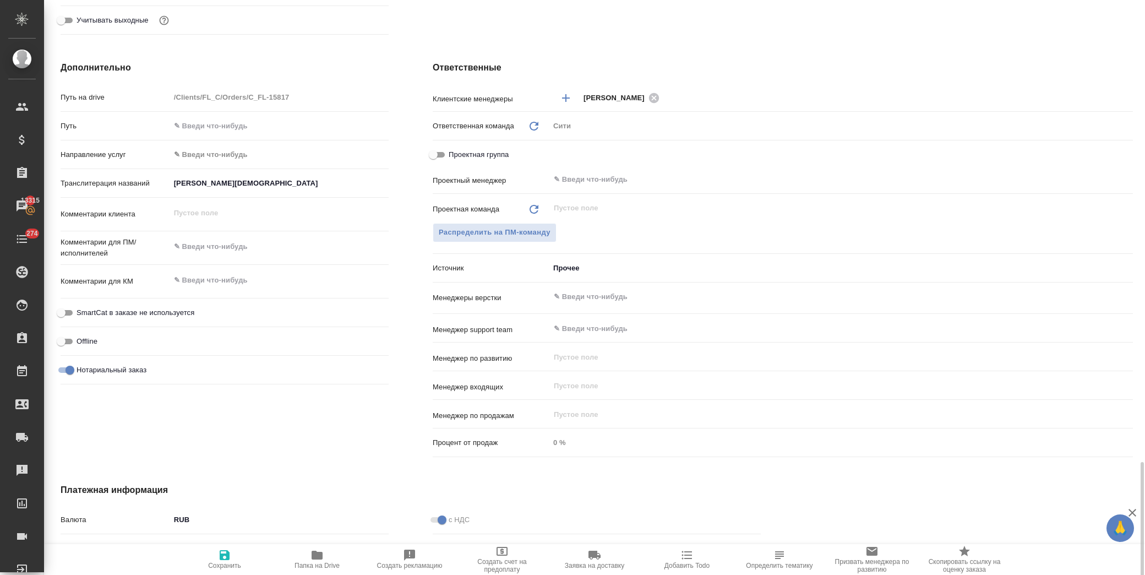
scroll to position [597, 0]
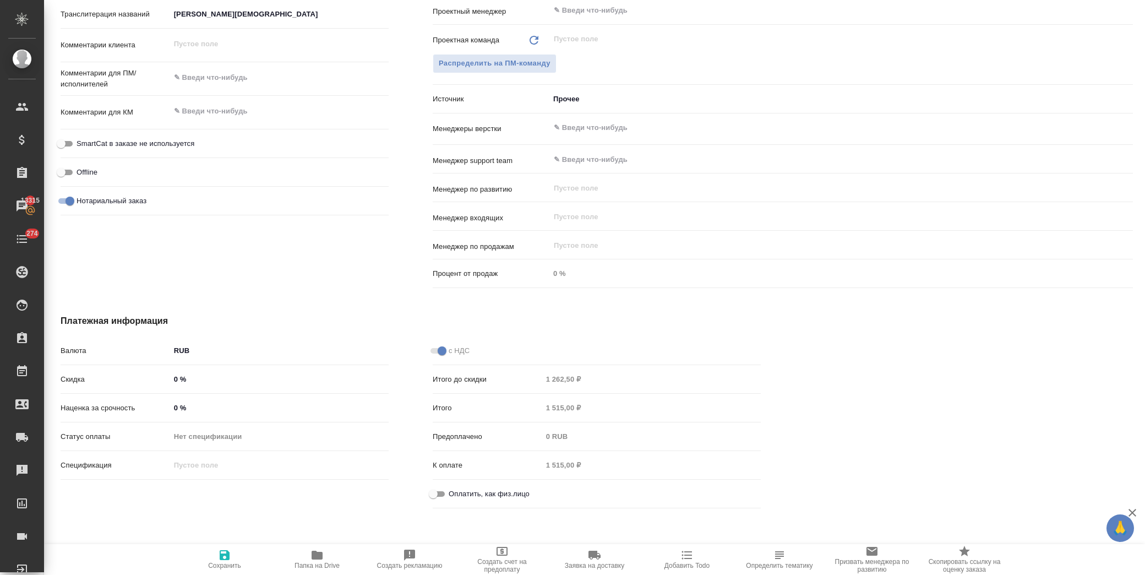
click at [436, 492] on input "Оплатить, как физ.лицо" at bounding box center [433, 493] width 40 height 13
checkbox input "true"
type textarea "x"
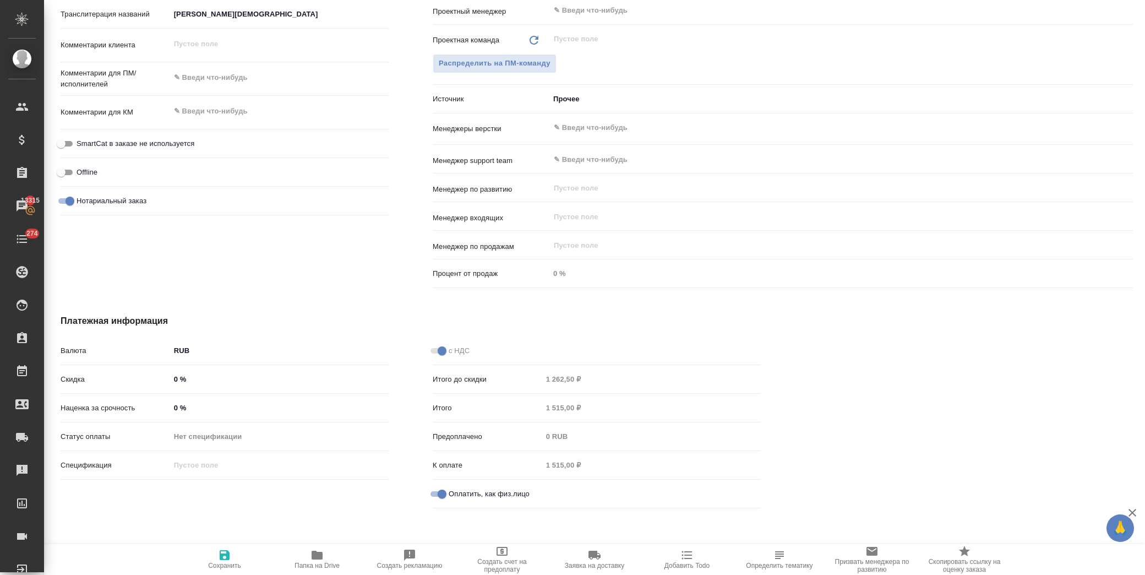
type textarea "x"
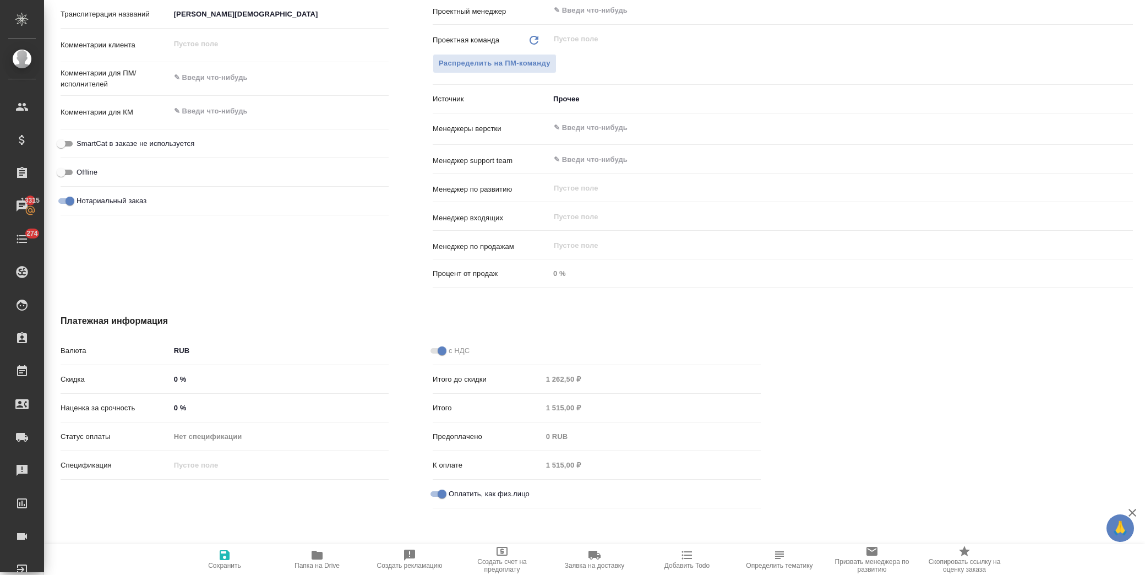
type textarea "x"
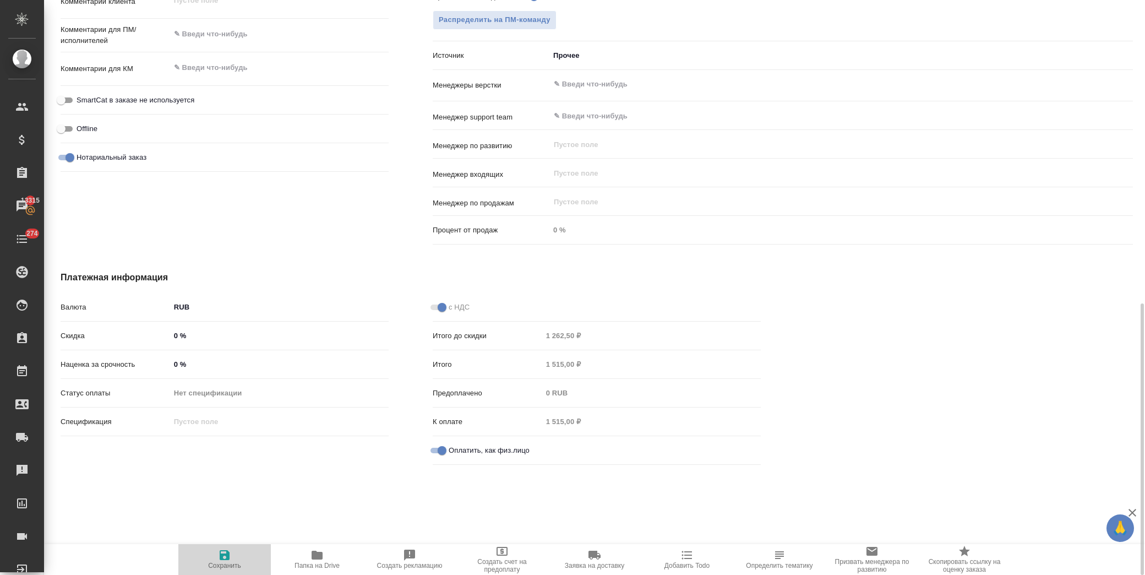
click at [210, 558] on span "Сохранить" at bounding box center [224, 558] width 79 height 21
type textarea "x"
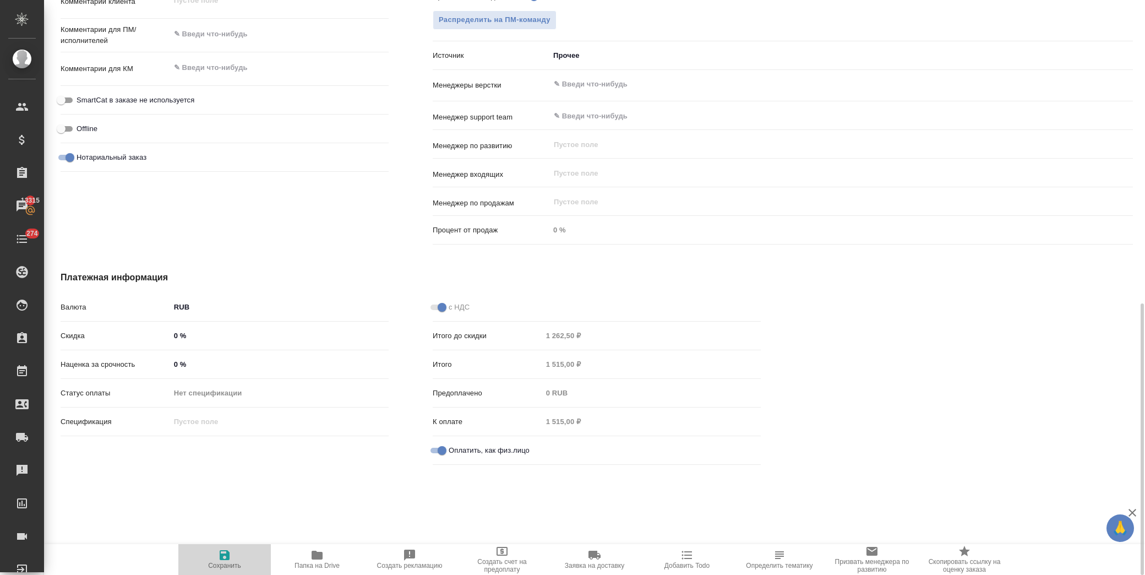
type textarea "x"
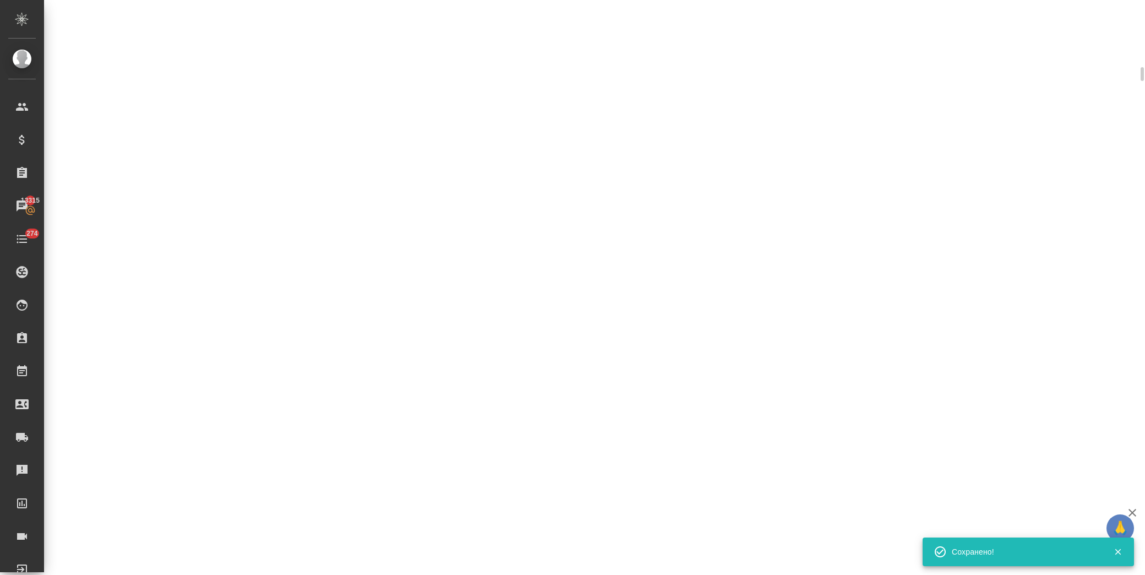
scroll to position [631, 0]
select select "RU"
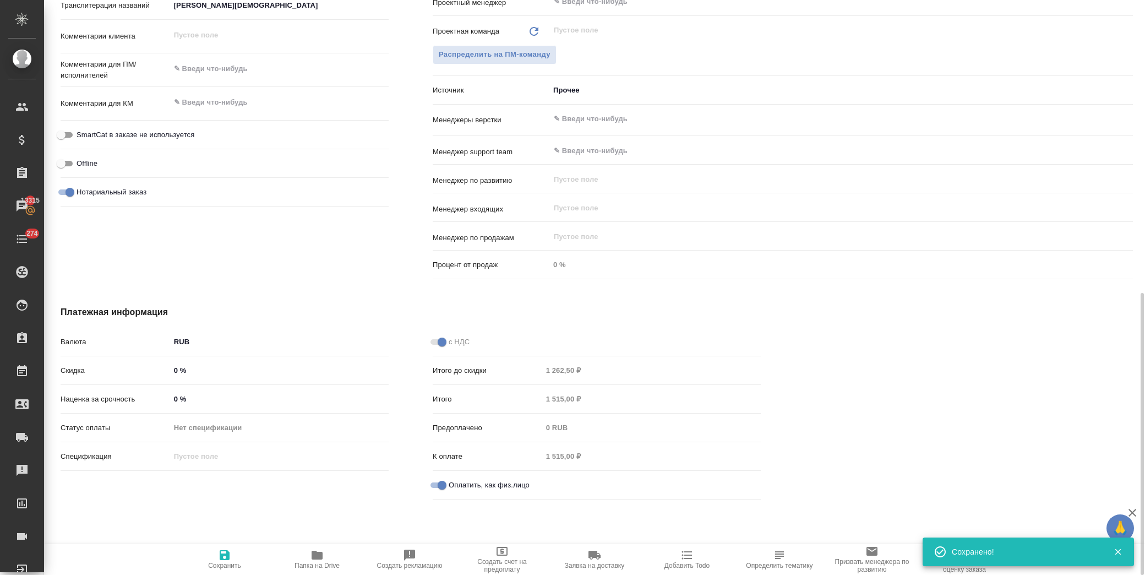
type textarea "x"
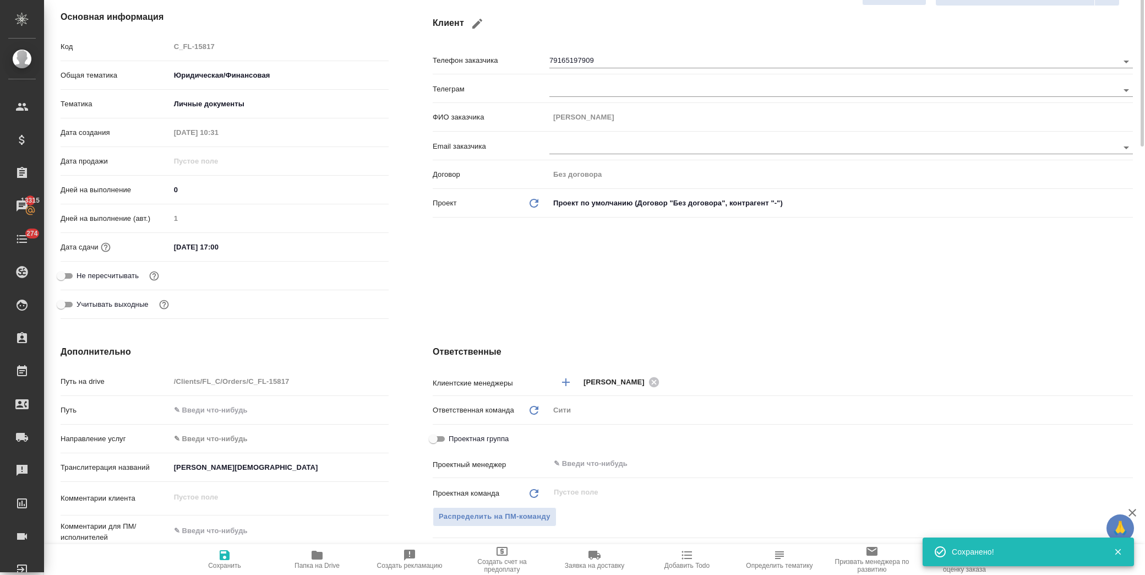
scroll to position [0, 0]
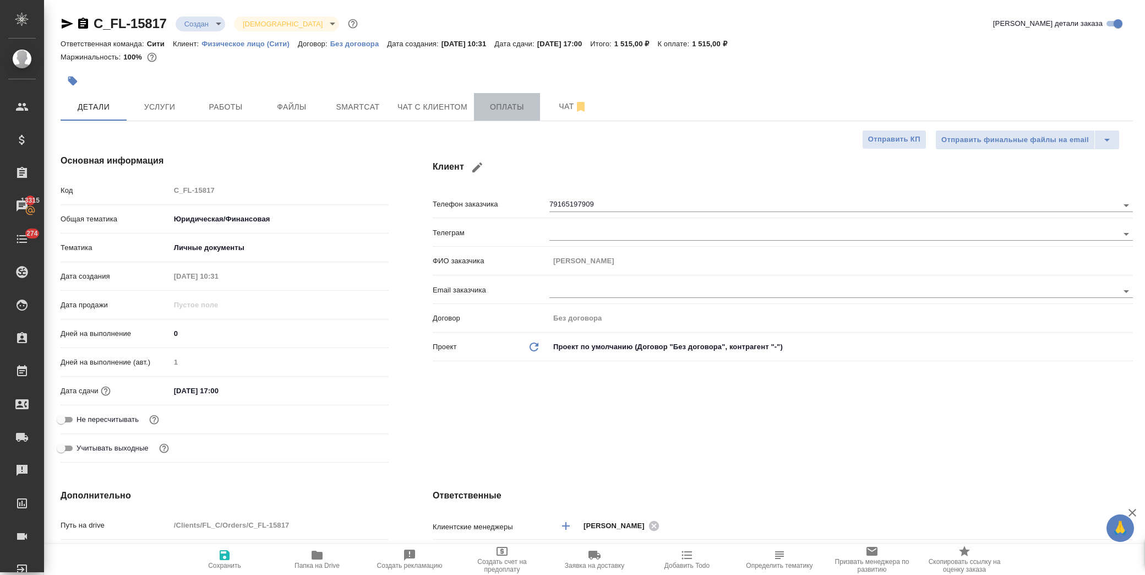
click at [509, 101] on span "Оплаты" at bounding box center [506, 107] width 53 height 14
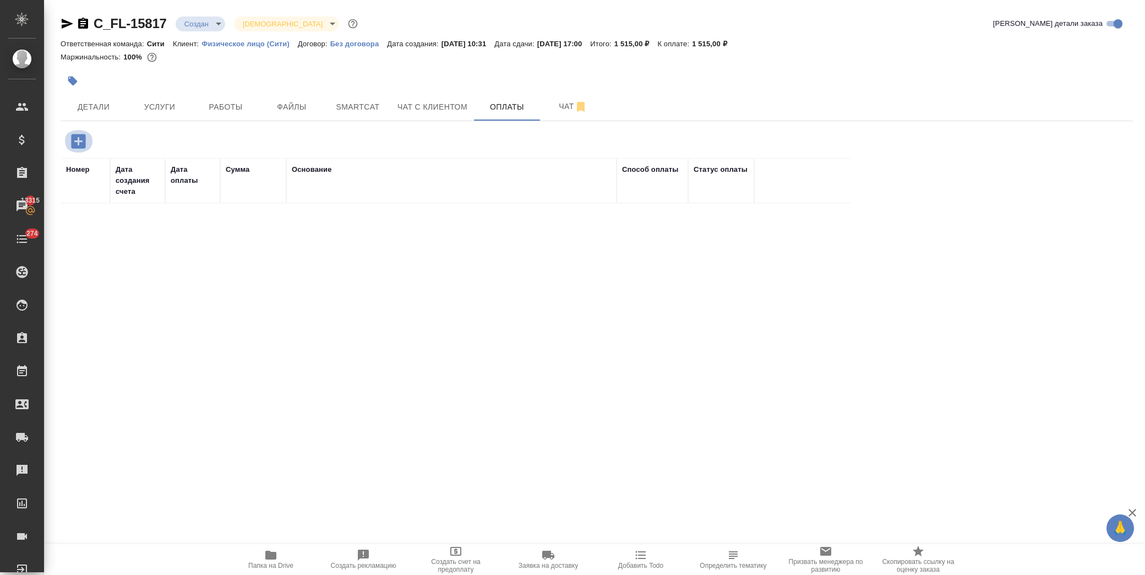
click at [80, 144] on icon "button" at bounding box center [78, 141] width 14 height 14
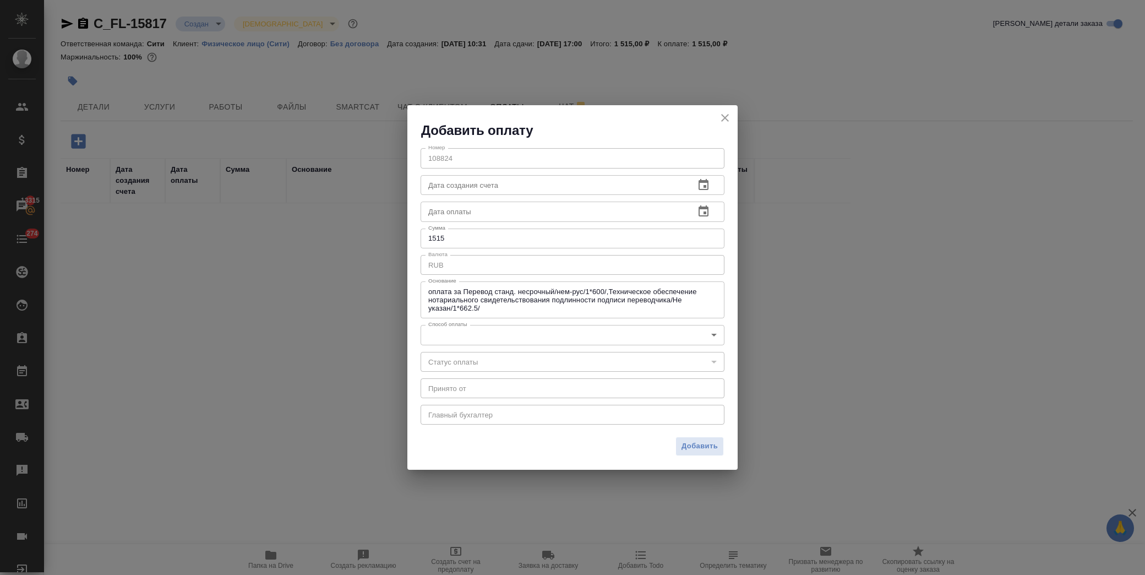
click at [482, 334] on body "🙏 .cls-1 fill:#fff; AWATERA Лофицкая Юлия Владимировна Клиенты Спецификации Зак…" at bounding box center [572, 287] width 1145 height 575
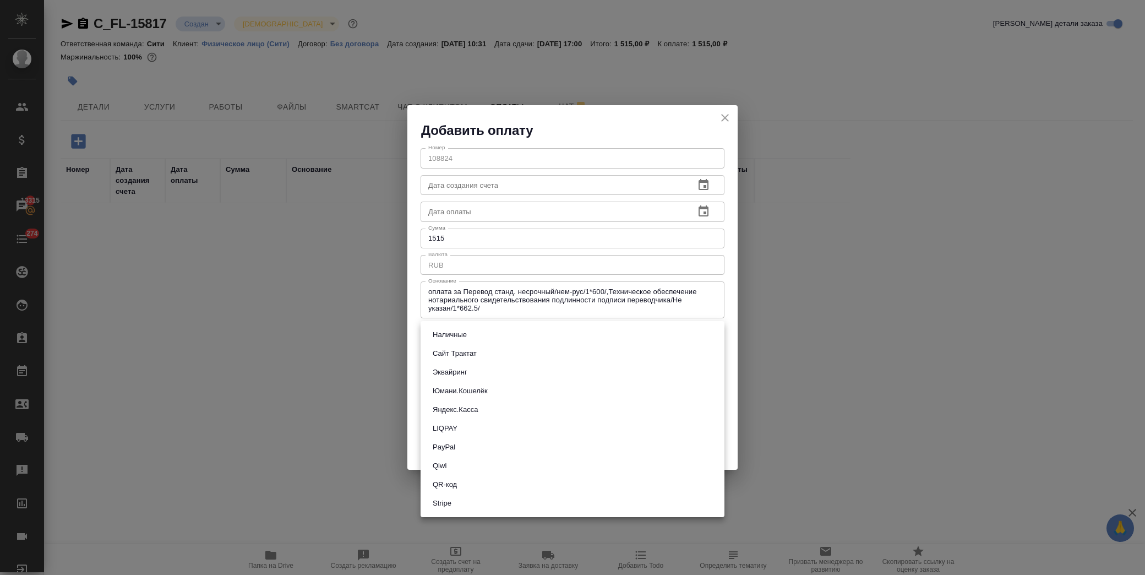
click at [461, 488] on li "QR-код" at bounding box center [573, 484] width 304 height 19
type input "60e5684acae83f185c96e013"
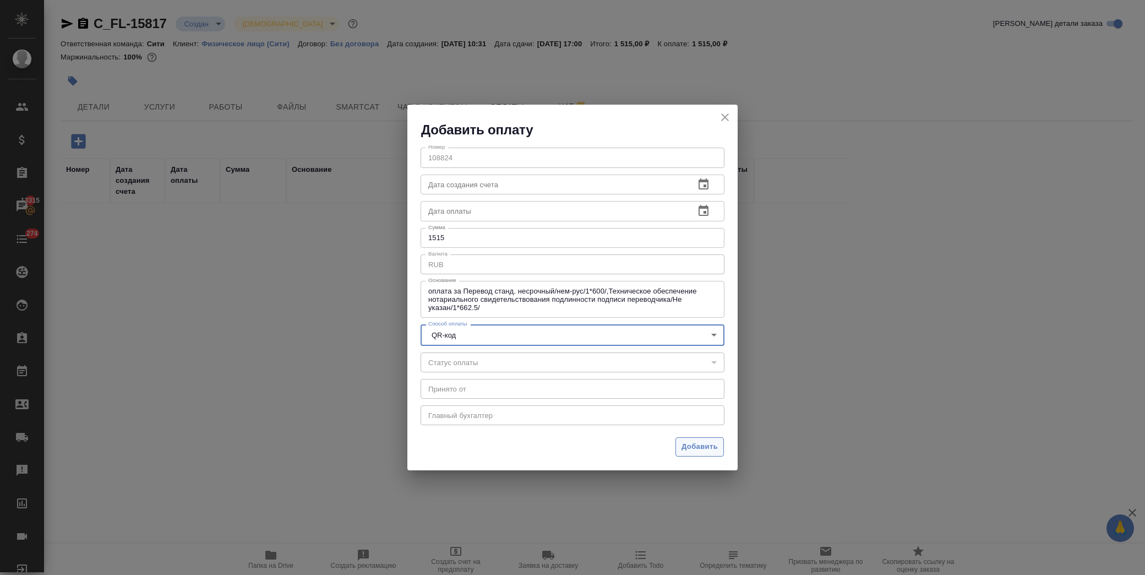
click at [697, 446] on span "Добавить" at bounding box center [699, 446] width 36 height 13
type input "0"
type input "auto-kassa"
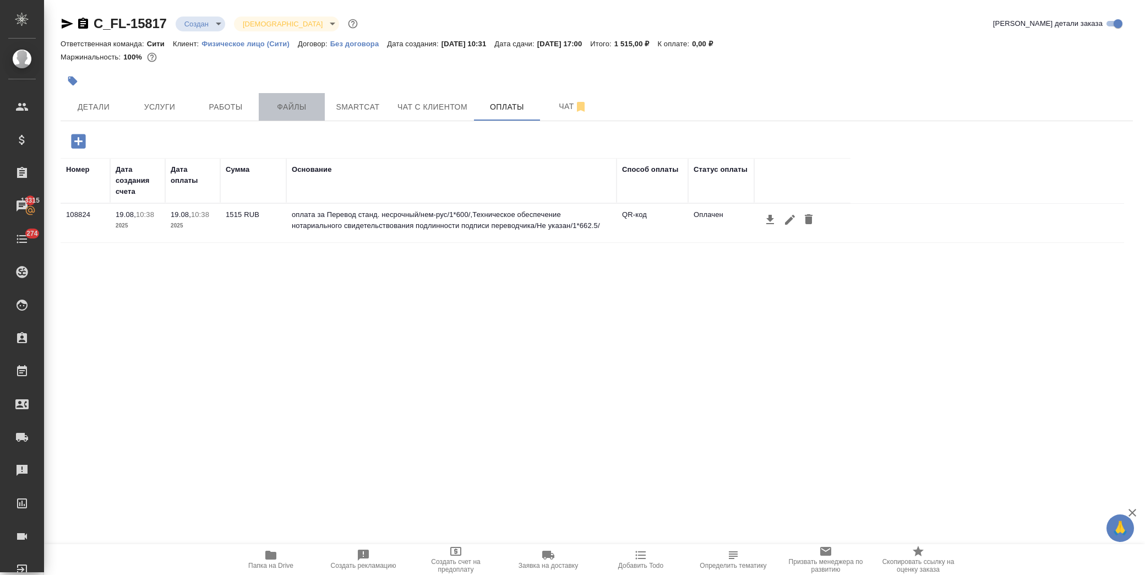
click at [282, 109] on span "Файлы" at bounding box center [291, 107] width 53 height 14
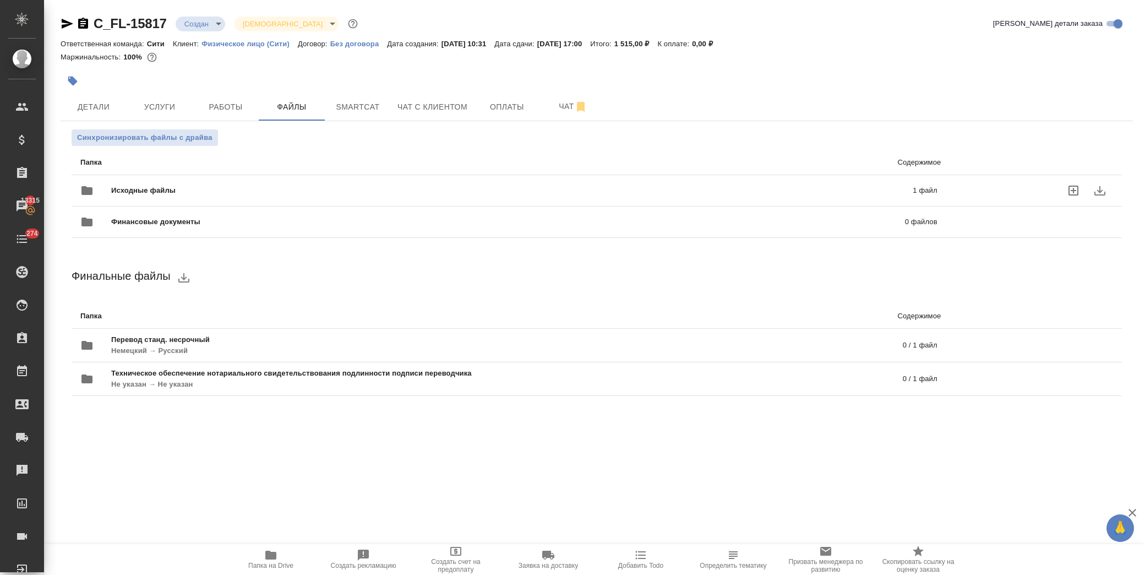
click at [167, 185] on span "Исходные файлы" at bounding box center [327, 190] width 433 height 11
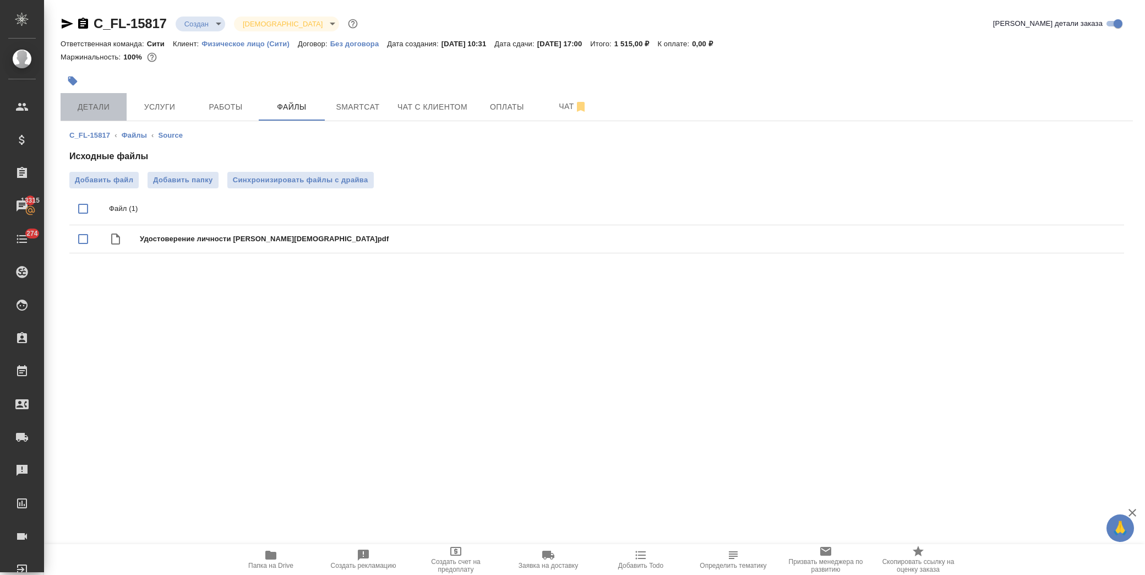
click at [98, 103] on span "Детали" at bounding box center [93, 107] width 53 height 14
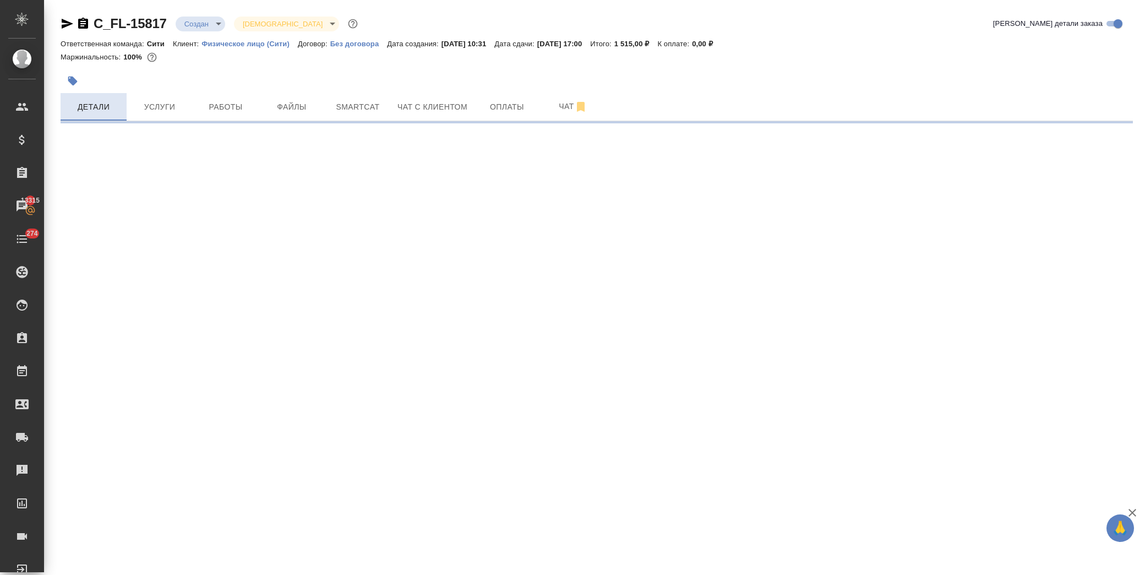
select select "RU"
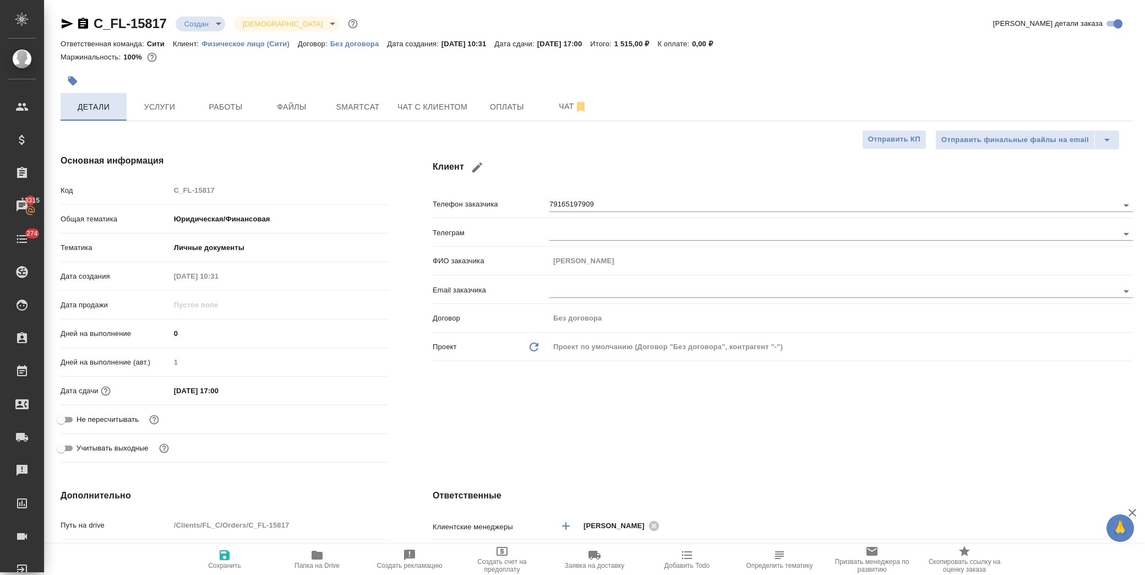
type textarea "x"
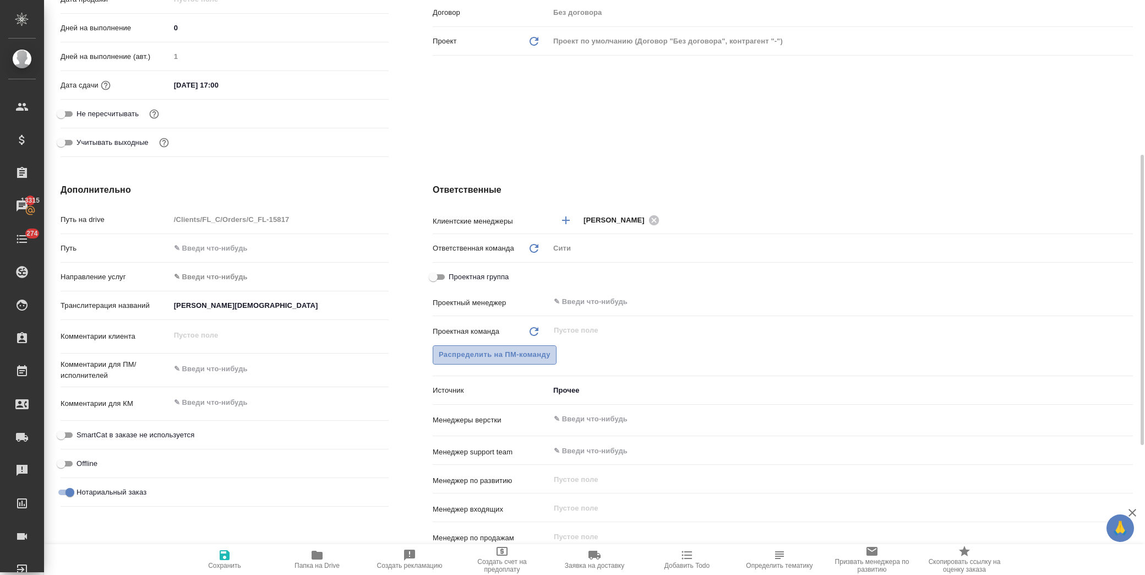
click at [486, 358] on span "Распределить на ПМ-команду" at bounding box center [495, 354] width 112 height 13
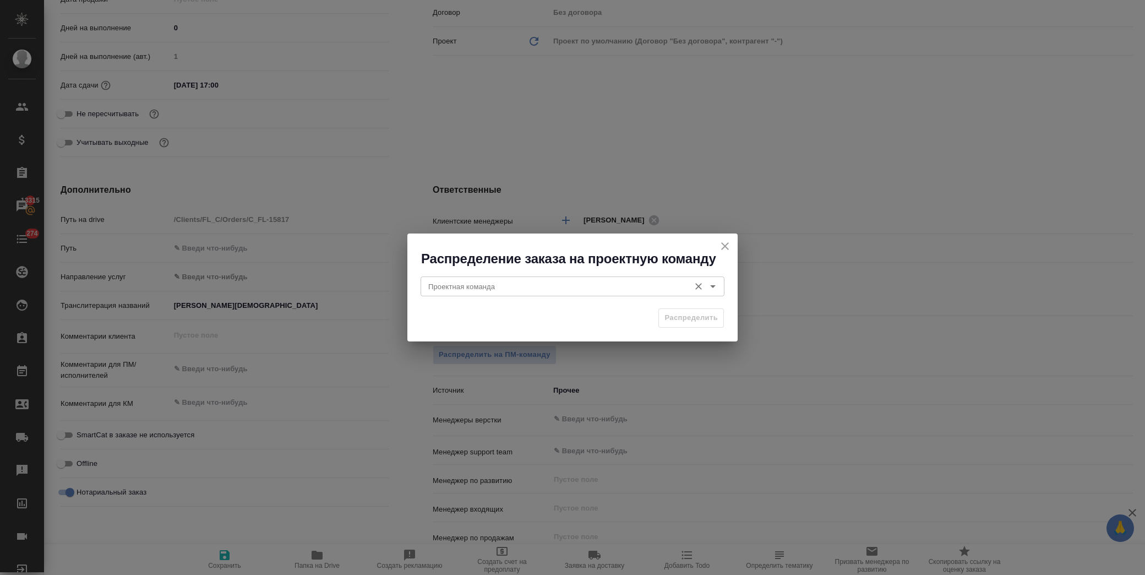
click at [520, 287] on input "Проектная команда" at bounding box center [554, 286] width 260 height 13
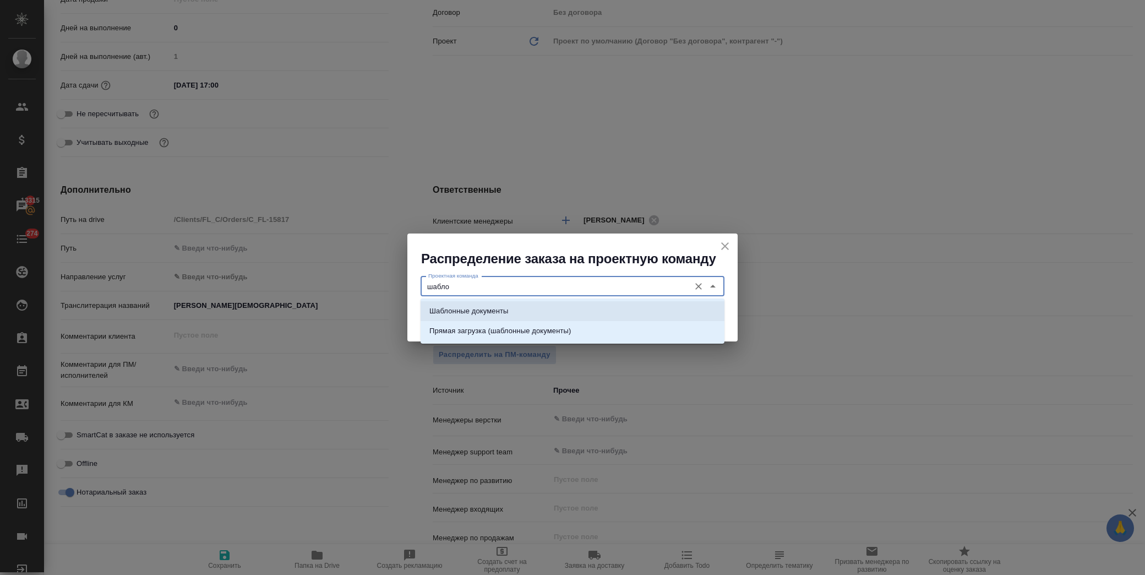
click at [518, 303] on li "Шаблонные документы" at bounding box center [573, 311] width 304 height 20
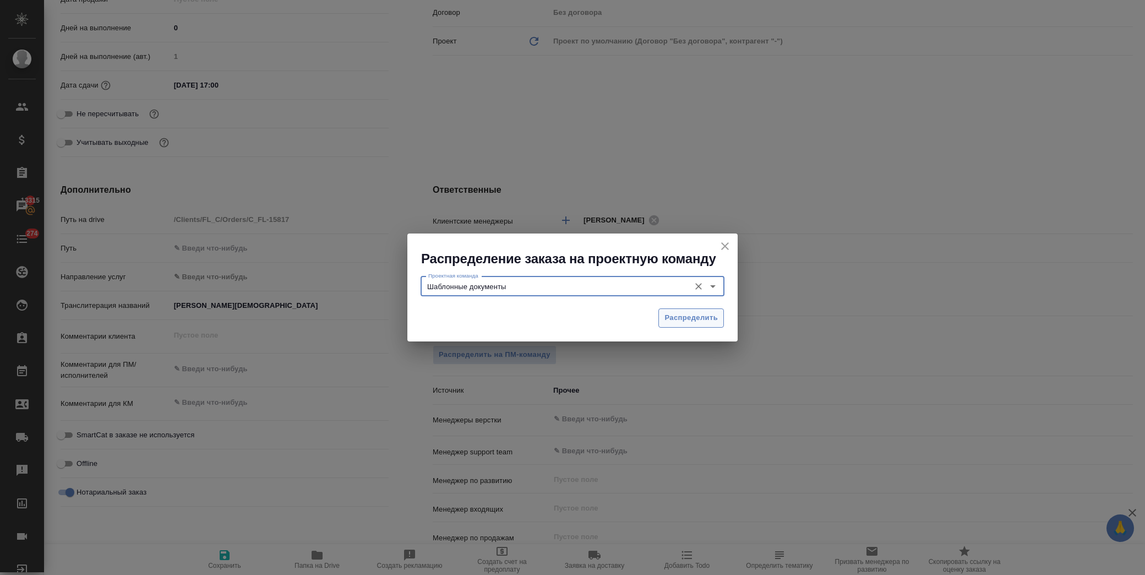
type input "Шаблонные документы"
click at [711, 321] on span "Распределить" at bounding box center [690, 318] width 53 height 13
type textarea "x"
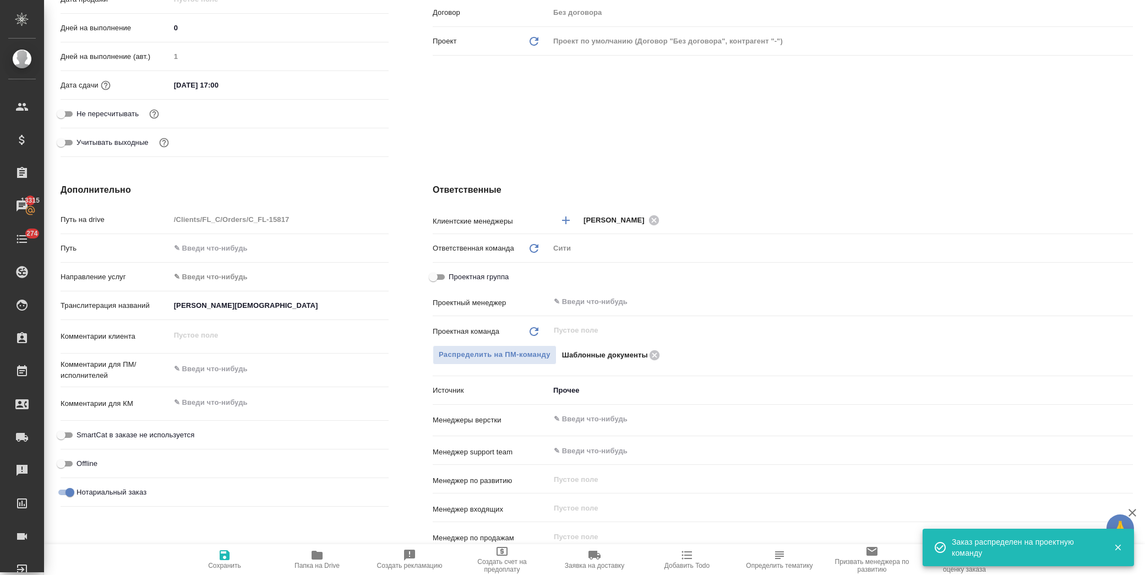
click at [222, 558] on icon "button" at bounding box center [225, 555] width 10 height 10
type textarea "x"
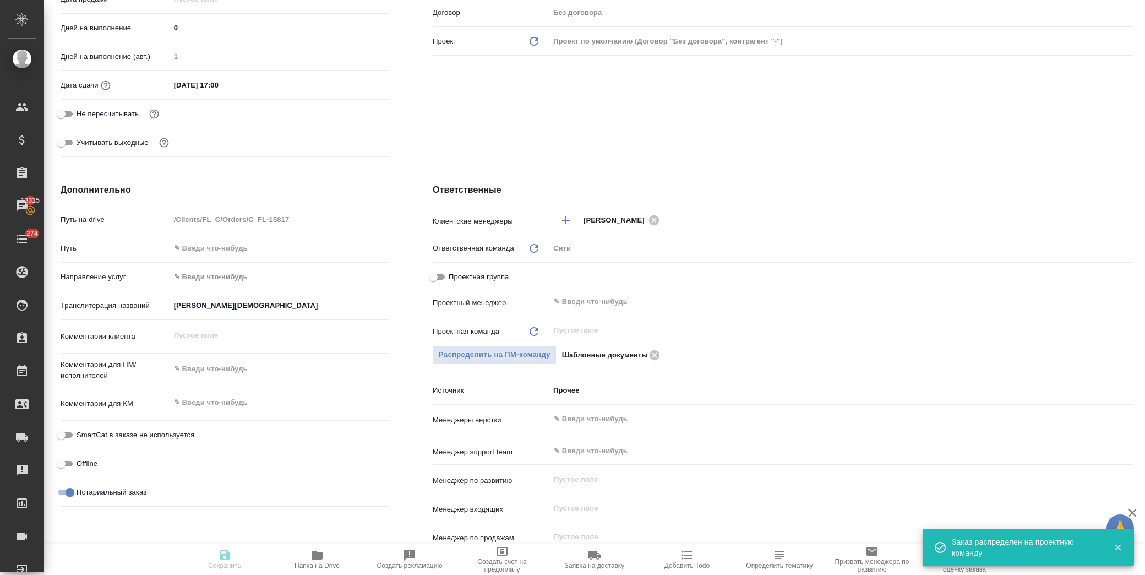
type textarea "x"
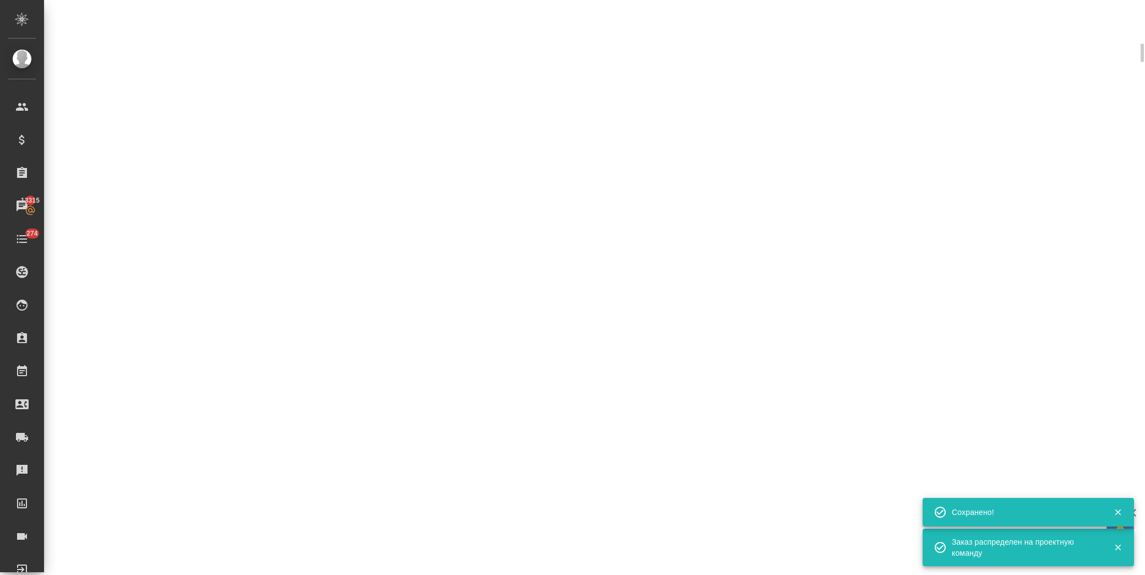
scroll to position [297, 0]
select select "RU"
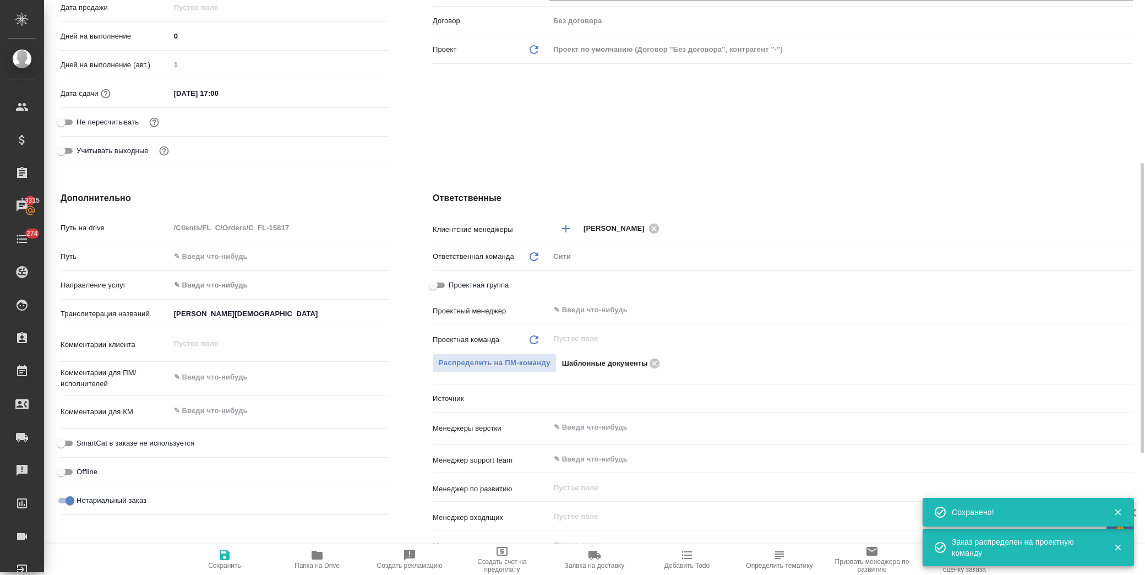
scroll to position [305, 0]
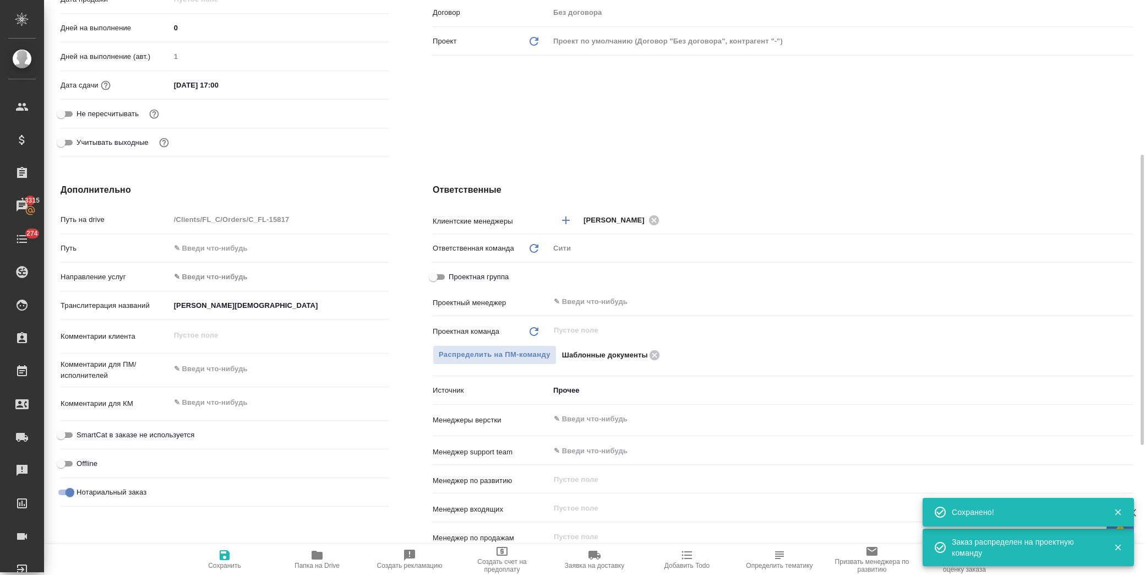
type textarea "x"
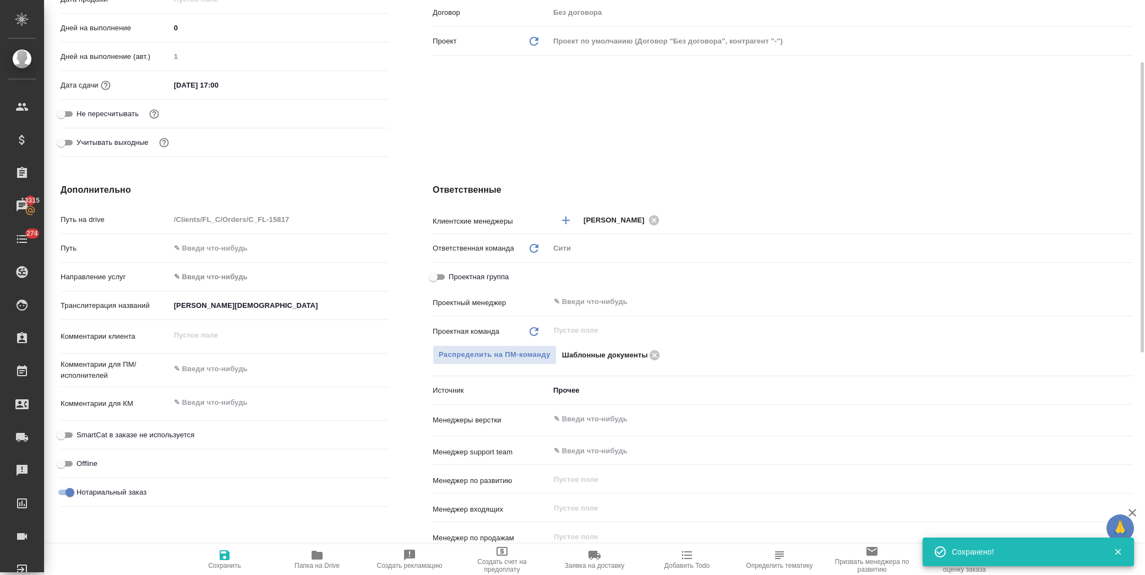
scroll to position [0, 0]
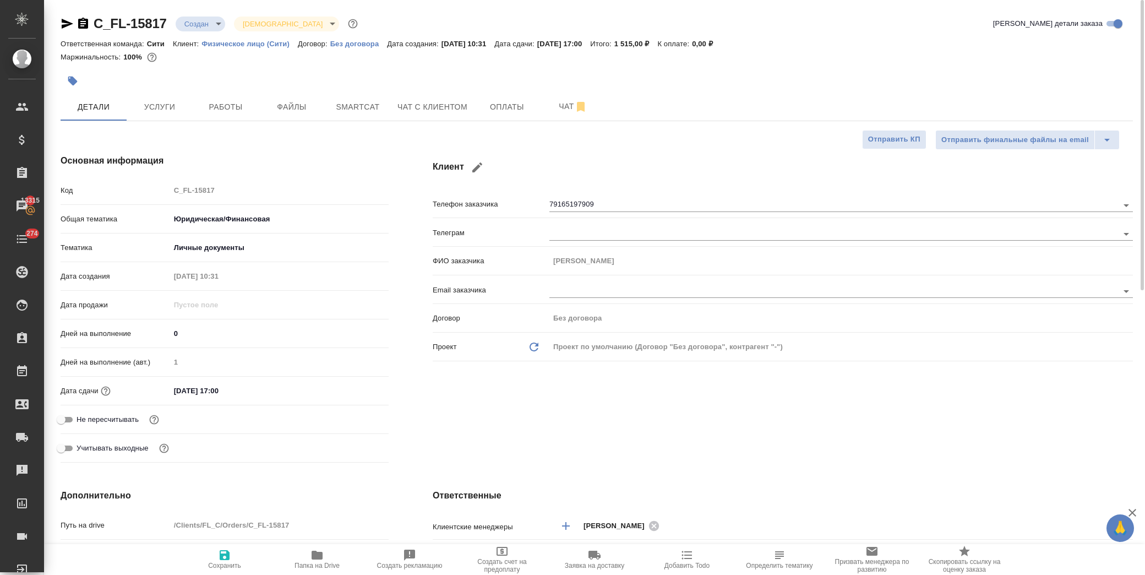
click at [200, 26] on body "🙏 .cls-1 fill:#fff; AWATERA Лофицкая Юлия Владимировна Клиенты Спецификации Зак…" at bounding box center [572, 287] width 1145 height 575
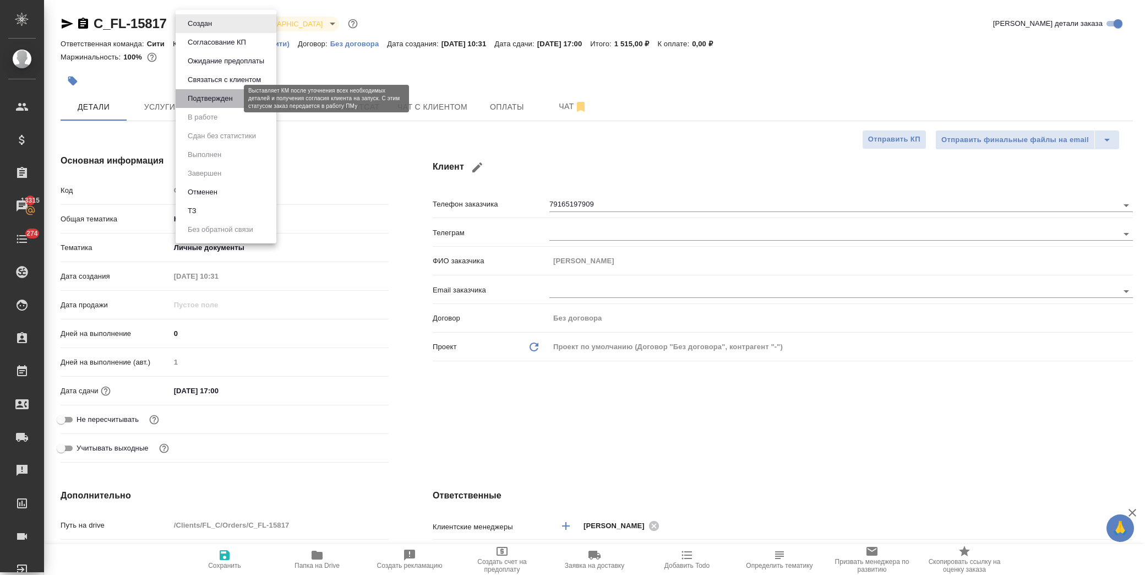
click at [225, 94] on button "Подтвержден" at bounding box center [210, 98] width 52 height 12
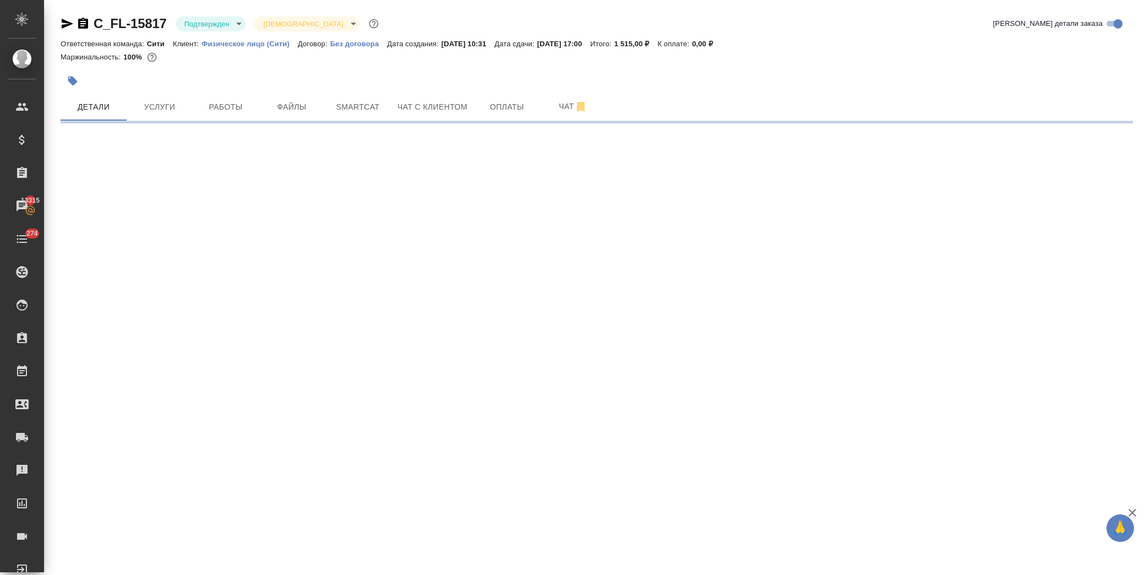
select select "RU"
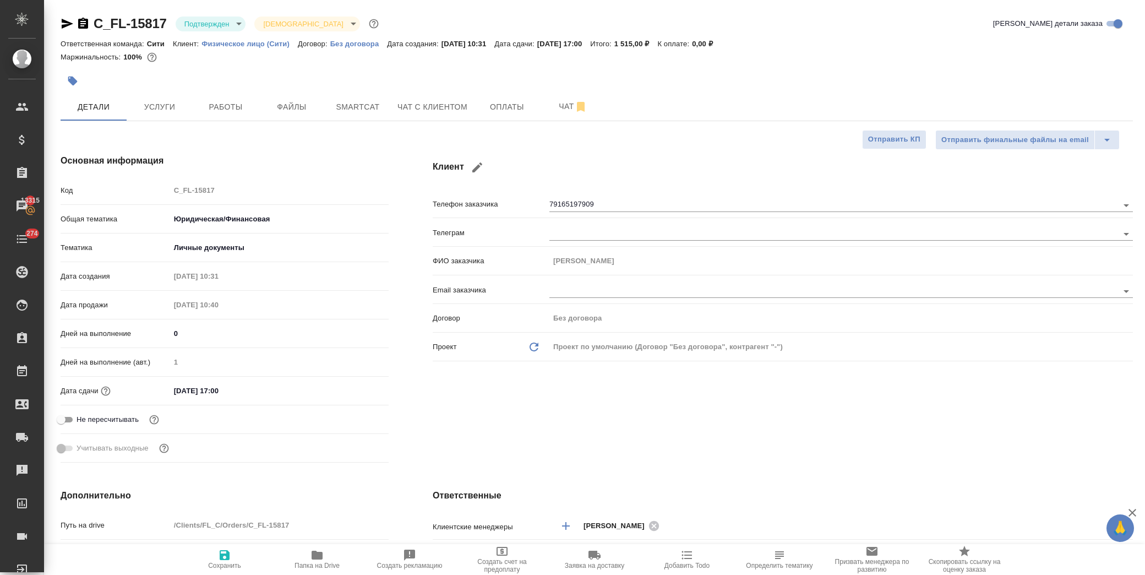
type textarea "x"
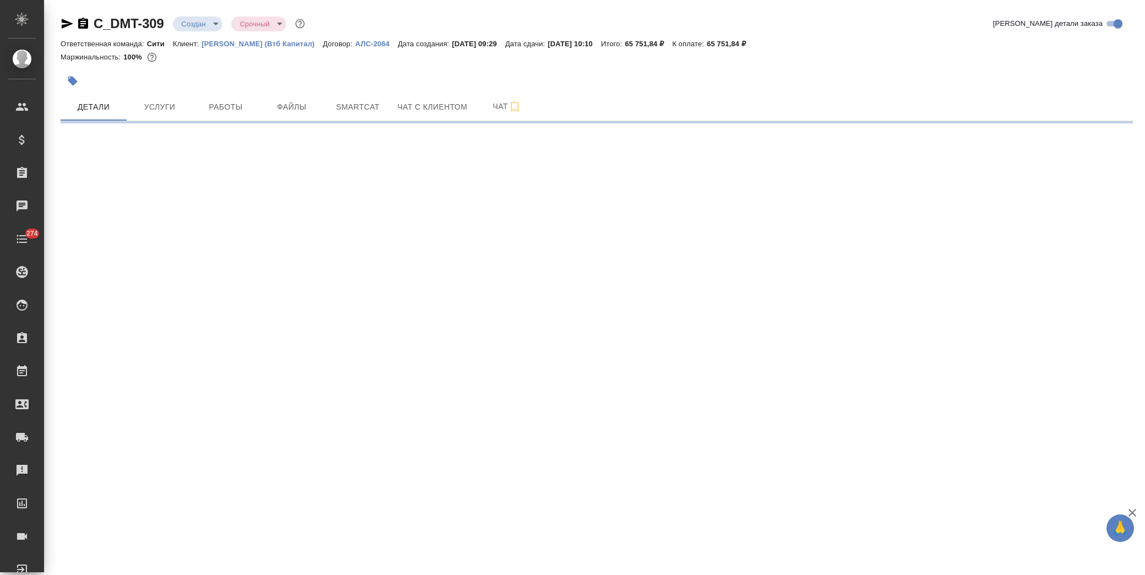
select select "RU"
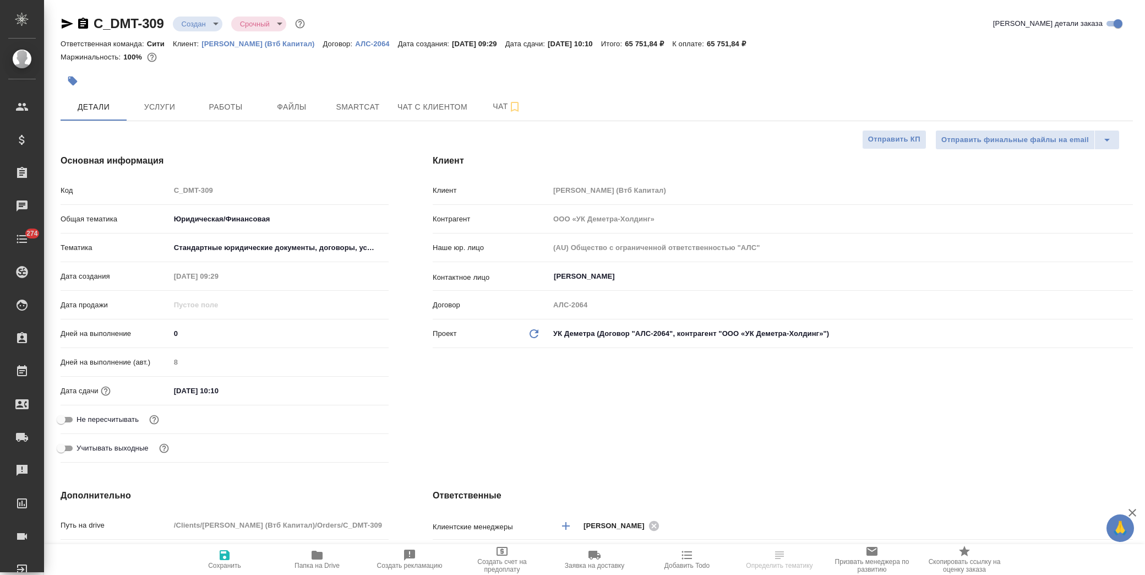
type textarea "x"
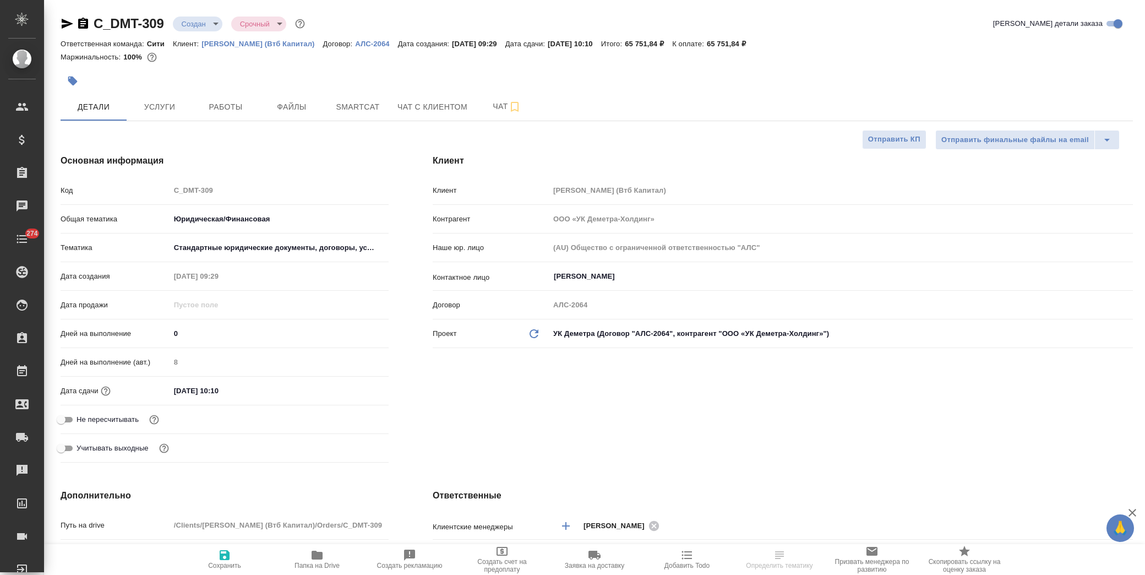
type textarea "x"
drag, startPoint x: 738, startPoint y: 44, endPoint x: 768, endPoint y: 44, distance: 30.8
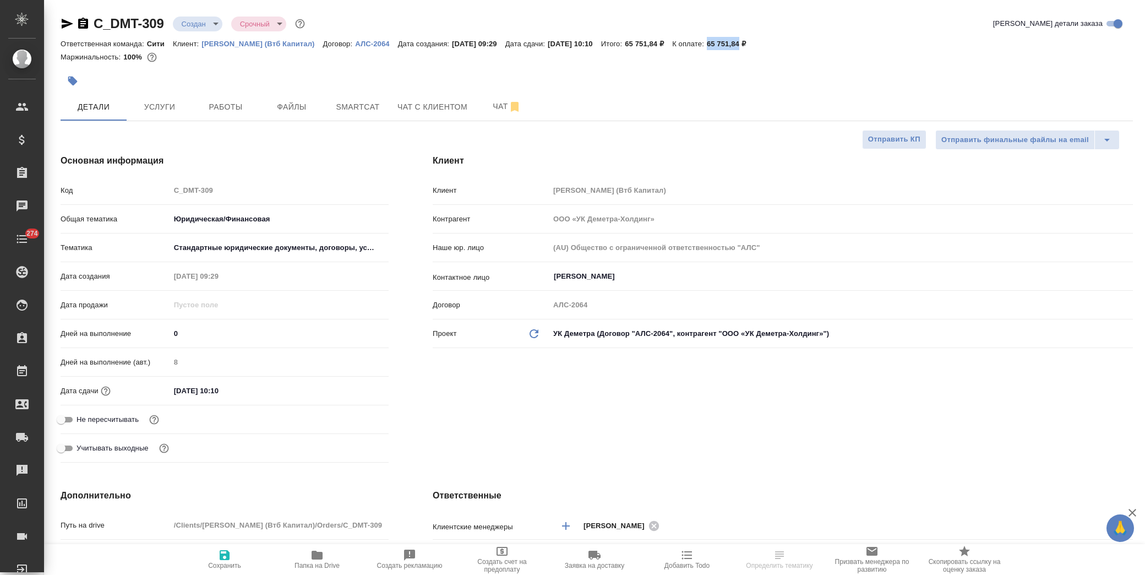
click at [754, 44] on p "65 751,84 ₽" at bounding box center [730, 44] width 47 height 8
type textarea "x"
select select "RU"
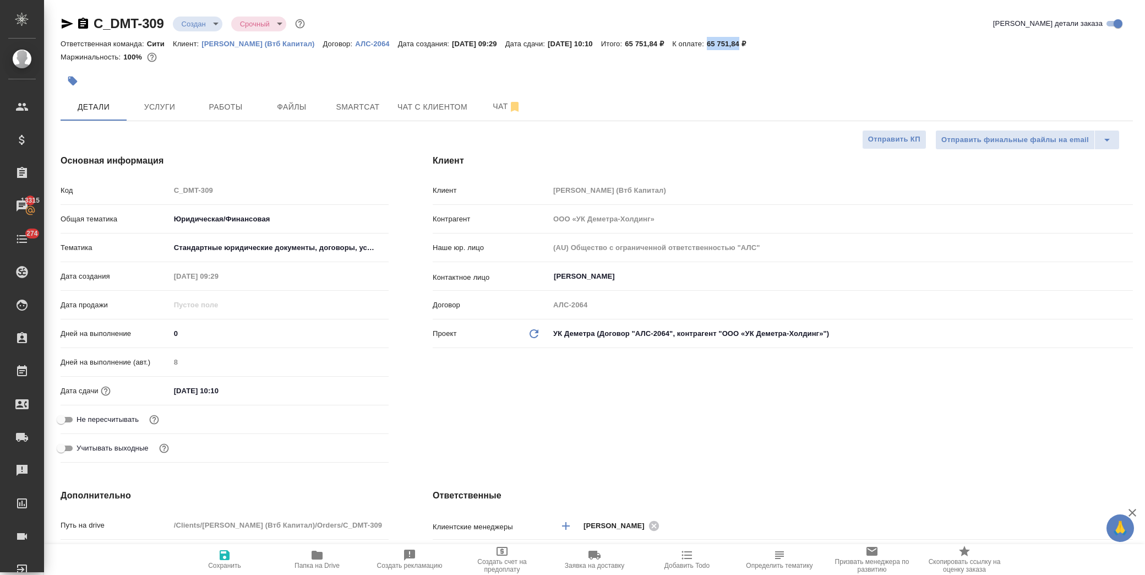
type textarea "x"
click at [162, 106] on span "Услуги" at bounding box center [159, 107] width 53 height 14
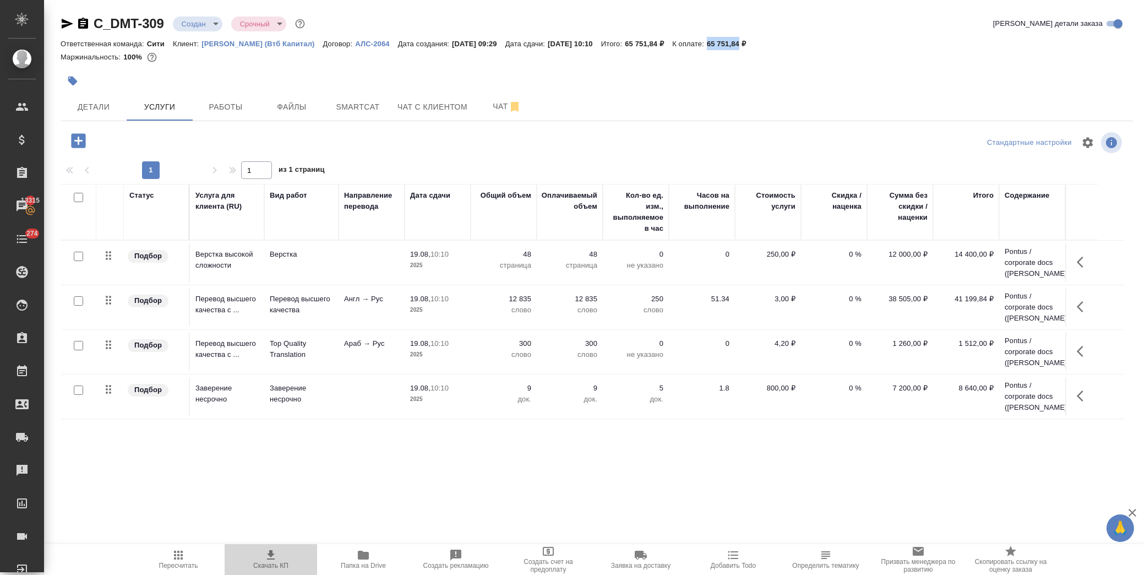
click at [275, 556] on icon "button" at bounding box center [270, 554] width 13 height 13
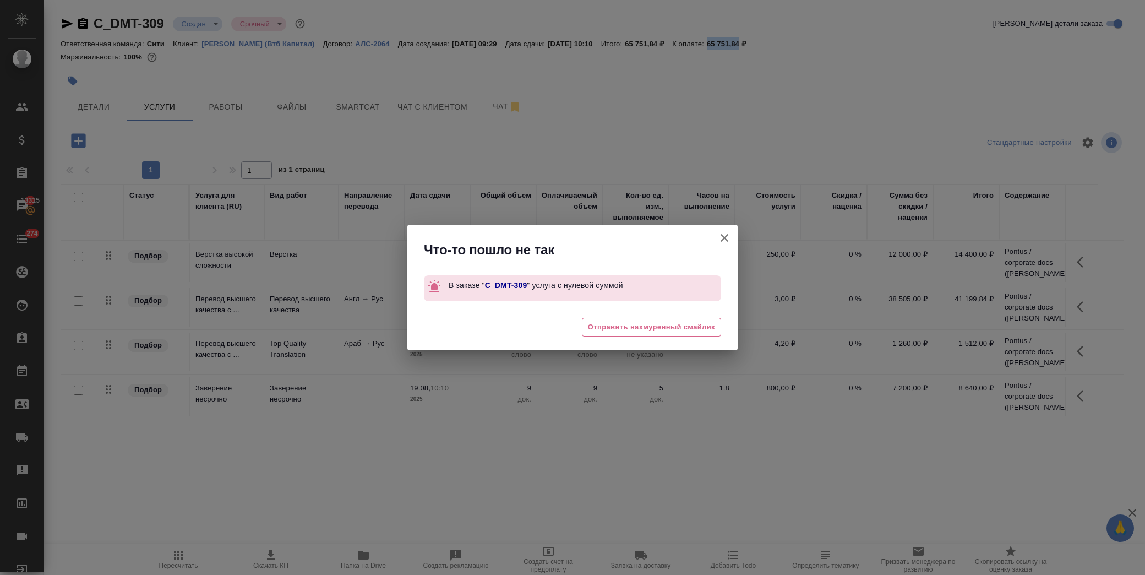
click at [724, 239] on icon "button" at bounding box center [724, 237] width 13 height 13
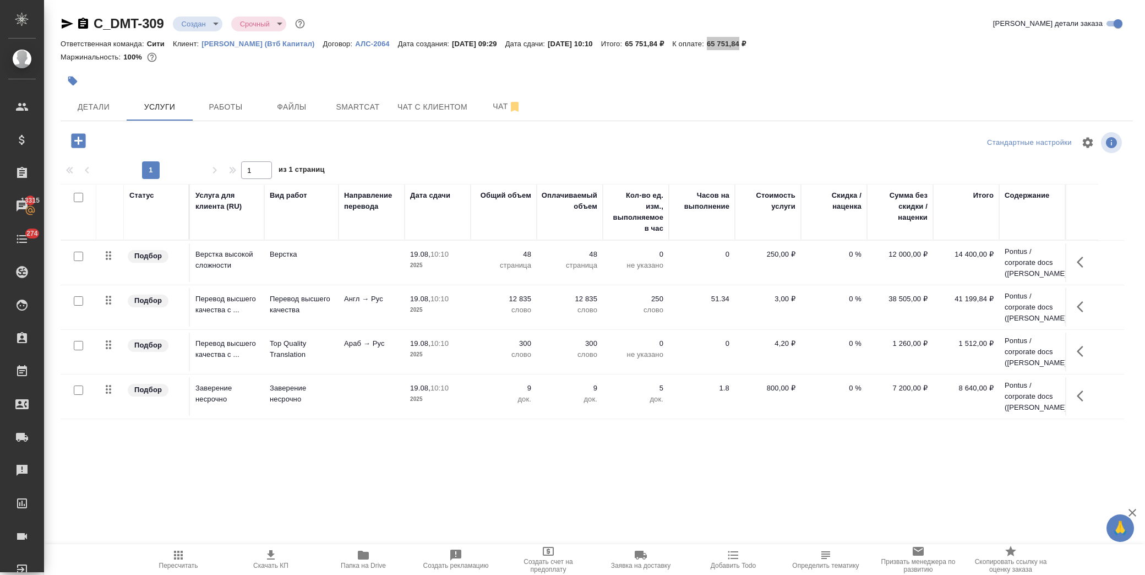
scroll to position [43, 0]
click at [958, 239] on td "0,00 ₽" at bounding box center [966, 219] width 66 height 39
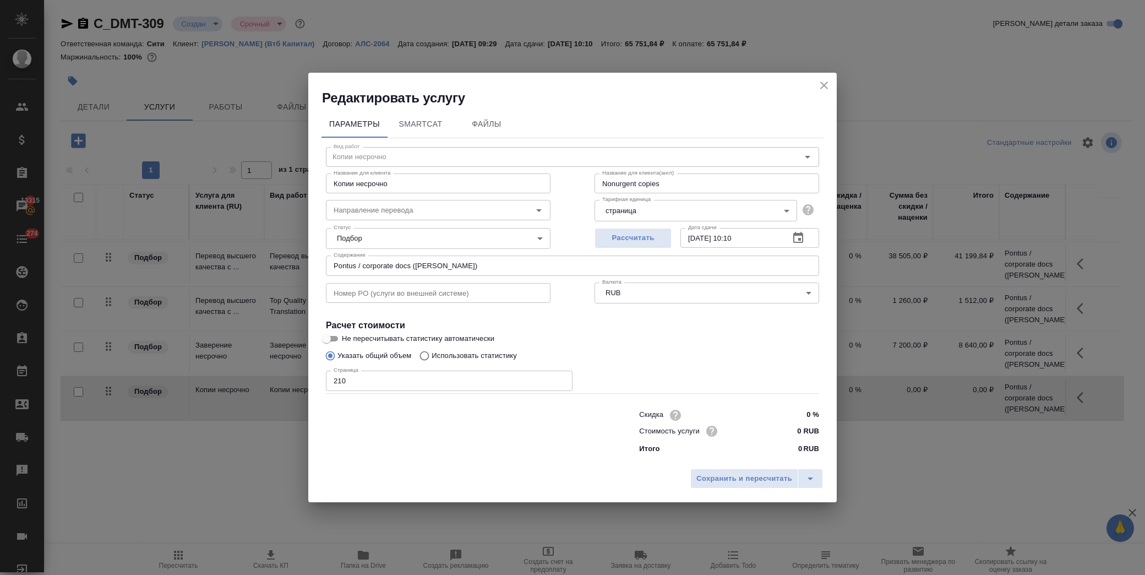
click at [767, 423] on div "Стоимость услуги 0 RUB" at bounding box center [729, 431] width 180 height 16
click at [795, 435] on input "0 RUB" at bounding box center [798, 431] width 41 height 16
type input "200 RUB"
click at [778, 474] on span "Сохранить и пересчитать" at bounding box center [744, 479] width 96 height 13
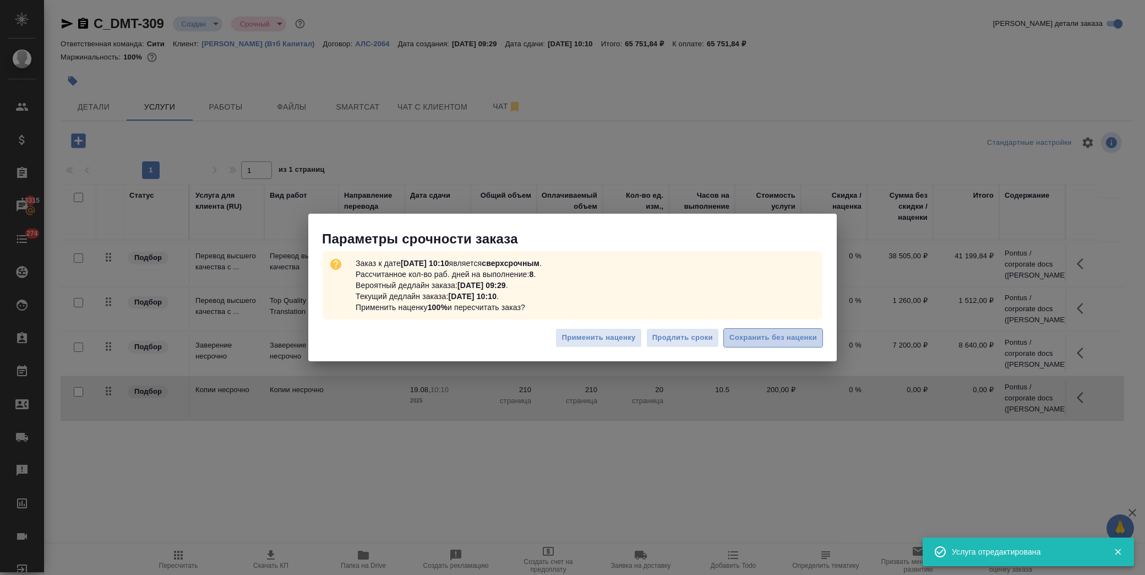
click at [740, 342] on span "Сохранить без наценки" at bounding box center [773, 337] width 88 height 13
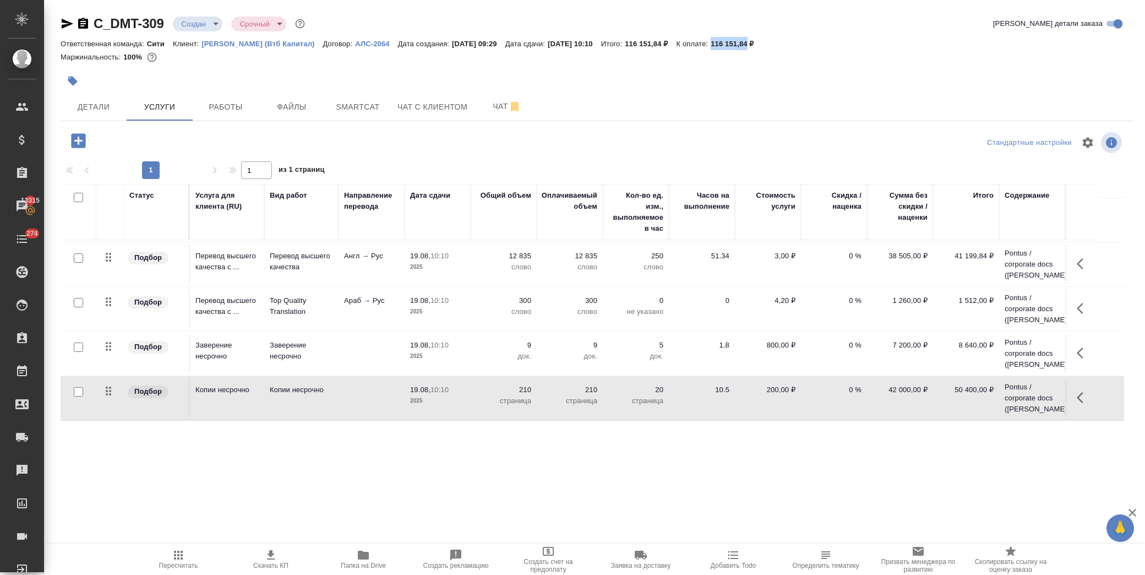
drag, startPoint x: 740, startPoint y: 41, endPoint x: 777, endPoint y: 42, distance: 37.4
click at [777, 42] on div "Ответственная команда: Сити Клиент: Деметра Холдинг (Втб Капитал) Договор: АЛС-…" at bounding box center [597, 43] width 1072 height 13
copy p "116 151,84"
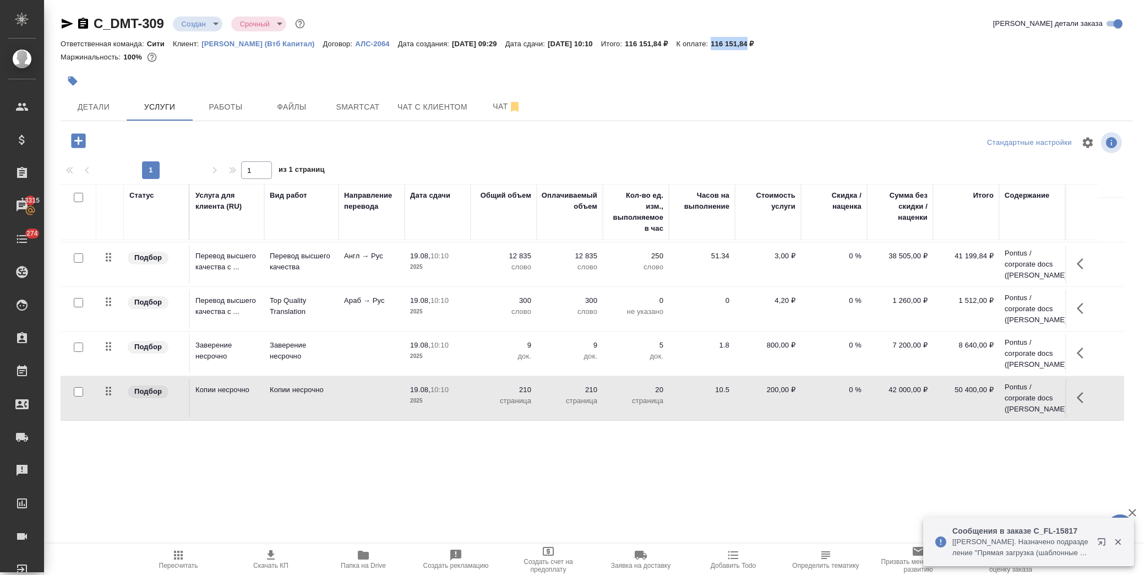
click at [281, 561] on span "Скачать КП" at bounding box center [270, 565] width 35 height 8
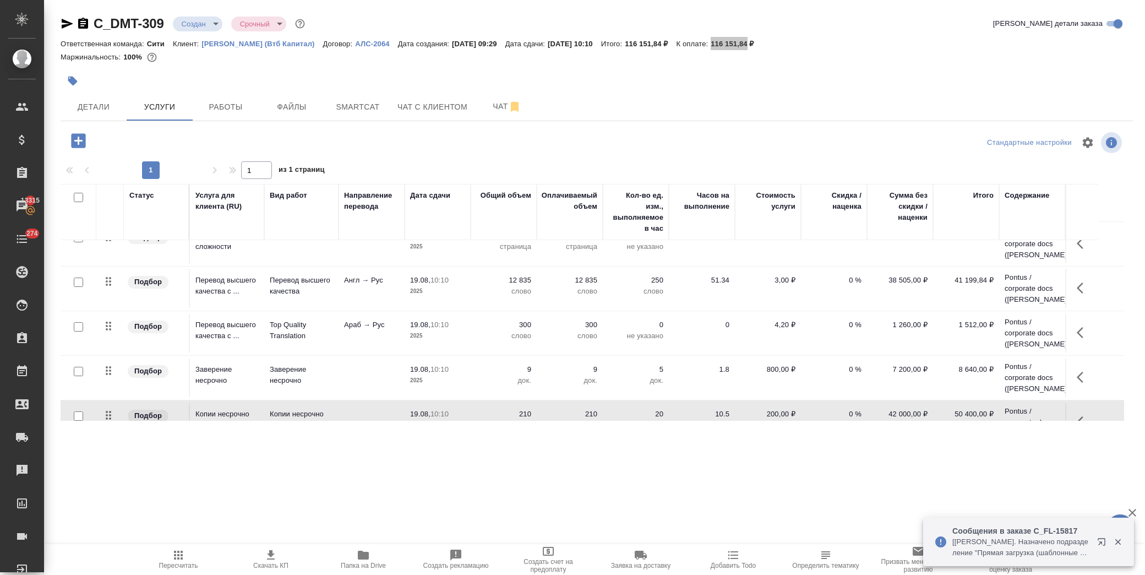
scroll to position [0, 0]
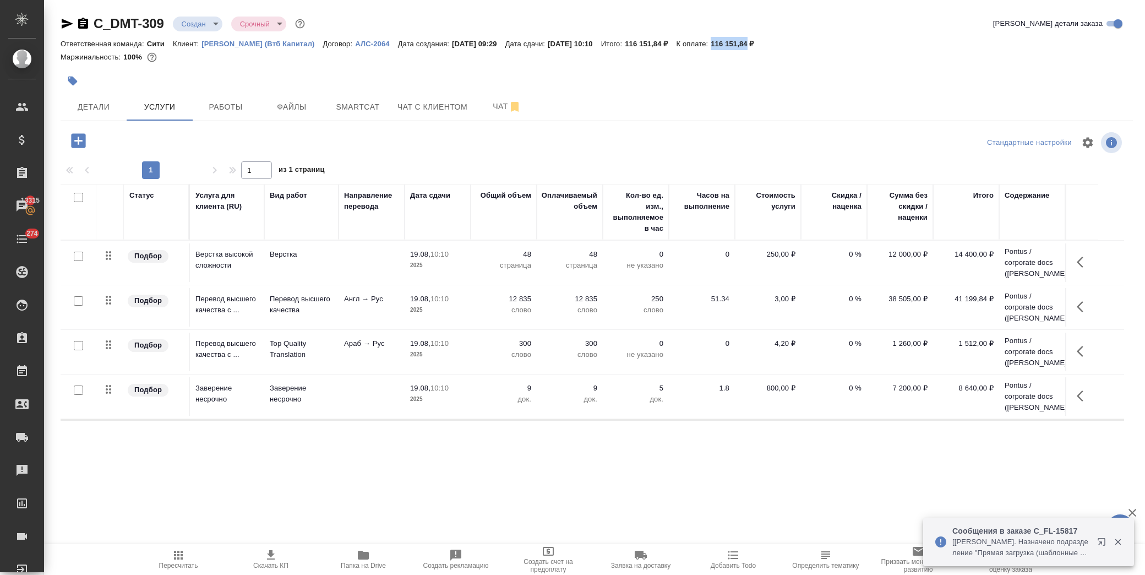
click at [840, 260] on p "0 %" at bounding box center [833, 254] width 55 height 11
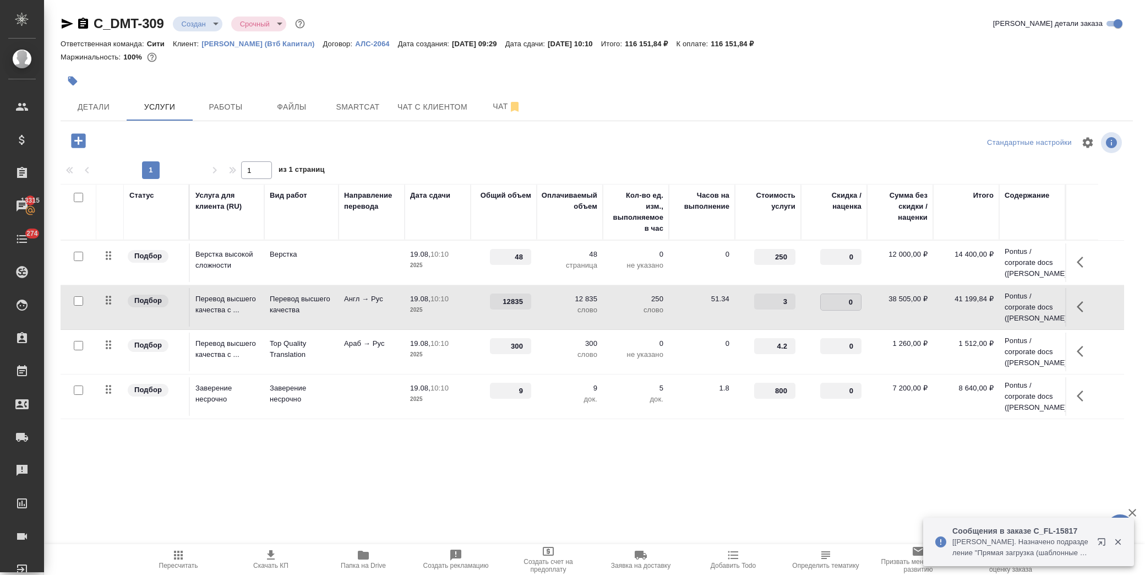
drag, startPoint x: 839, startPoint y: 303, endPoint x: 854, endPoint y: 301, distance: 15.0
click at [854, 301] on input "0" at bounding box center [841, 302] width 40 height 16
type input "-25"
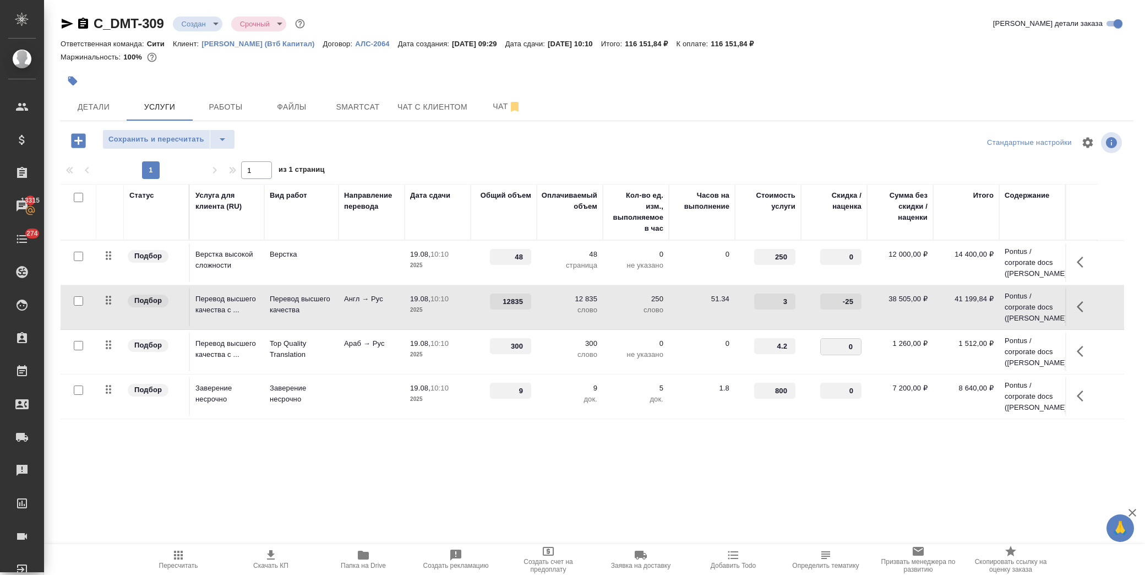
drag, startPoint x: 837, startPoint y: 344, endPoint x: 856, endPoint y: 351, distance: 20.4
click at [856, 351] on input "0" at bounding box center [841, 346] width 40 height 16
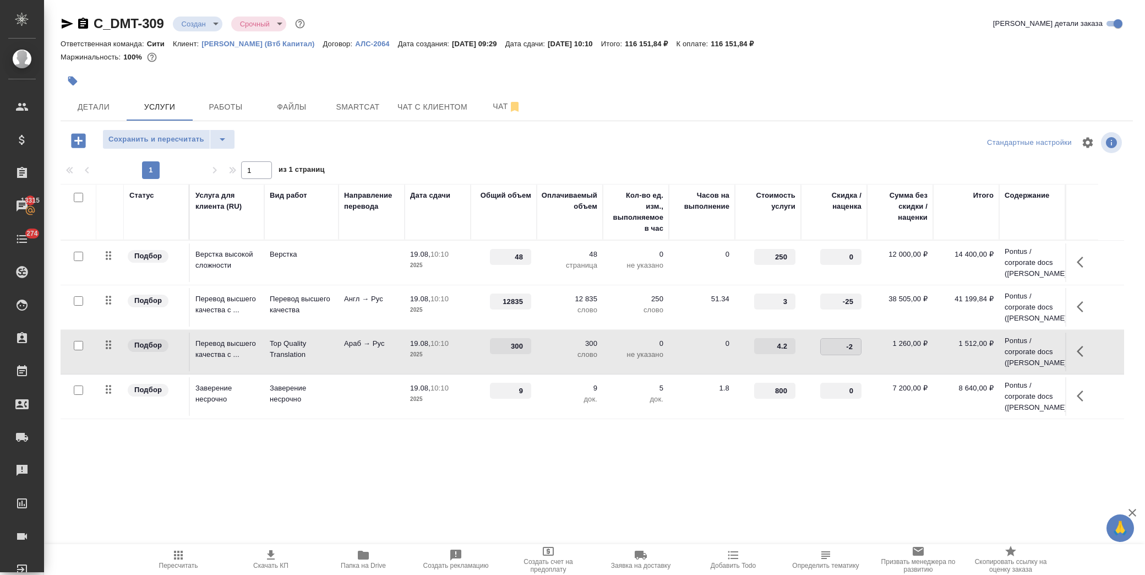
type input "-25"
drag, startPoint x: 839, startPoint y: 391, endPoint x: 851, endPoint y: 392, distance: 12.7
click at [851, 392] on input "0" at bounding box center [841, 391] width 40 height 16
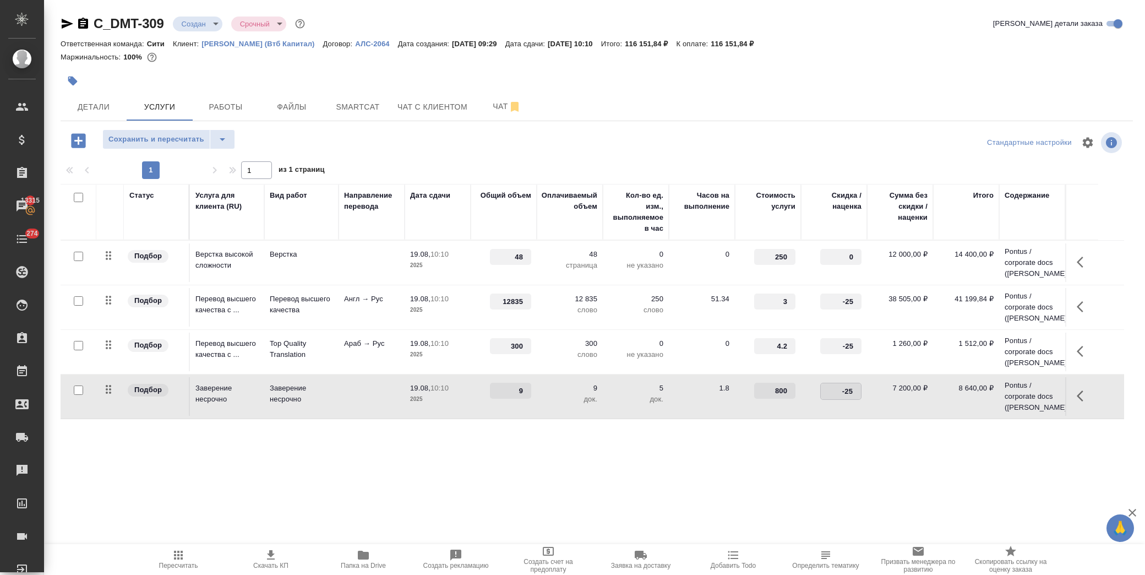
type input "-26"
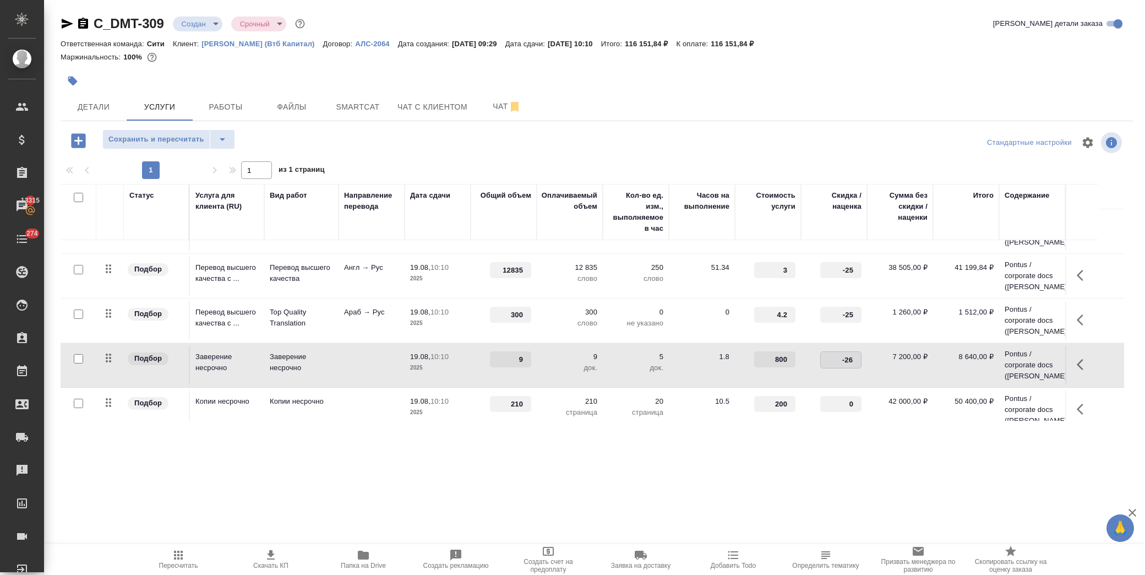
scroll to position [43, 0]
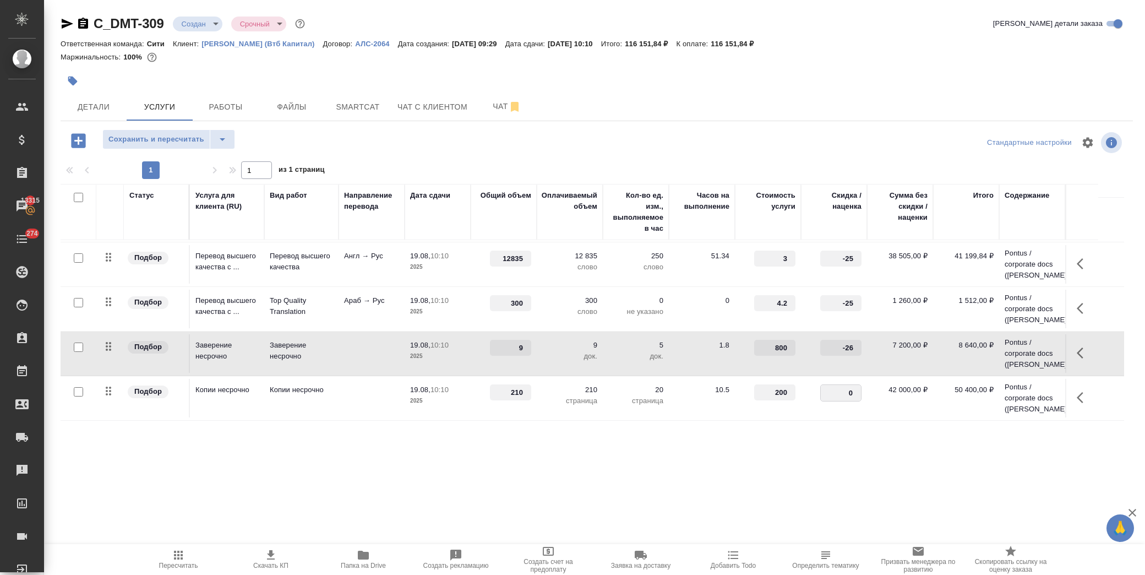
drag, startPoint x: 836, startPoint y: 391, endPoint x: 852, endPoint y: 395, distance: 17.0
click at [852, 395] on input "0" at bounding box center [841, 393] width 40 height 16
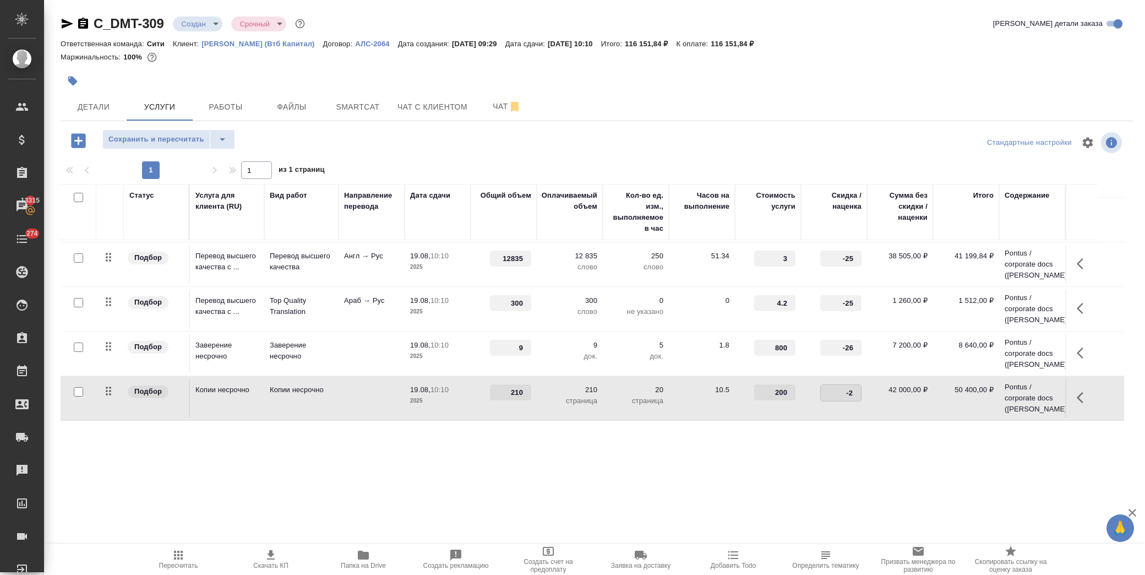
type input "-25"
click at [845, 454] on div ".cls-1 fill:#fff; AWATERA Лофицкая Юлия Владимировна Клиенты Спецификации Заказ…" at bounding box center [572, 287] width 1145 height 575
click at [131, 140] on span "Сохранить и пересчитать" at bounding box center [156, 139] width 96 height 13
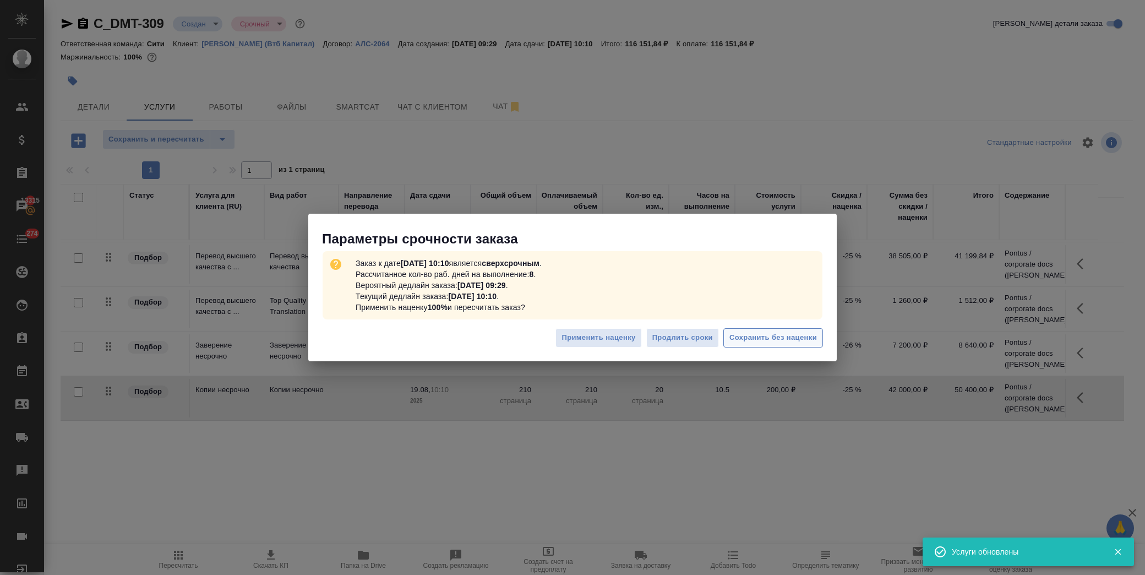
click at [771, 338] on span "Сохранить без наценки" at bounding box center [773, 337] width 88 height 13
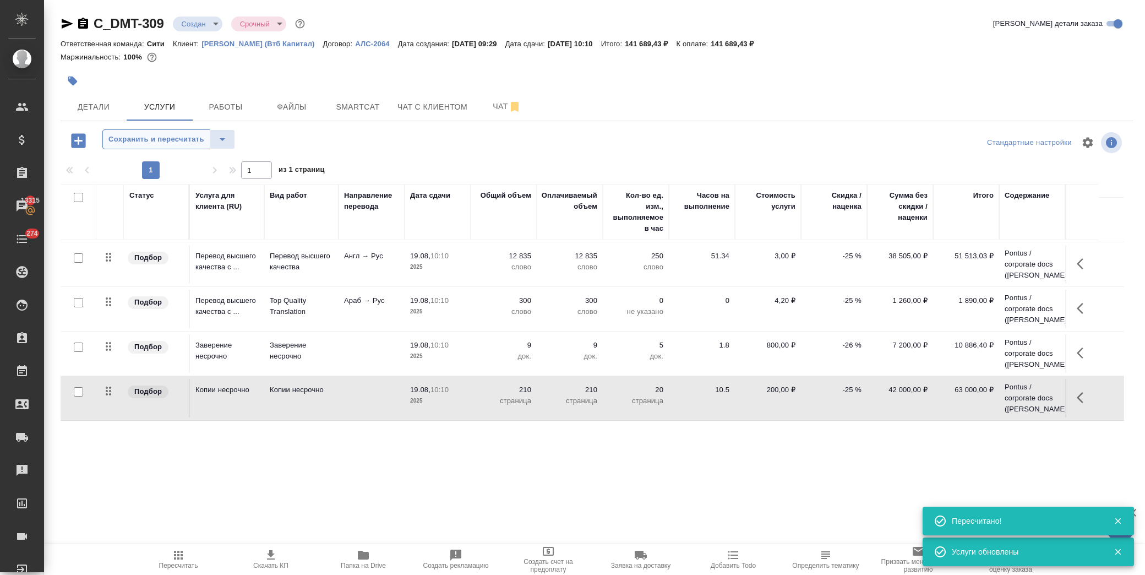
click at [127, 138] on span "Сохранить и пересчитать" at bounding box center [156, 139] width 96 height 13
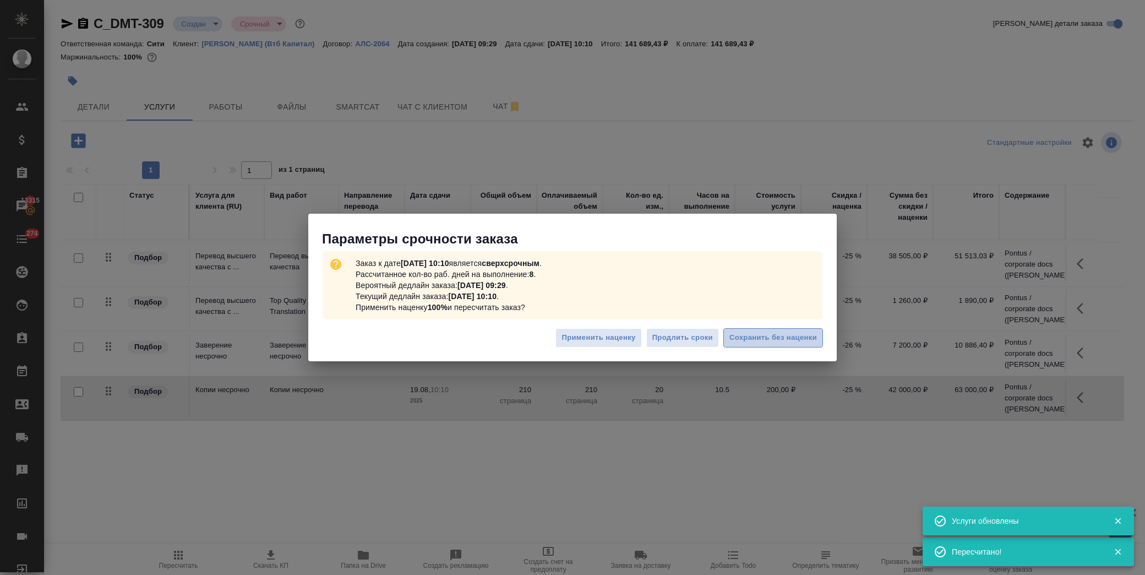
click at [798, 334] on span "Сохранить без наценки" at bounding box center [773, 337] width 88 height 13
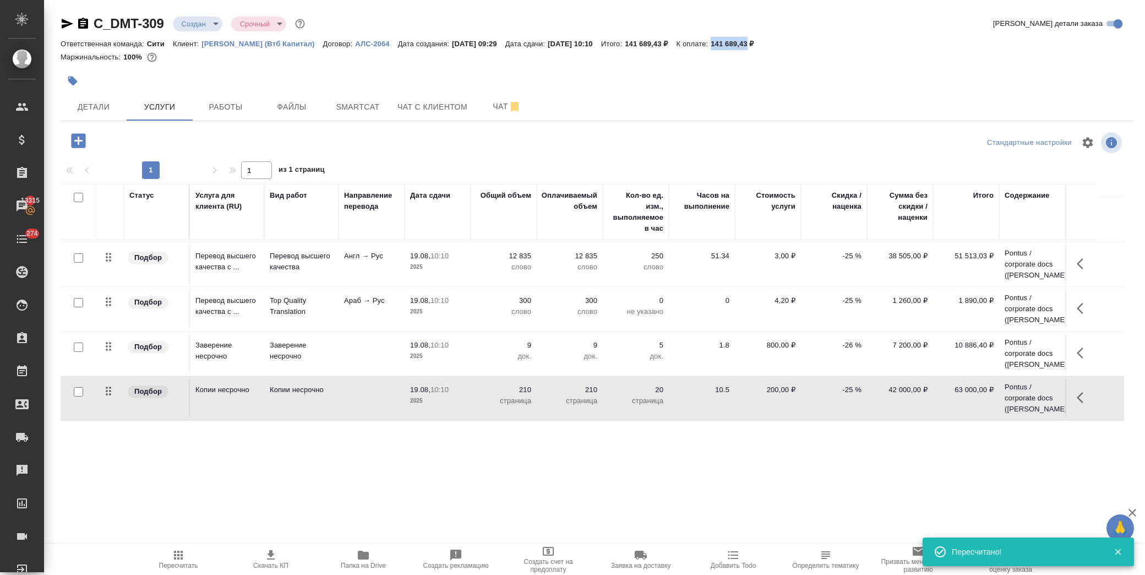
drag, startPoint x: 741, startPoint y: 41, endPoint x: 777, endPoint y: 45, distance: 35.5
click at [762, 45] on p "141 689,43 ₽" at bounding box center [736, 44] width 51 height 8
copy p "141 689,43"
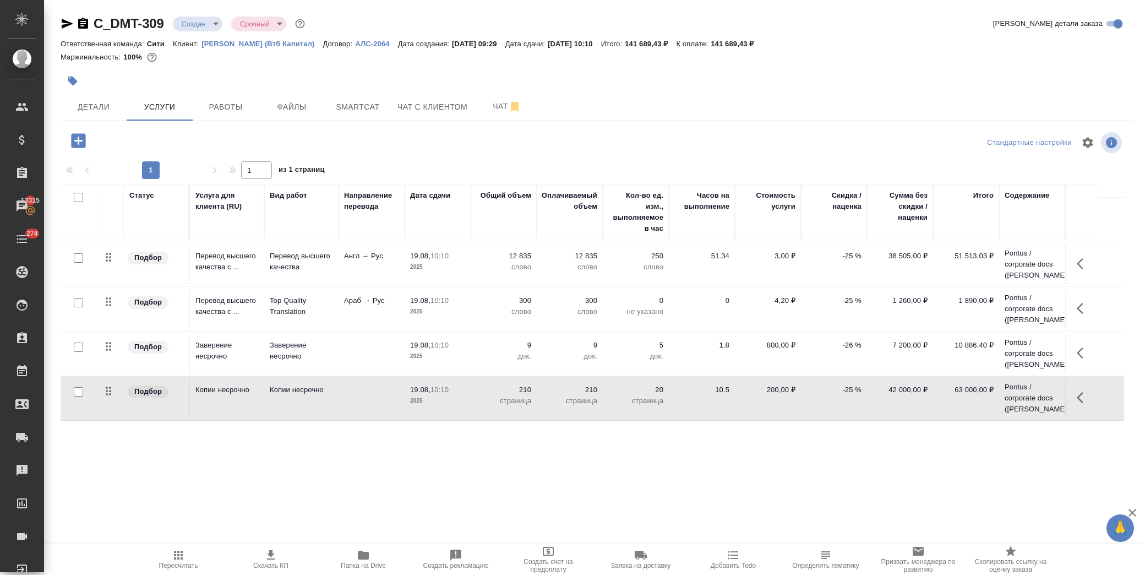
click at [321, 433] on div "C_DMT-309 Создан new Срочный urgent Кратко детали заказа Ответственная команда:…" at bounding box center [596, 224] width 1084 height 449
click at [278, 561] on span "Скачать КП" at bounding box center [270, 565] width 35 height 8
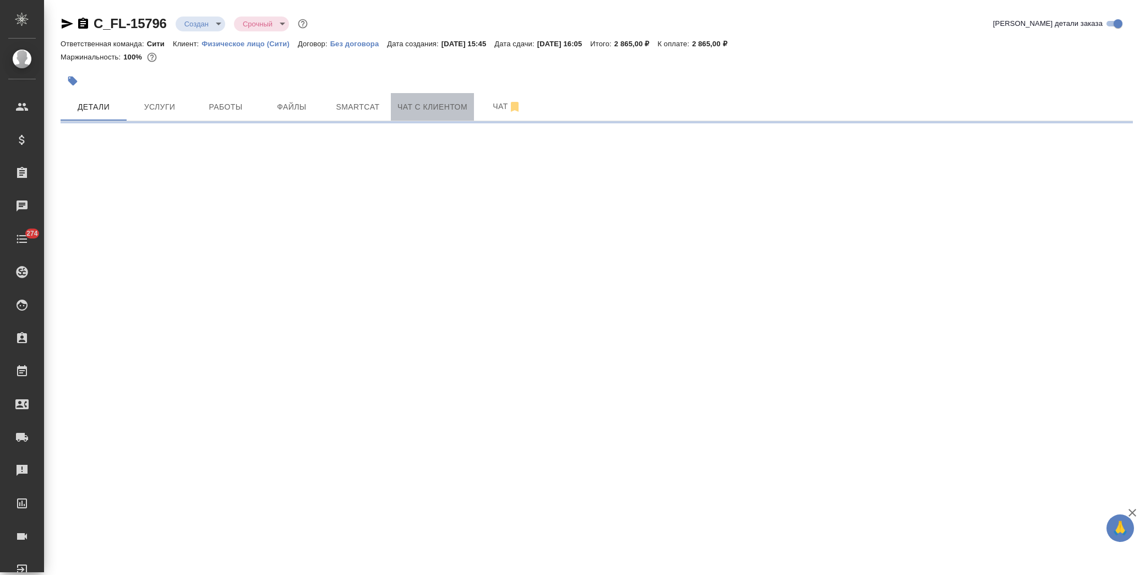
click at [405, 108] on span "Чат с клиентом" at bounding box center [432, 107] width 70 height 14
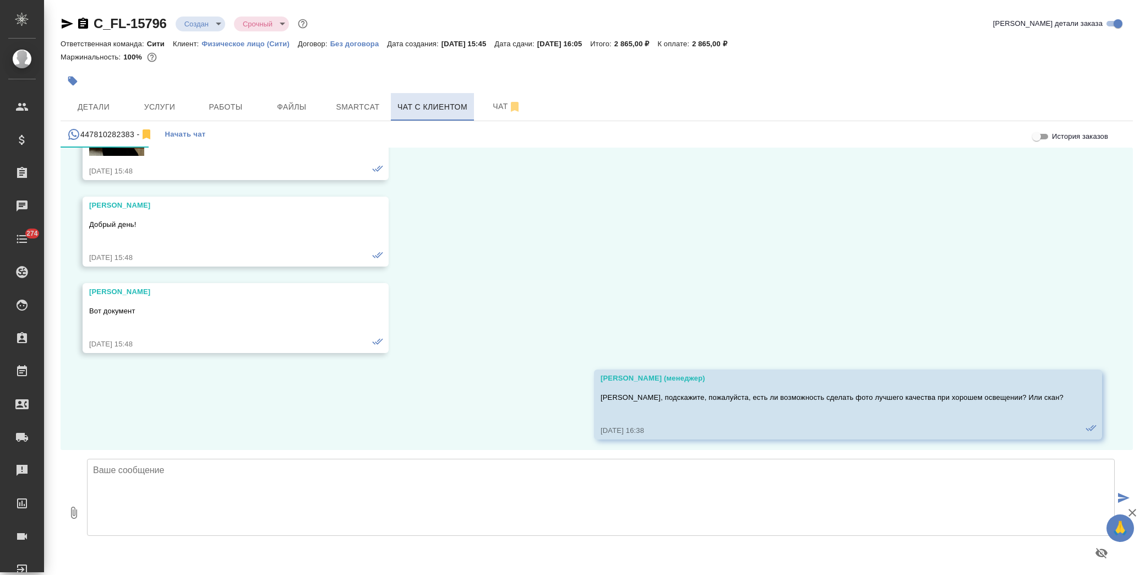
scroll to position [365, 0]
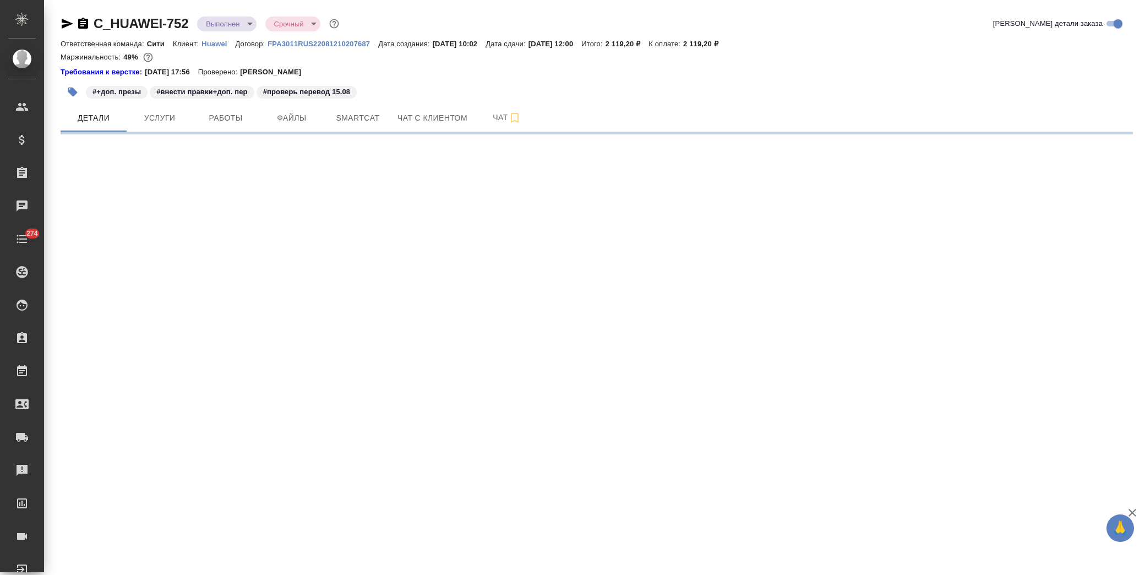
select select "RU"
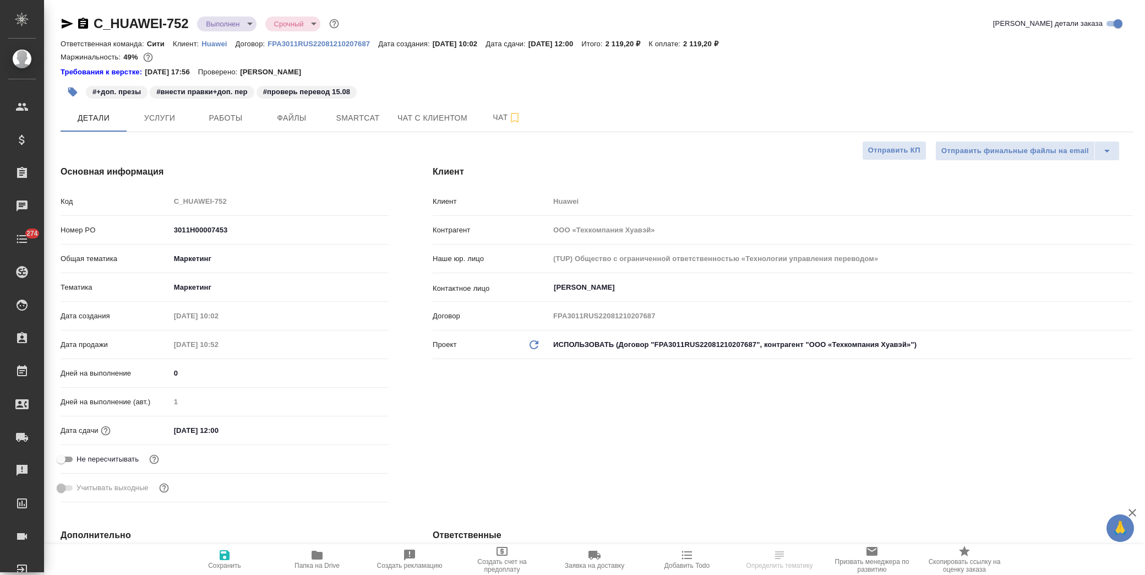
type textarea "x"
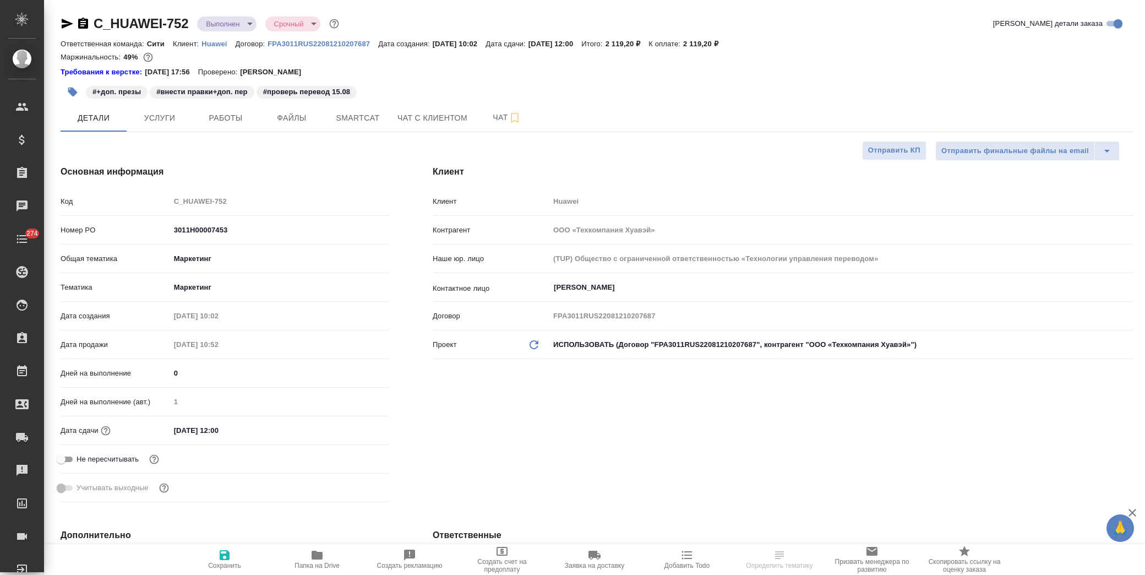
type textarea "x"
click at [214, 25] on body "🙏 .cls-1 fill:#fff; AWATERA [PERSON_NAME] Спецификации Заказы Чаты 274 Todo Про…" at bounding box center [572, 287] width 1145 height 575
type textarea "x"
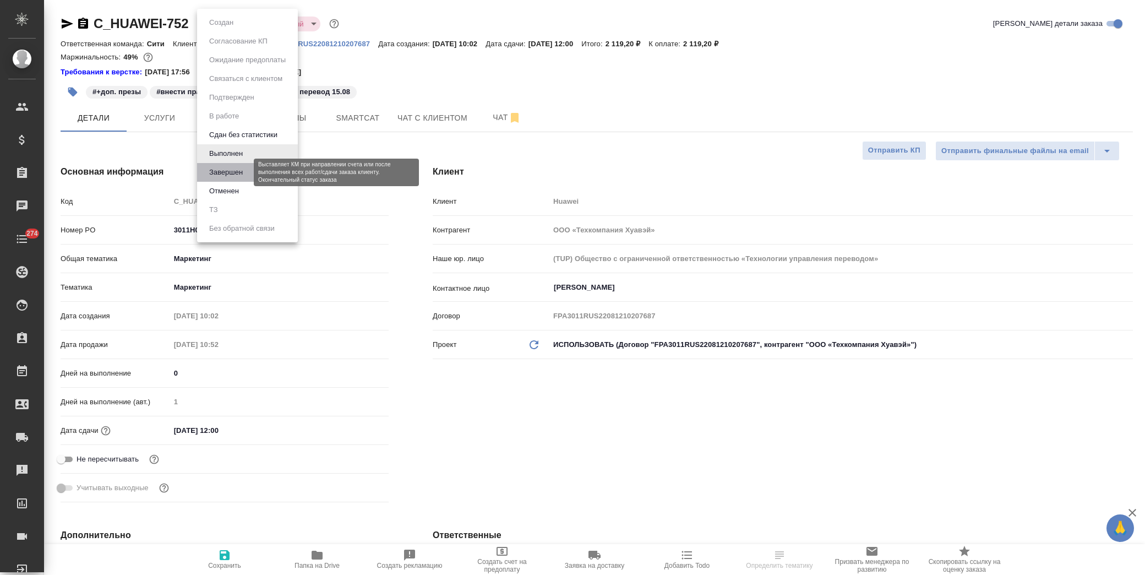
drag, startPoint x: 218, startPoint y: 168, endPoint x: 338, endPoint y: 80, distance: 149.2
click at [219, 168] on button "Завершен" at bounding box center [226, 172] width 40 height 12
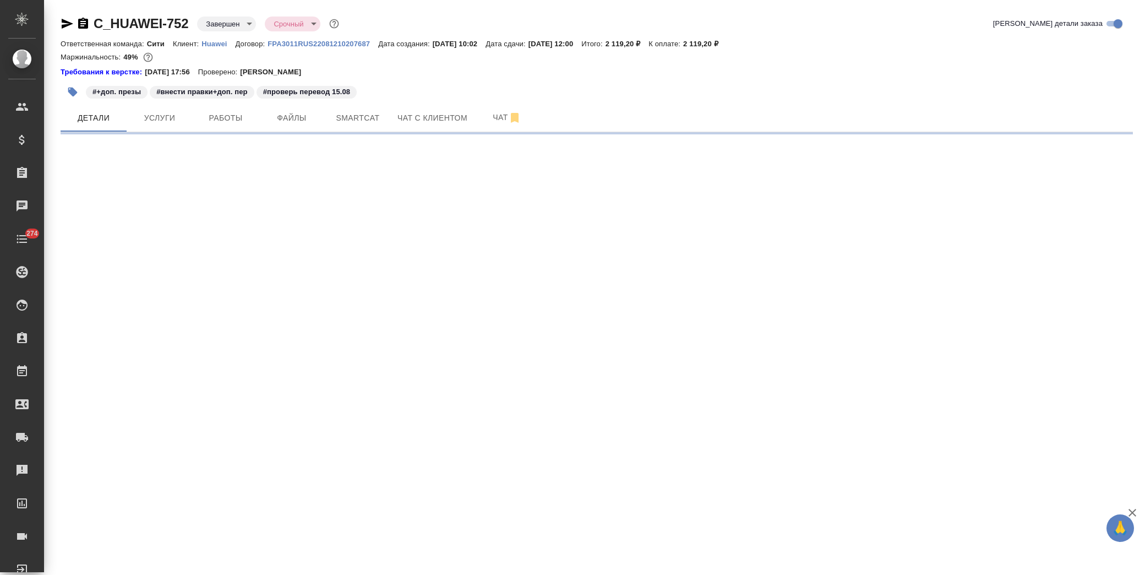
select select "RU"
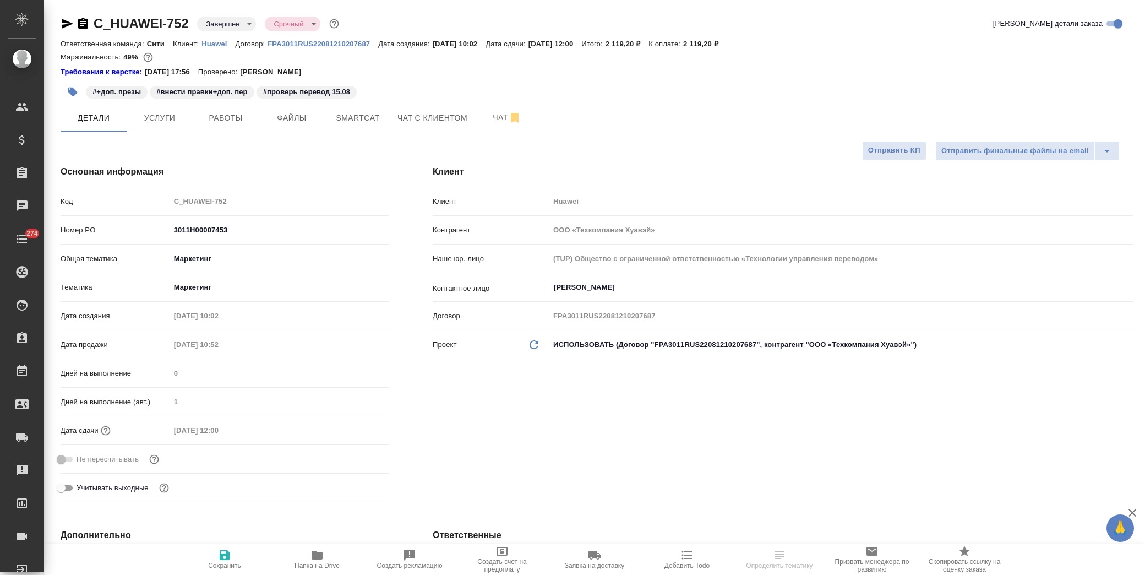
type textarea "x"
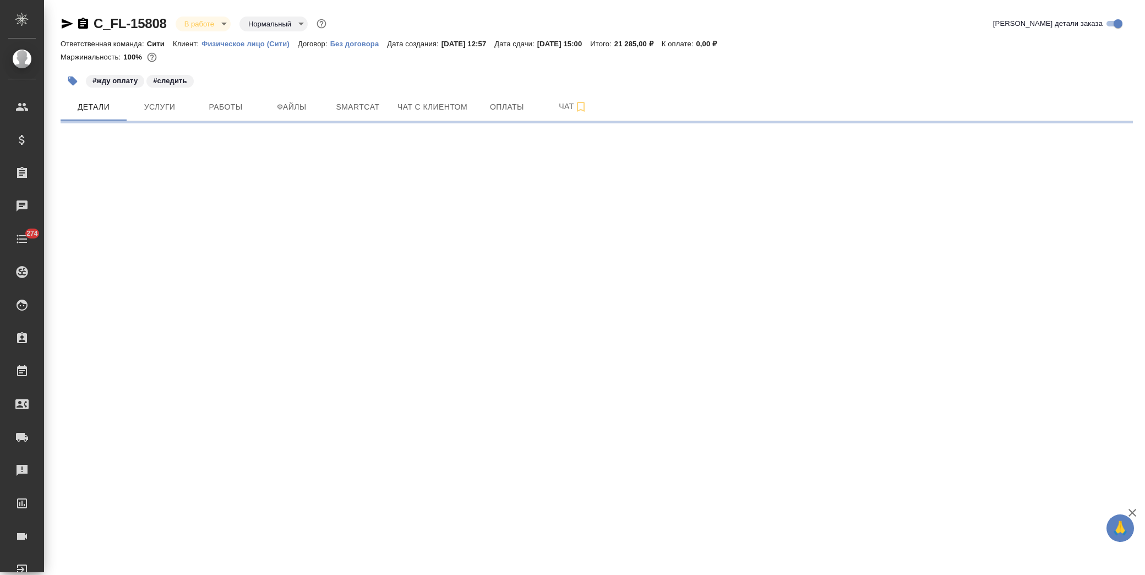
click at [73, 79] on icon "button" at bounding box center [72, 81] width 9 height 9
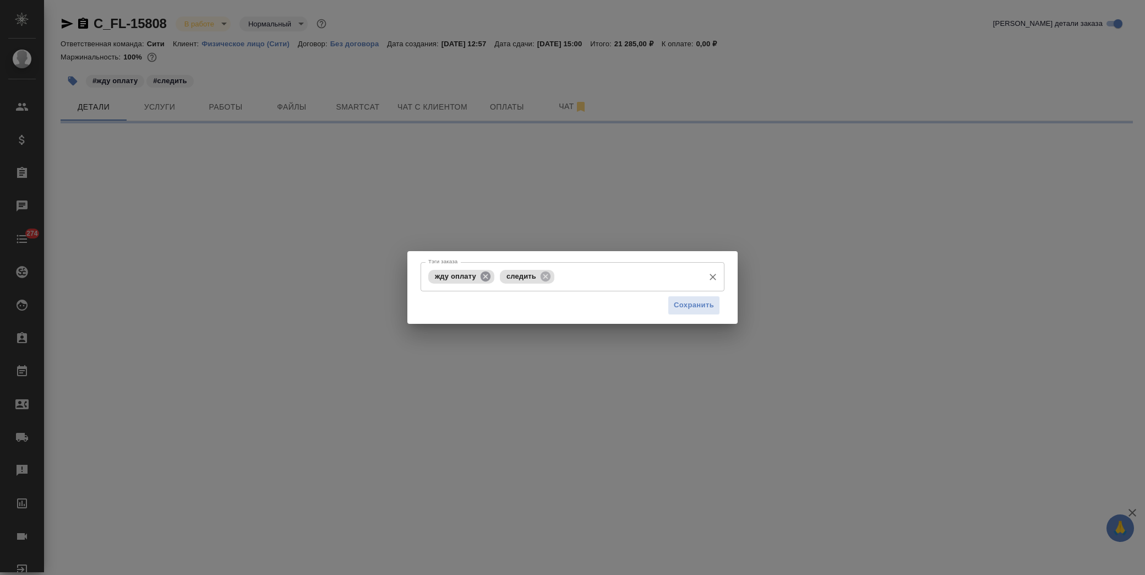
click at [480, 275] on icon at bounding box center [485, 276] width 12 height 12
click at [676, 307] on span "Сохранить" at bounding box center [694, 305] width 40 height 13
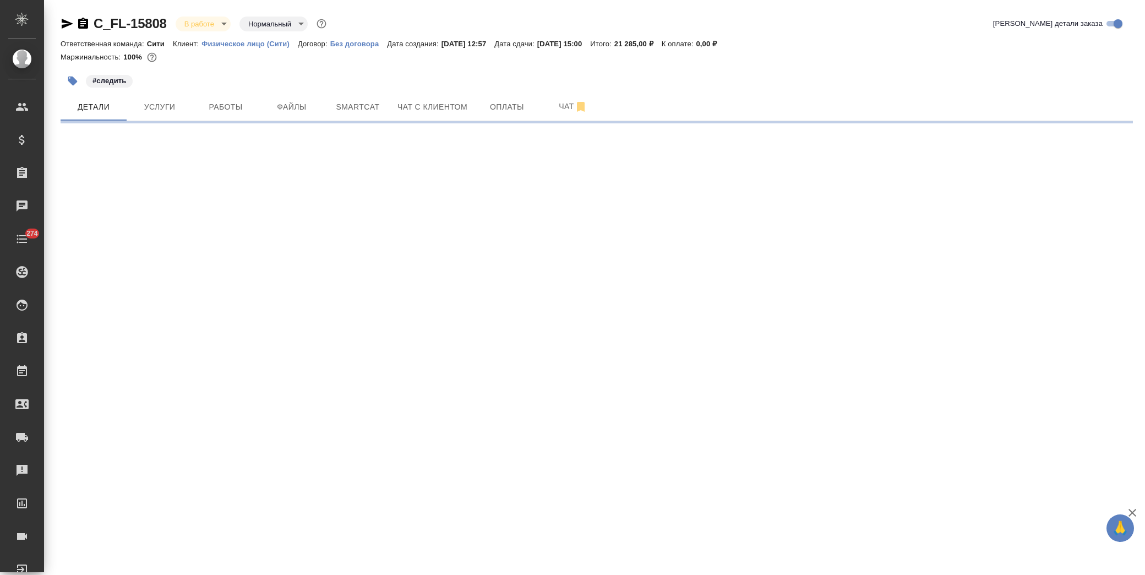
select select "RU"
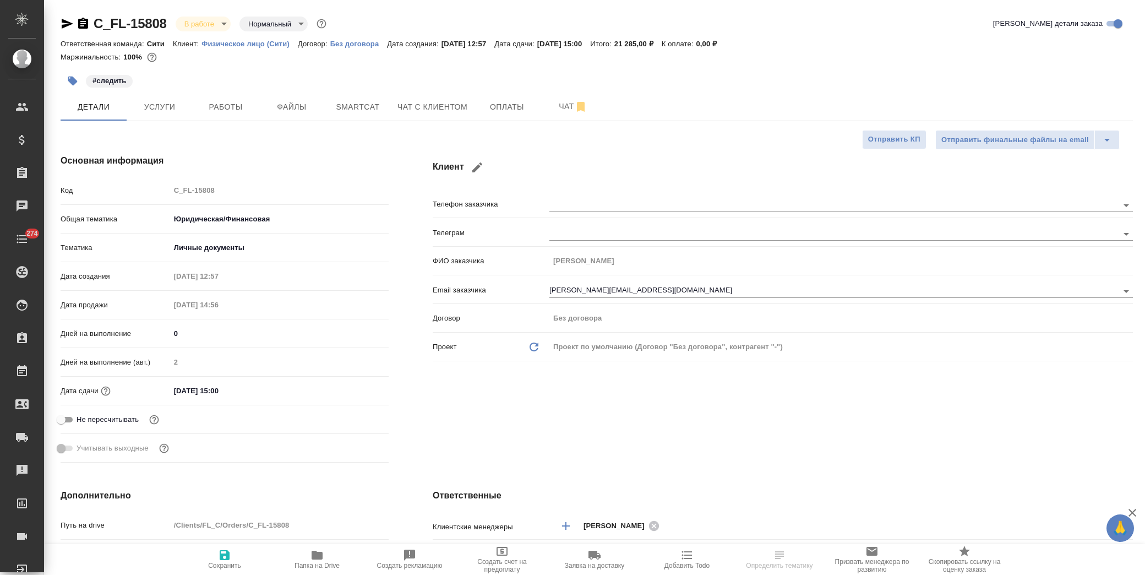
type textarea "x"
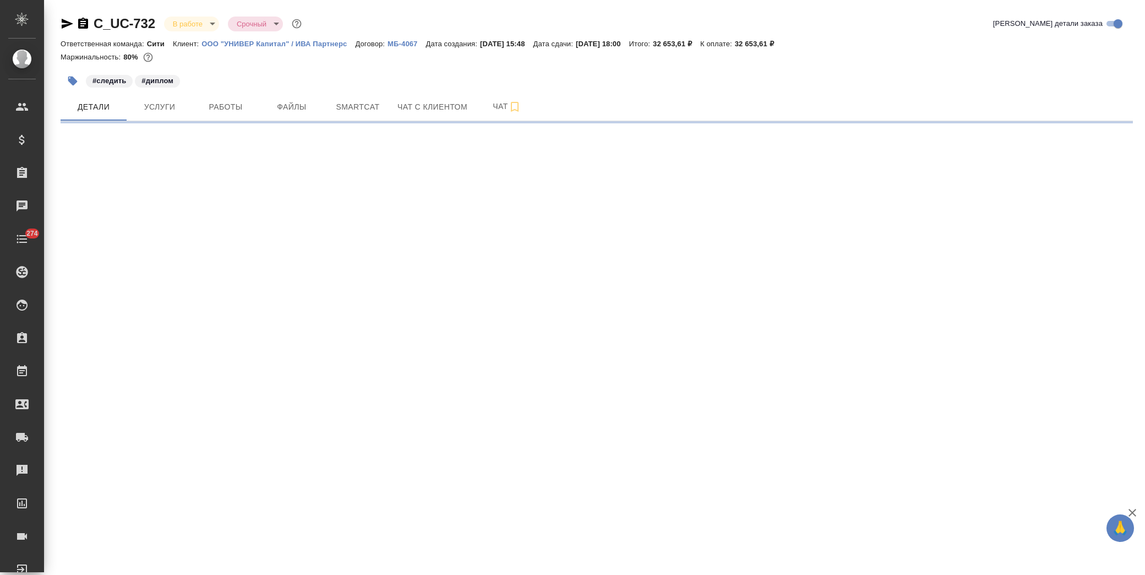
select select "RU"
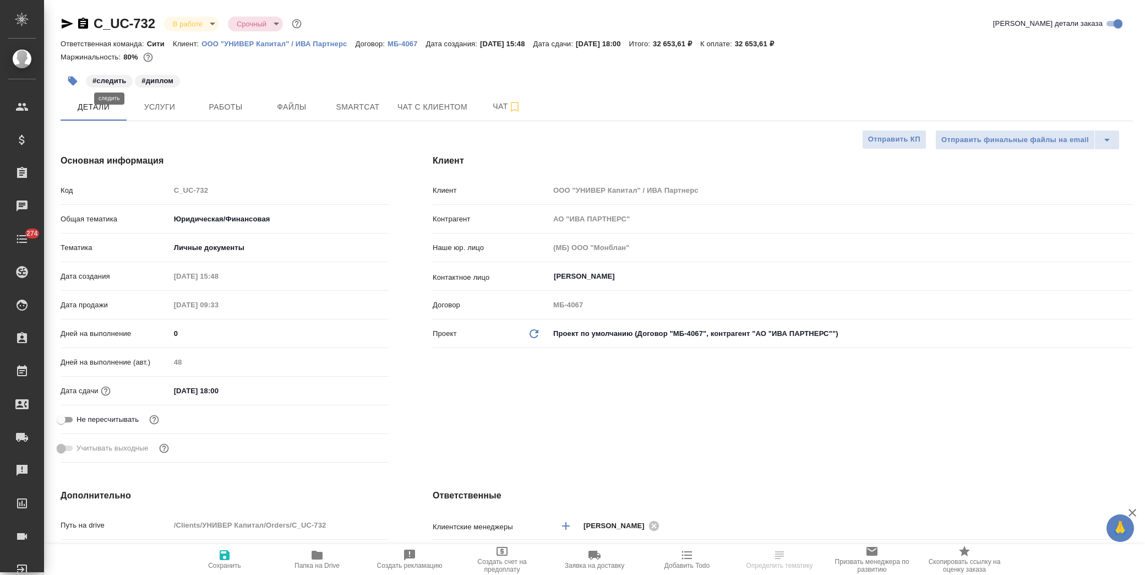
type textarea "x"
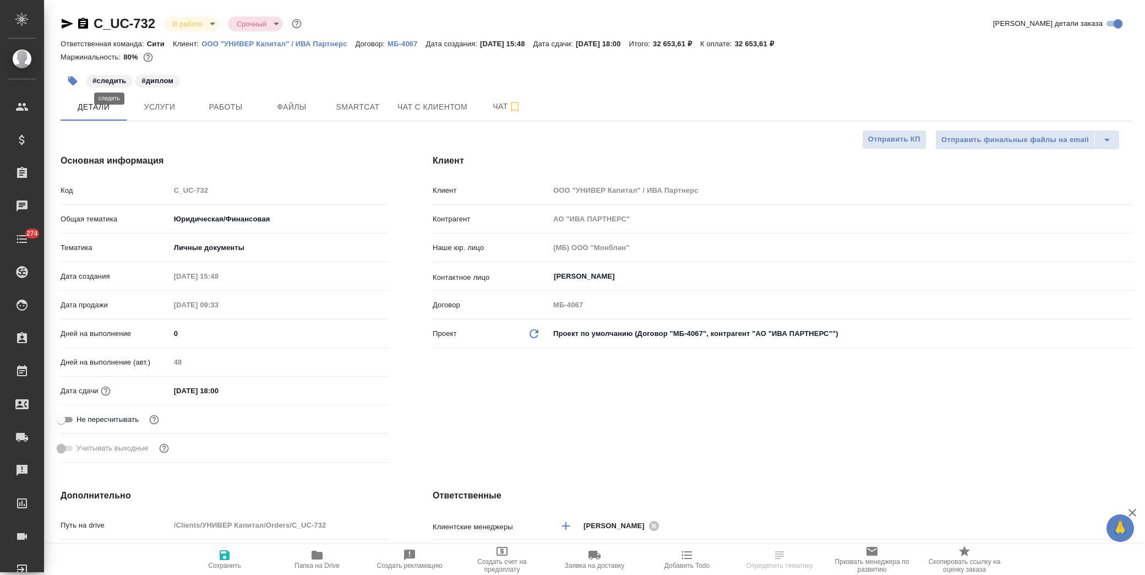
type textarea "x"
click at [72, 79] on icon "button" at bounding box center [72, 81] width 9 height 9
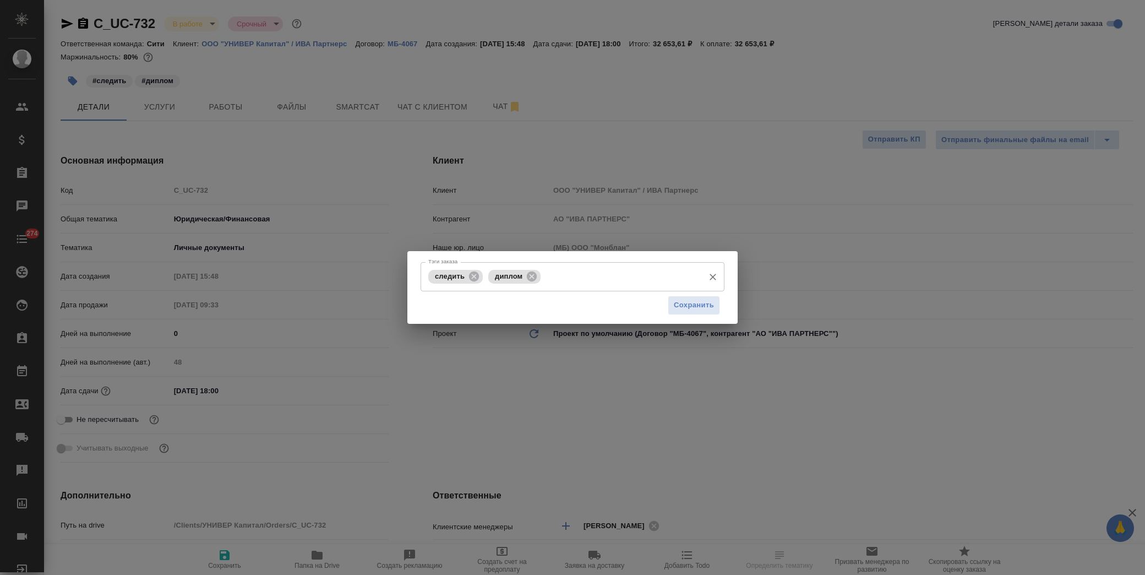
click at [565, 270] on input "Тэги заказа" at bounding box center [620, 276] width 155 height 19
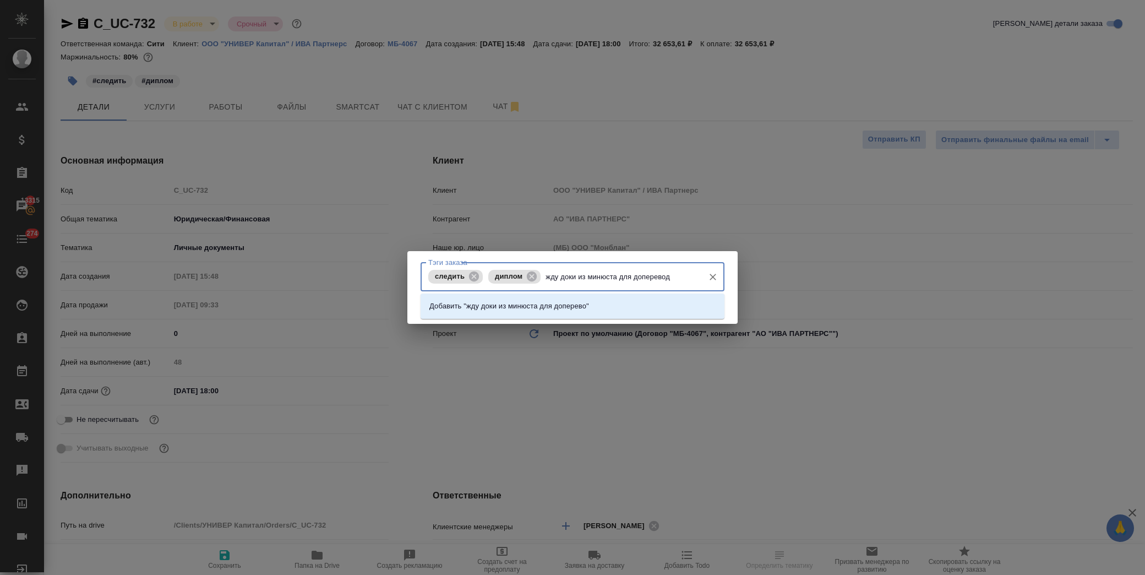
type input "жду доки из минюста для доперевода"
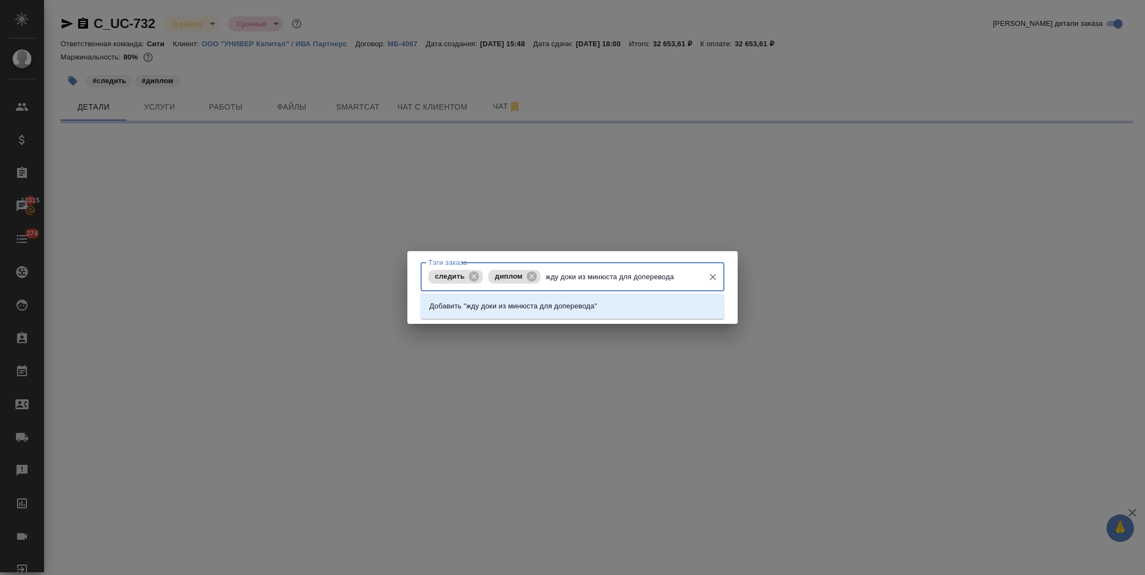
select select "RU"
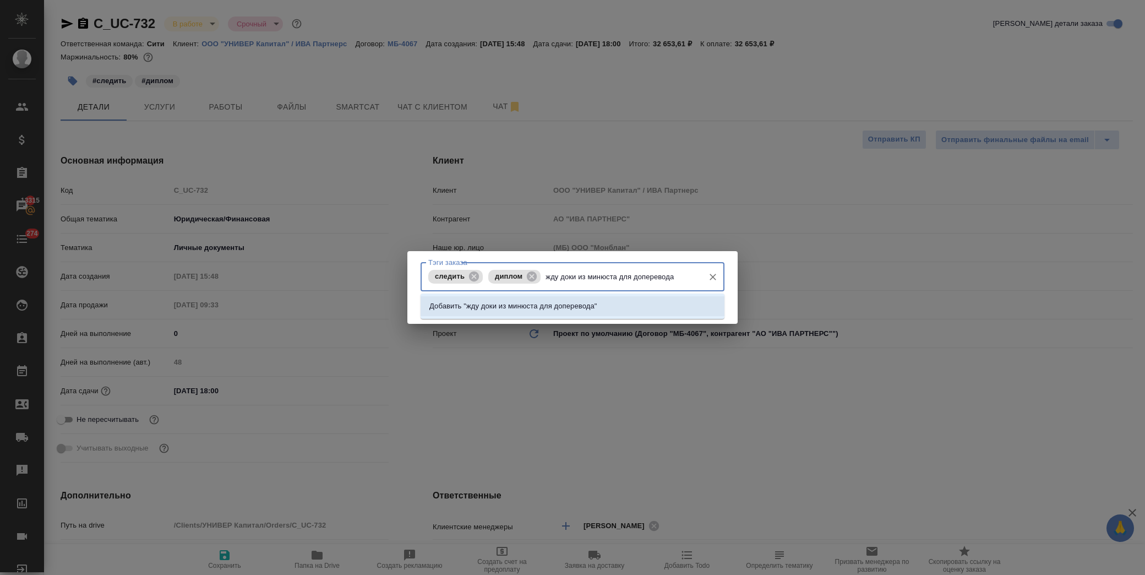
type textarea "x"
click at [573, 307] on p "Добавить "жду доки из минюста для доперевода"" at bounding box center [513, 306] width 168 height 11
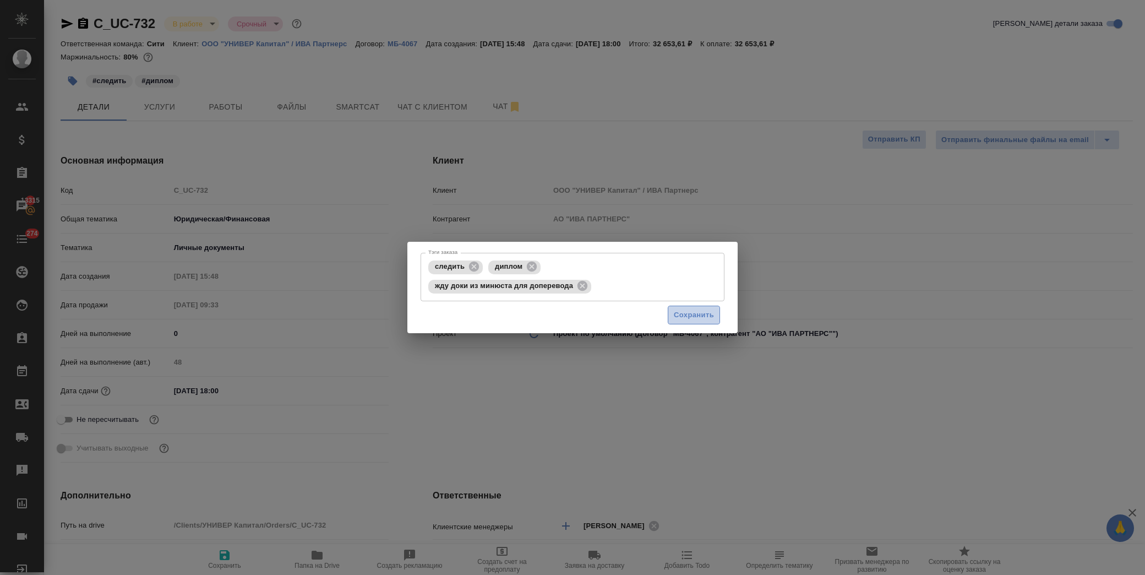
click at [686, 316] on span "Сохранить" at bounding box center [694, 315] width 40 height 13
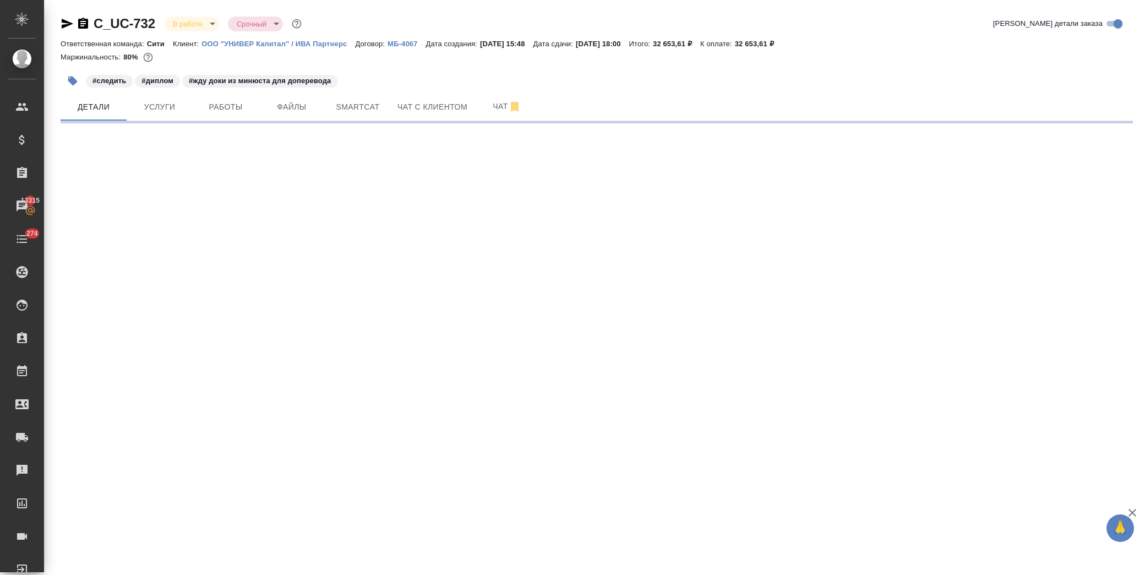
select select "RU"
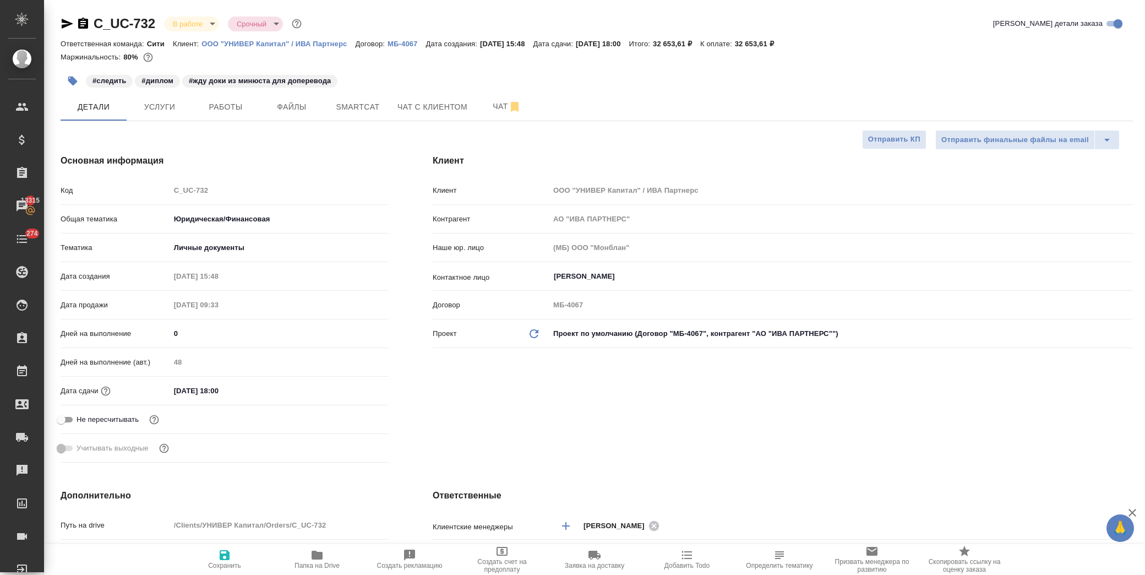
type textarea "x"
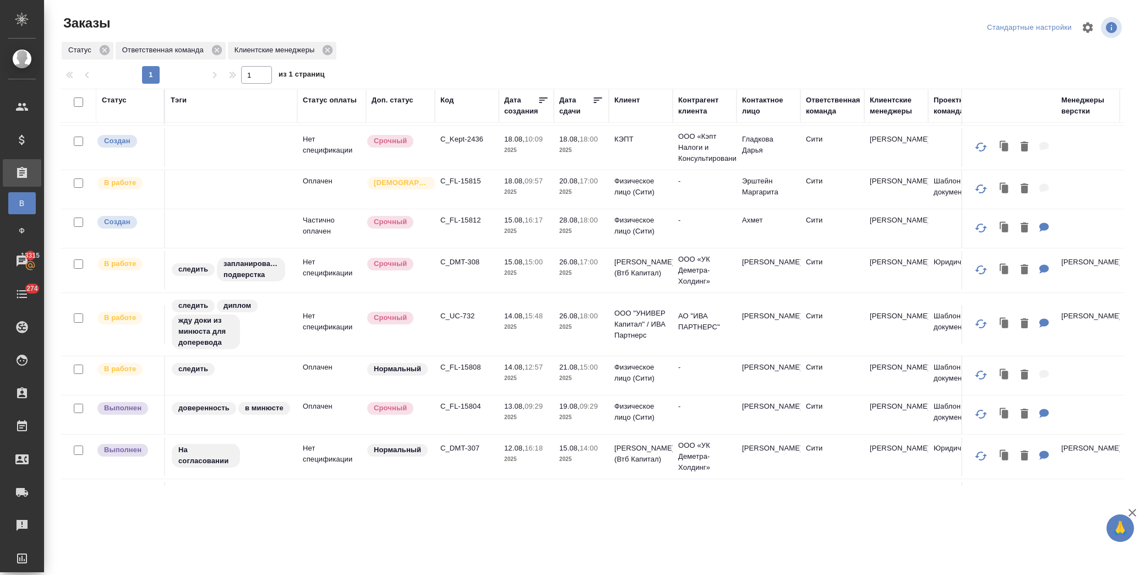
scroll to position [146, 0]
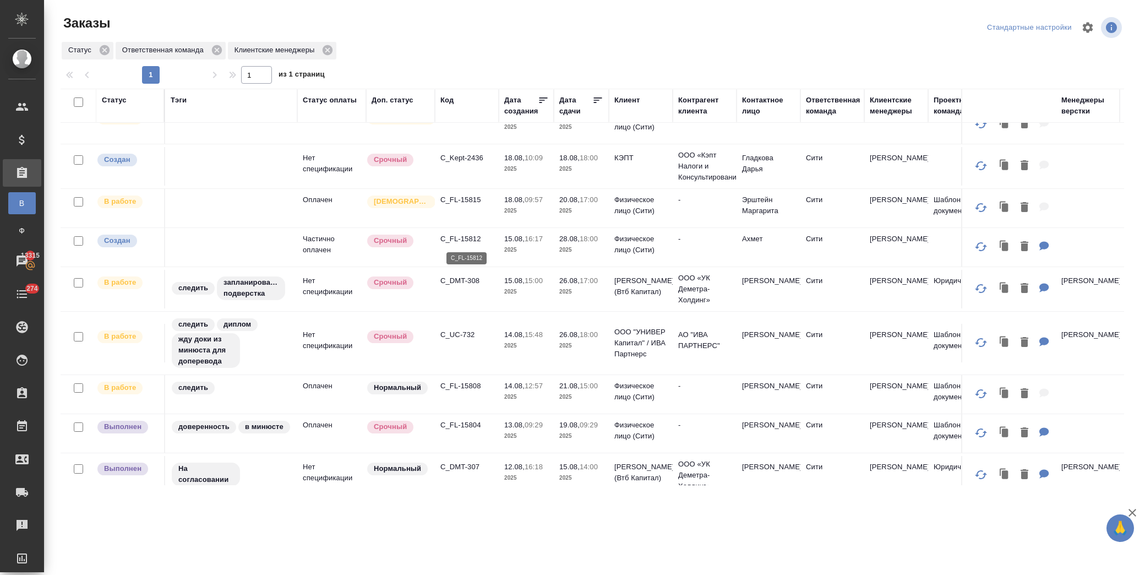
click at [454, 237] on p "C_FL-15812" at bounding box center [466, 238] width 53 height 11
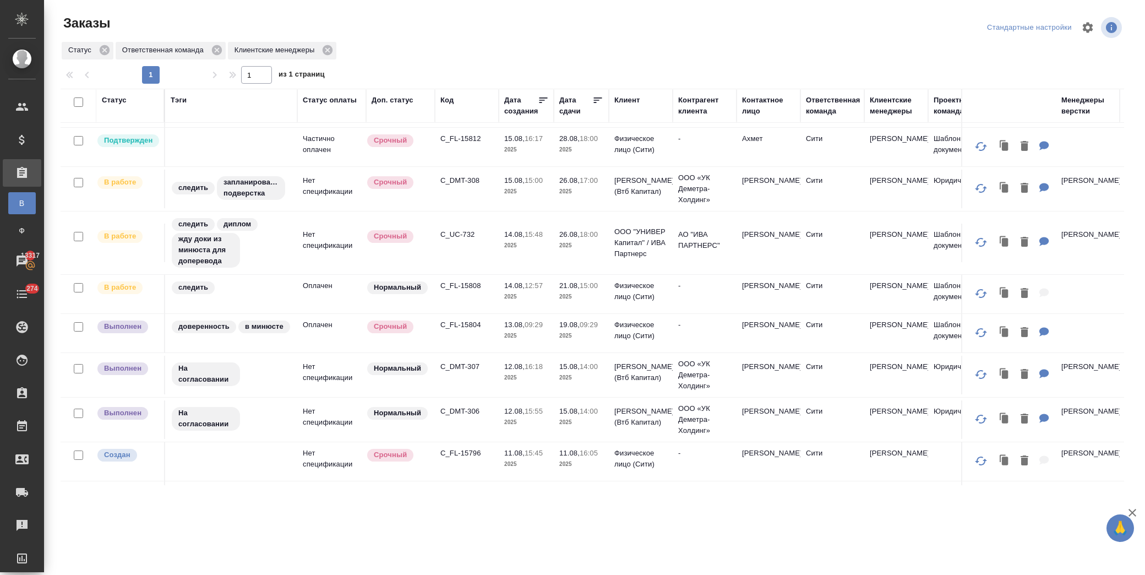
scroll to position [305, 0]
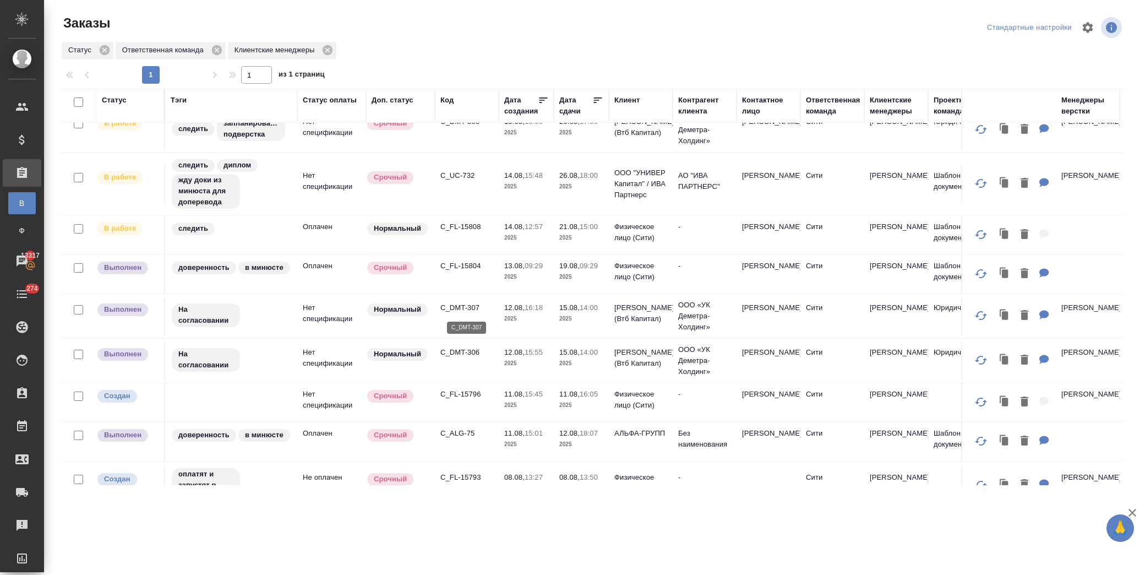
click at [463, 306] on p "C_DMT-307" at bounding box center [466, 307] width 53 height 11
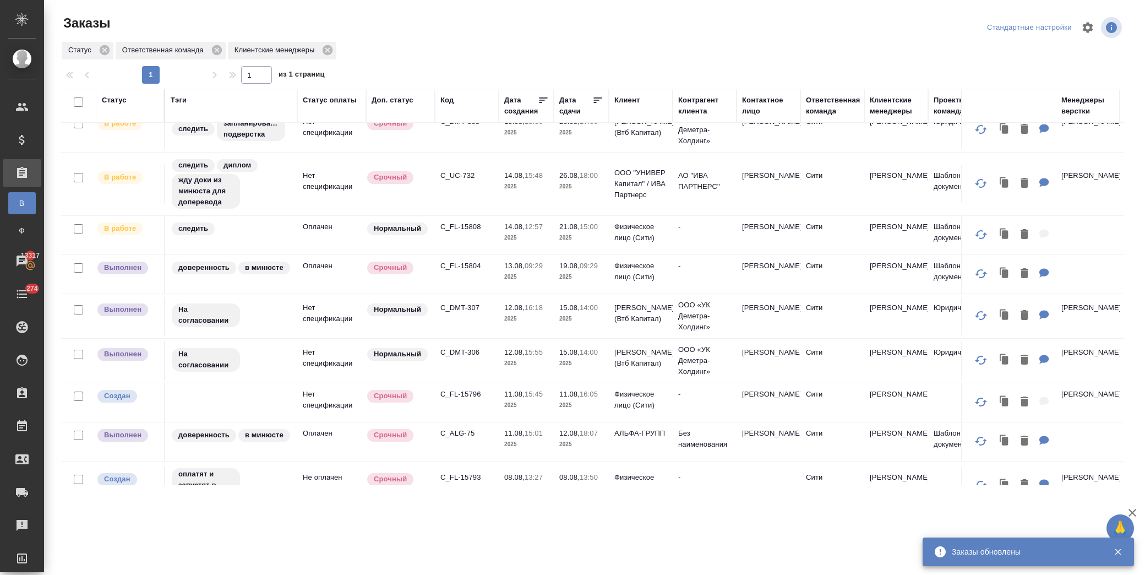
click at [455, 356] on p "C_DMT-306" at bounding box center [466, 352] width 53 height 11
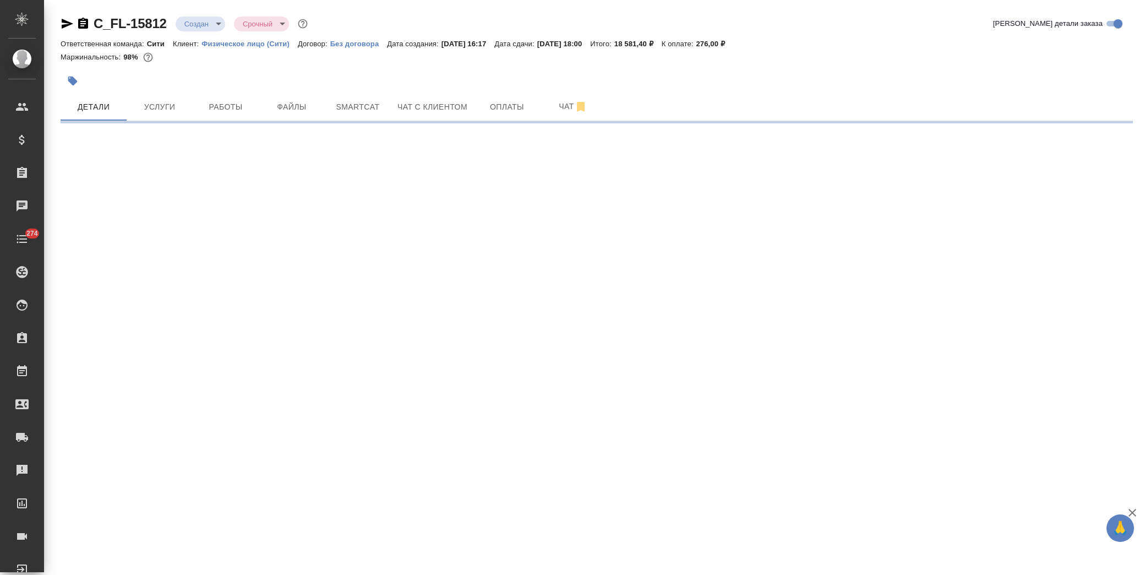
select select "RU"
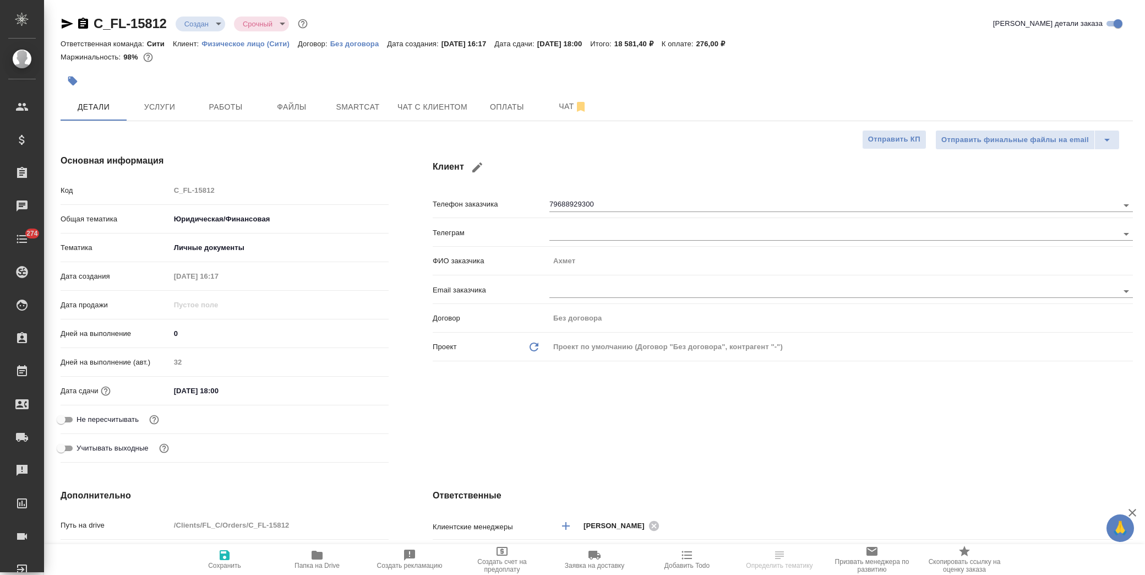
type textarea "x"
click at [283, 106] on span "Файлы" at bounding box center [291, 107] width 53 height 14
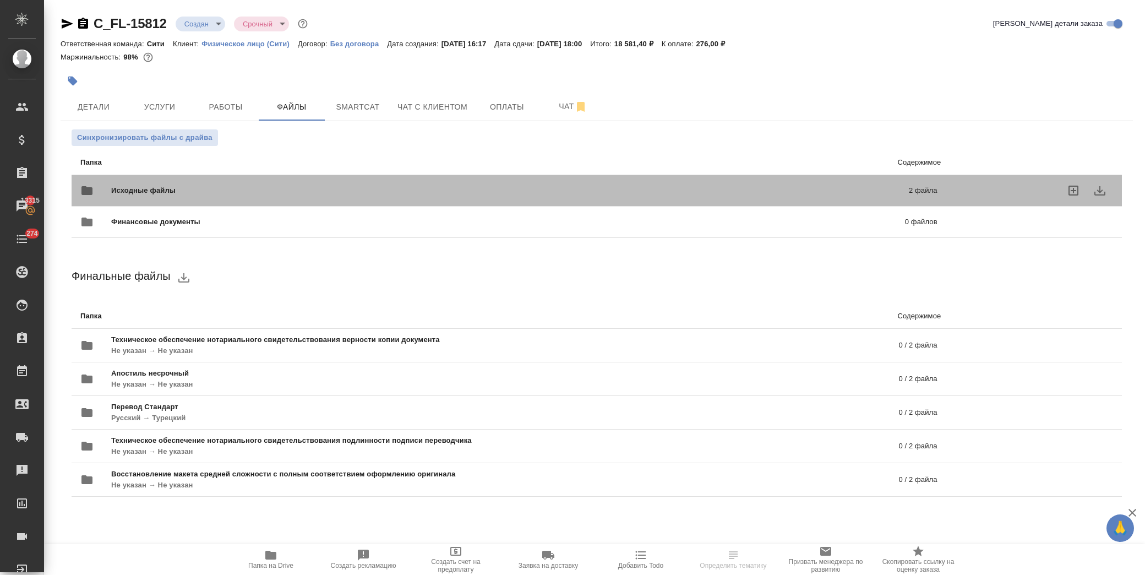
click at [190, 194] on span "Исходные файлы" at bounding box center [326, 190] width 431 height 11
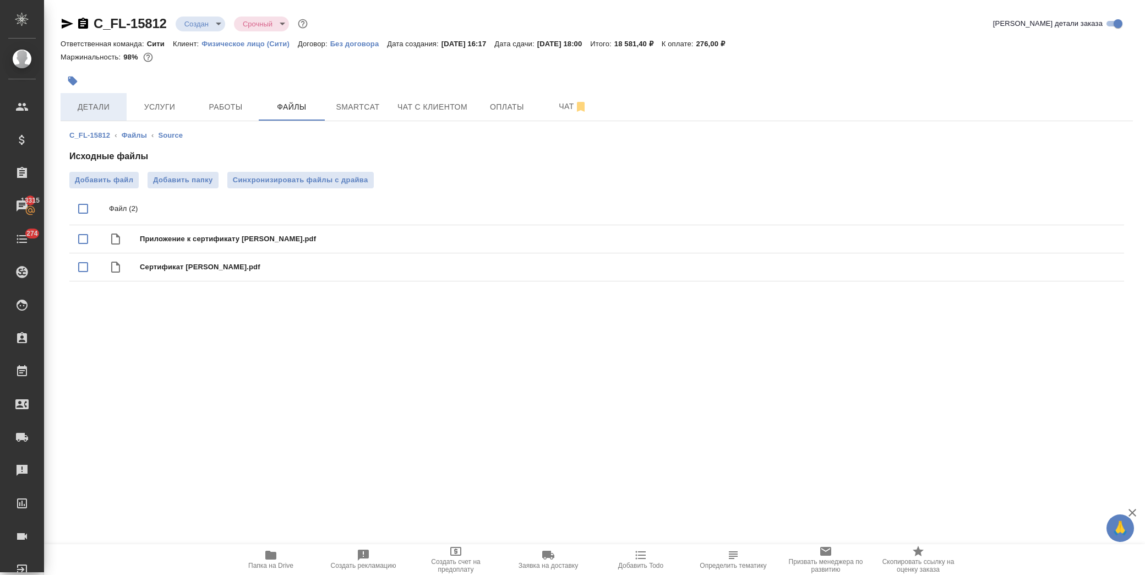
click at [110, 111] on span "Детали" at bounding box center [93, 107] width 53 height 14
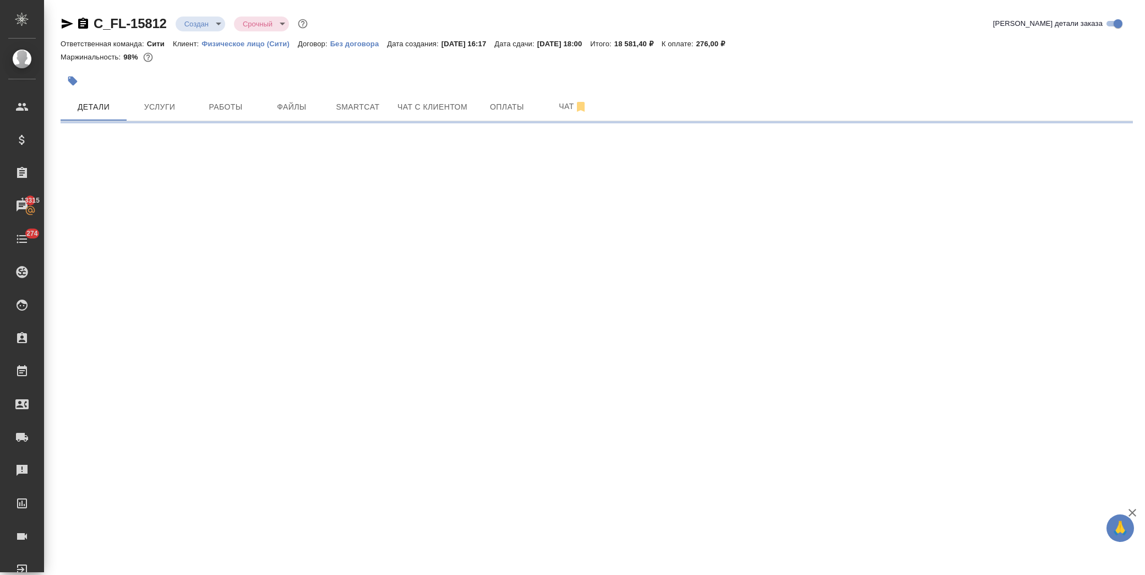
select select "RU"
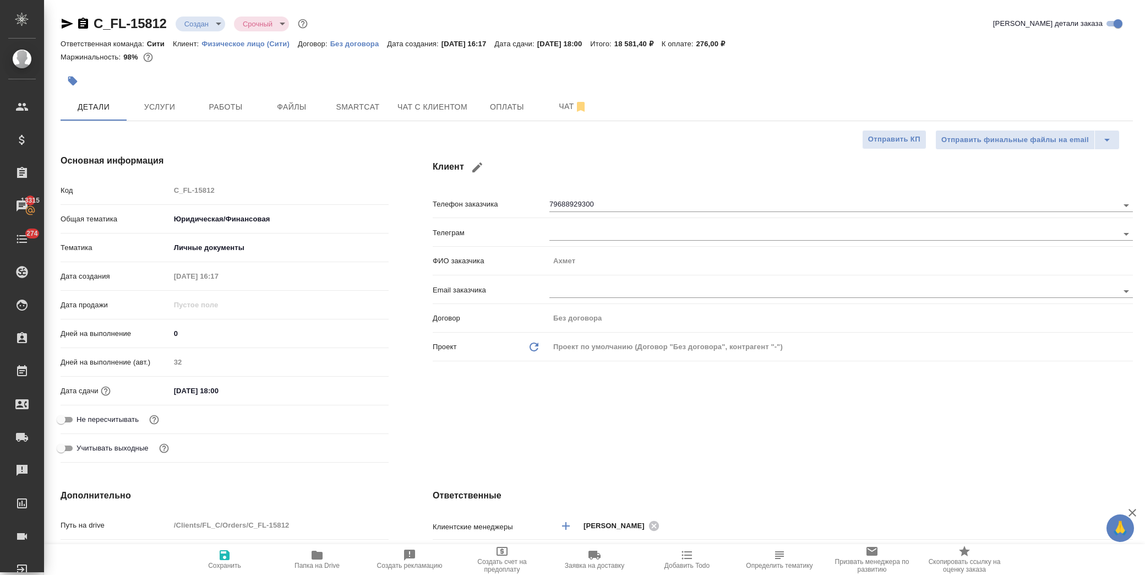
type textarea "x"
click at [254, 387] on input "[DATE] 18:00" at bounding box center [218, 391] width 96 height 16
click at [168, 103] on span "Услуги" at bounding box center [159, 107] width 53 height 14
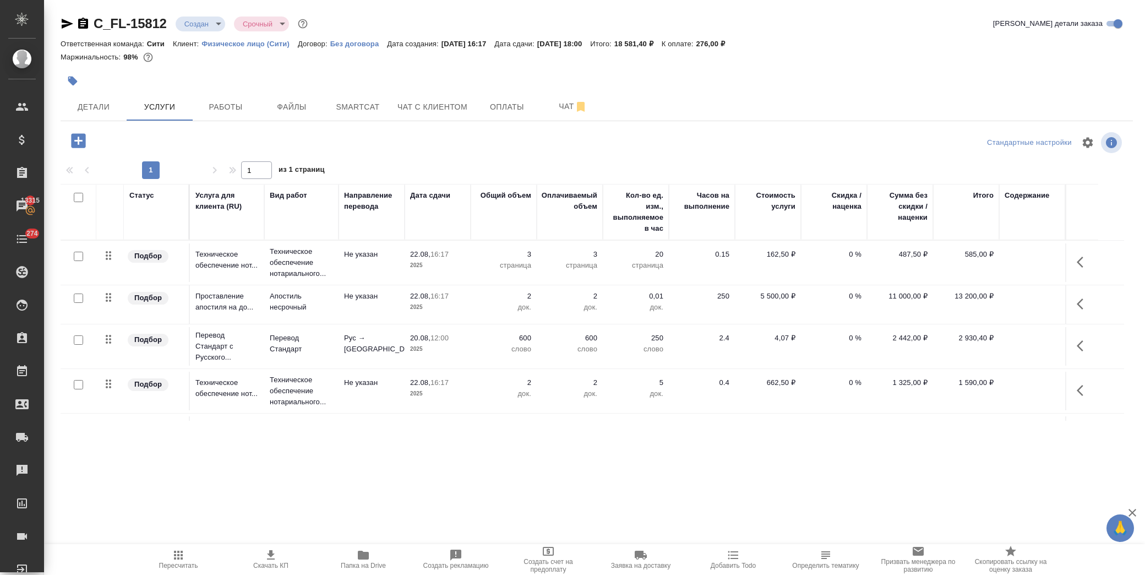
click at [314, 494] on div ".cls-1 fill:#fff; AWATERA [PERSON_NAME] Спецификации Заказы 13315 Чаты 274 Todo…" at bounding box center [572, 287] width 1145 height 575
click at [1085, 347] on icon "button" at bounding box center [1083, 345] width 13 height 13
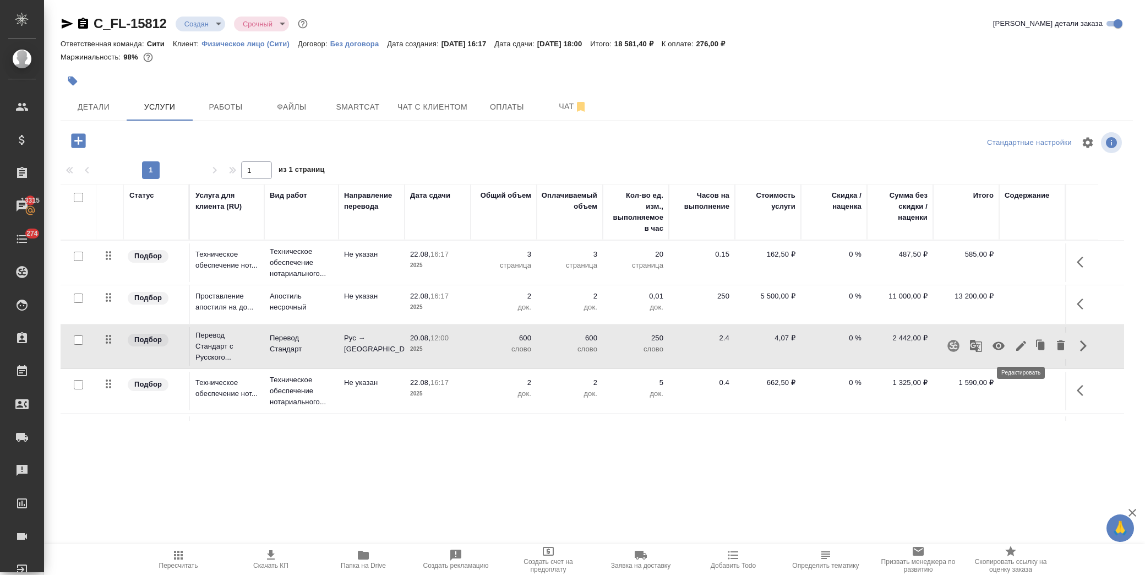
click at [1021, 347] on icon "button" at bounding box center [1021, 346] width 10 height 10
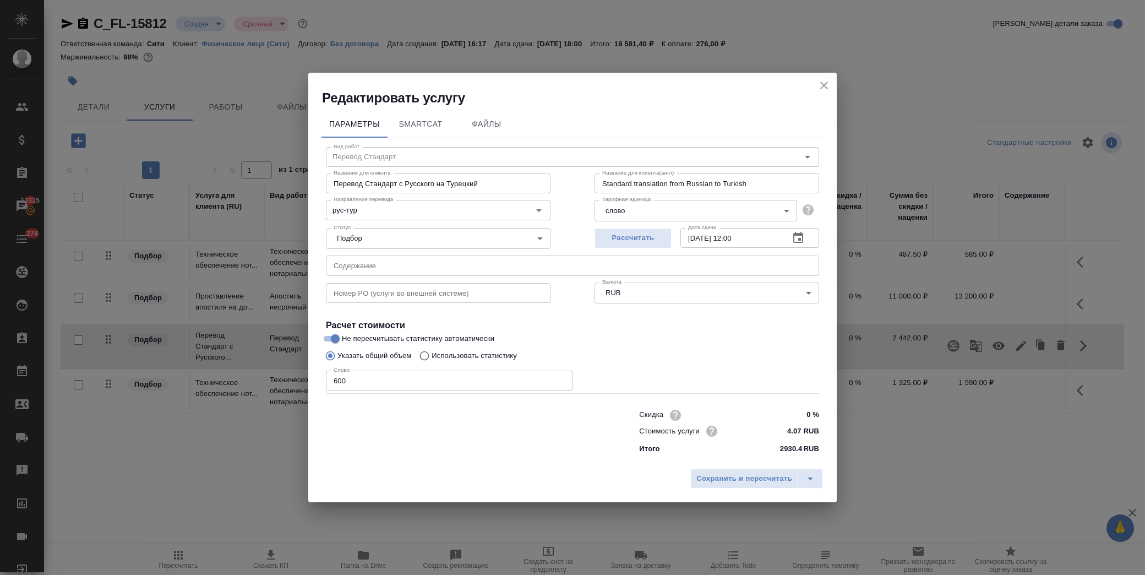
click at [796, 233] on icon "button" at bounding box center [798, 237] width 10 height 11
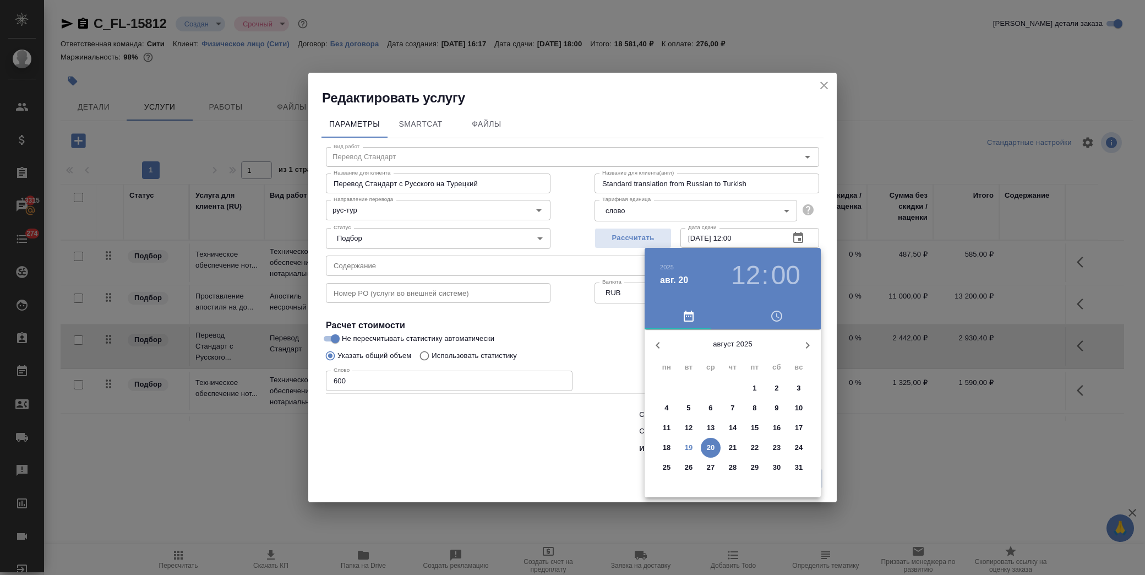
click at [712, 444] on p "20" at bounding box center [711, 447] width 8 height 11
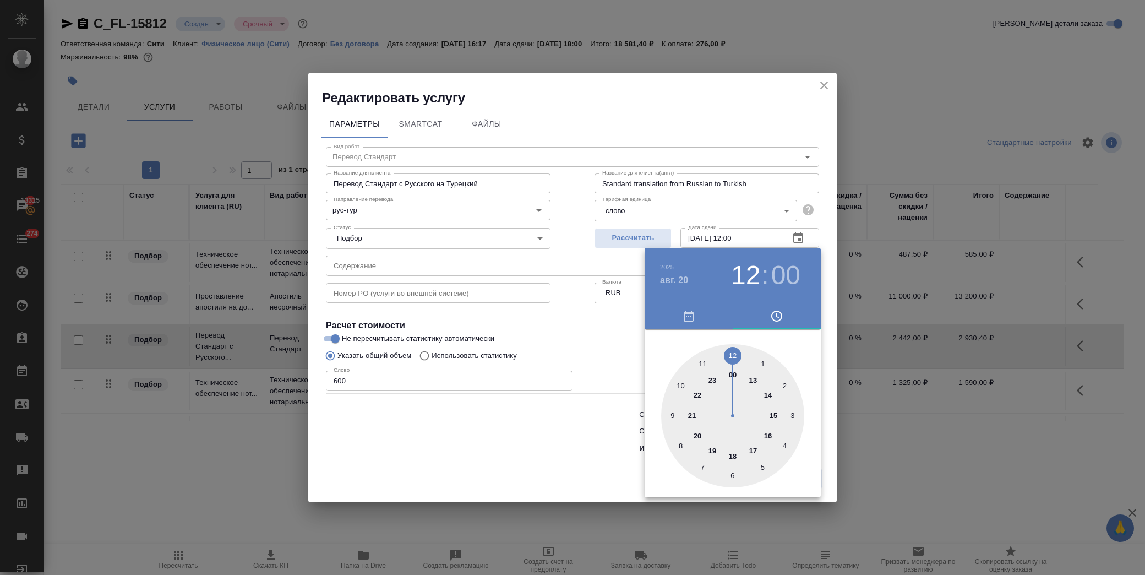
drag, startPoint x: 755, startPoint y: 449, endPoint x: 734, endPoint y: 407, distance: 46.0
click at [755, 448] on div at bounding box center [732, 415] width 143 height 143
type input "20.08.2025 17:00"
click at [578, 332] on div at bounding box center [572, 287] width 1145 height 575
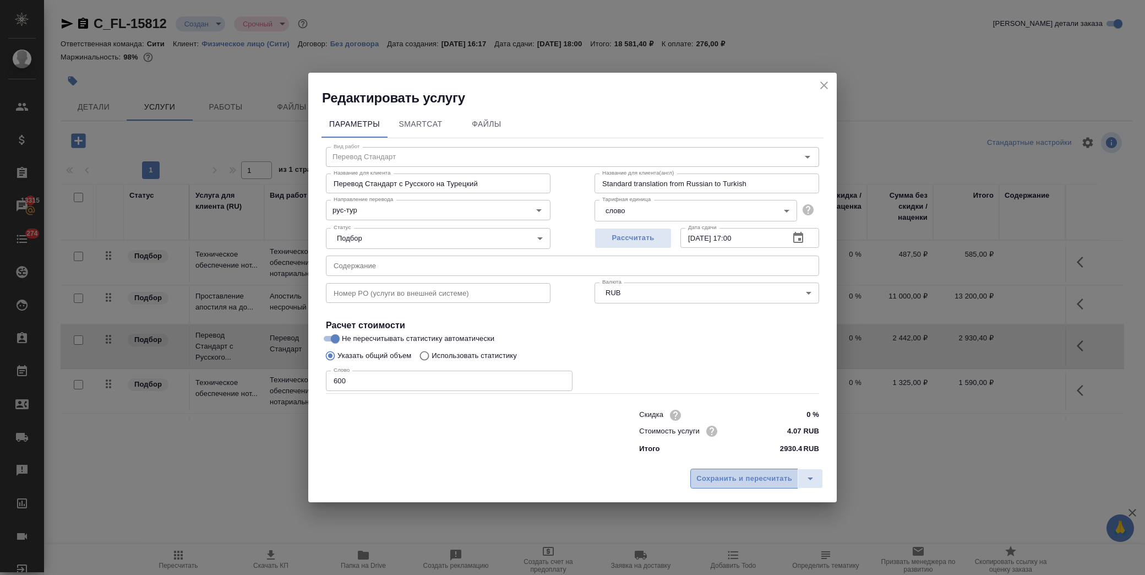
click at [724, 478] on span "Сохранить и пересчитать" at bounding box center [744, 478] width 96 height 13
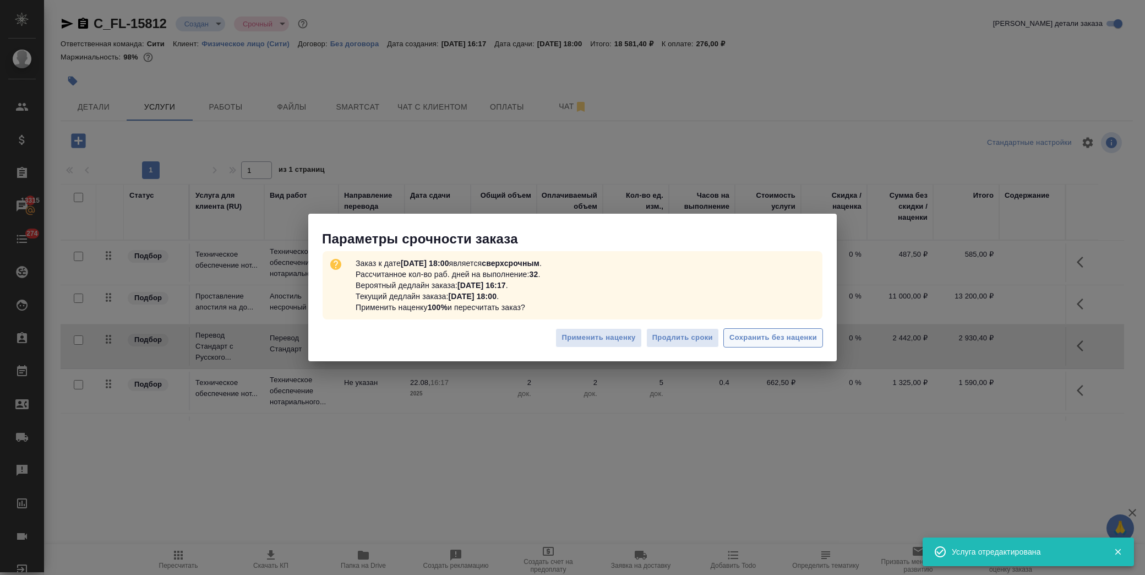
click at [756, 337] on span "Сохранить без наценки" at bounding box center [773, 337] width 88 height 13
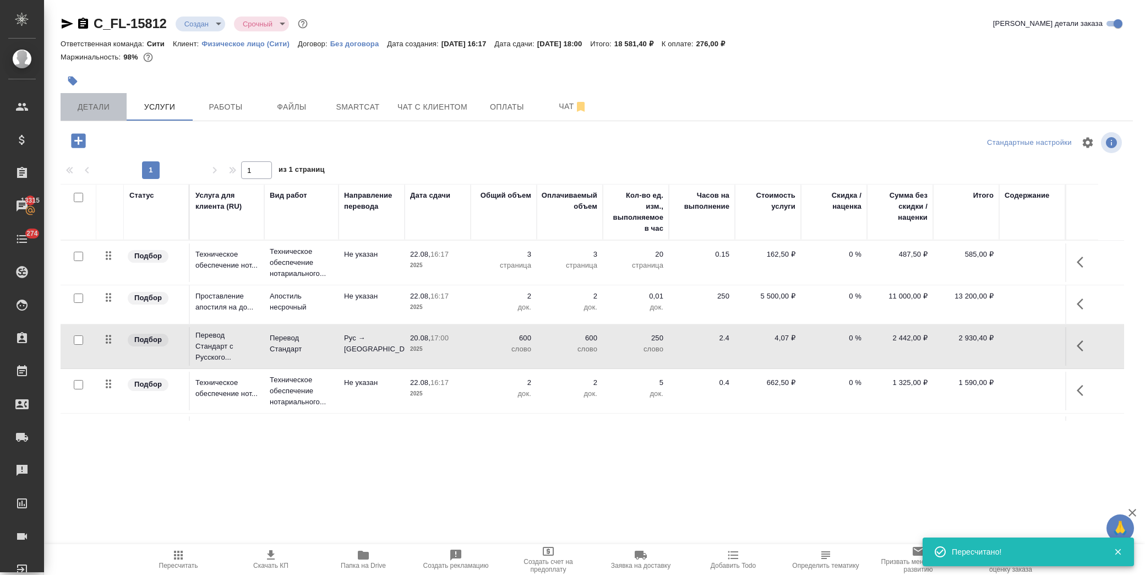
click at [92, 108] on span "Детали" at bounding box center [93, 107] width 53 height 14
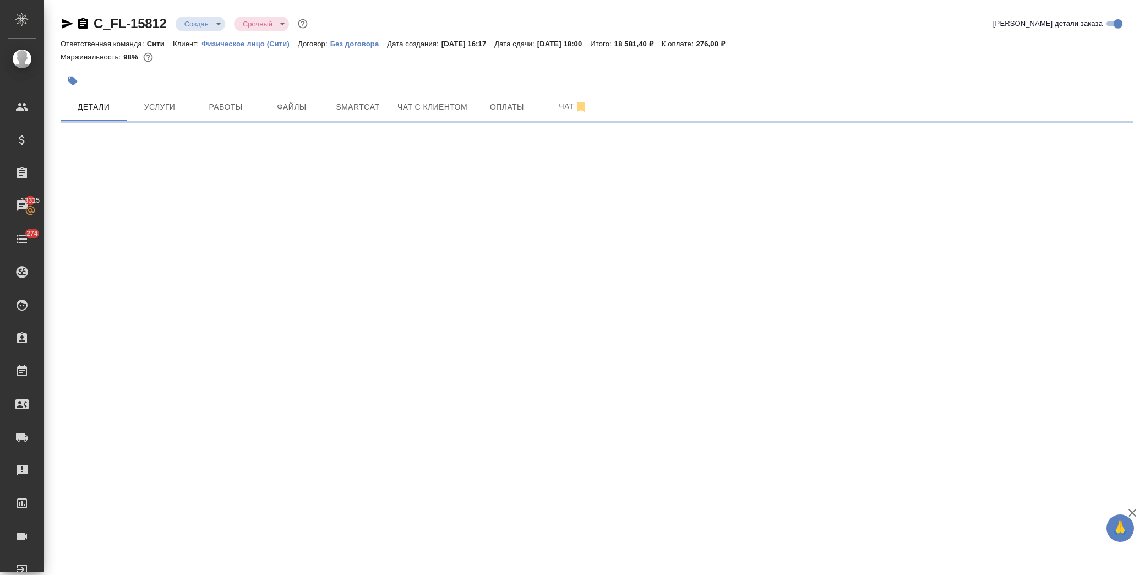
select select "RU"
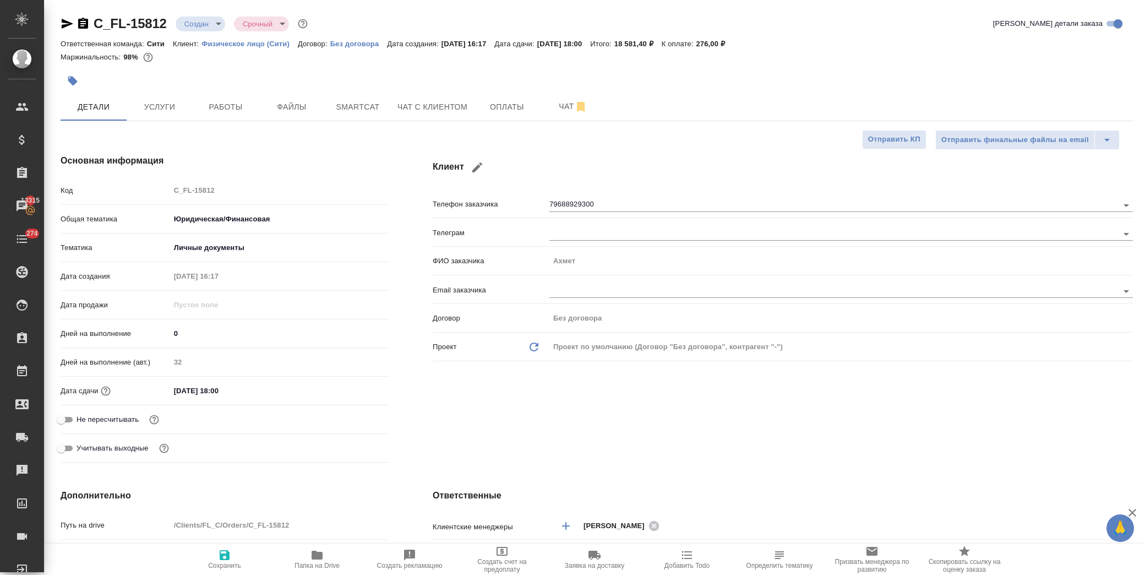
type textarea "x"
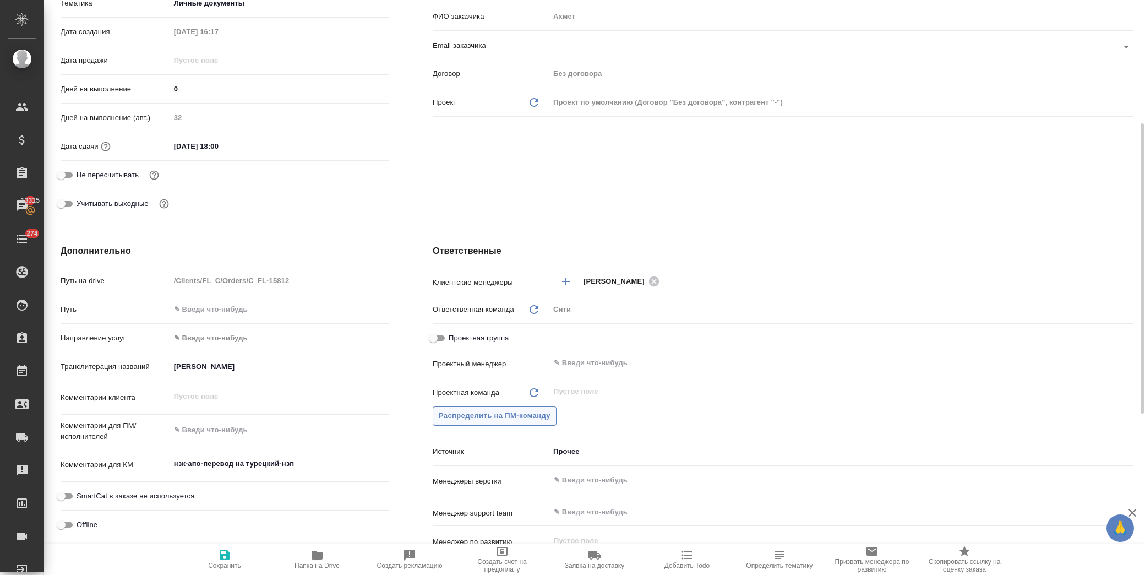
click at [496, 416] on span "Распределить на ПМ-команду" at bounding box center [495, 415] width 112 height 13
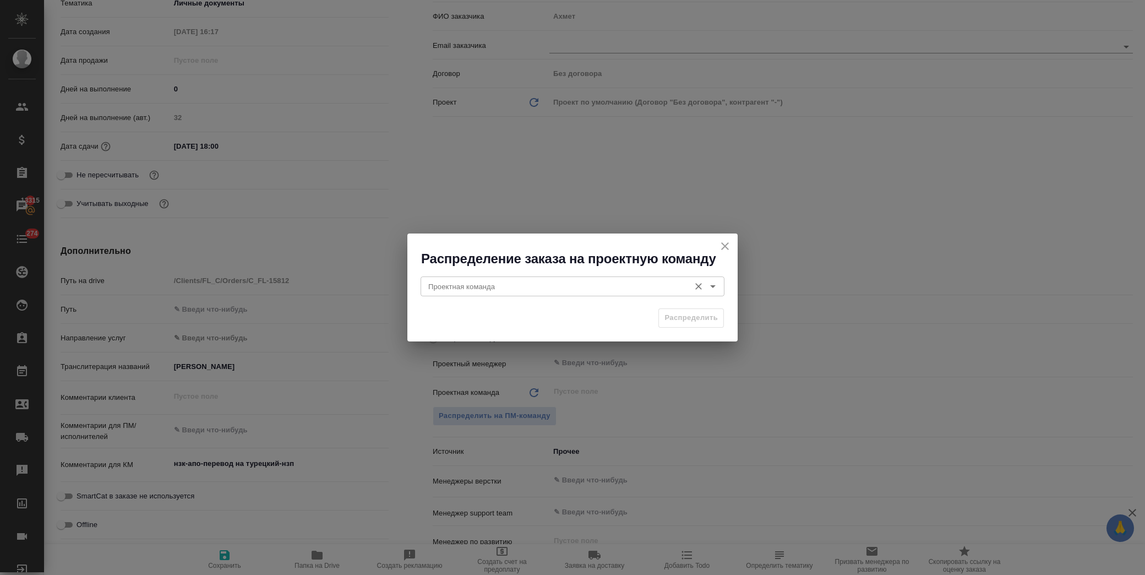
click at [494, 280] on input "Проектная команда" at bounding box center [554, 286] width 260 height 13
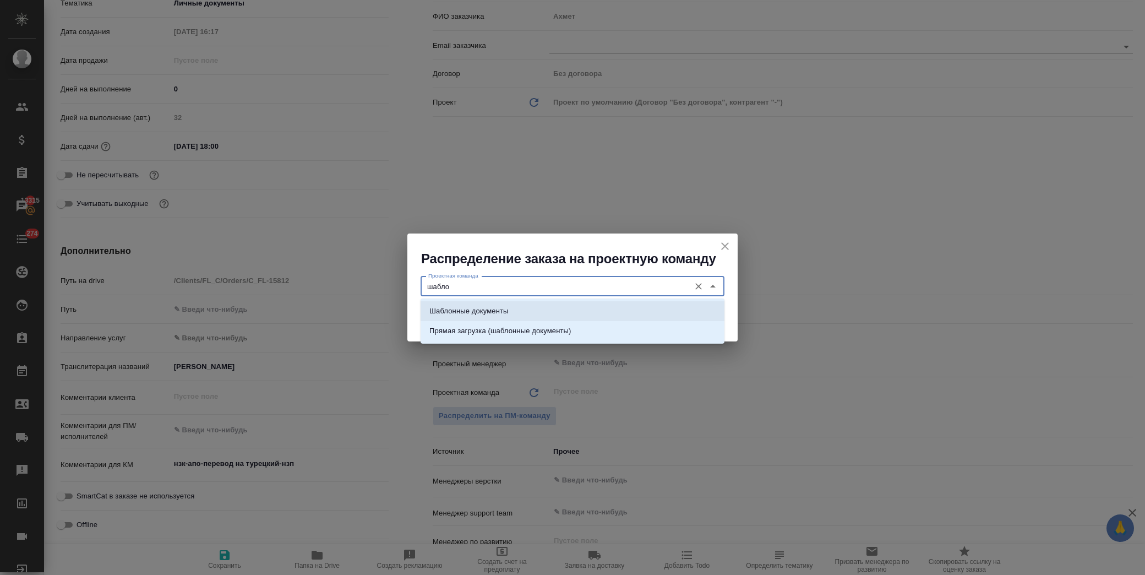
click at [498, 311] on p "Шаблонные документы" at bounding box center [468, 310] width 79 height 11
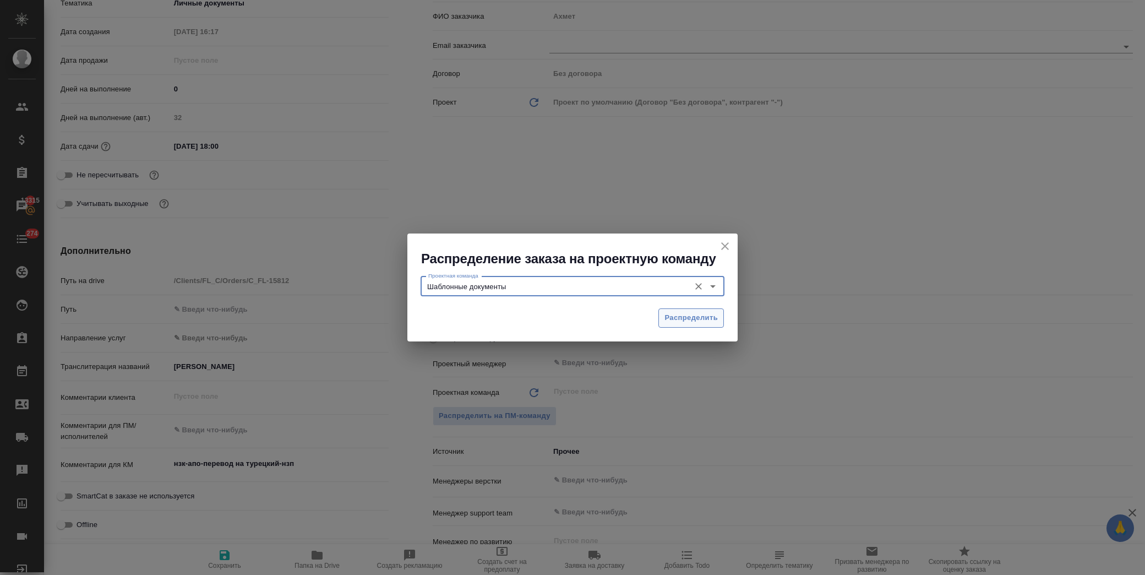
type input "Шаблонные документы"
click at [669, 326] on button "Распределить" at bounding box center [690, 317] width 65 height 19
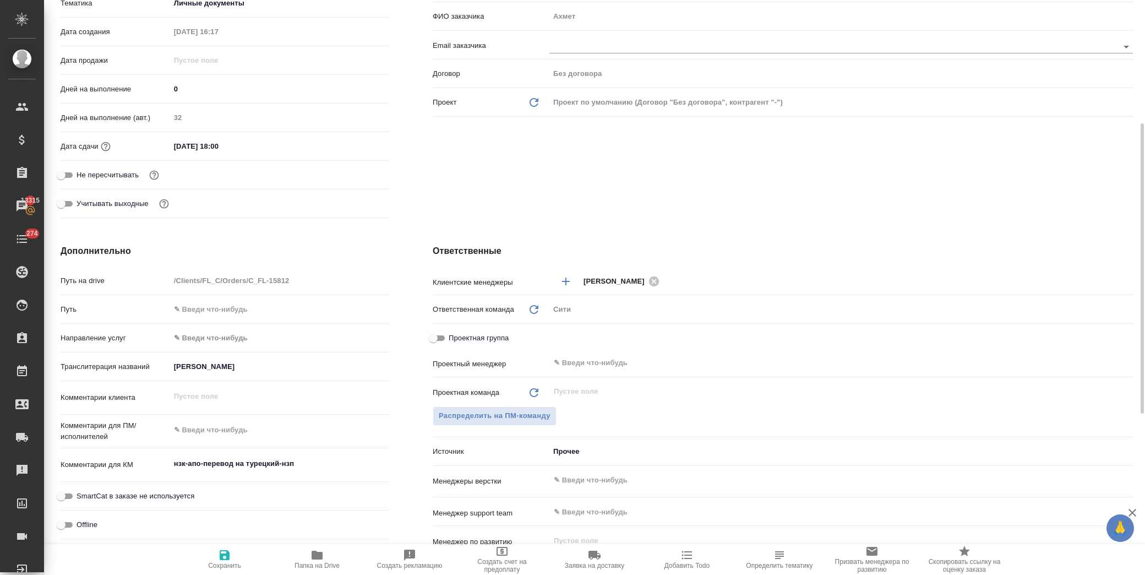
type textarea "x"
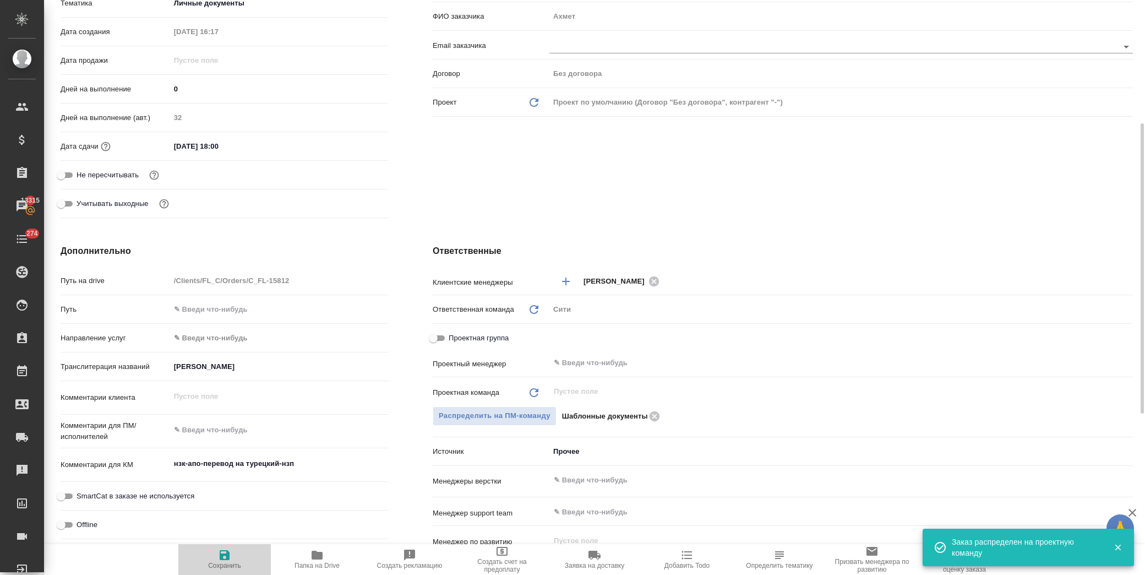
click at [219, 558] on icon "button" at bounding box center [224, 554] width 13 height 13
type textarea "x"
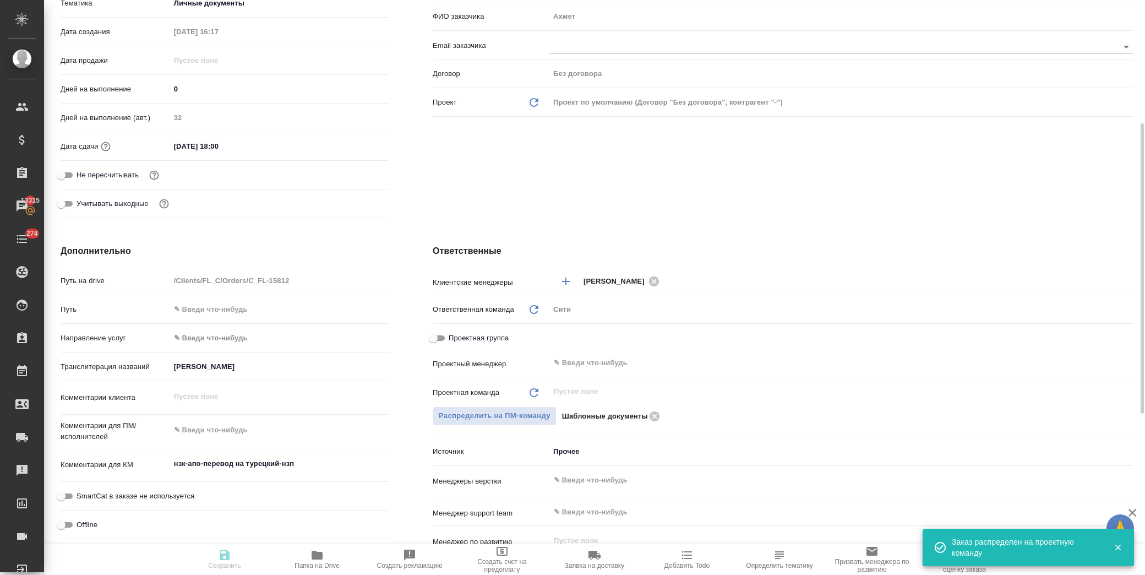
type textarea "x"
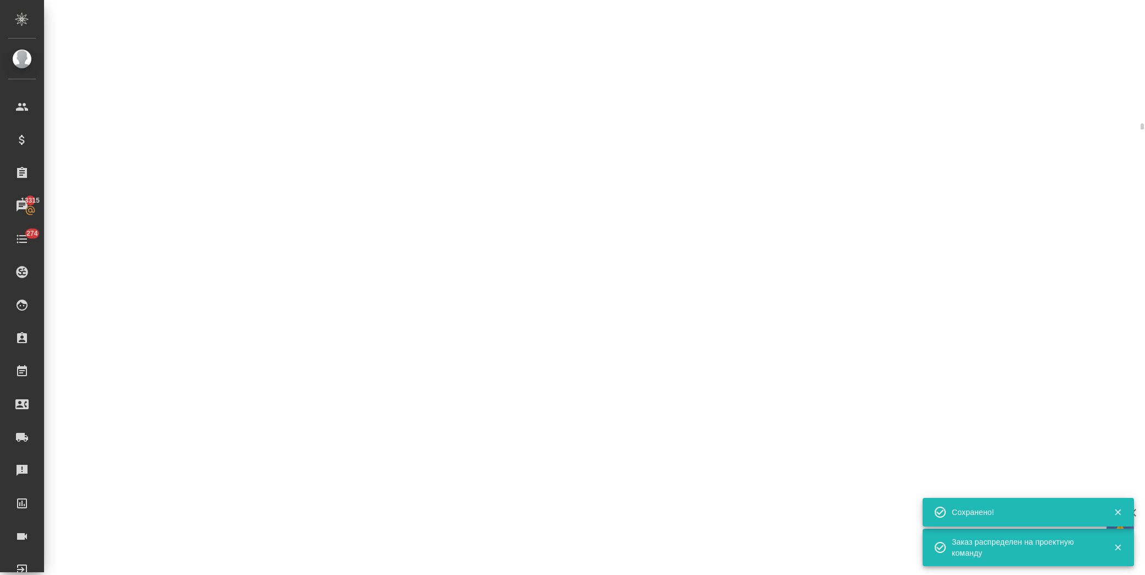
select select "RU"
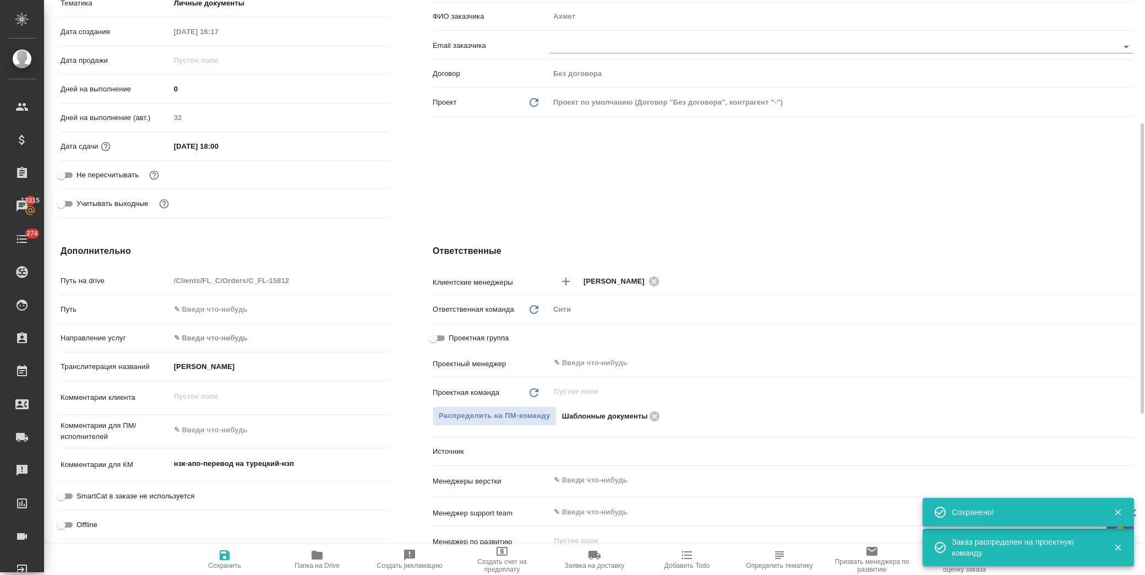
type textarea "x"
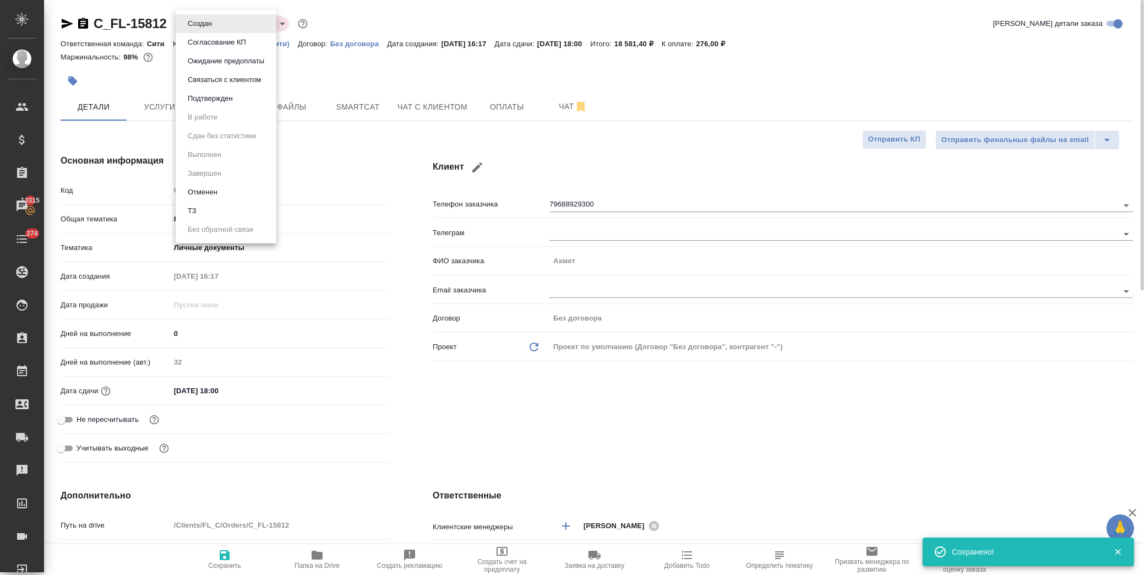
click at [178, 23] on body "🙏 .cls-1 fill:#fff; AWATERA Лофицкая Юлия Владимировна Клиенты Спецификации Зак…" at bounding box center [572, 287] width 1145 height 575
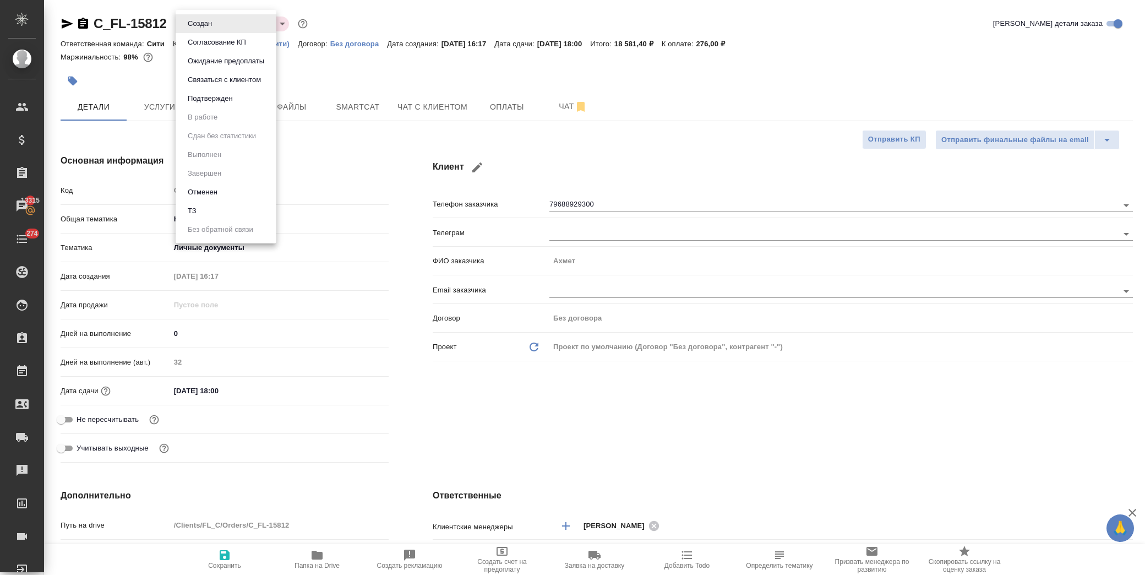
click at [215, 30] on button "Подтвержден" at bounding box center [199, 24] width 31 height 12
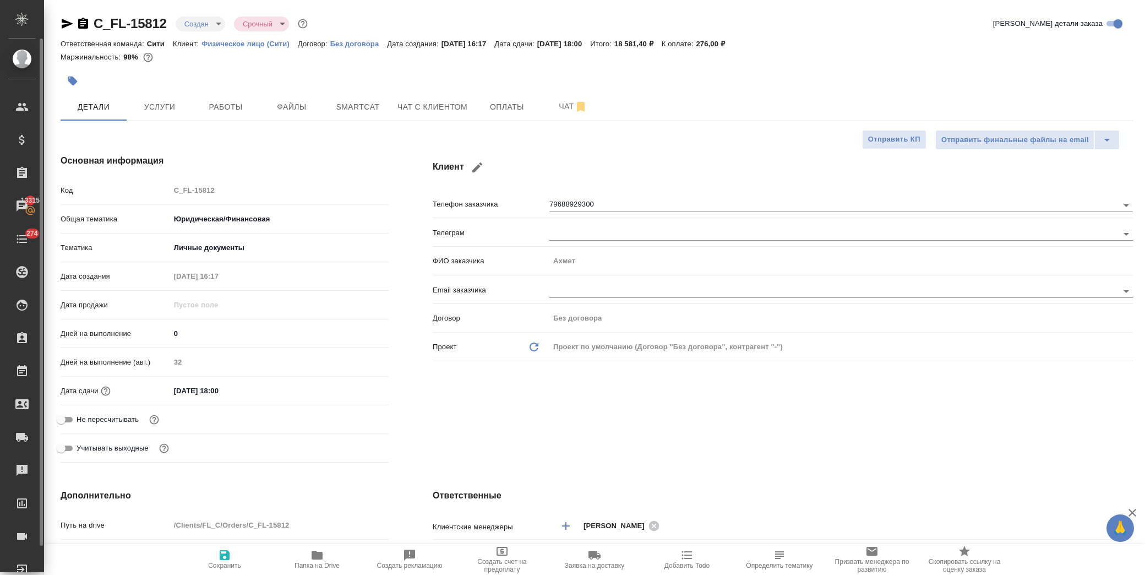
type textarea "x"
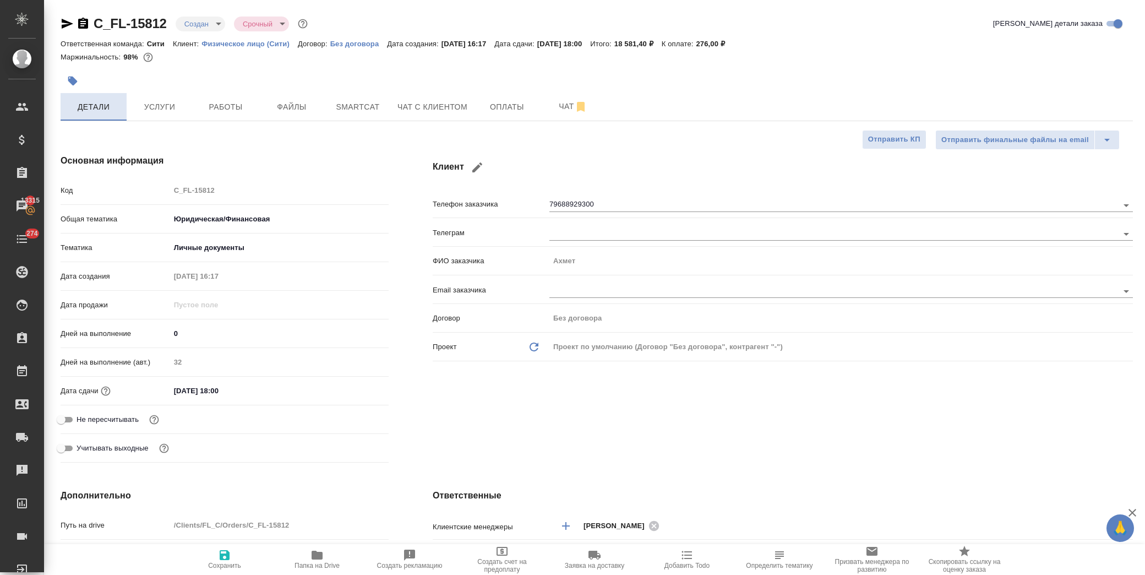
type textarea "x"
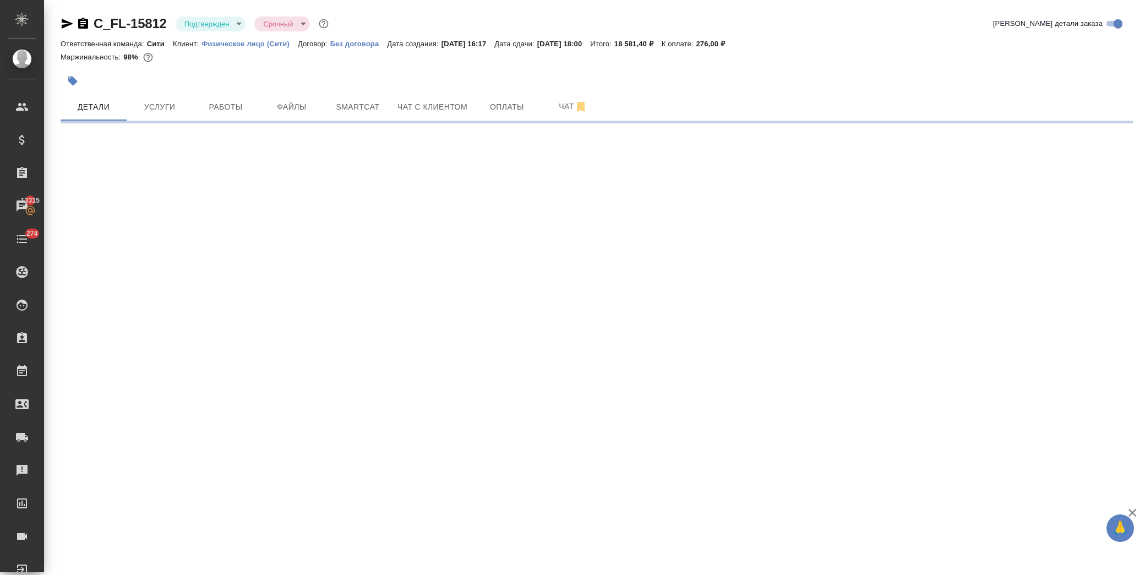
select select "RU"
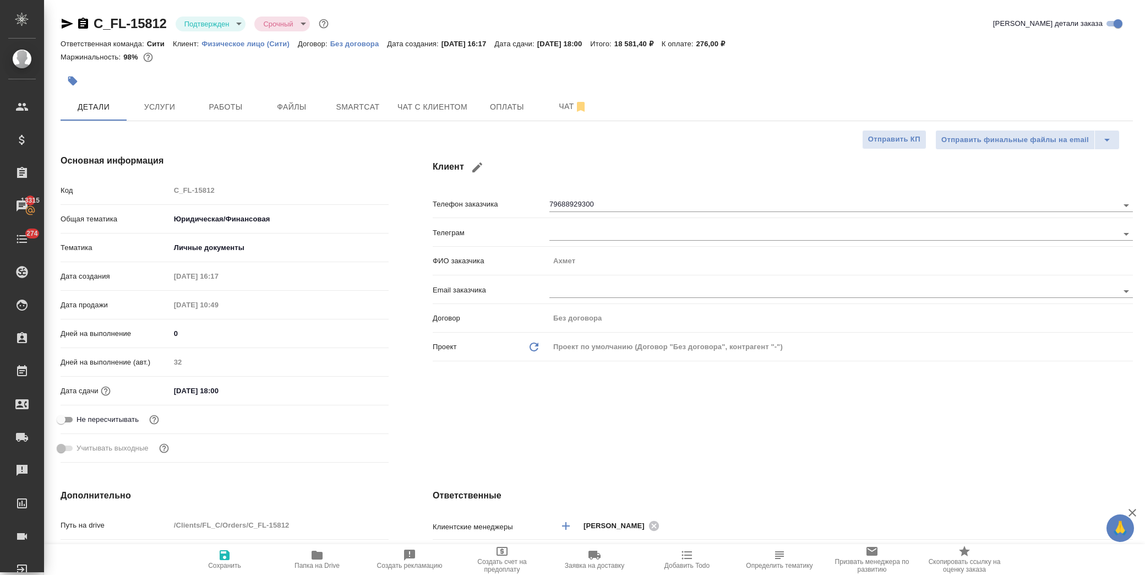
type textarea "x"
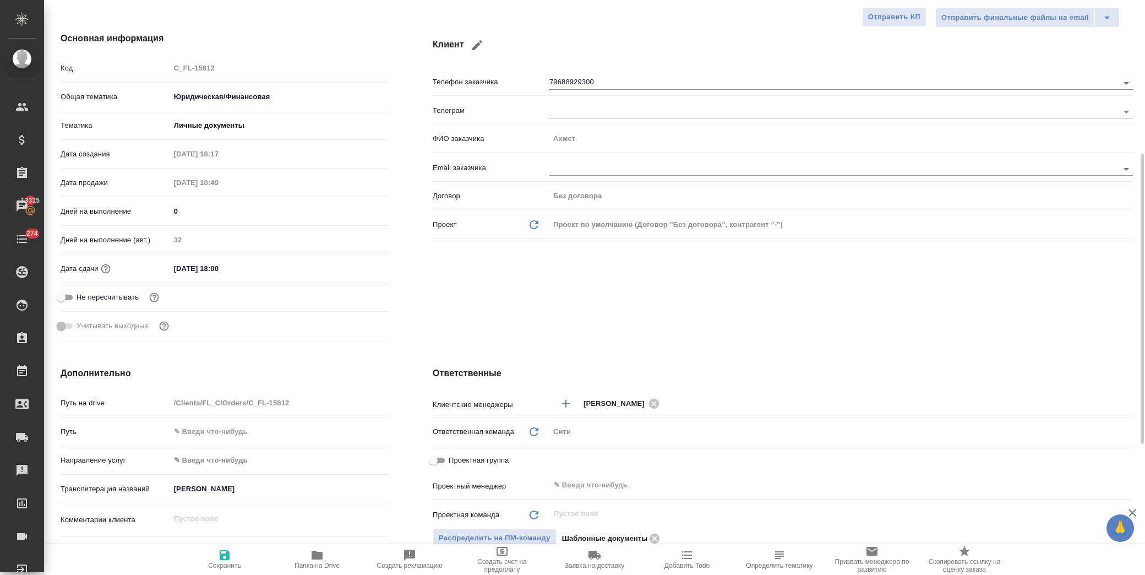
scroll to position [244, 0]
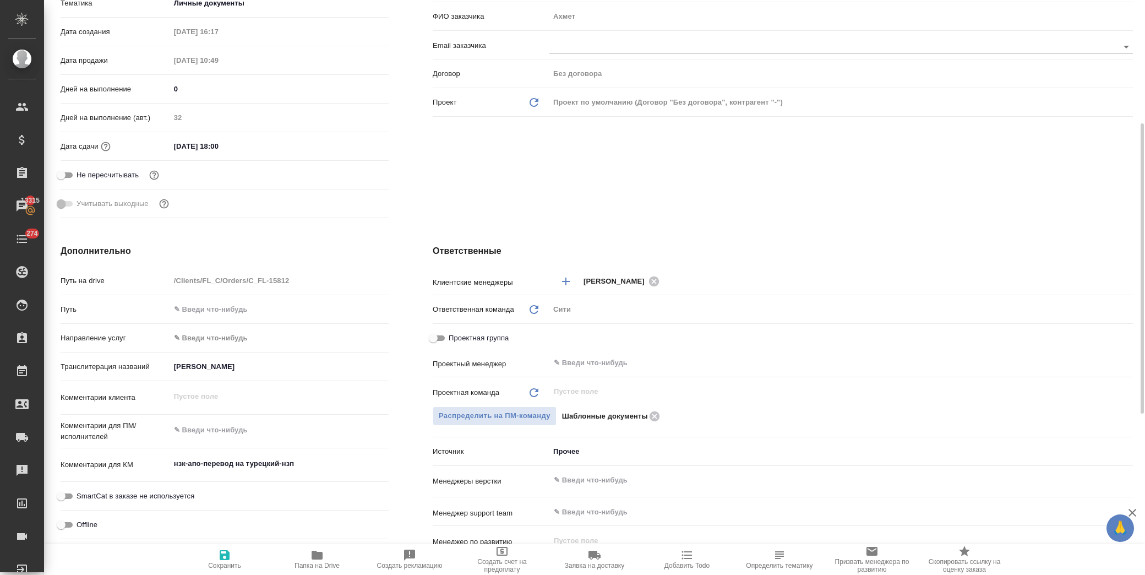
type textarea "x"
click at [213, 434] on textarea at bounding box center [279, 430] width 219 height 19
type textarea "x"
type textarea "к"
type textarea "x"
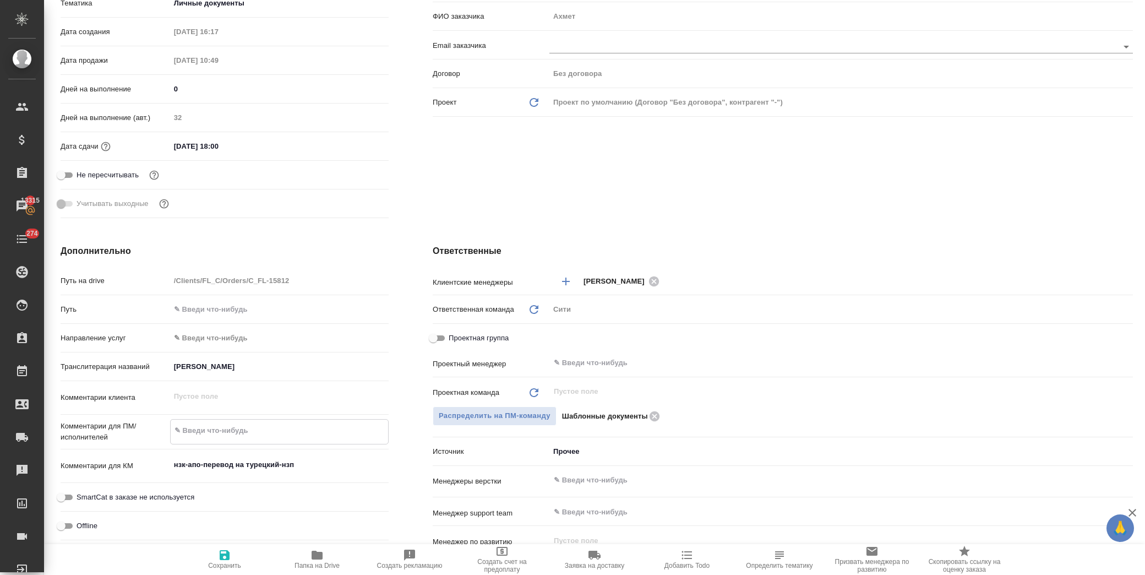
type textarea "x"
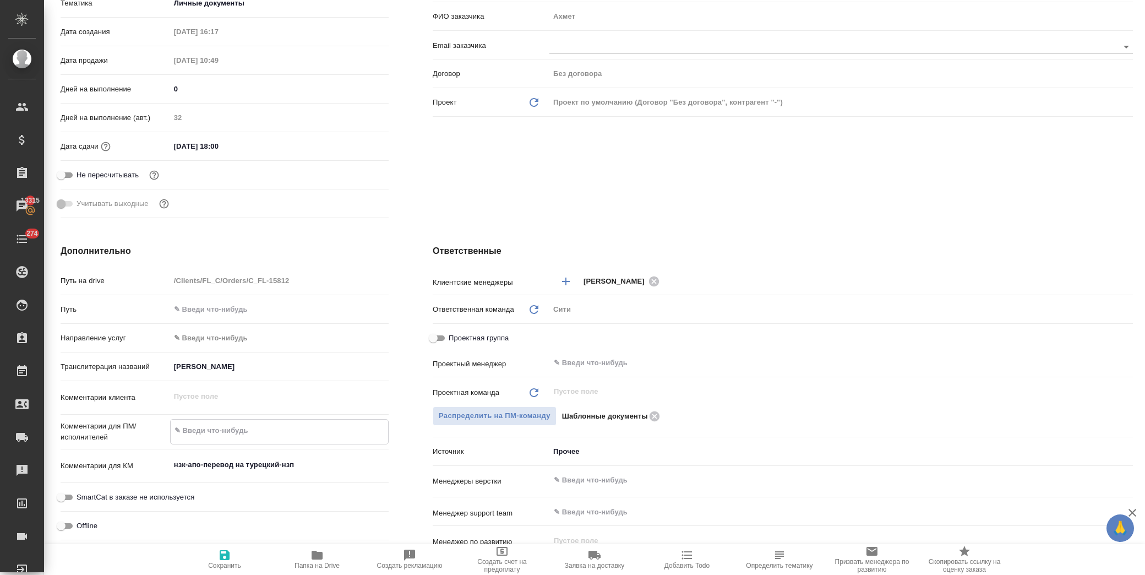
click at [204, 426] on textarea at bounding box center [279, 430] width 217 height 19
type textarea "н"
type textarea "x"
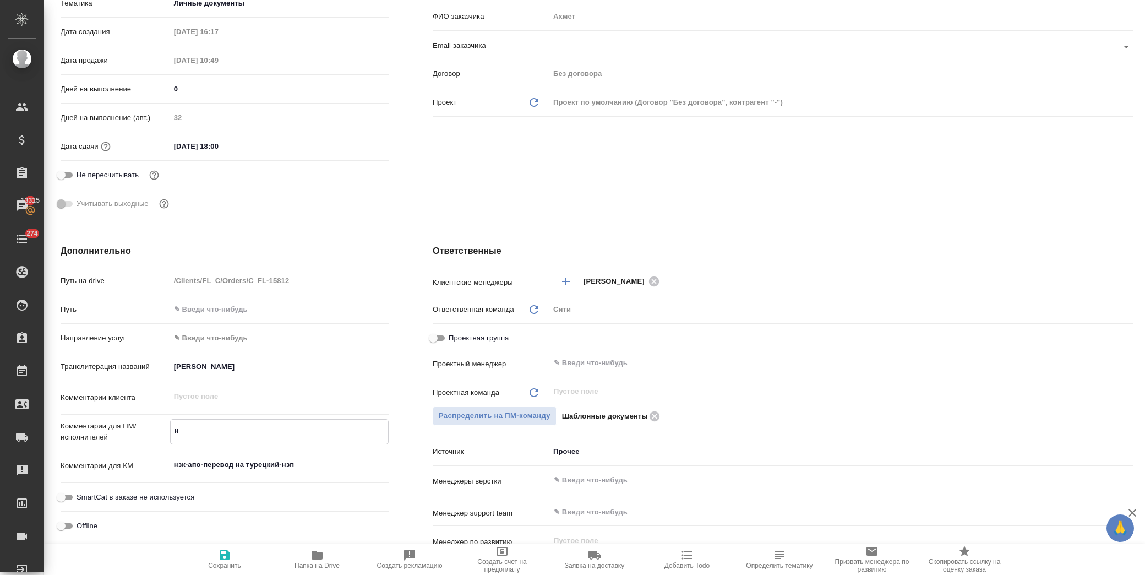
type textarea "x"
type textarea "на"
type textarea "x"
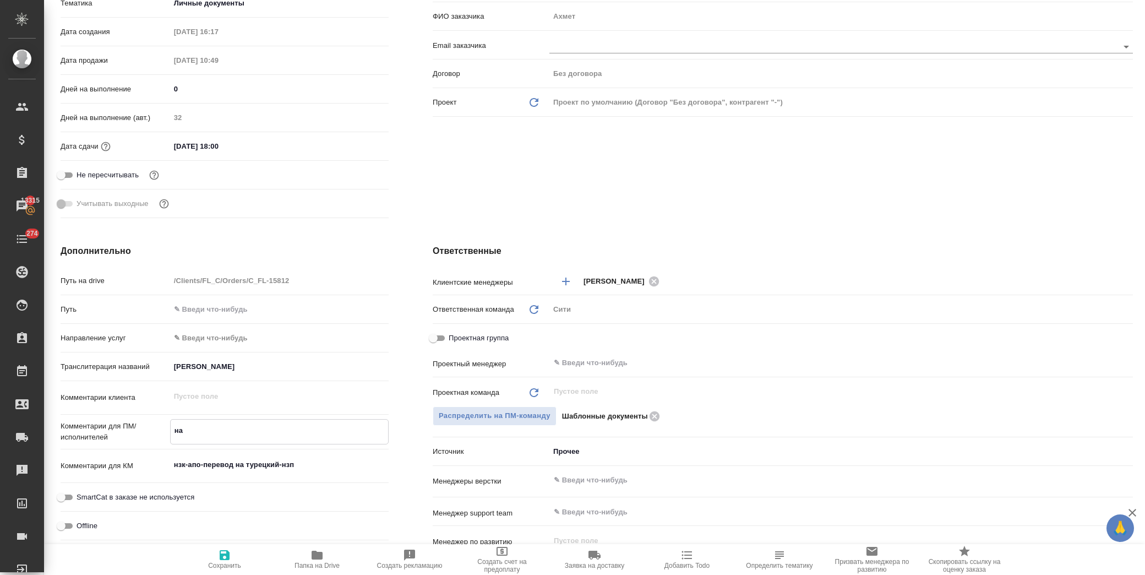
type textarea "на"
type textarea "x"
type textarea "на с"
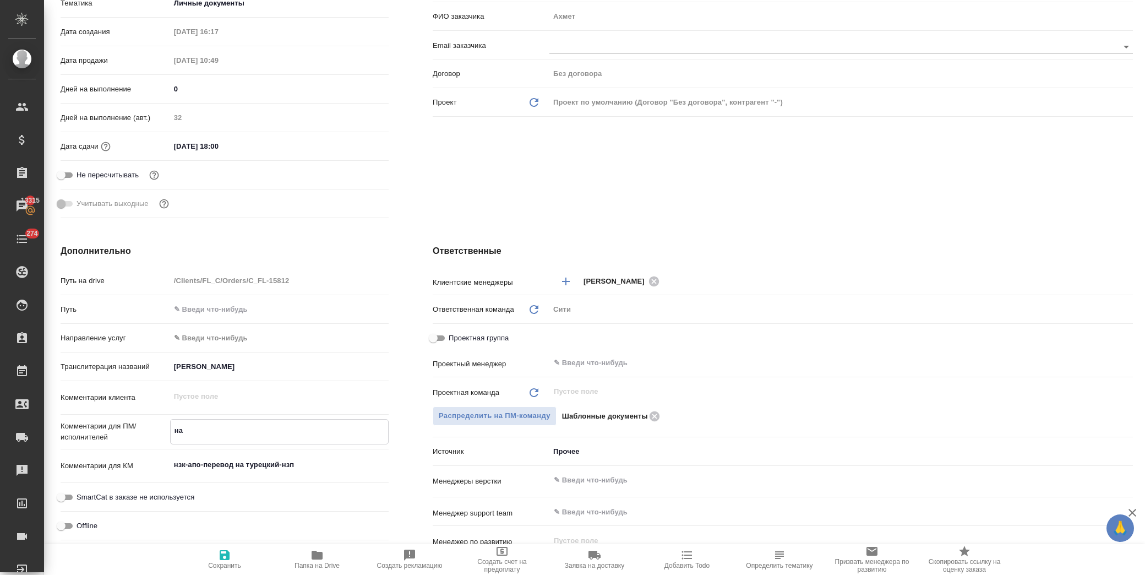
type textarea "x"
type textarea "на сл"
type textarea "x"
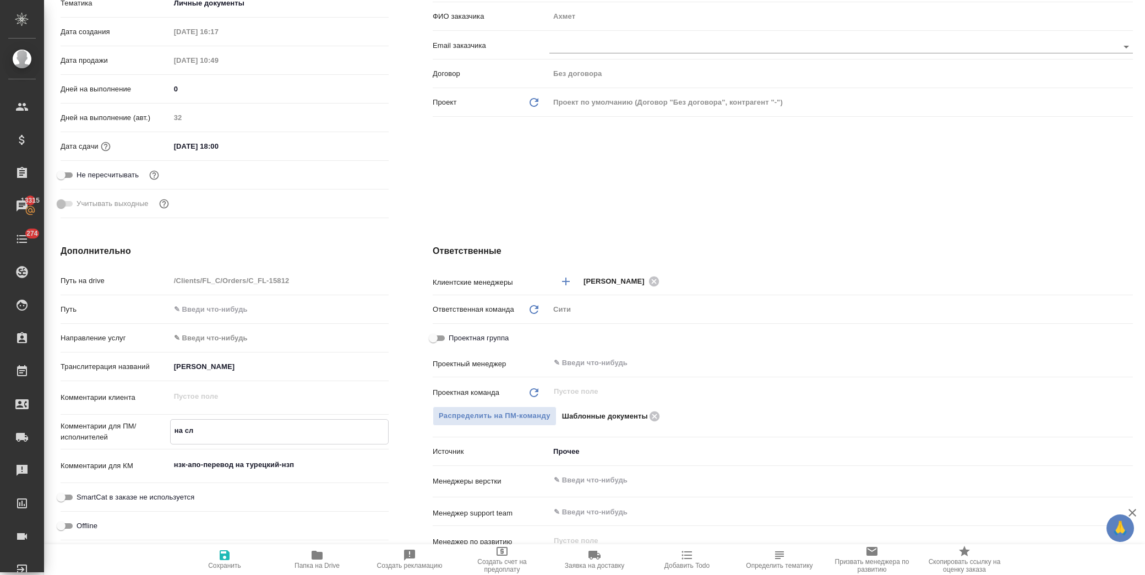
type textarea "x"
type textarea "на сле"
type textarea "x"
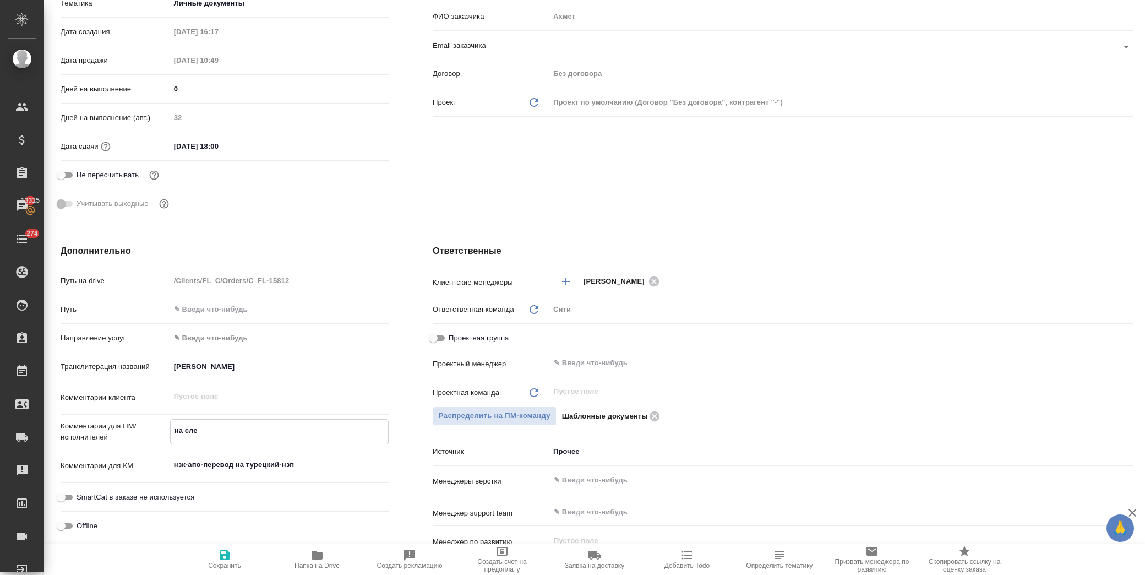
type textarea "на след"
type textarea "x"
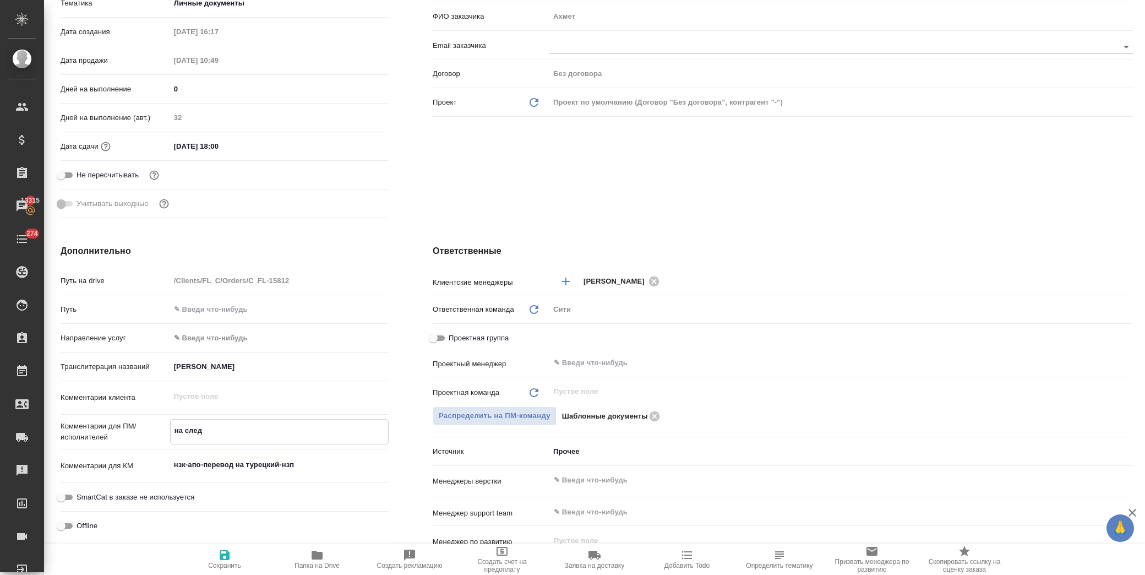
type textarea "на следу"
type textarea "x"
type textarea "на следую"
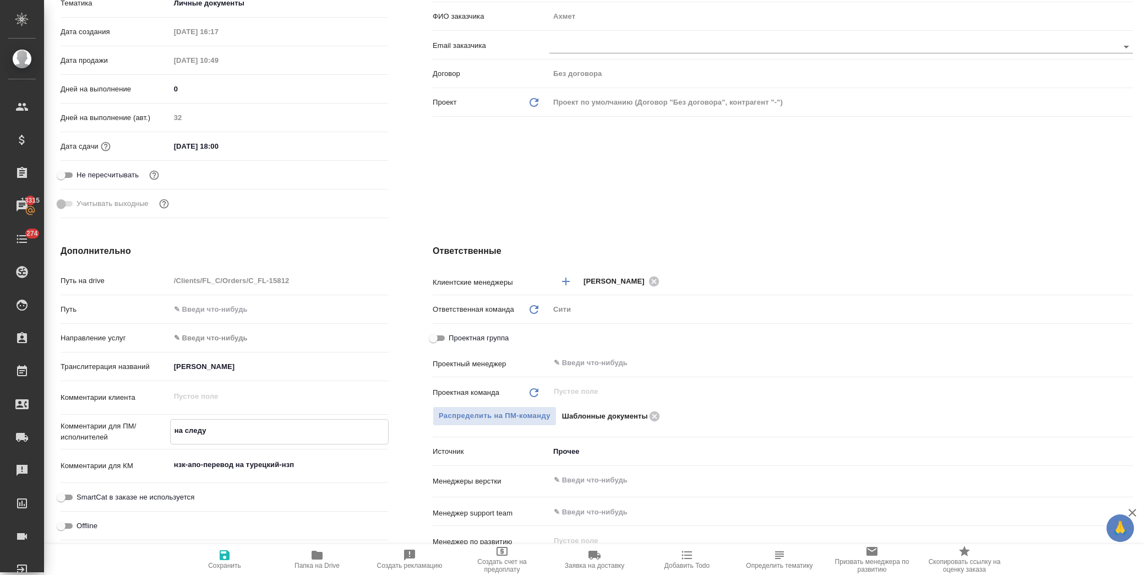
type textarea "x"
type textarea "на следующ"
type textarea "x"
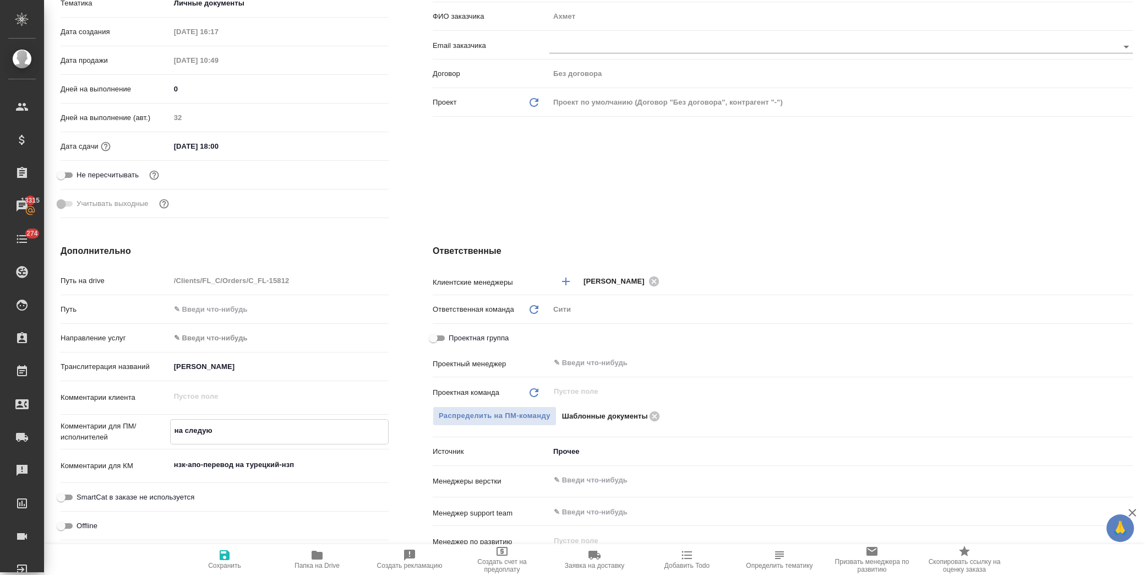
type textarea "x"
type textarea "на следующе"
type textarea "x"
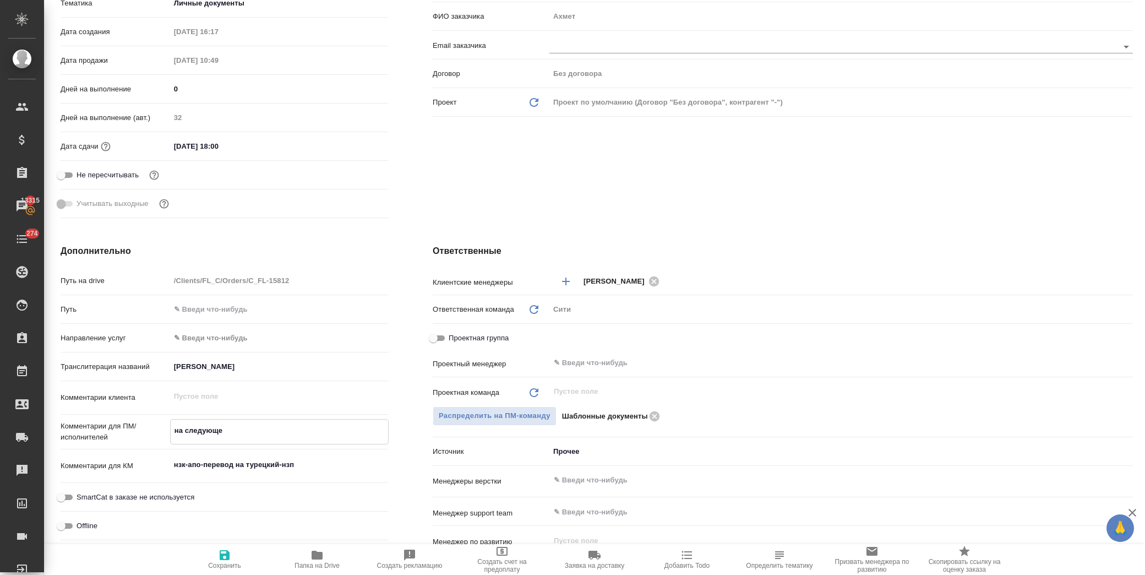
type textarea "x"
type textarea "на следующей"
type textarea "x"
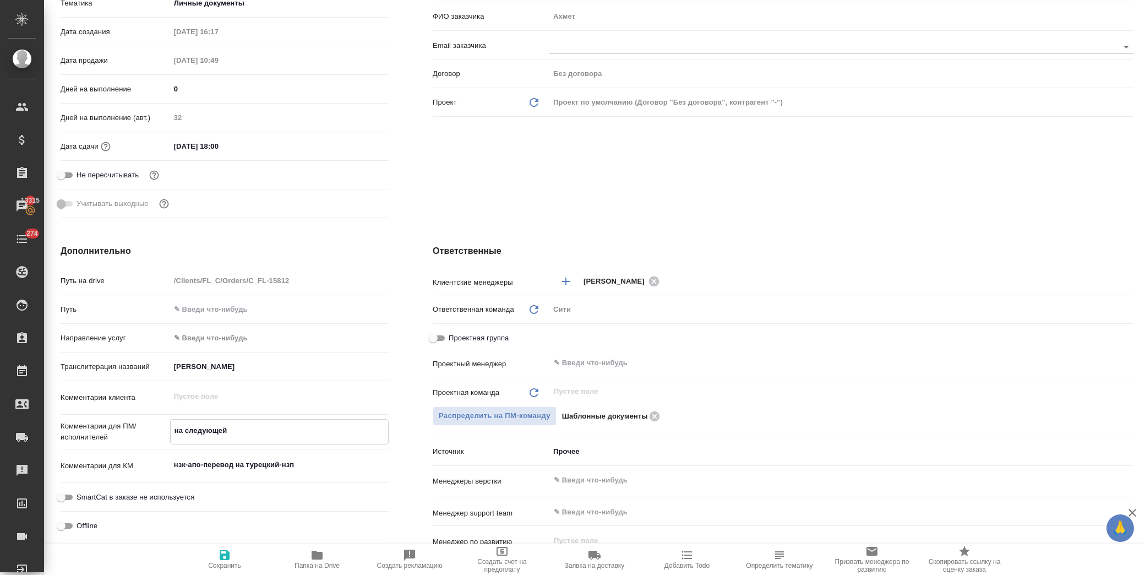
type textarea "на следующей"
type textarea "x"
type textarea "на следующей н"
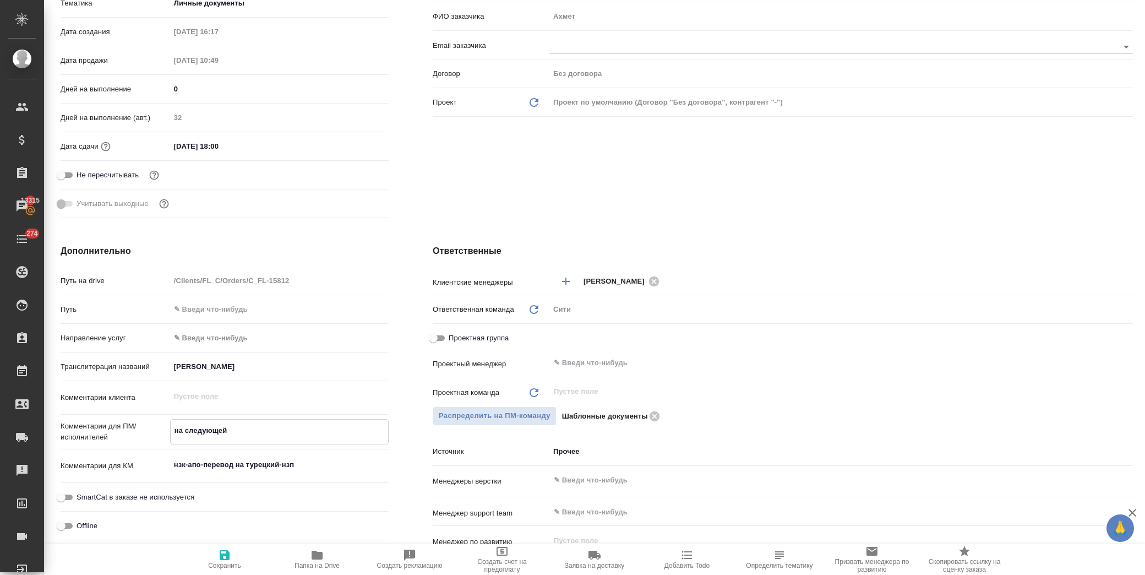
type textarea "x"
type textarea "на следующей не"
type textarea "x"
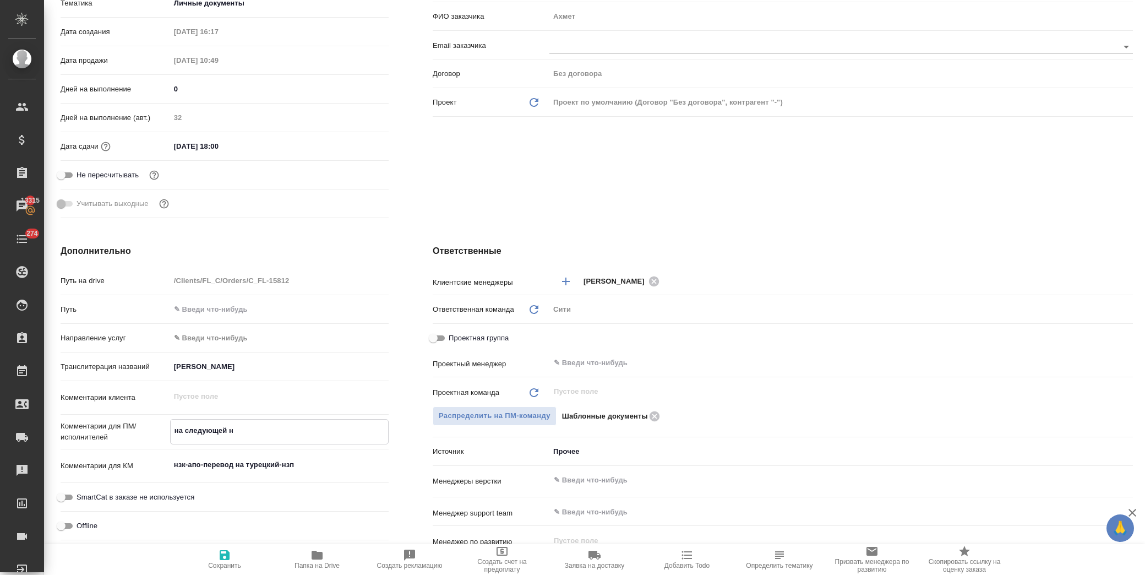
type textarea "x"
type textarea "на следующей нед"
type textarea "x"
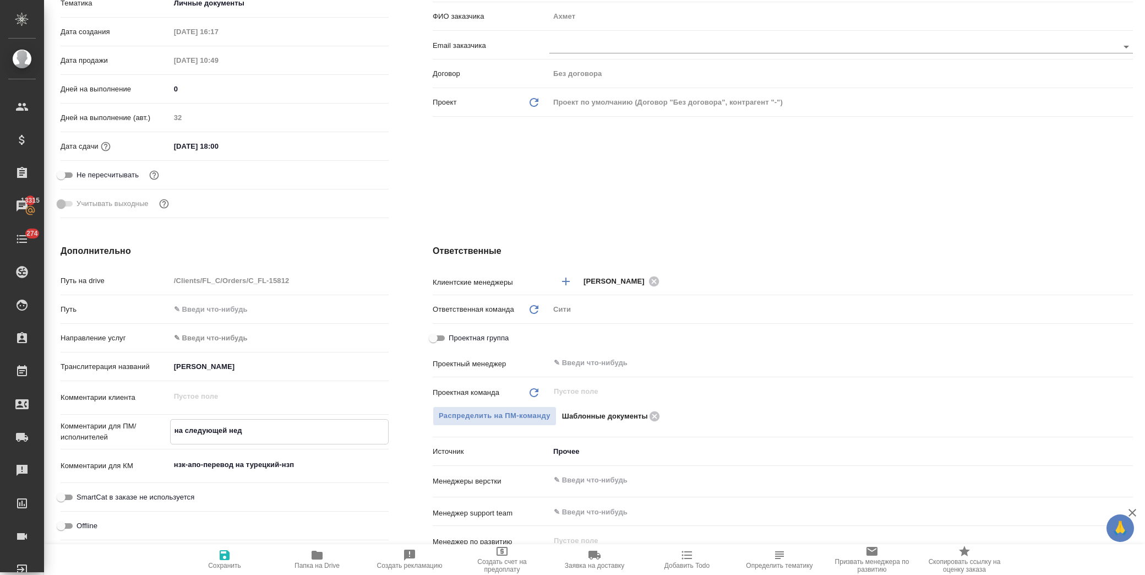
type textarea "на следующей неде"
type textarea "x"
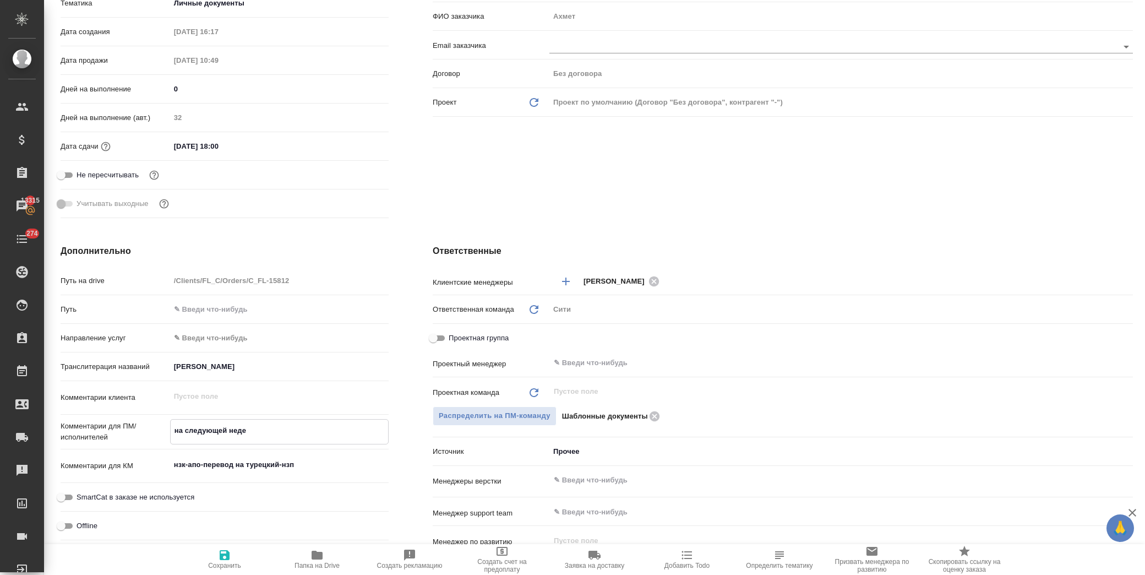
type textarea "на следующей недел"
type textarea "x"
type textarea "на следующей неделе"
type textarea "x"
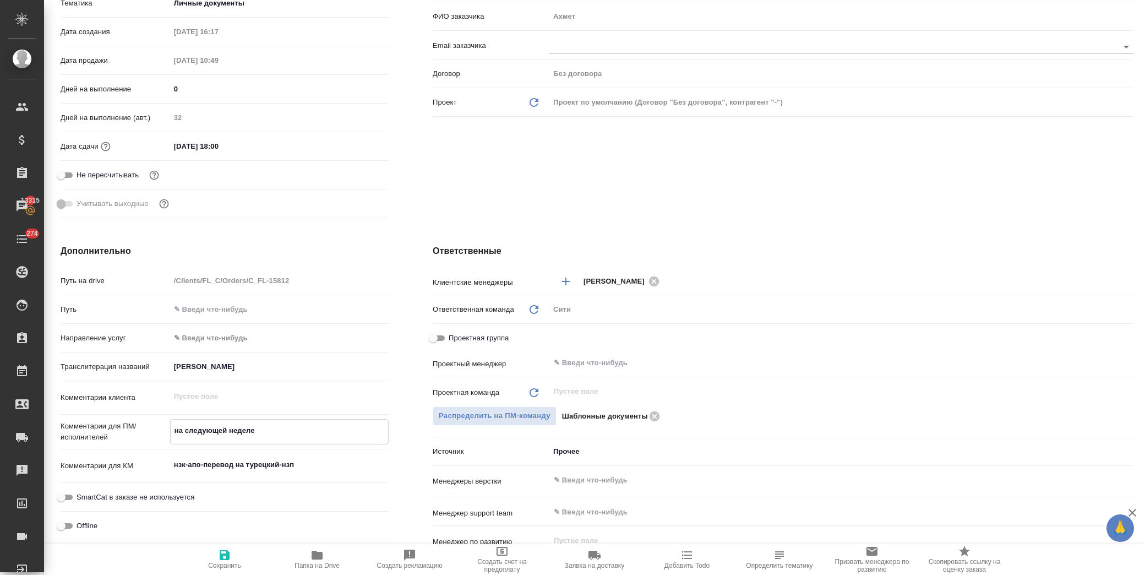
type textarea "x"
type textarea "на следующей неделе"
type textarea "x"
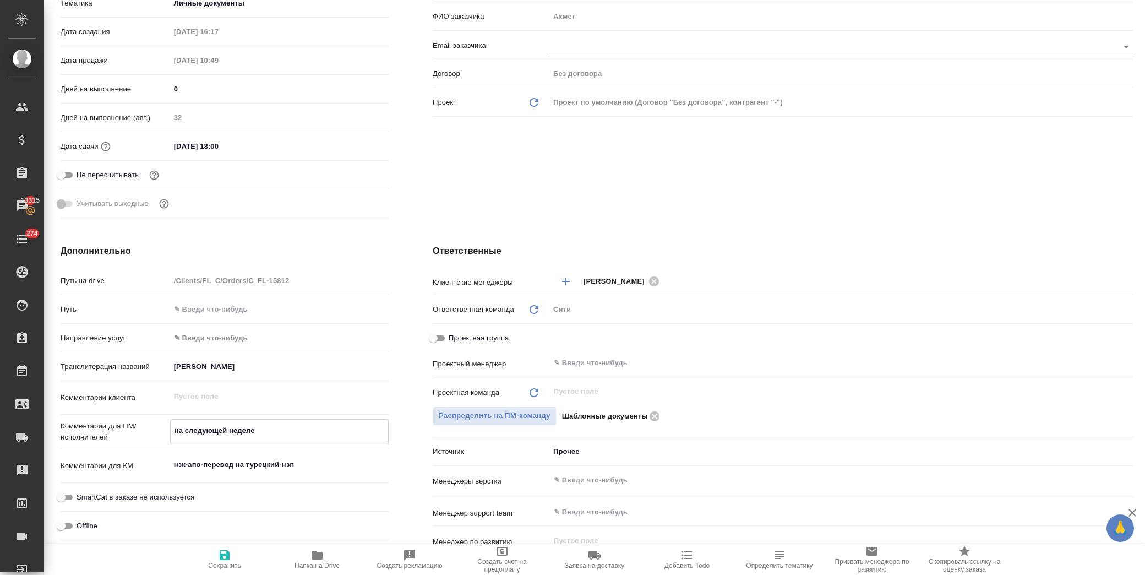
type textarea "x"
type textarea "на следующей неделе п"
type textarea "x"
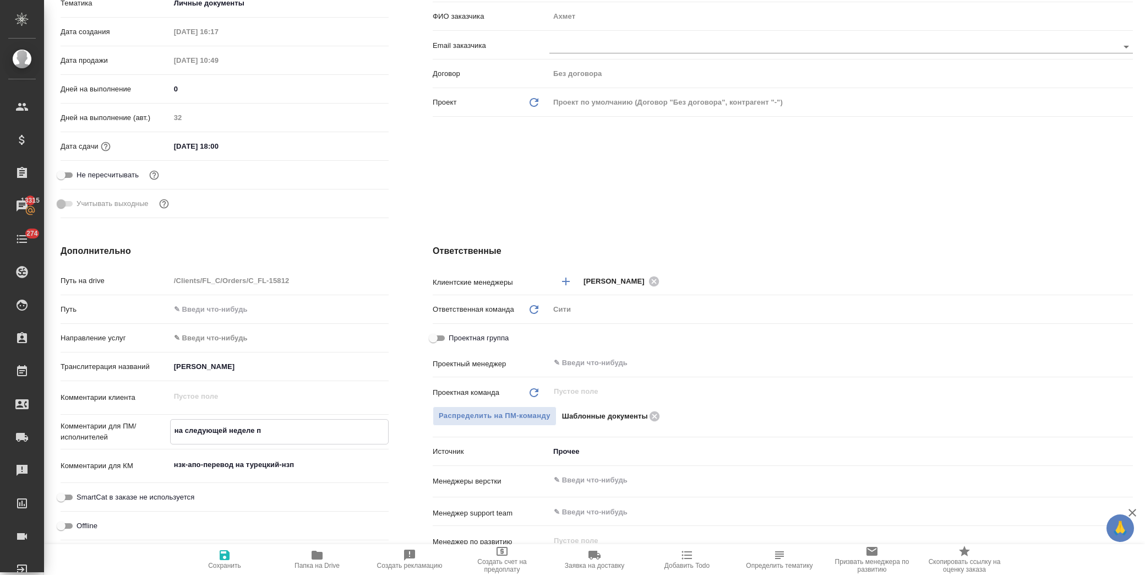
type textarea "x"
type textarea "на следующей неделе по"
type textarea "x"
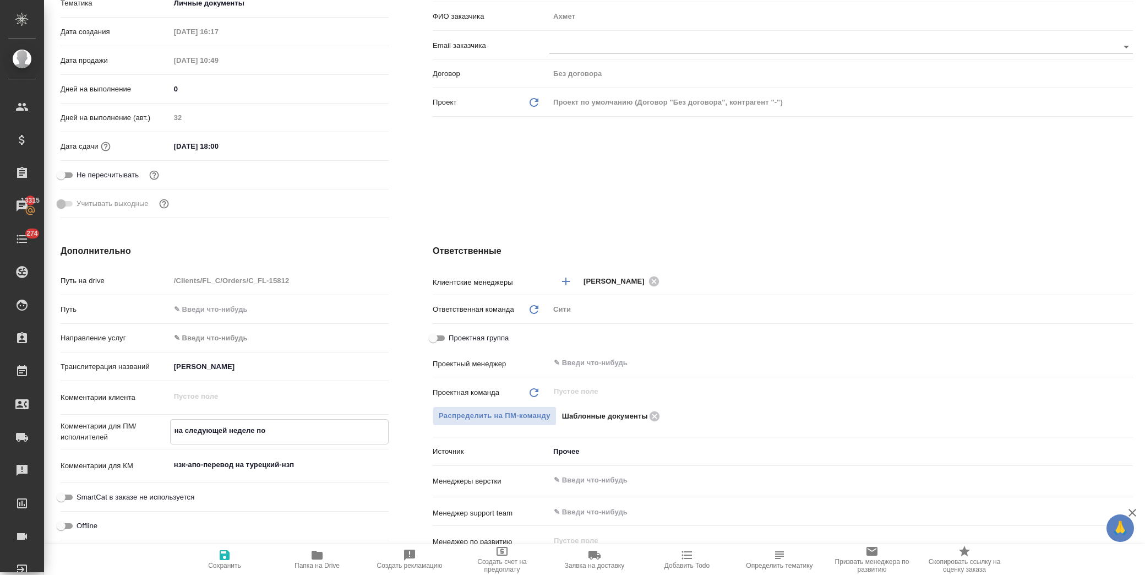
type textarea "на следующей неделе пол"
type textarea "x"
type textarea "на следующей неделе полу"
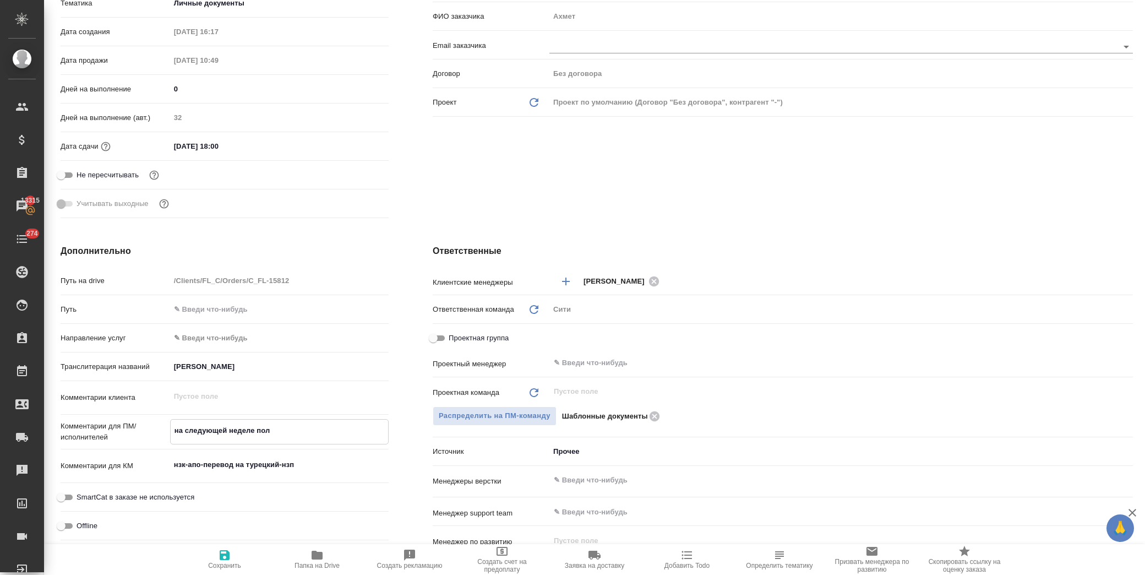
type textarea "x"
type textarea "на следующей неделе получ"
type textarea "x"
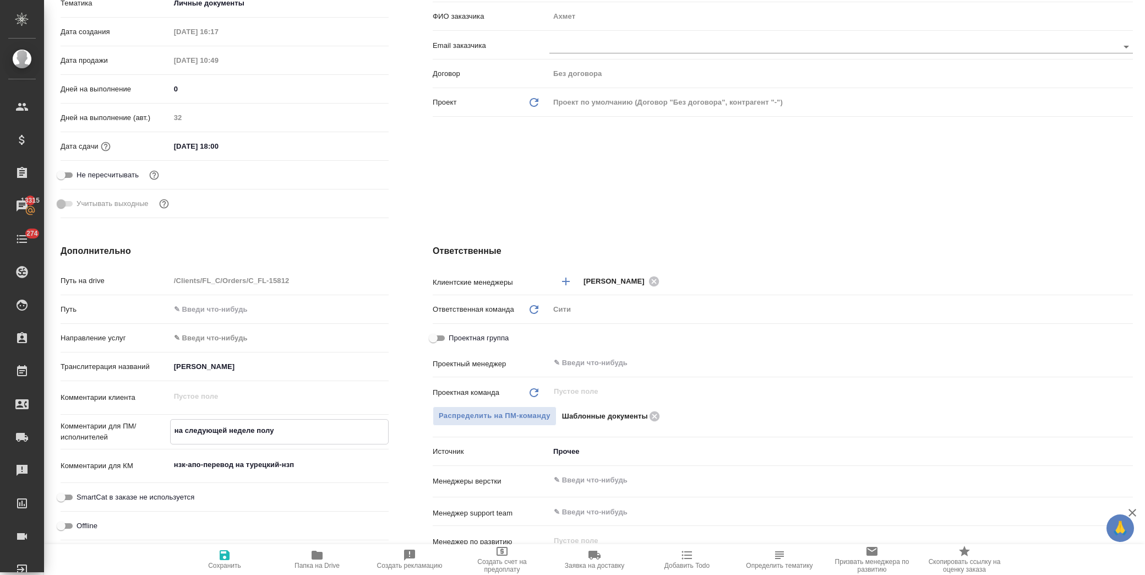
type textarea "x"
type textarea "на следующей неделе получи"
type textarea "x"
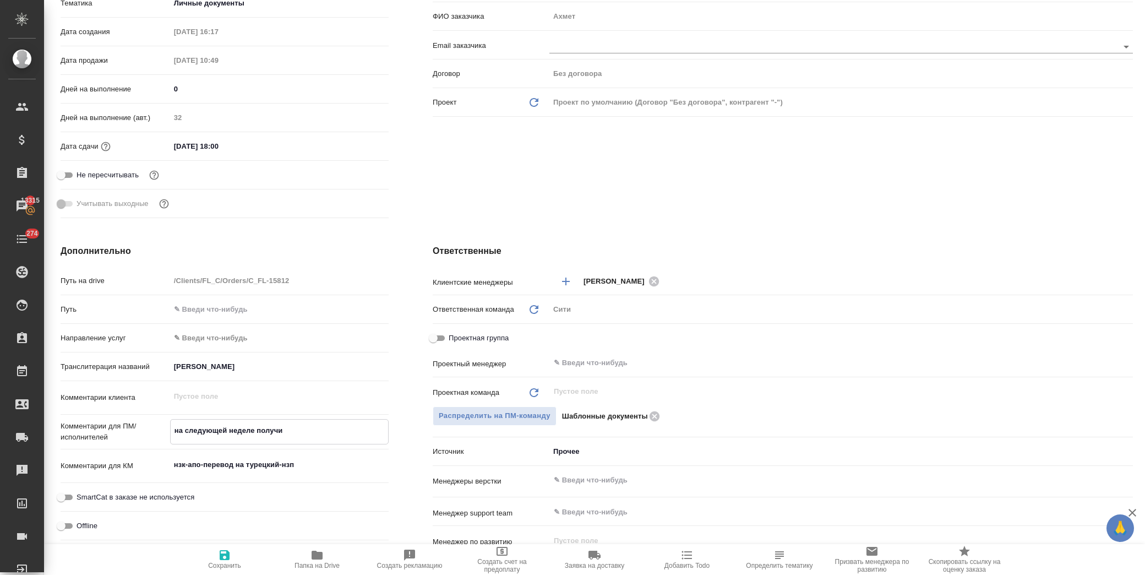
type textarea "на следующей неделе получим"
type textarea "x"
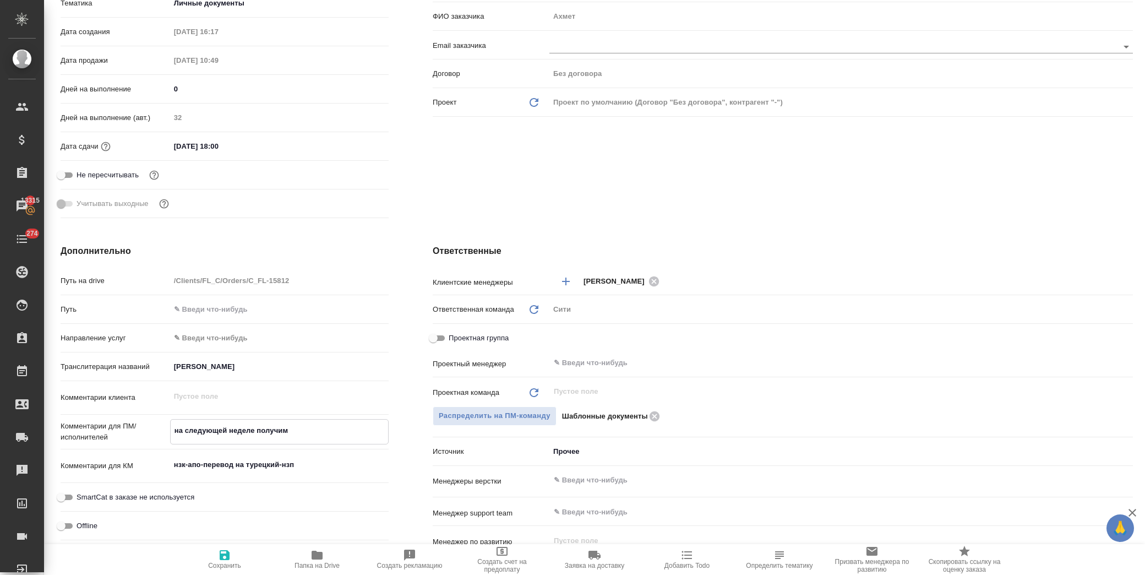
type textarea "на следующей неделе получим"
type textarea "x"
type textarea "на следующей неделе получим д"
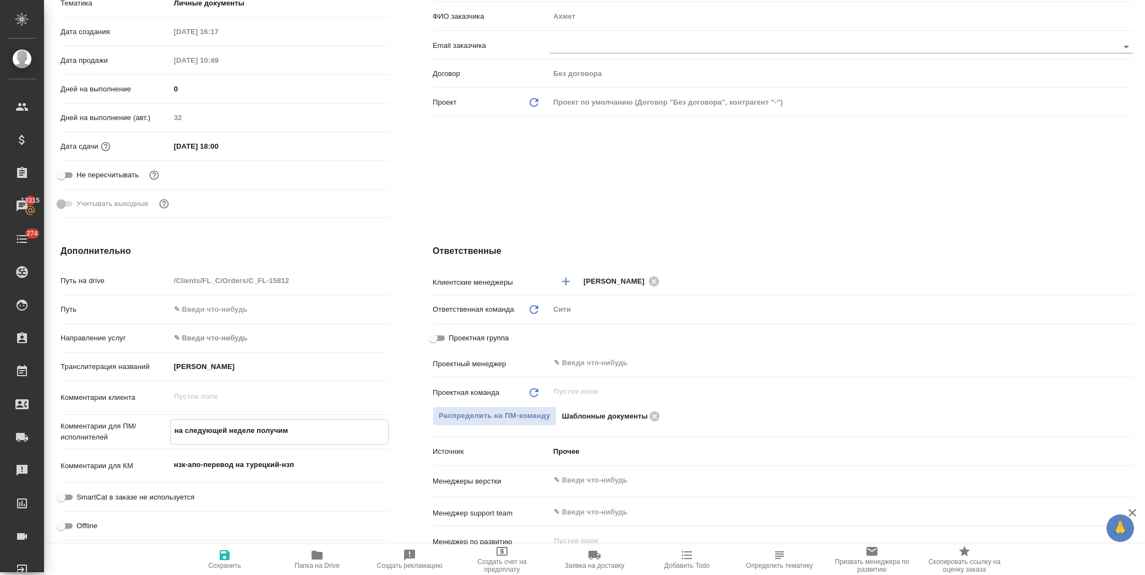
type textarea "x"
type textarea "на следующей неделе получим до"
type textarea "x"
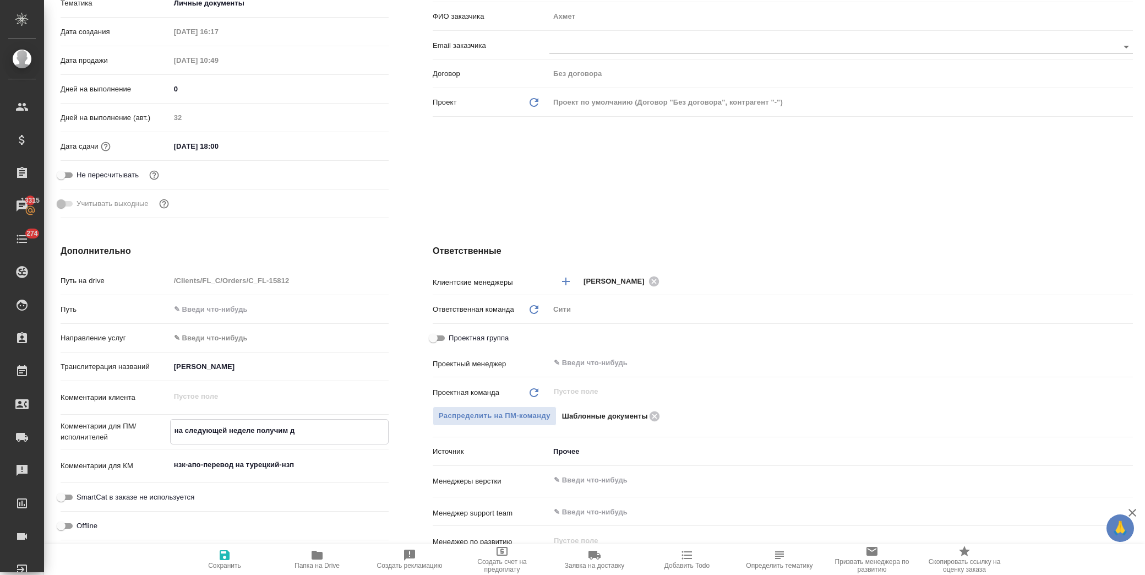
type textarea "x"
type textarea "на следующей неделе получим док"
type textarea "x"
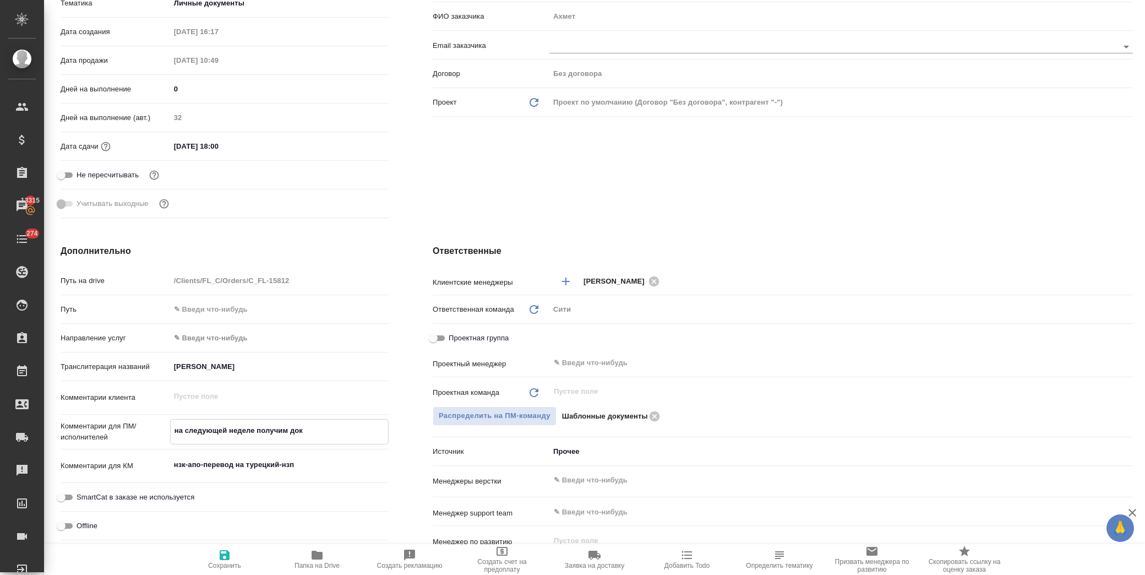
type textarea "x"
type textarea "на следующей неделе получим доки"
type textarea "x"
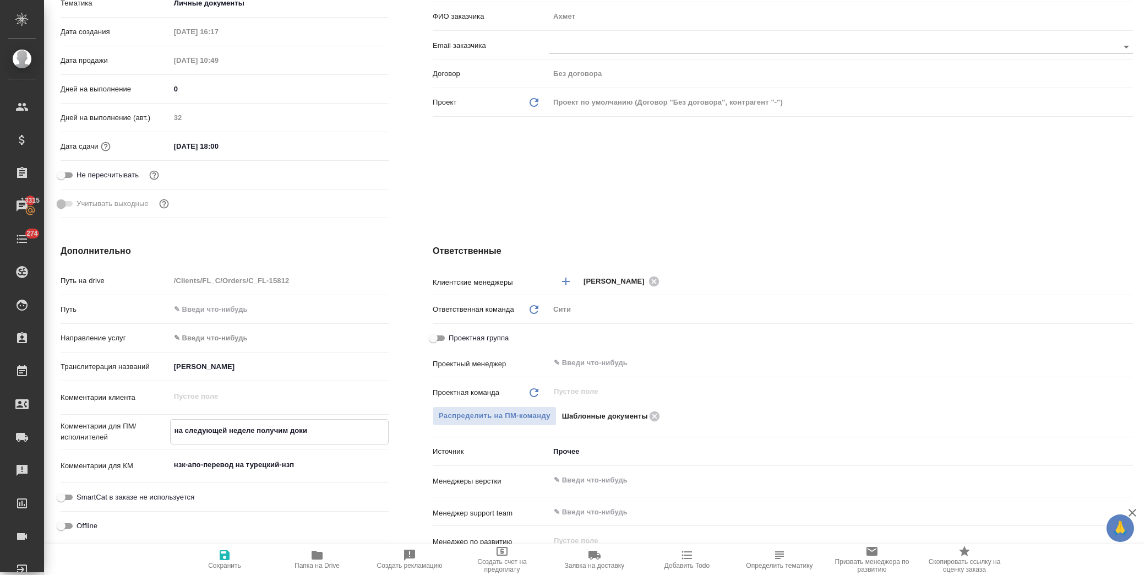
type textarea "на следующей неделе получим доки"
type textarea "x"
type textarea "на следующей неделе получим доки и"
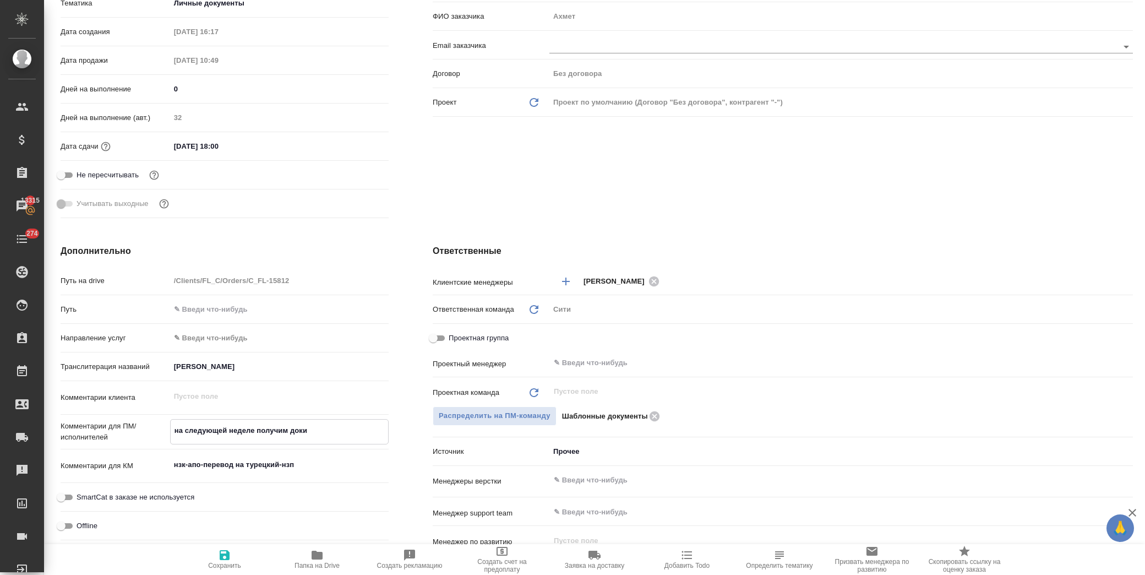
type textarea "x"
type textarea "на следующей неделе получим доки из"
type textarea "x"
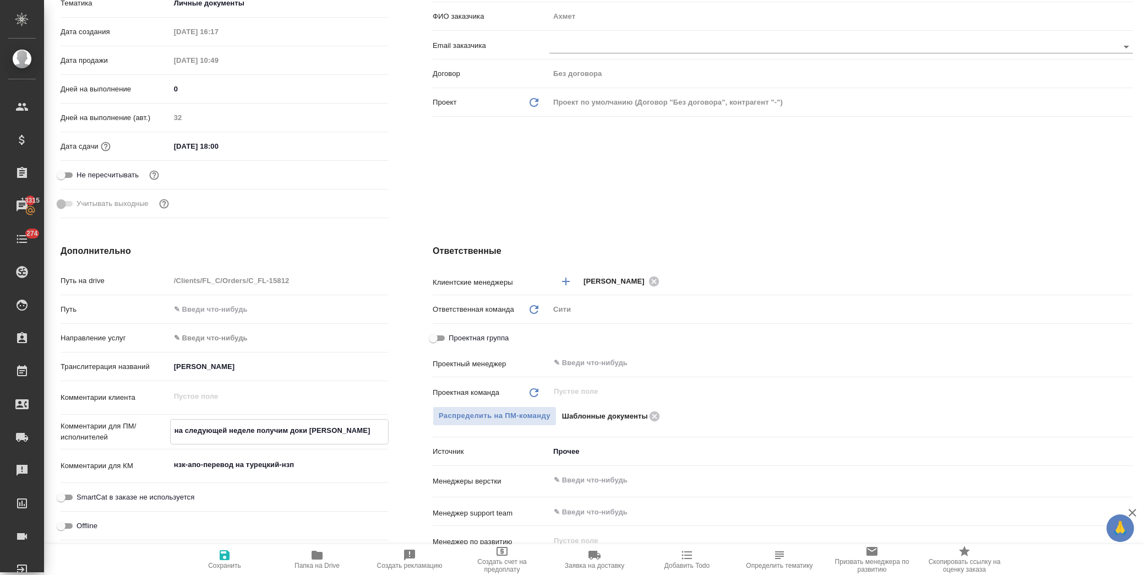
type textarea "x"
type textarea "на следующей неделе получим доки из"
type textarea "x"
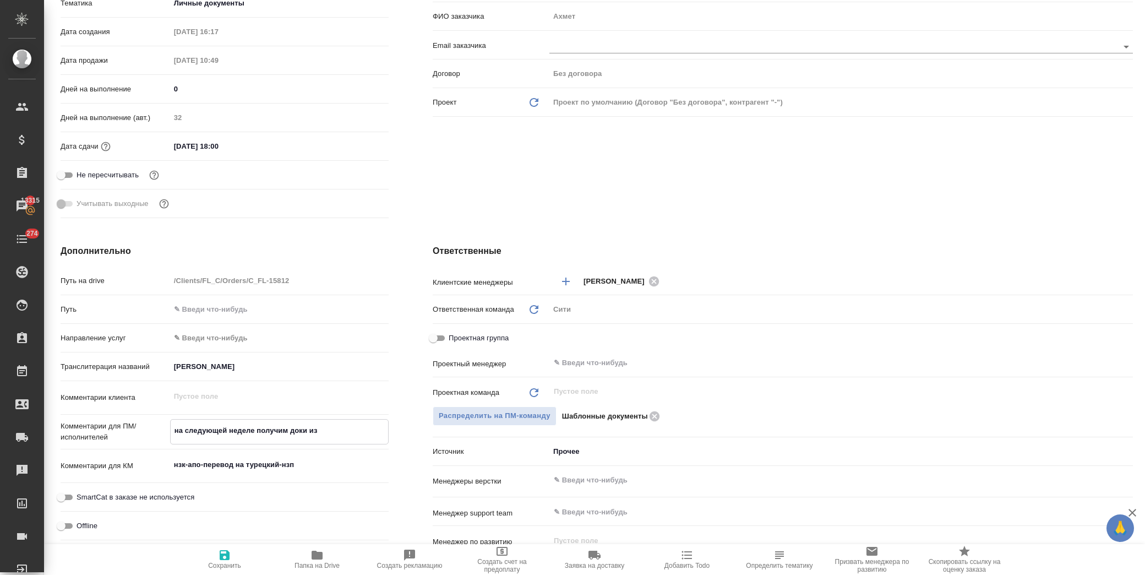
type textarea "x"
type textarea "на следующей неделе получим доки из м"
type textarea "x"
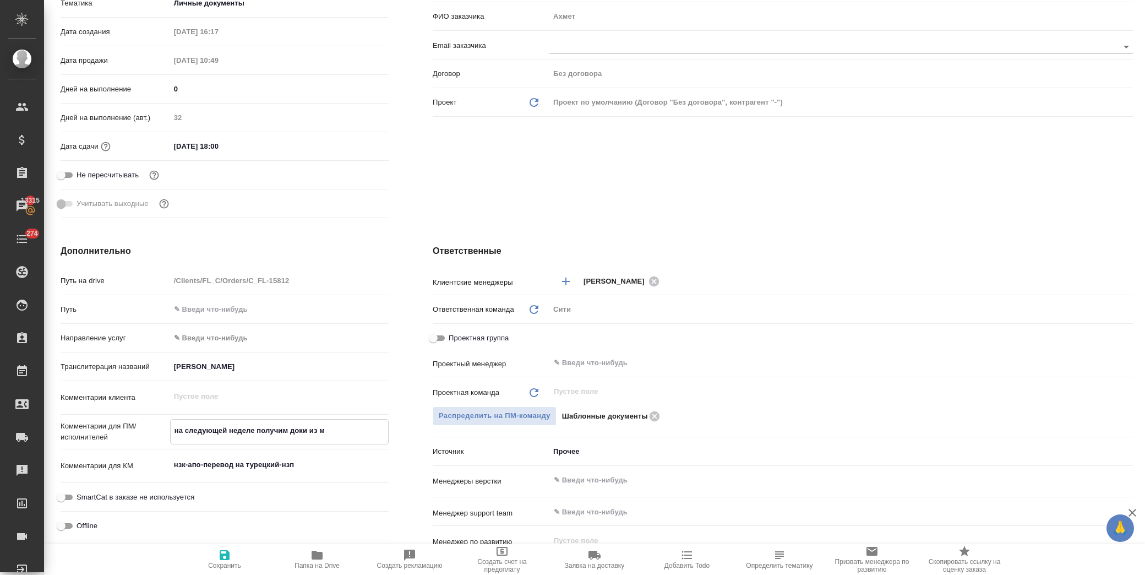
type textarea "на следующей неделе получим доки из ми"
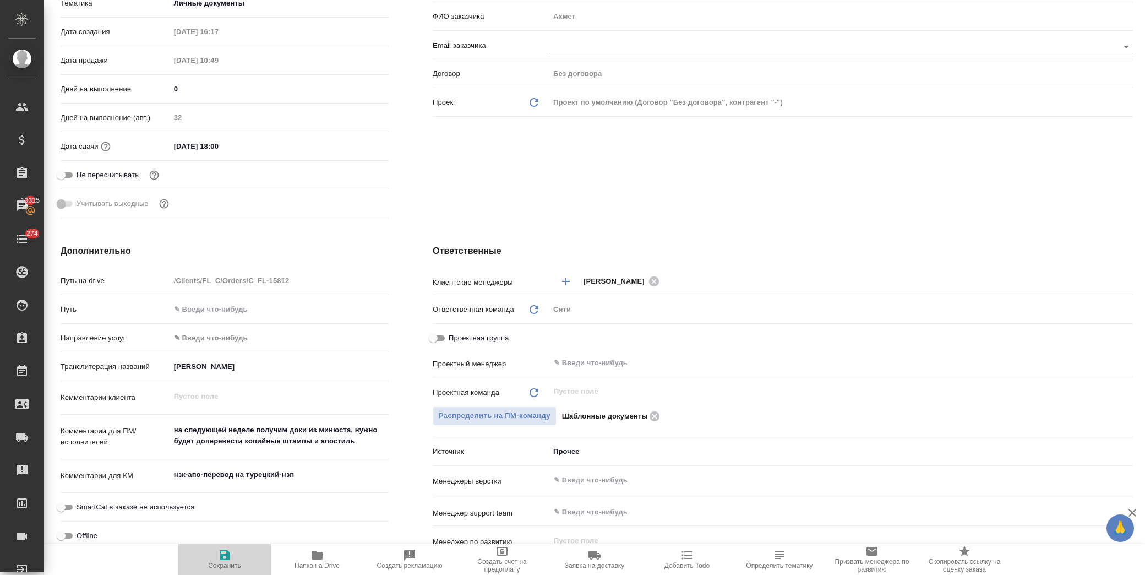
click at [223, 548] on icon "button" at bounding box center [224, 554] width 13 height 13
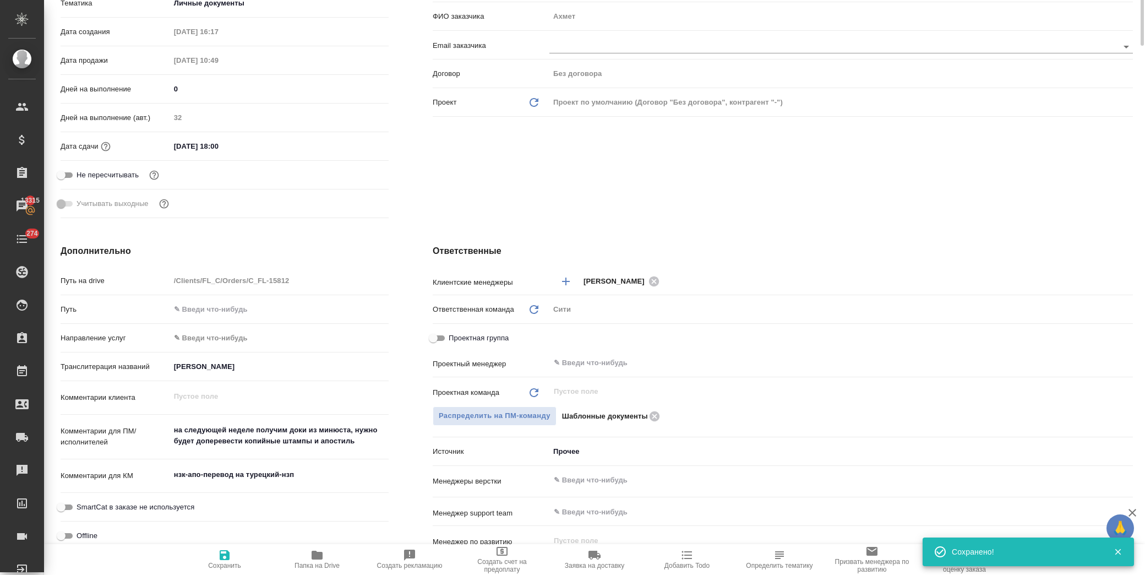
scroll to position [0, 0]
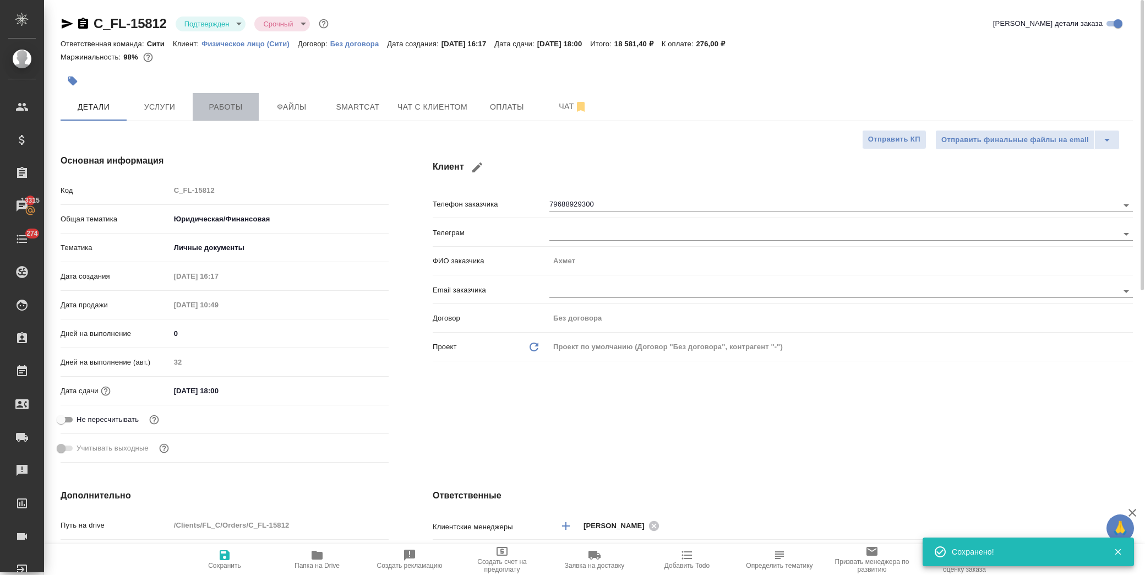
click at [233, 99] on button "Работы" at bounding box center [226, 107] width 66 height 28
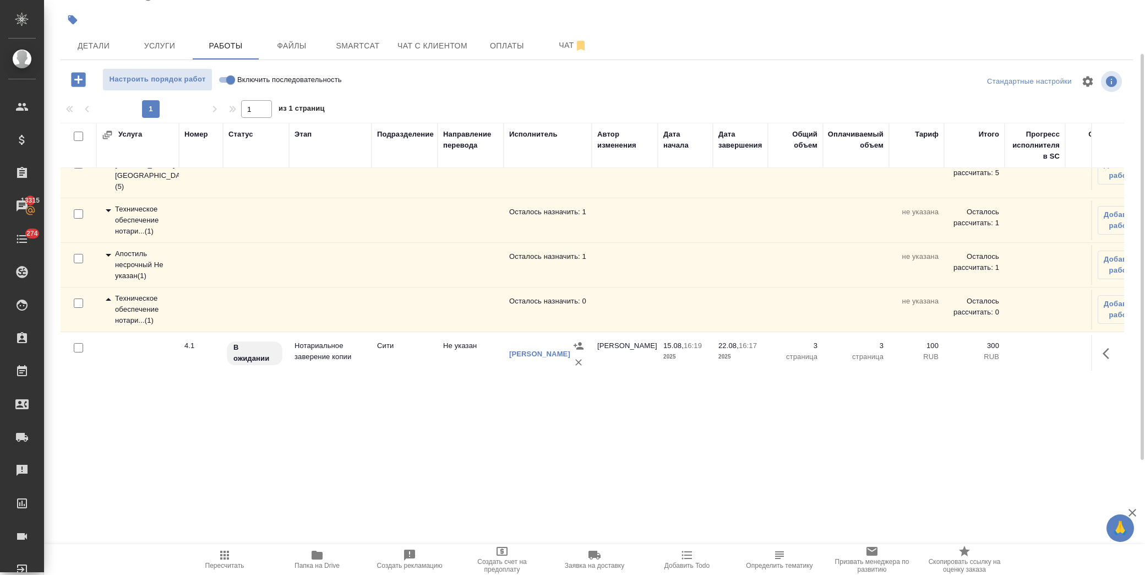
scroll to position [75, 0]
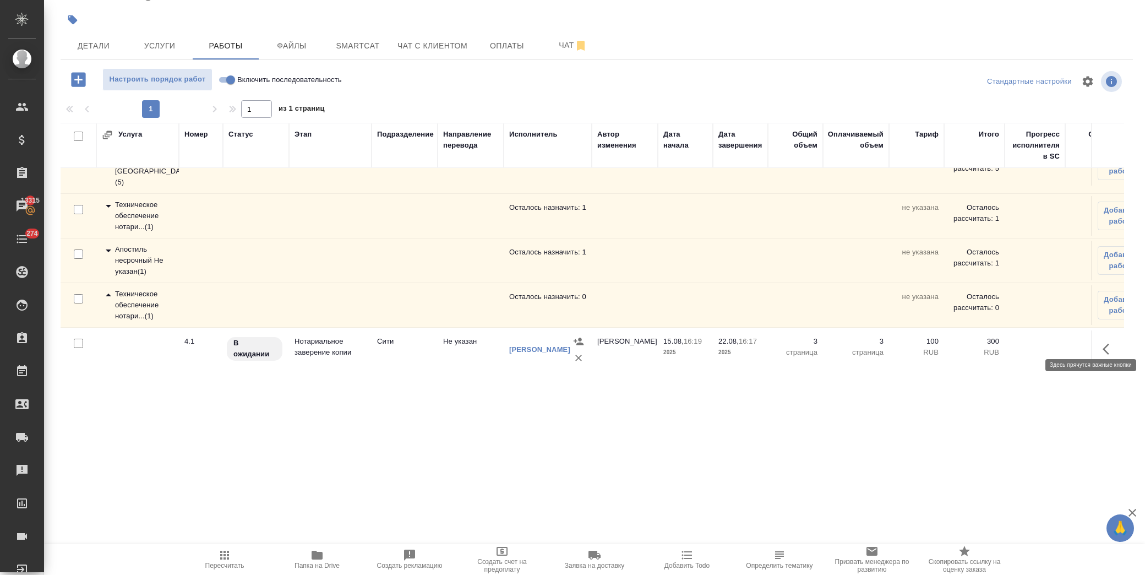
click at [1102, 342] on icon "button" at bounding box center [1108, 348] width 13 height 13
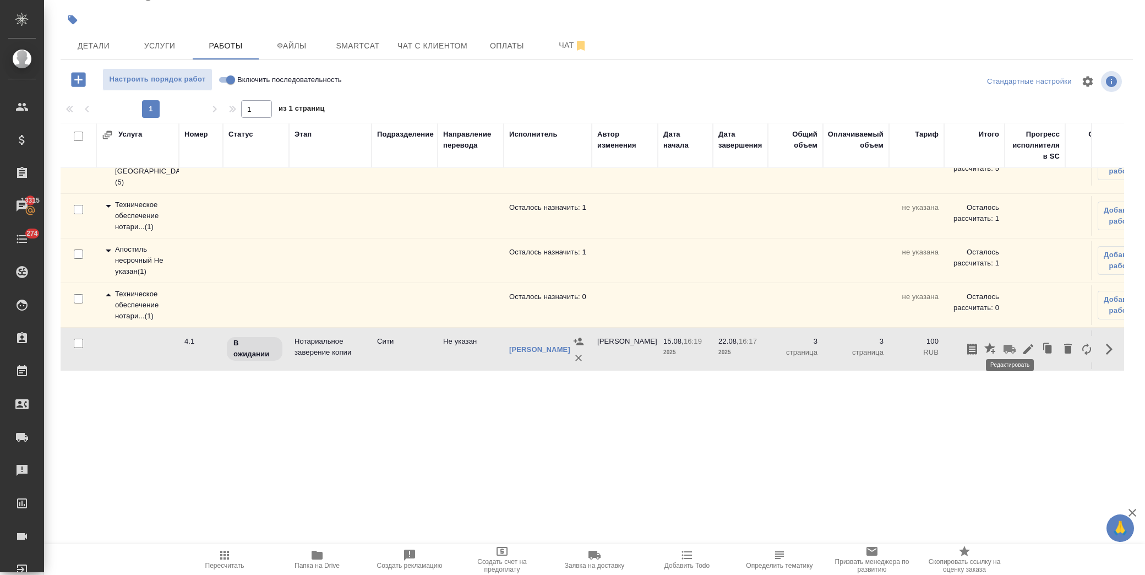
click at [1023, 344] on icon "button" at bounding box center [1028, 349] width 10 height 10
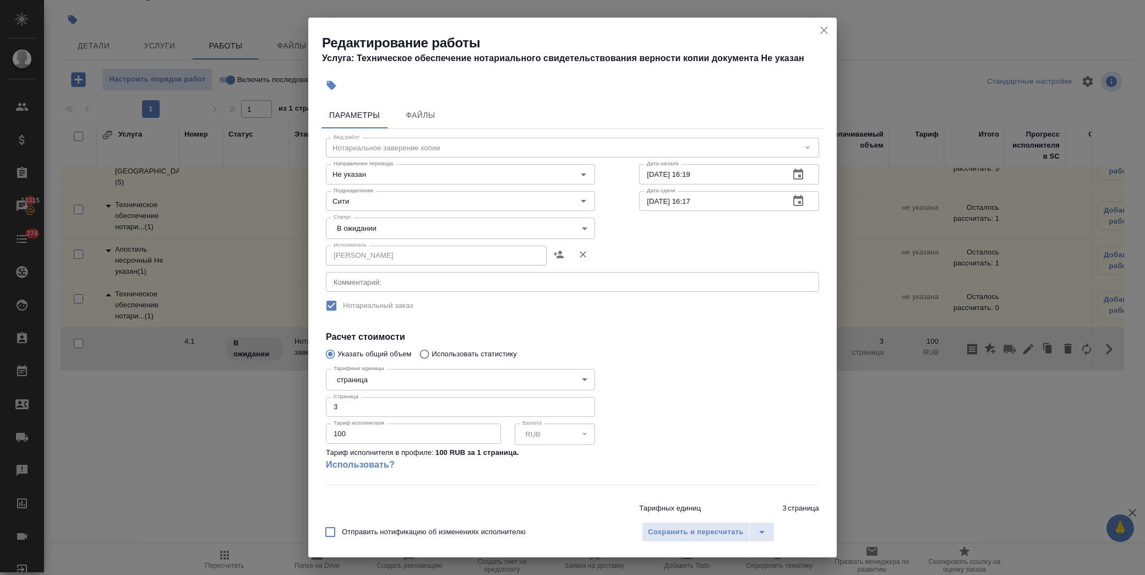
click at [377, 229] on body "🙏 .cls-1 fill:#fff; AWATERA Лофицкая Юлия Владимировна Клиенты Спецификации Зак…" at bounding box center [572, 287] width 1145 height 575
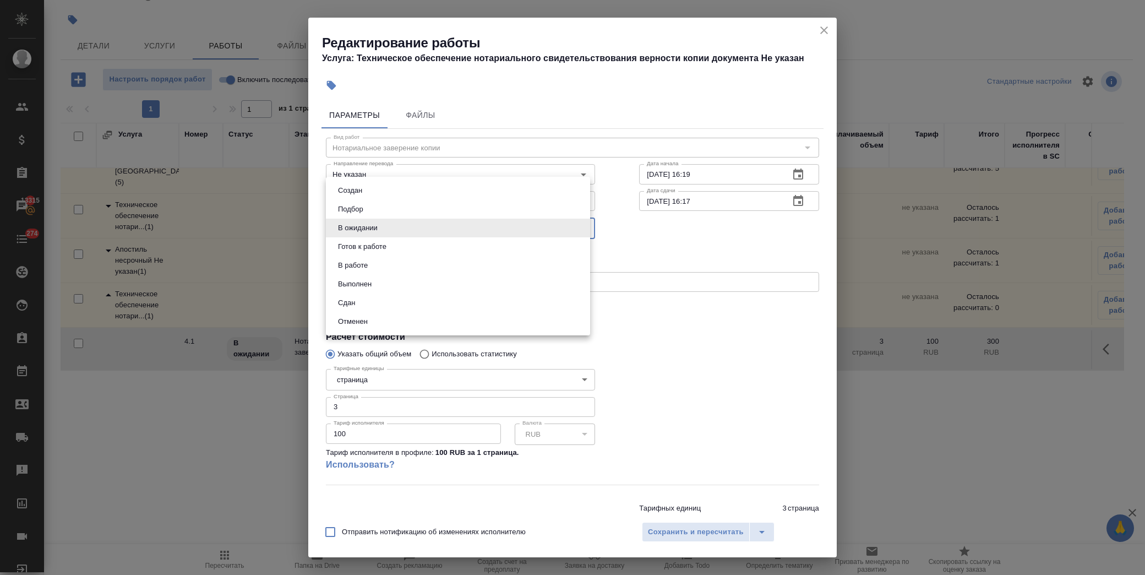
click at [377, 302] on li "Сдан" at bounding box center [458, 302] width 264 height 19
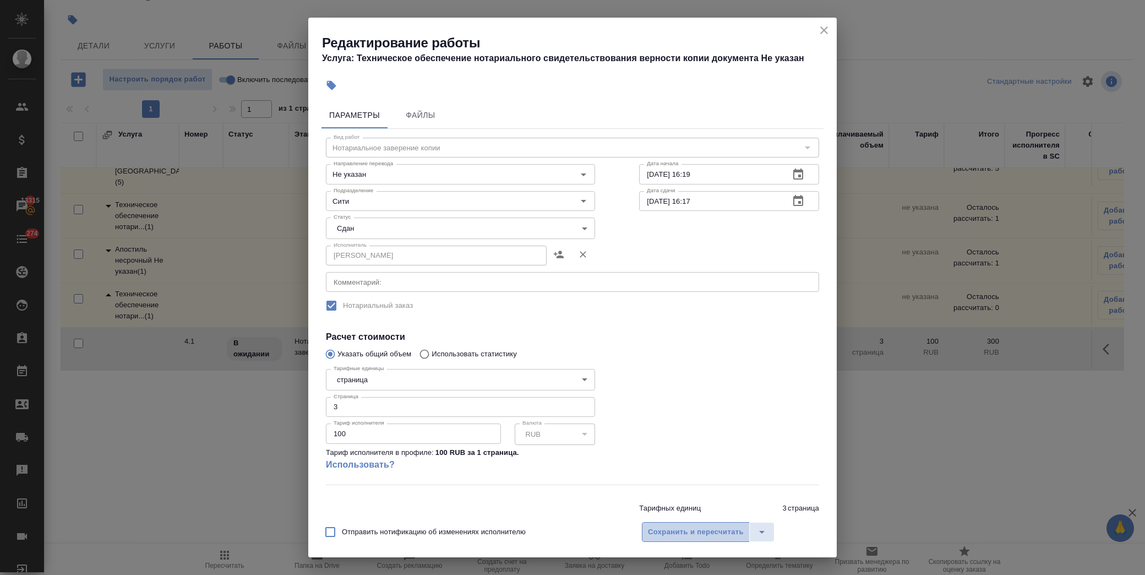
click at [690, 534] on span "Сохранить и пересчитать" at bounding box center [696, 532] width 96 height 13
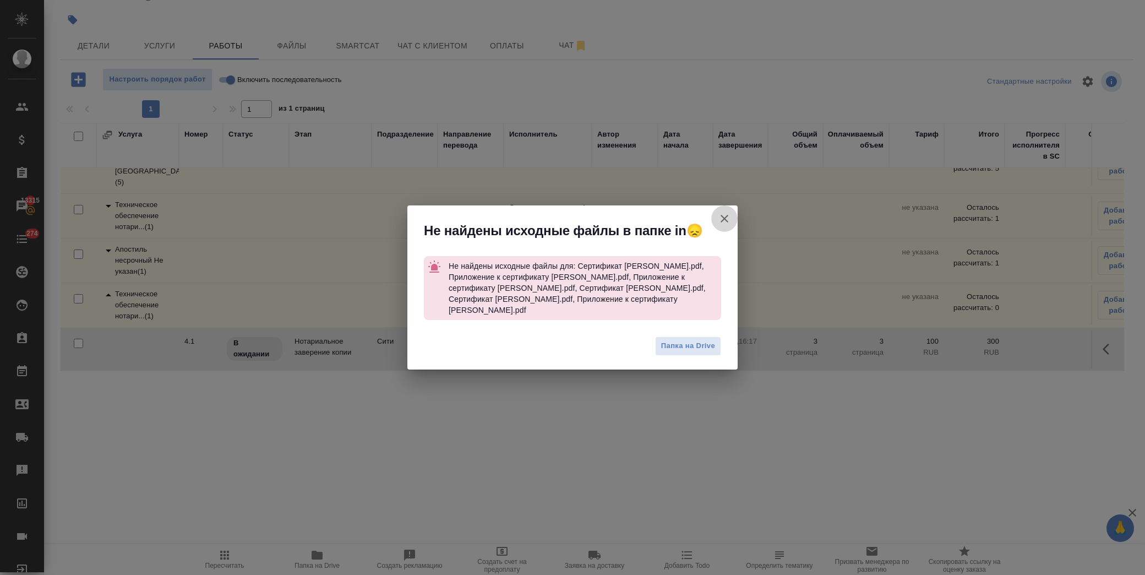
click at [723, 219] on icon "button" at bounding box center [724, 218] width 13 height 13
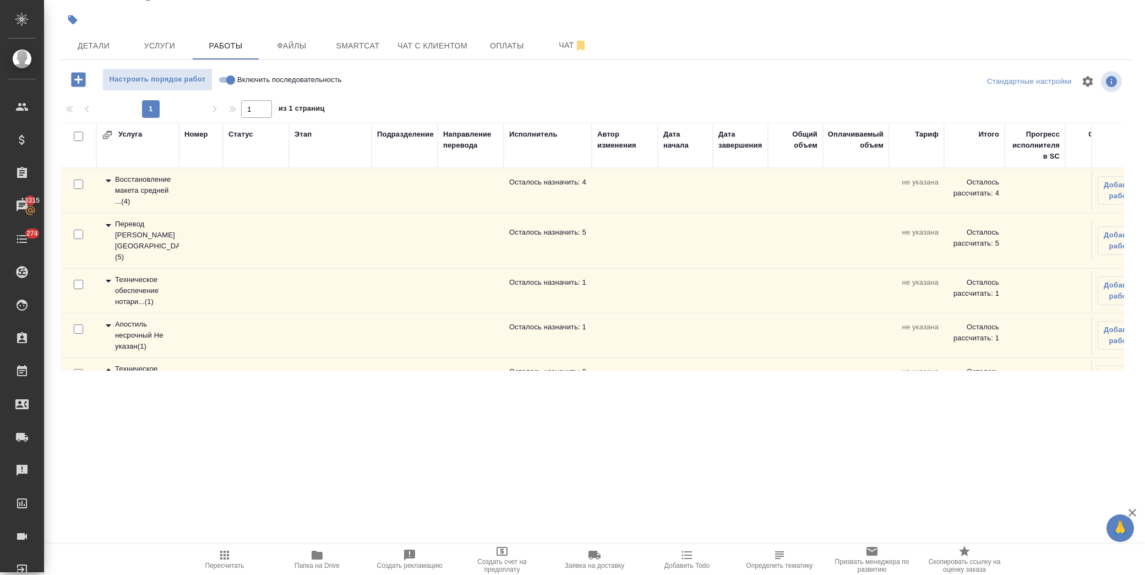
scroll to position [0, 0]
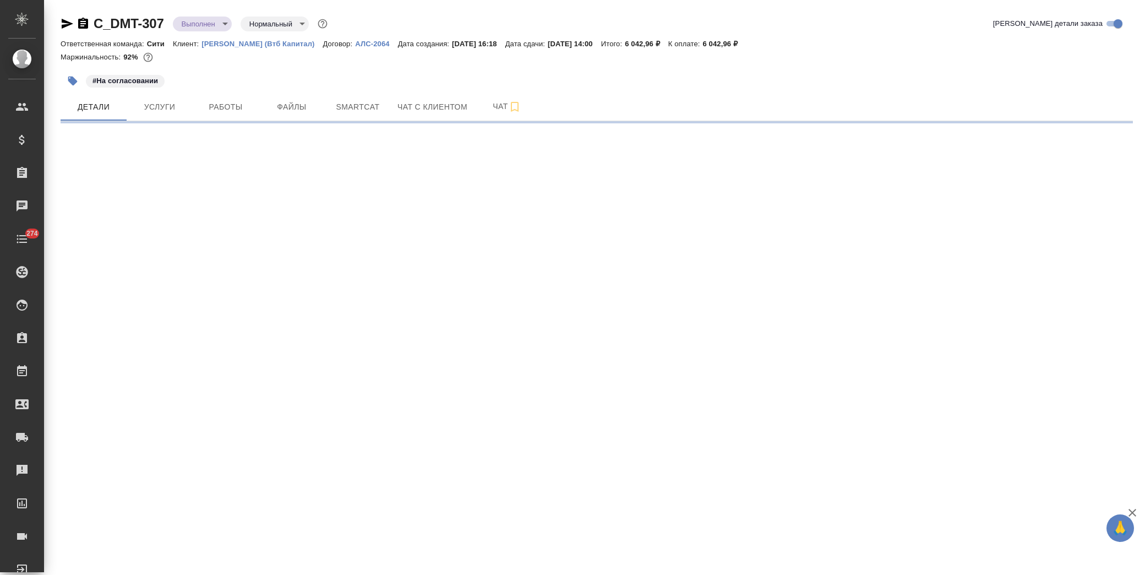
select select "RU"
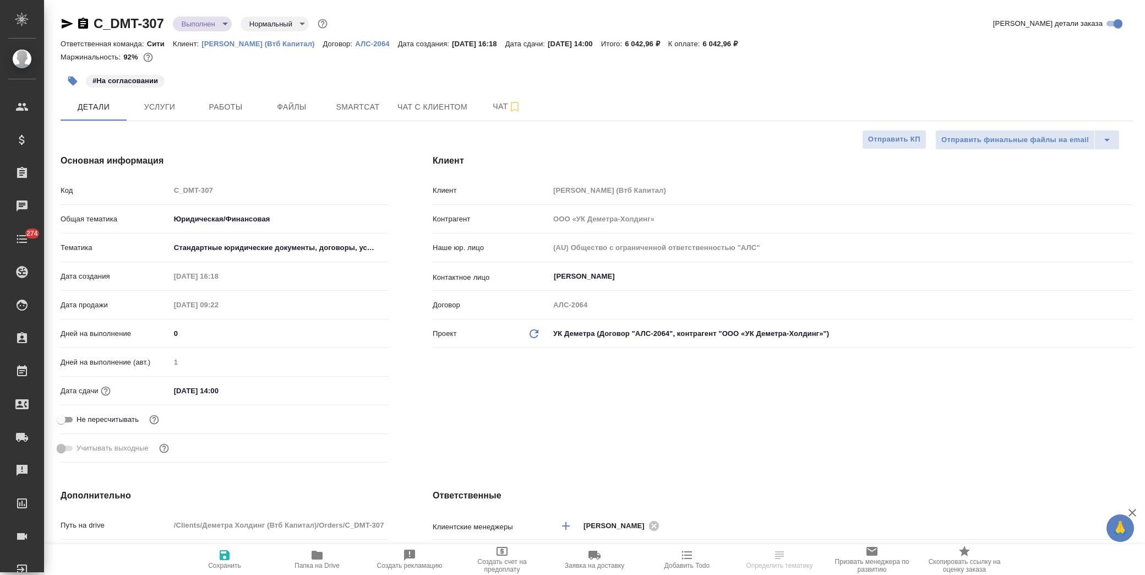
type textarea "x"
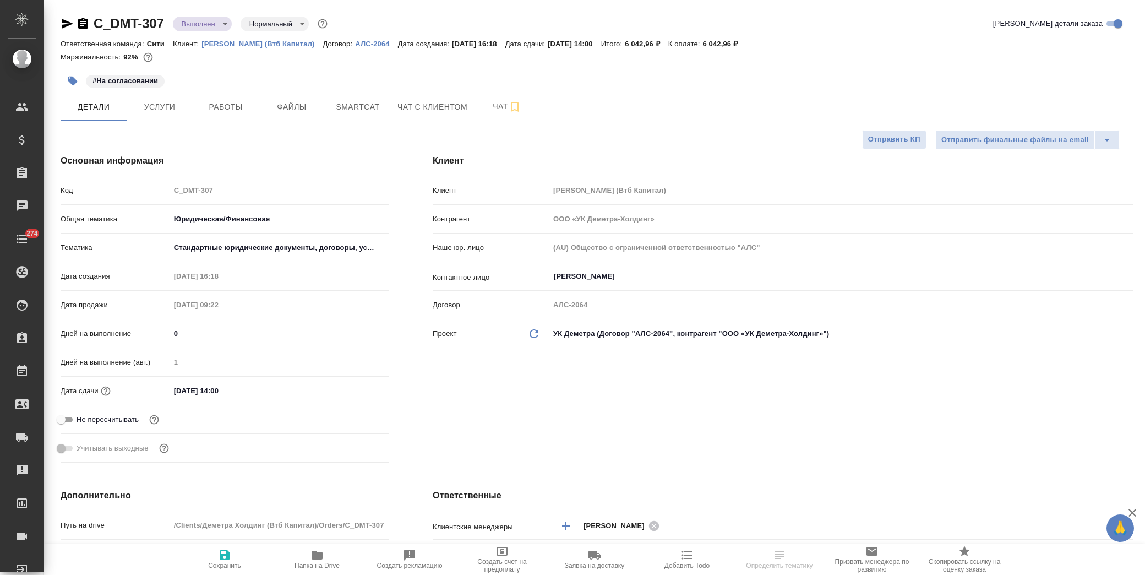
type textarea "x"
click at [177, 112] on span "Услуги" at bounding box center [159, 107] width 53 height 14
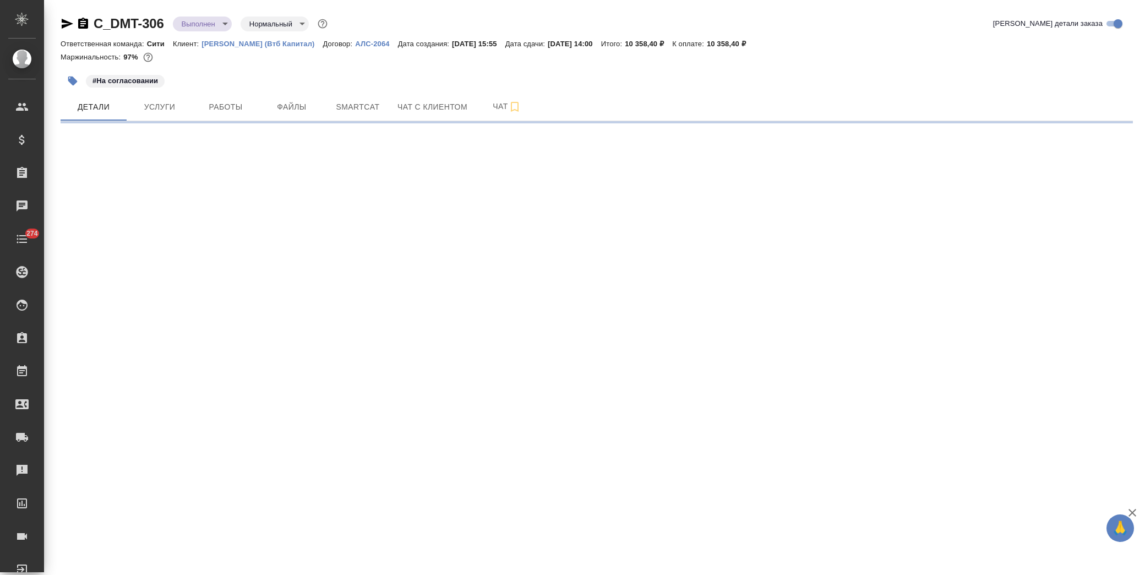
select select "RU"
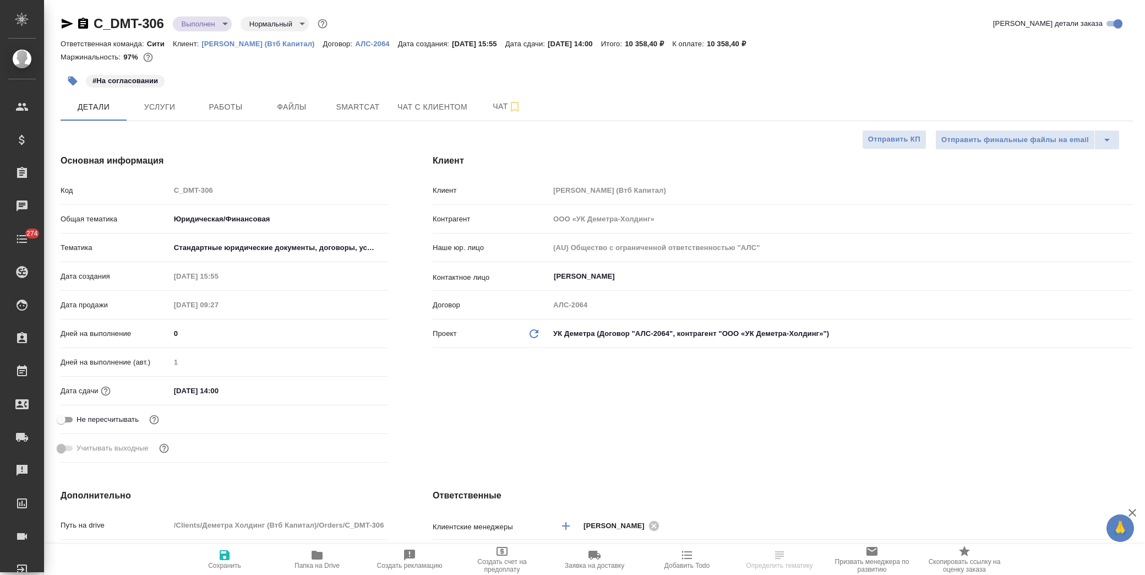
type textarea "x"
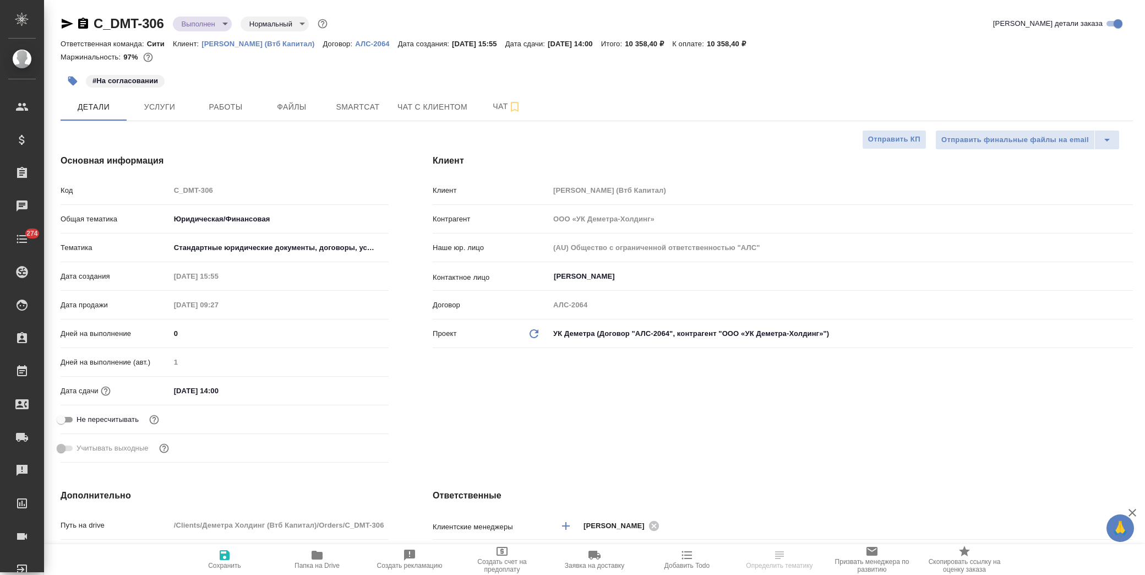
type textarea "x"
click at [160, 108] on span "Услуги" at bounding box center [159, 107] width 53 height 14
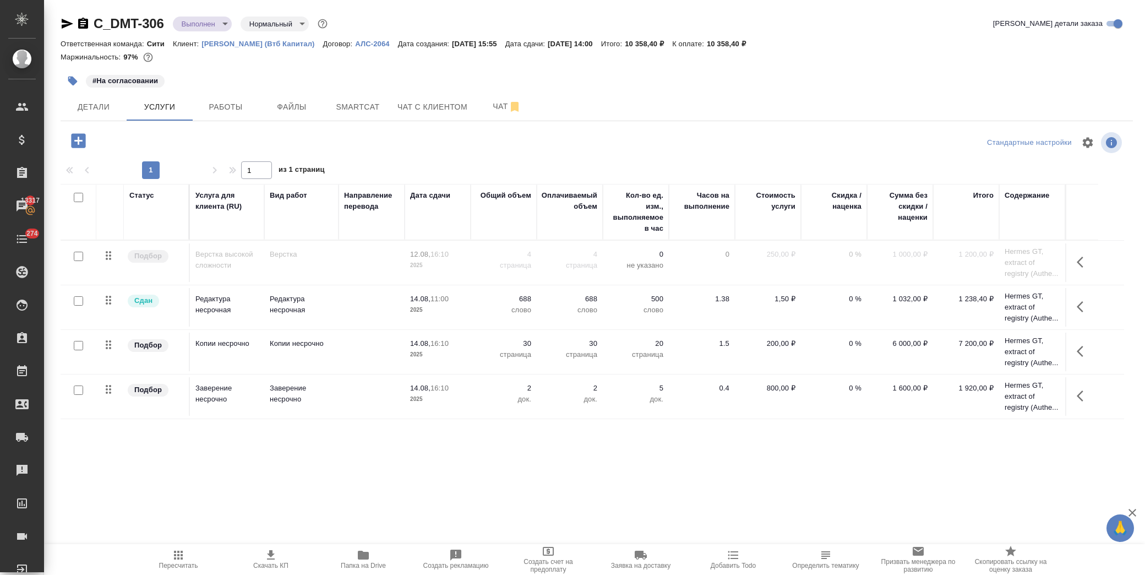
click at [518, 345] on p "30" at bounding box center [503, 343] width 55 height 11
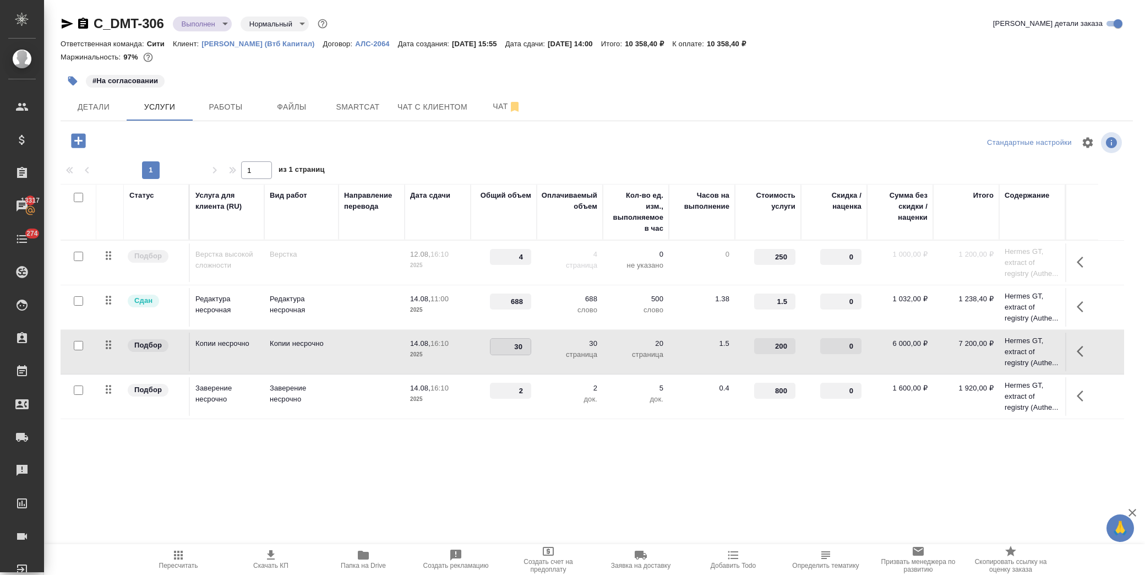
drag, startPoint x: 506, startPoint y: 345, endPoint x: 548, endPoint y: 351, distance: 41.6
click at [542, 351] on tr "Подбор Копии несрочно Копии несрочно 14.08, 16:10 2025 30 30 страница 20 страни…" at bounding box center [592, 352] width 1063 height 45
type input "20"
click at [556, 463] on div ".cls-1 fill:#fff; AWATERA Лофицкая Юлия Владимировна Клиенты Спецификации Заказ…" at bounding box center [572, 287] width 1145 height 575
click at [159, 134] on span "Сохранить и пересчитать" at bounding box center [156, 139] width 96 height 13
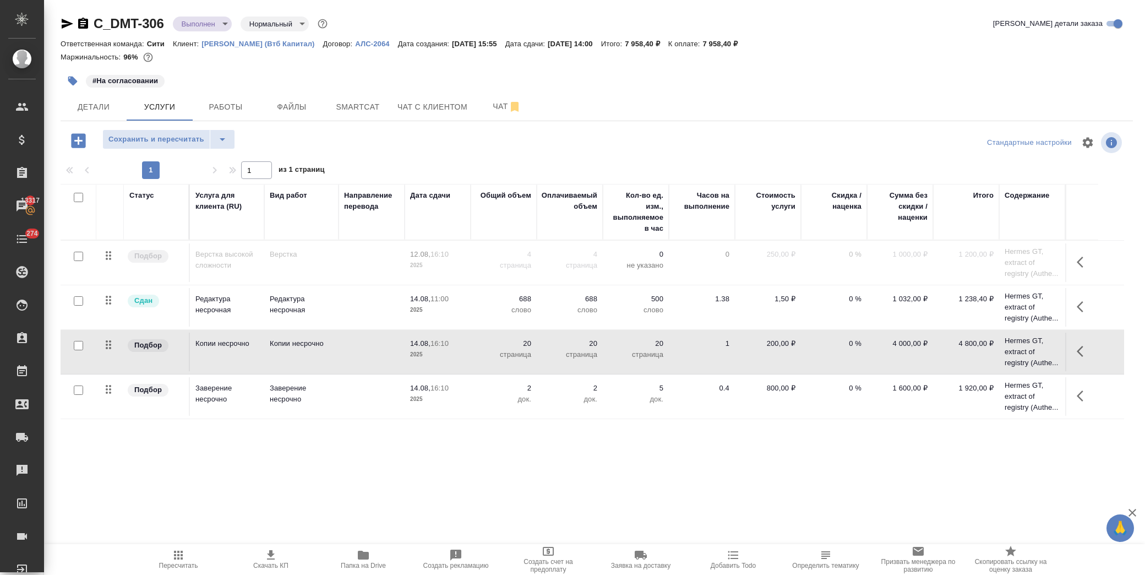
click at [1084, 349] on icon "button" at bounding box center [1083, 351] width 13 height 13
click at [1020, 357] on icon "button" at bounding box center [1020, 351] width 13 height 13
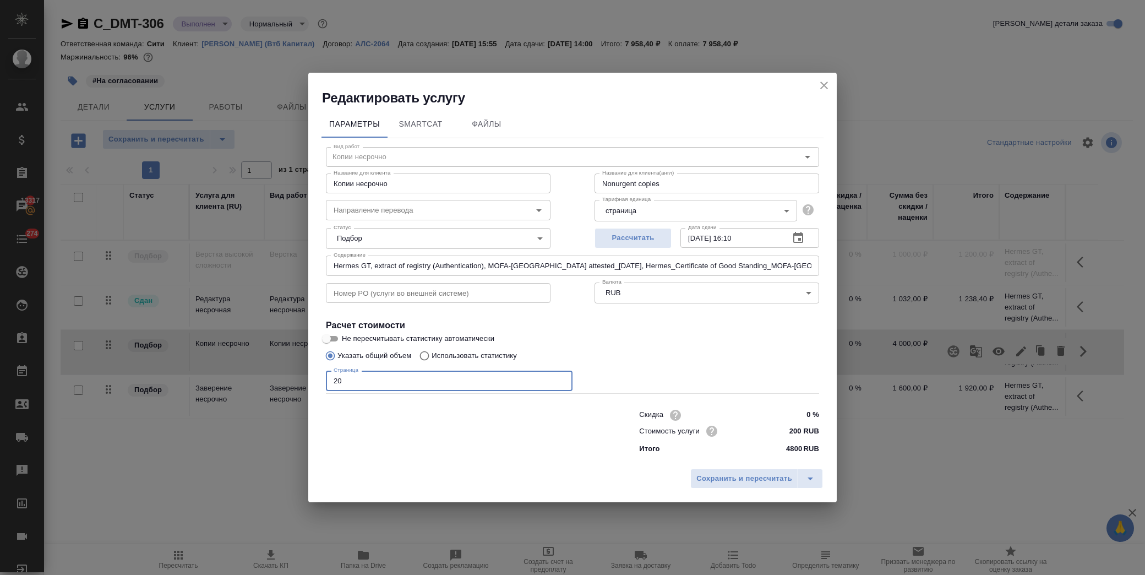
drag, startPoint x: 345, startPoint y: 381, endPoint x: 286, endPoint y: 386, distance: 59.1
click at [286, 386] on div "Редактировать услугу Параметры SmartCat Файлы Вид работ Копии несрочно Вид рабо…" at bounding box center [572, 287] width 1145 height 575
type input "30"
click at [743, 477] on span "Сохранить и пересчитать" at bounding box center [744, 478] width 96 height 13
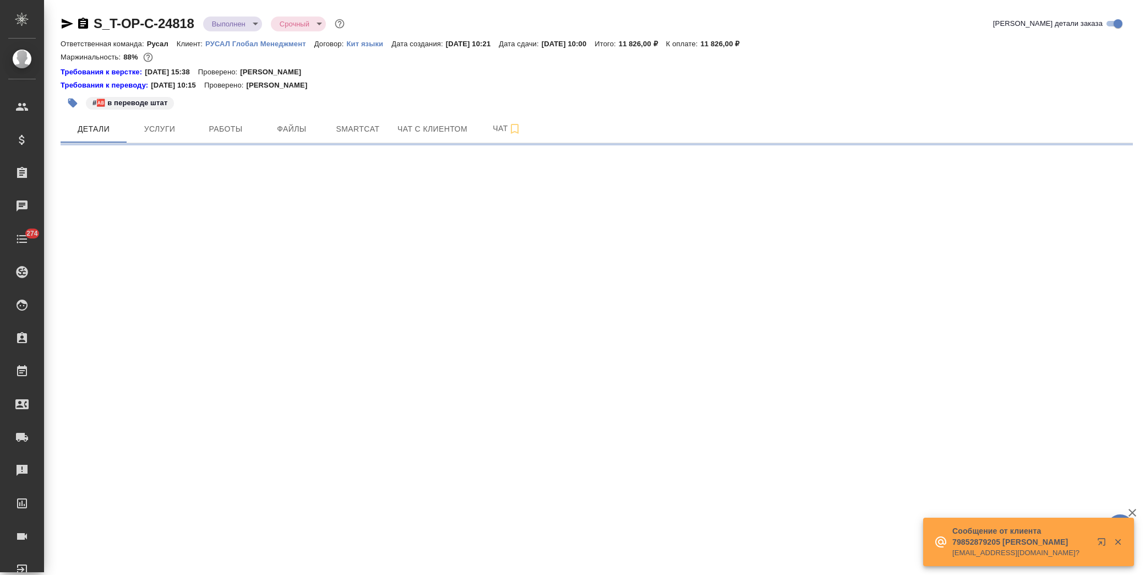
select select "RU"
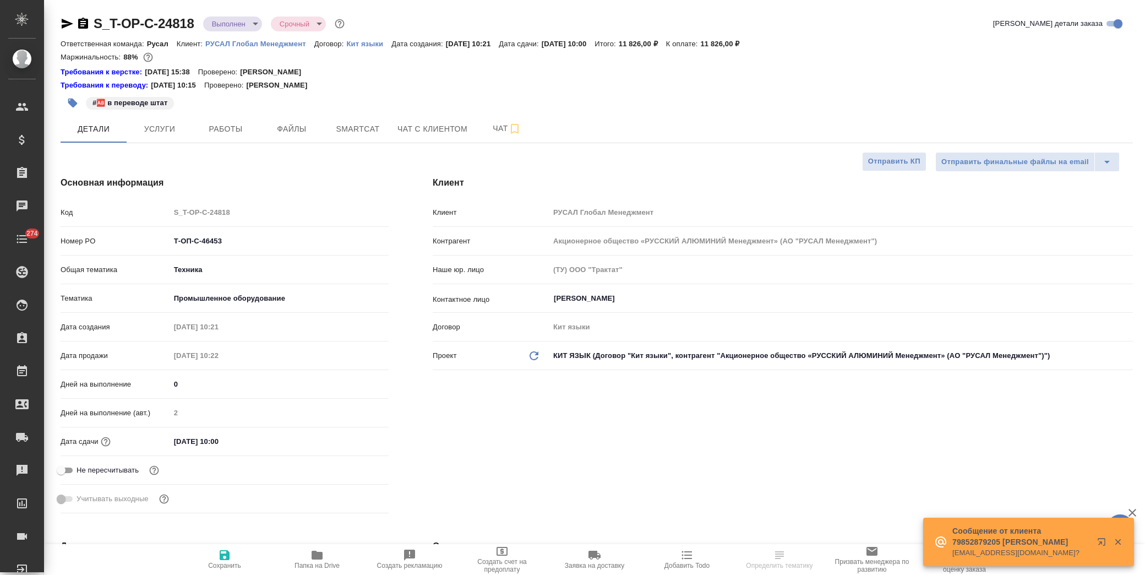
type textarea "x"
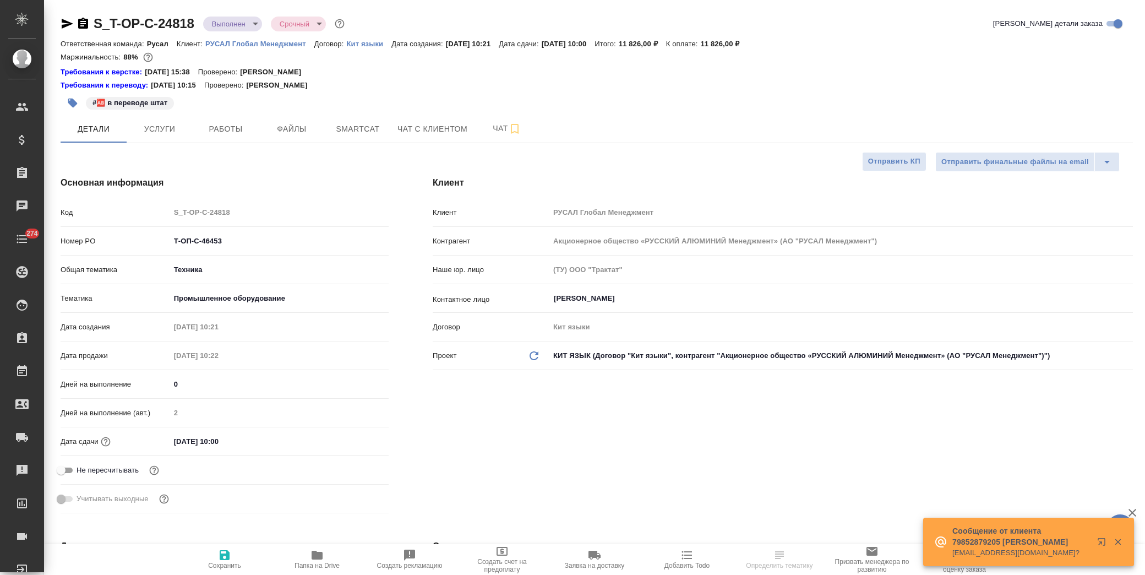
type textarea "x"
click at [326, 560] on span "Папка на Drive" at bounding box center [316, 558] width 79 height 21
type textarea "x"
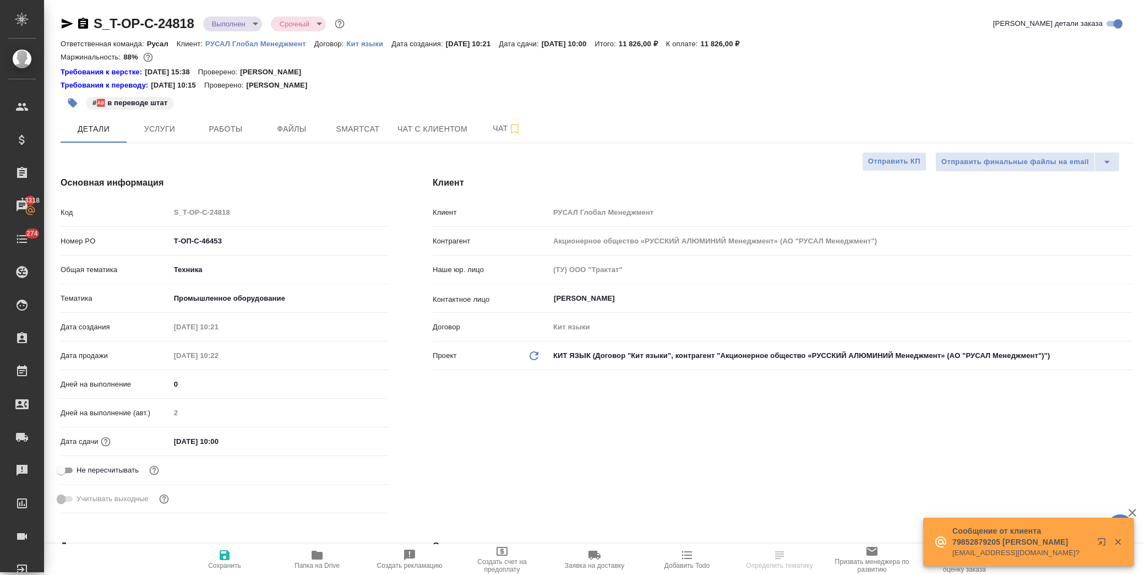
select select "RU"
type textarea "x"
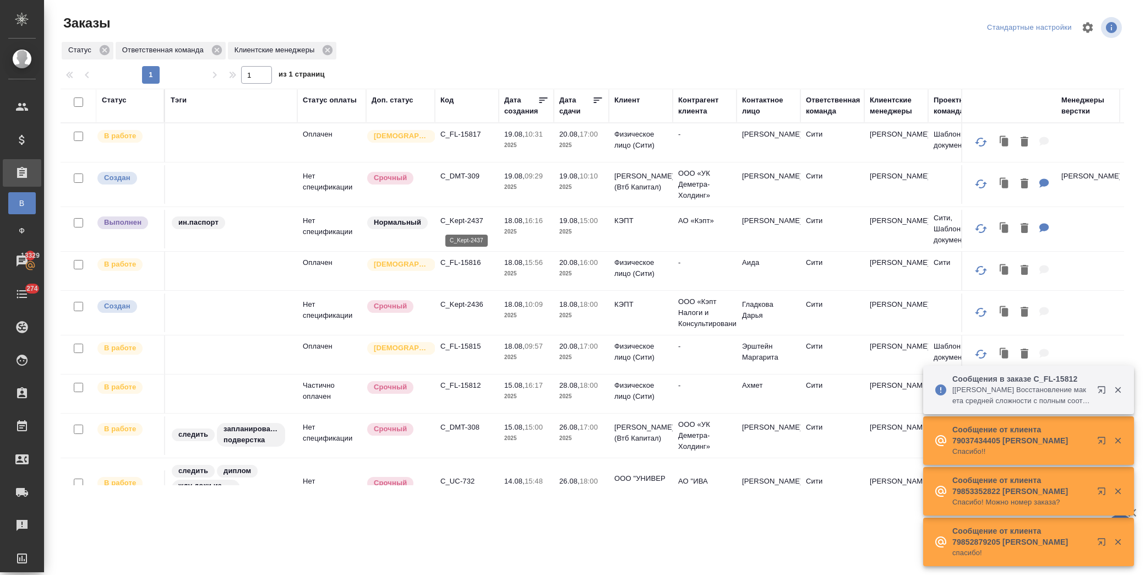
click at [474, 221] on p "C_Kept-2437" at bounding box center [466, 220] width 53 height 11
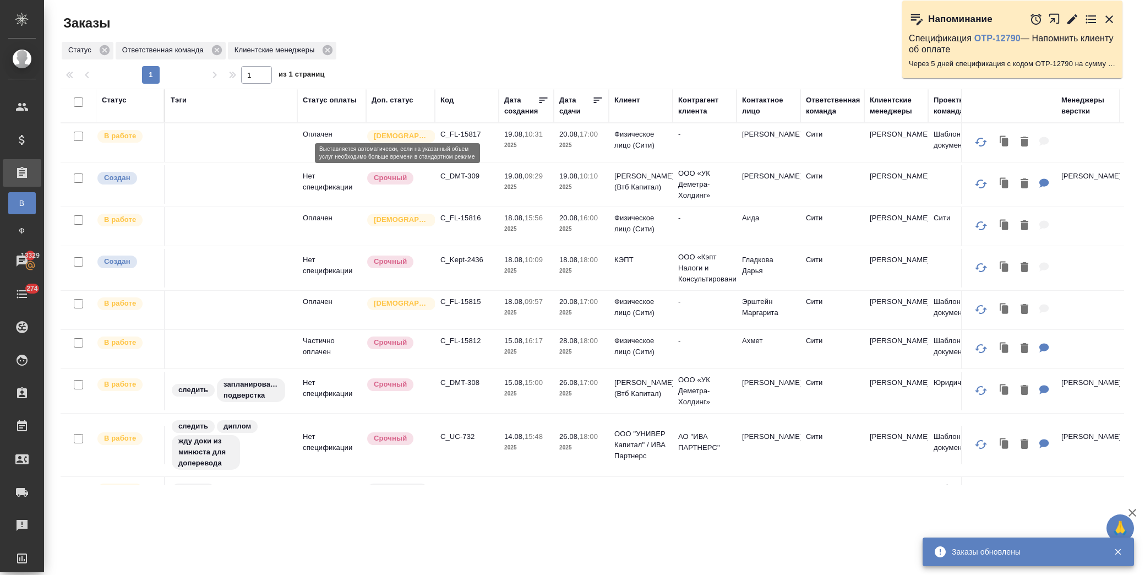
click at [466, 216] on p "C_FL-15816" at bounding box center [466, 217] width 53 height 11
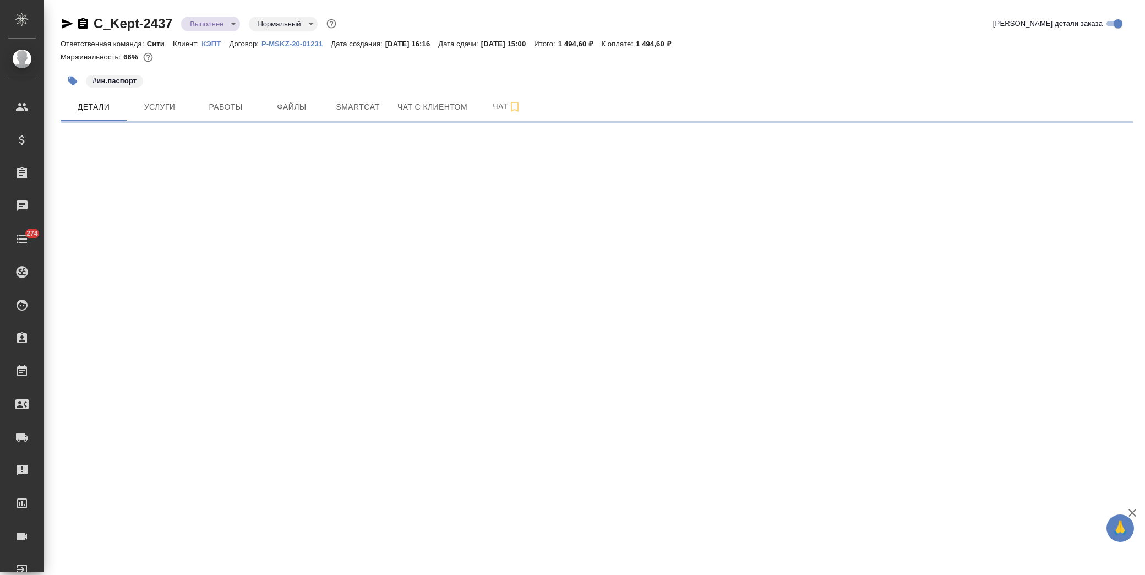
select select "RU"
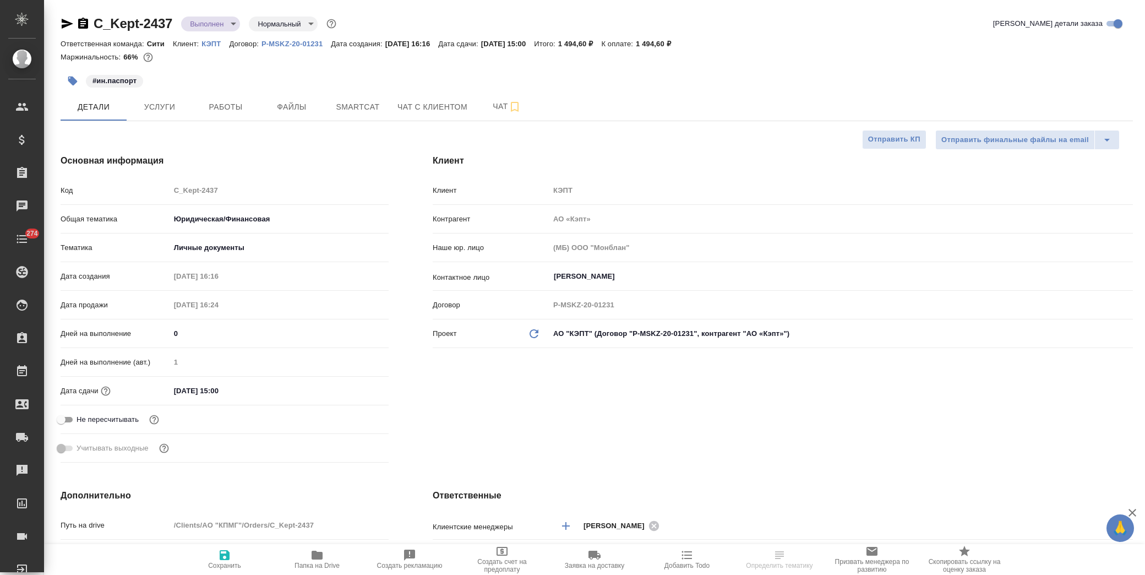
type textarea "x"
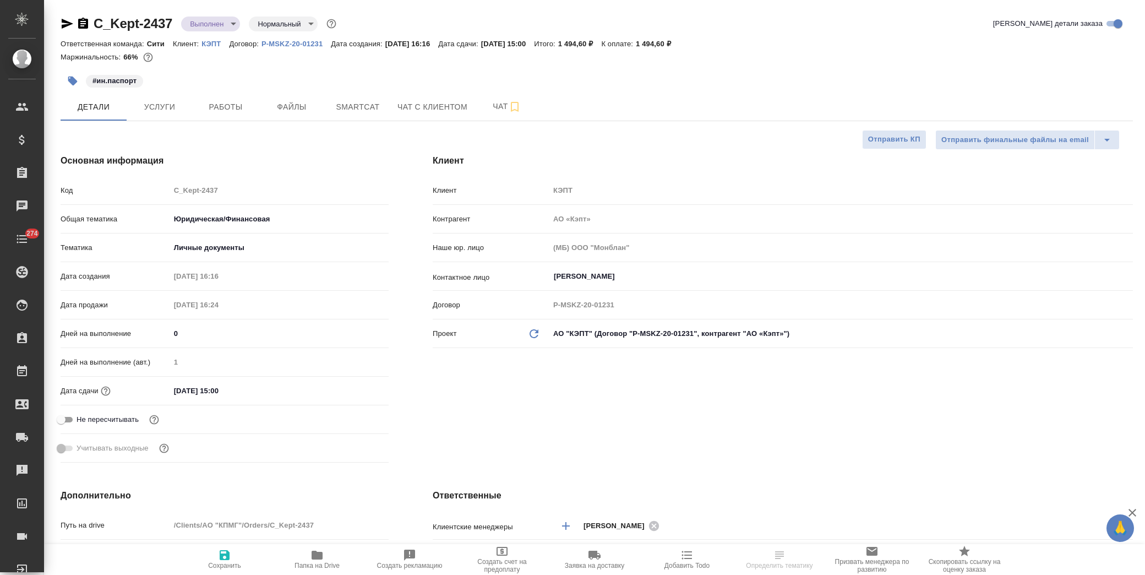
type textarea "x"
type input "[PERSON_NAME]"
click at [219, 106] on span "Работы" at bounding box center [225, 107] width 53 height 14
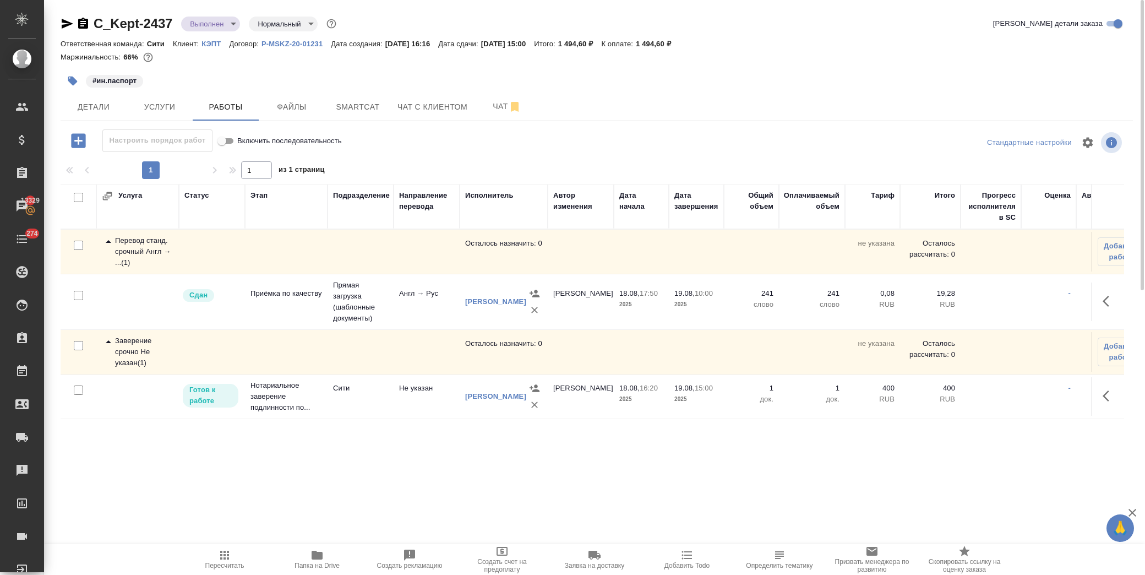
click at [1105, 400] on icon "button" at bounding box center [1108, 395] width 13 height 13
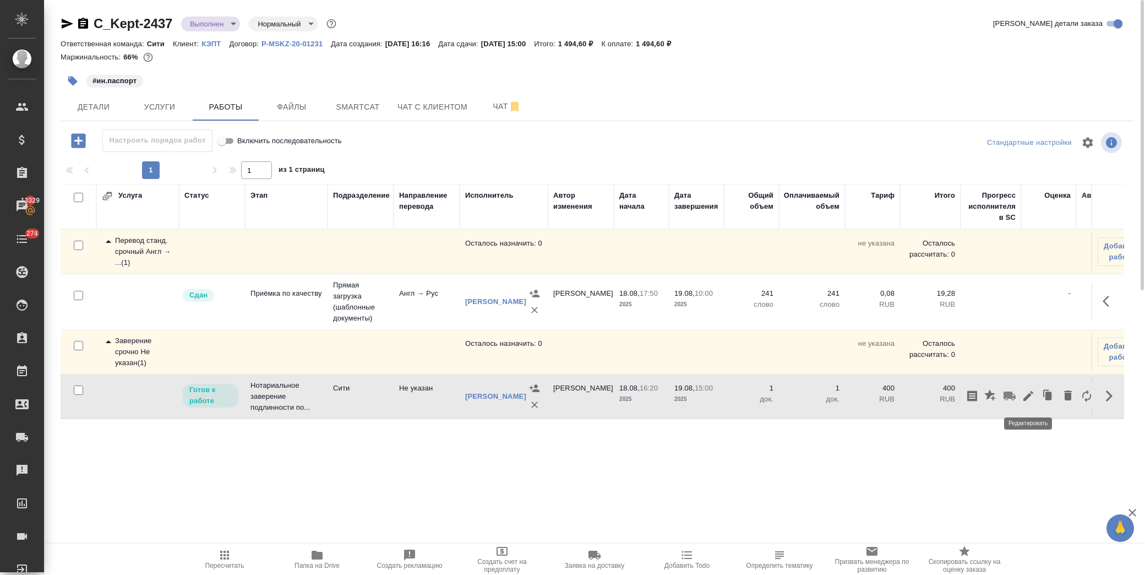
click at [1026, 399] on icon "button" at bounding box center [1028, 396] width 10 height 10
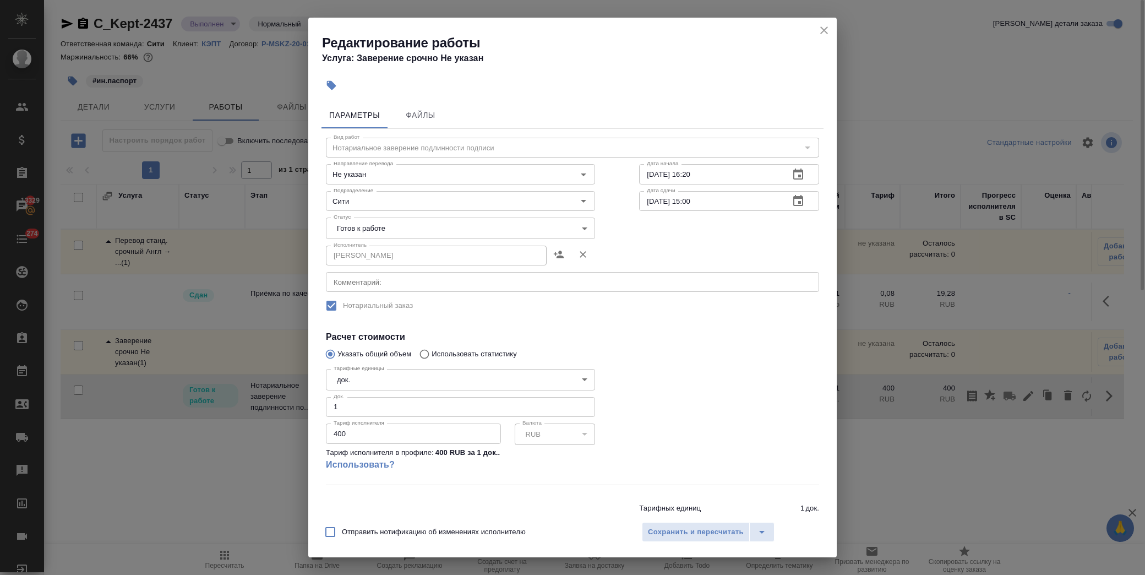
click at [408, 234] on body "🙏 .cls-1 fill:#fff; AWATERA Лофицкая Юлия Владимировна Клиенты Спецификации Зак…" at bounding box center [572, 287] width 1145 height 575
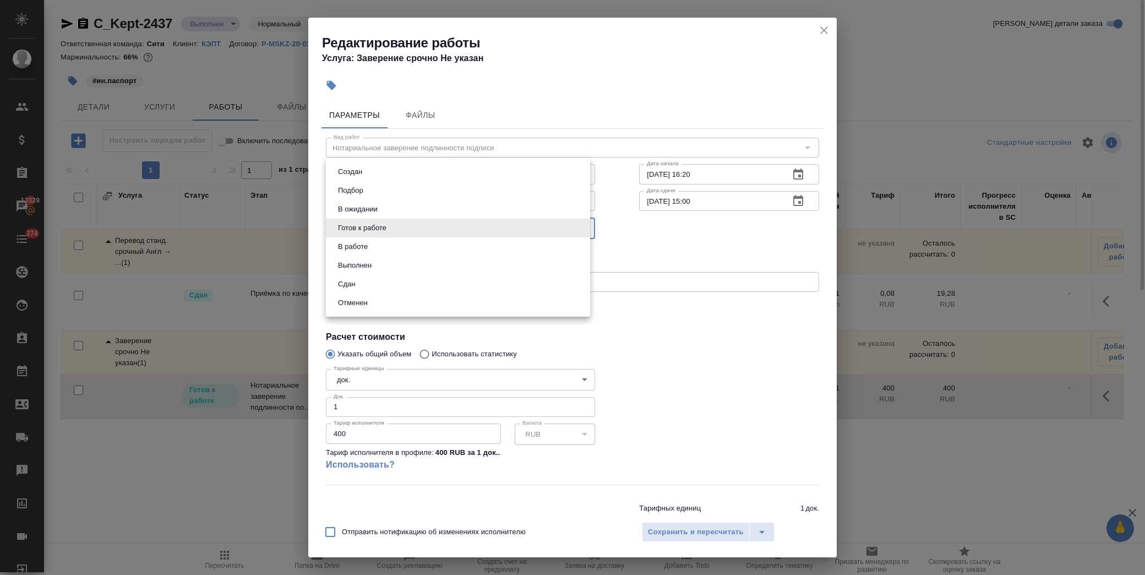
drag, startPoint x: 362, startPoint y: 282, endPoint x: 477, endPoint y: 335, distance: 126.4
click at [362, 282] on li "Сдан" at bounding box center [458, 284] width 264 height 19
type input "closed"
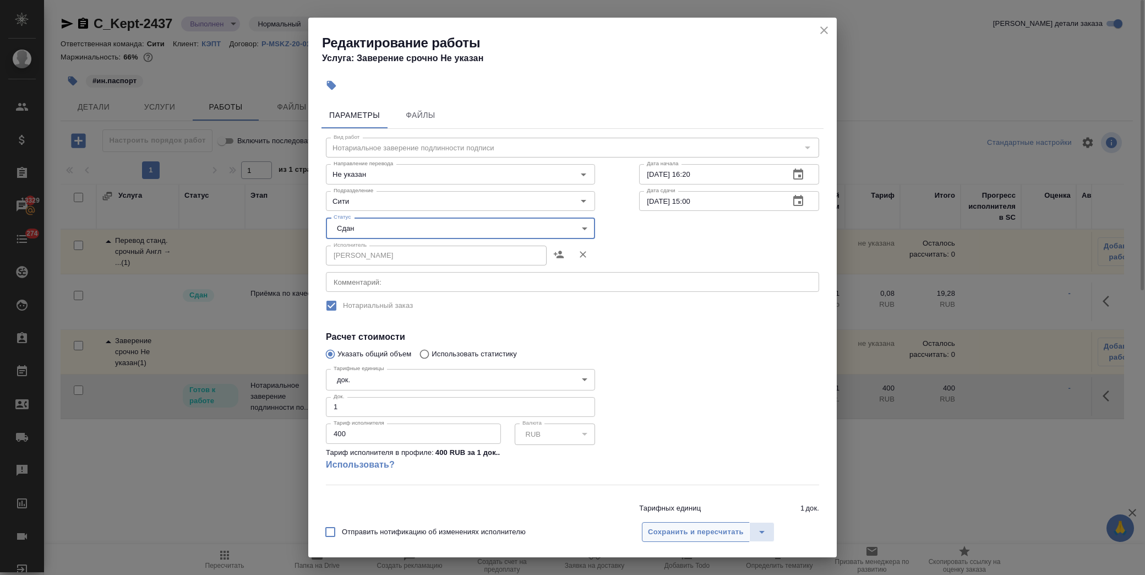
click at [691, 526] on span "Сохранить и пересчитать" at bounding box center [696, 532] width 96 height 13
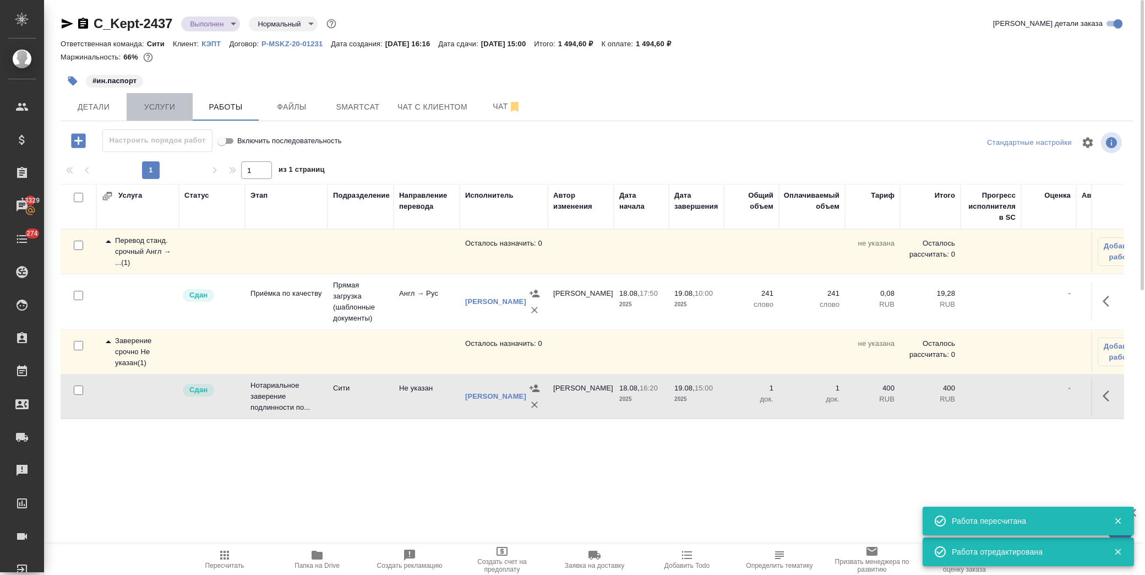
click at [172, 105] on span "Услуги" at bounding box center [159, 107] width 53 height 14
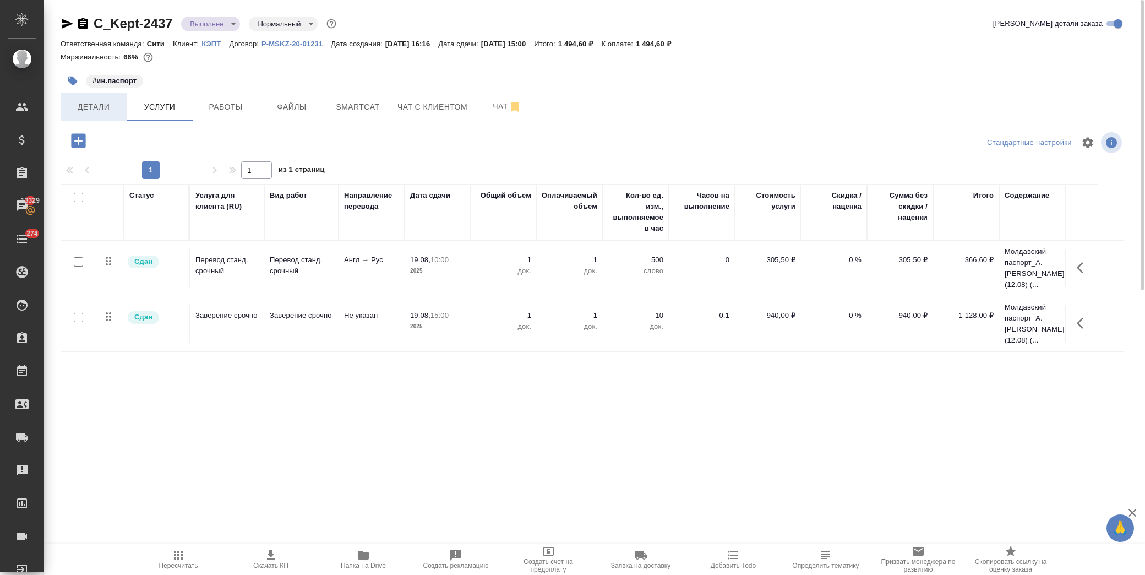
click at [107, 106] on span "Детали" at bounding box center [93, 107] width 53 height 14
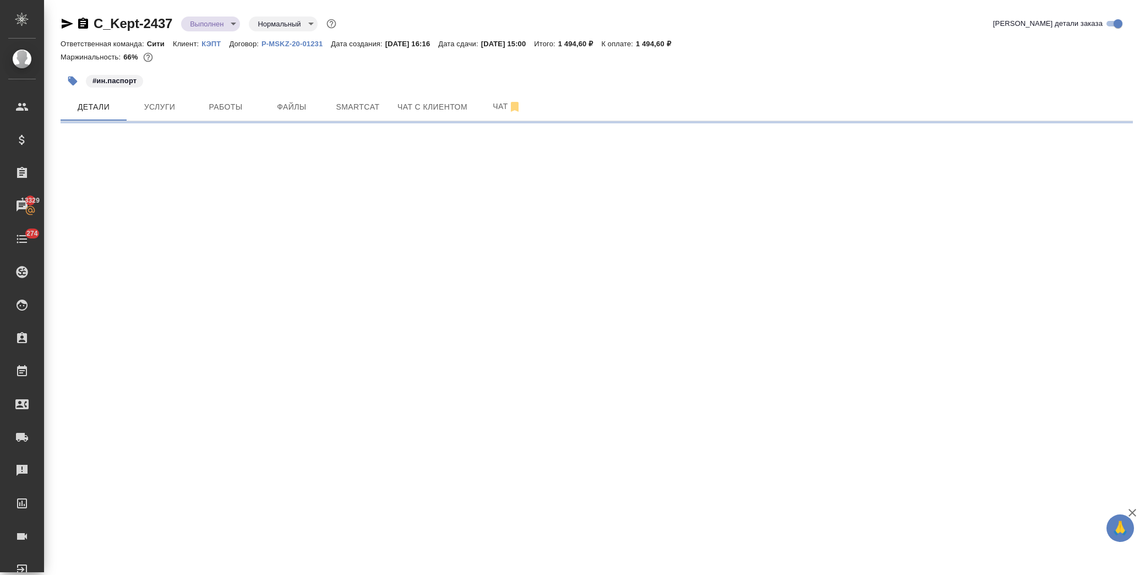
select select "RU"
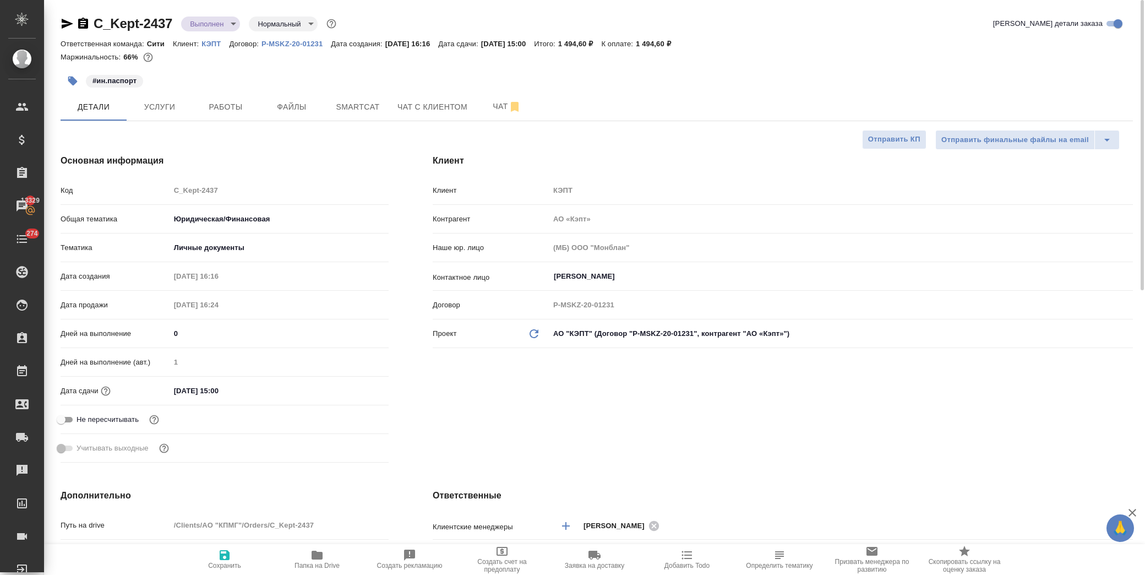
type textarea "x"
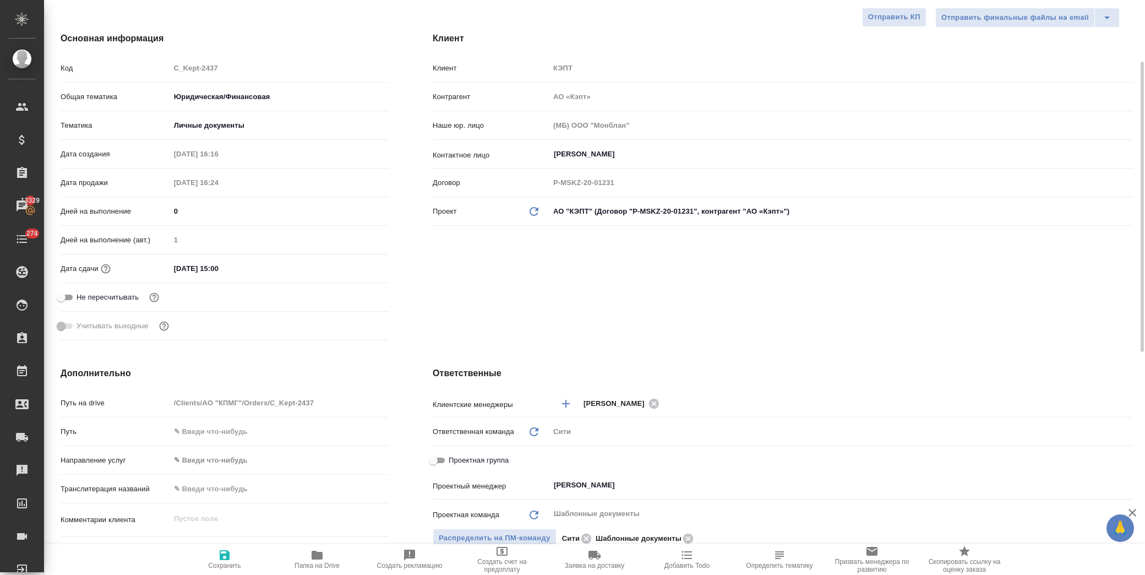
click at [445, 458] on input "Проектная группа" at bounding box center [433, 460] width 40 height 13
checkbox input "true"
type textarea "x"
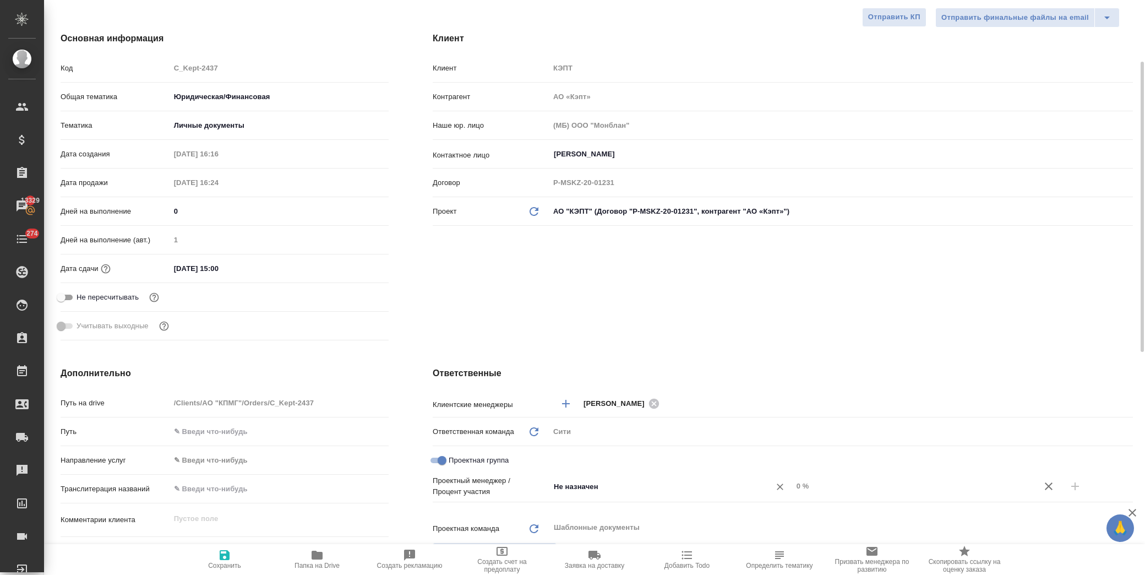
click at [591, 487] on input "Не назначен" at bounding box center [653, 485] width 200 height 13
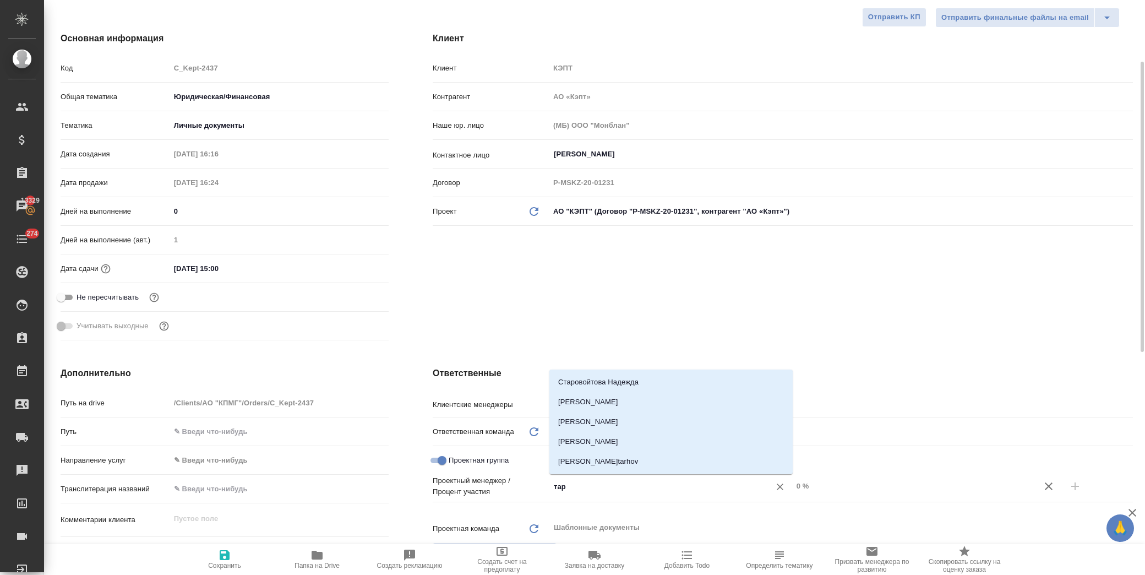
type input "тара"
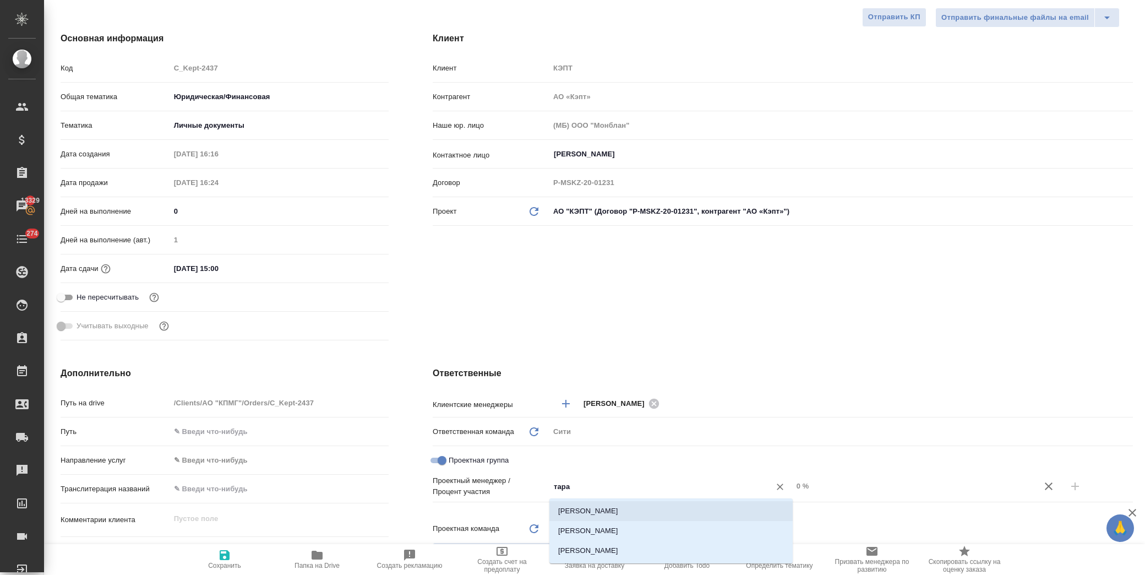
click at [600, 507] on li "Тарабановская Анастасия" at bounding box center [670, 511] width 243 height 20
type textarea "x"
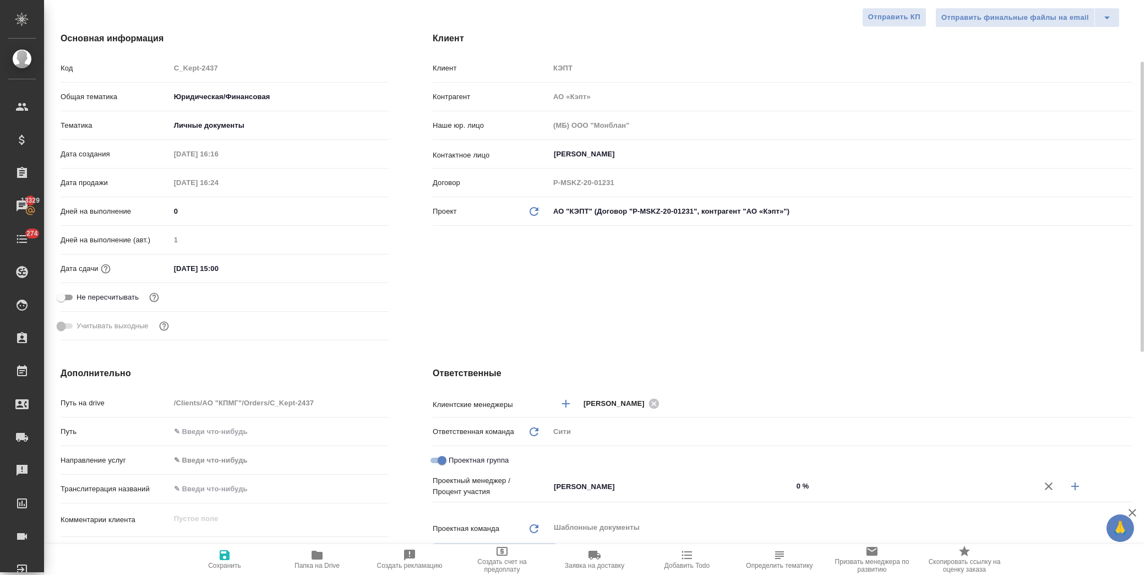
drag, startPoint x: 1074, startPoint y: 483, endPoint x: 941, endPoint y: 483, distance: 133.2
click at [1071, 483] on icon "button" at bounding box center [1074, 485] width 13 height 13
type textarea "x"
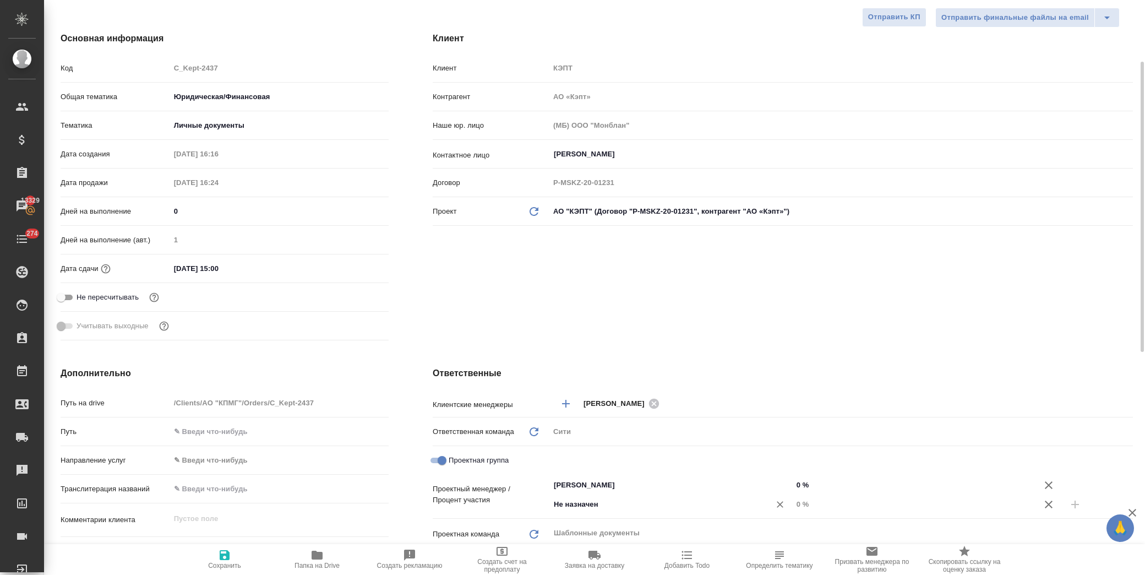
drag, startPoint x: 575, startPoint y: 507, endPoint x: 560, endPoint y: 507, distance: 14.9
click at [571, 507] on input "Не назначен" at bounding box center [653, 504] width 200 height 13
drag, startPoint x: 595, startPoint y: 505, endPoint x: 468, endPoint y: 507, distance: 126.6
click at [476, 508] on div "Проектный менеджер / Процент участия Тарабановская Анастасия ​ 0 % Не надначен …" at bounding box center [783, 494] width 700 height 39
type input "димитри"
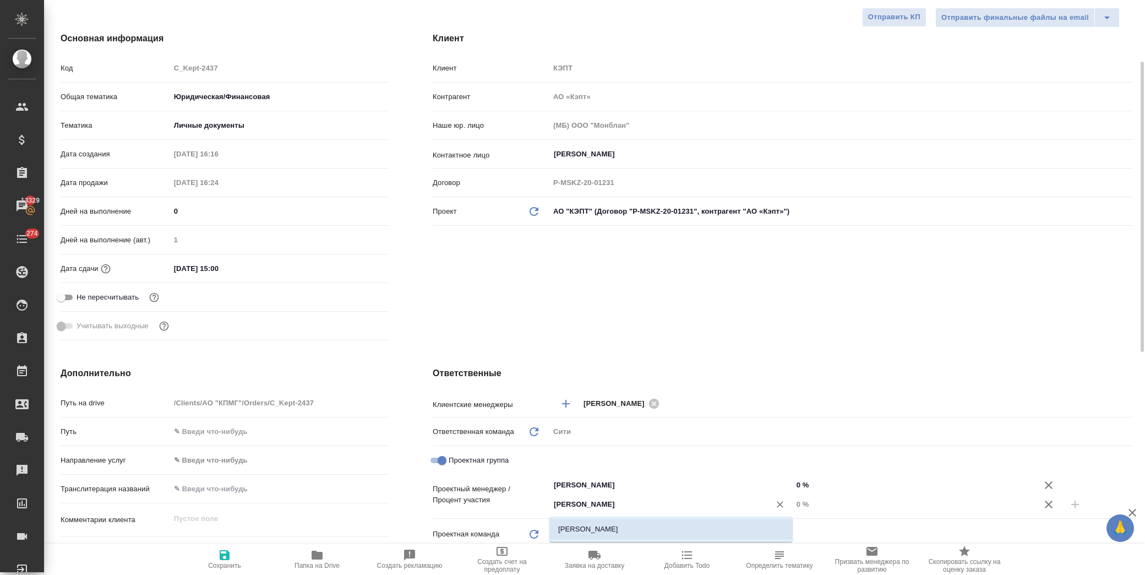
click at [569, 526] on li "[PERSON_NAME]" at bounding box center [670, 529] width 243 height 20
type textarea "x"
drag, startPoint x: 796, startPoint y: 504, endPoint x: 804, endPoint y: 503, distance: 7.8
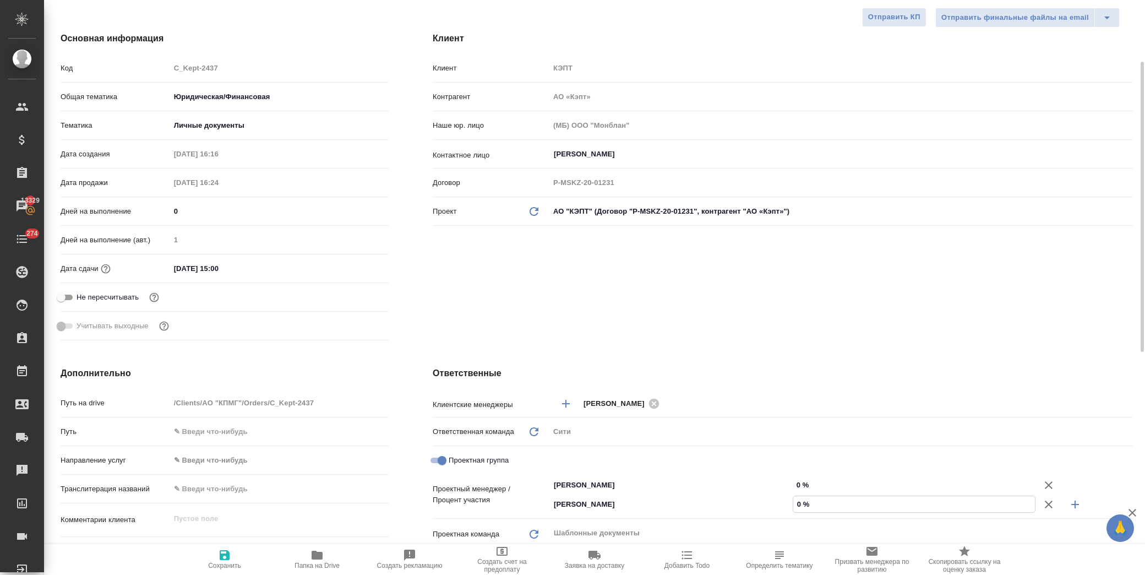
click at [804, 503] on input "0 %" at bounding box center [914, 504] width 242 height 16
type input "7 %"
type textarea "x"
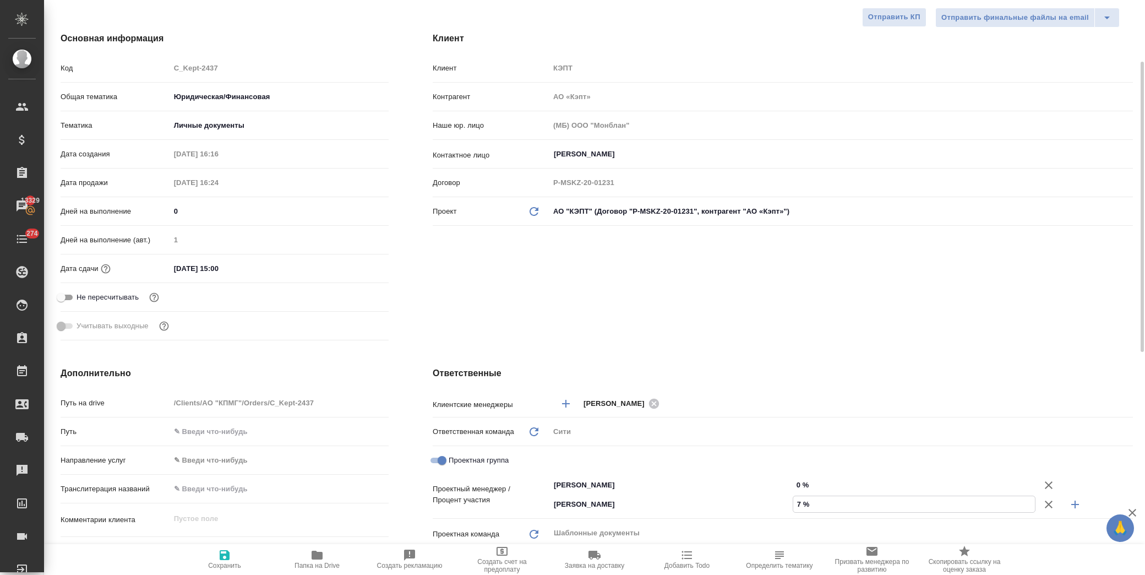
type textarea "x"
type input "76 %"
drag, startPoint x: 801, startPoint y: 483, endPoint x: 842, endPoint y: 463, distance: 45.5
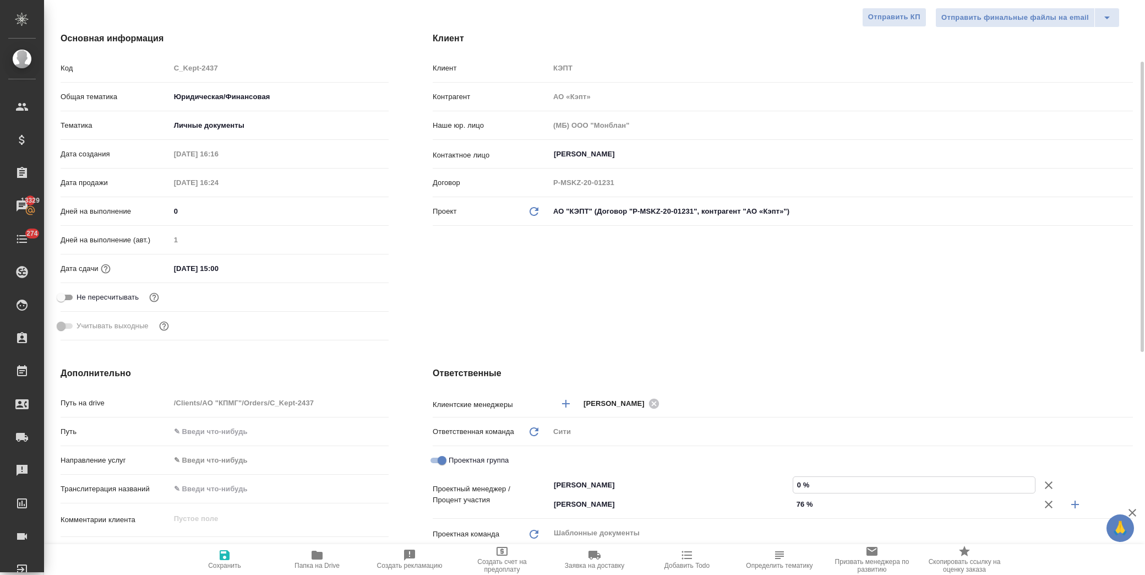
click at [797, 482] on input "0 %" at bounding box center [914, 485] width 242 height 16
type textarea "x"
type input "24 %"
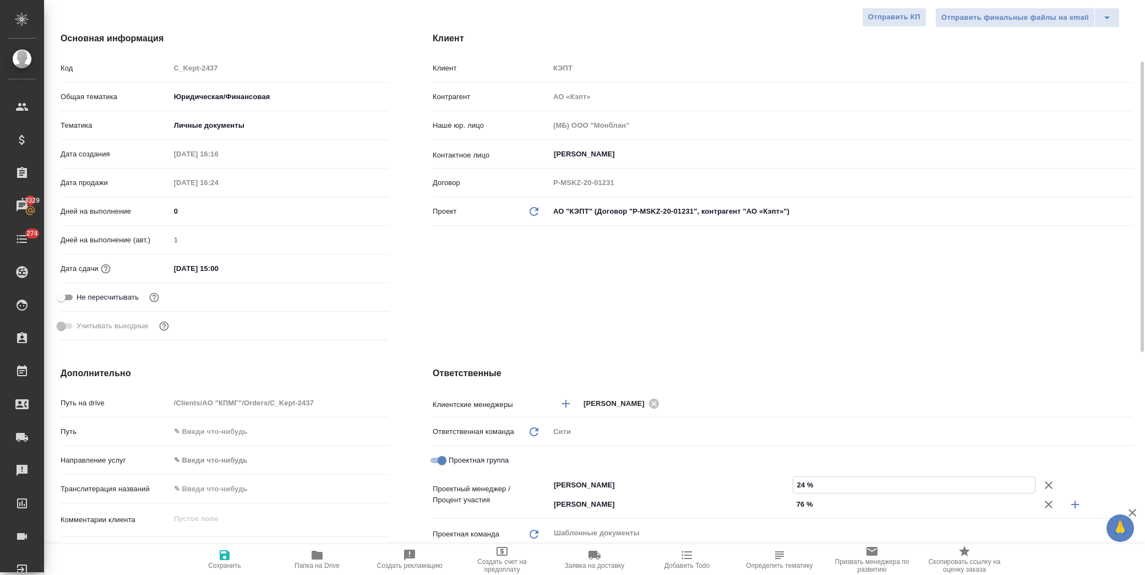
type textarea "x"
type input "24 %"
click at [601, 283] on div "Клиент Клиент КЭПТ Контрагент АО «Кэпт» Наше юр. лицо (МБ) ООО "Монблан" Контак…" at bounding box center [783, 188] width 744 height 357
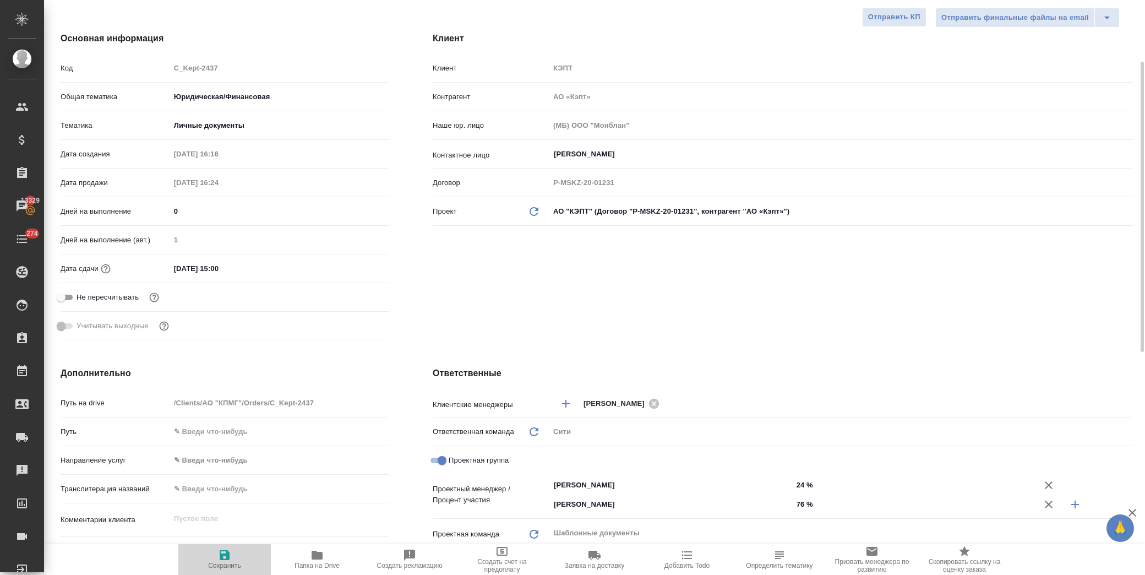
click at [226, 557] on icon "button" at bounding box center [225, 555] width 10 height 10
type textarea "x"
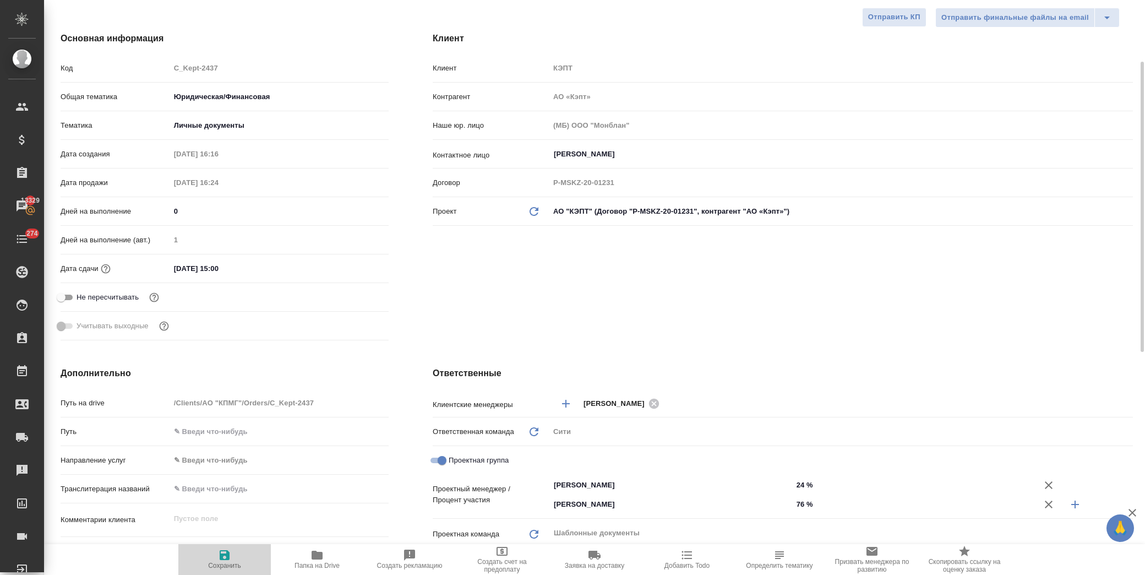
type textarea "x"
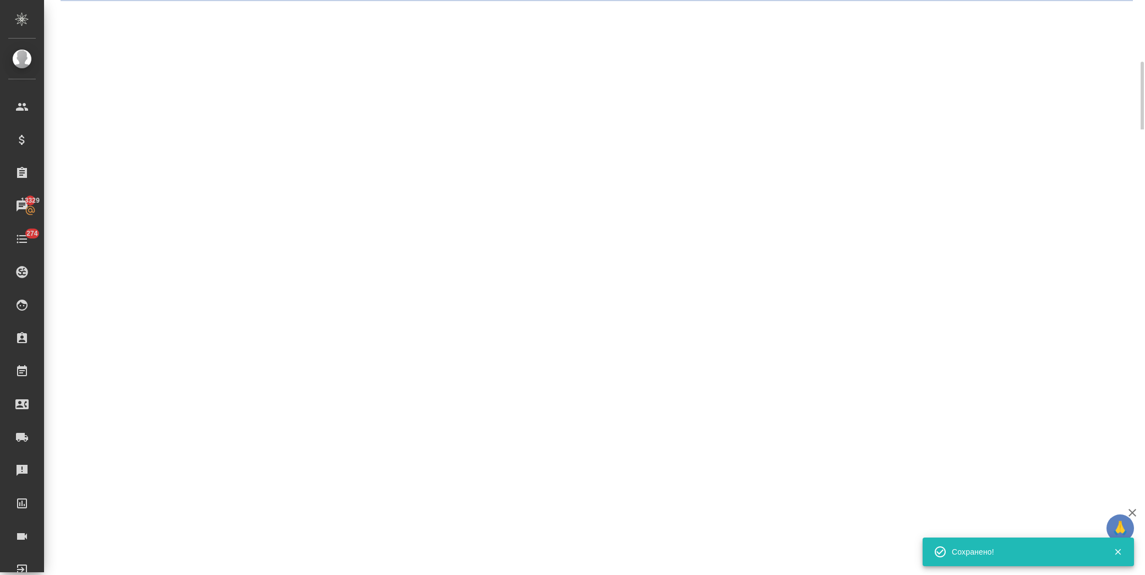
select select "RU"
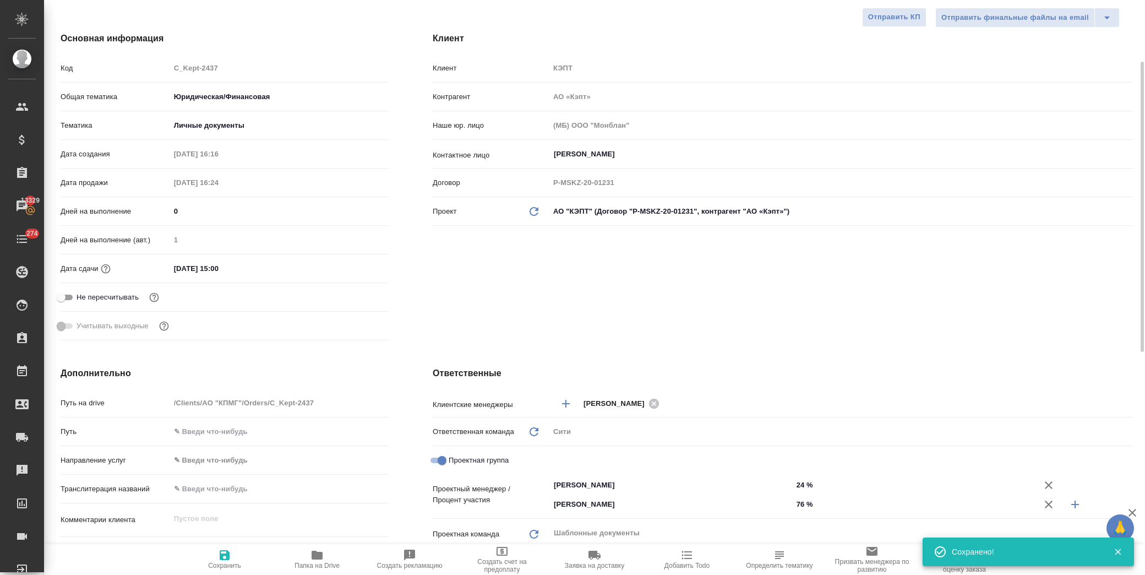
type textarea "x"
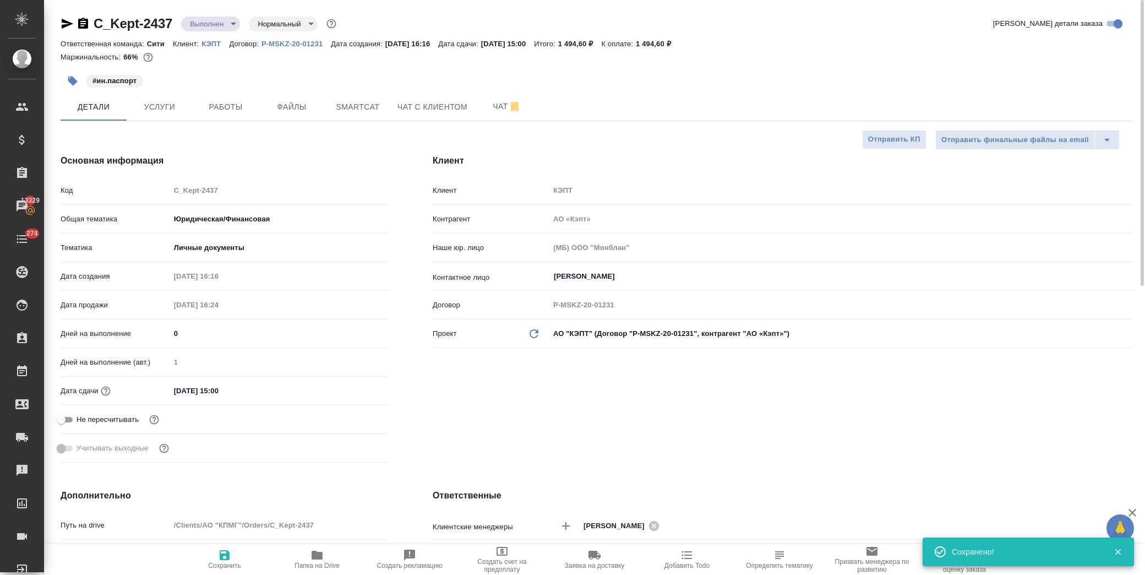
click at [226, 20] on body "🙏 .cls-1 fill:#fff; AWATERA Лофицкая Юлия Владимировна Клиенты Спецификации Зак…" at bounding box center [572, 287] width 1145 height 575
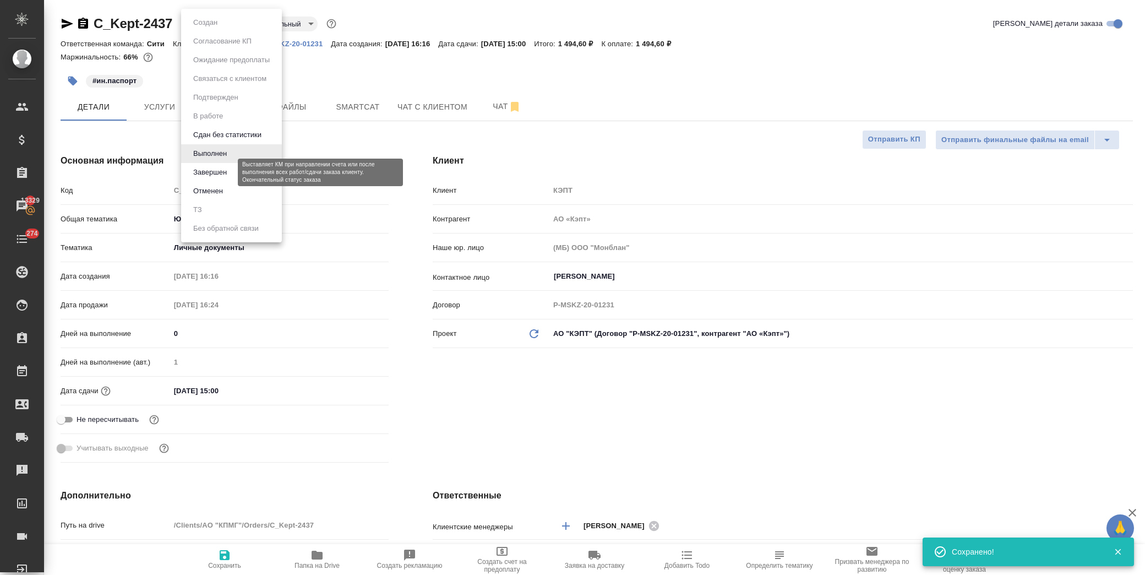
click at [227, 171] on button "Завершен" at bounding box center [210, 172] width 40 height 12
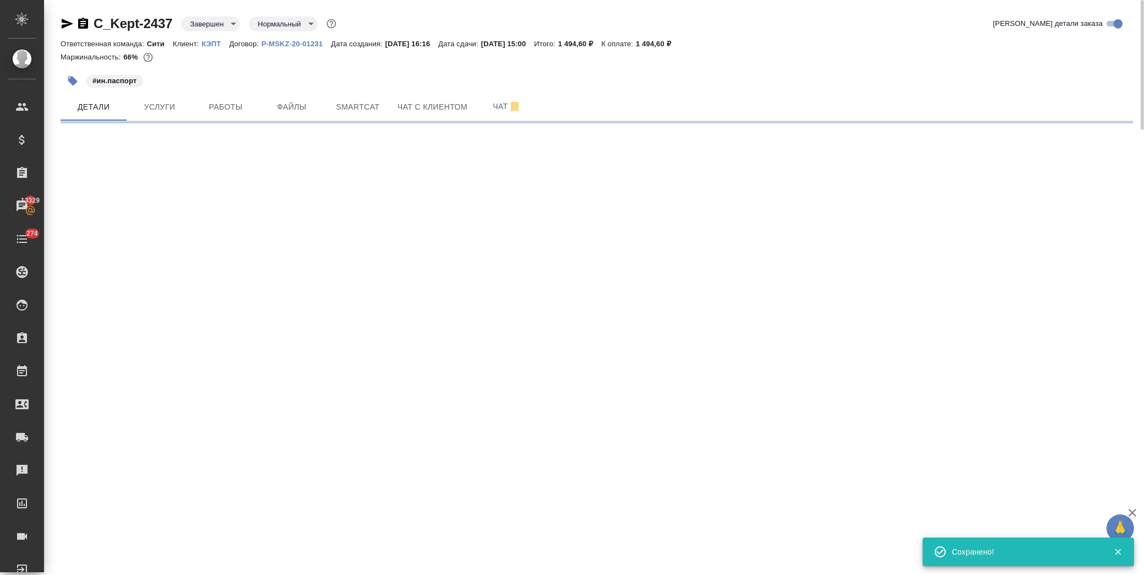
select select "RU"
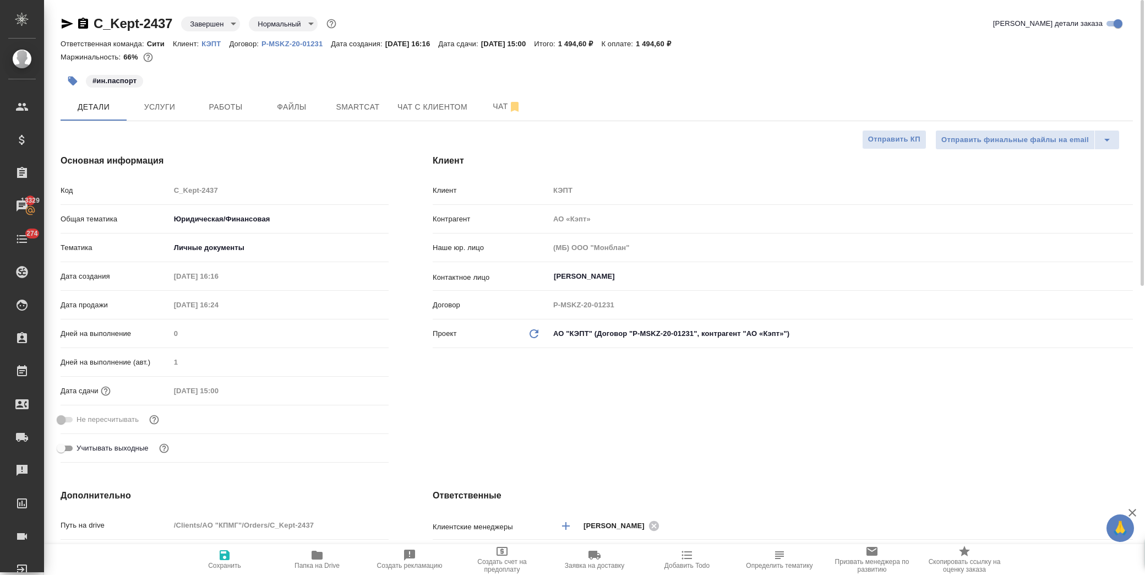
type textarea "x"
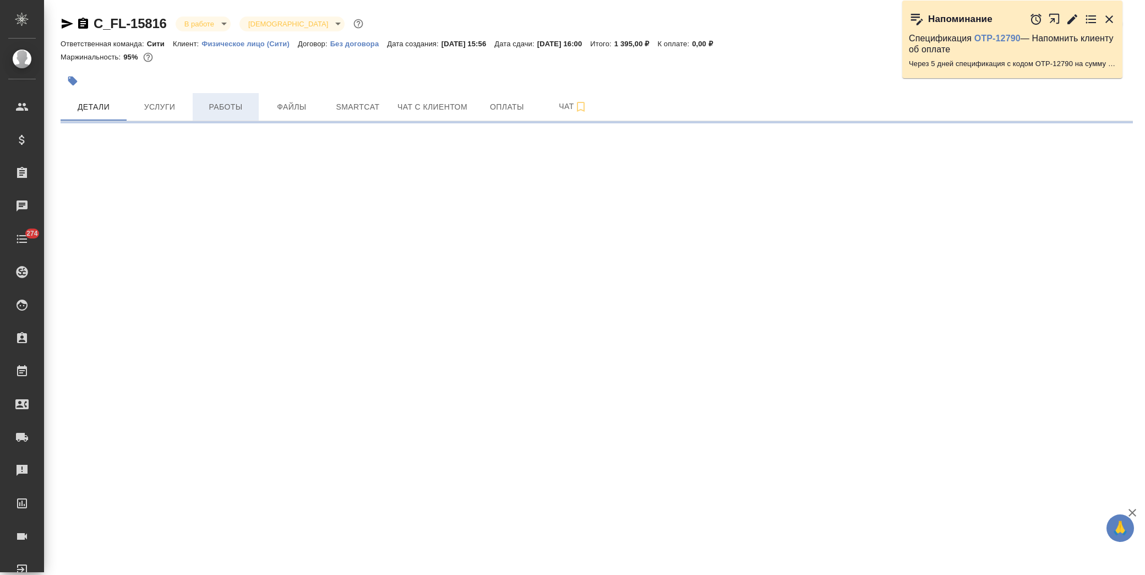
click at [237, 108] on span "Работы" at bounding box center [225, 107] width 53 height 14
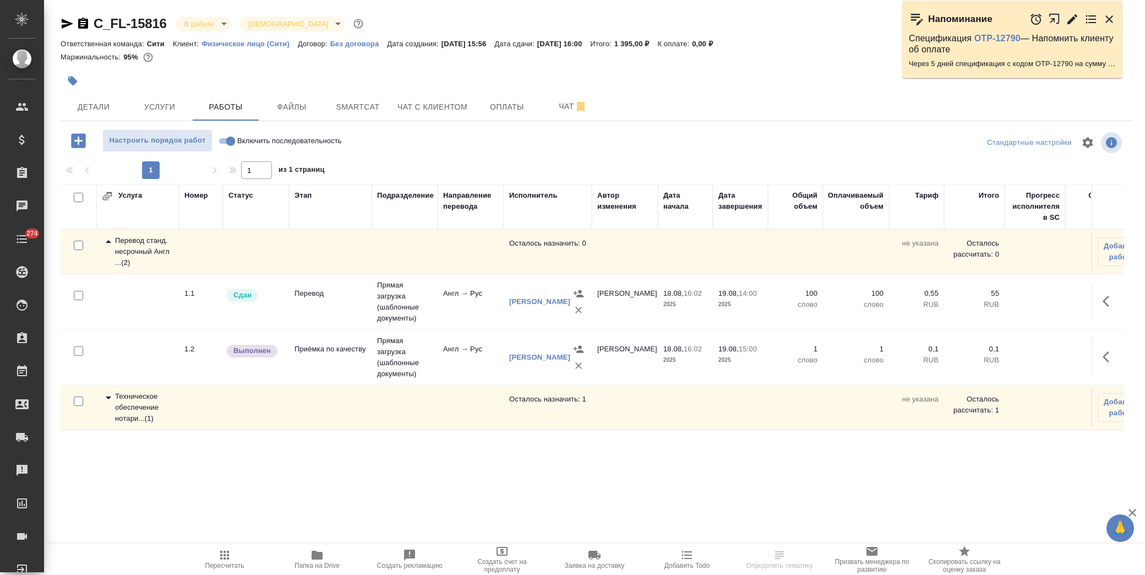
click at [1096, 357] on button "button" at bounding box center [1109, 356] width 26 height 26
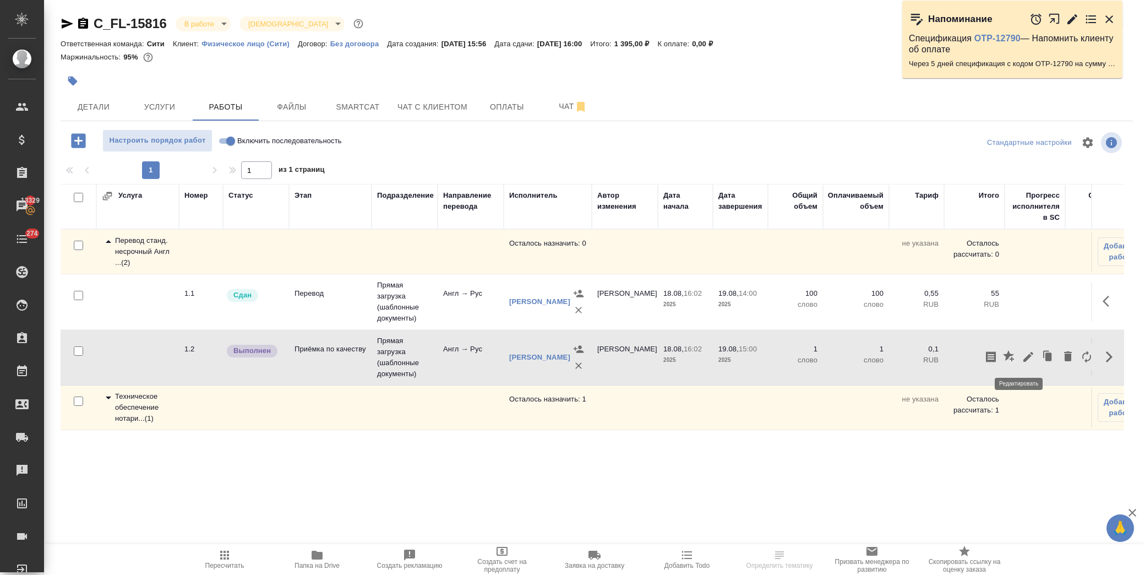
click at [1023, 356] on icon "button" at bounding box center [1028, 357] width 10 height 10
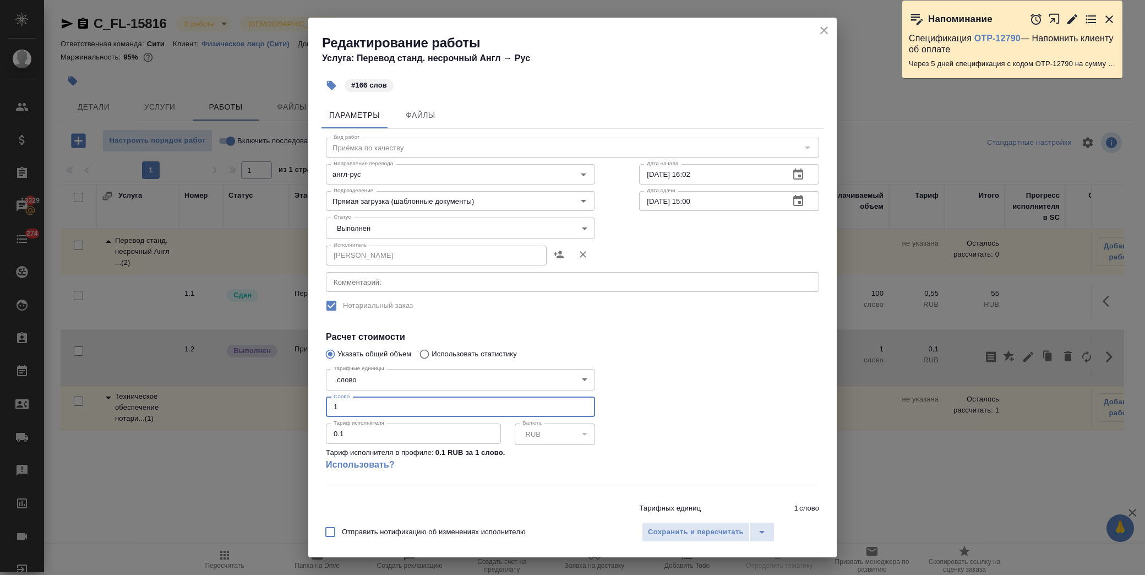
click at [371, 409] on input "1" at bounding box center [460, 407] width 269 height 20
type input "166"
click at [384, 218] on body "🙏 .cls-1 fill:#fff; AWATERA [PERSON_NAME] Спецификации Заказы 13329 Чаты 274 To…" at bounding box center [572, 287] width 1145 height 575
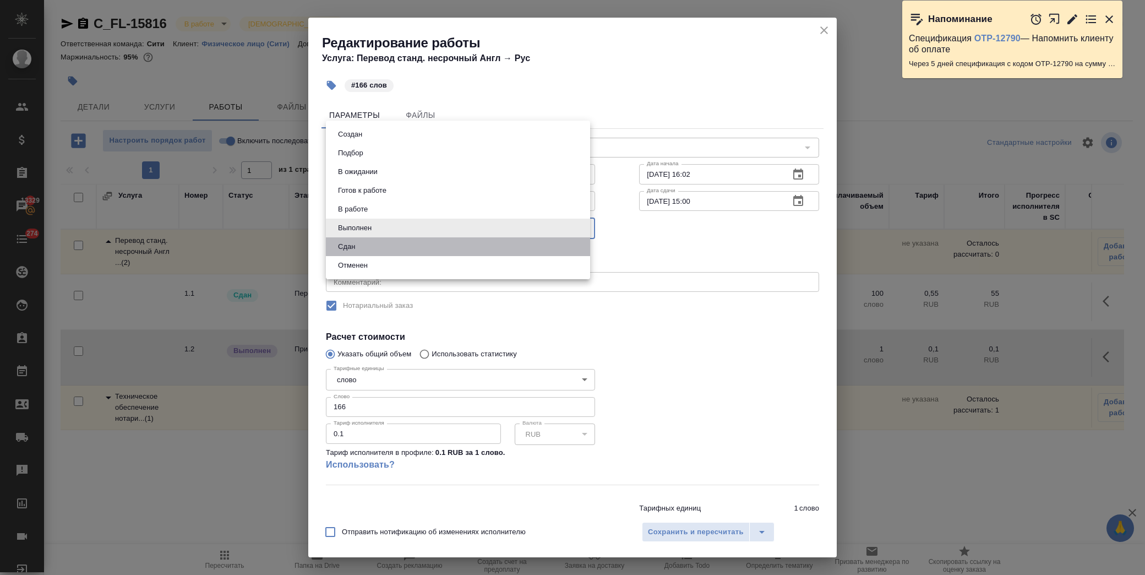
click at [387, 239] on li "Сдан" at bounding box center [458, 246] width 264 height 19
type input "closed"
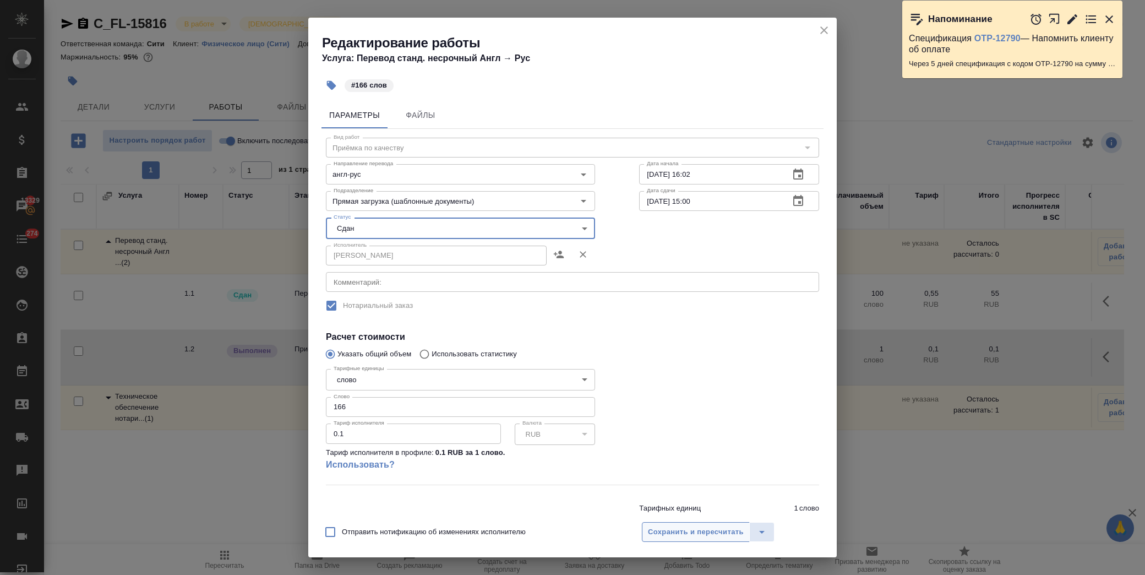
click at [662, 539] on button "Сохранить и пересчитать" at bounding box center [696, 532] width 108 height 20
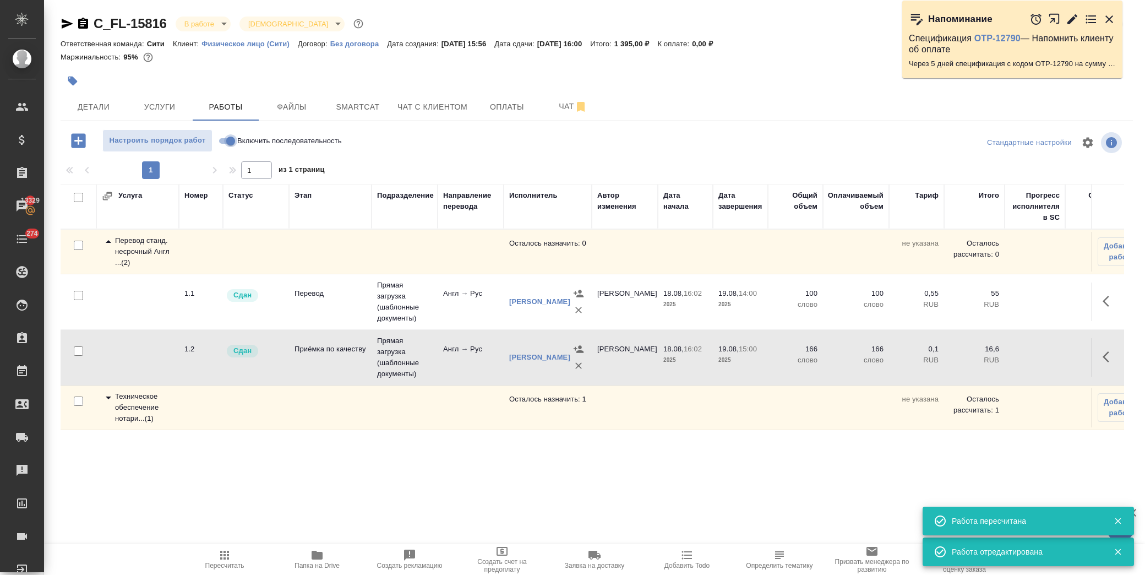
drag, startPoint x: 227, startPoint y: 139, endPoint x: 228, endPoint y: 169, distance: 30.3
click at [227, 138] on input "Включить последовательность" at bounding box center [231, 140] width 40 height 13
checkbox input "true"
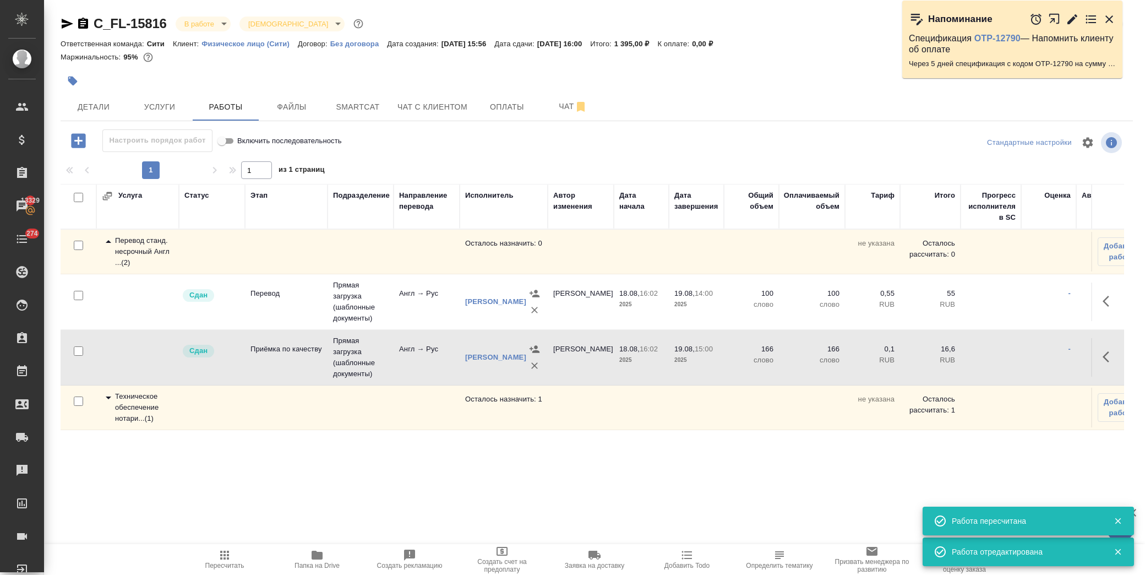
scroll to position [8, 0]
click at [106, 391] on icon at bounding box center [108, 397] width 13 height 13
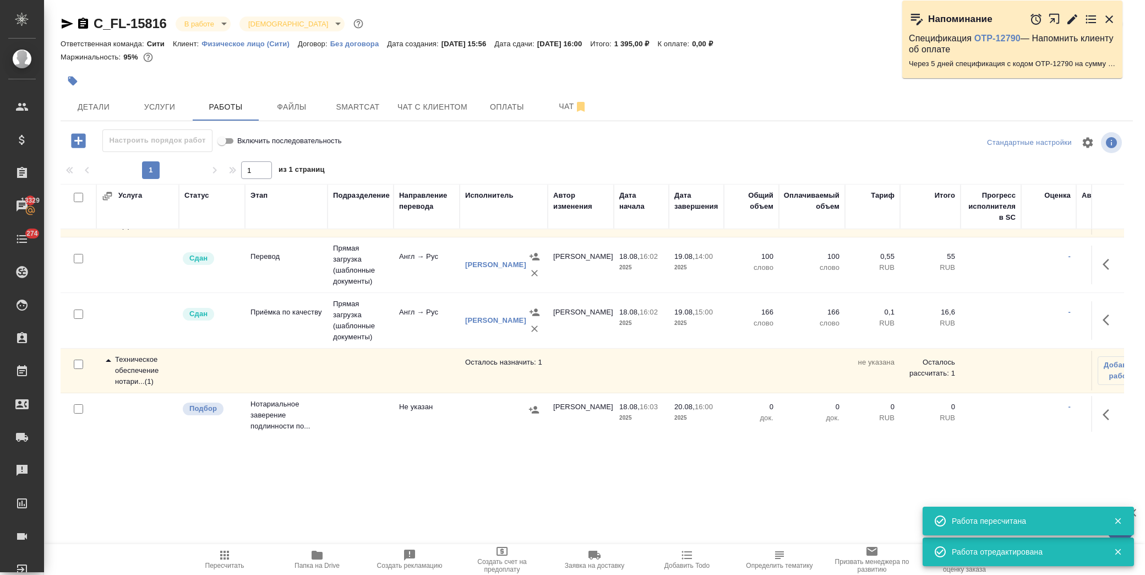
scroll to position [52, 0]
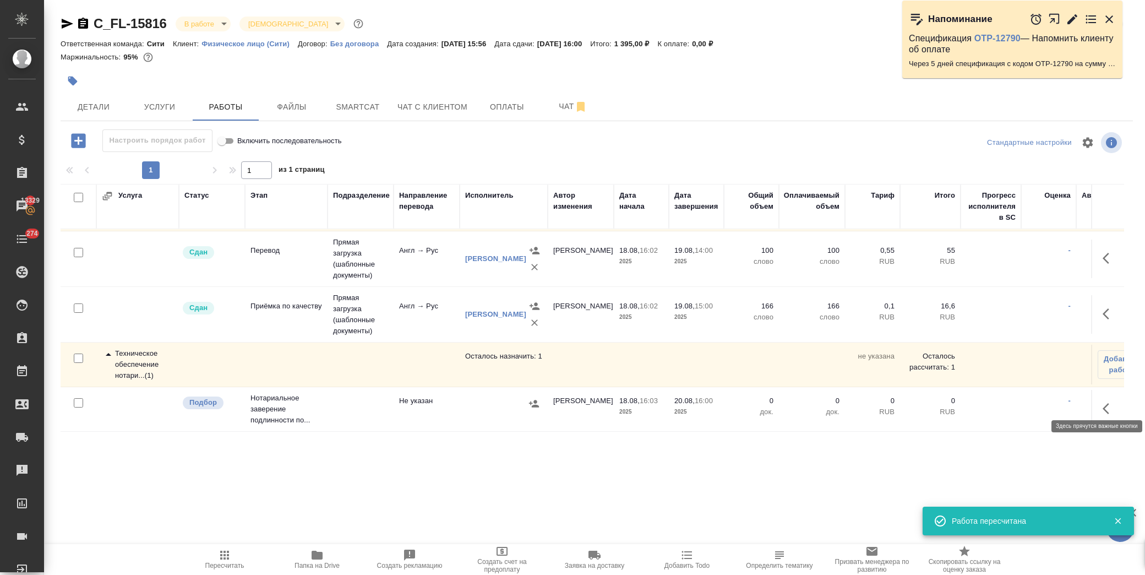
click at [1102, 403] on icon "button" at bounding box center [1105, 408] width 7 height 11
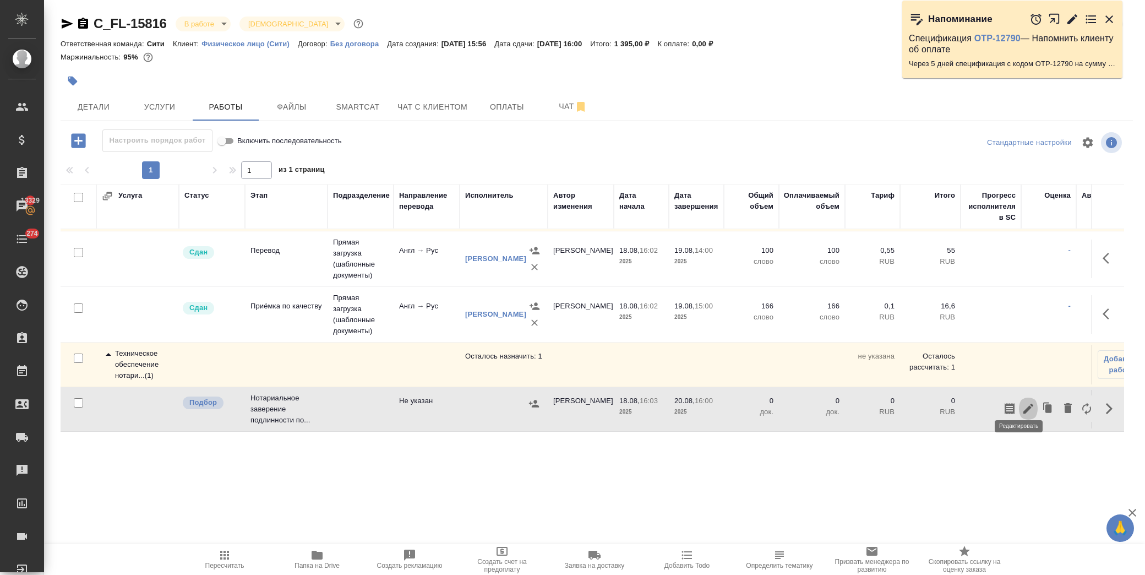
click at [1022, 403] on icon "button" at bounding box center [1028, 408] width 13 height 13
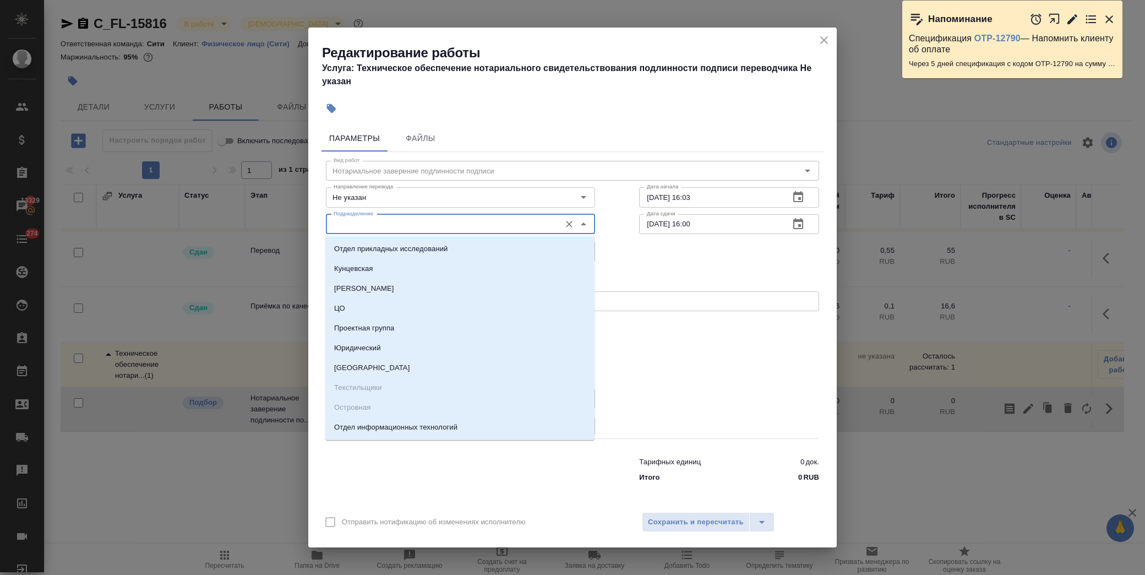
click at [404, 226] on input "Подразделение" at bounding box center [442, 223] width 226 height 13
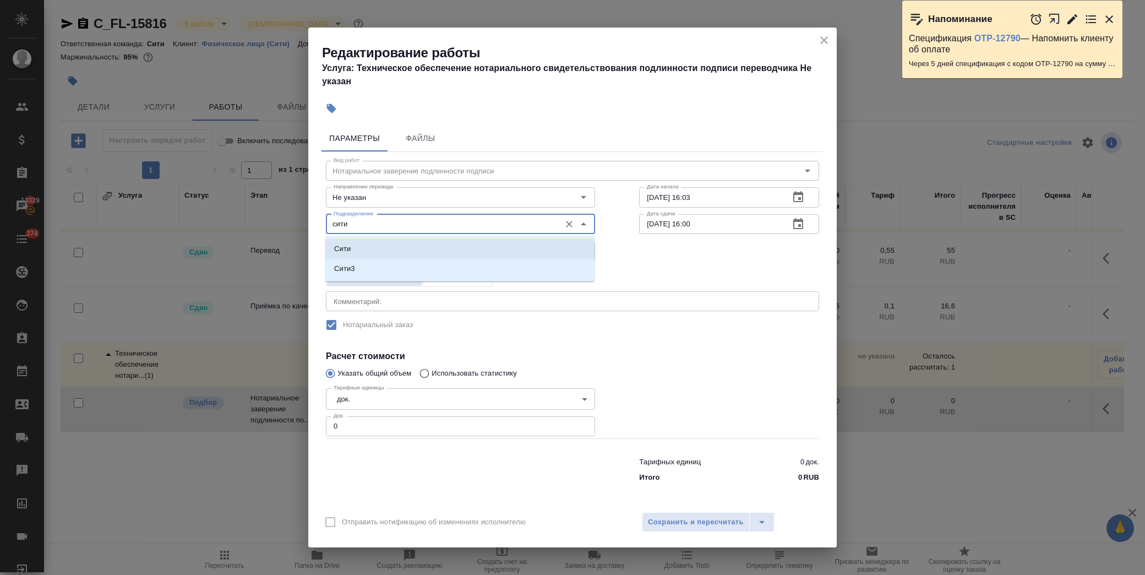
click at [340, 245] on p "Сити" at bounding box center [342, 248] width 17 height 11
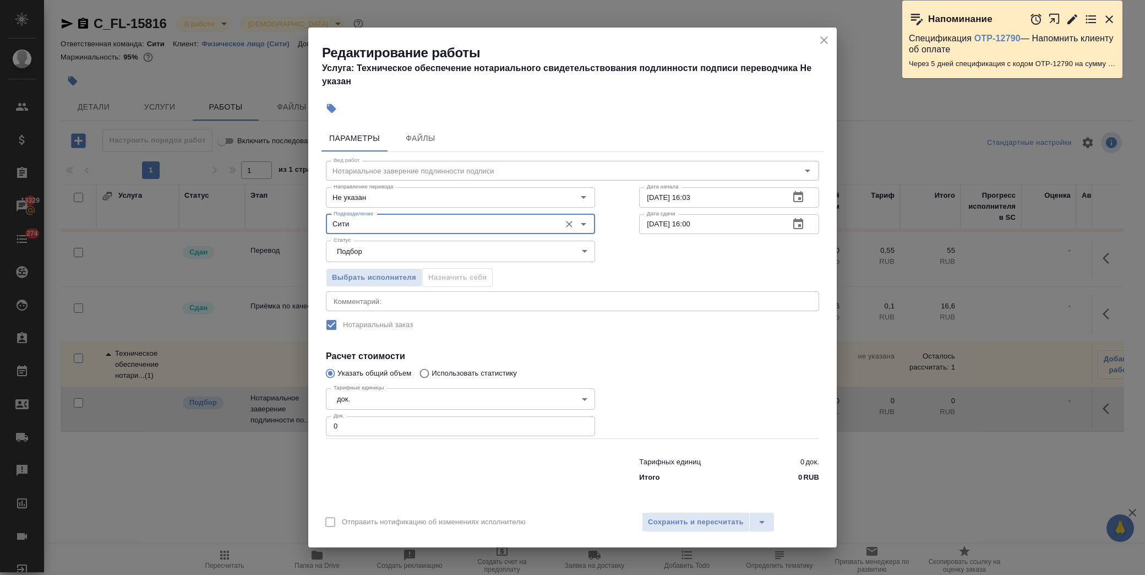
type input "Сити"
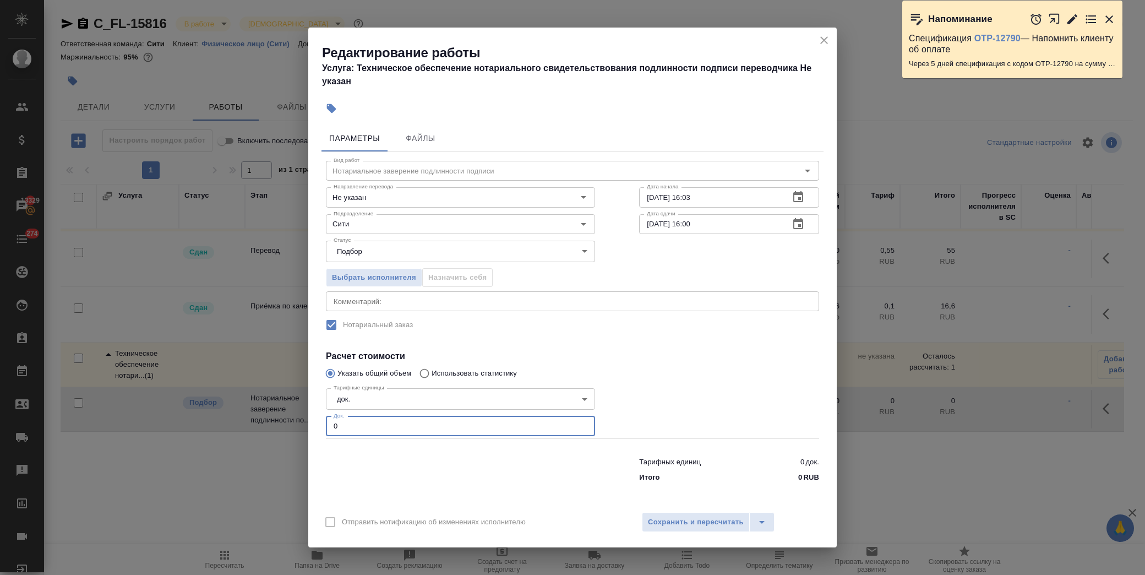
drag, startPoint x: 310, startPoint y: 430, endPoint x: 287, endPoint y: 434, distance: 23.4
click at [287, 434] on div "Редактирование работы Услуга: Техническое обеспечение нотариального свидетельст…" at bounding box center [572, 287] width 1145 height 575
type input "1"
click at [692, 516] on span "Сохранить и пересчитать" at bounding box center [696, 522] width 96 height 13
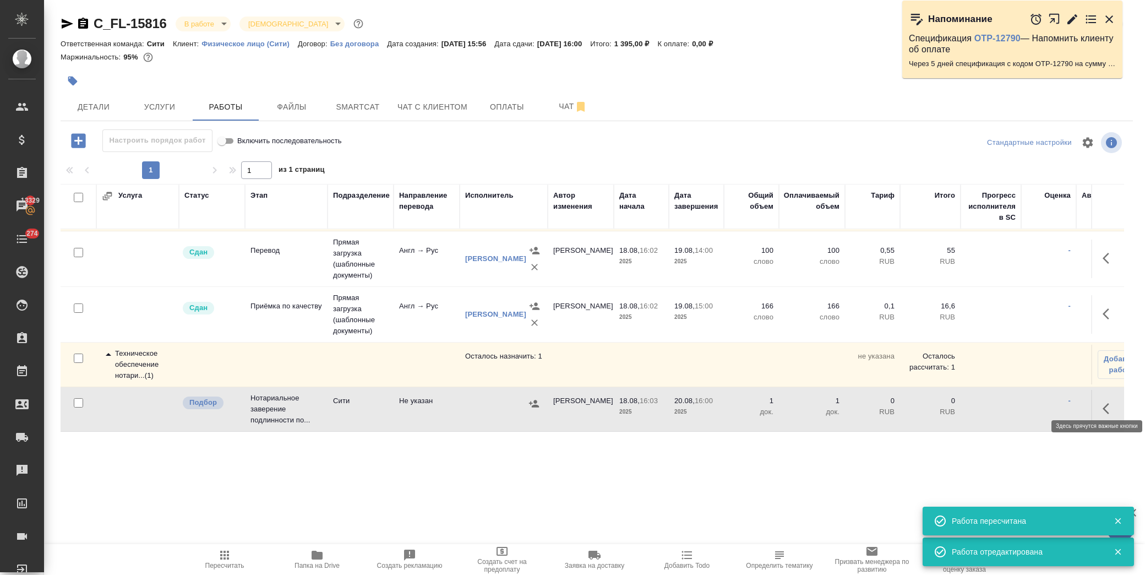
click at [1096, 395] on button "button" at bounding box center [1109, 408] width 26 height 26
click at [1025, 403] on icon "button" at bounding box center [1028, 408] width 13 height 13
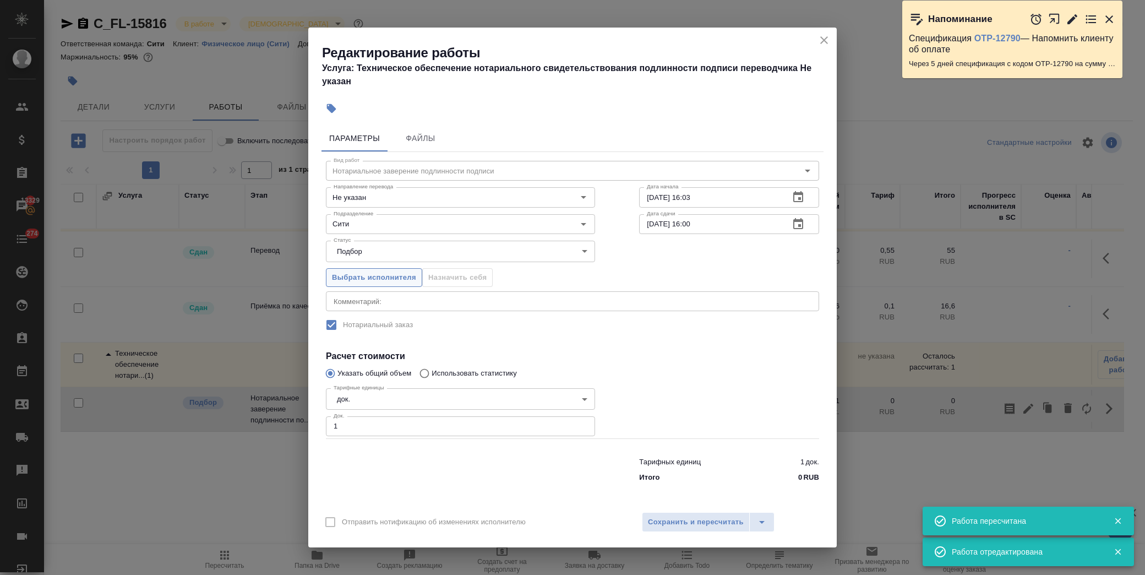
click at [397, 281] on span "Выбрать исполнителя" at bounding box center [374, 277] width 84 height 13
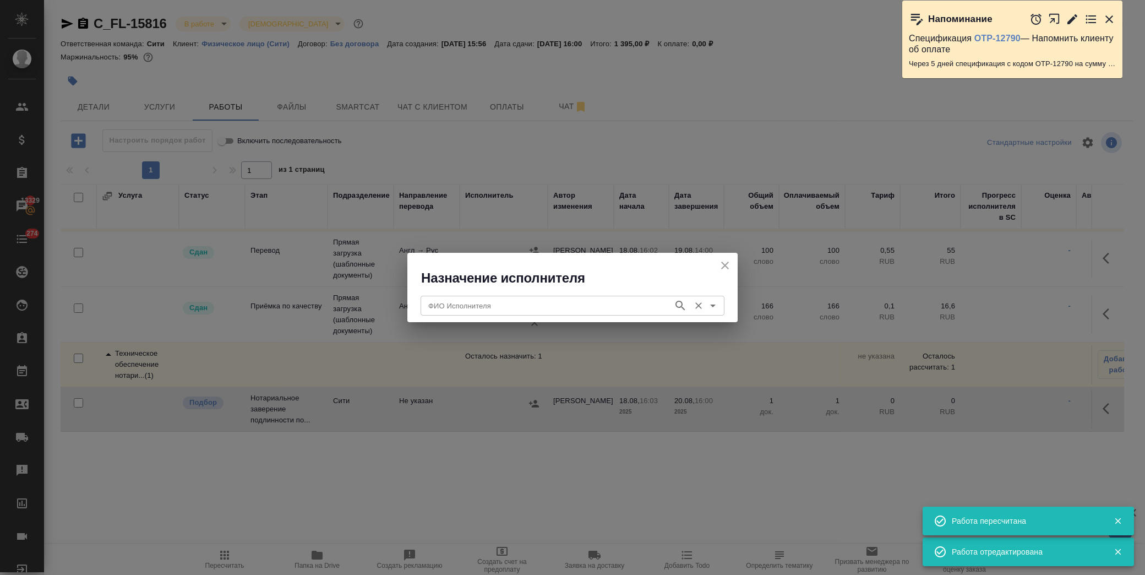
click at [526, 309] on input "ФИО Исполнителя" at bounding box center [546, 305] width 244 height 13
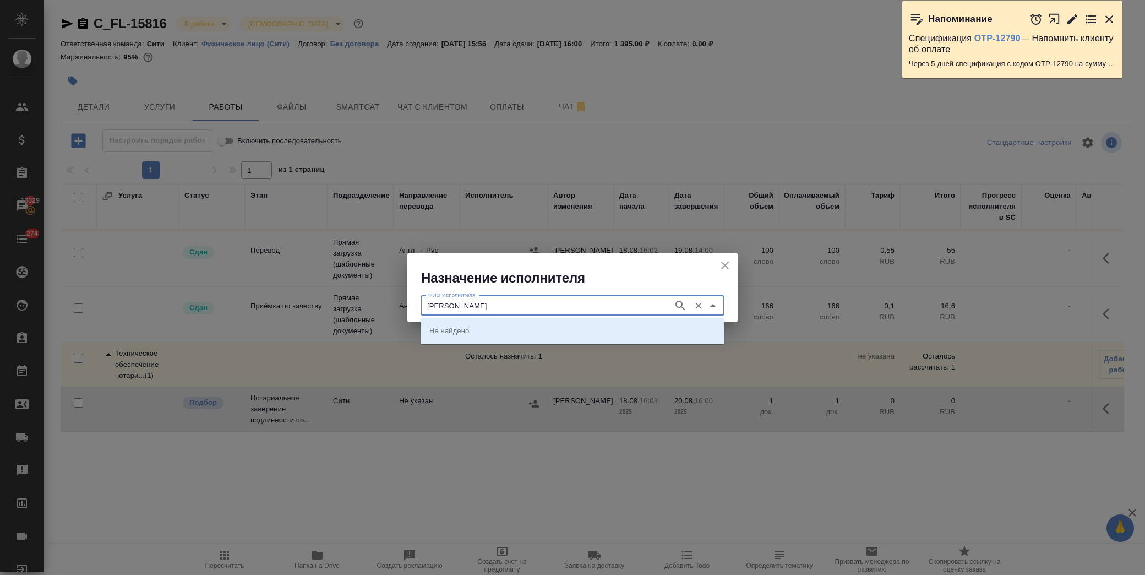
type input "[PERSON_NAME]"
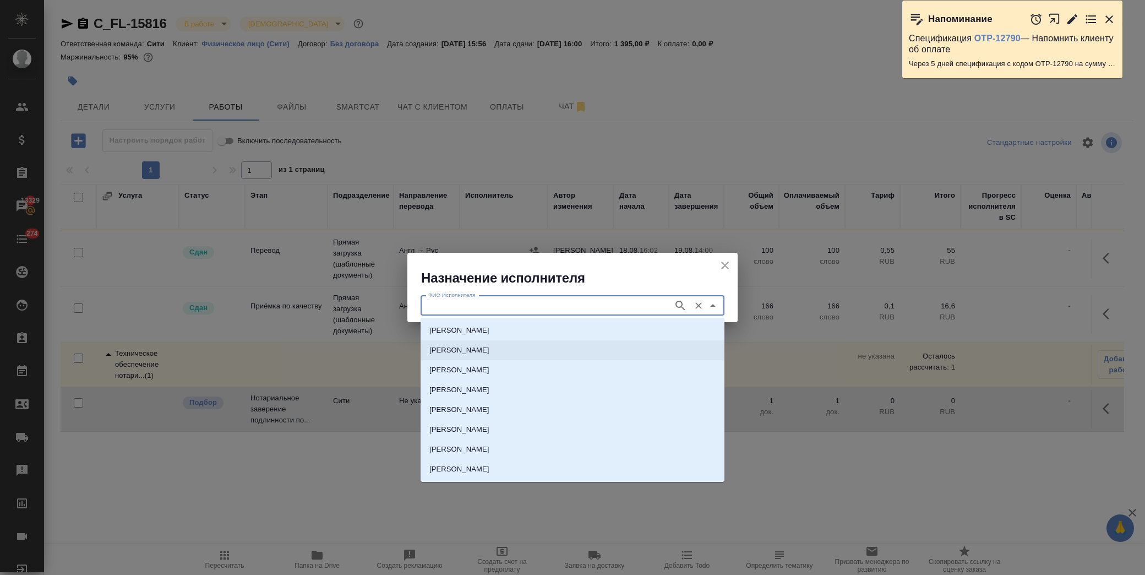
click at [505, 343] on li "[PERSON_NAME]" at bounding box center [573, 350] width 304 height 20
type input "[PERSON_NAME]"
